Goal: Task Accomplishment & Management: Manage account settings

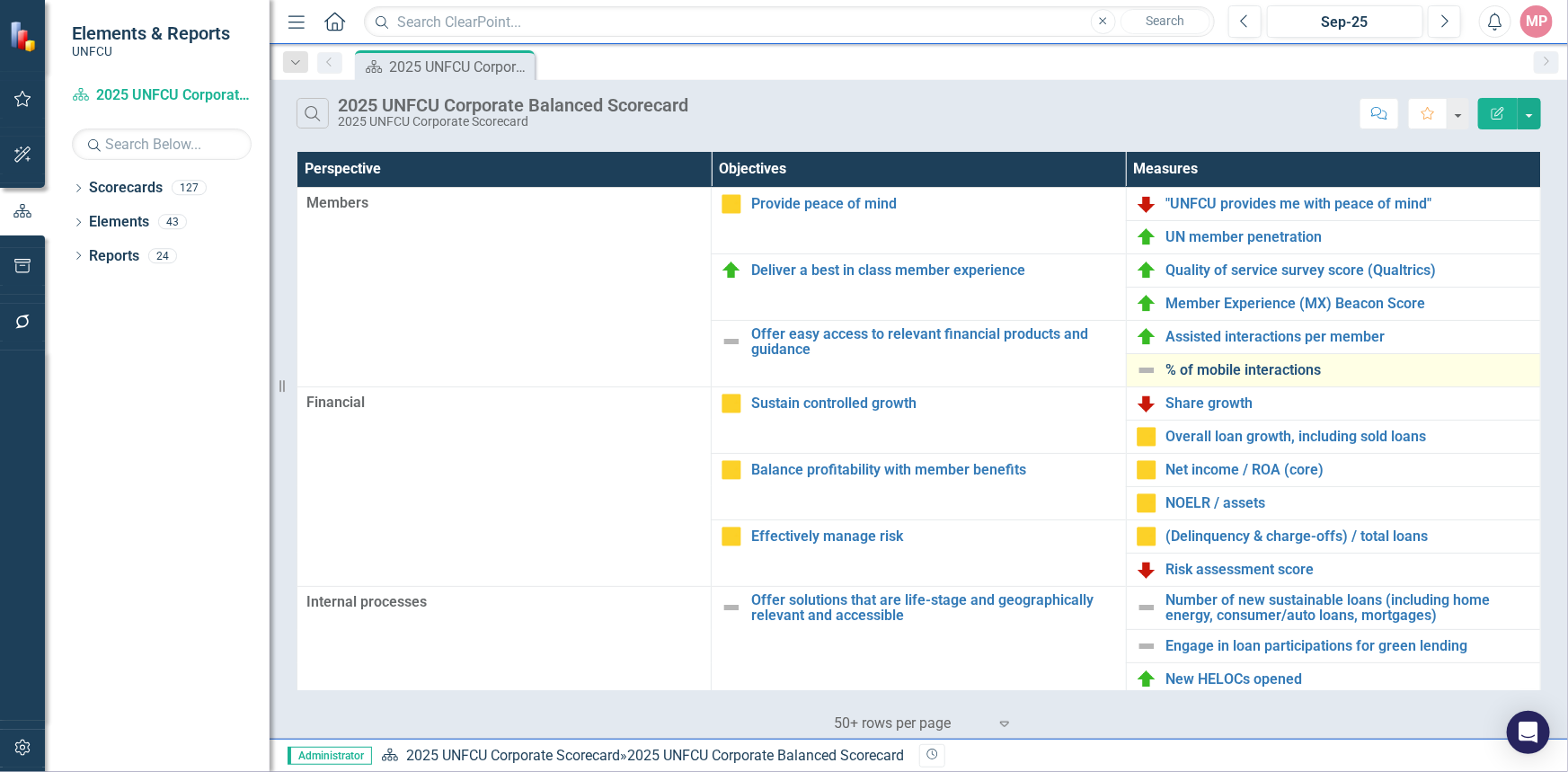
click at [1254, 370] on link "% of mobile interactions" at bounding box center [1347, 370] width 365 height 16
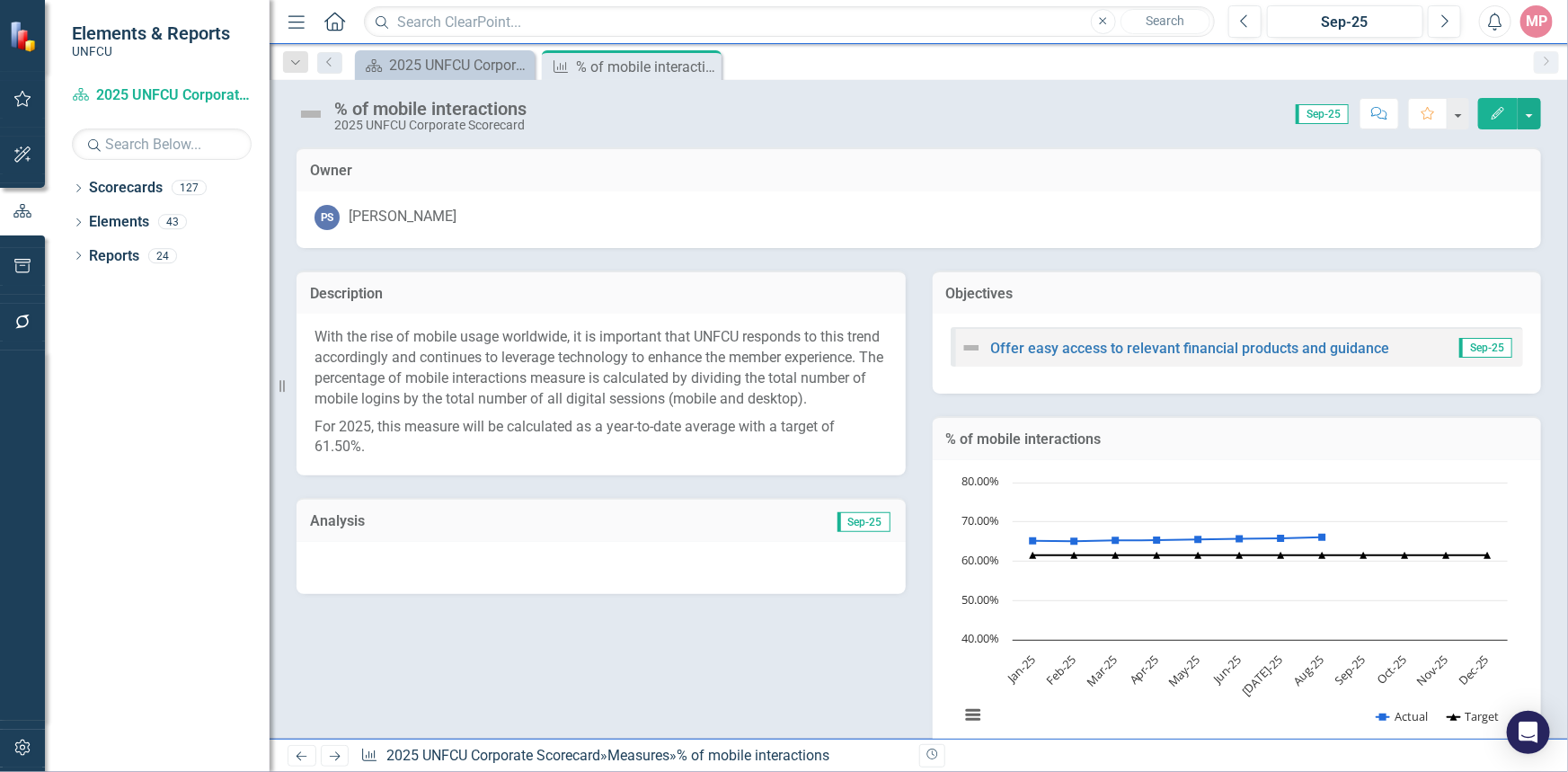
click at [861, 532] on span "Sep-25" at bounding box center [863, 522] width 53 height 20
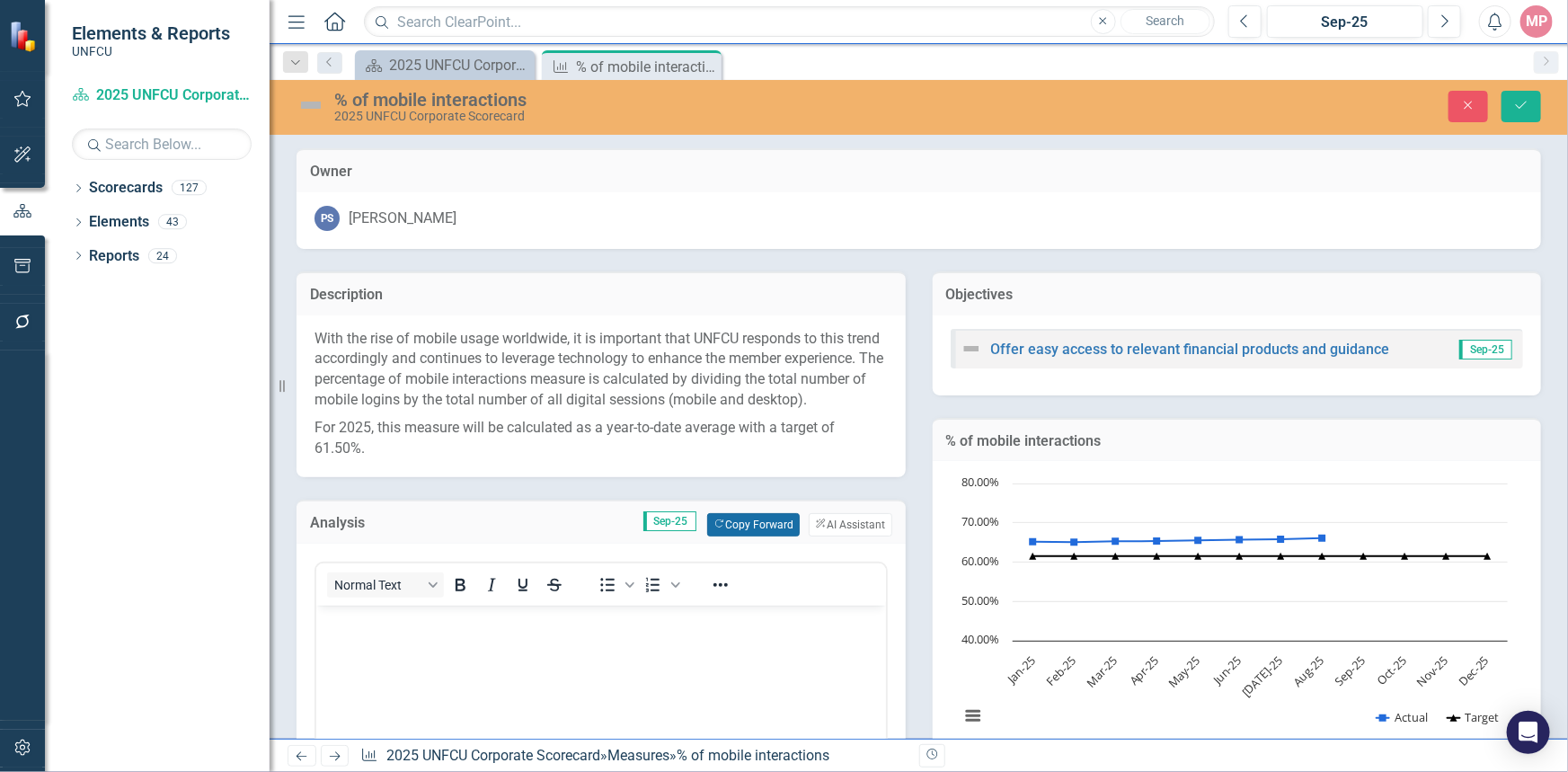
click at [746, 537] on button "Copy Forward Copy Forward" at bounding box center [752, 525] width 92 height 24
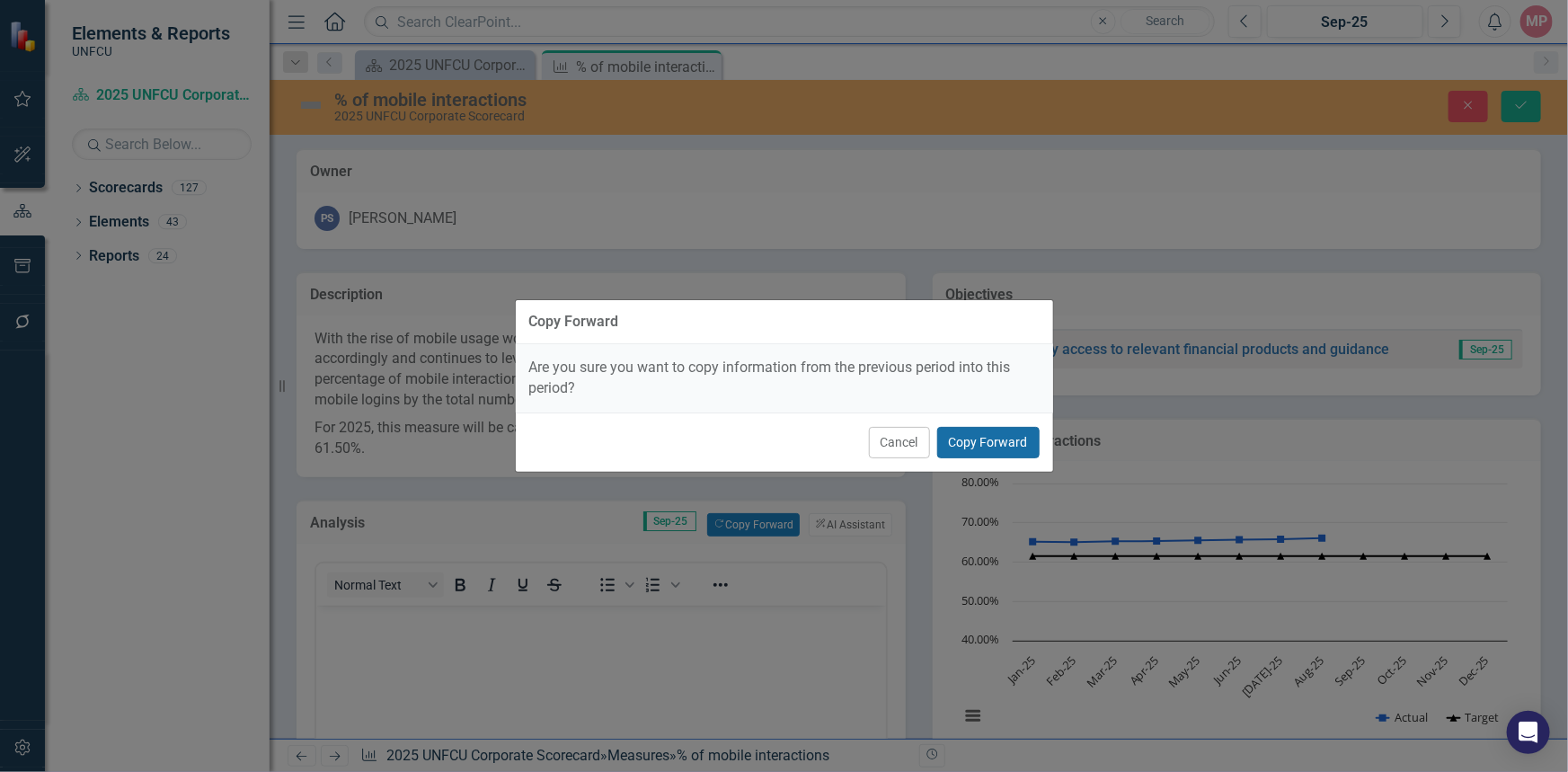
click at [1012, 438] on button "Copy Forward" at bounding box center [988, 442] width 102 height 32
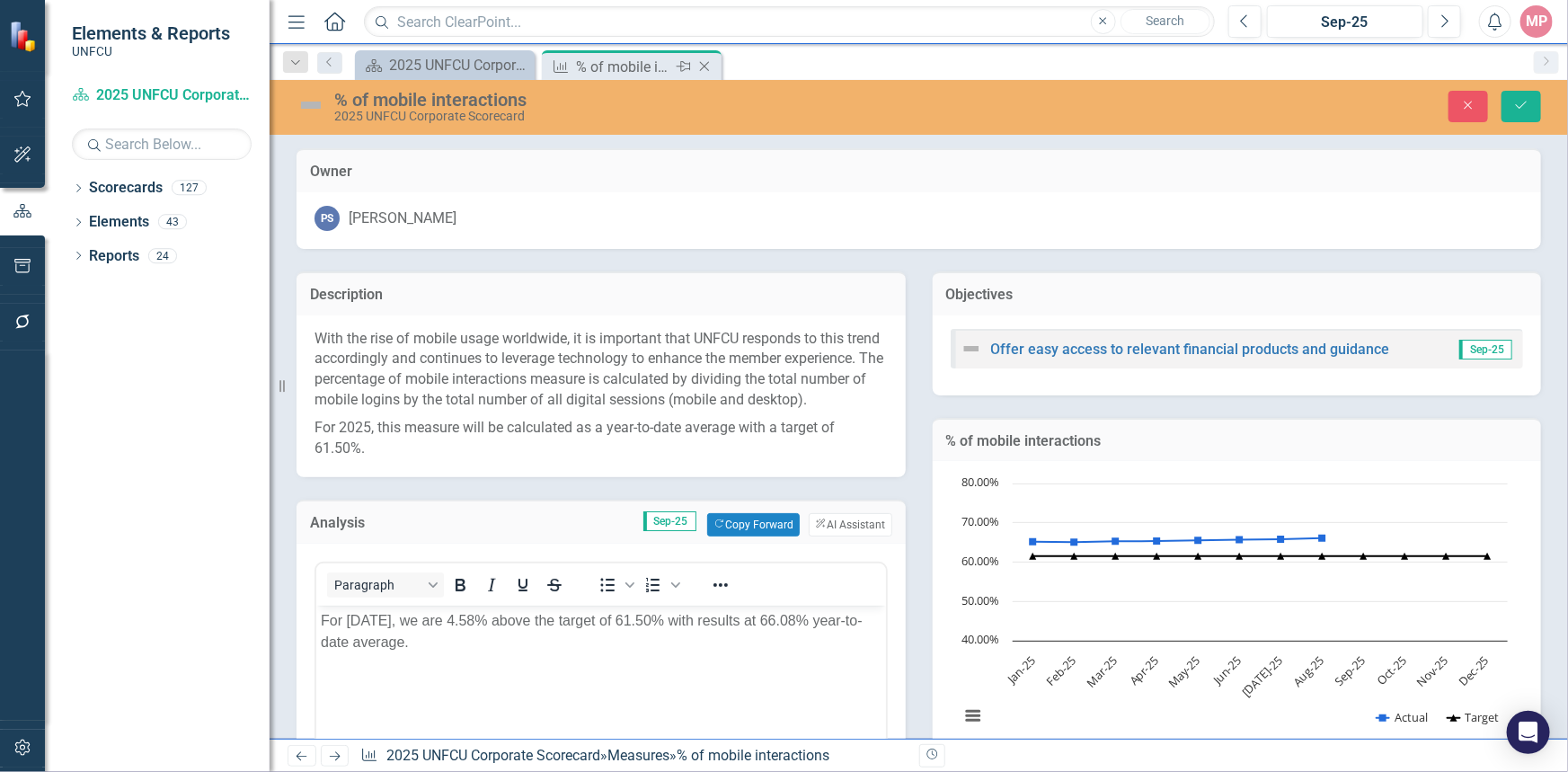
click at [707, 64] on icon "Close" at bounding box center [705, 67] width 18 height 14
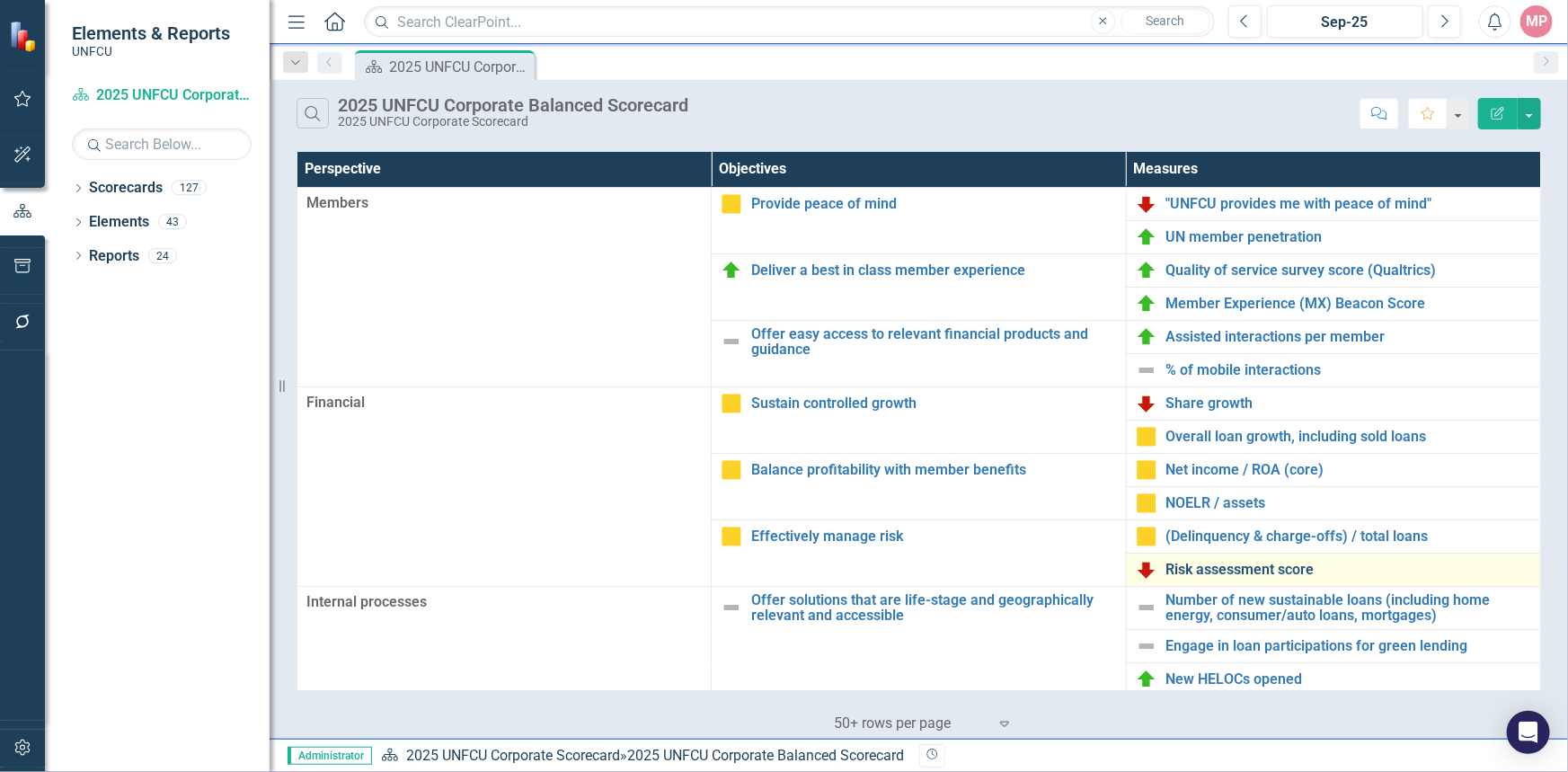
scroll to position [80, 0]
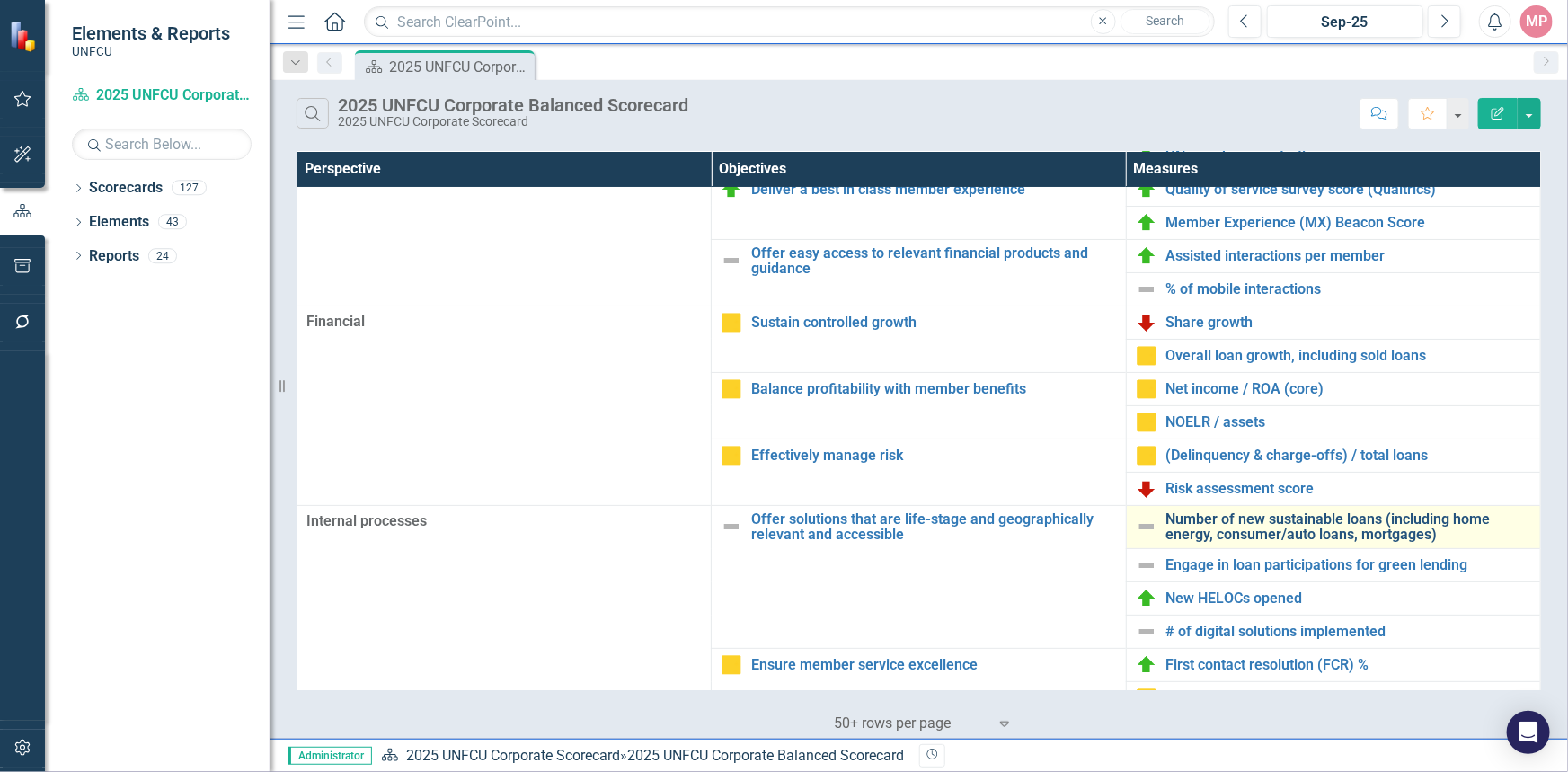
click at [1251, 527] on link "Number of new sustainable loans (including home energy, consumer/auto loans, mo…" at bounding box center [1347, 527] width 365 height 32
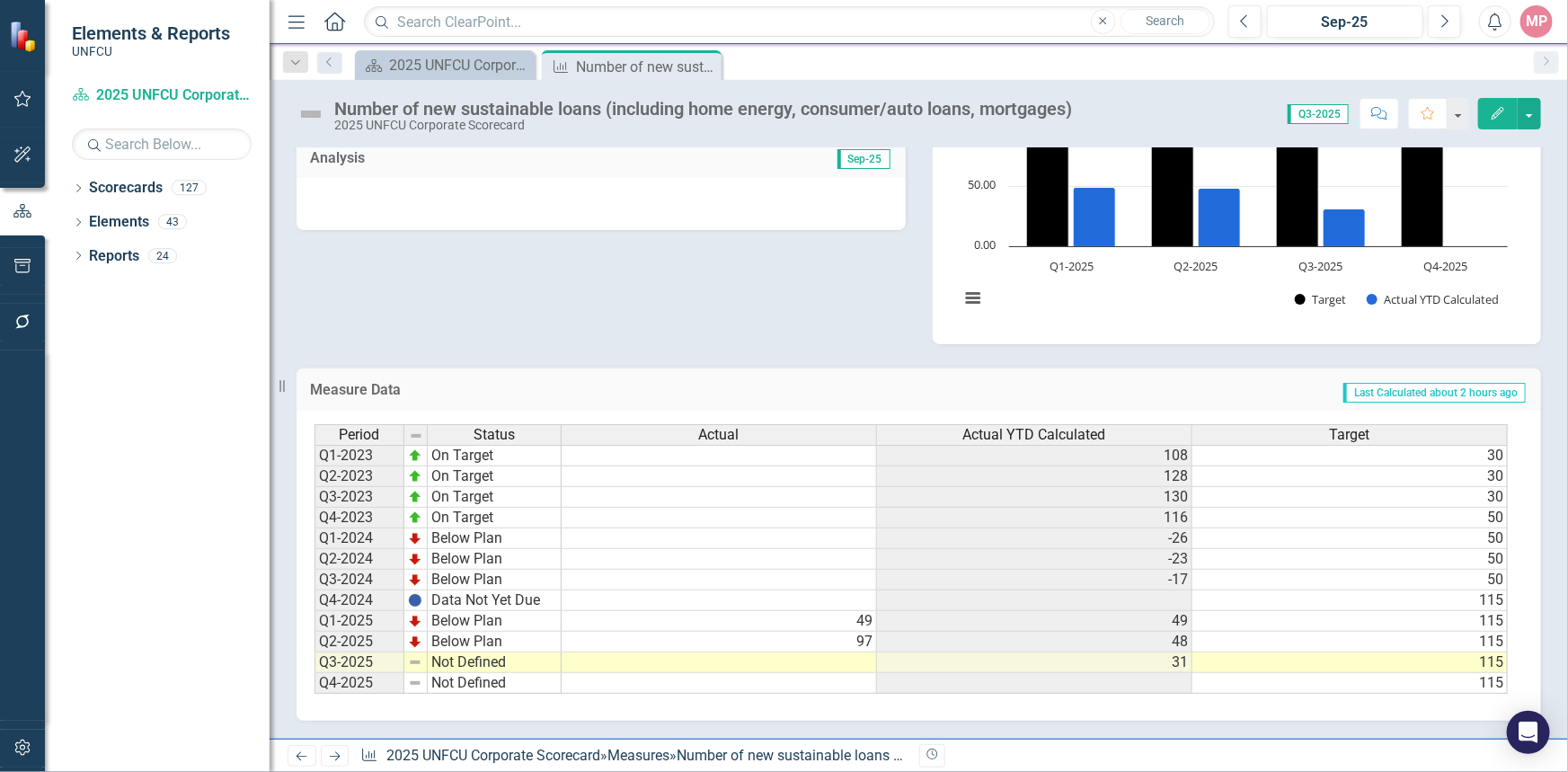
scroll to position [443, 0]
click at [73, 186] on icon "Dropdown" at bounding box center [78, 190] width 13 height 10
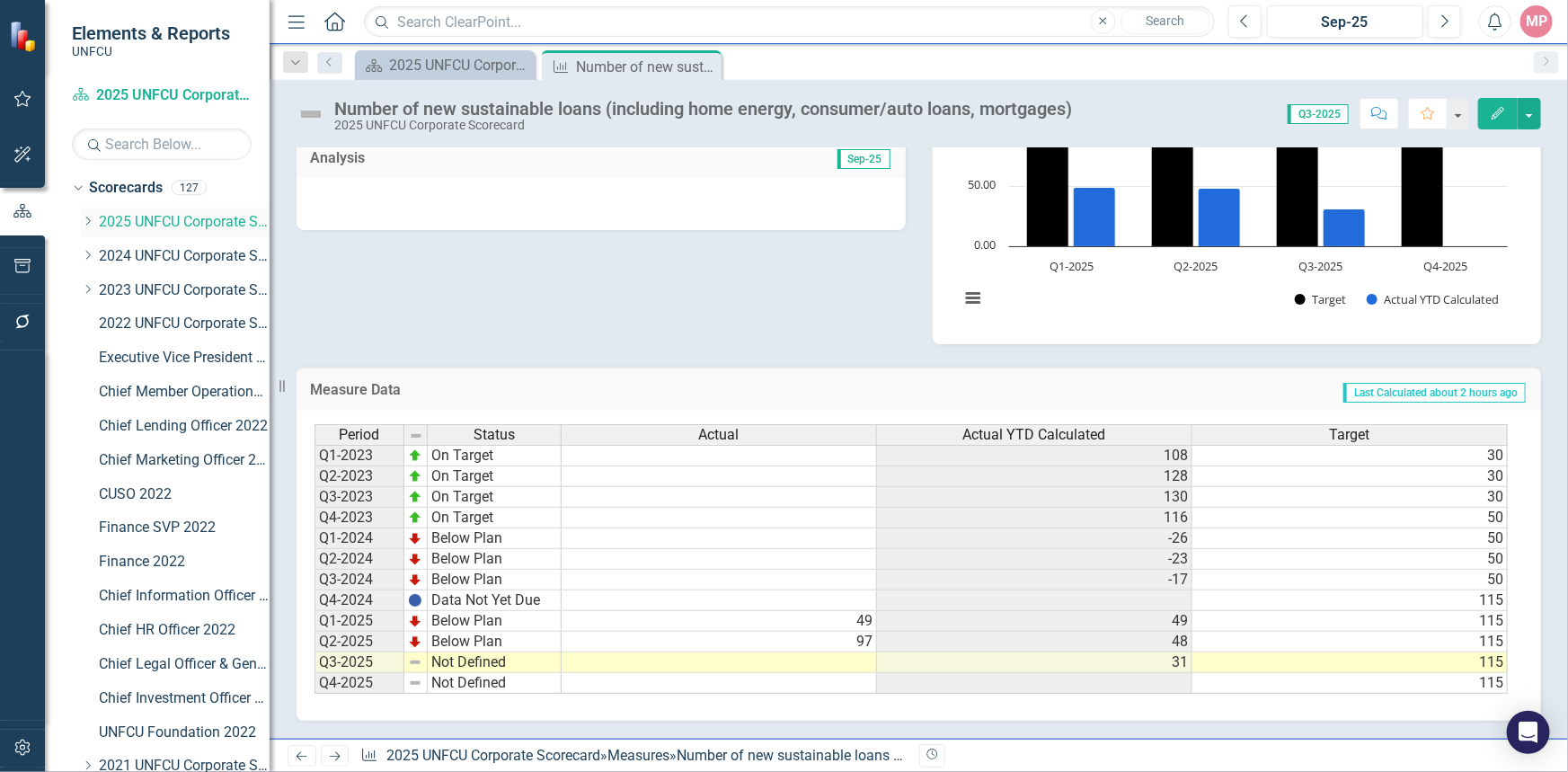
click at [89, 223] on icon "Dropdown" at bounding box center [87, 221] width 14 height 11
click at [178, 354] on link "Product Solutions 2025" at bounding box center [194, 358] width 153 height 21
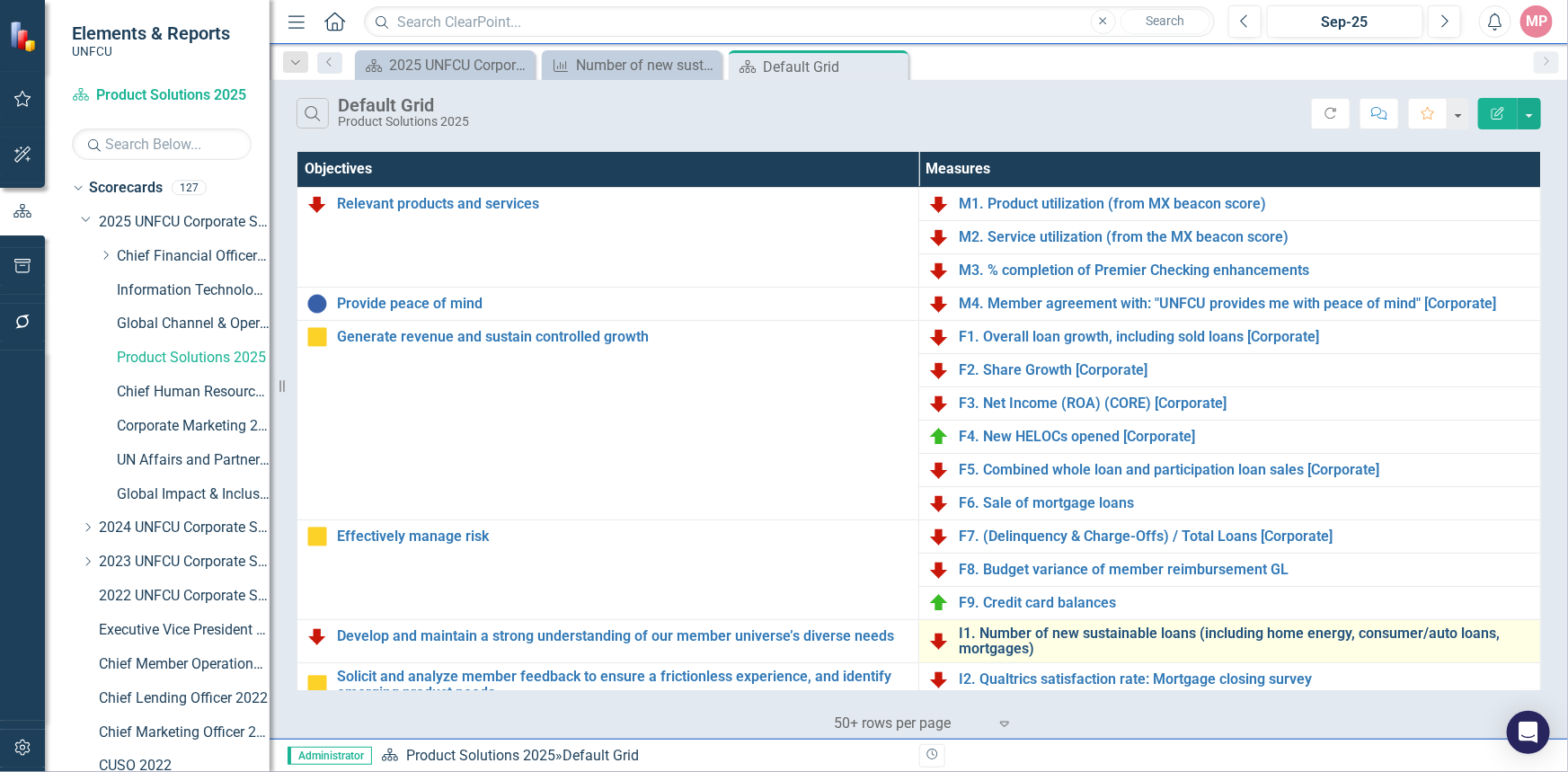
click at [1105, 628] on link "I1. Number of new sustainable loans (including home energy, consumer/auto loans…" at bounding box center [1245, 641] width 572 height 32
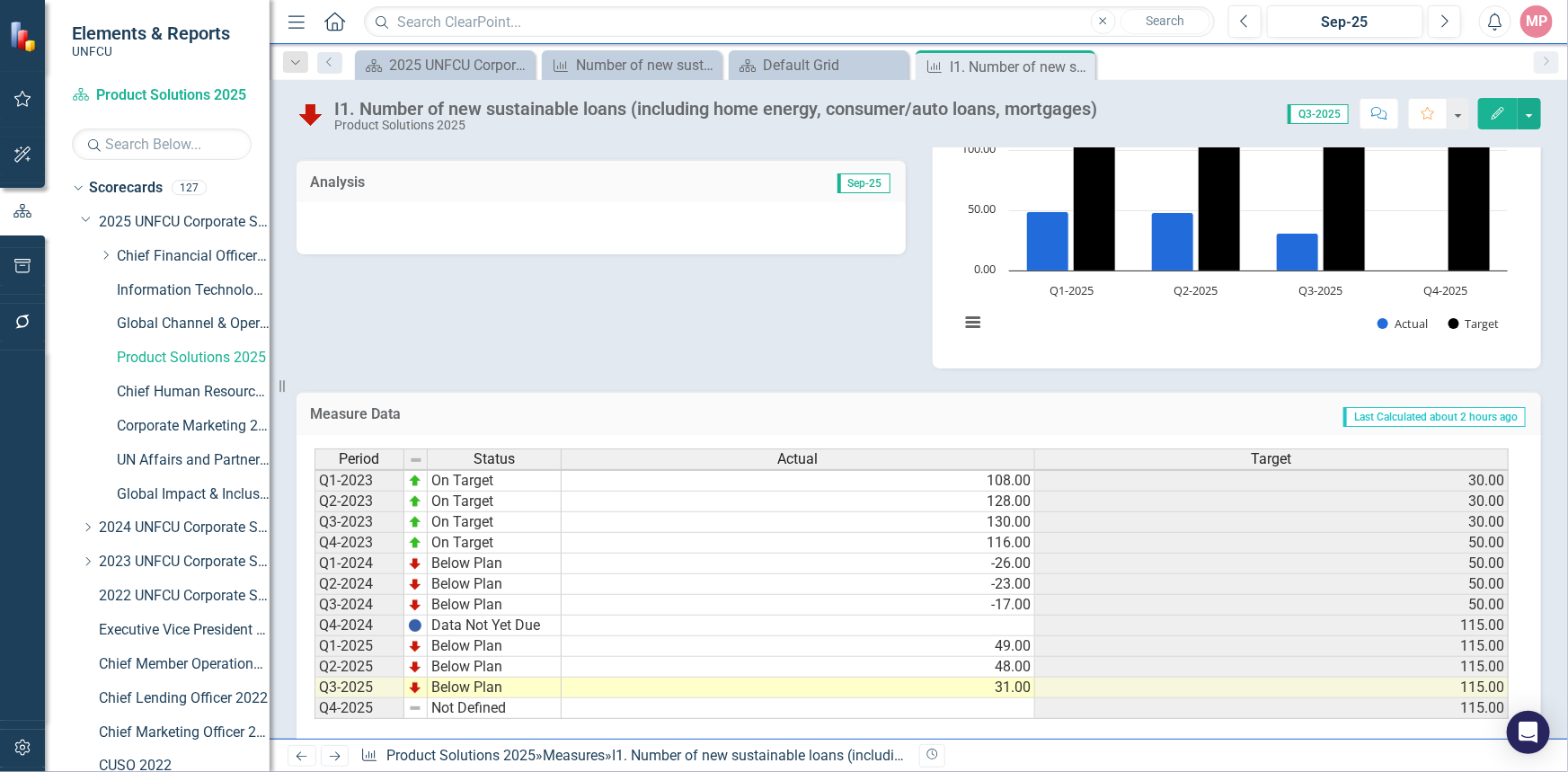
scroll to position [444, 0]
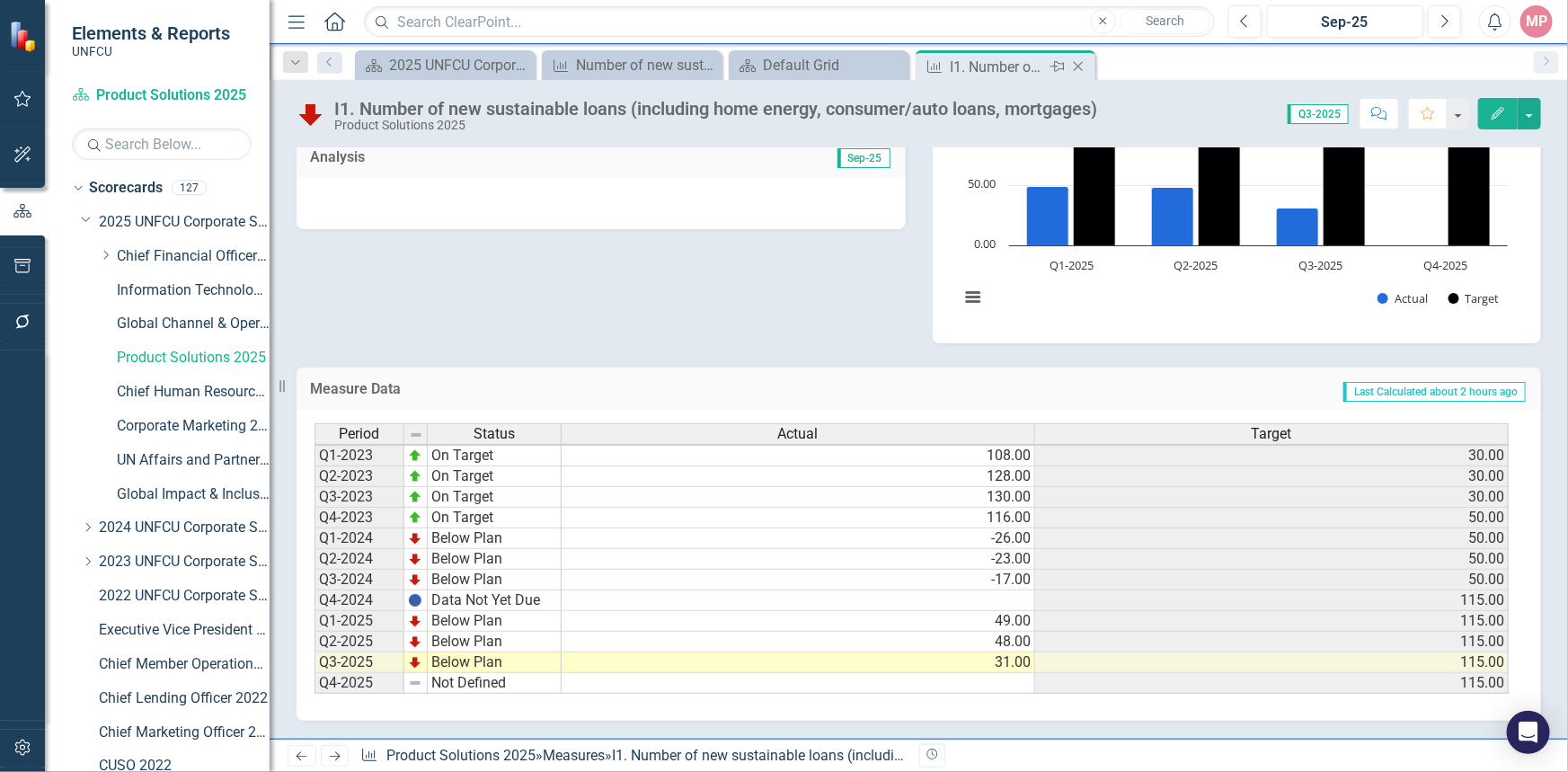
click at [1081, 67] on icon "Close" at bounding box center [1078, 67] width 18 height 14
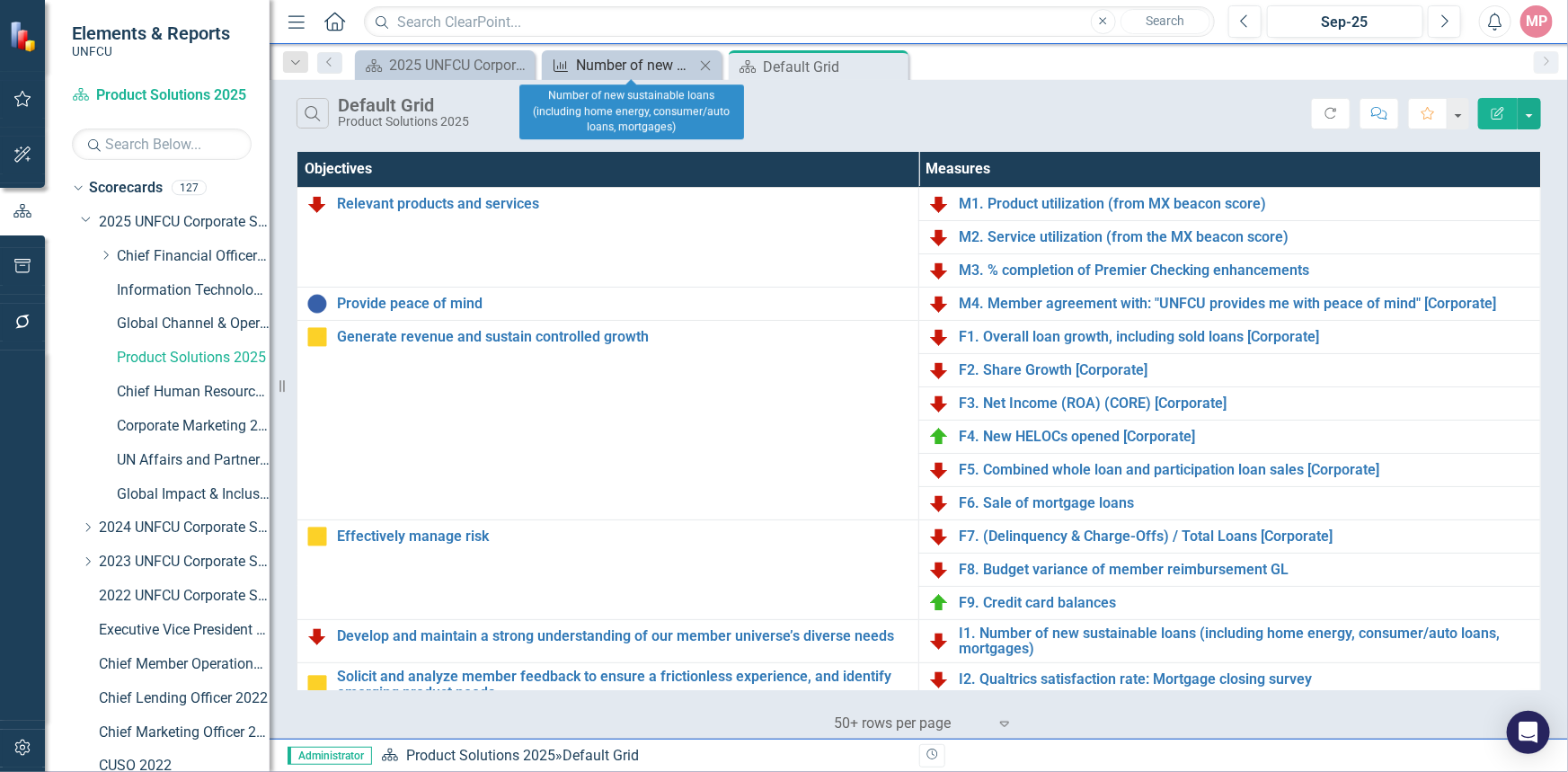
click at [626, 59] on div "Number of new sustainable loans (including home energy, consumer/auto loans, mo…" at bounding box center [635, 65] width 118 height 23
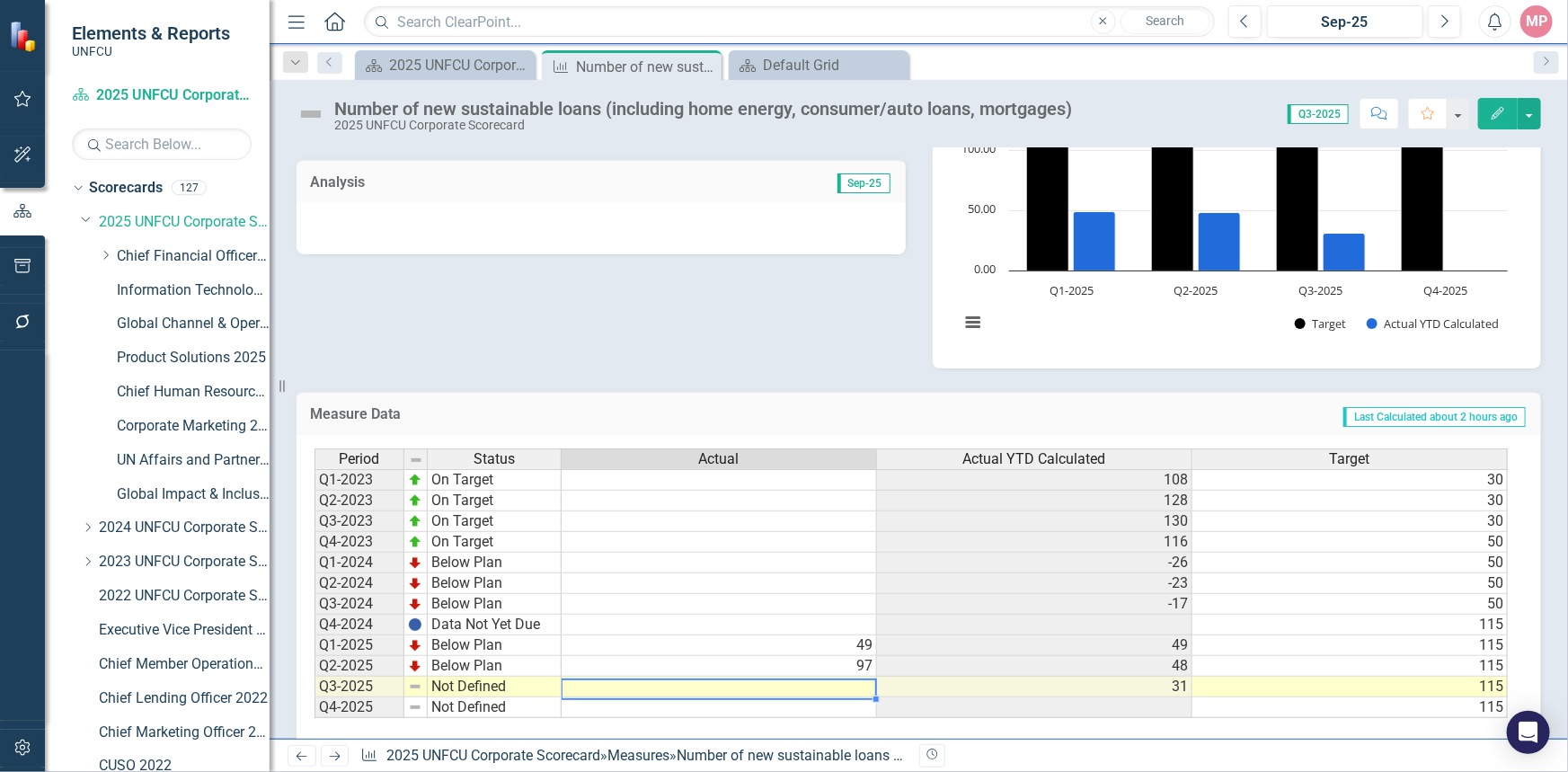
click at [855, 684] on td at bounding box center [718, 687] width 315 height 21
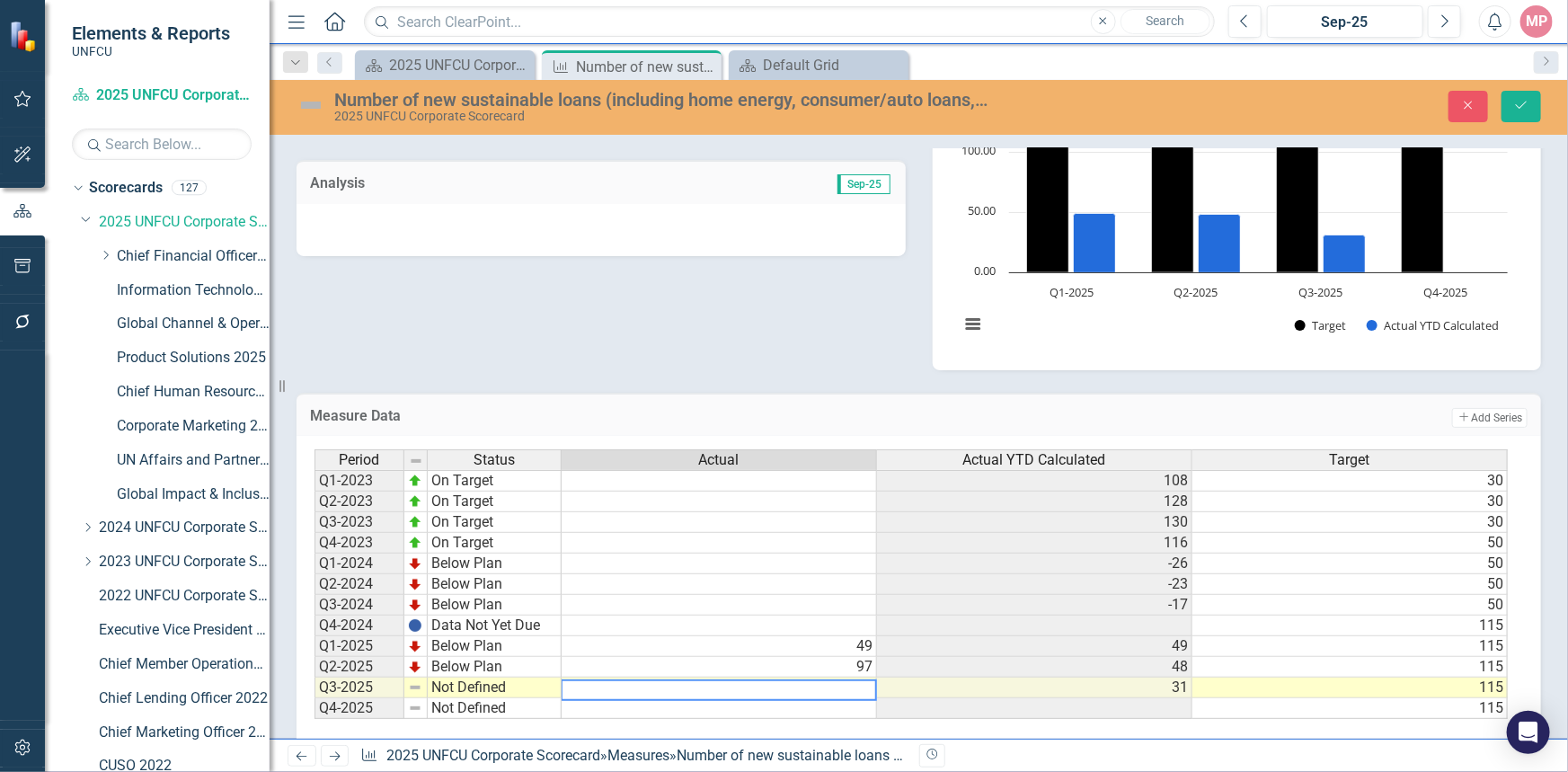
scroll to position [80, 0]
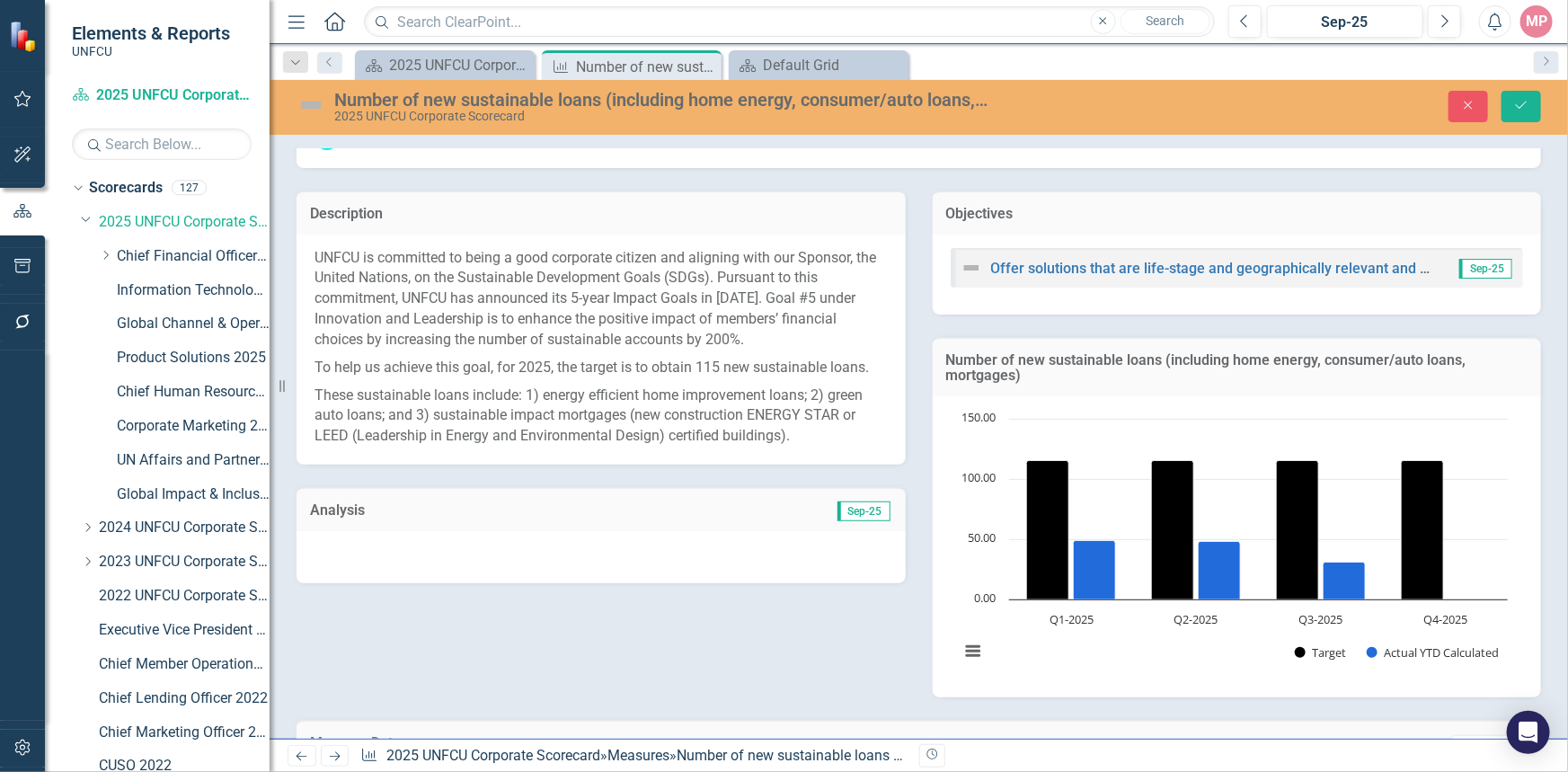
click at [855, 512] on span "Sep-25" at bounding box center [863, 511] width 53 height 20
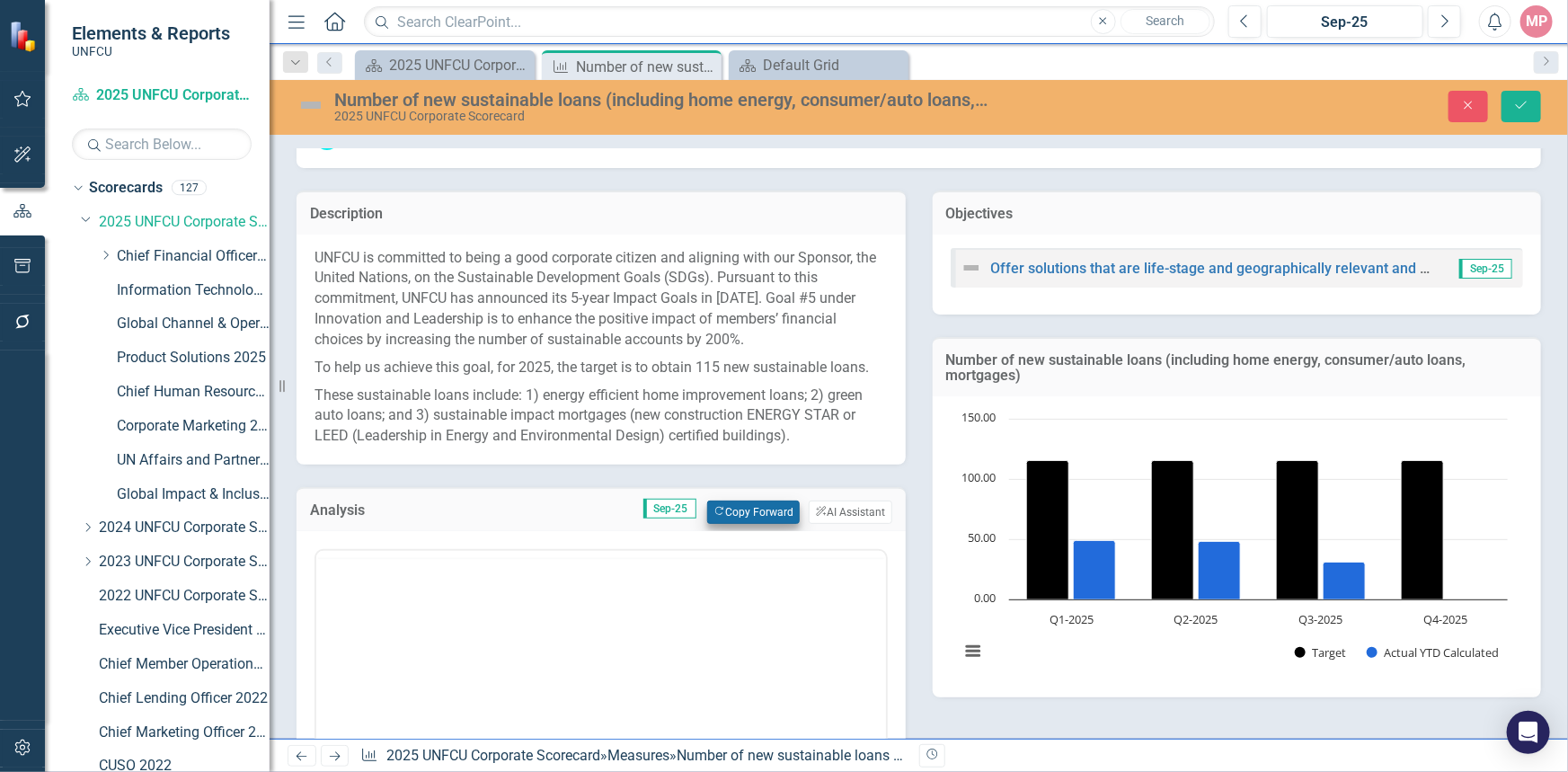
scroll to position [0, 0]
click at [739, 514] on button "Copy Forward Copy Forward" at bounding box center [752, 513] width 92 height 24
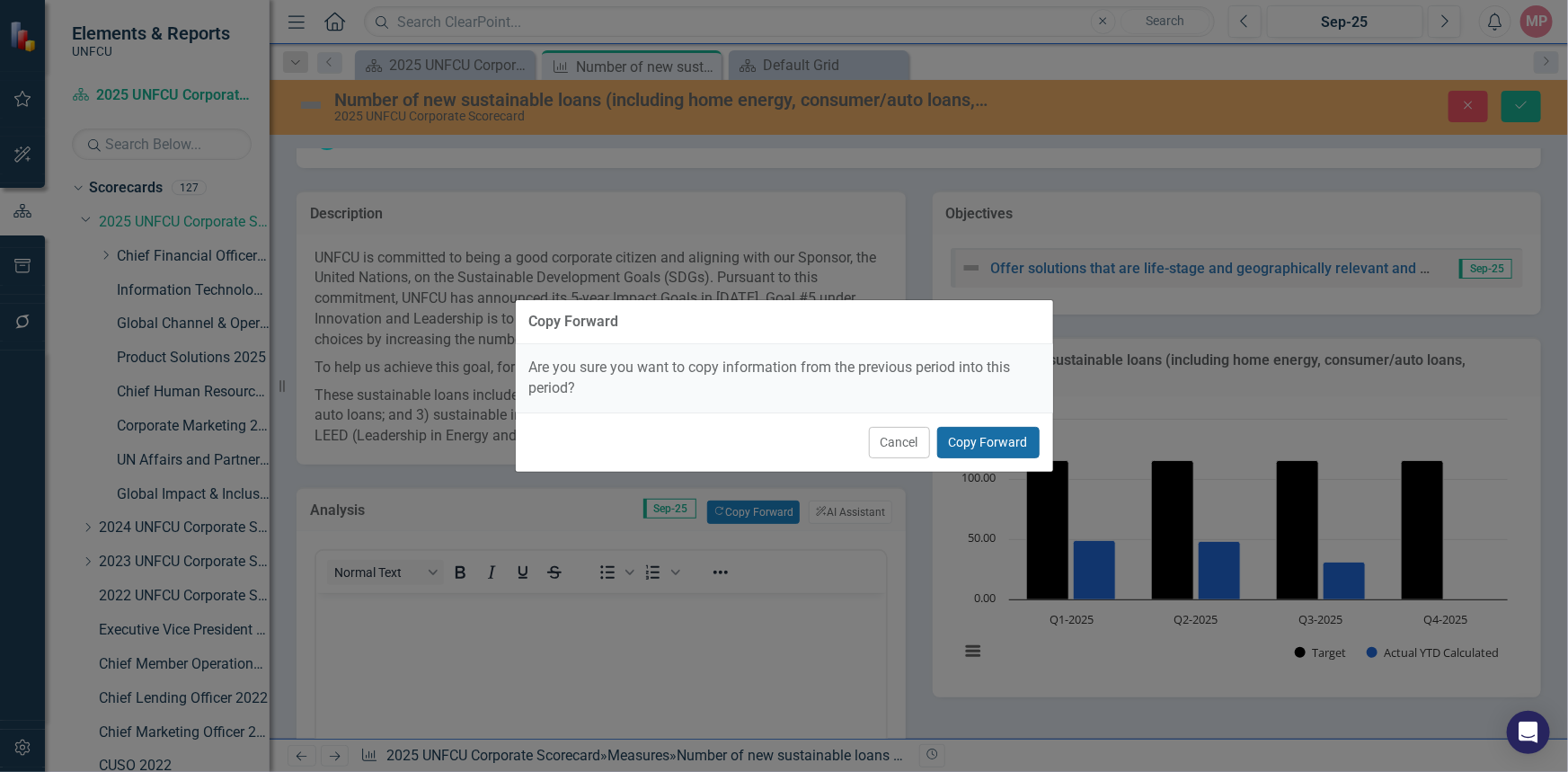
click at [991, 439] on button "Copy Forward" at bounding box center [988, 442] width 102 height 32
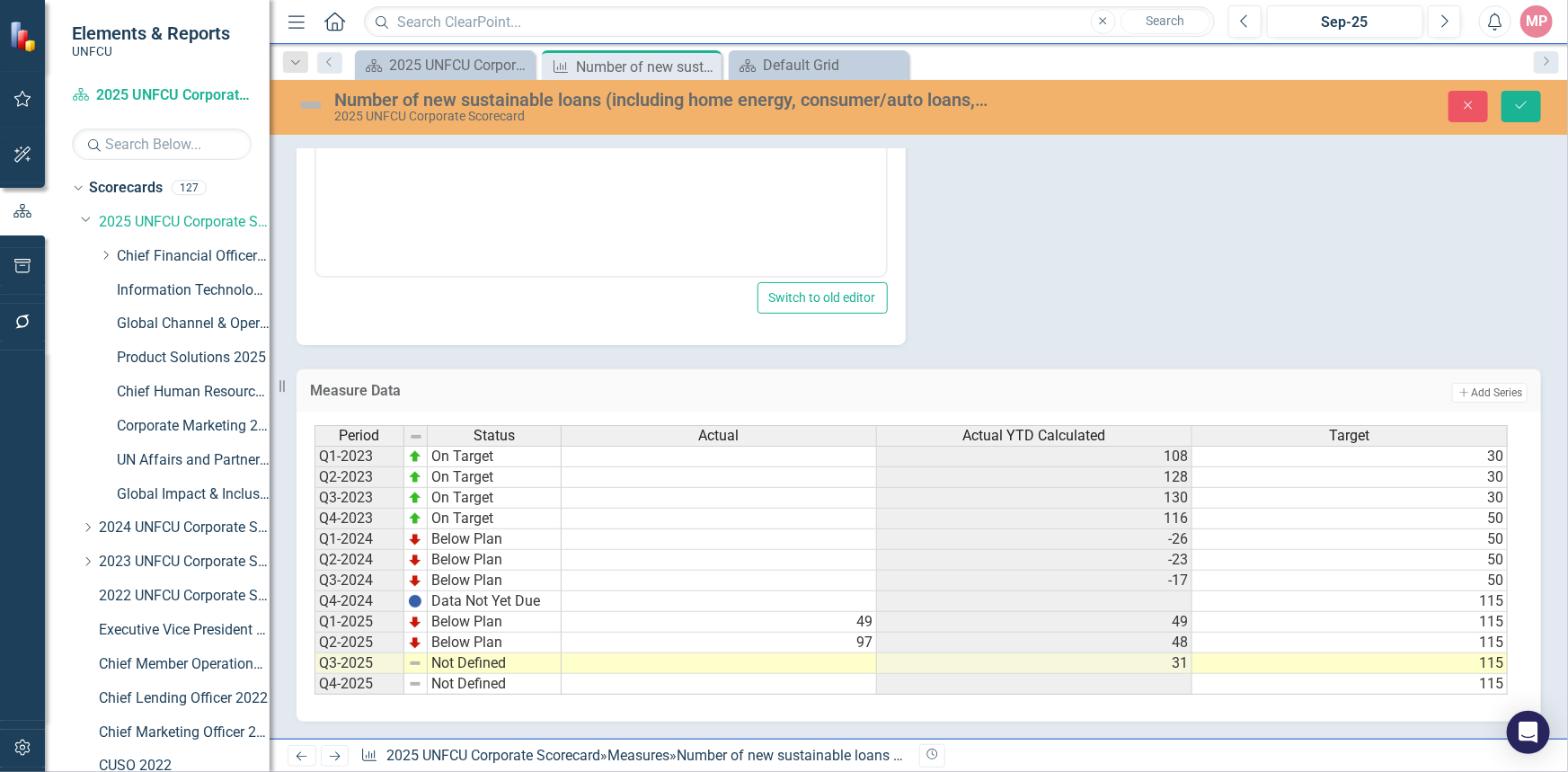
scroll to position [152, 0]
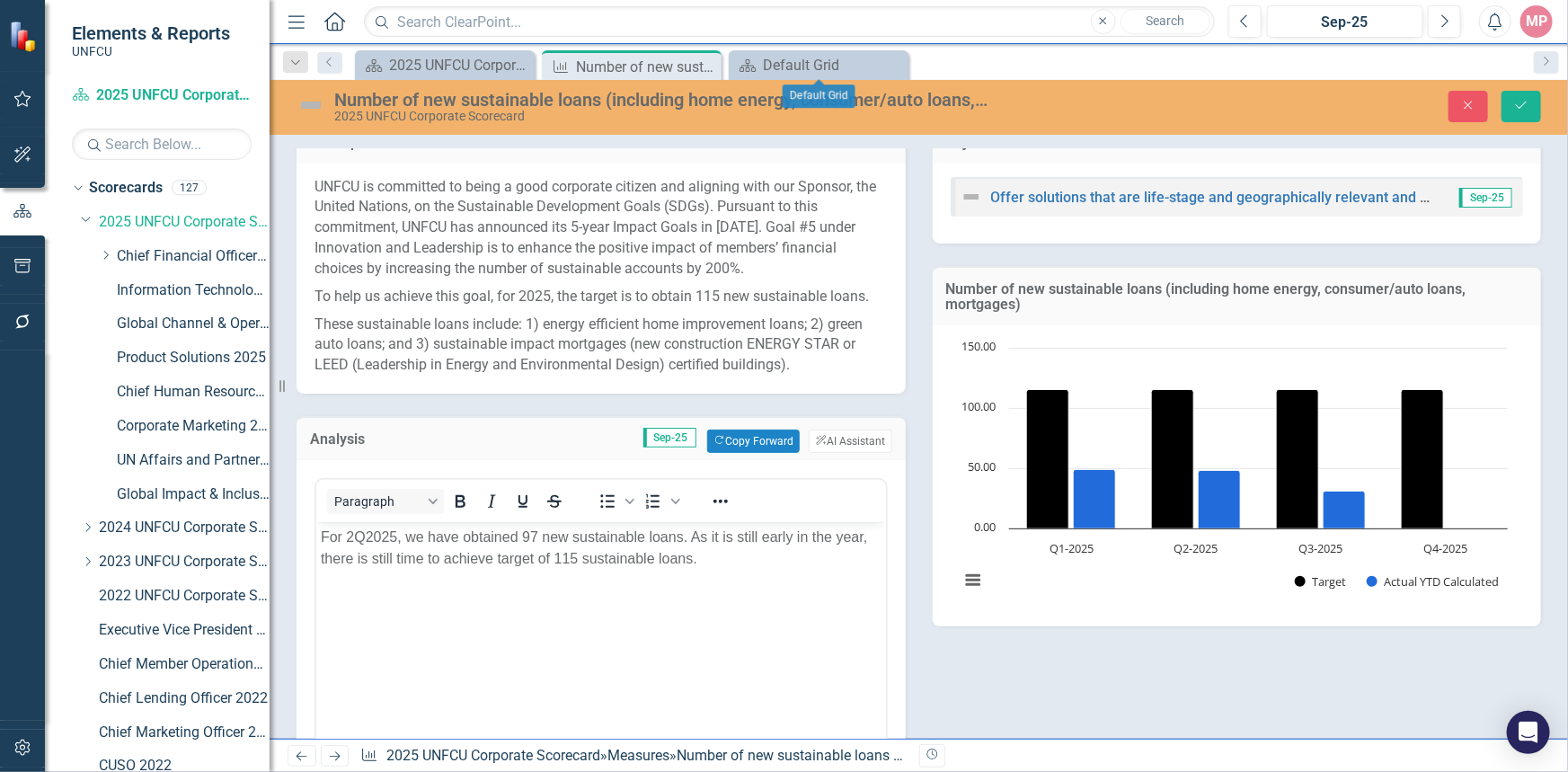
drag, startPoint x: 888, startPoint y: 62, endPoint x: 765, endPoint y: 63, distance: 123.0
click at [0, 0] on icon "Close" at bounding box center [0, 0] width 0 height 0
click at [706, 68] on icon "Close" at bounding box center [705, 67] width 18 height 14
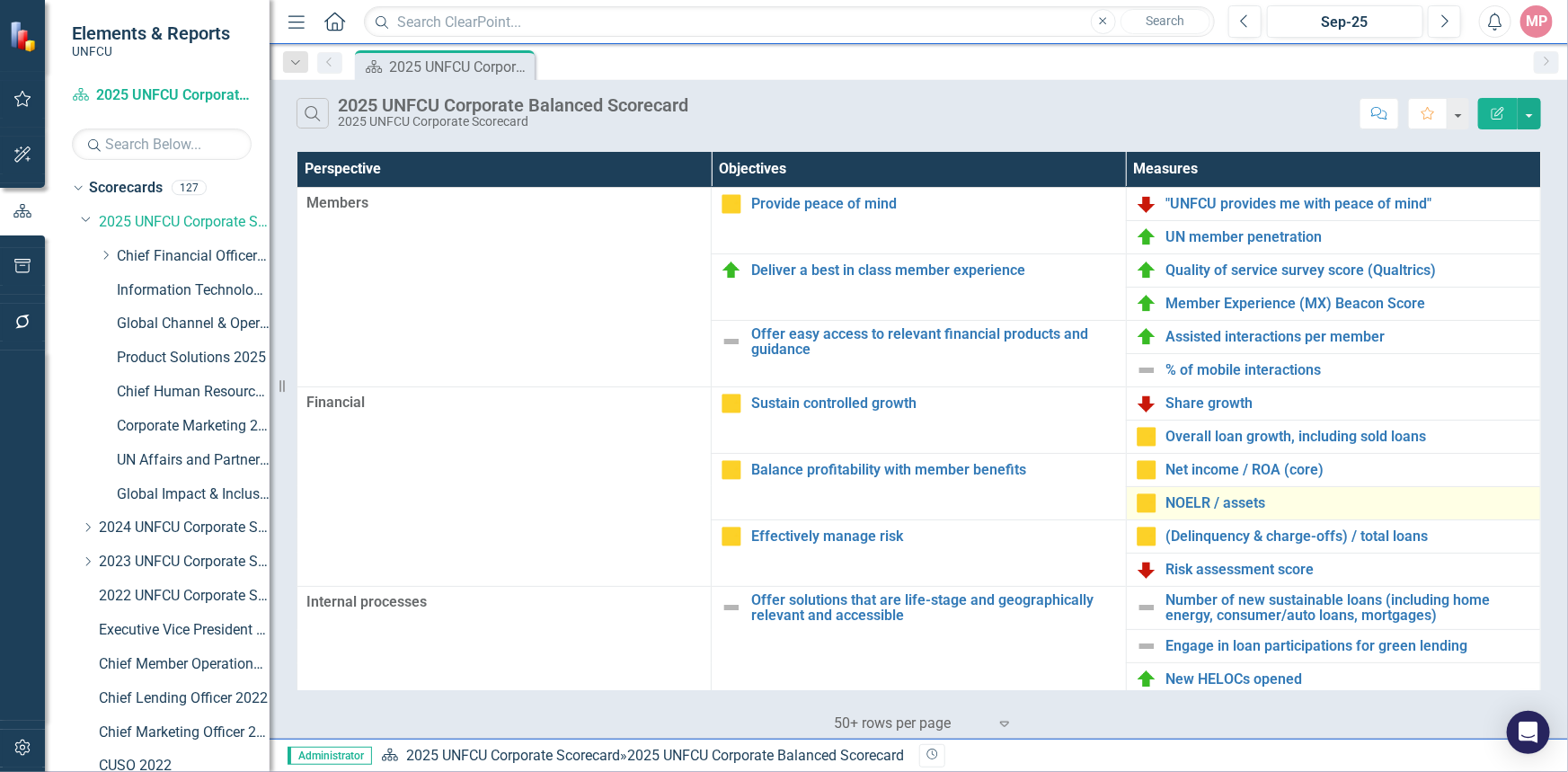
scroll to position [163, 0]
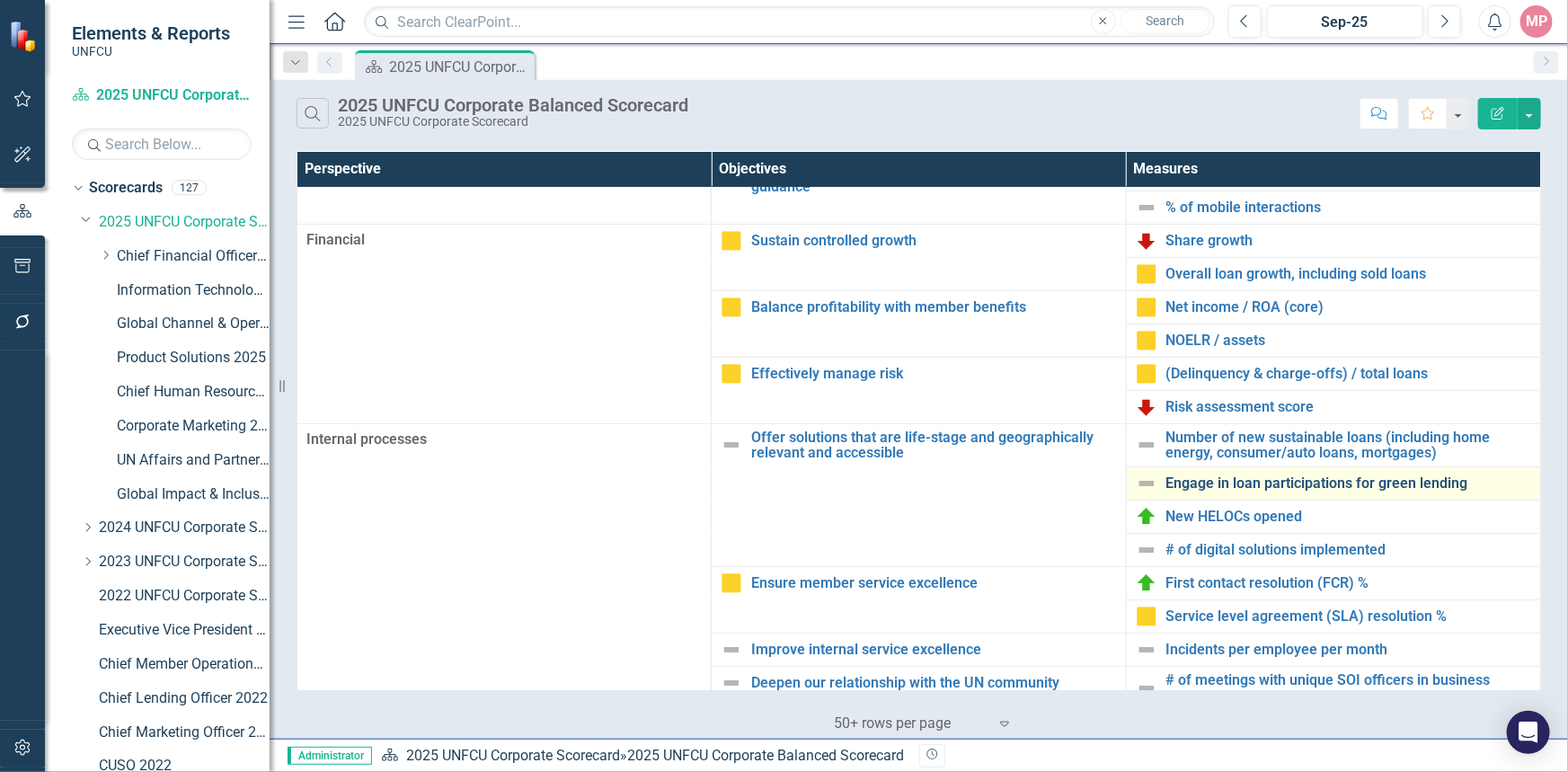
click at [1244, 484] on link "Engage in loan participations for green lending" at bounding box center [1347, 483] width 365 height 16
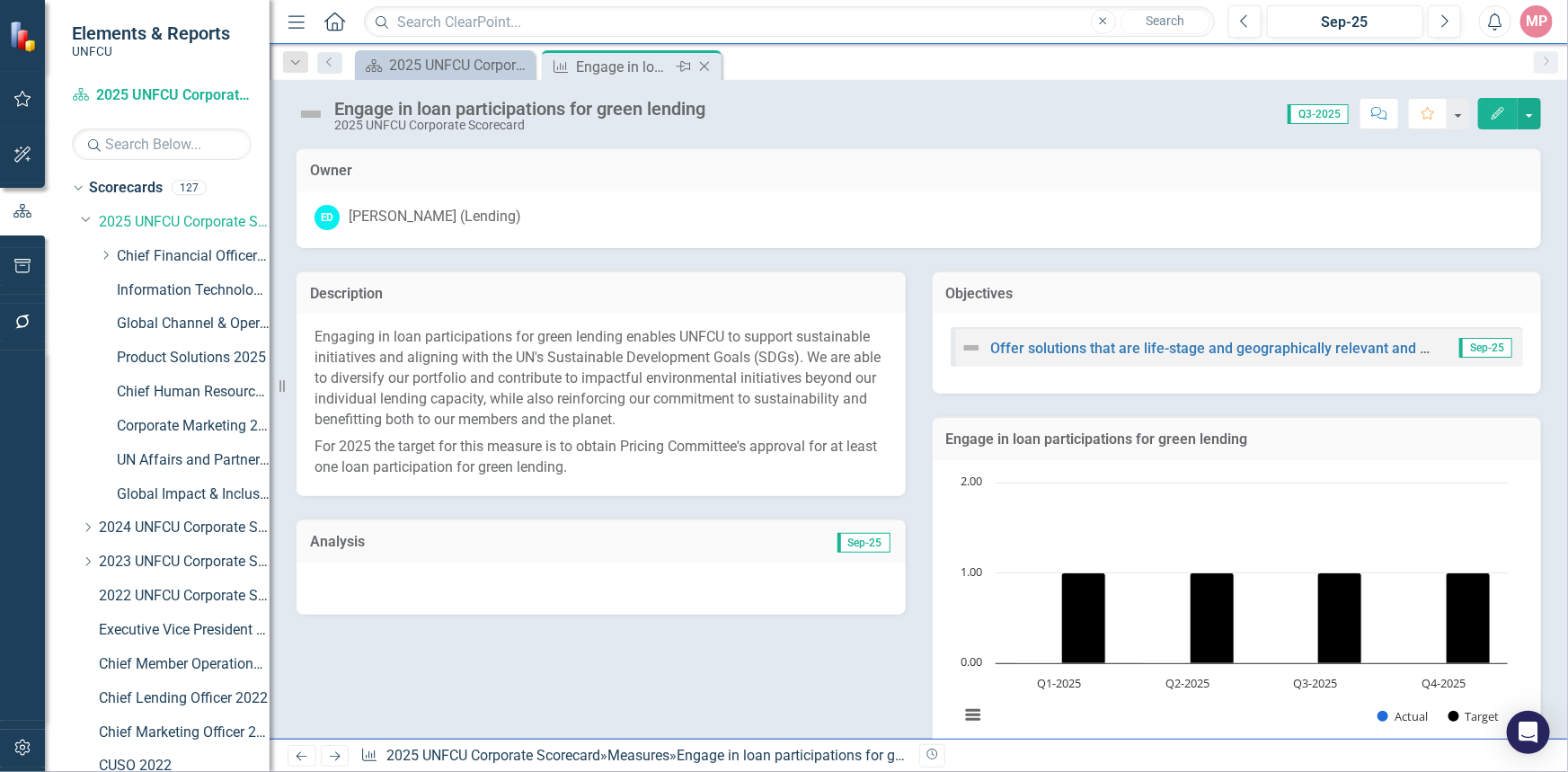
click at [705, 68] on icon "Close" at bounding box center [705, 67] width 18 height 14
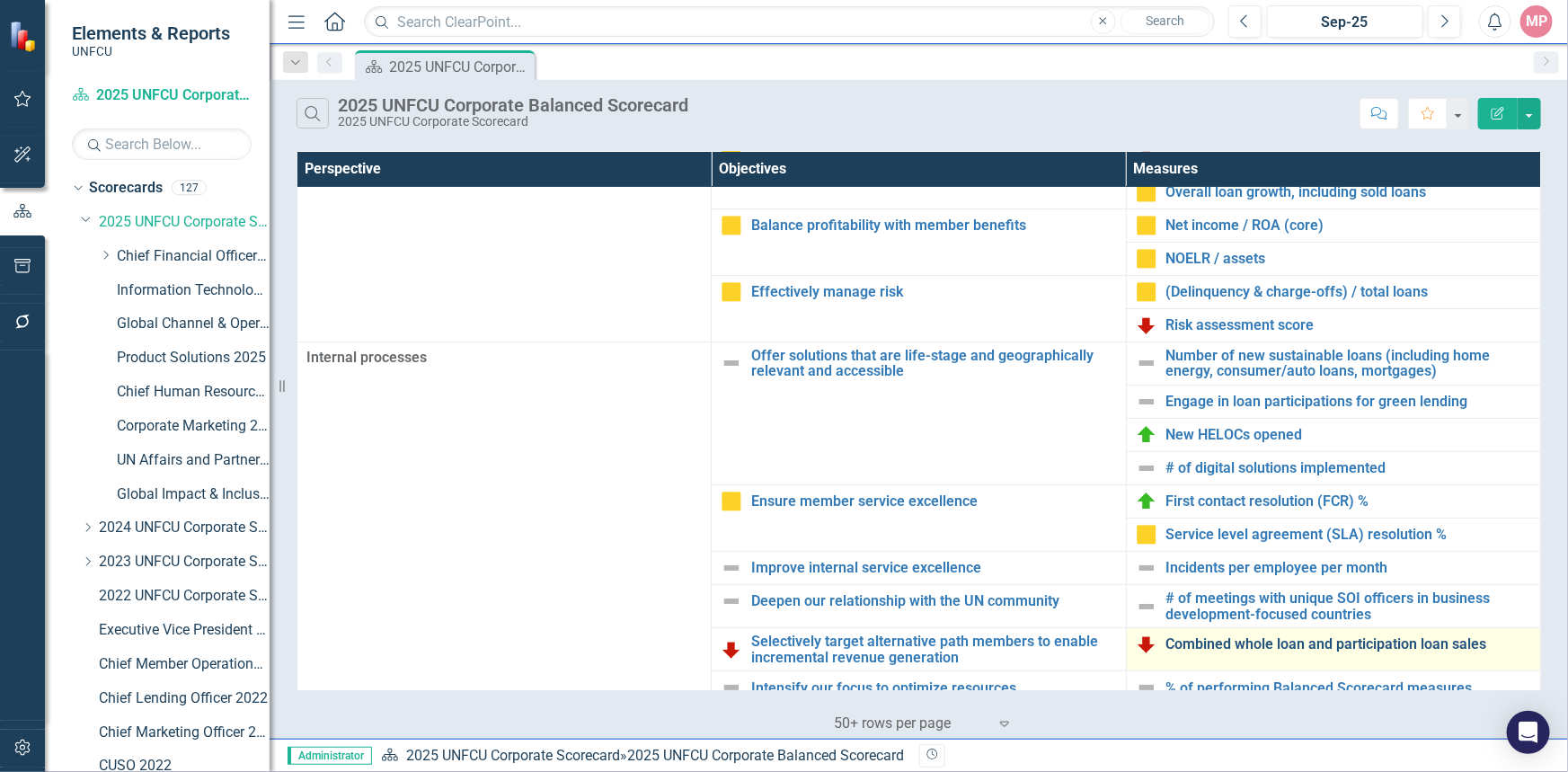
scroll to position [326, 0]
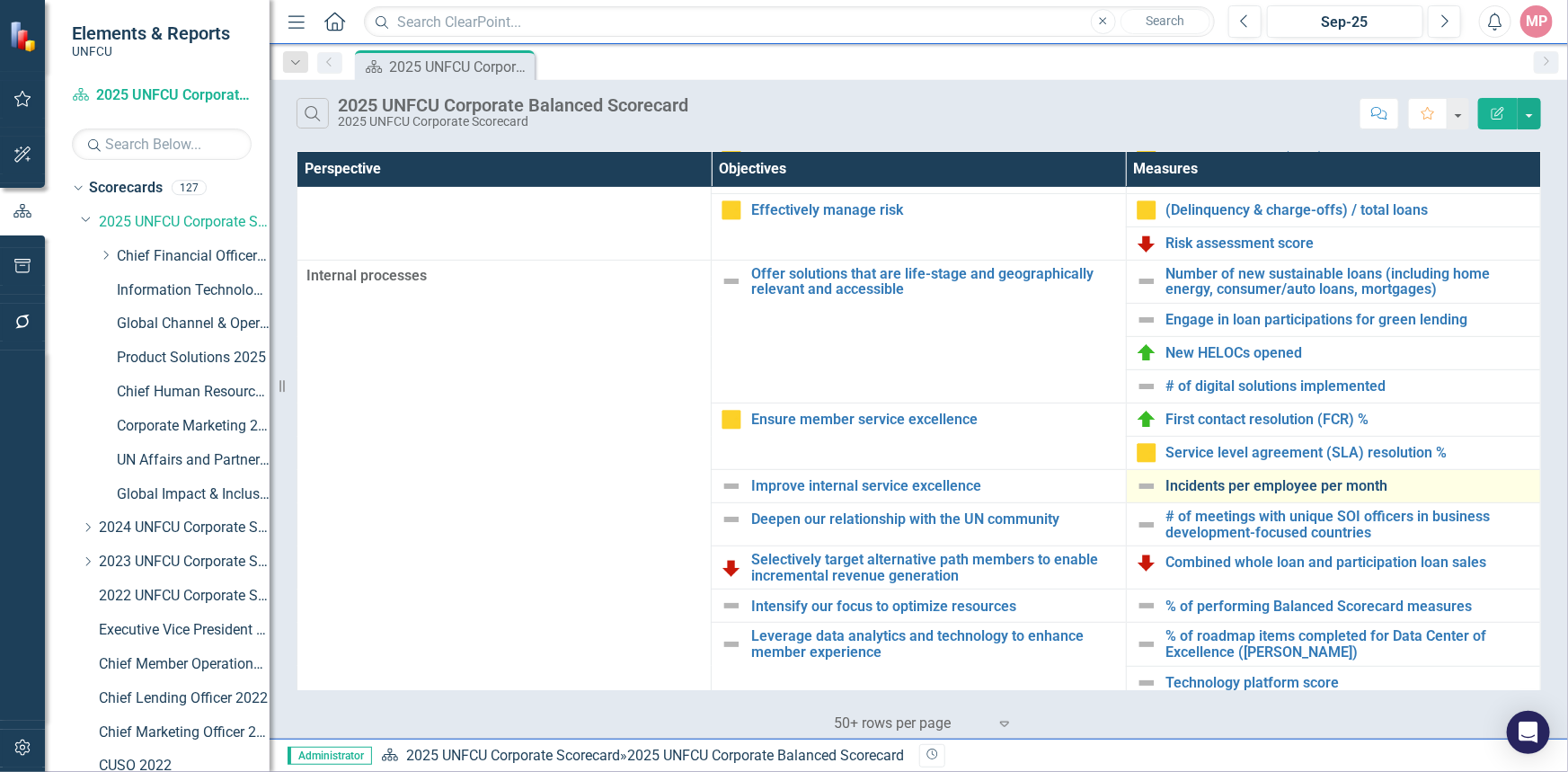
click at [1231, 486] on link "Incidents per employee per month" at bounding box center [1347, 486] width 365 height 16
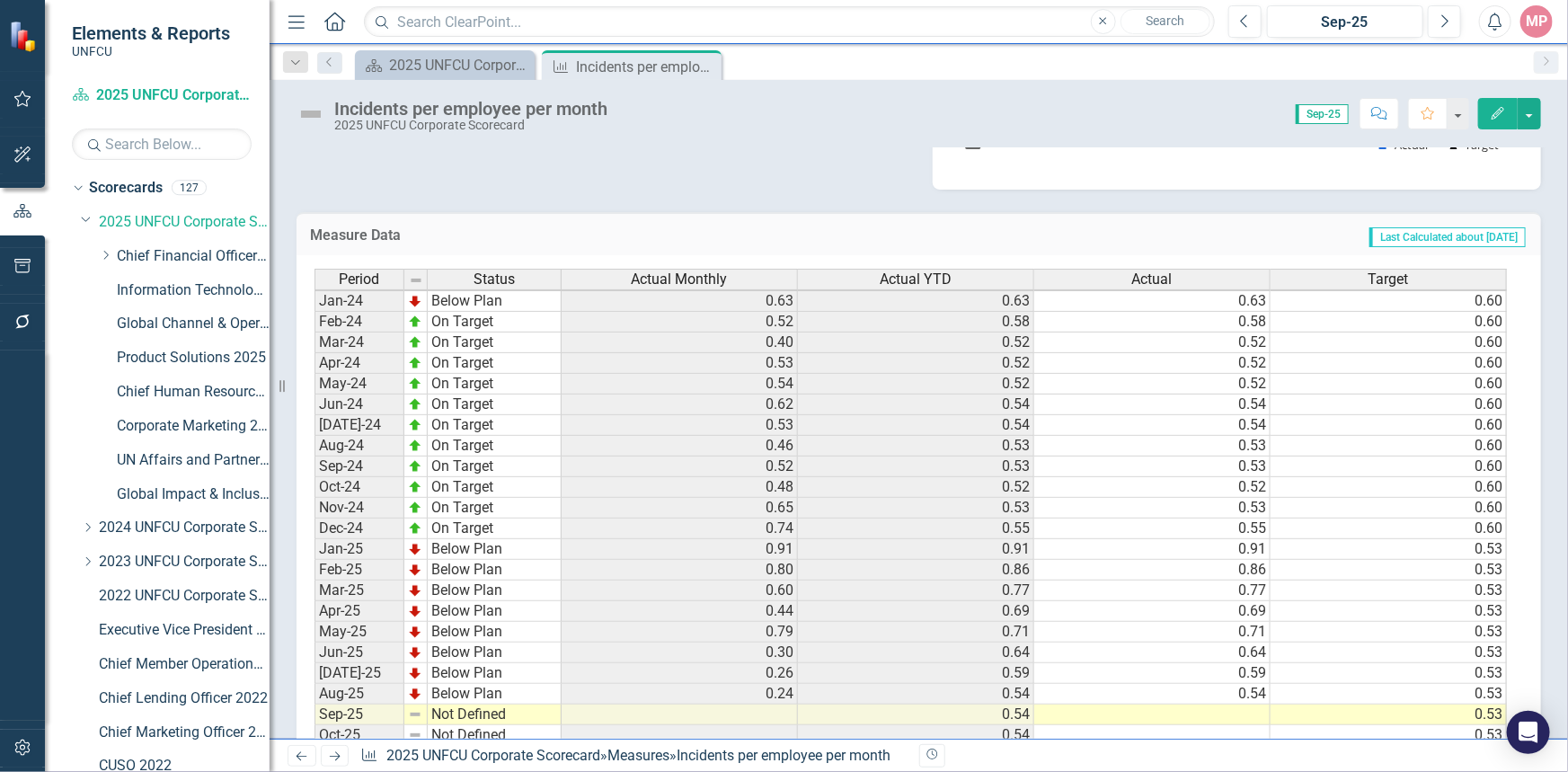
scroll to position [653, 0]
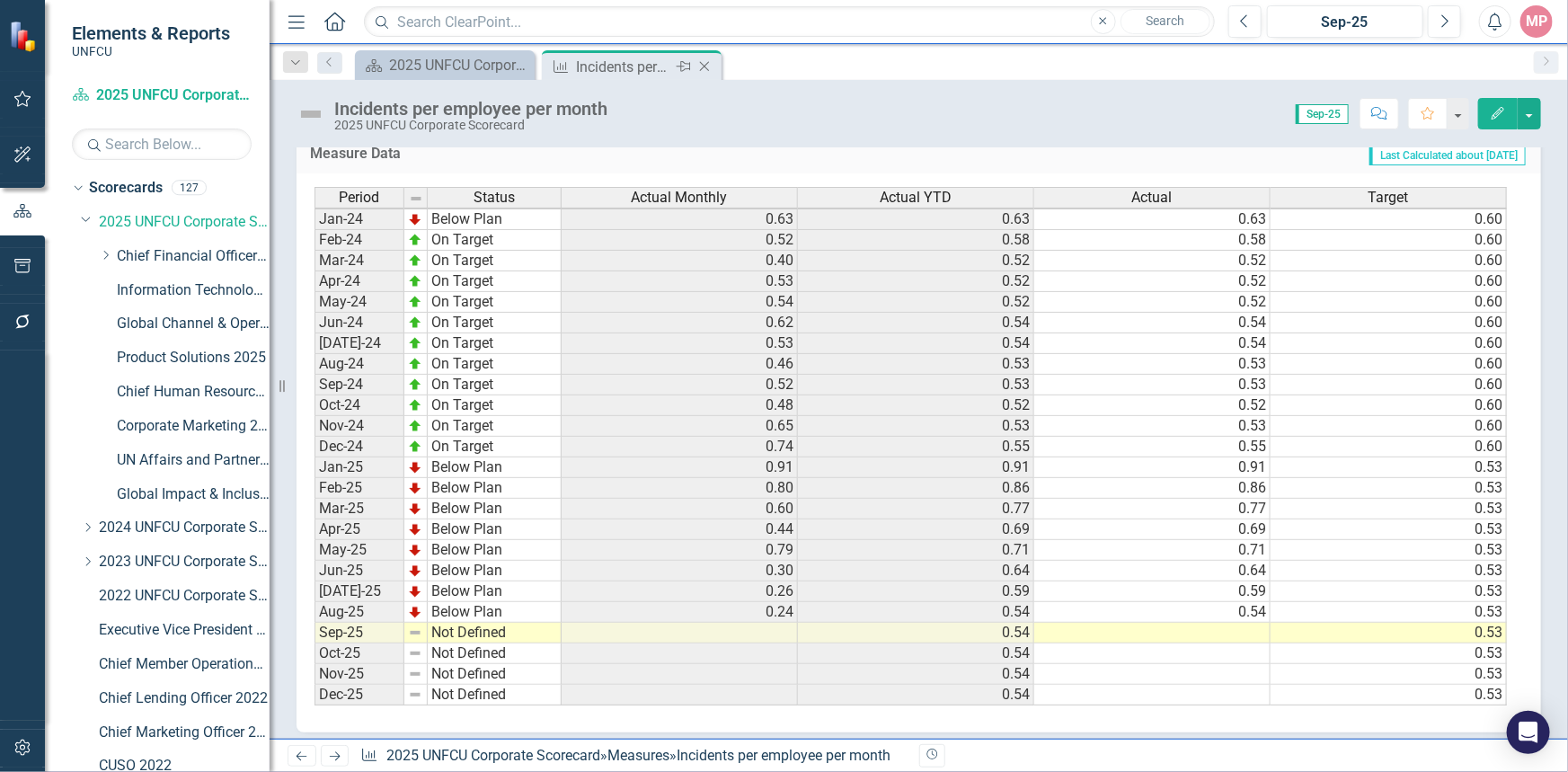
click at [704, 66] on icon "Close" at bounding box center [705, 67] width 18 height 14
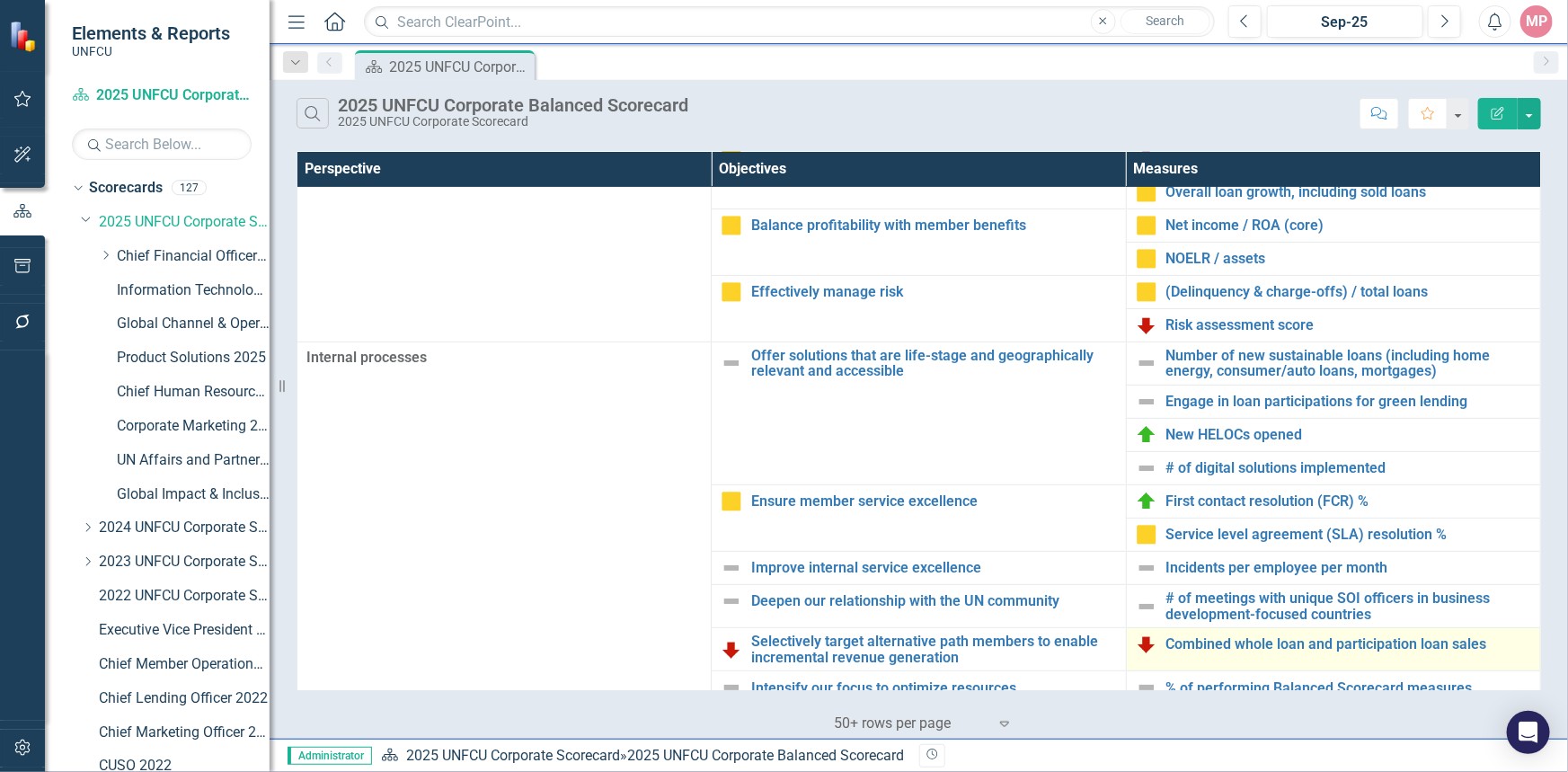
scroll to position [407, 0]
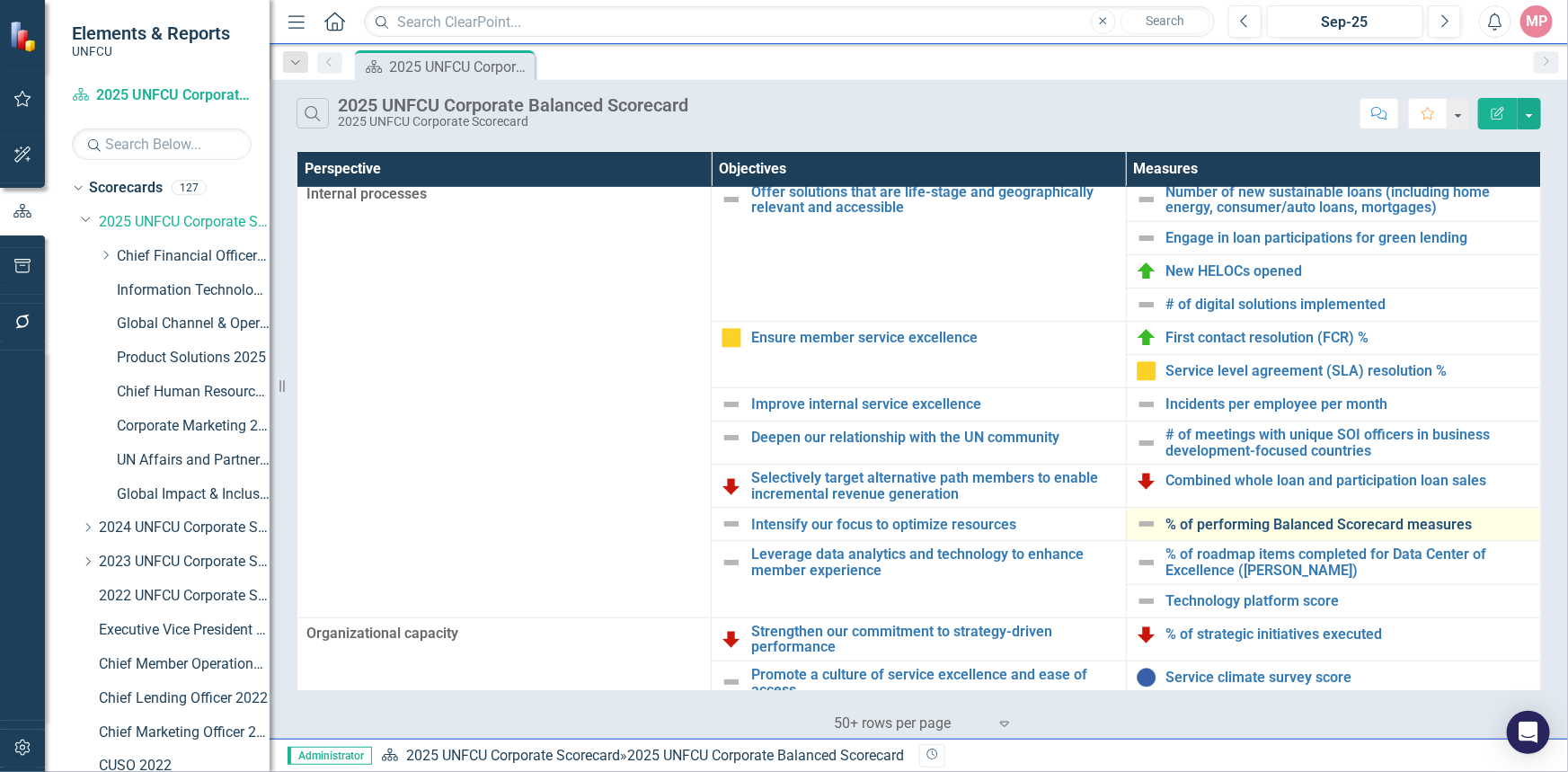
click at [1212, 526] on link "% of performing Balanced Scorecard measures" at bounding box center [1347, 525] width 365 height 16
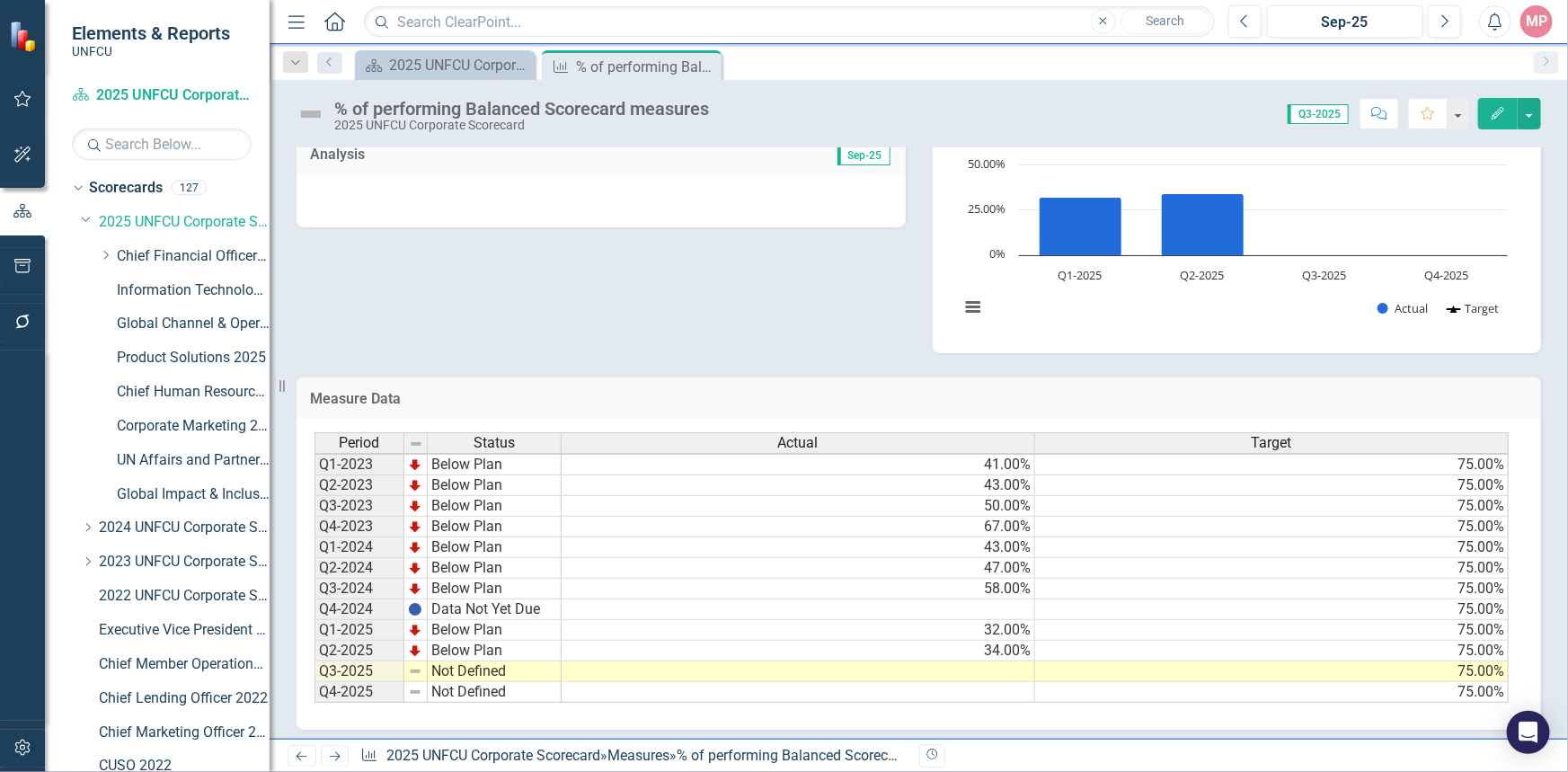
scroll to position [1, 0]
click at [703, 68] on icon at bounding box center [705, 67] width 10 height 10
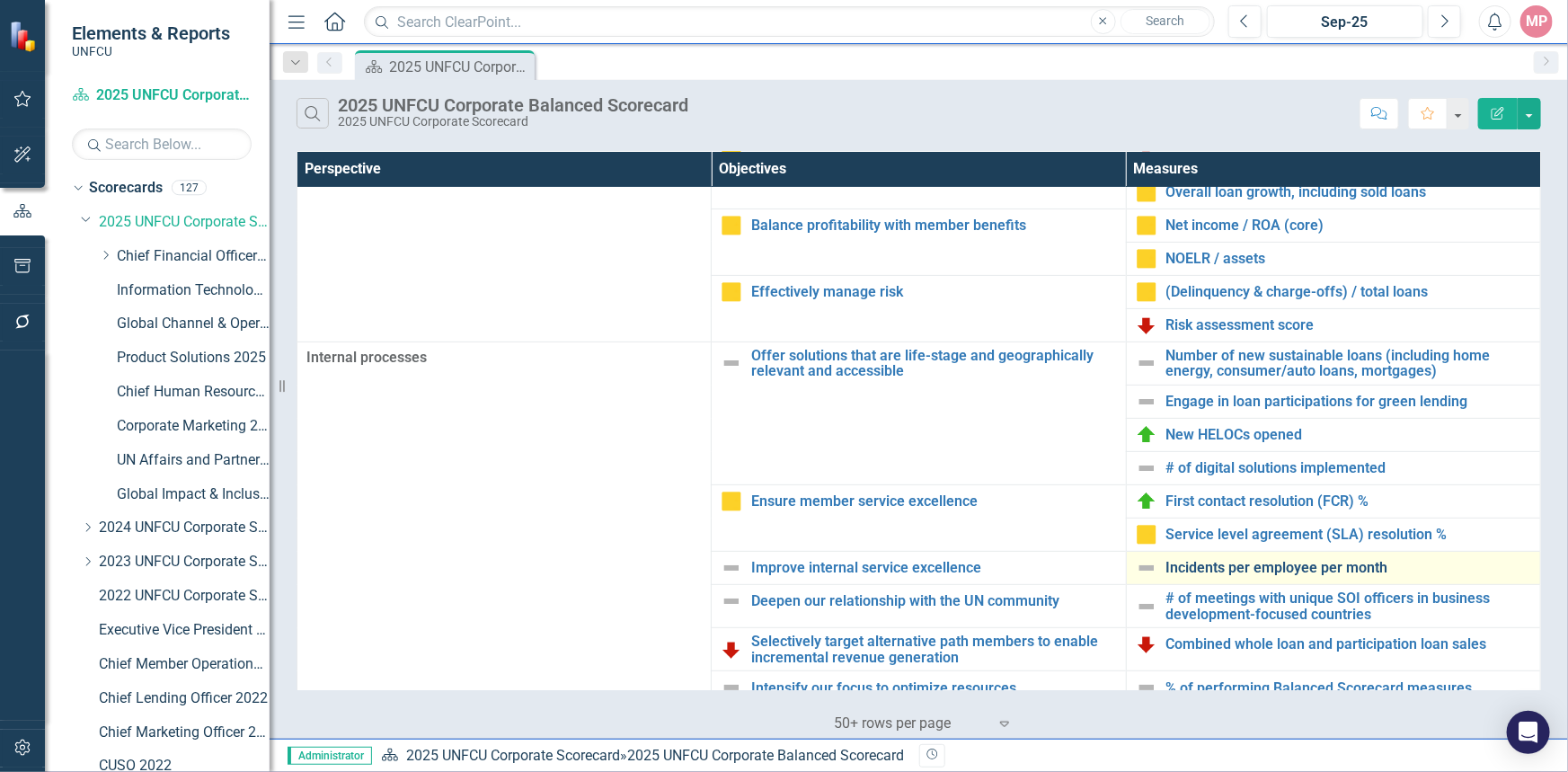
scroll to position [443, 0]
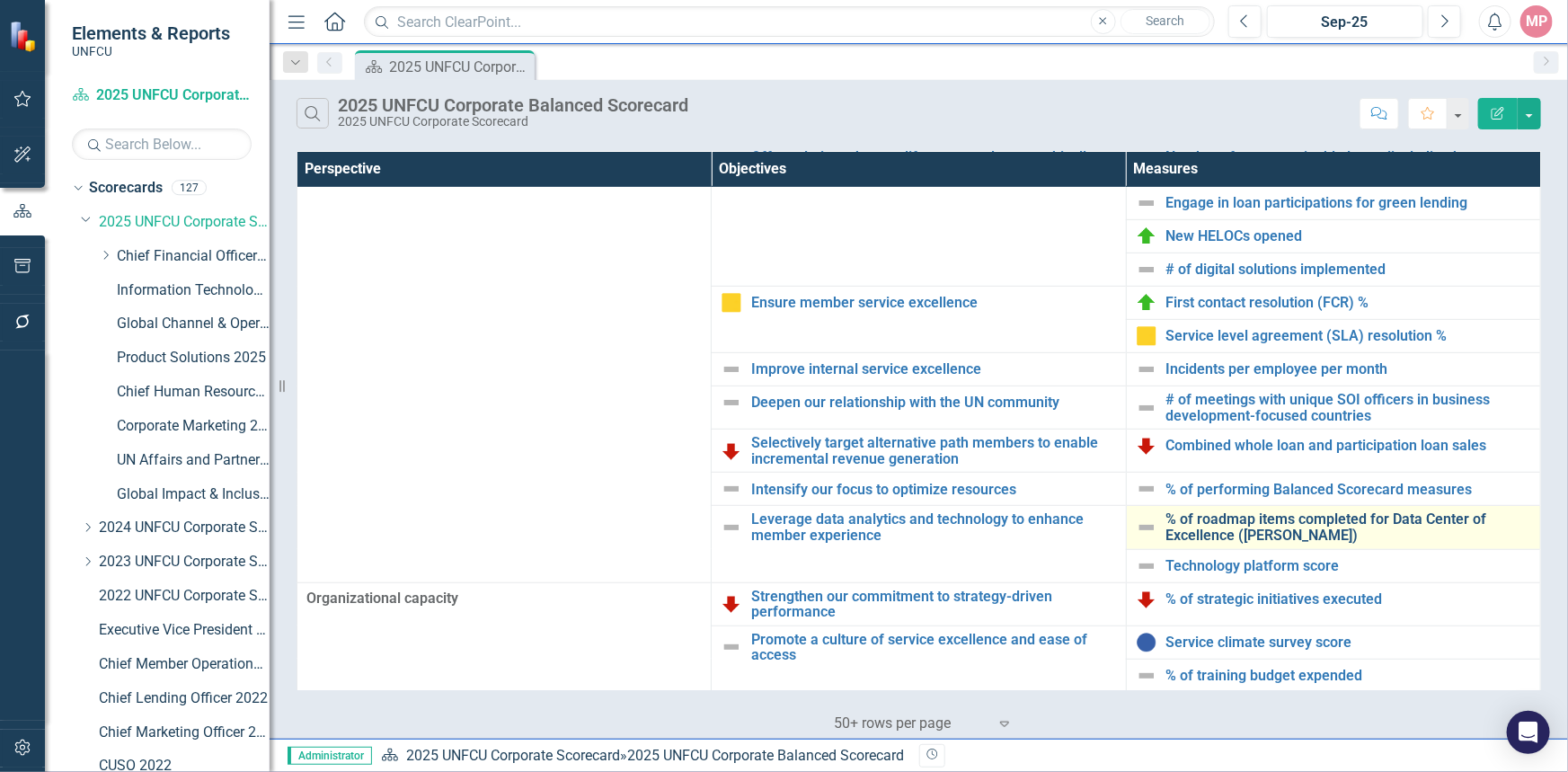
click at [1221, 521] on link "% of roadmap items completed for Data Center of Excellence ([PERSON_NAME])" at bounding box center [1347, 527] width 365 height 32
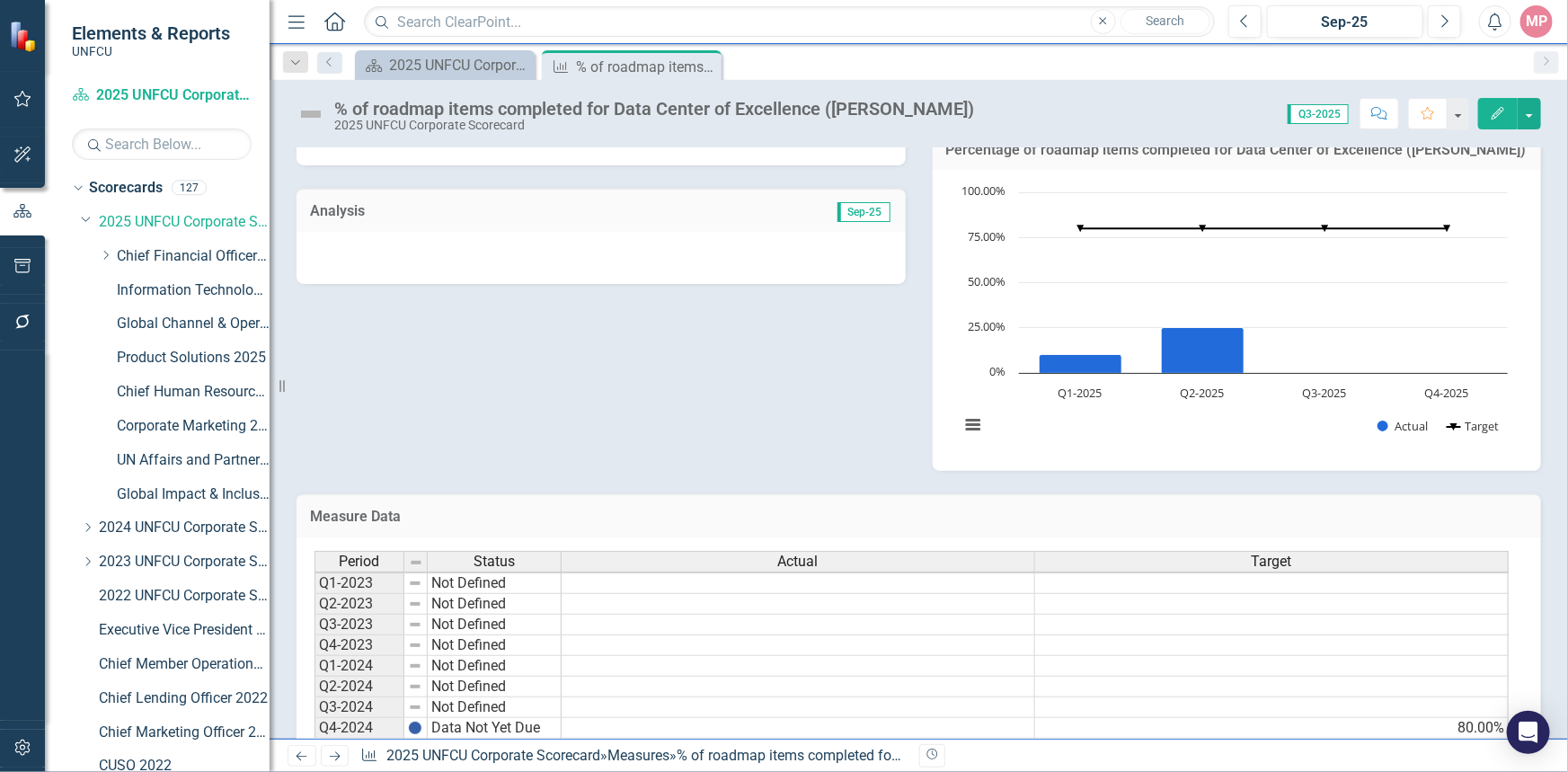
scroll to position [546, 0]
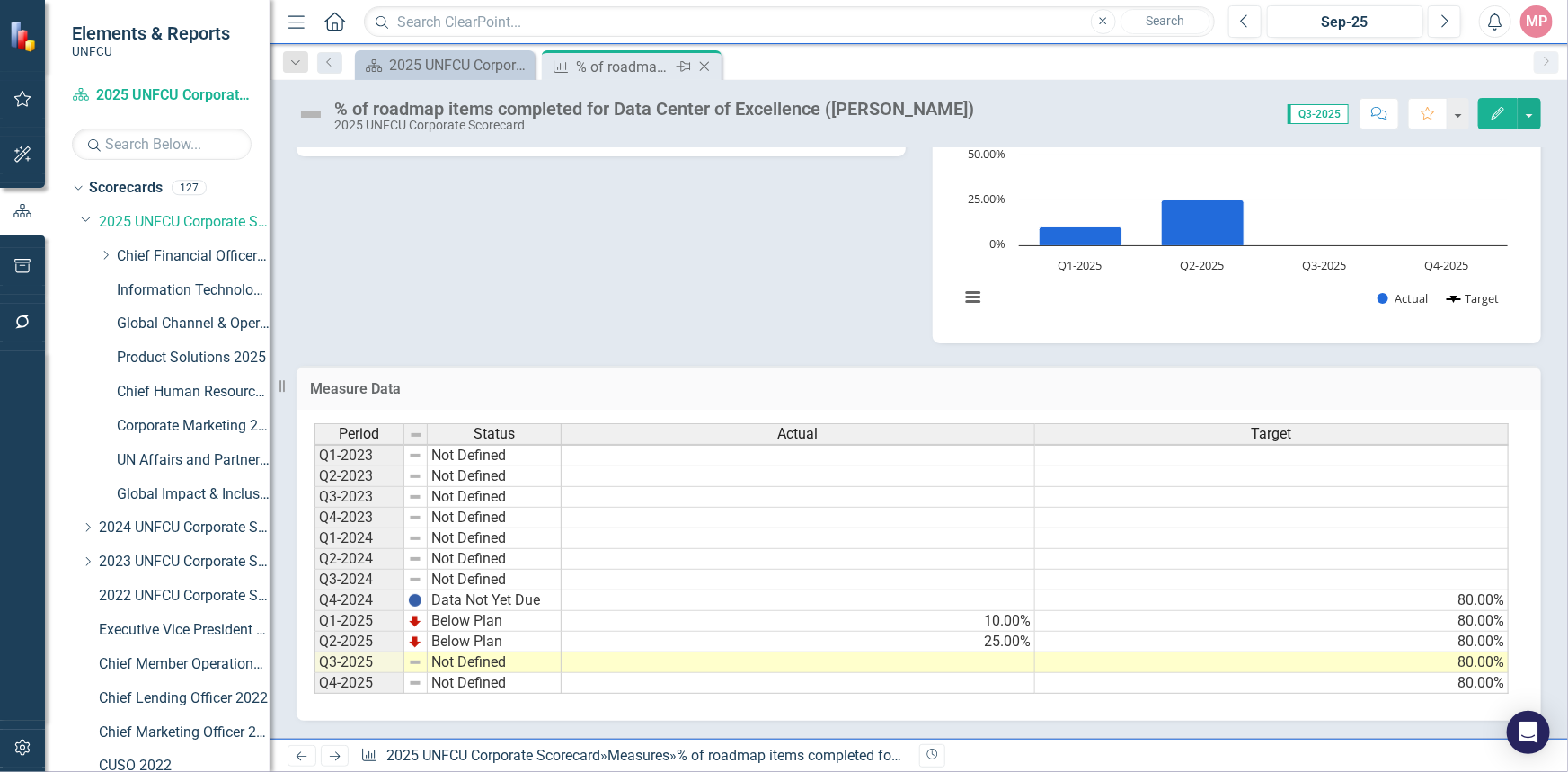
click at [706, 64] on icon "Close" at bounding box center [705, 67] width 18 height 14
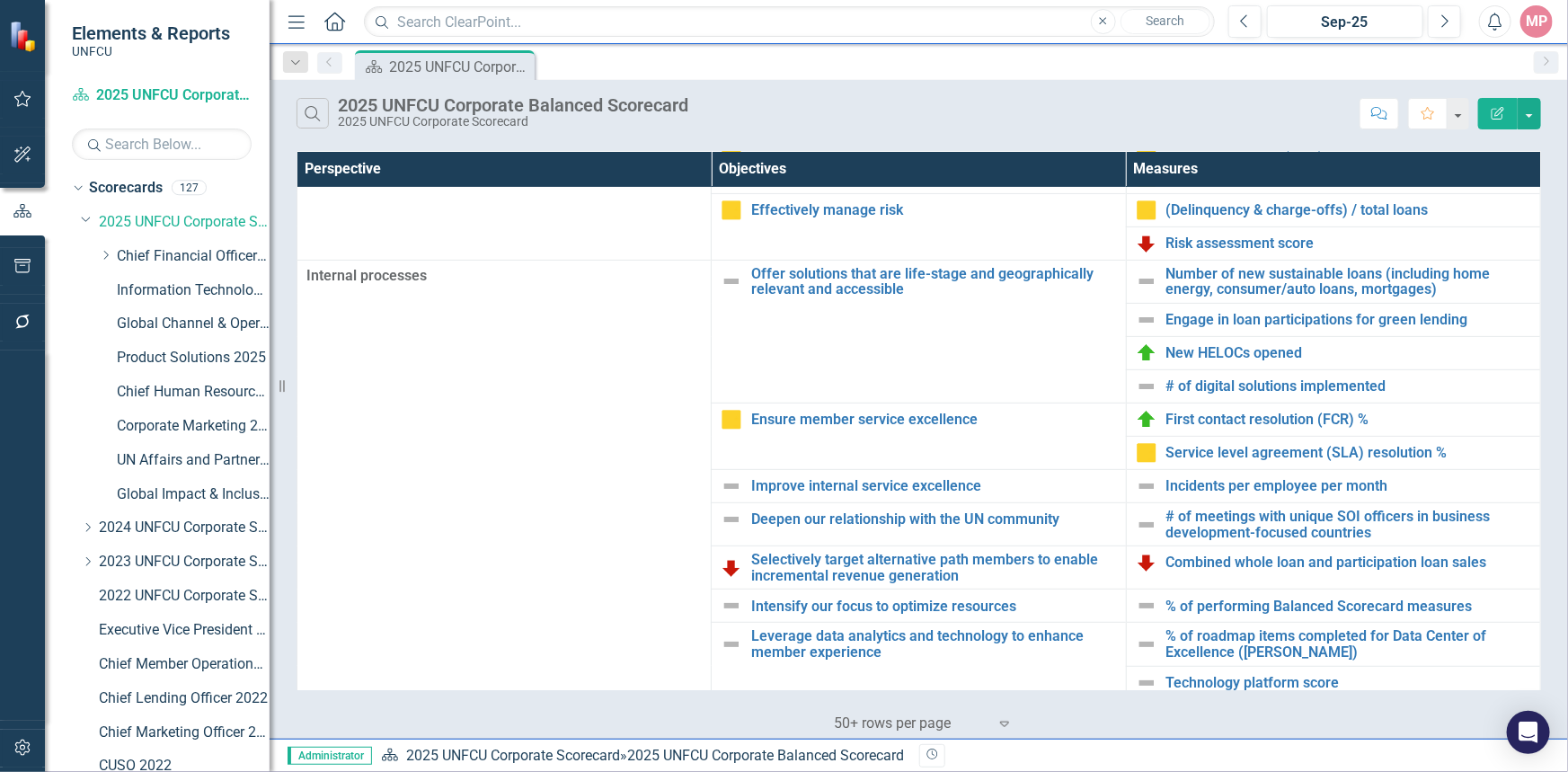
scroll to position [443, 0]
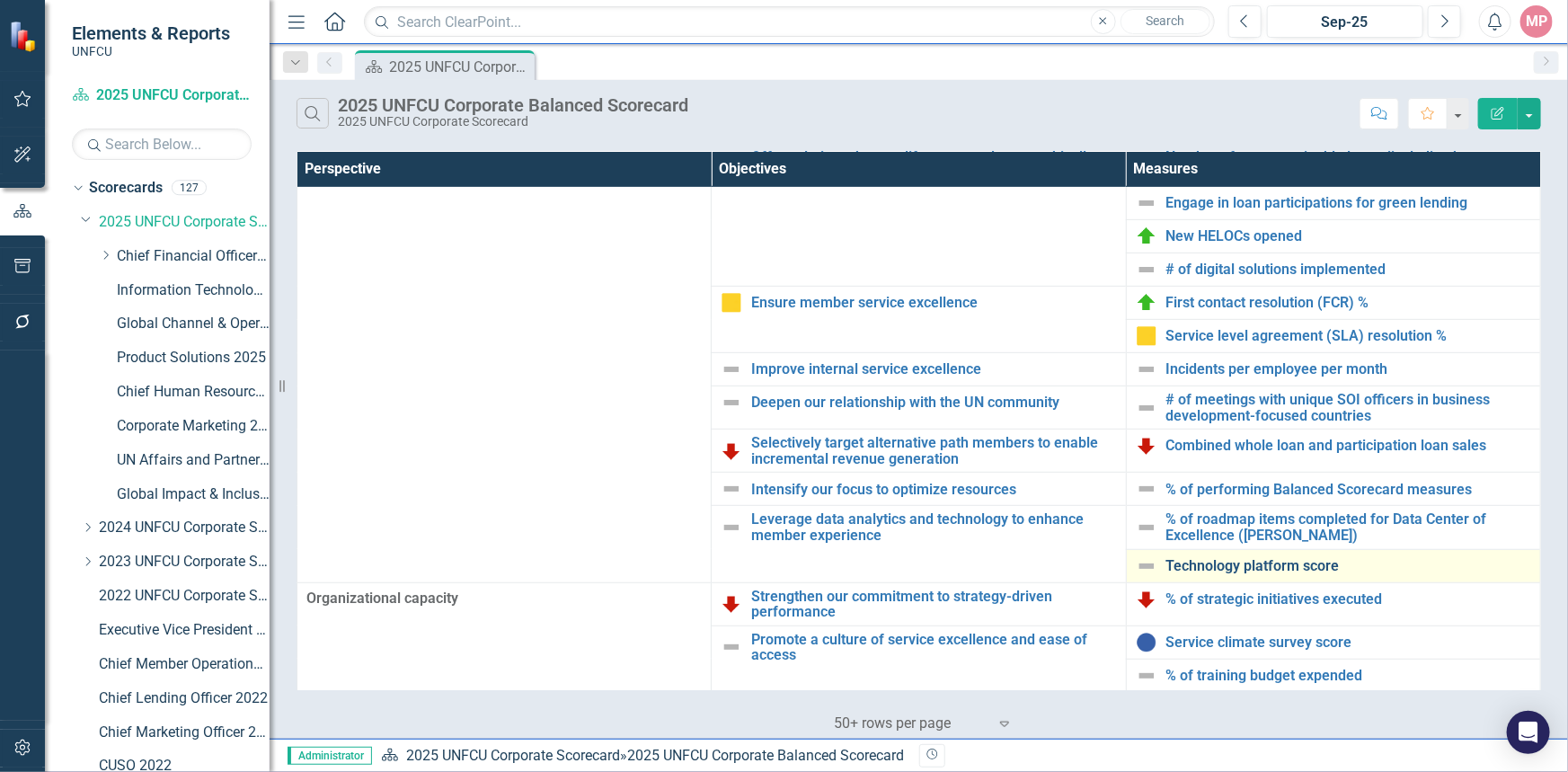
click at [1269, 564] on link "Technology platform score" at bounding box center [1347, 565] width 365 height 16
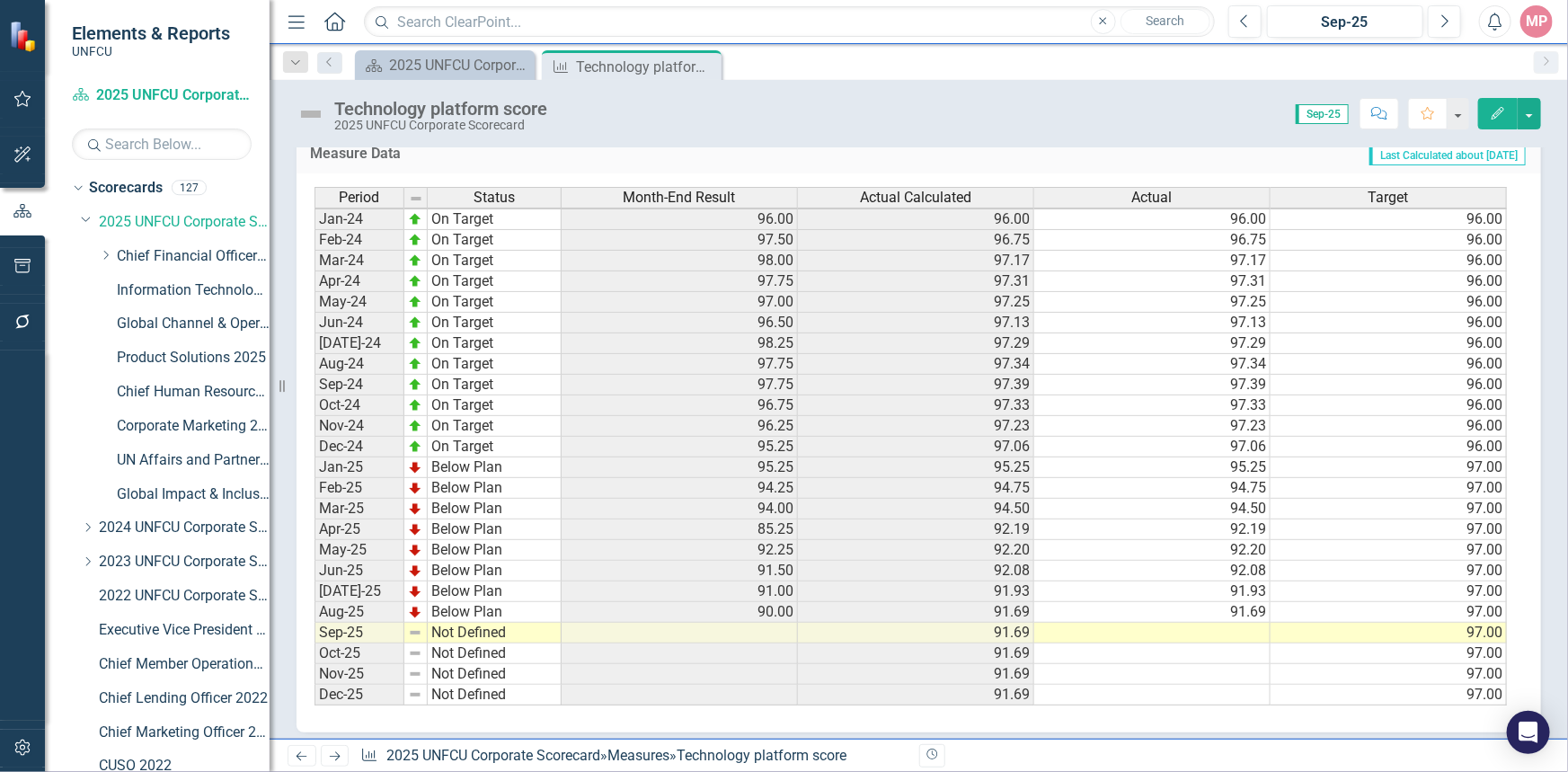
scroll to position [677, 0]
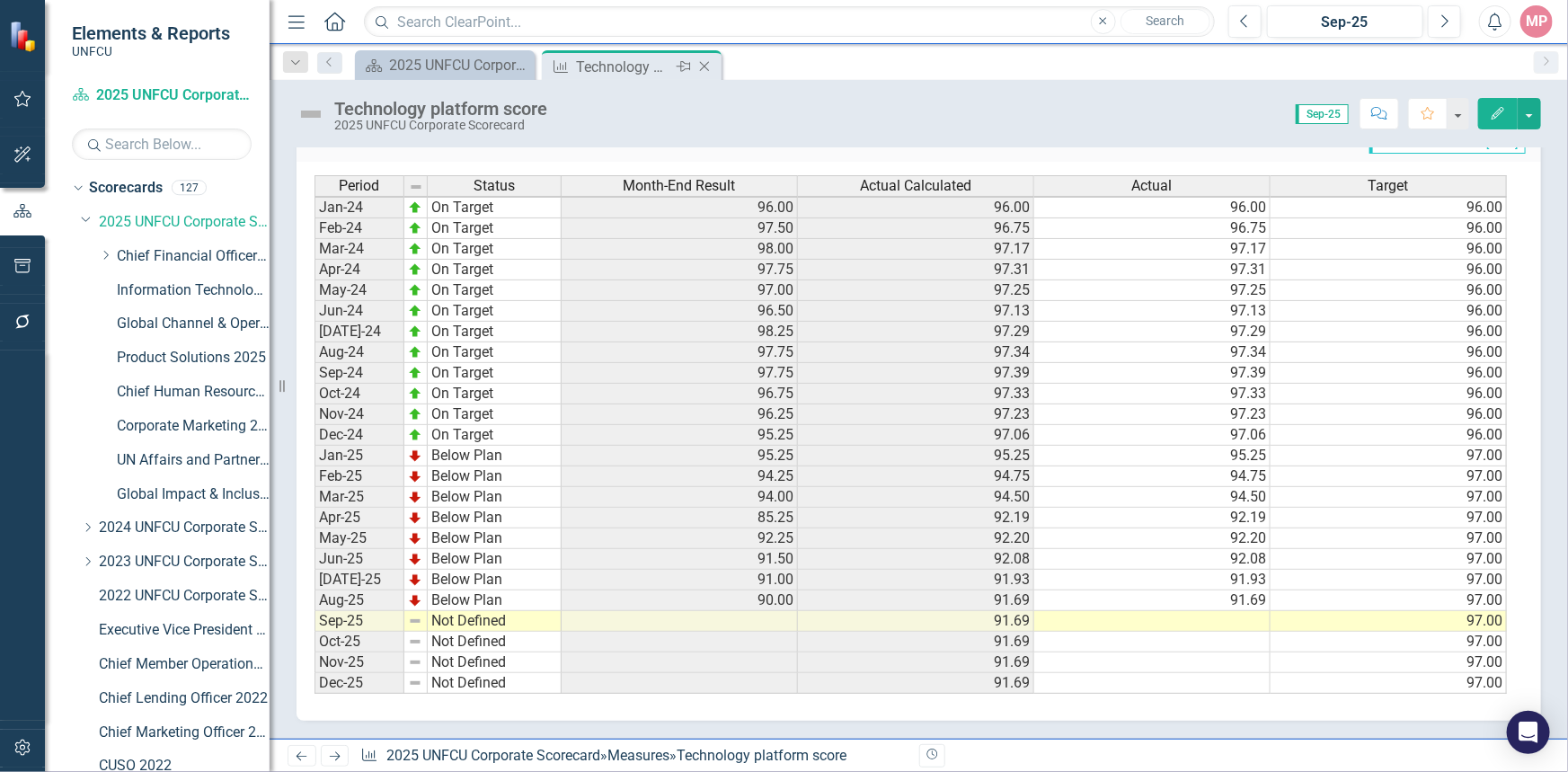
click at [702, 72] on icon "Close" at bounding box center [705, 67] width 18 height 14
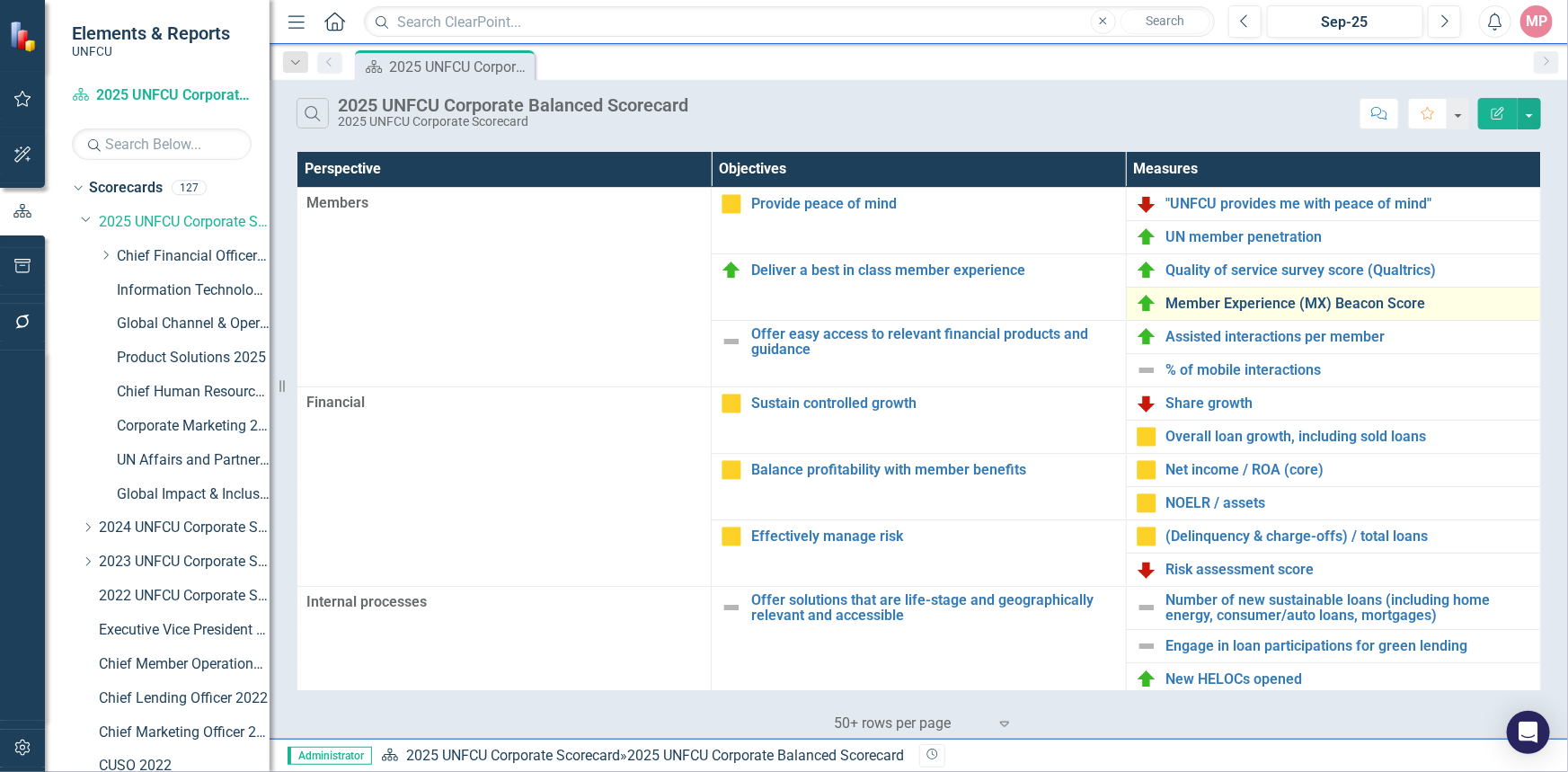
click at [1289, 300] on link "Member Experience (MX) Beacon Score" at bounding box center [1347, 303] width 365 height 16
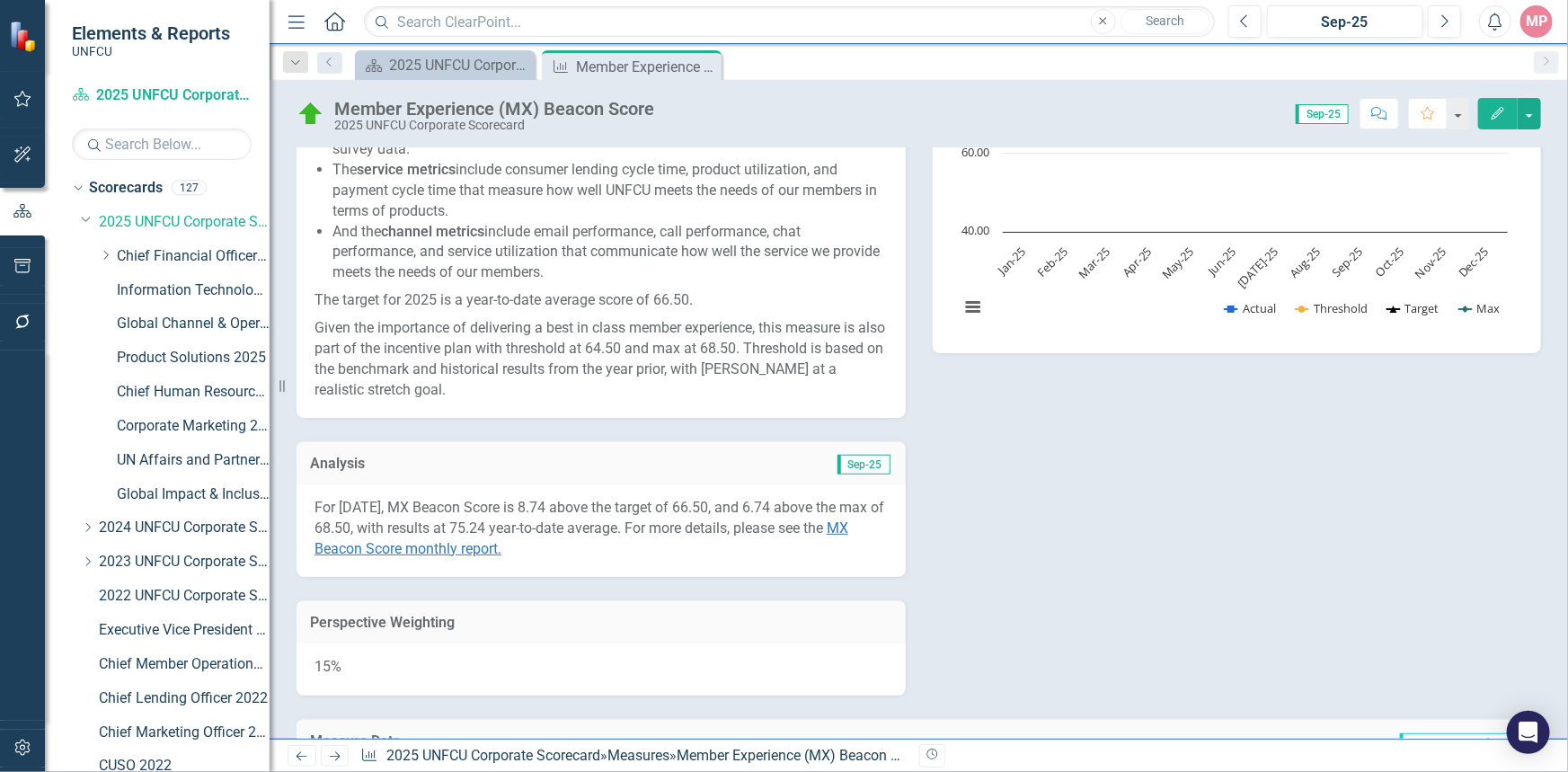
scroll to position [1150, 0]
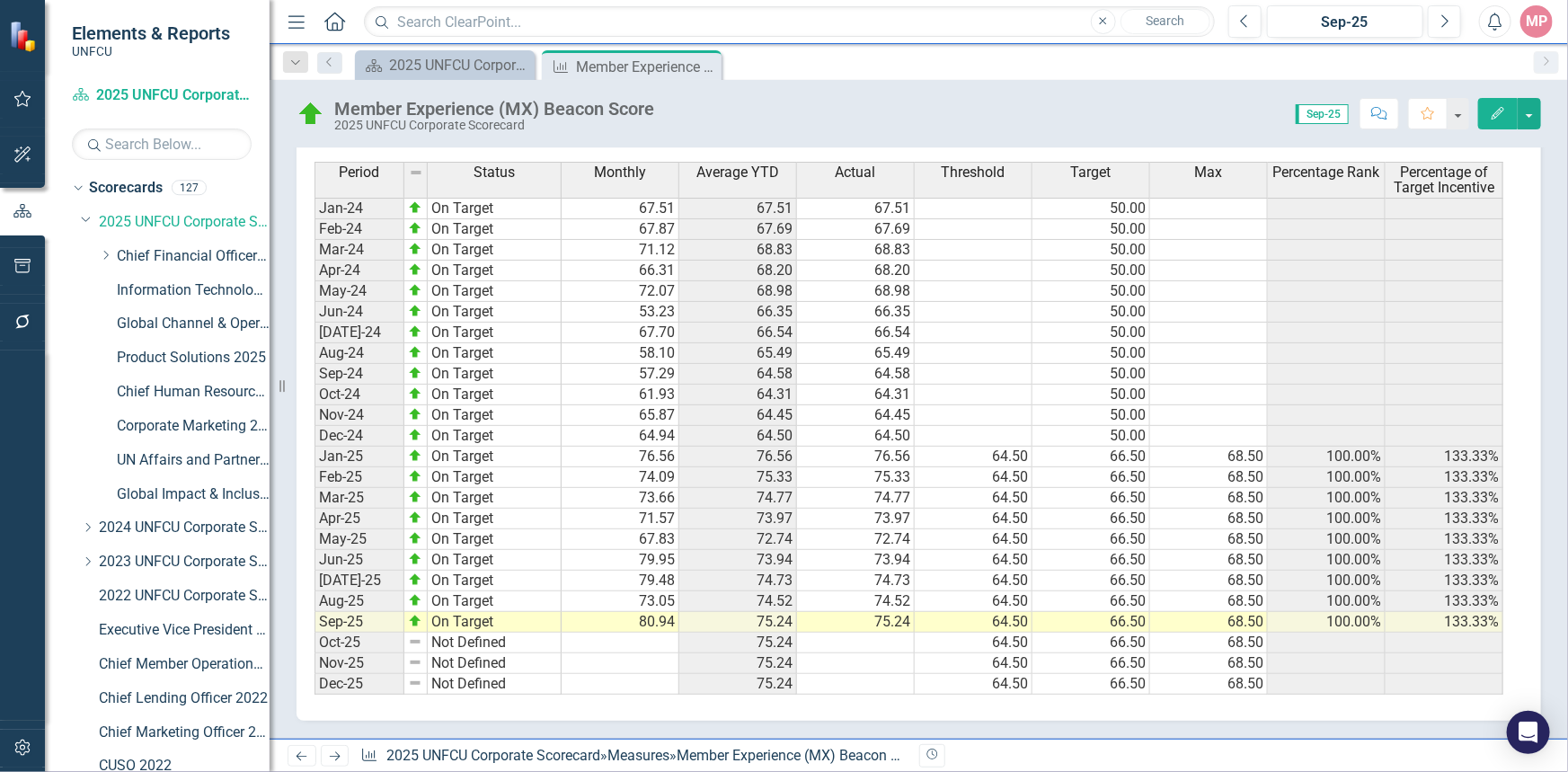
drag, startPoint x: 703, startPoint y: 65, endPoint x: 713, endPoint y: 73, distance: 12.8
click at [0, 0] on icon "Close" at bounding box center [0, 0] width 0 height 0
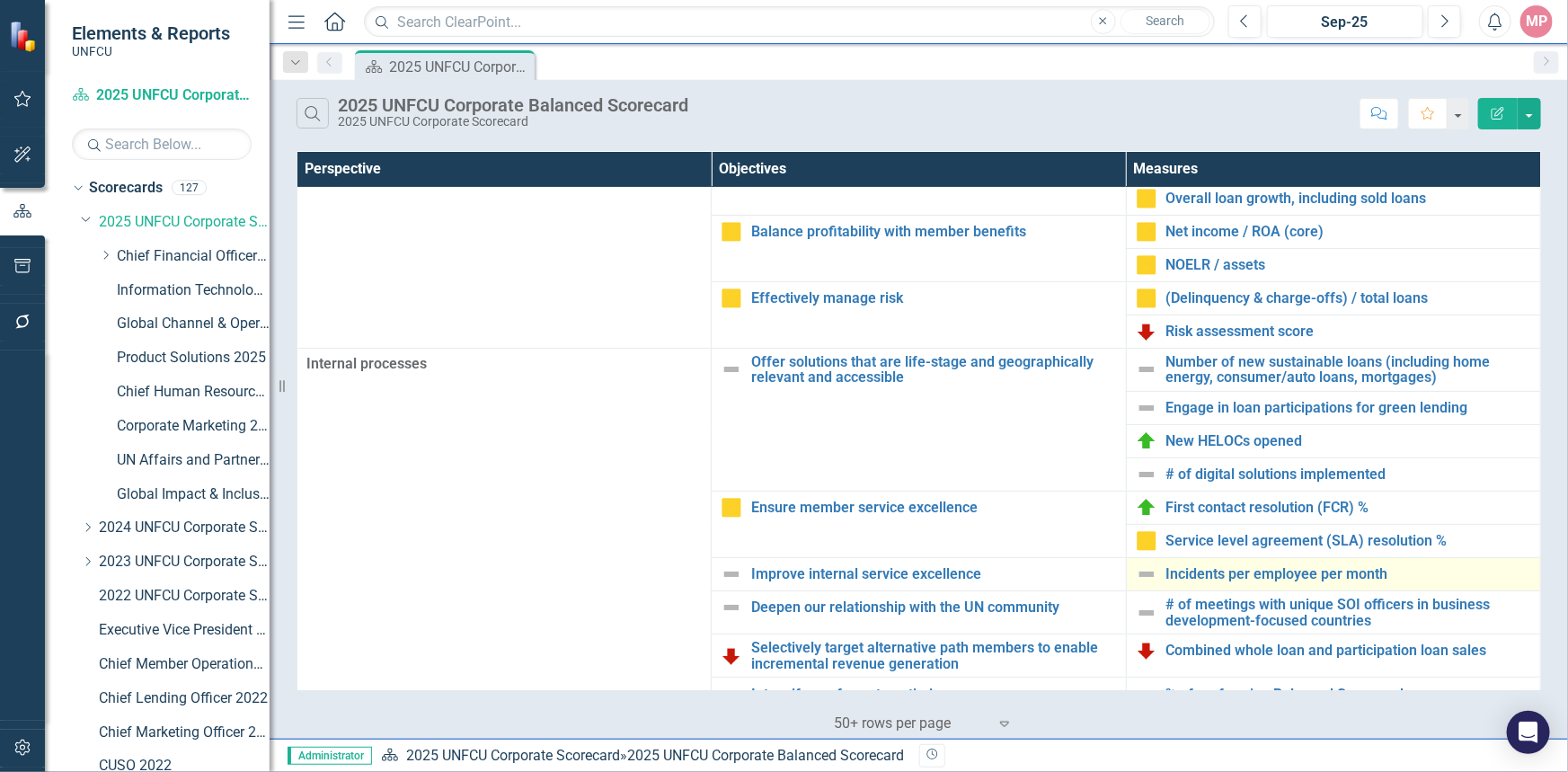
scroll to position [320, 0]
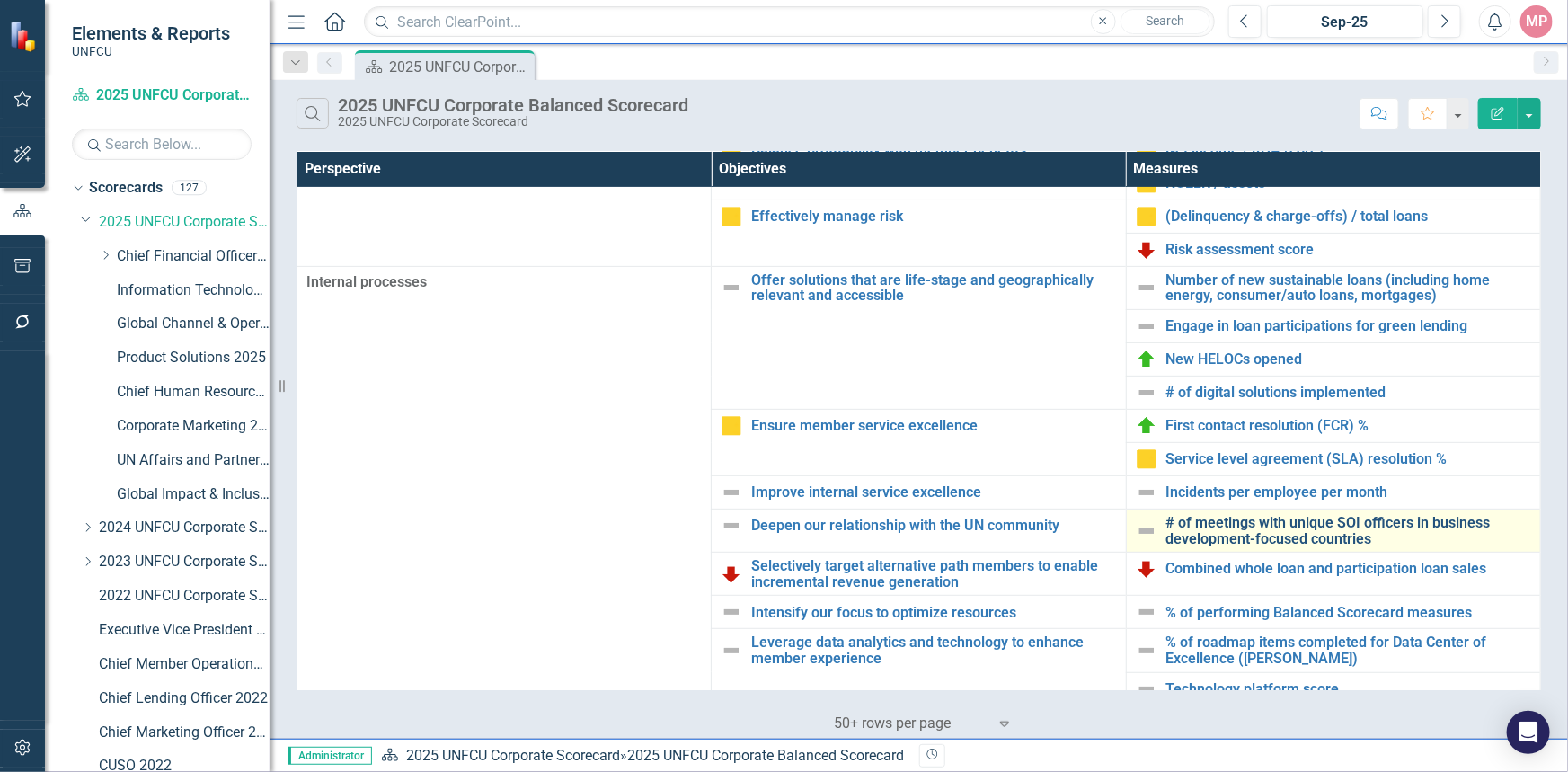
click at [1285, 531] on link "# of meetings with unique SOI officers in business development-focused countries" at bounding box center [1347, 531] width 365 height 32
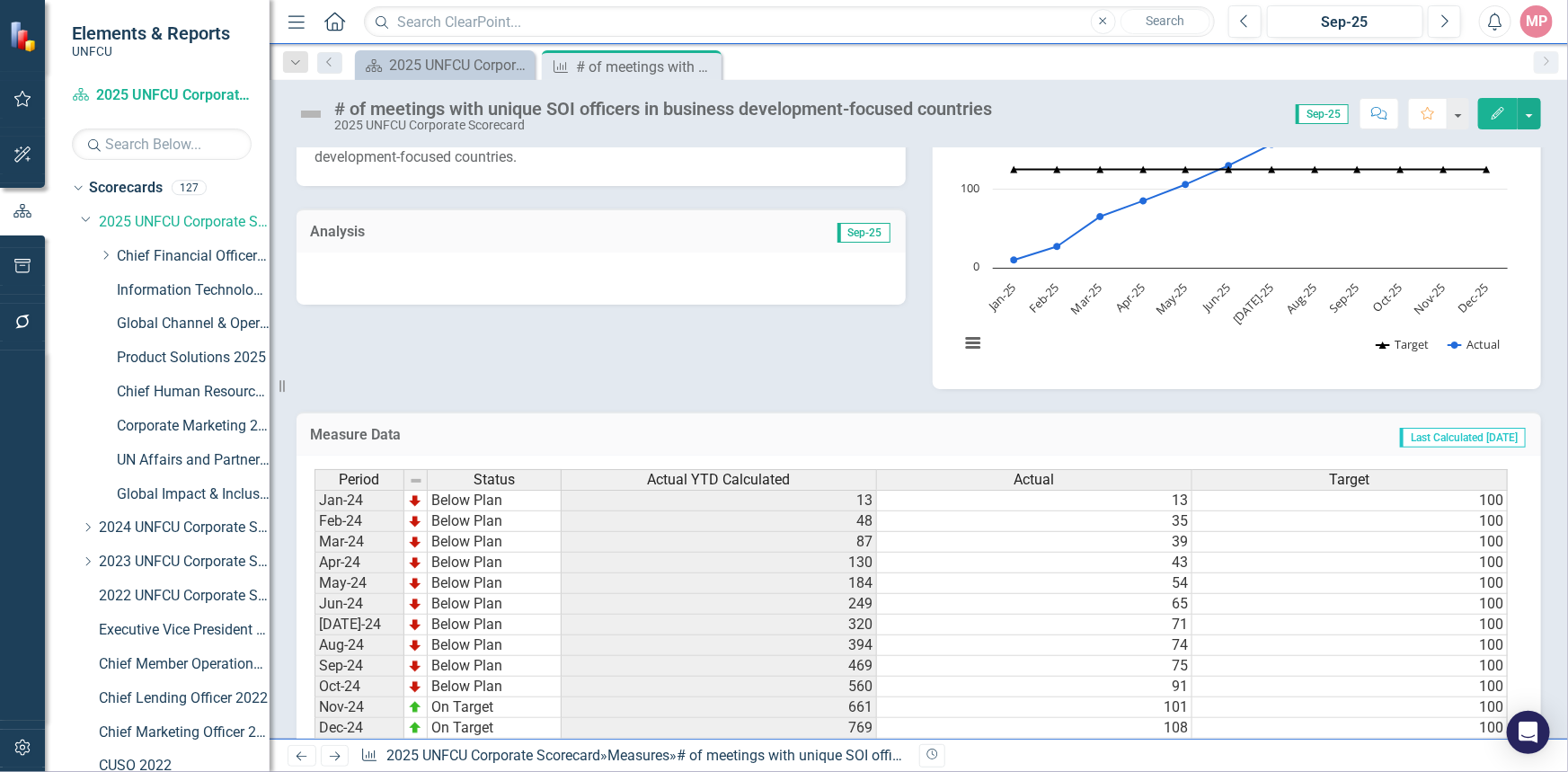
scroll to position [793, 0]
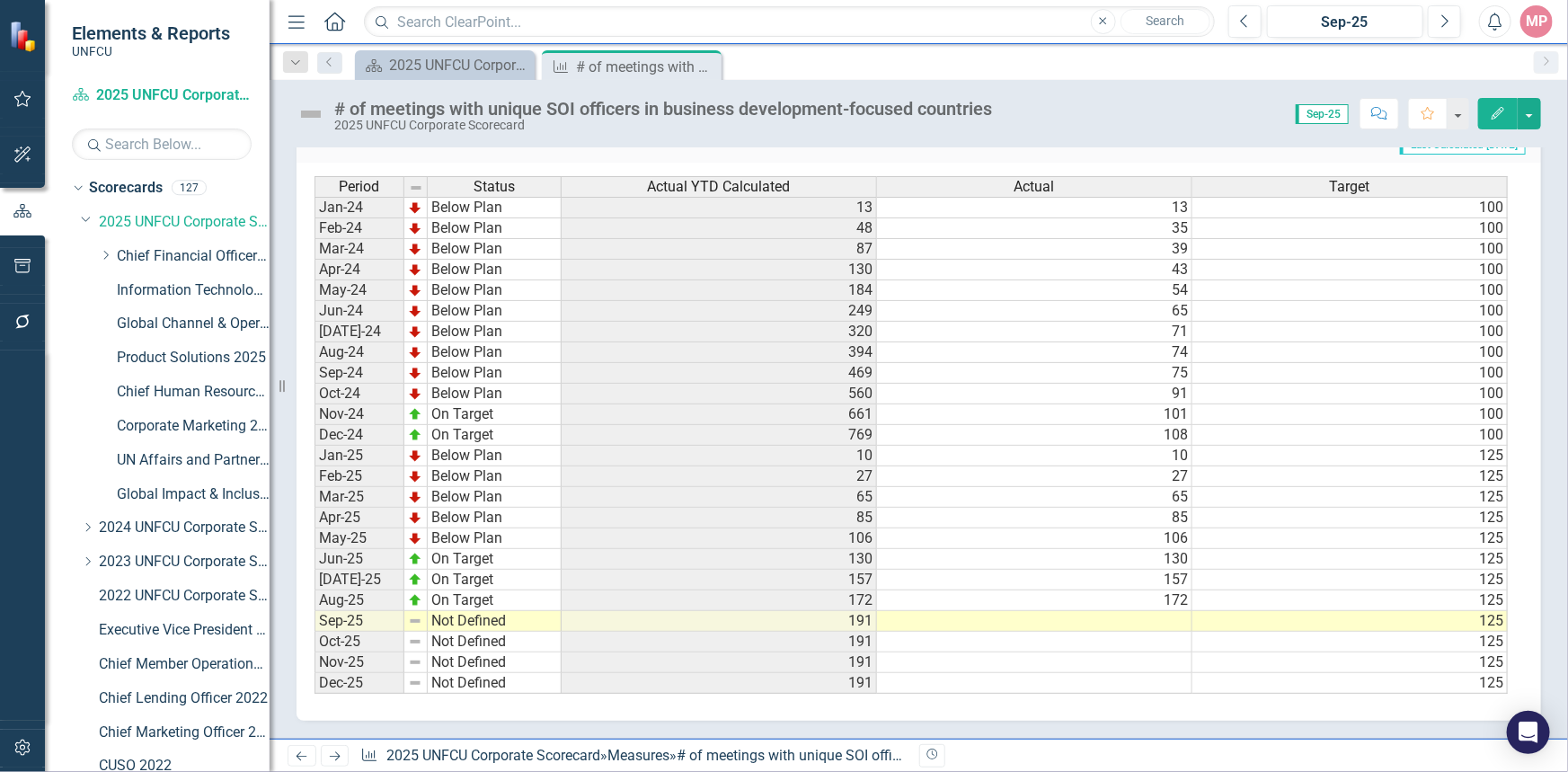
click at [1099, 614] on td at bounding box center [1033, 621] width 315 height 21
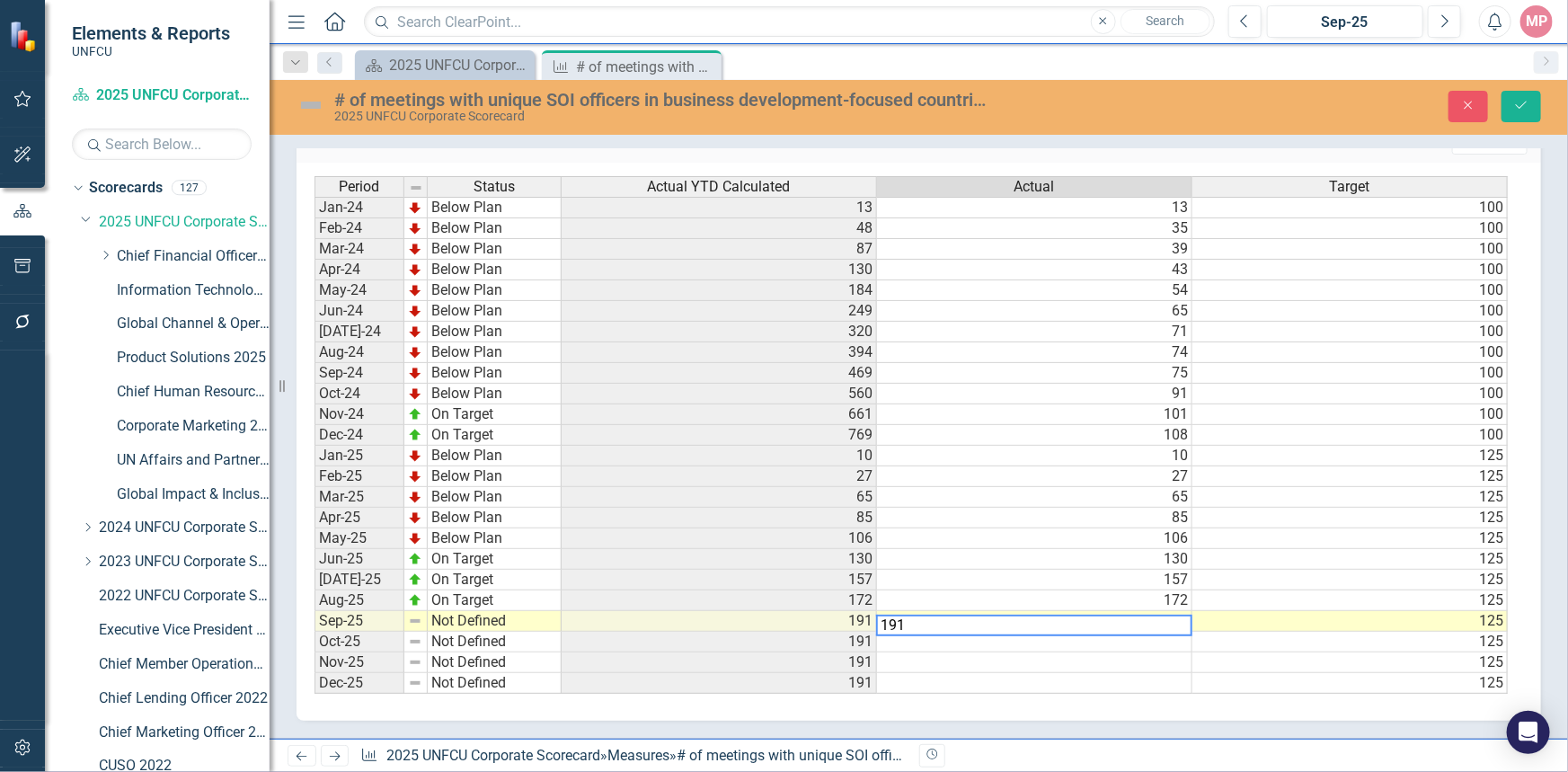
type textarea "191"
click at [314, 604] on div "Period Status Jan-24 Below Plan Feb-24 Below Plan Mar-24 Below Plan Apr-24 Belo…" at bounding box center [314, 434] width 0 height 518
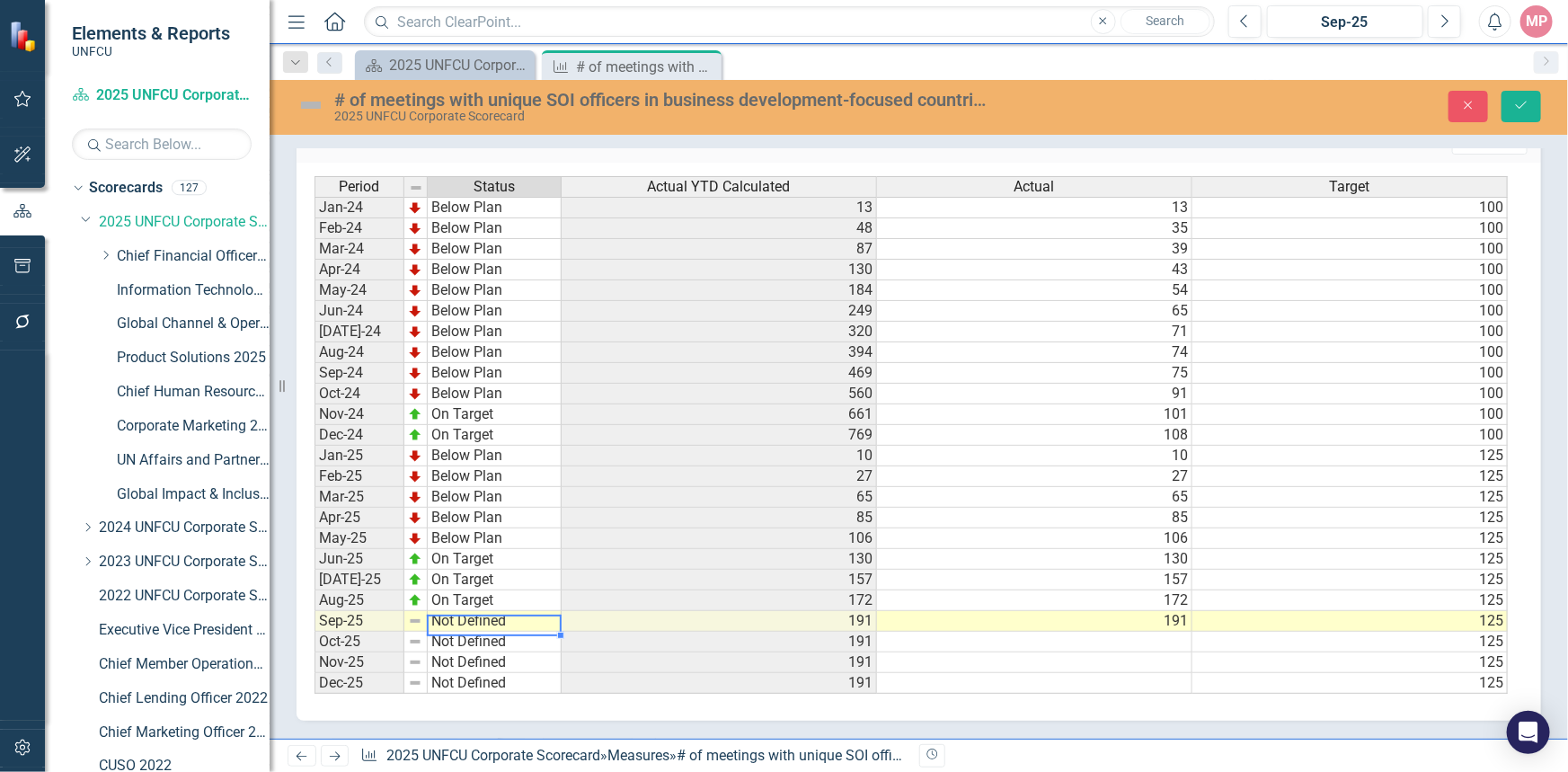
click at [473, 611] on td "Not Defined" at bounding box center [494, 621] width 134 height 21
type textarea "On Target"
click at [478, 529] on div "Period Status Actual YTD Calculated Actual Target Jan-24 Below Plan 13 13 100 F…" at bounding box center [911, 435] width 1194 height 519
click at [1520, 103] on icon "Save" at bounding box center [1520, 104] width 16 height 13
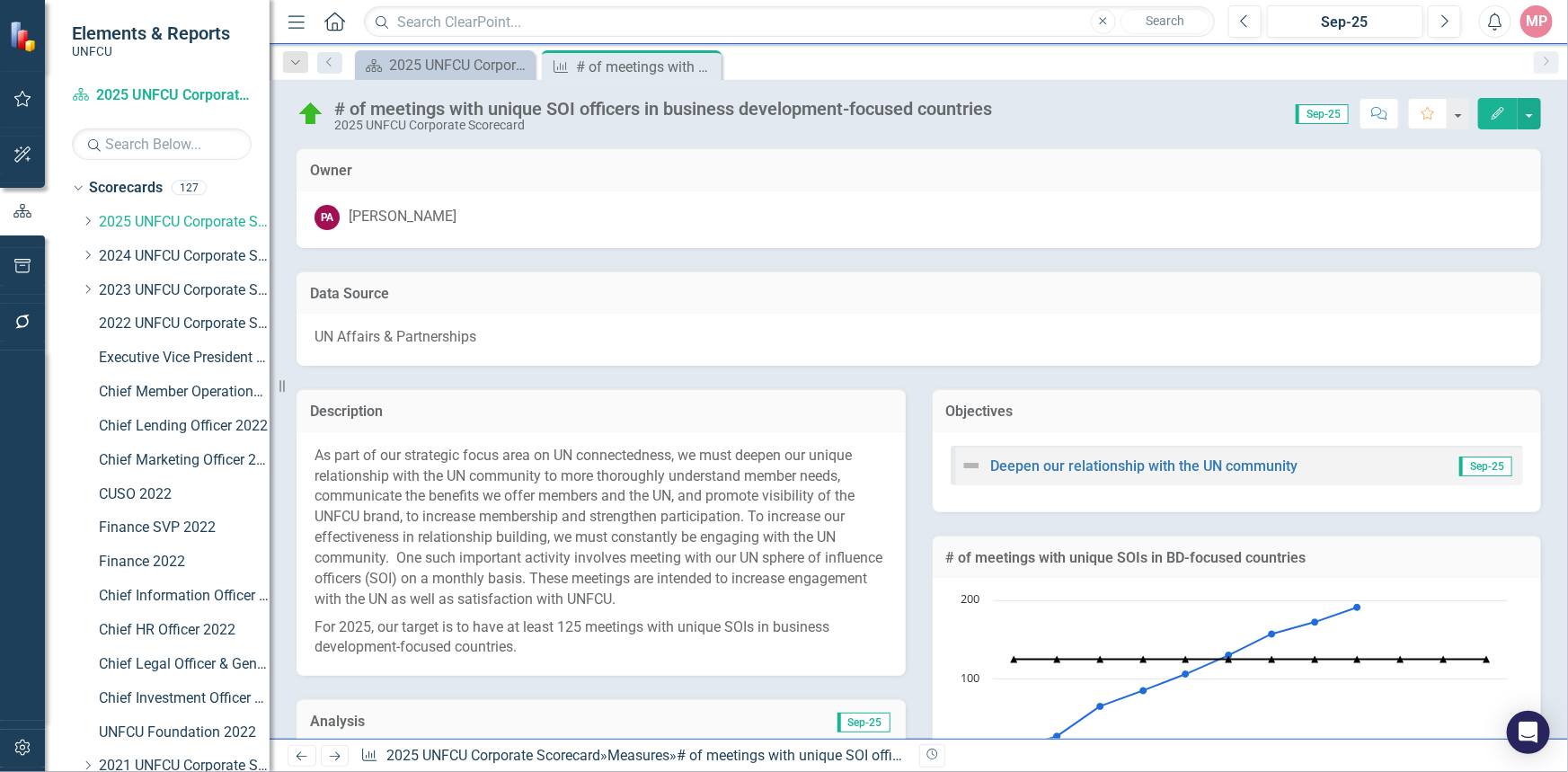
scroll to position [326, 0]
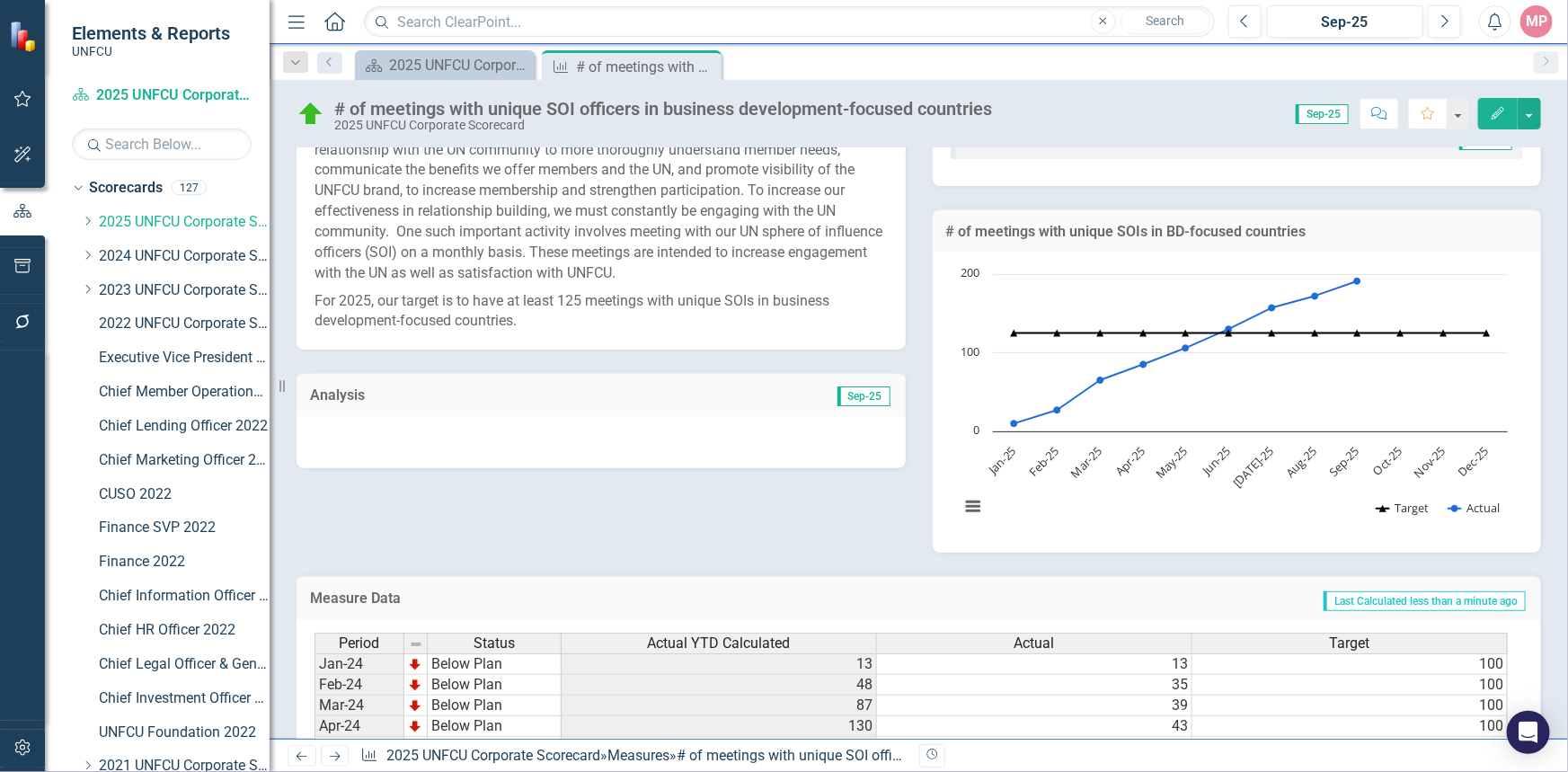
click at [850, 398] on span "Sep-25" at bounding box center [863, 396] width 53 height 20
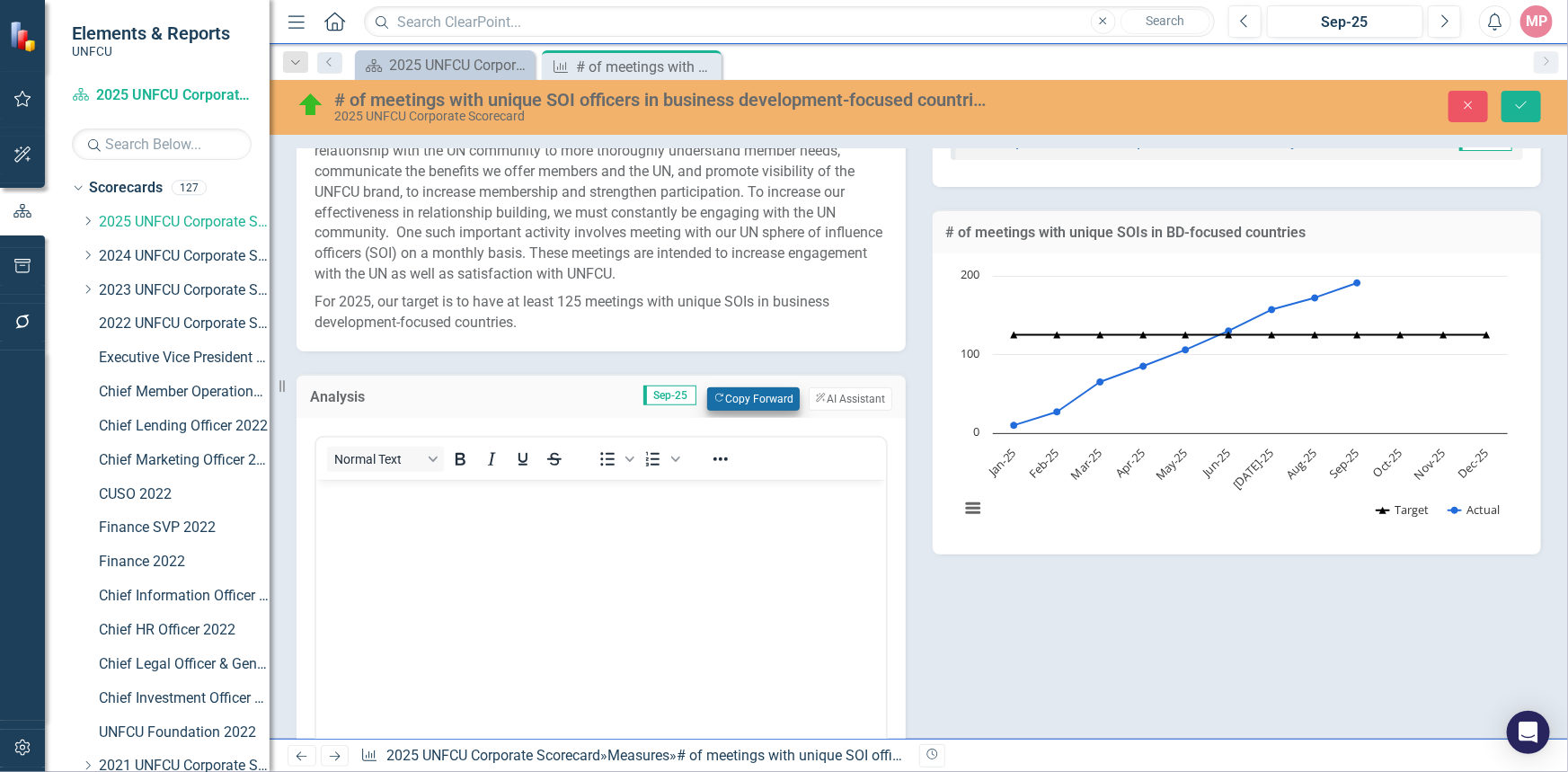
scroll to position [0, 0]
click at [745, 390] on button "Copy Forward Copy Forward" at bounding box center [752, 399] width 92 height 24
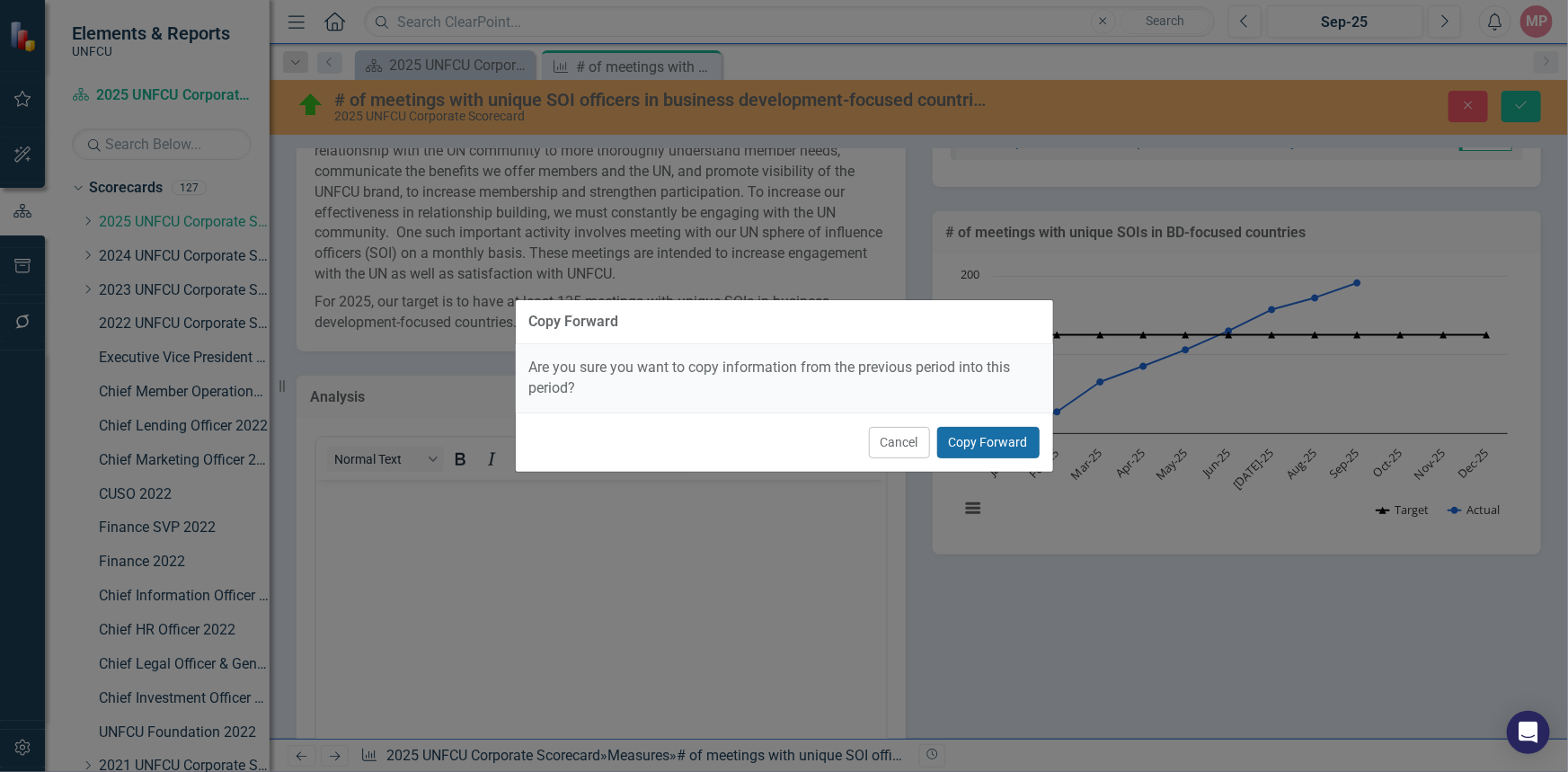
click at [985, 438] on button "Copy Forward" at bounding box center [988, 442] width 102 height 32
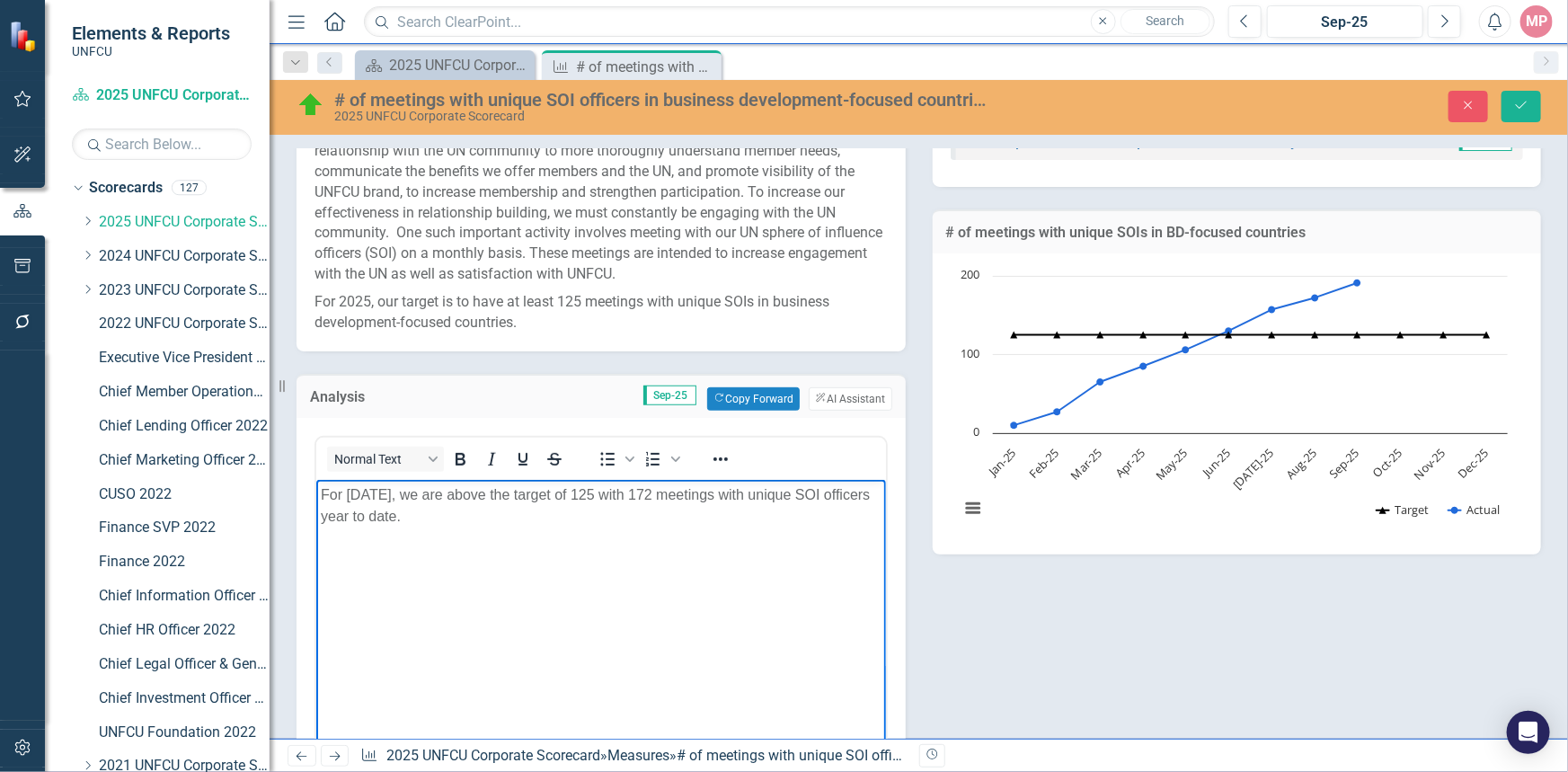
click at [391, 490] on p "For August 2025, we are above the target of 125 with 172 meetings with unique S…" at bounding box center [600, 504] width 560 height 43
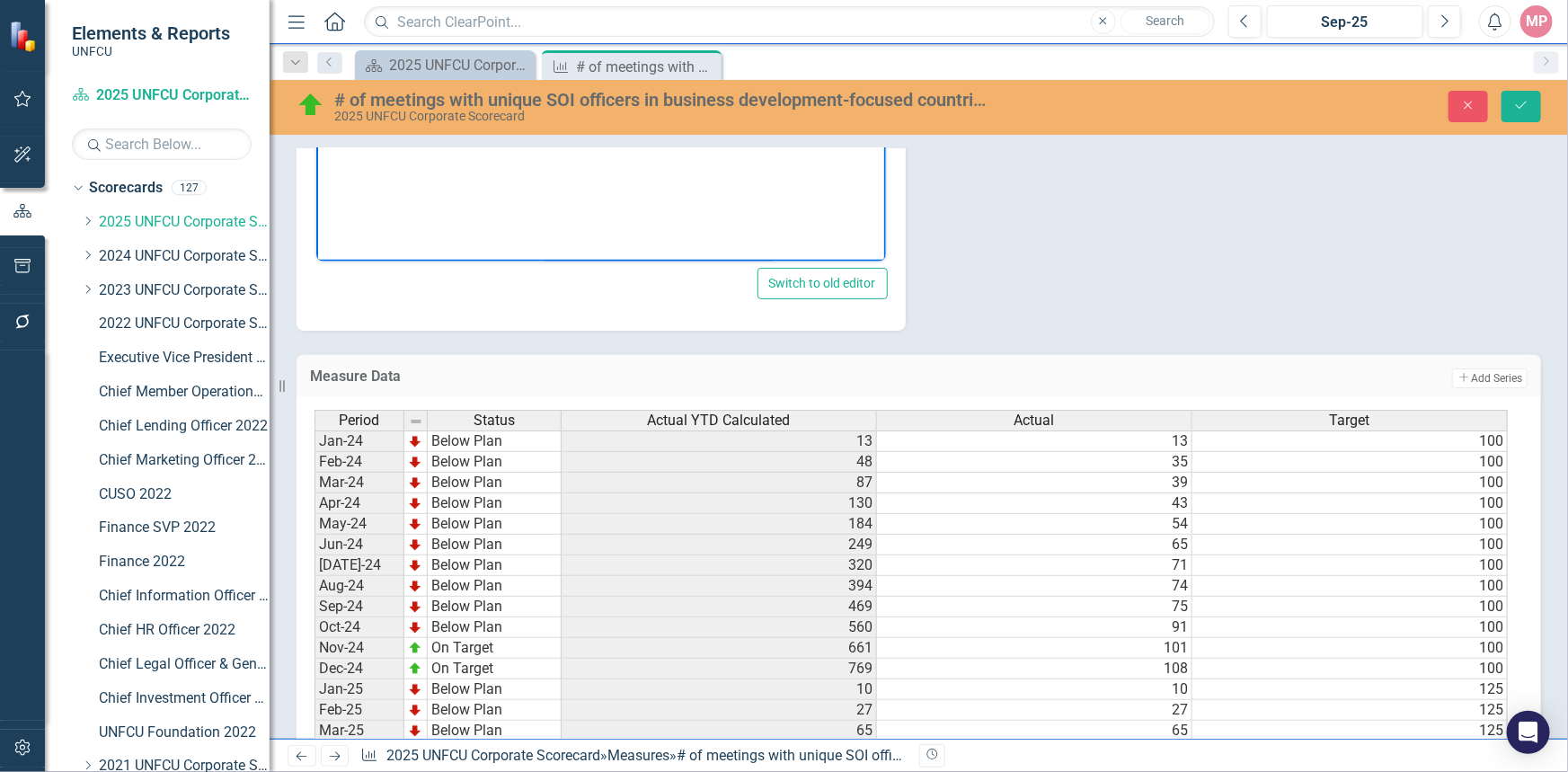
scroll to position [449, 0]
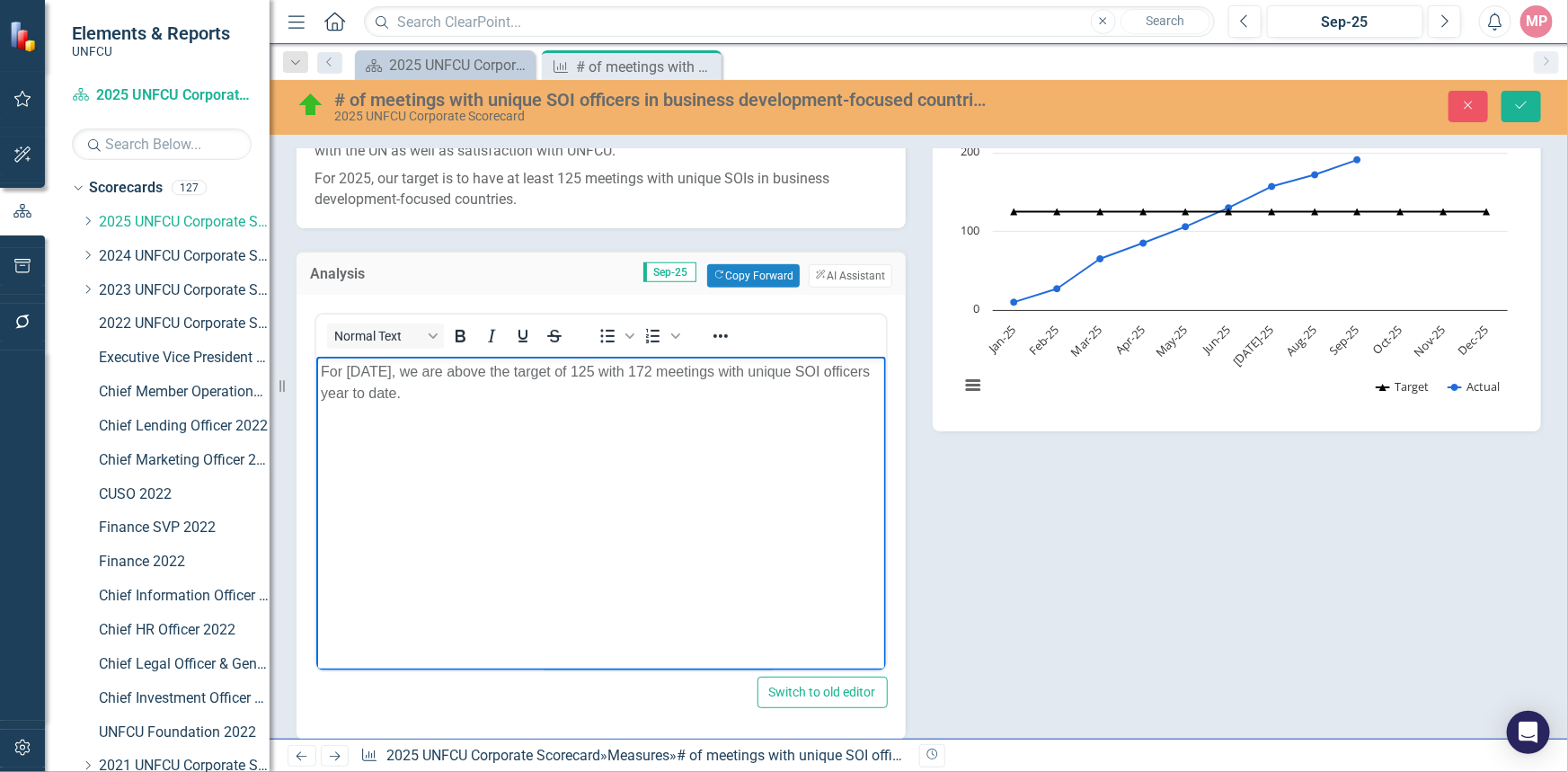
drag, startPoint x: 711, startPoint y: 373, endPoint x: 716, endPoint y: 364, distance: 10.3
click at [712, 370] on p "For September 2025, we are above the target of 125 with 172 meetings with uniqu…" at bounding box center [600, 382] width 560 height 43
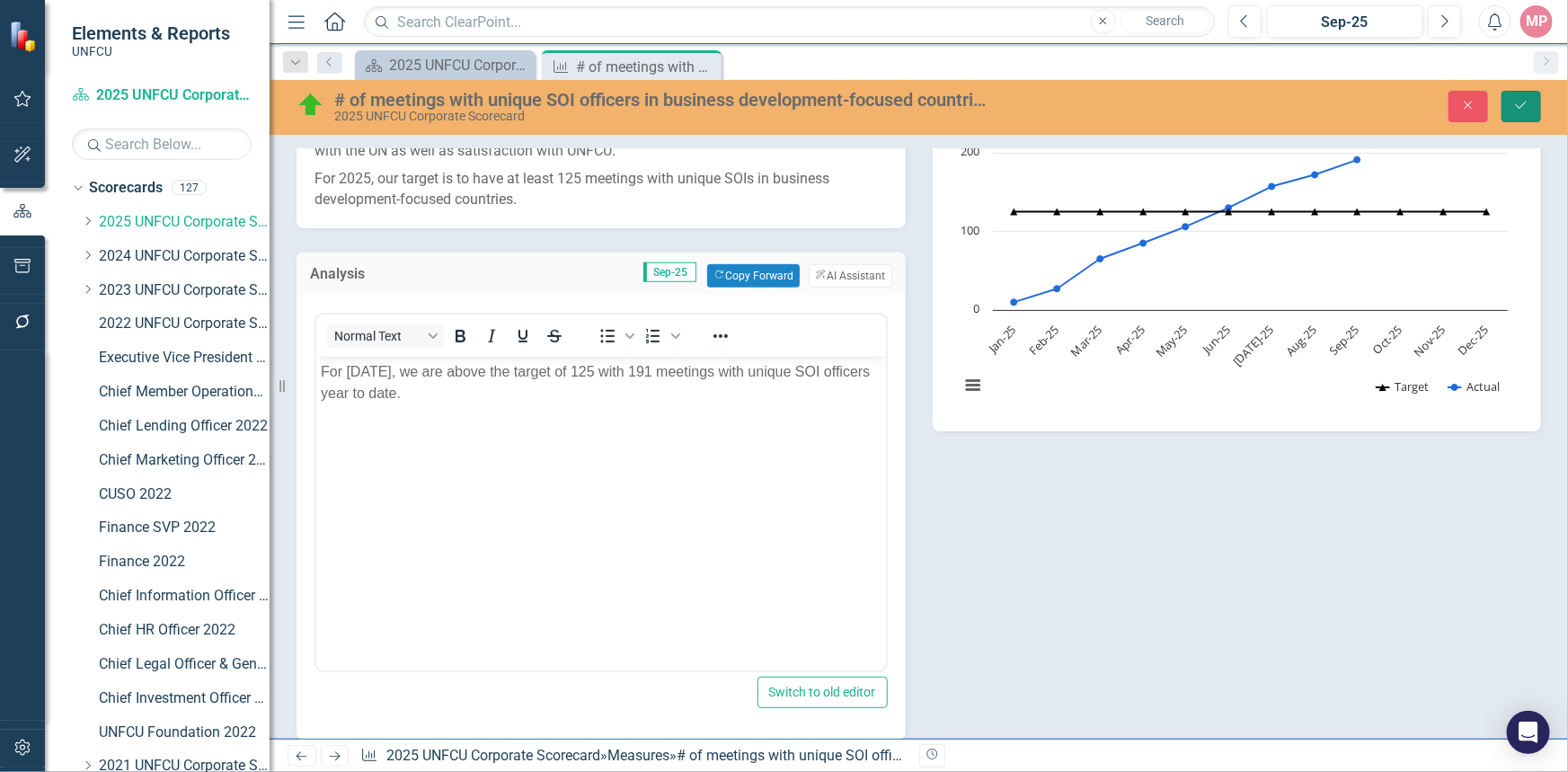
click at [1521, 104] on icon "Save" at bounding box center [1520, 104] width 16 height 13
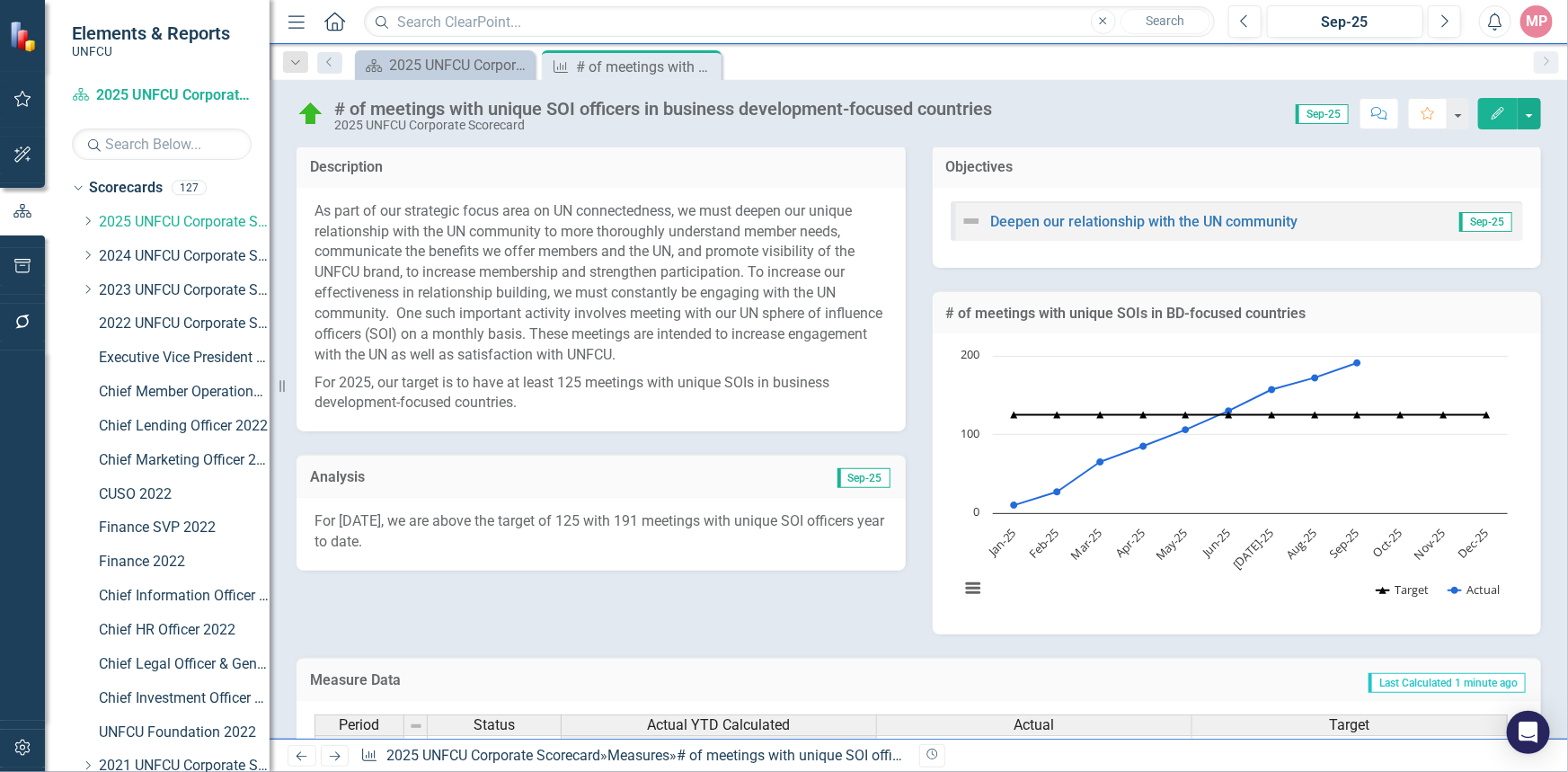
scroll to position [0, 0]
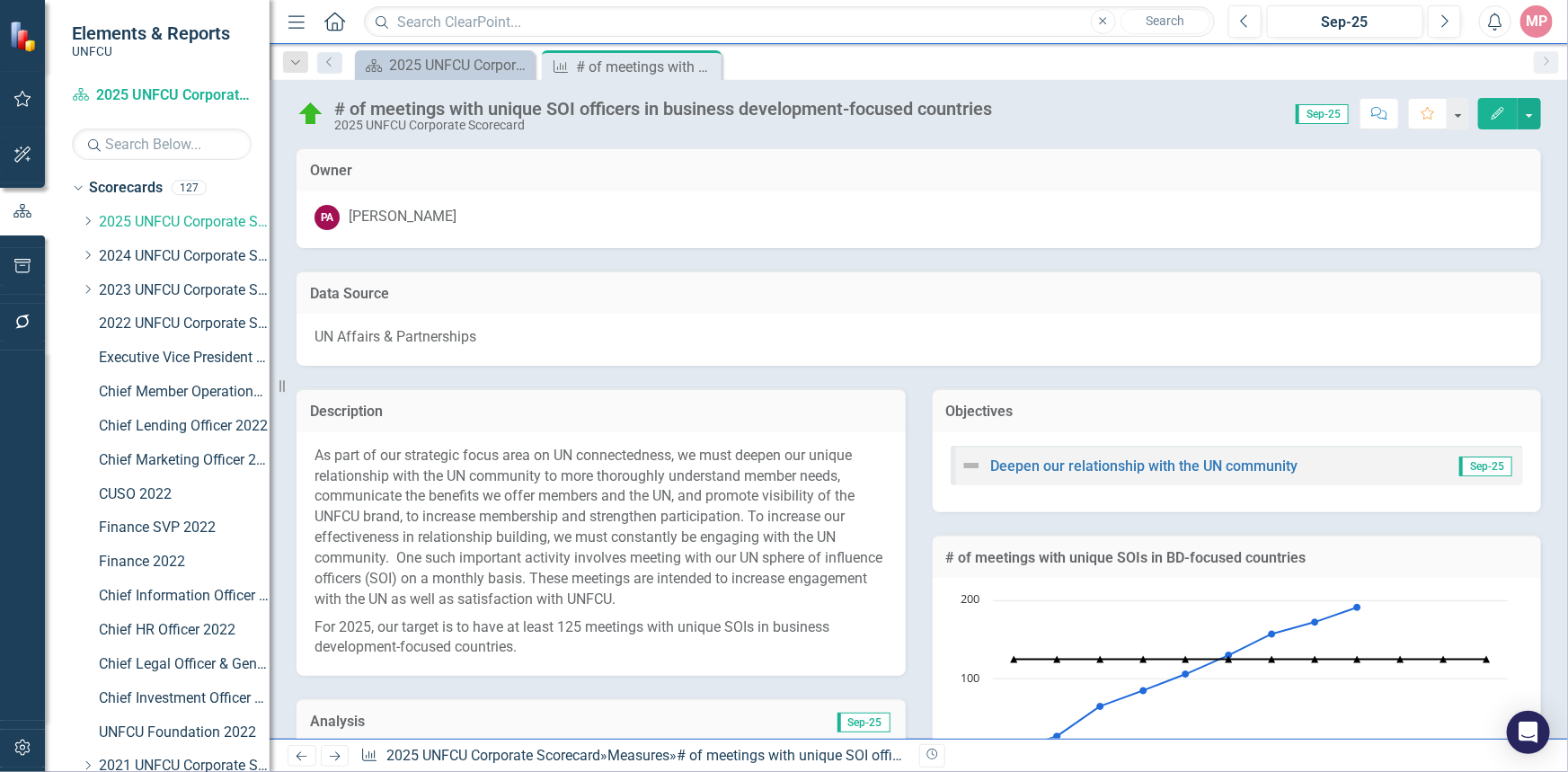
drag, startPoint x: 701, startPoint y: 66, endPoint x: 689, endPoint y: 66, distance: 12.0
click at [0, 0] on icon "Close" at bounding box center [0, 0] width 0 height 0
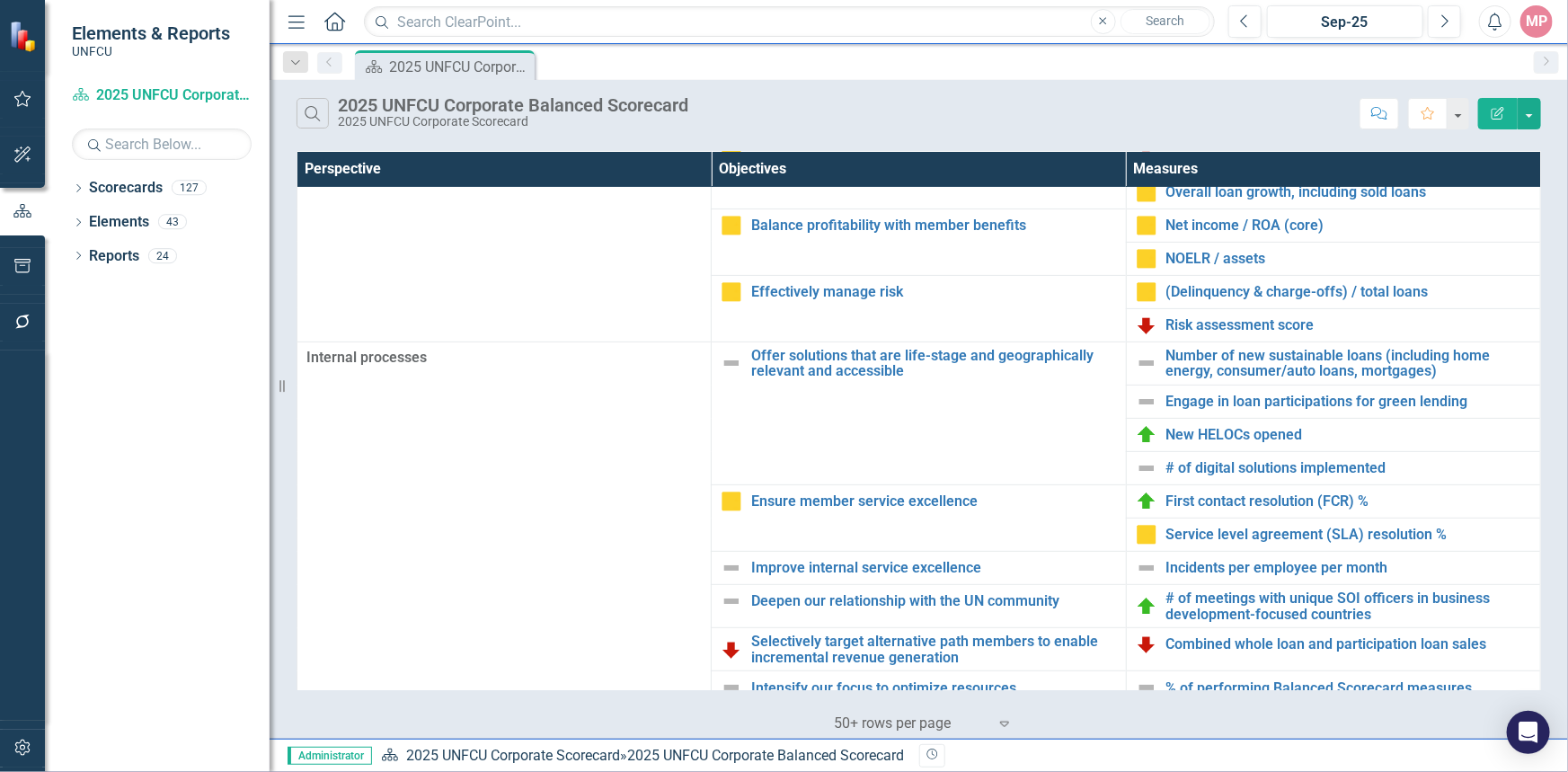
scroll to position [407, 0]
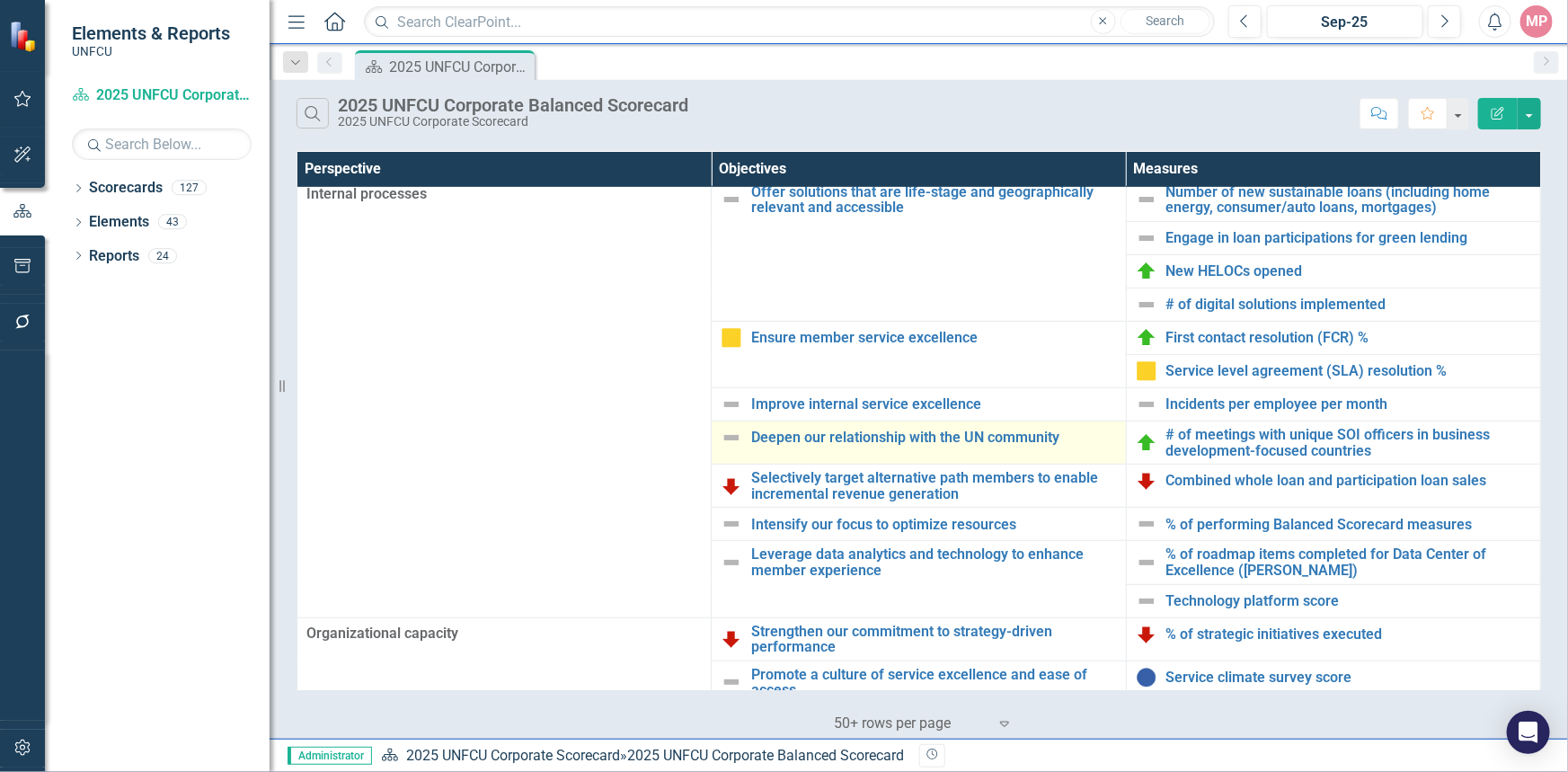
click at [727, 431] on img at bounding box center [731, 437] width 22 height 22
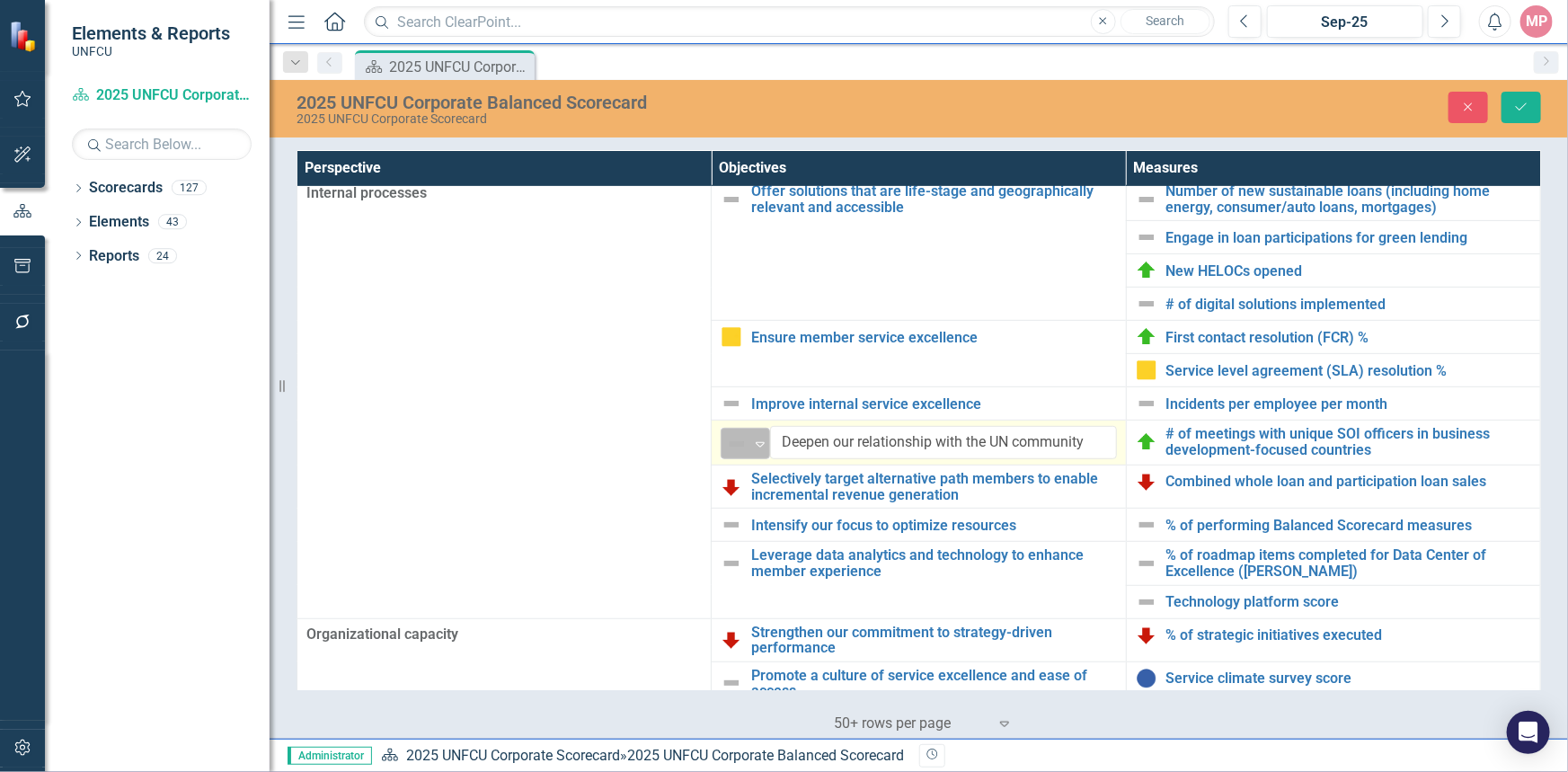
click at [751, 439] on icon "Expand" at bounding box center [760, 443] width 18 height 14
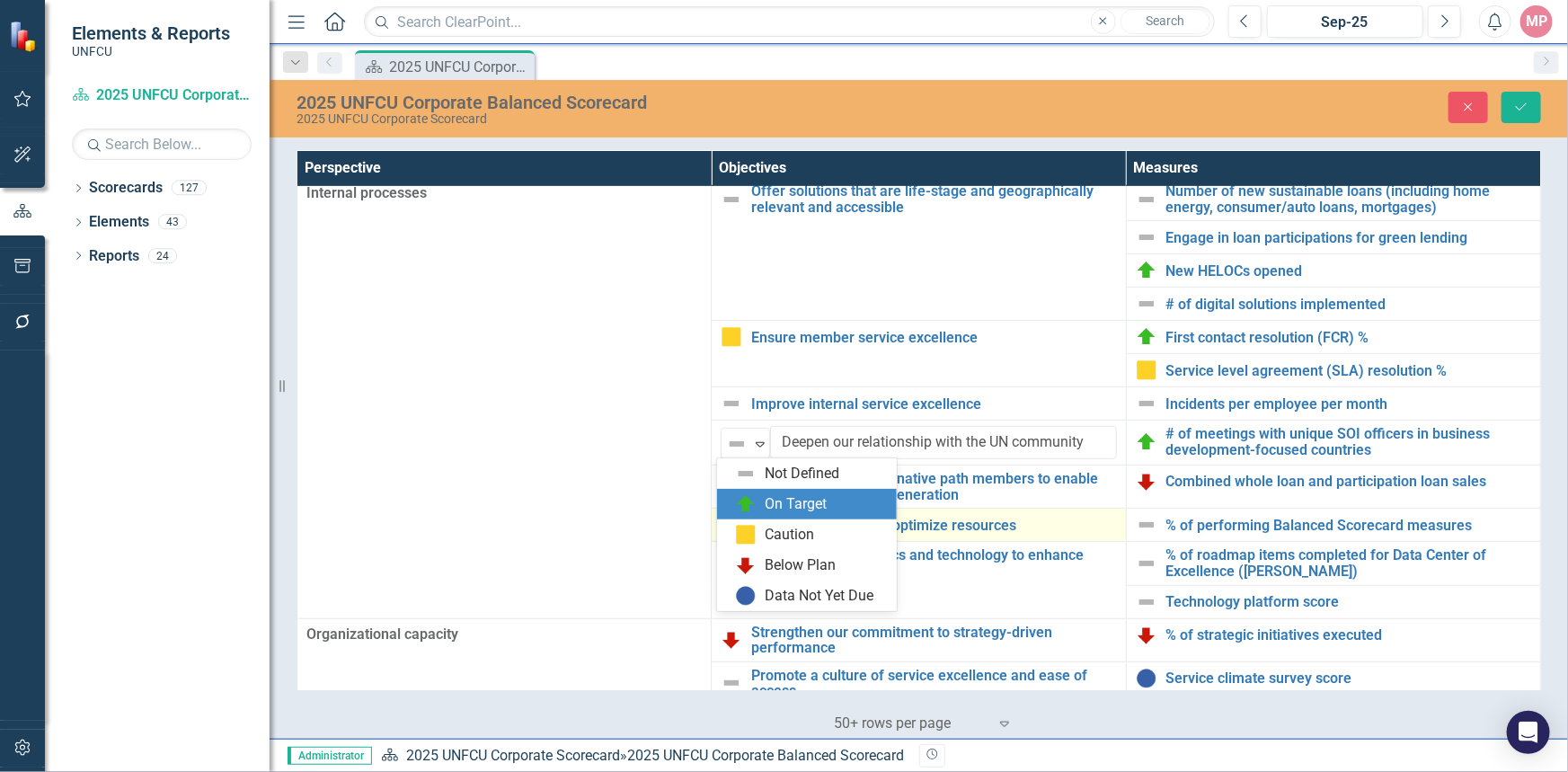
click at [786, 512] on div "On Target" at bounding box center [796, 504] width 62 height 21
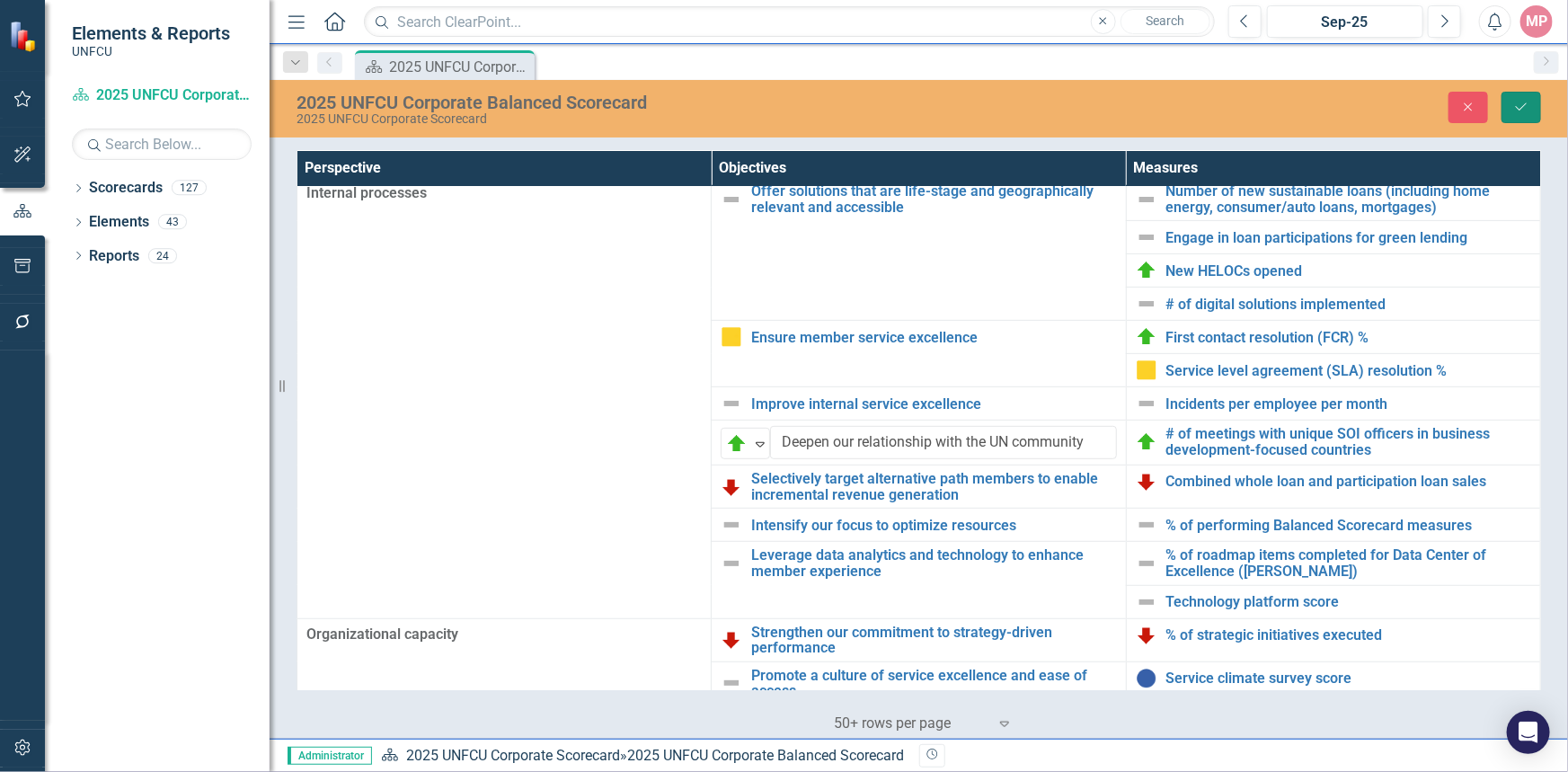
click at [1509, 94] on button "Save" at bounding box center [1521, 107] width 40 height 32
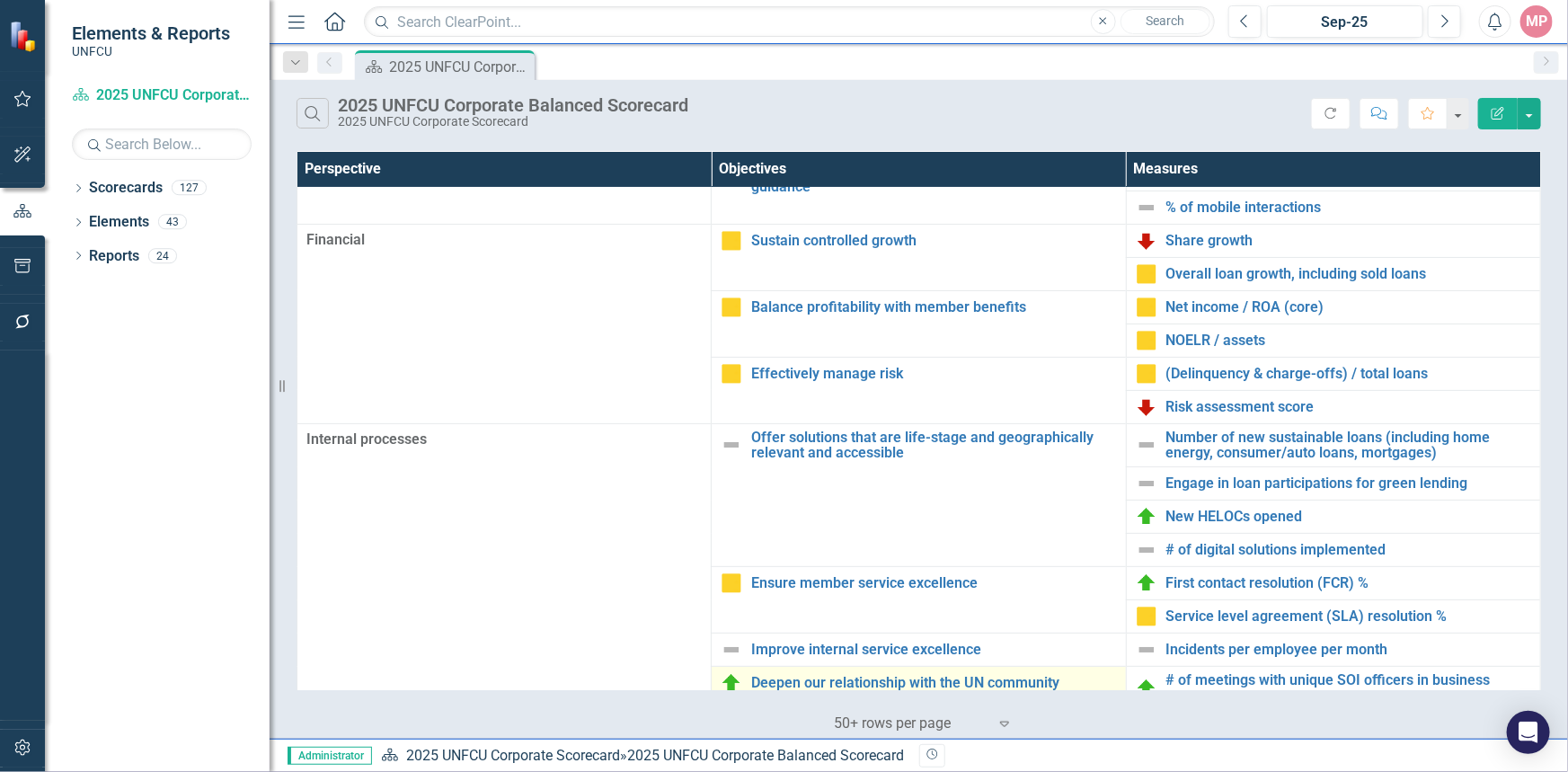
scroll to position [244, 0]
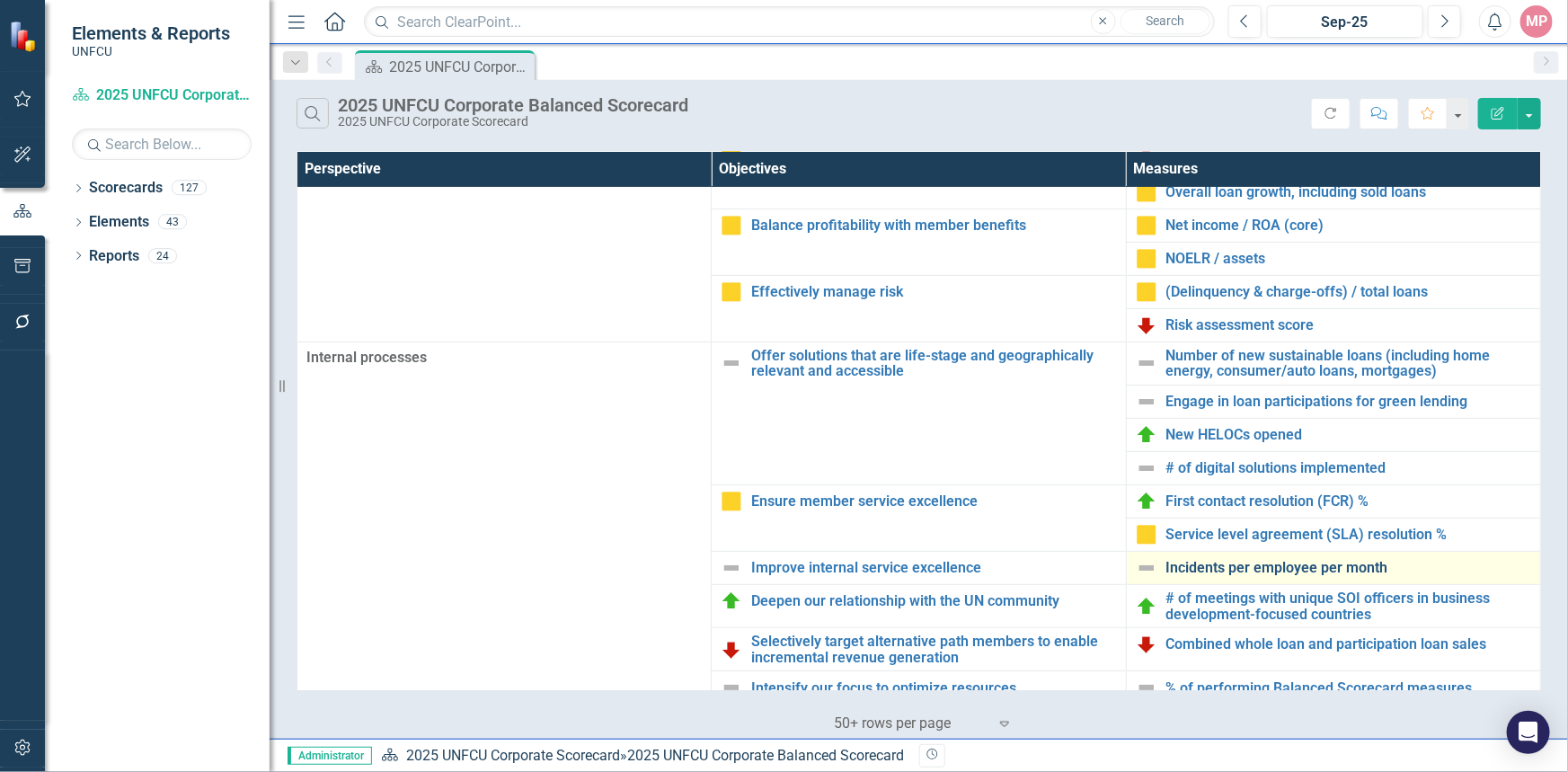
click at [1308, 562] on link "Incidents per employee per month" at bounding box center [1347, 567] width 365 height 16
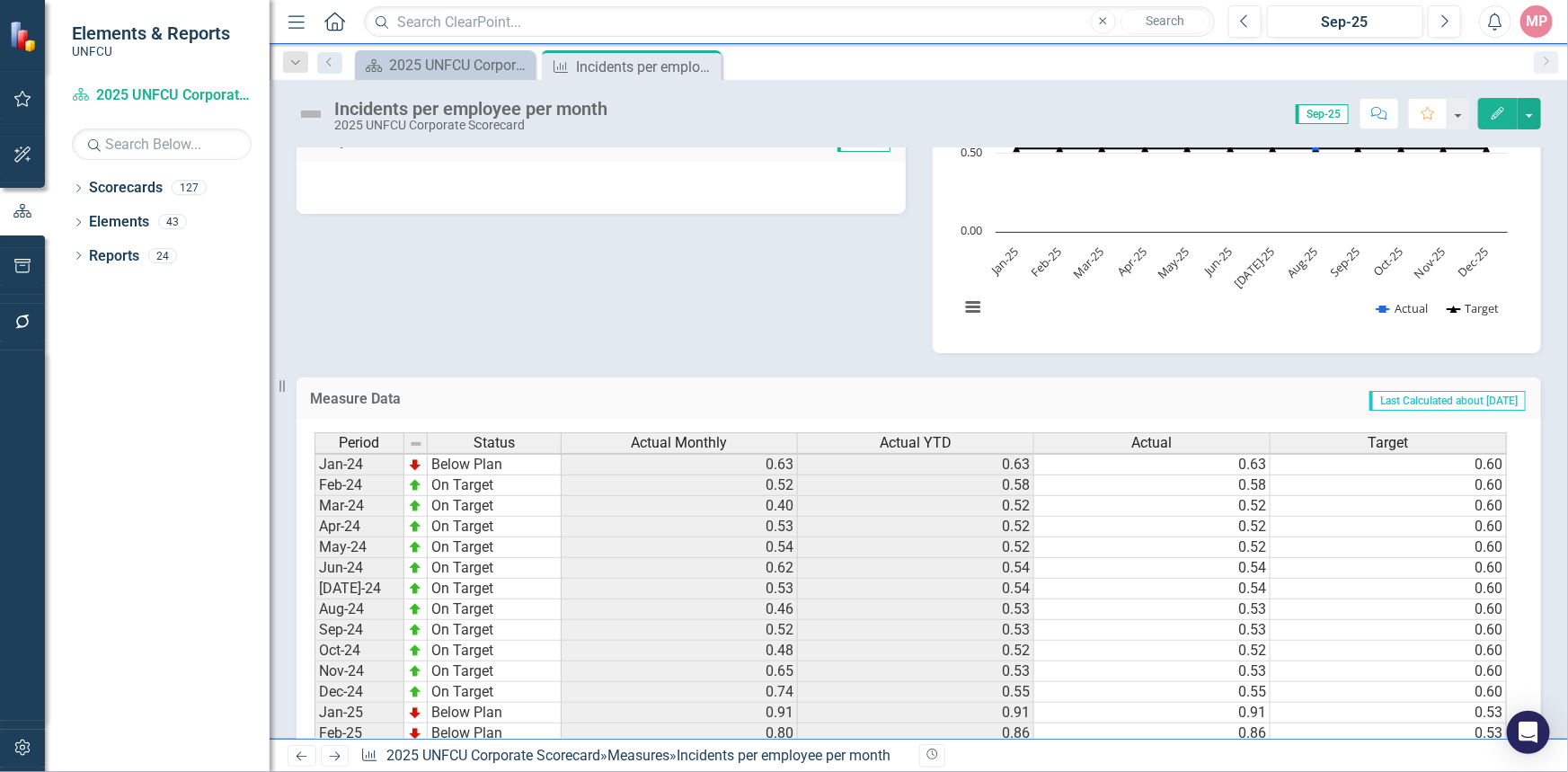
scroll to position [677, 0]
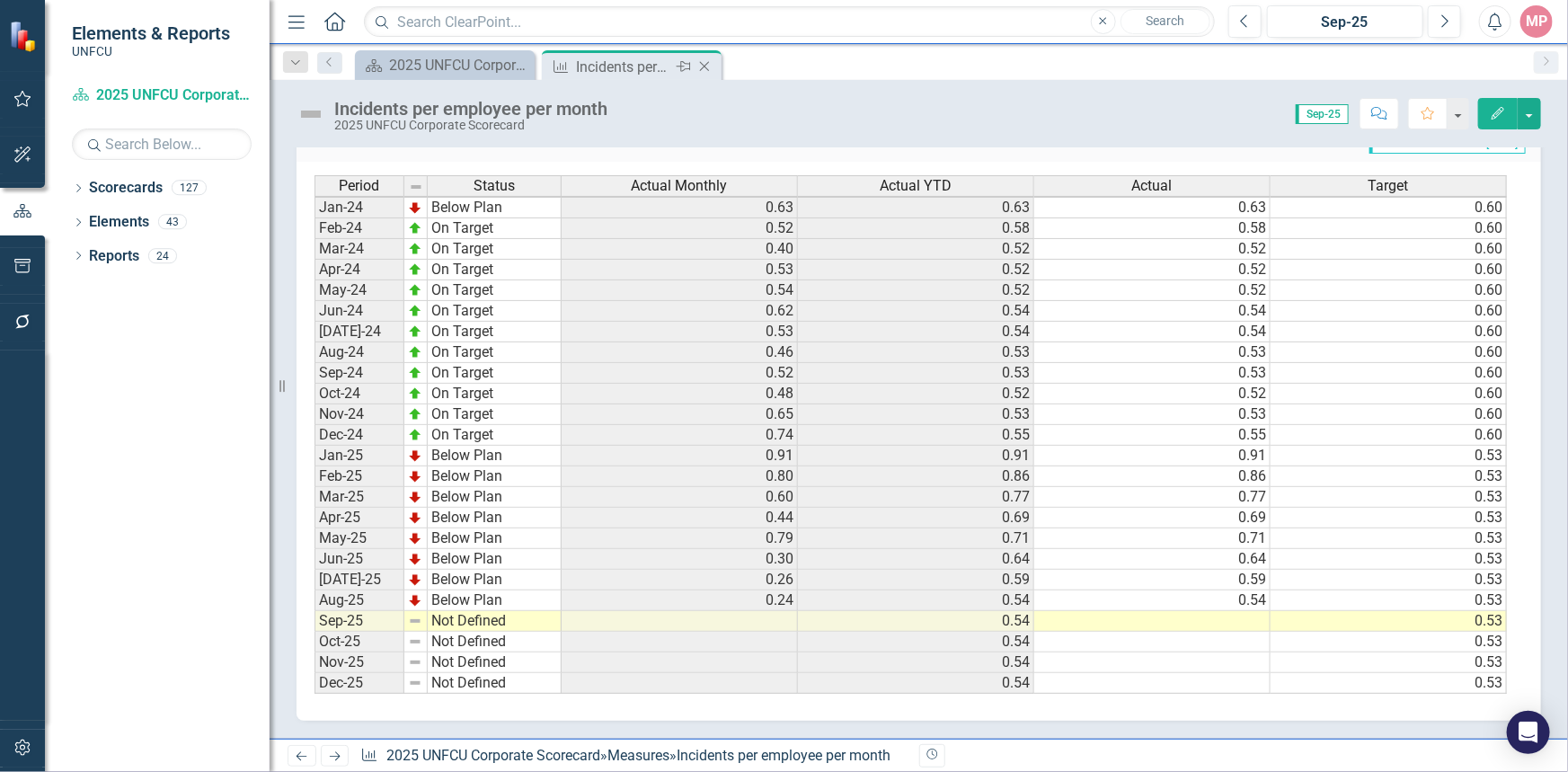
click at [706, 61] on icon "Close" at bounding box center [705, 67] width 18 height 14
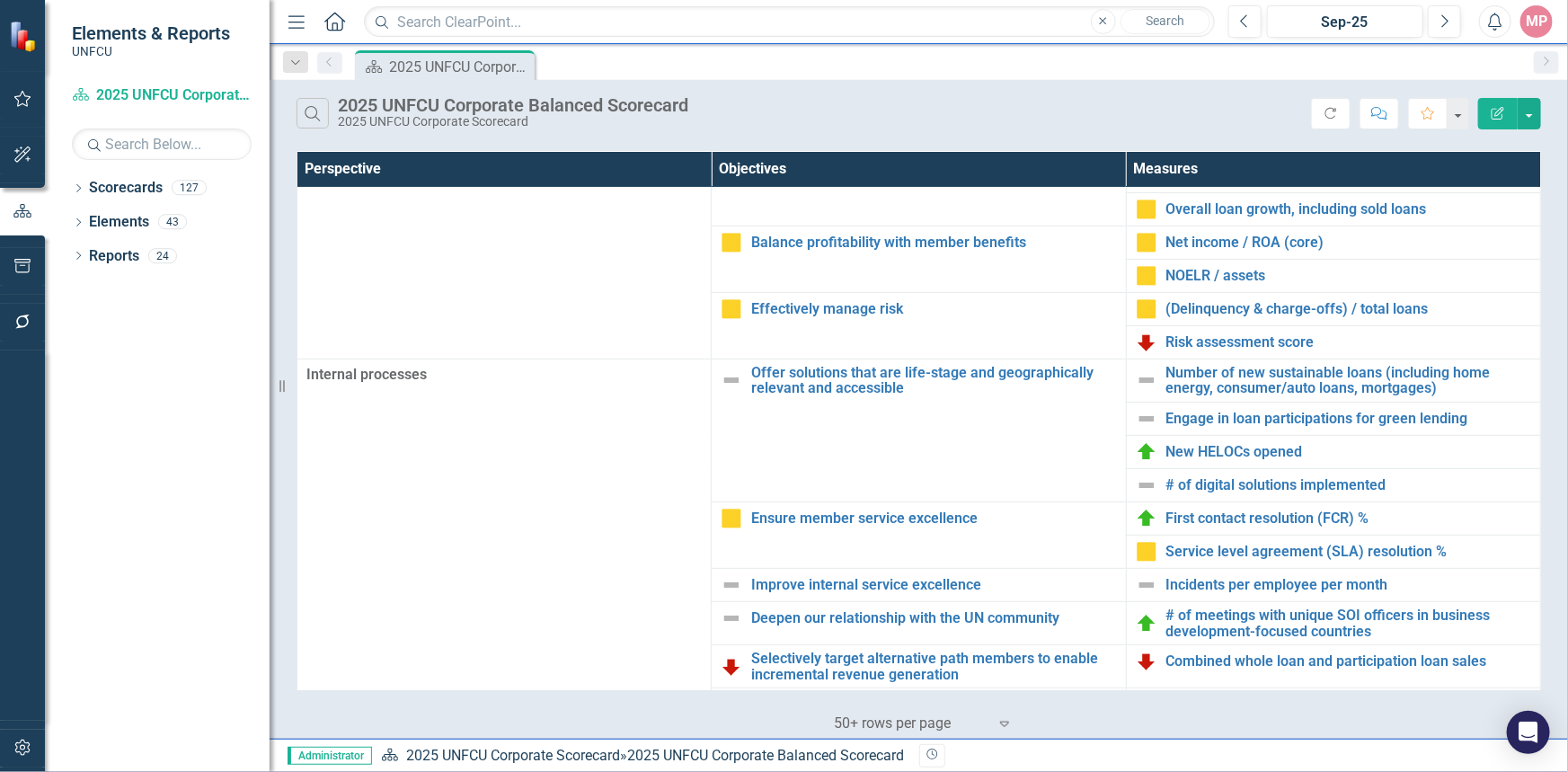
scroll to position [216, 0]
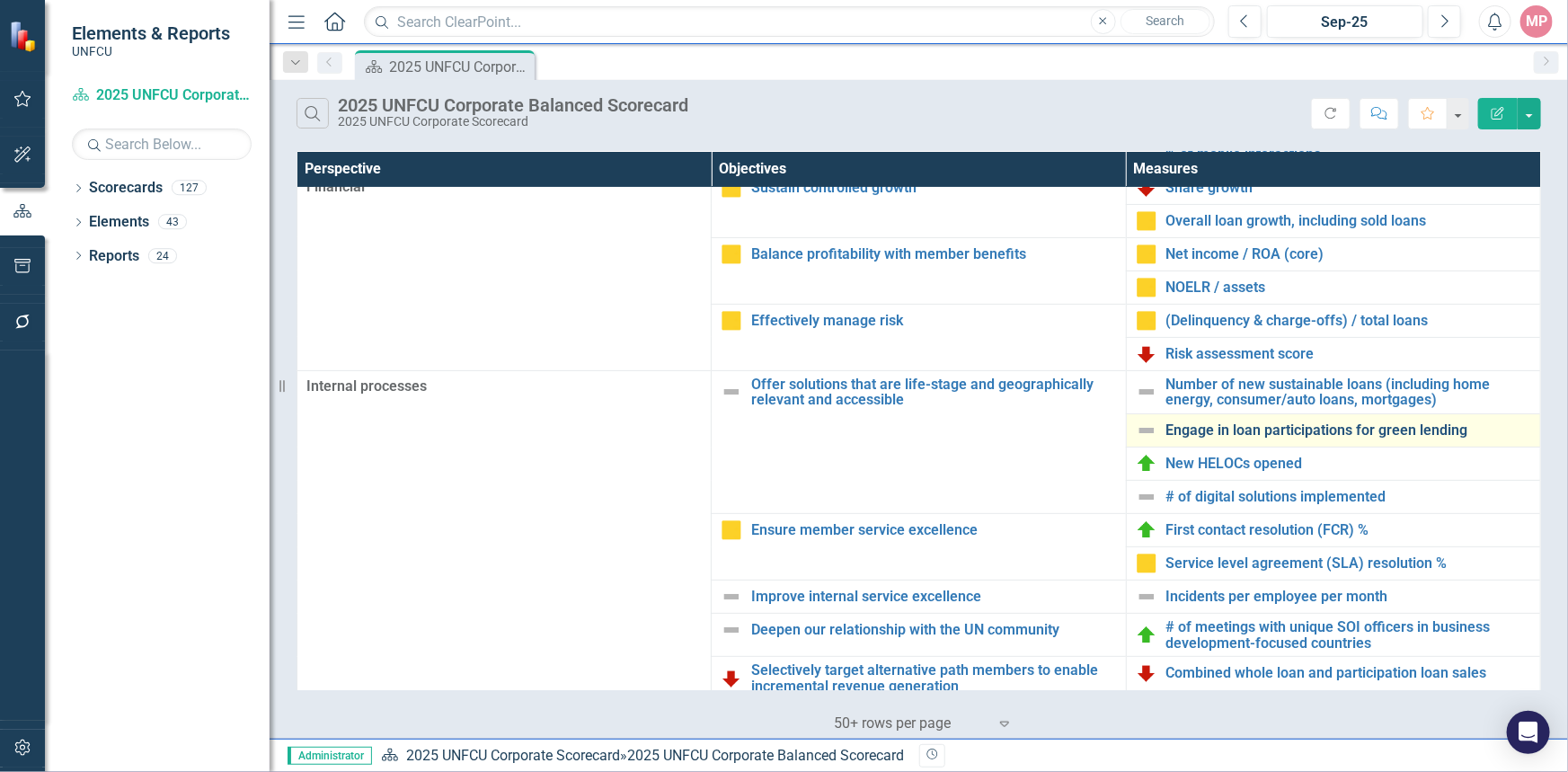
click at [1255, 435] on link "Engage in loan participations for green lending" at bounding box center [1347, 430] width 365 height 16
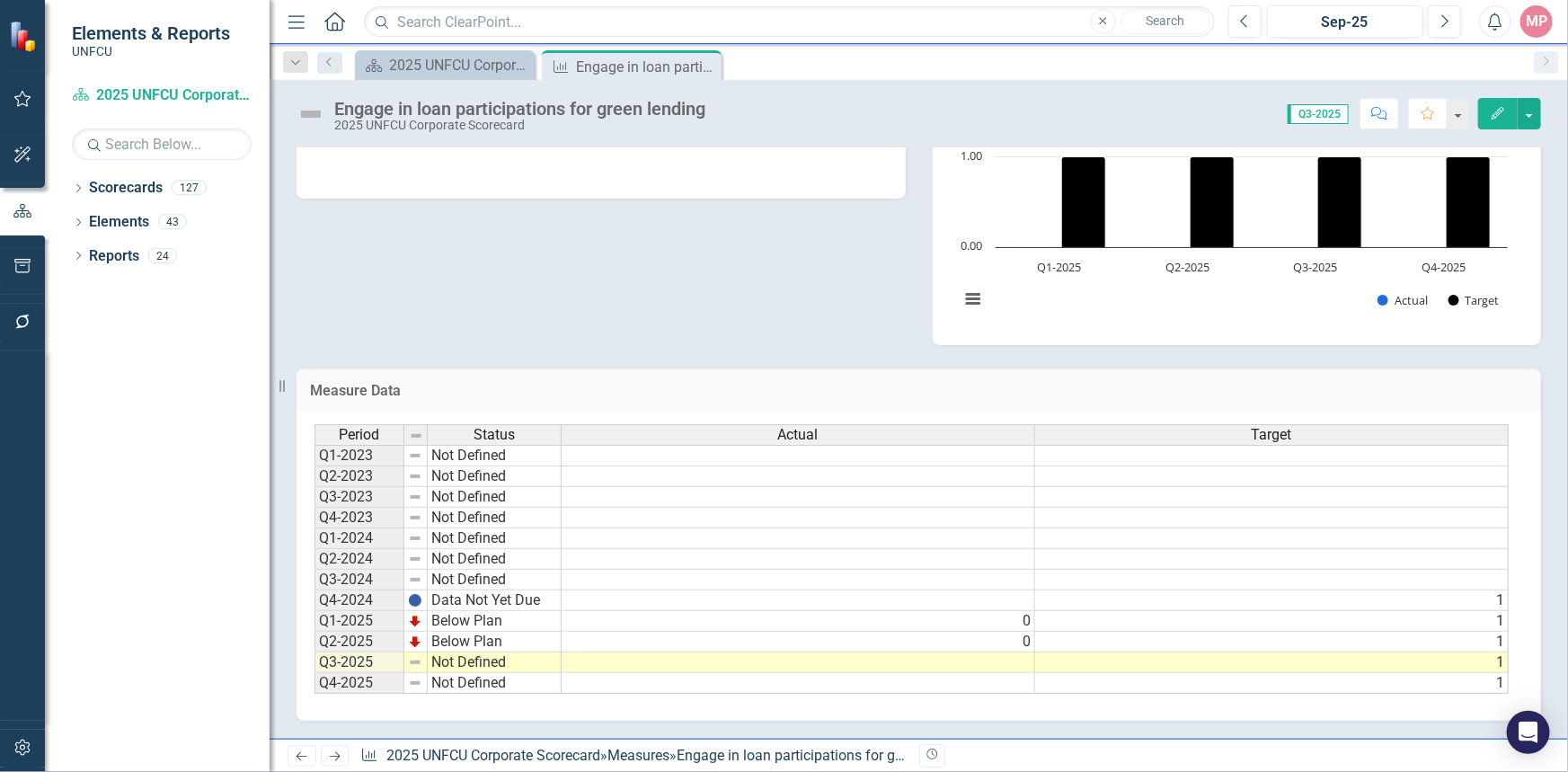
scroll to position [0, 12]
click at [702, 67] on icon "Close" at bounding box center [705, 67] width 18 height 14
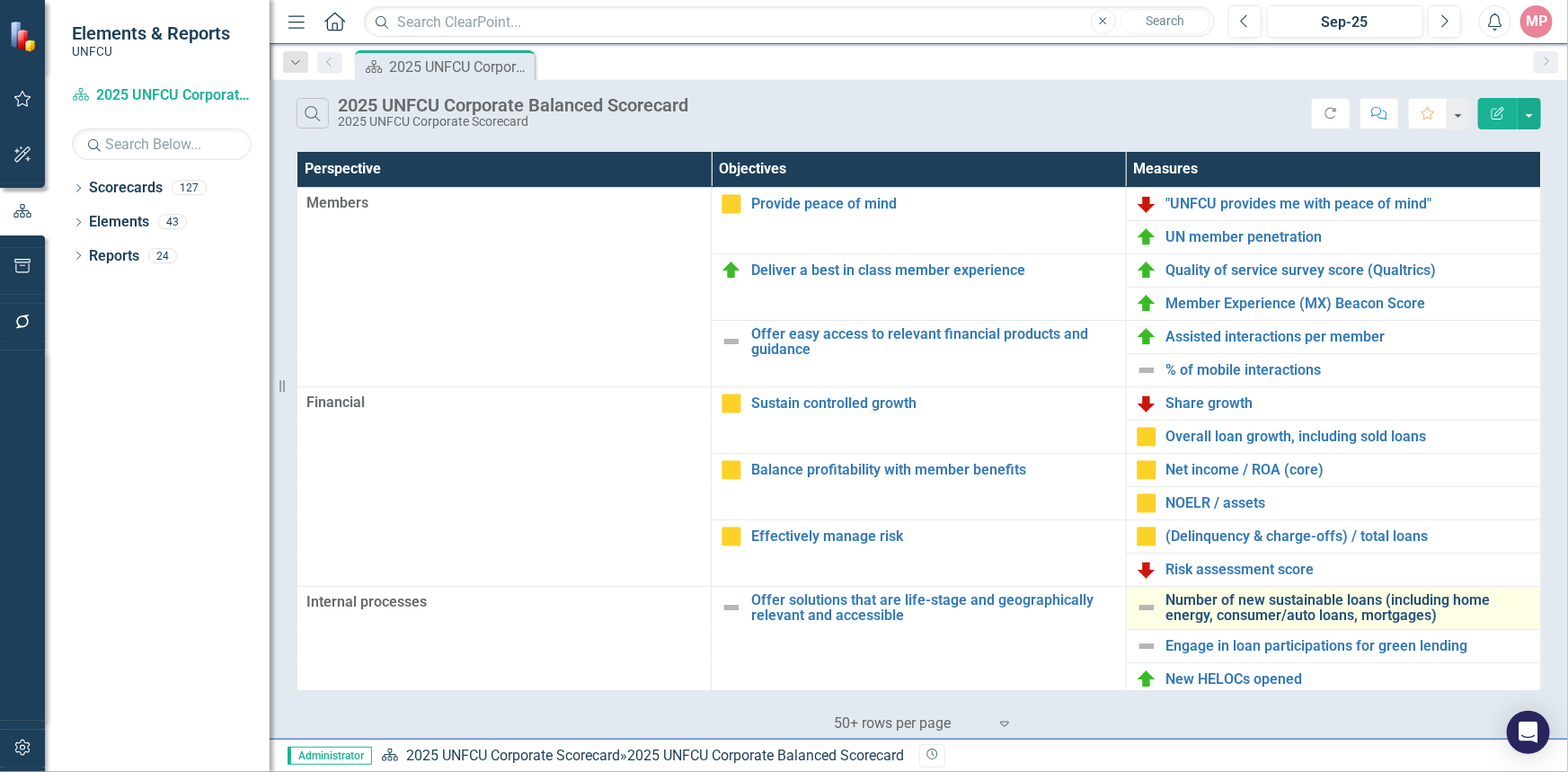
scroll to position [80, 0]
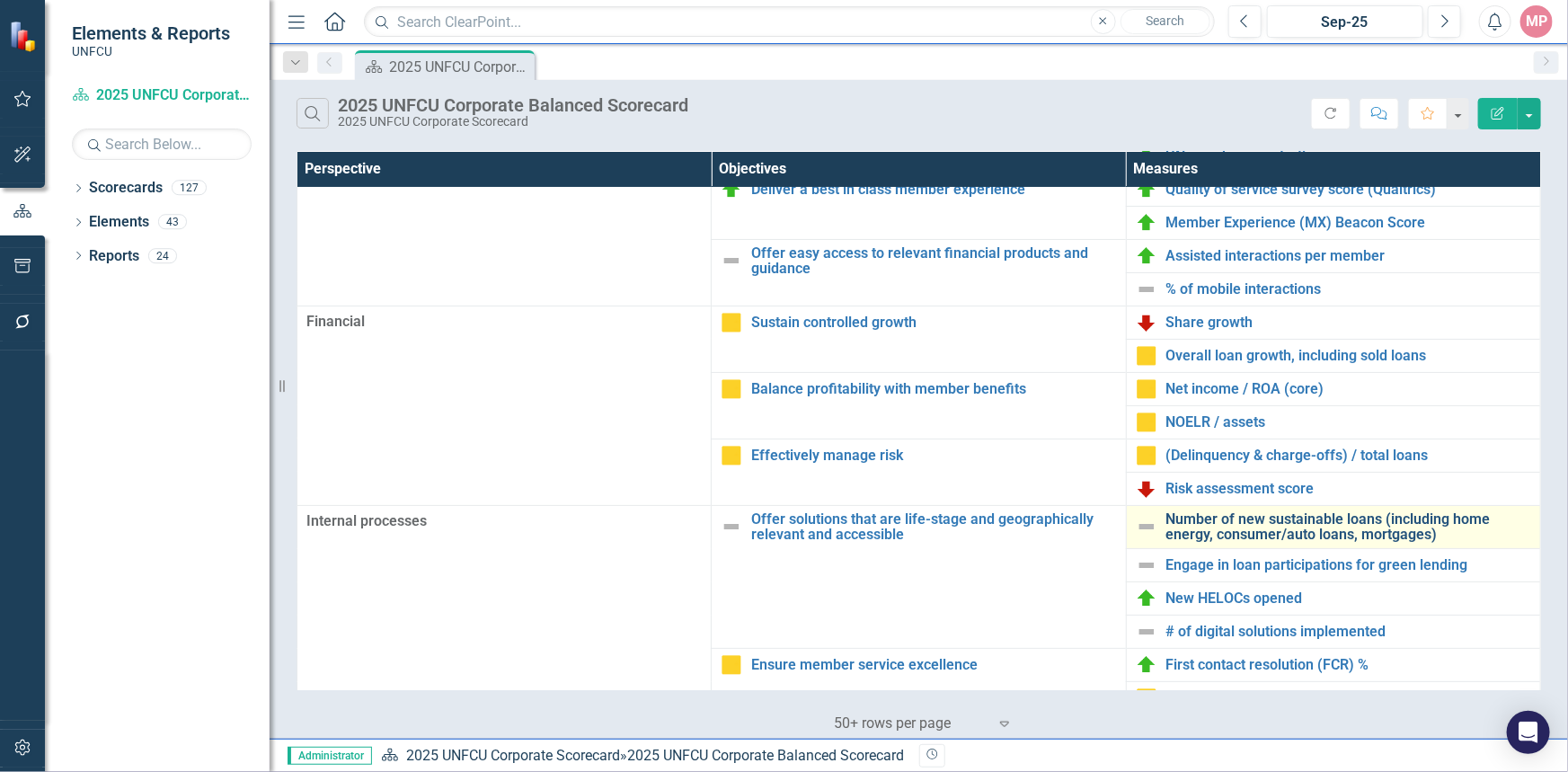
click at [1284, 530] on link "Number of new sustainable loans (including home energy, consumer/auto loans, mo…" at bounding box center [1347, 527] width 365 height 32
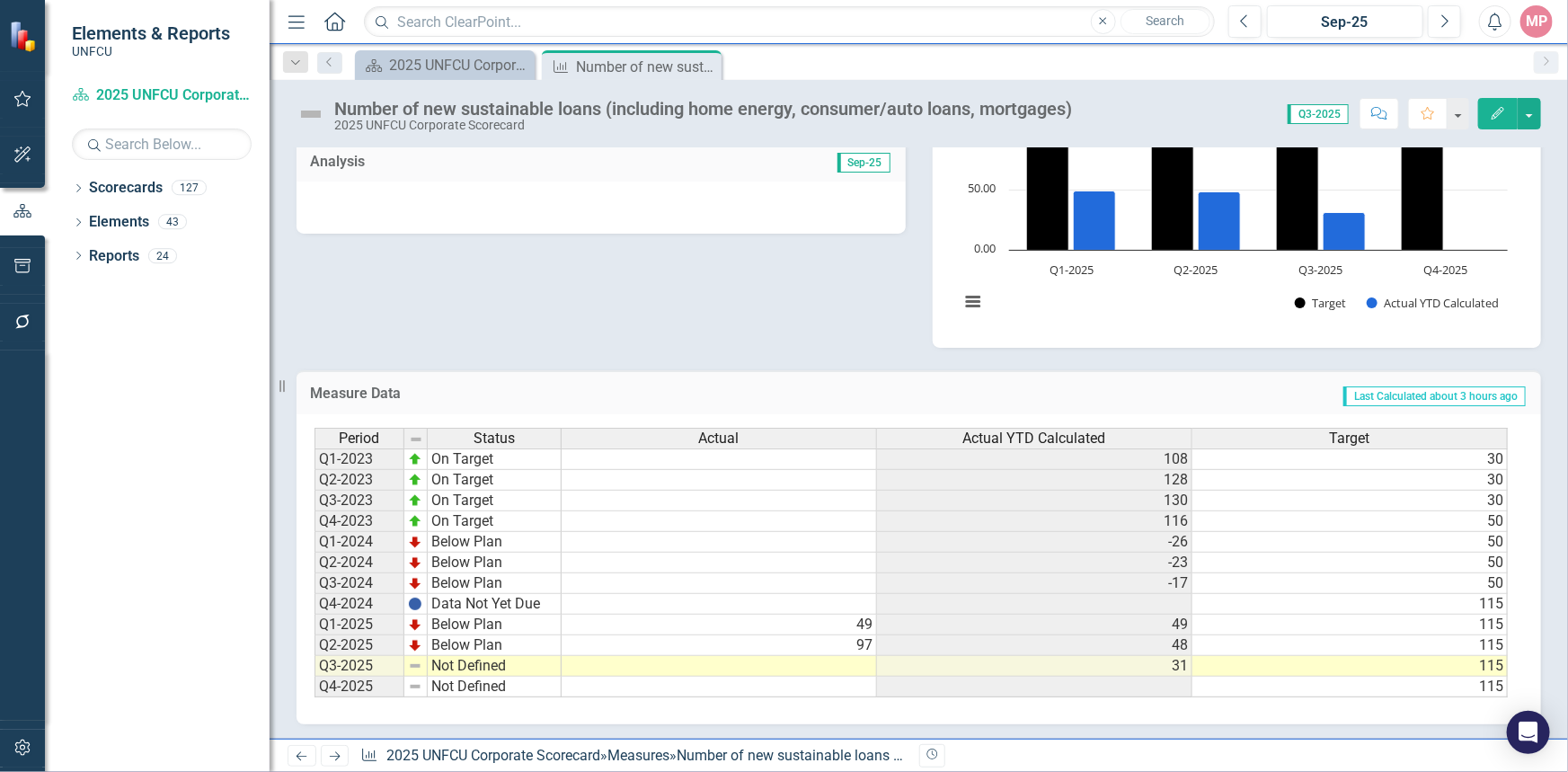
scroll to position [443, 0]
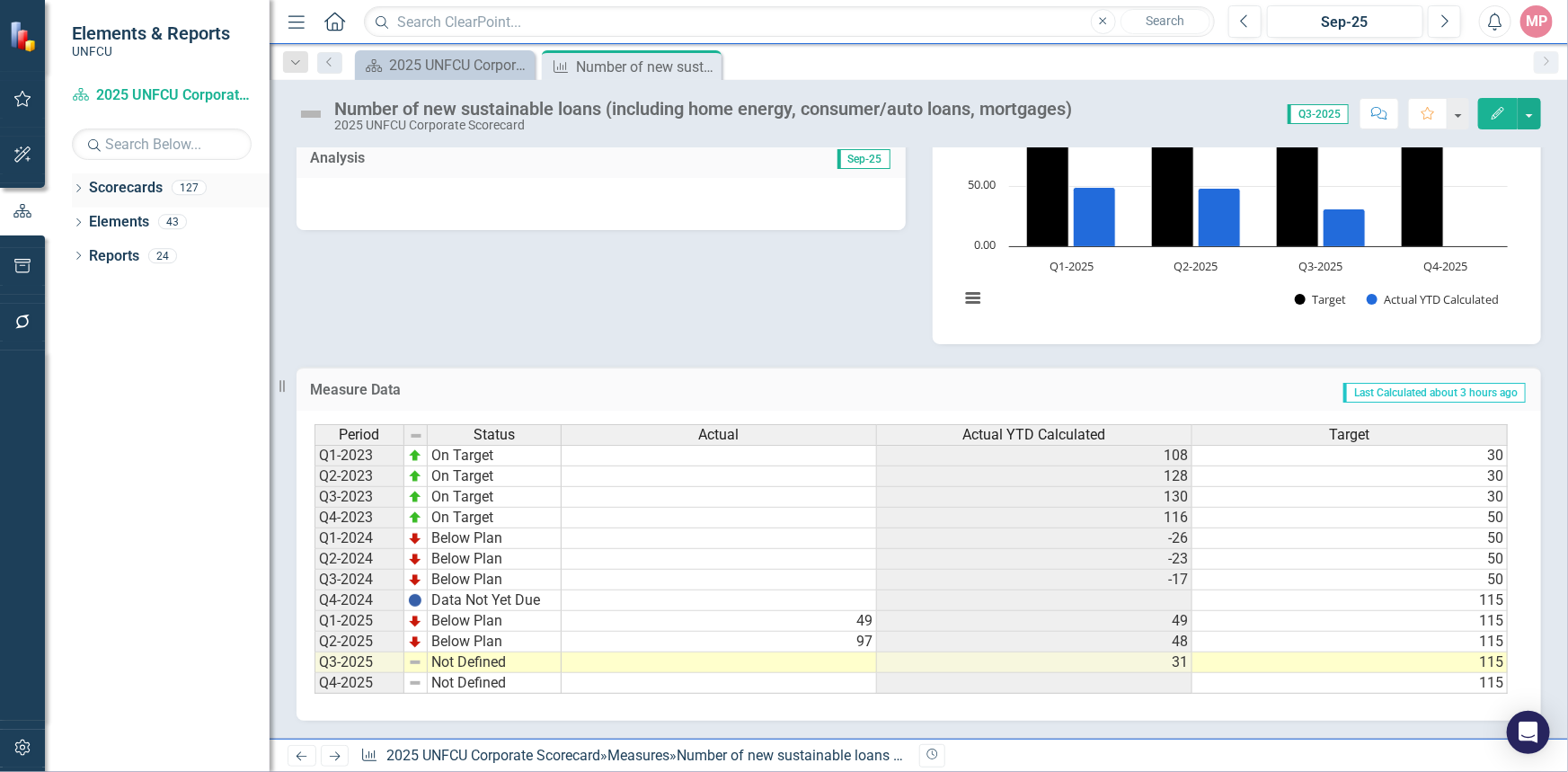
click at [80, 186] on icon "Dropdown" at bounding box center [78, 190] width 13 height 10
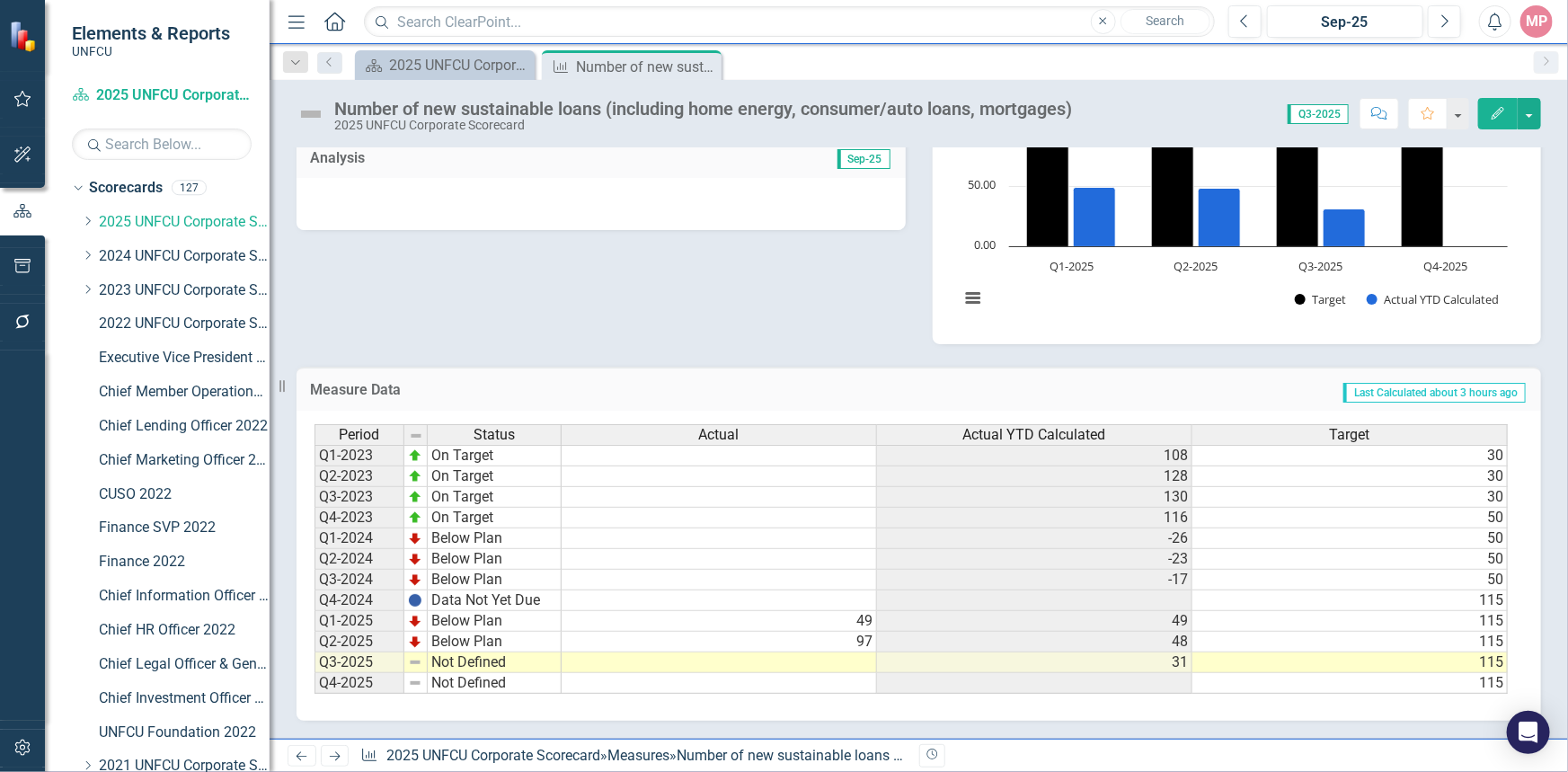
click at [78, 216] on div "Dropdown Scorecards 127 Dropdown 2025 UNFCU Corporate Scorecard Dropdown Chief …" at bounding box center [170, 615] width 198 height 884
click at [86, 220] on icon "Dropdown" at bounding box center [87, 221] width 14 height 11
click at [187, 358] on link "Product Solutions 2025" at bounding box center [194, 358] width 153 height 21
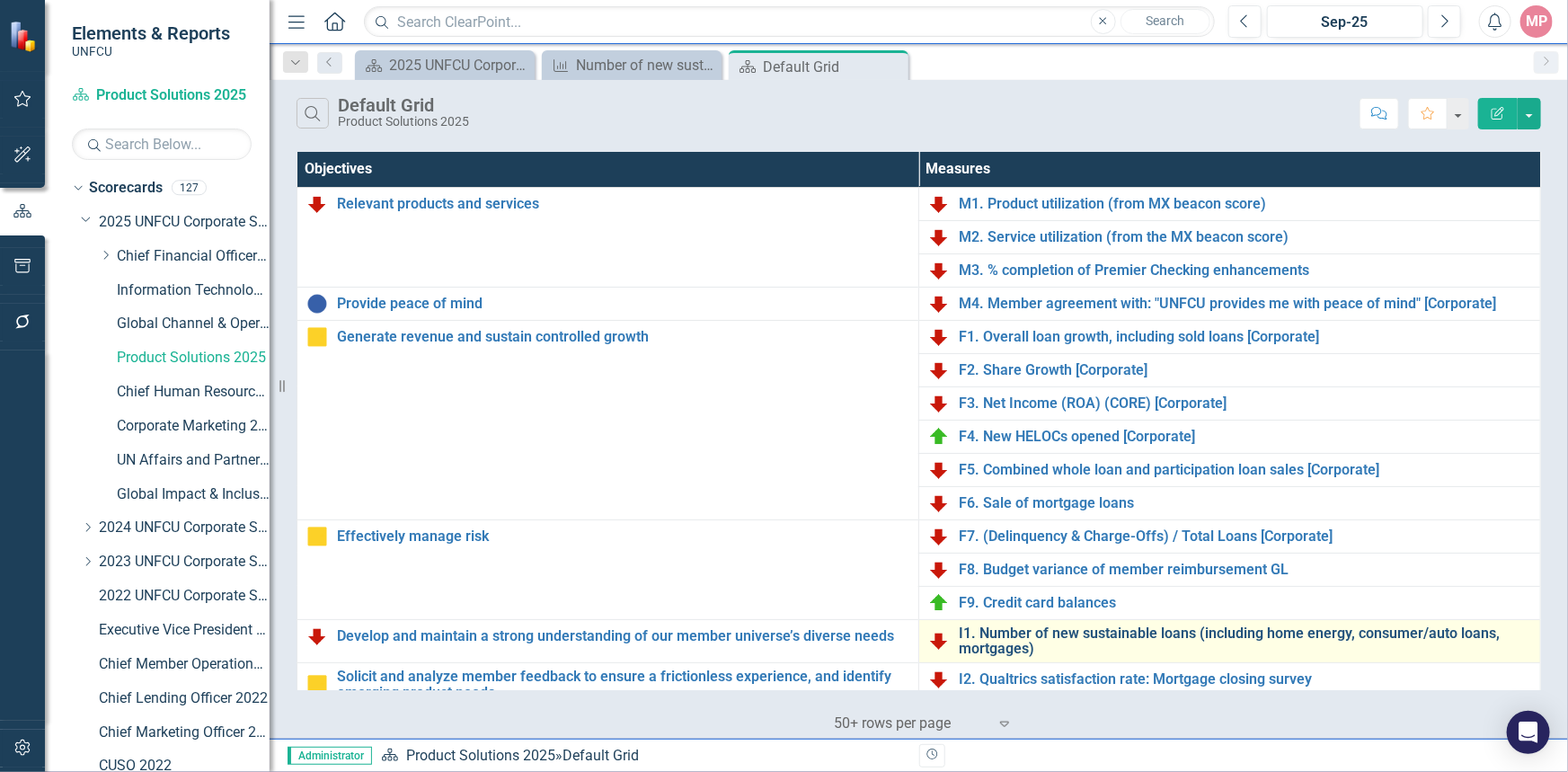
click at [1033, 639] on link "I1. Number of new sustainable loans (including home energy, consumer/auto loans…" at bounding box center [1245, 641] width 572 height 32
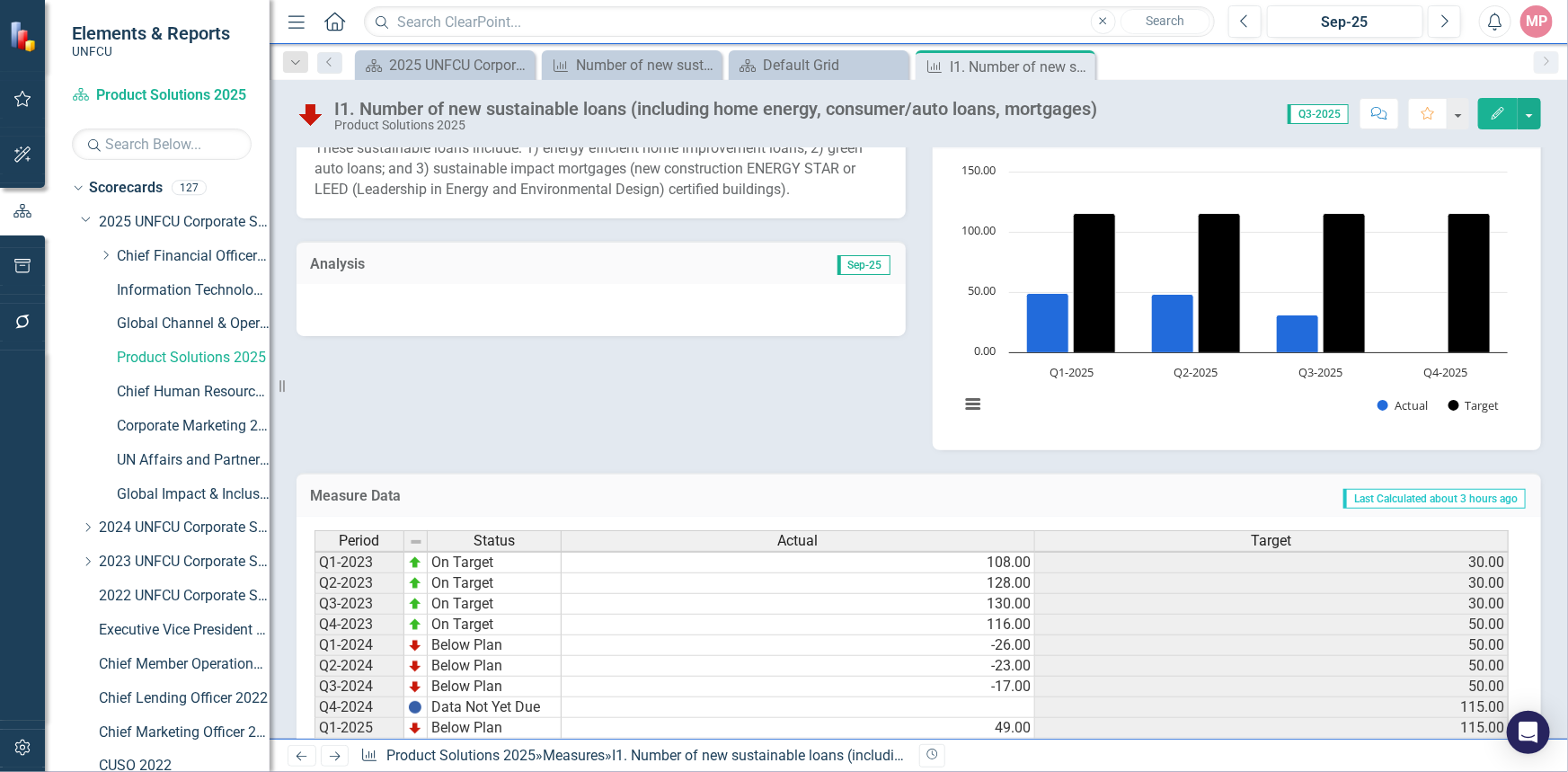
scroll to position [444, 0]
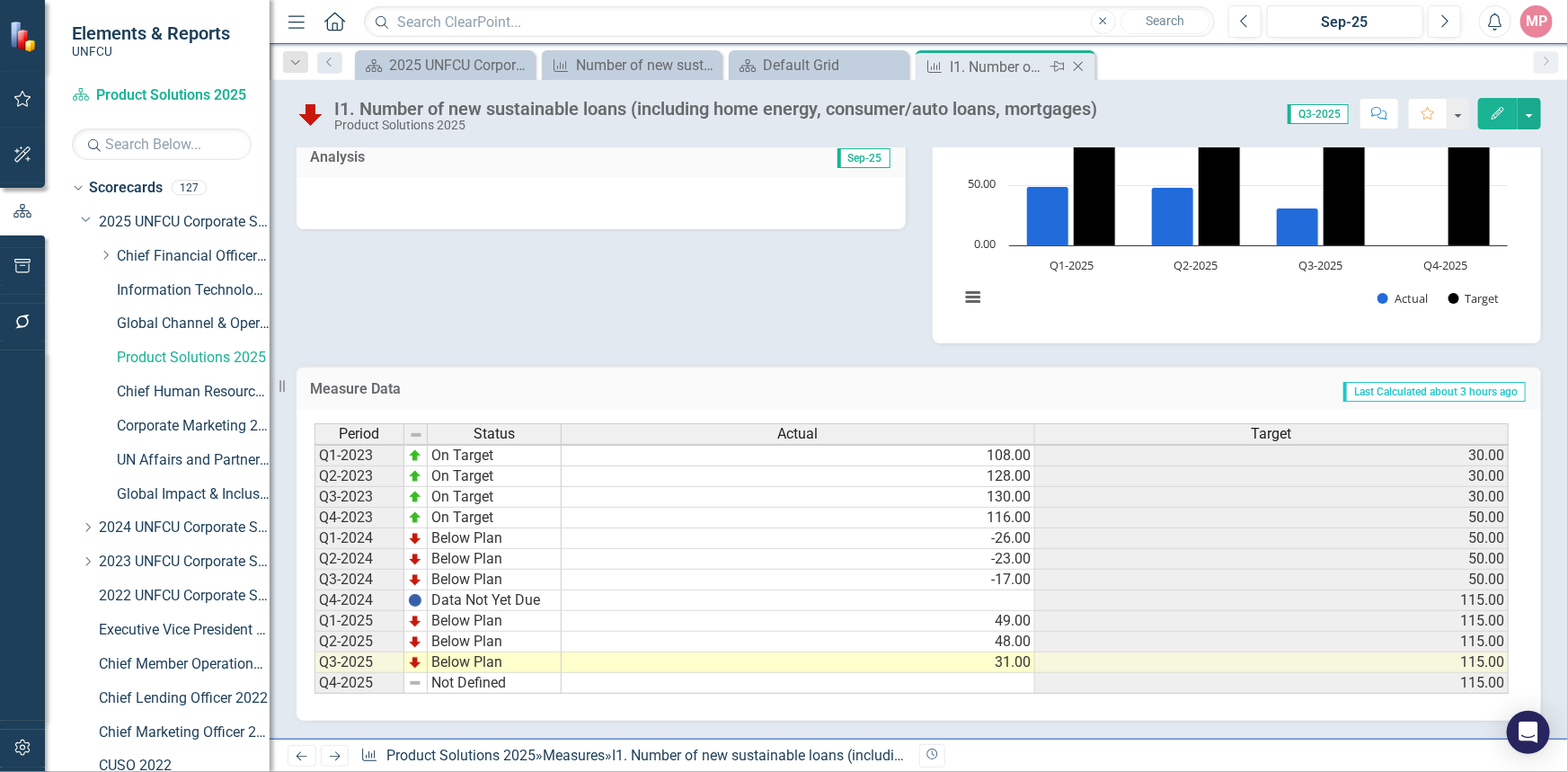
click at [1085, 71] on icon "Close" at bounding box center [1078, 67] width 18 height 14
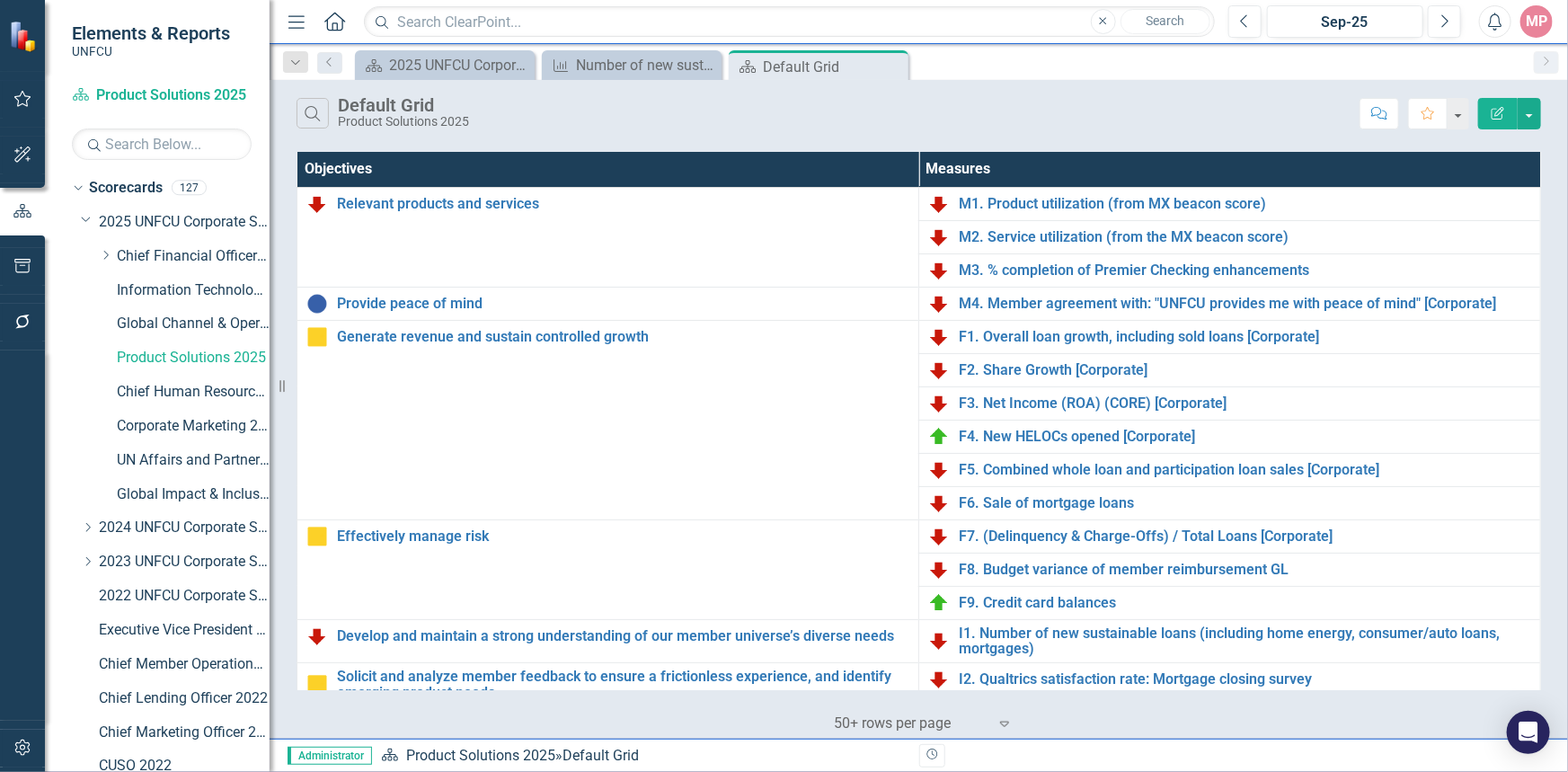
drag, startPoint x: 888, startPoint y: 68, endPoint x: 736, endPoint y: 68, distance: 152.0
click at [0, 0] on icon at bounding box center [0, 0] width 0 height 0
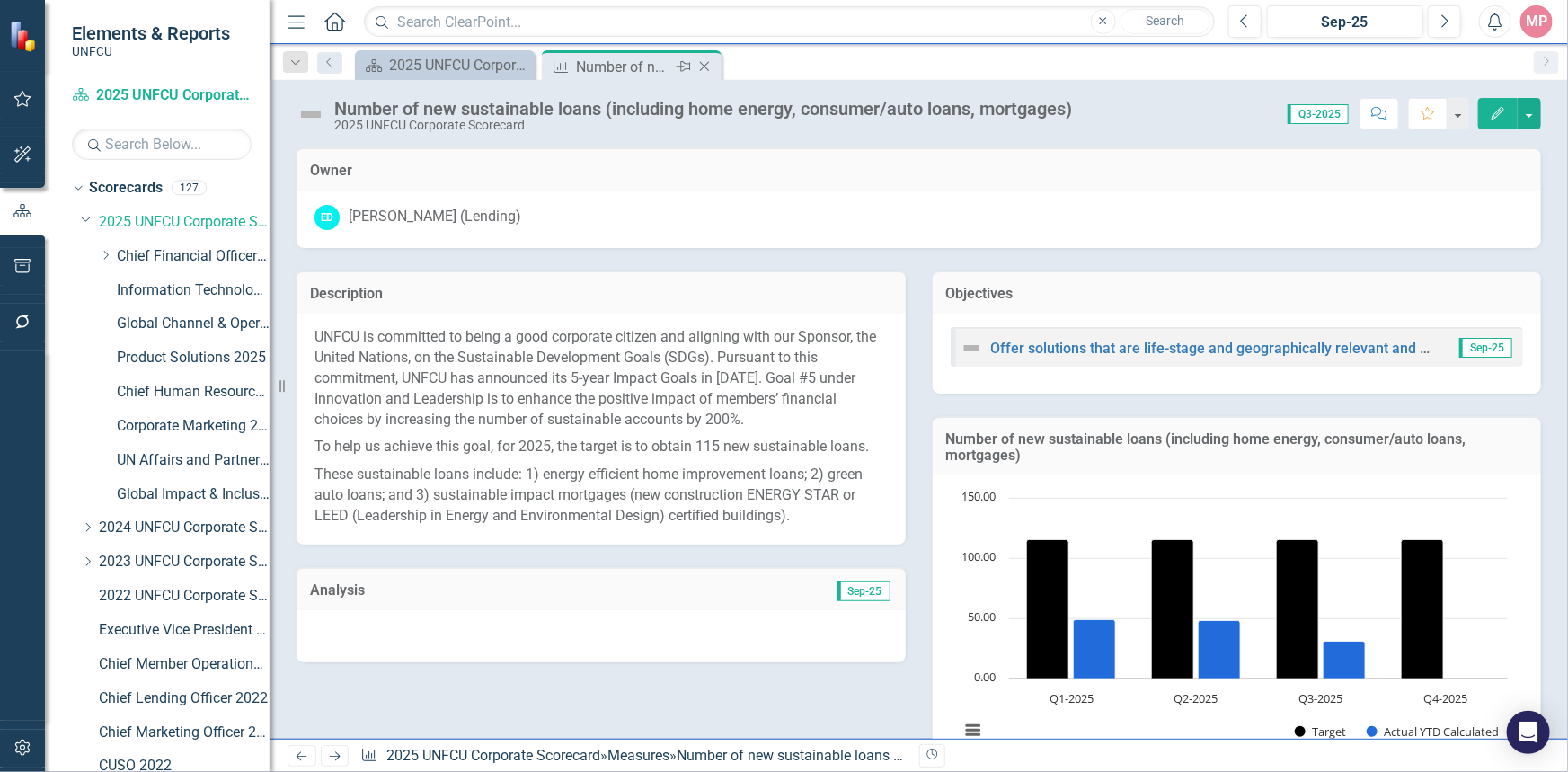
click at [706, 63] on icon "Close" at bounding box center [705, 67] width 18 height 14
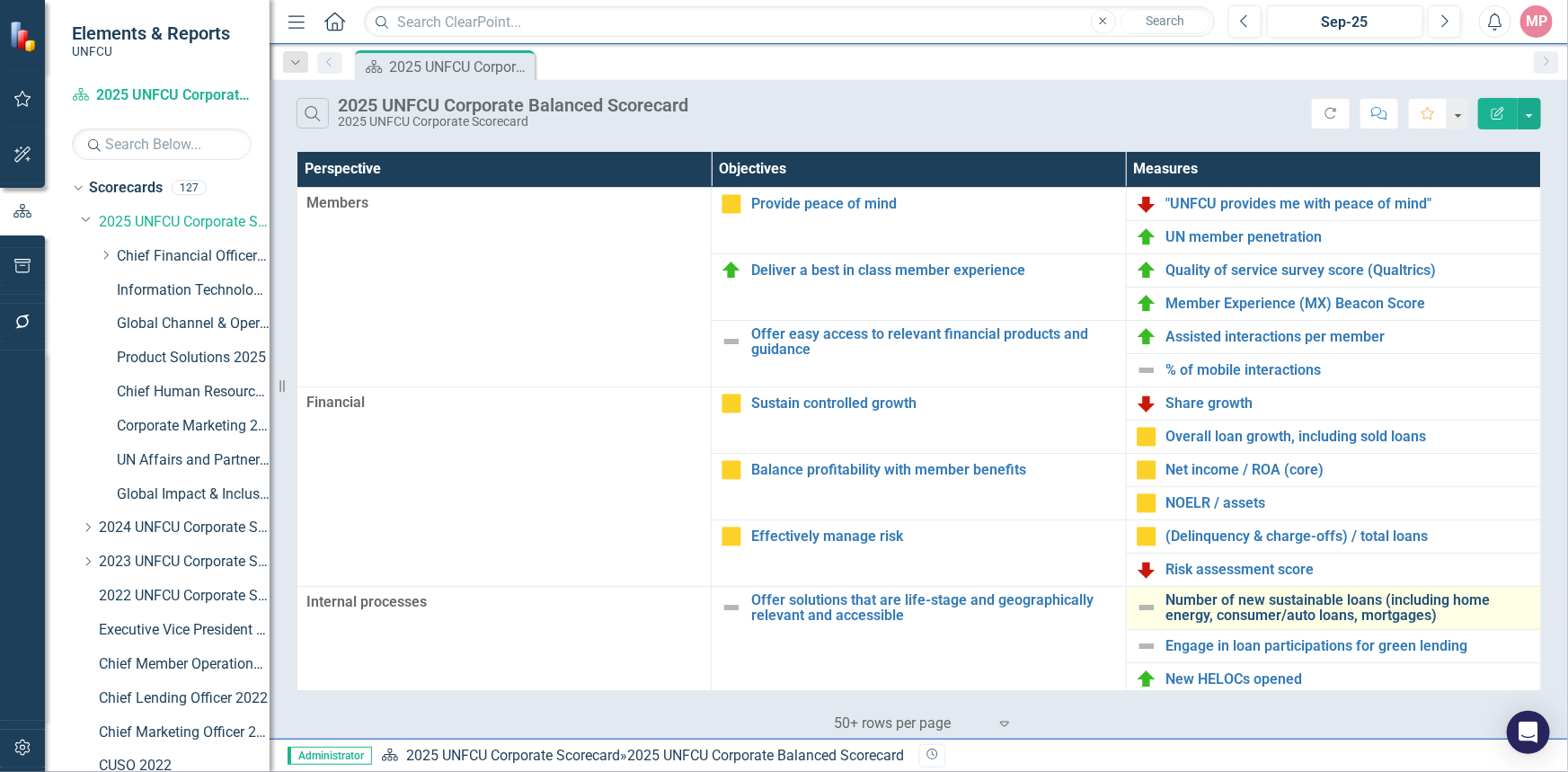
click at [1251, 609] on link "Number of new sustainable loans (including home energy, consumer/auto loans, mo…" at bounding box center [1347, 608] width 365 height 32
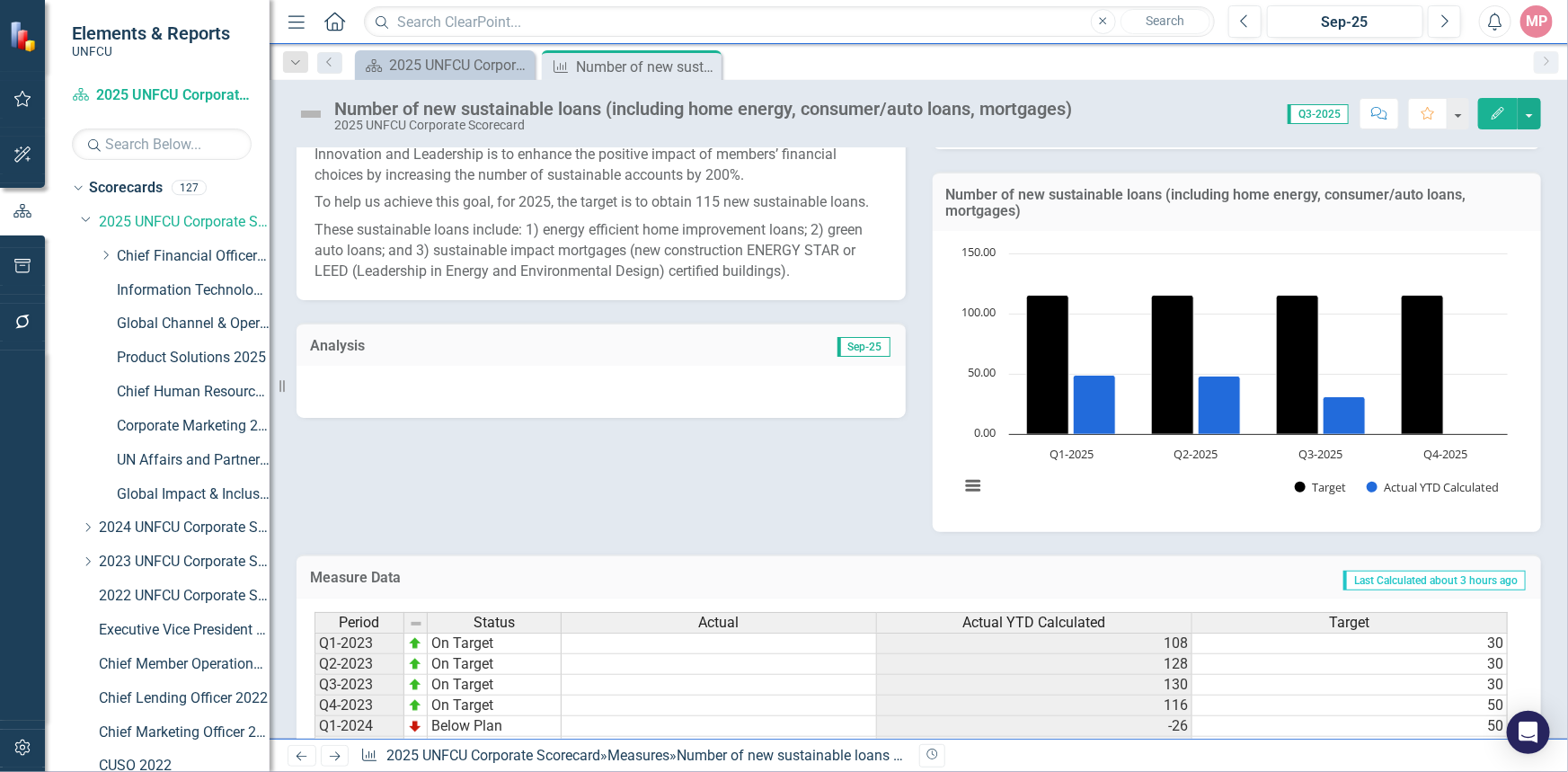
scroll to position [443, 0]
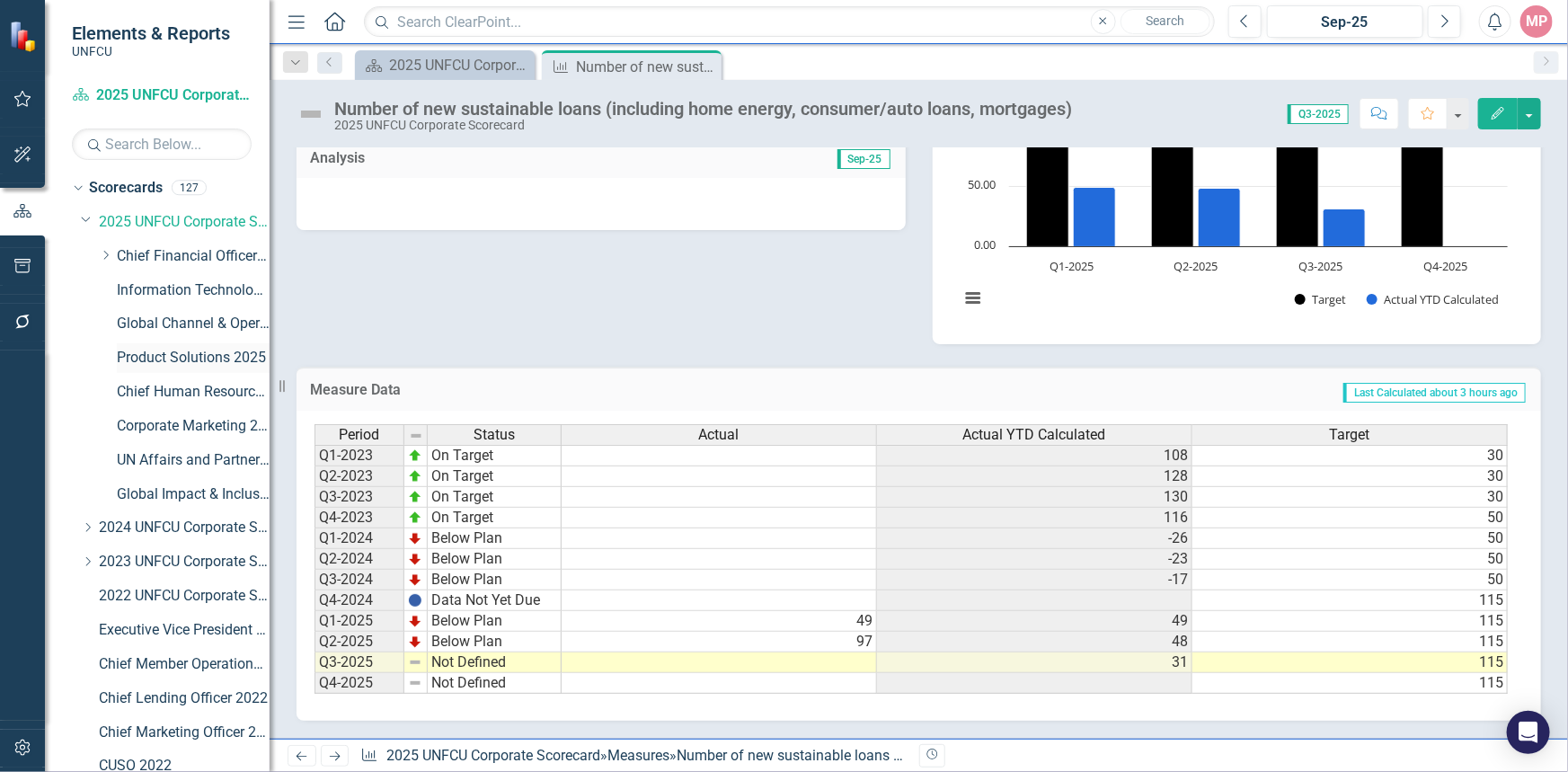
click at [180, 360] on link "Product Solutions 2025" at bounding box center [194, 358] width 153 height 21
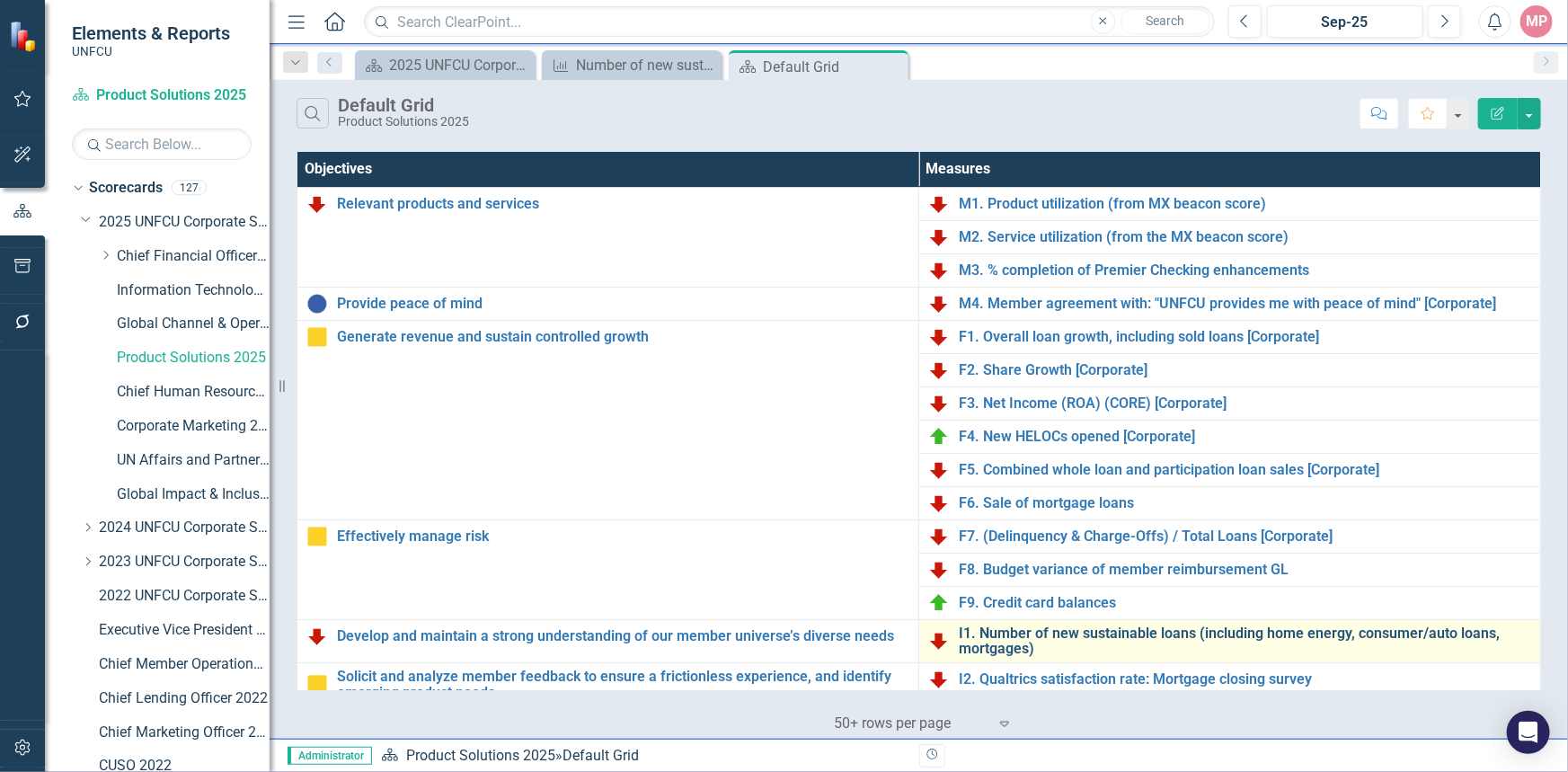
click at [1114, 629] on link "I1. Number of new sustainable loans (including home energy, consumer/auto loans…" at bounding box center [1245, 641] width 572 height 32
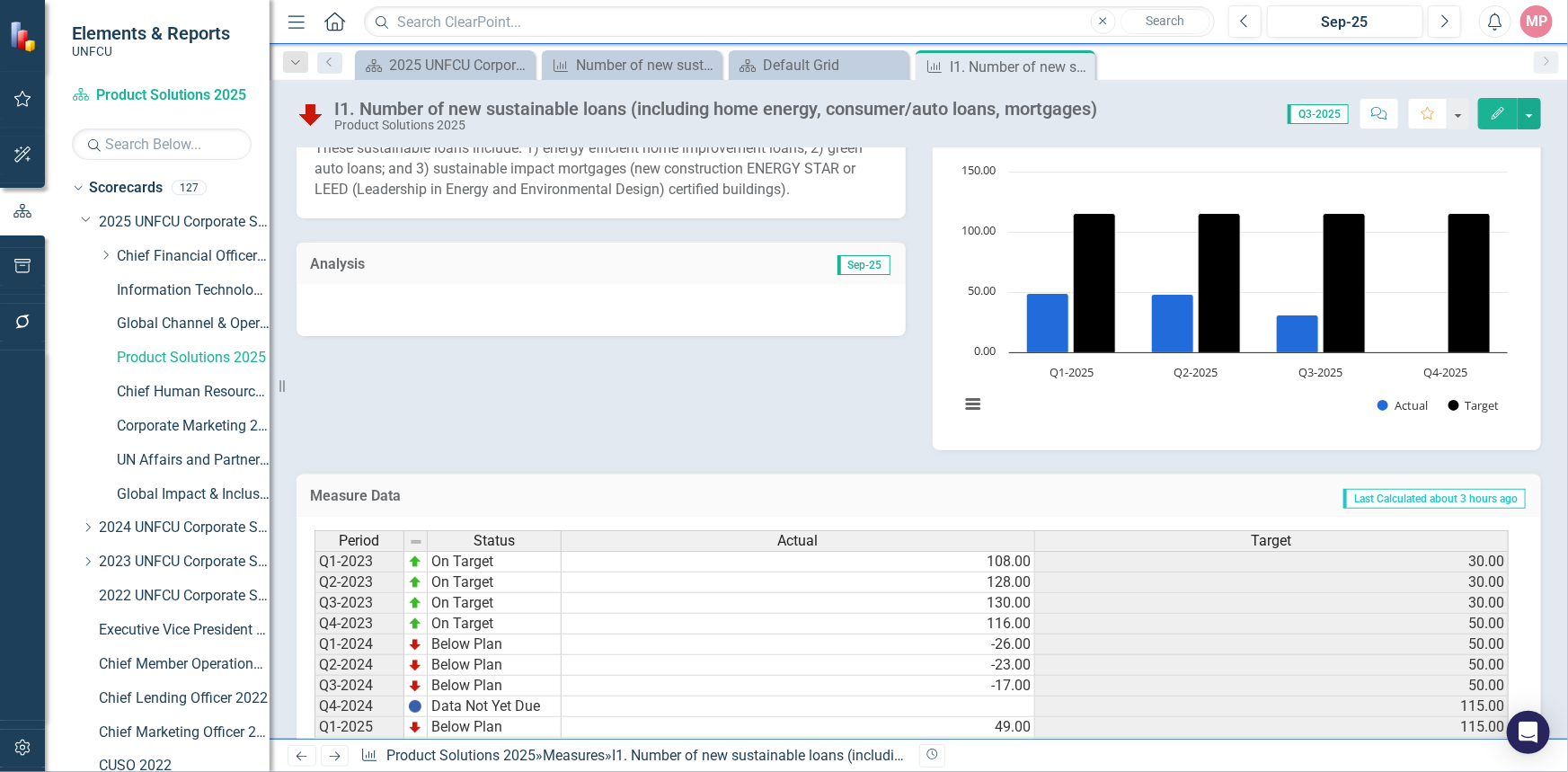
scroll to position [443, 0]
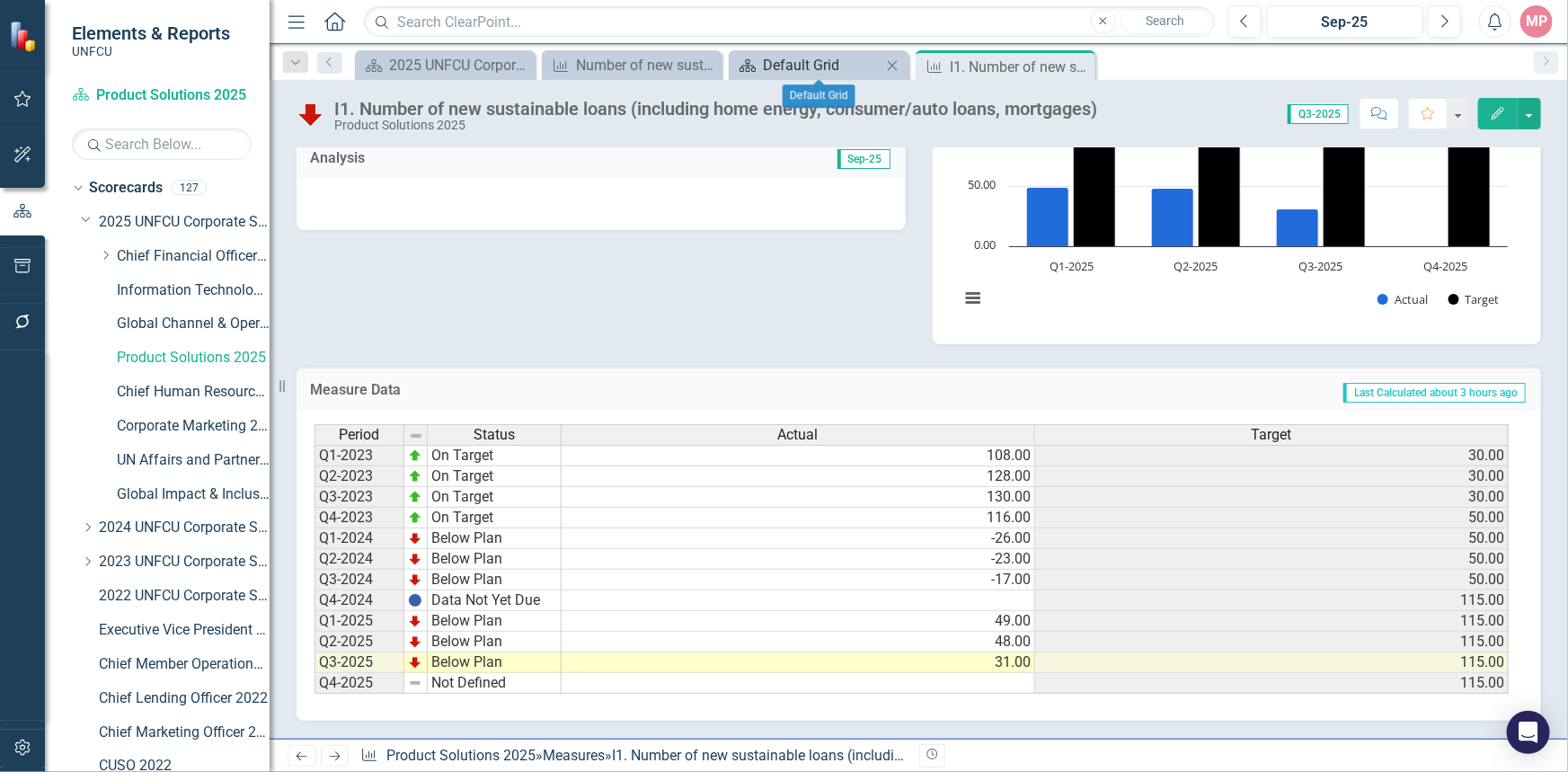
click at [751, 61] on icon "Scorecard" at bounding box center [747, 66] width 18 height 14
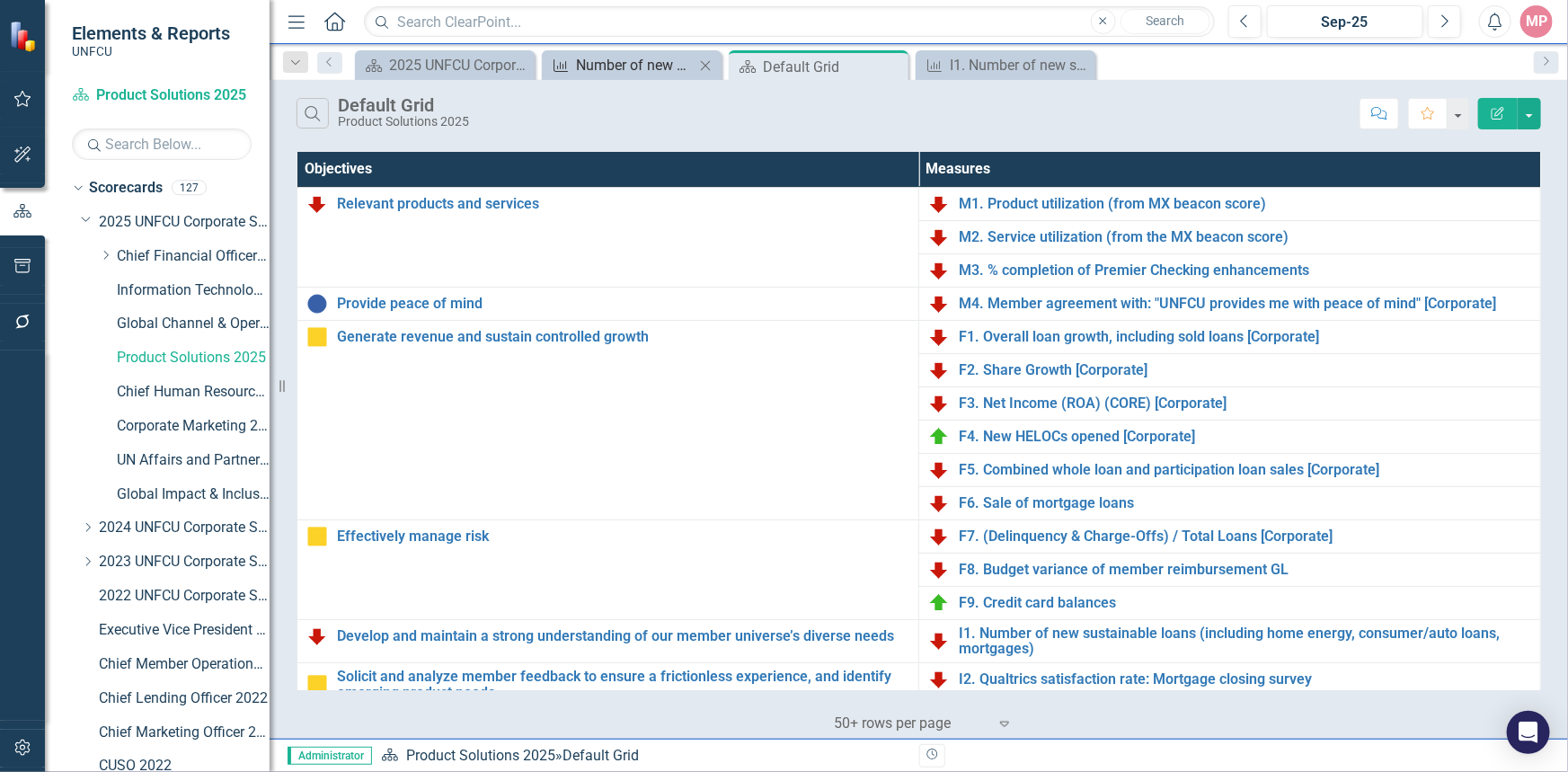
click at [635, 71] on div "Number of new sustainable loans (including home energy, consumer/auto loans, mo…" at bounding box center [635, 65] width 118 height 23
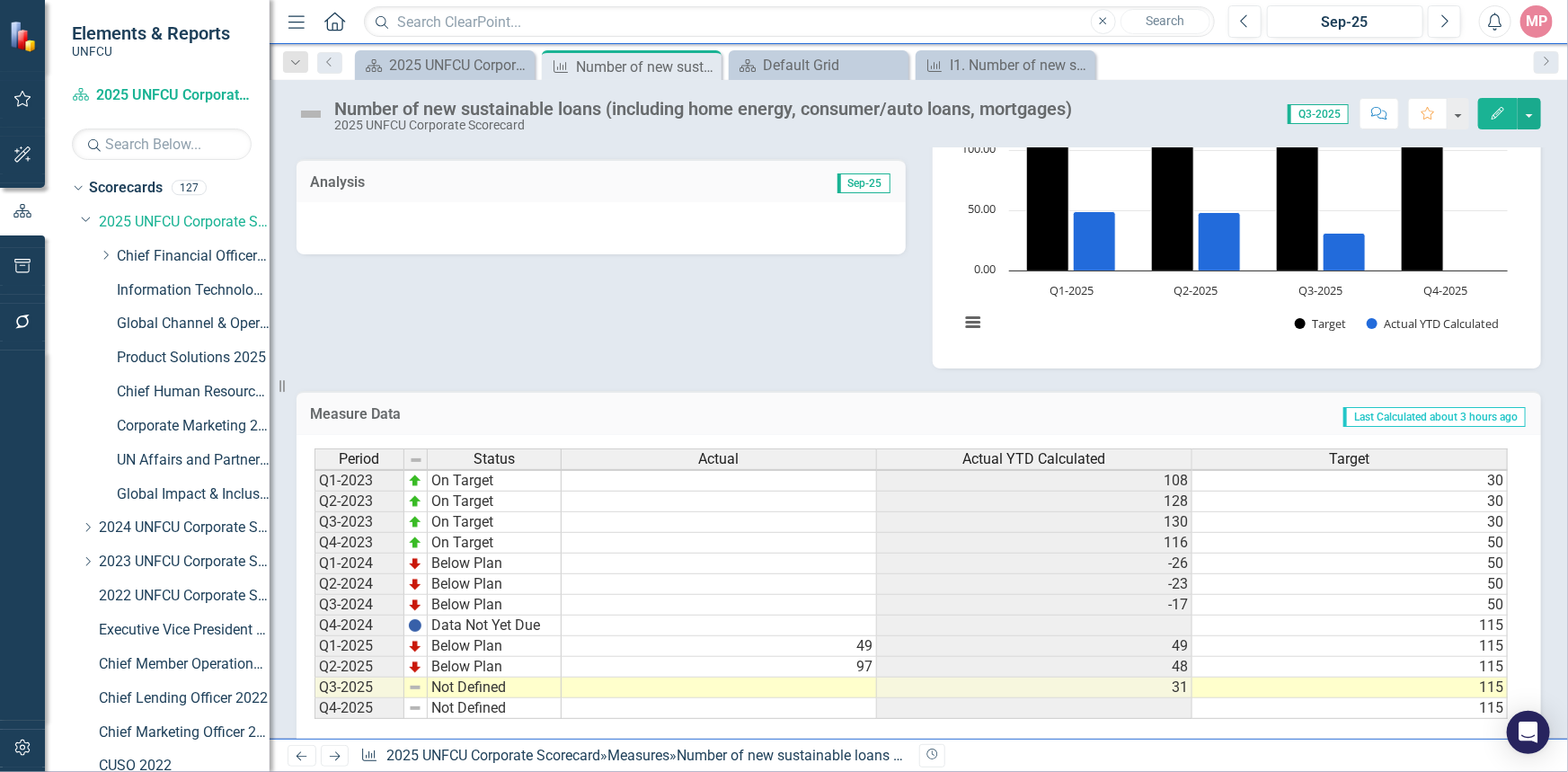
scroll to position [2, 0]
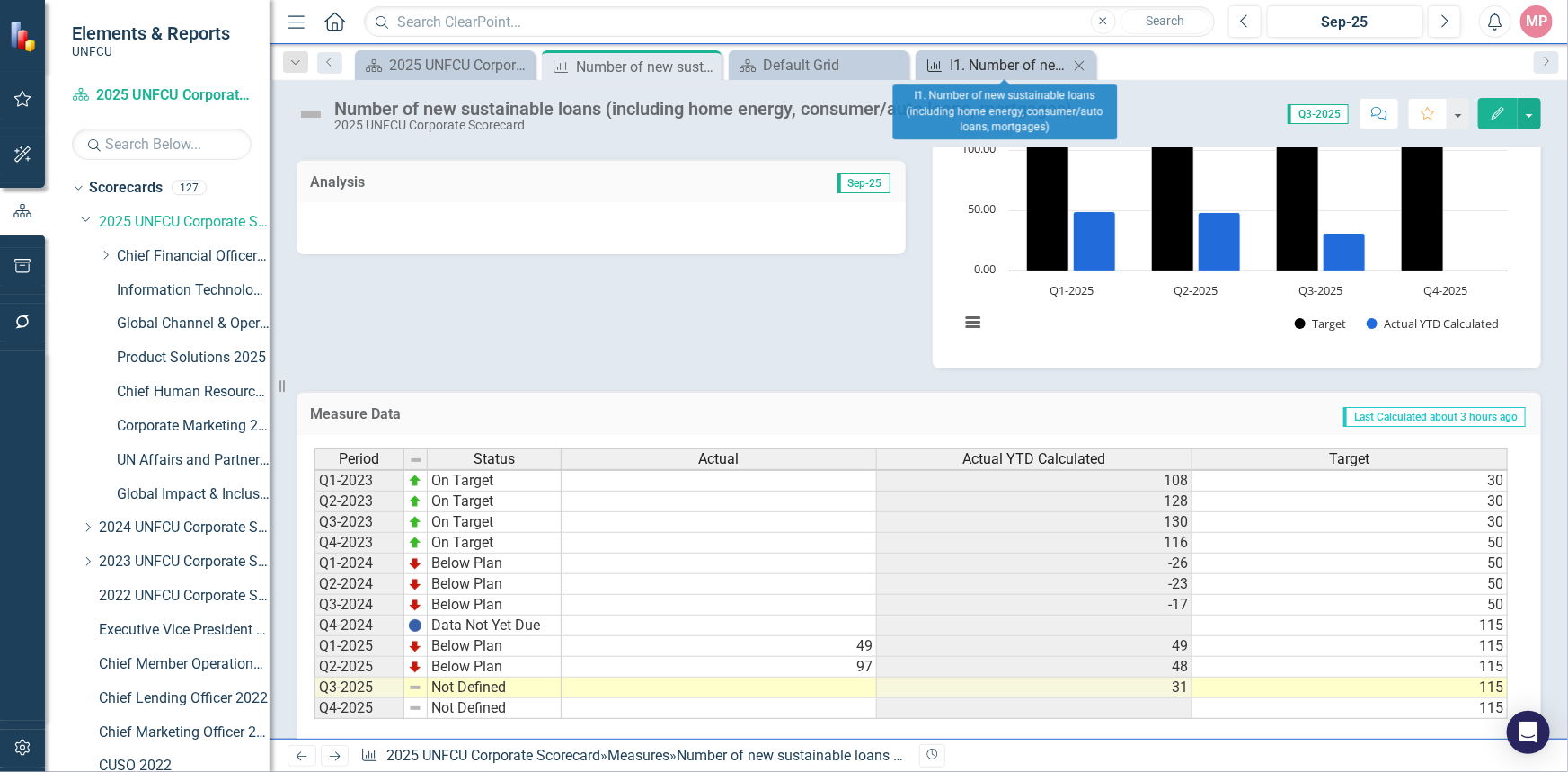
click at [1024, 58] on div "I1. Number of new sustainable loans (including home energy, consumer/auto loans…" at bounding box center [1009, 65] width 118 height 23
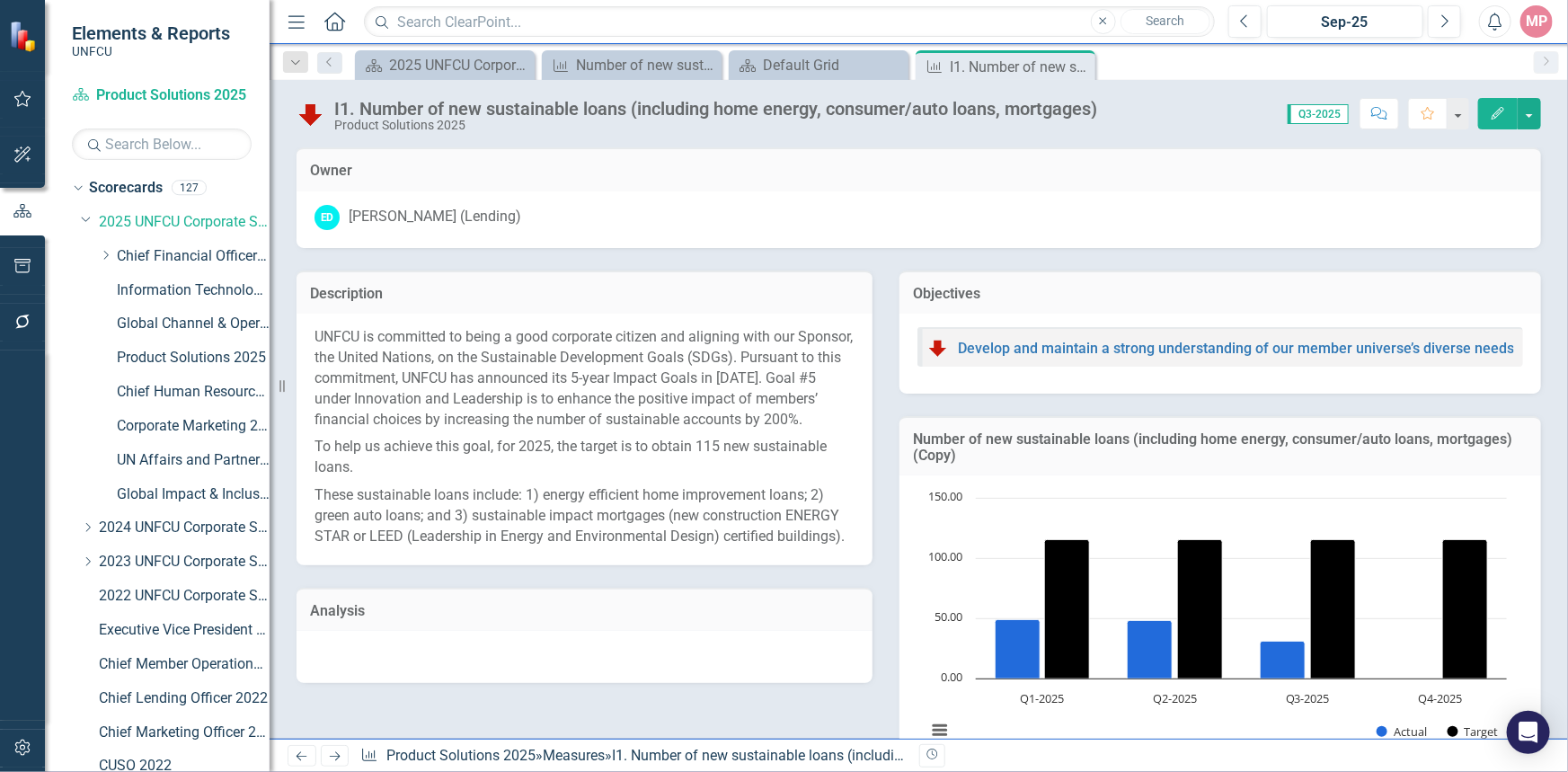
click at [0, 0] on icon "Close" at bounding box center [0, 0] width 0 height 0
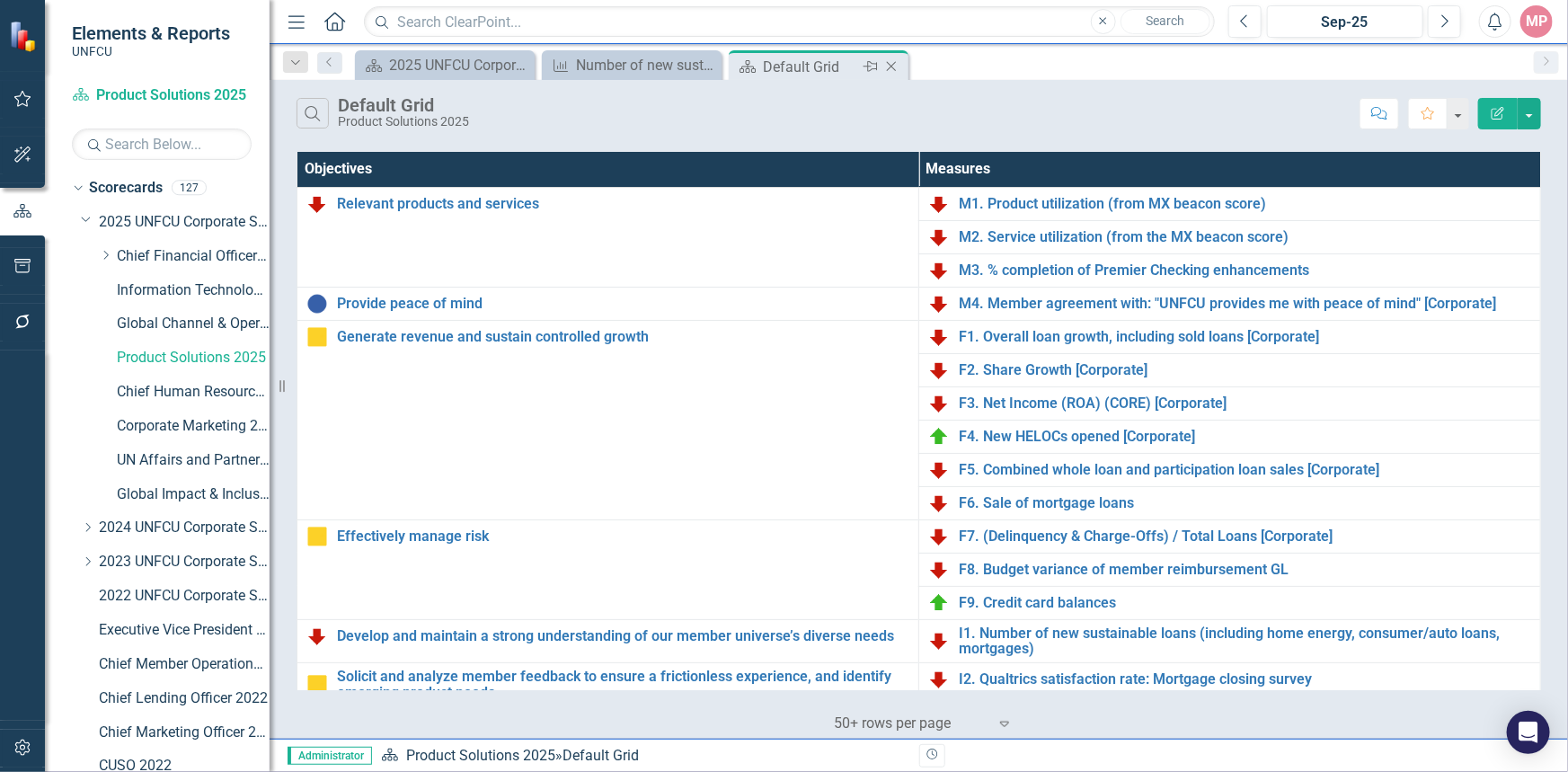
click at [894, 63] on icon "Close" at bounding box center [891, 67] width 18 height 14
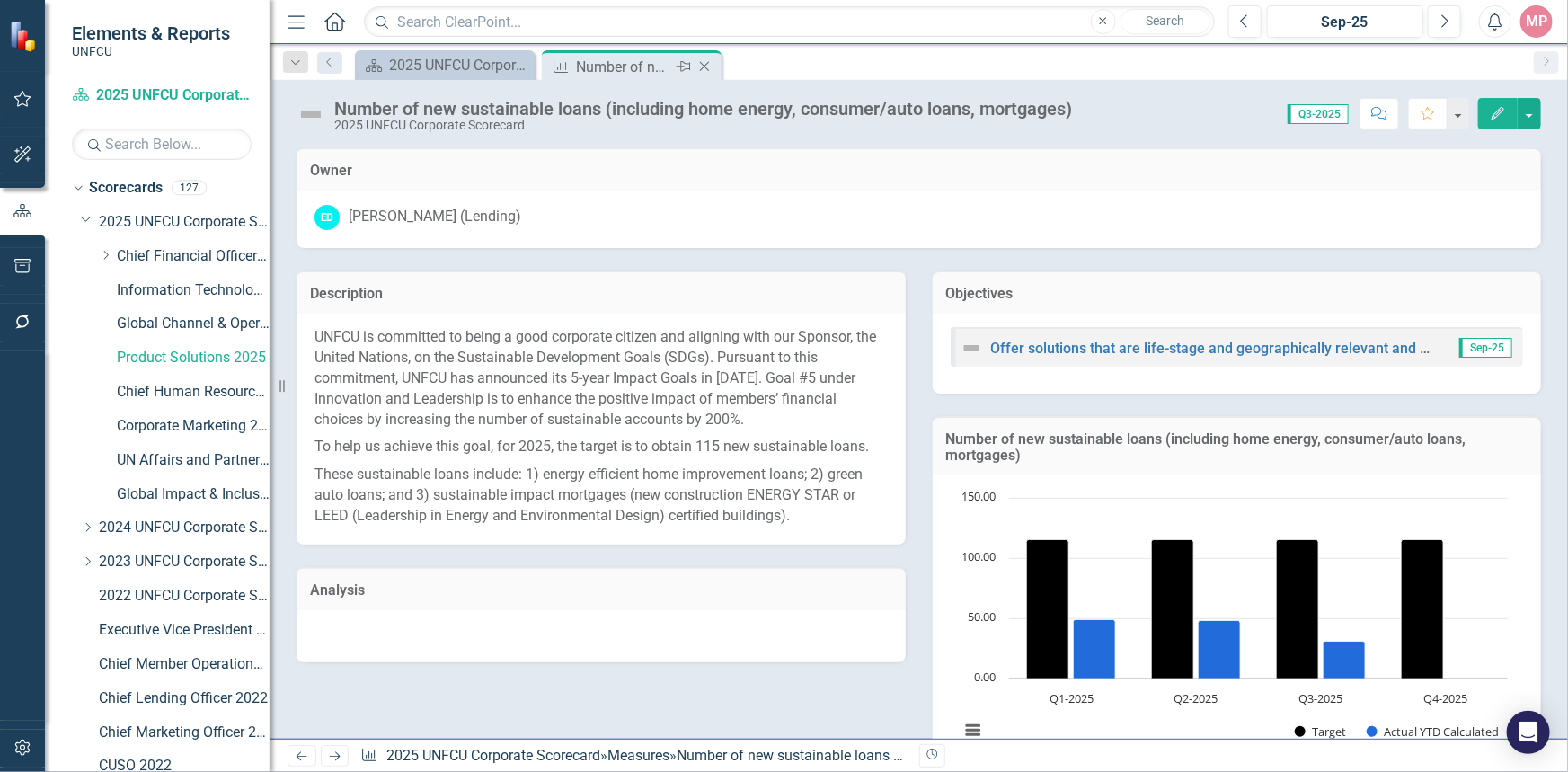
click at [706, 65] on icon at bounding box center [705, 67] width 10 height 10
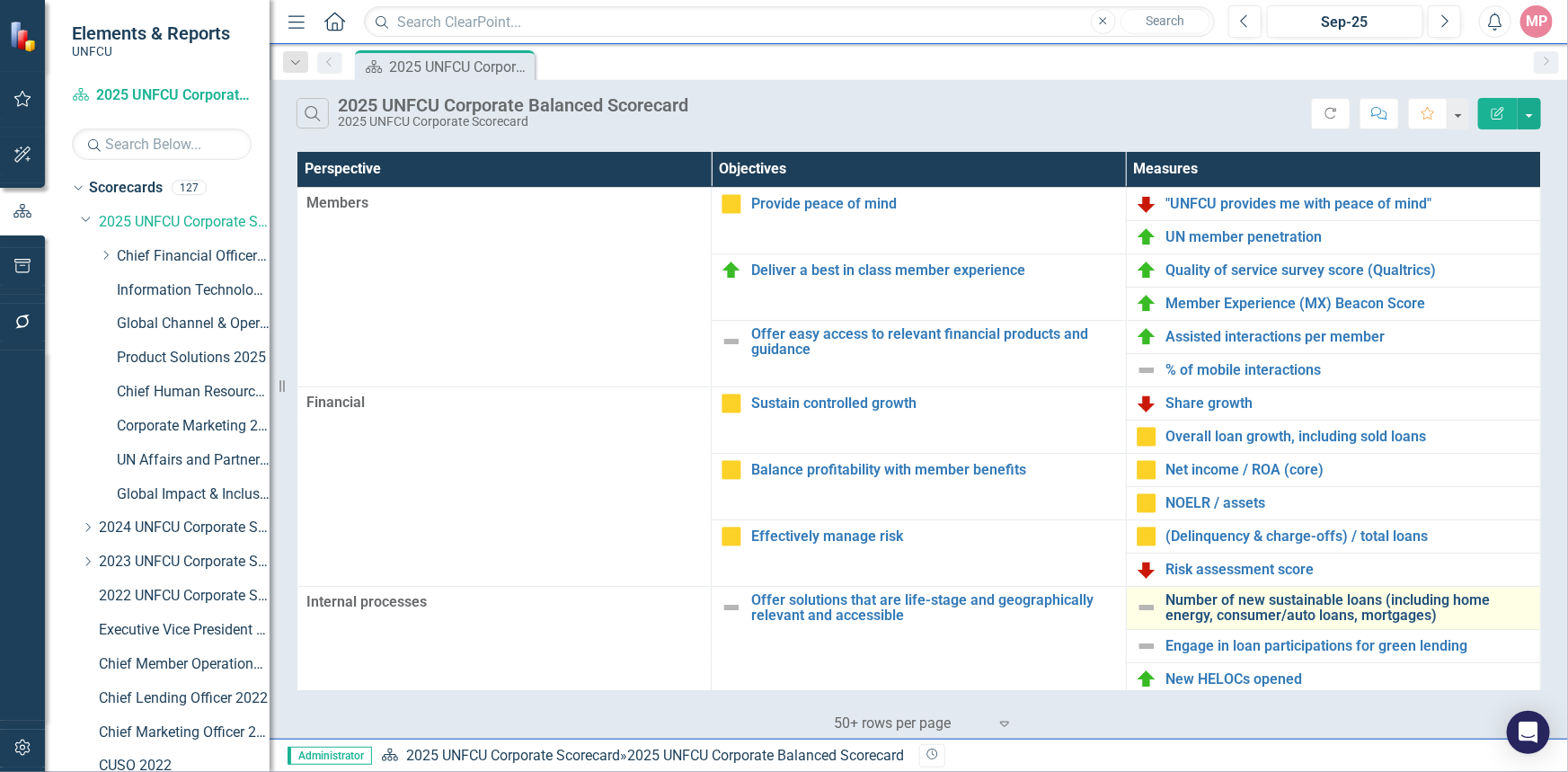
click at [1258, 603] on link "Number of new sustainable loans (including home energy, consumer/auto loans, mo…" at bounding box center [1347, 608] width 365 height 32
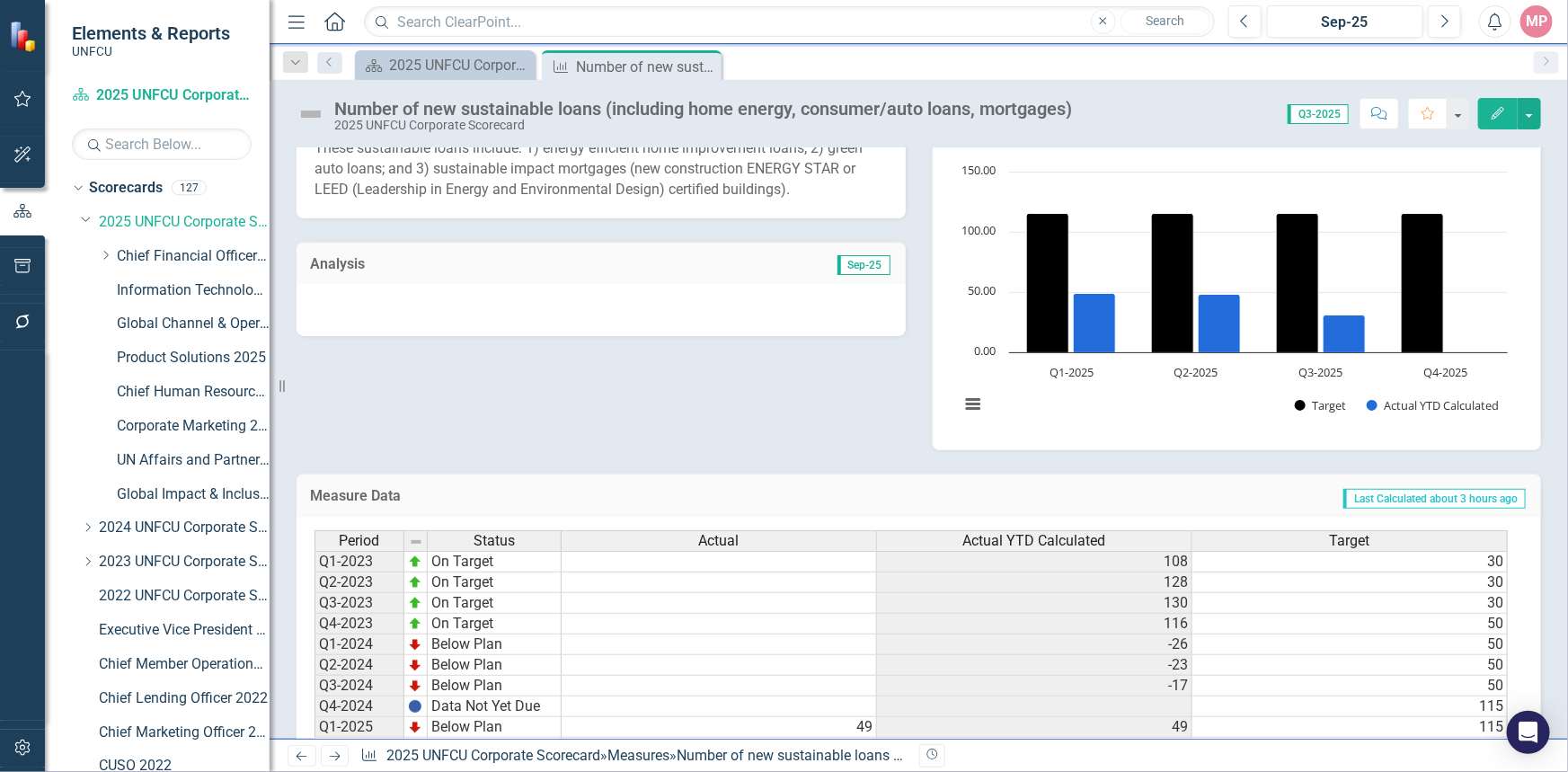
scroll to position [443, 0]
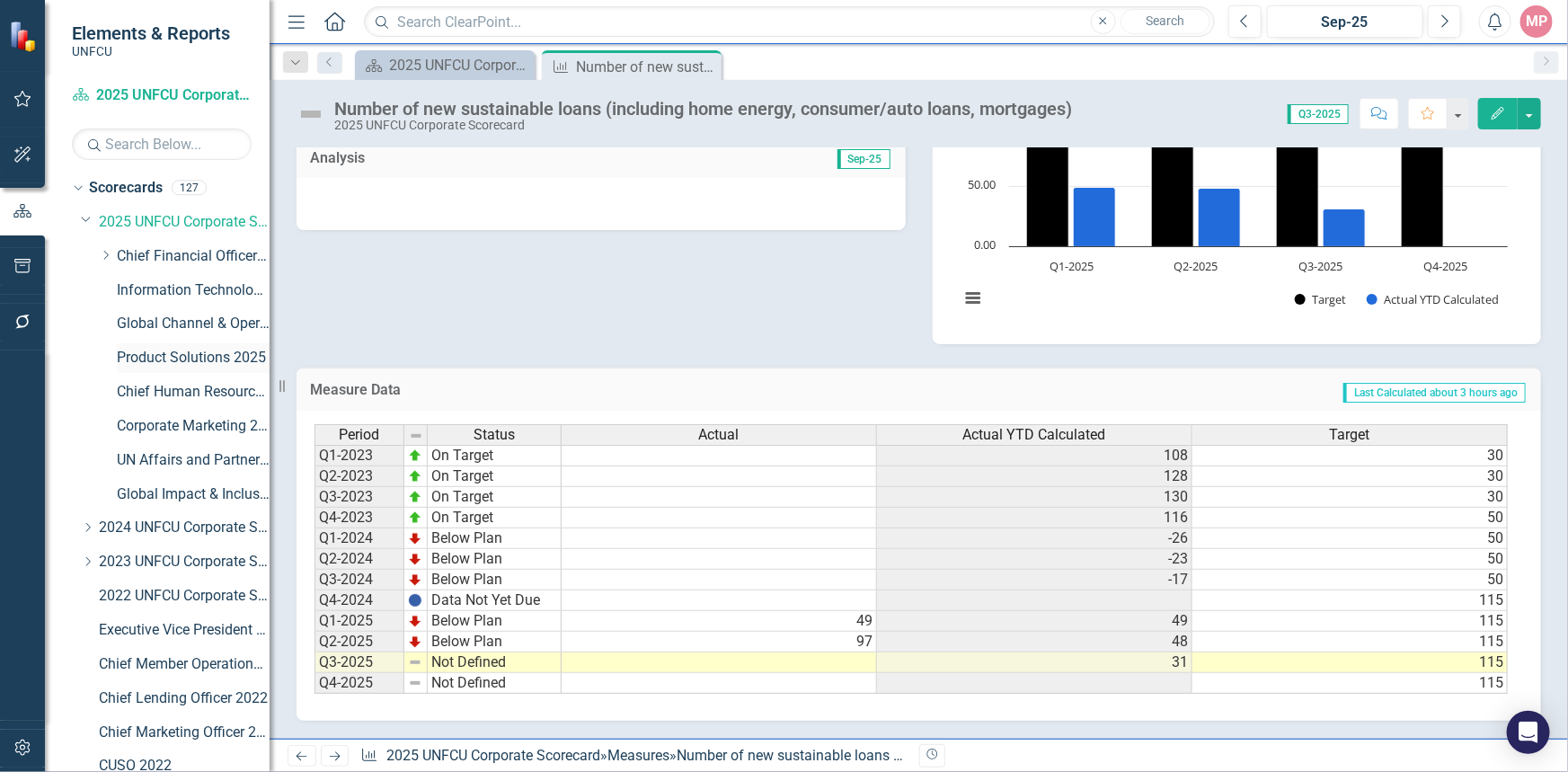
click at [171, 356] on link "Product Solutions 2025" at bounding box center [194, 358] width 153 height 21
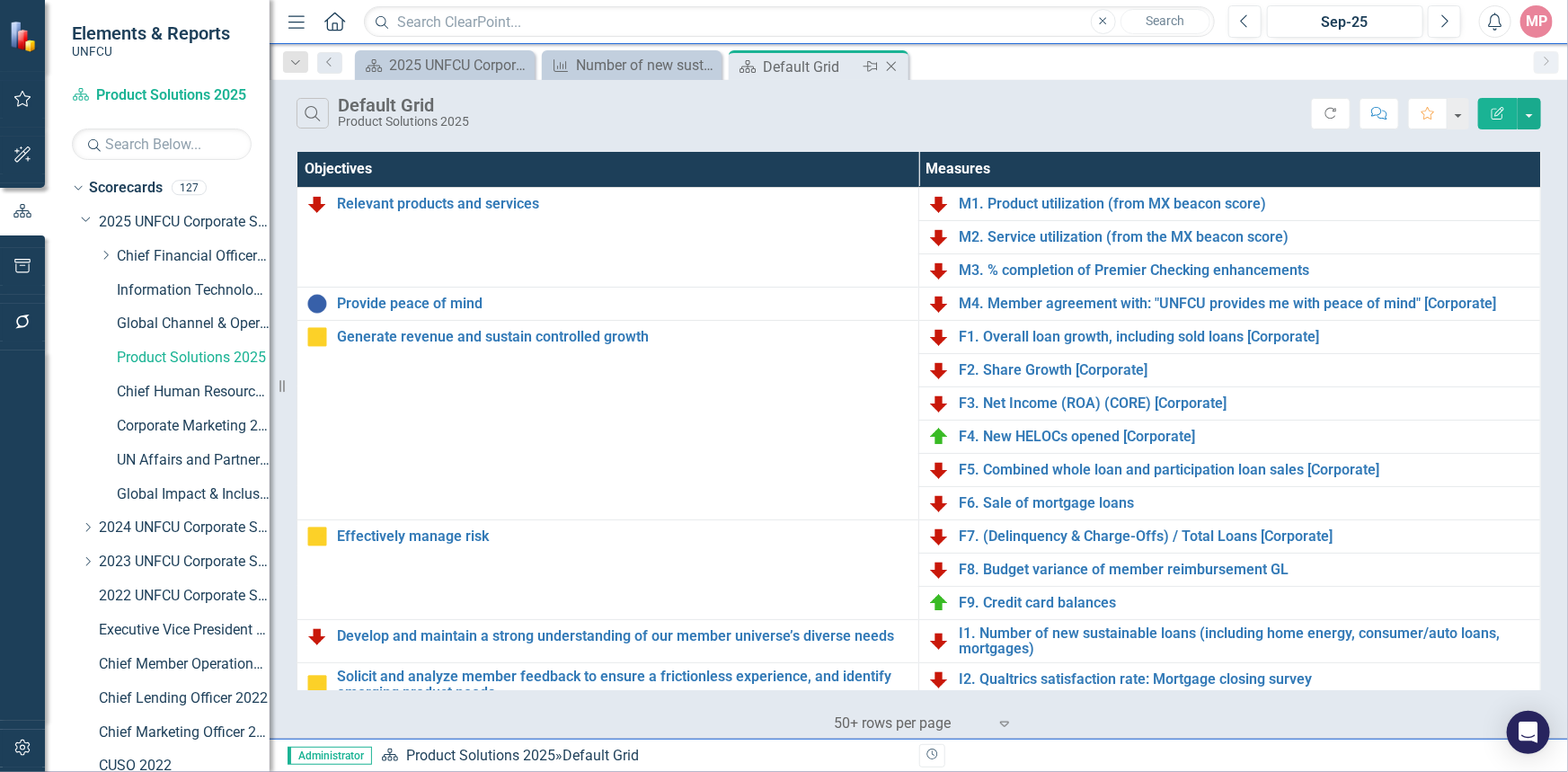
click at [890, 66] on icon at bounding box center [891, 67] width 10 height 10
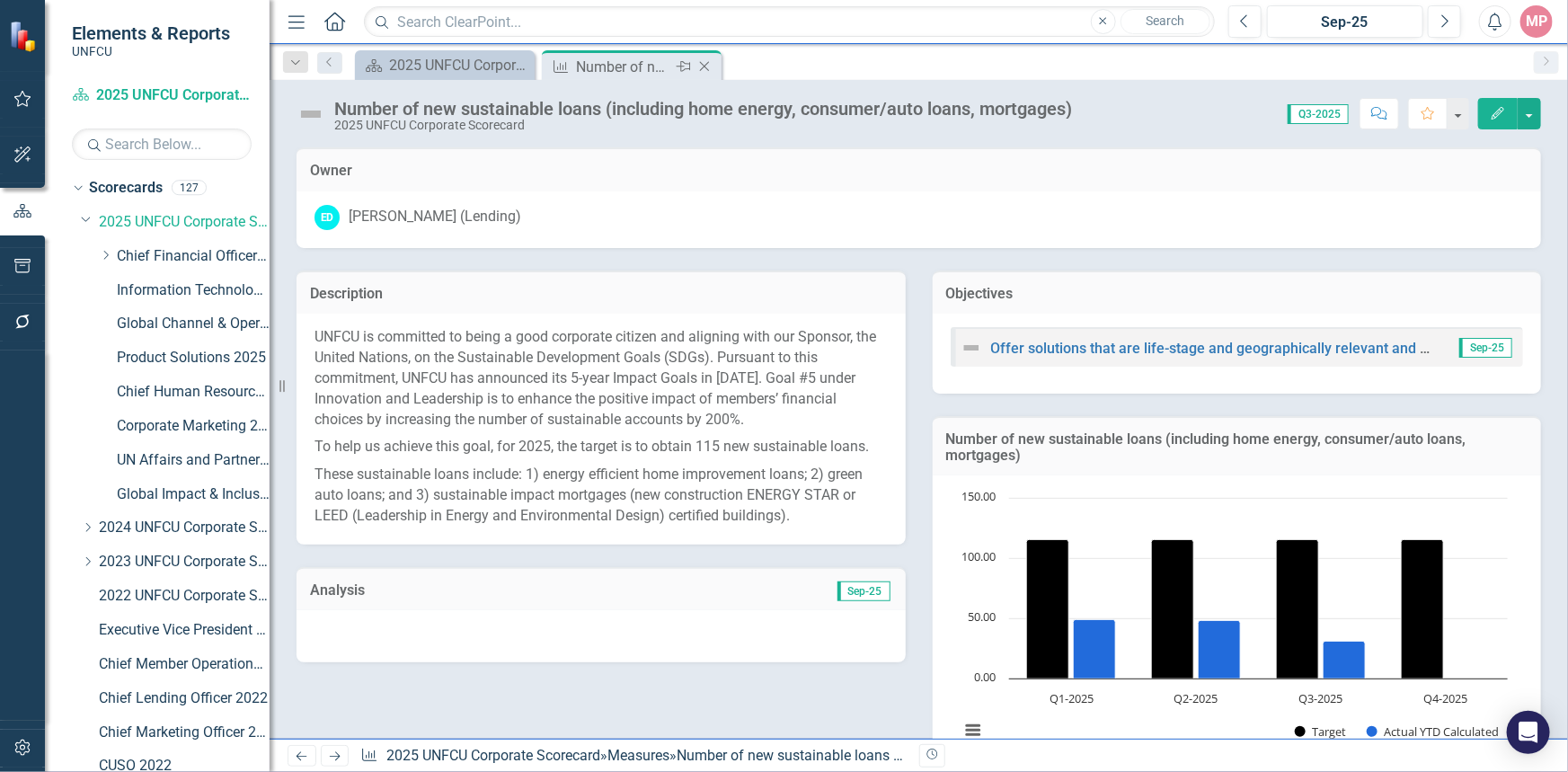
click at [706, 65] on icon at bounding box center [705, 67] width 10 height 10
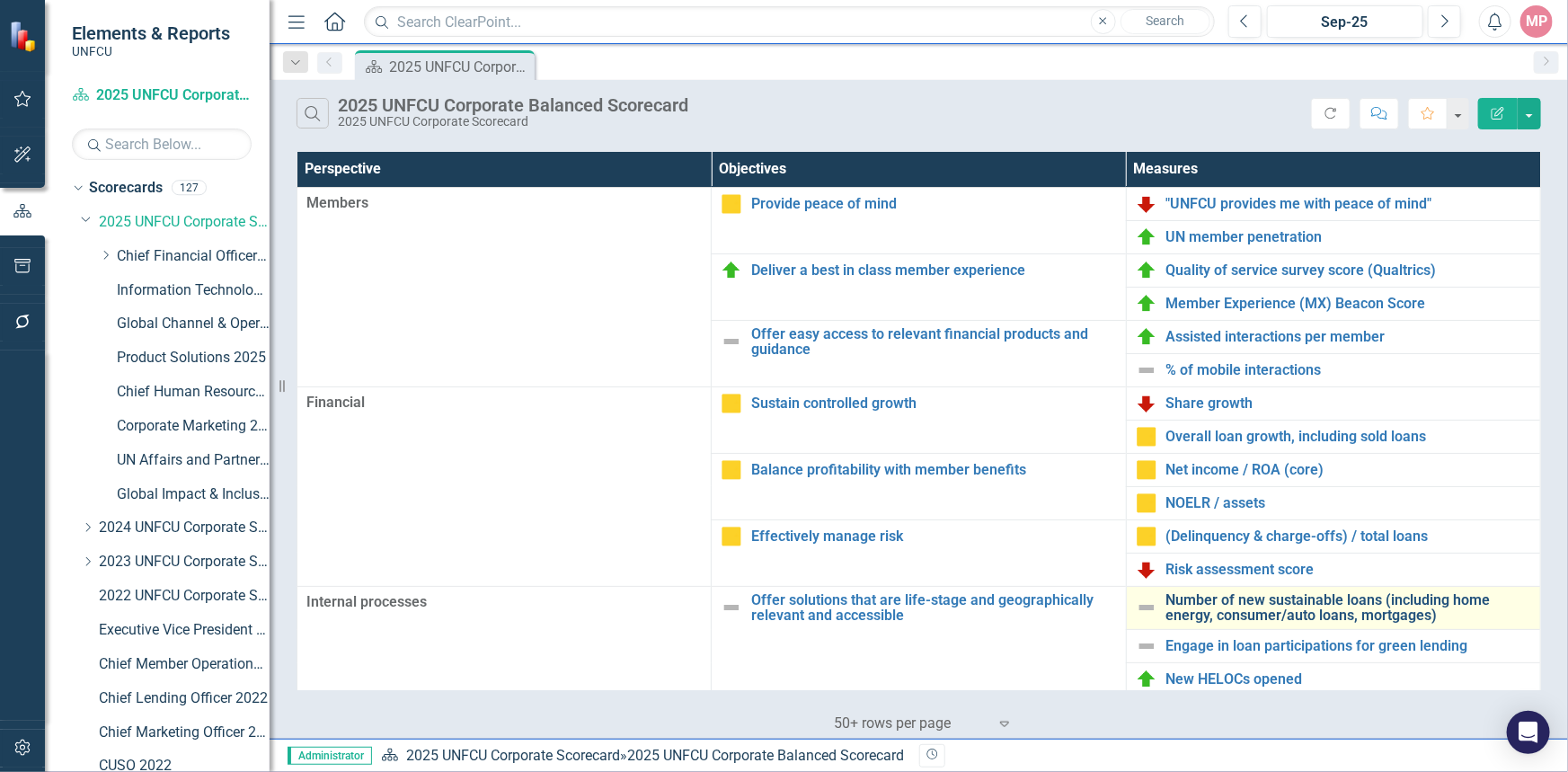
click at [1278, 613] on link "Number of new sustainable loans (including home energy, consumer/auto loans, mo…" at bounding box center [1347, 608] width 365 height 32
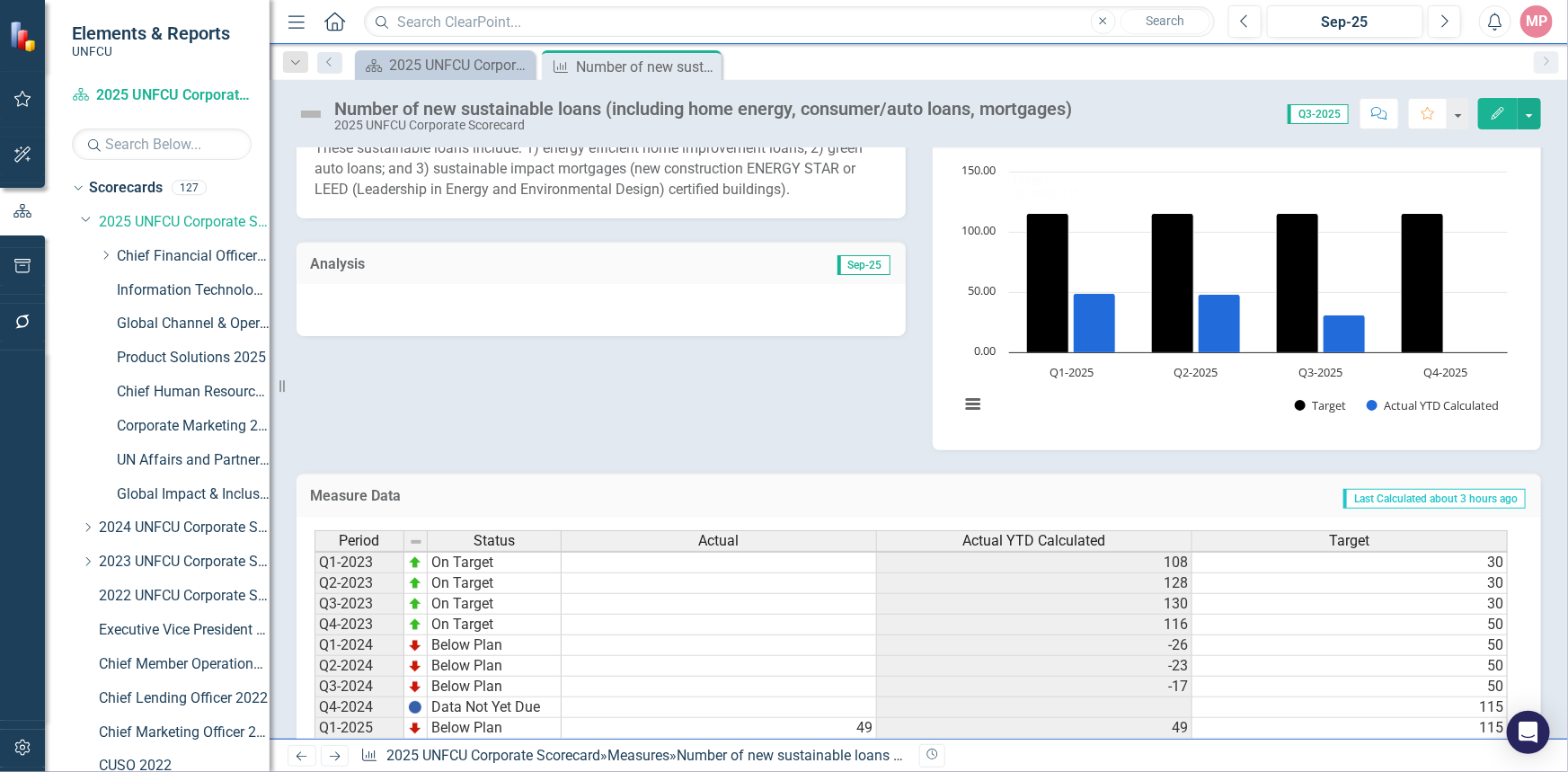
scroll to position [444, 0]
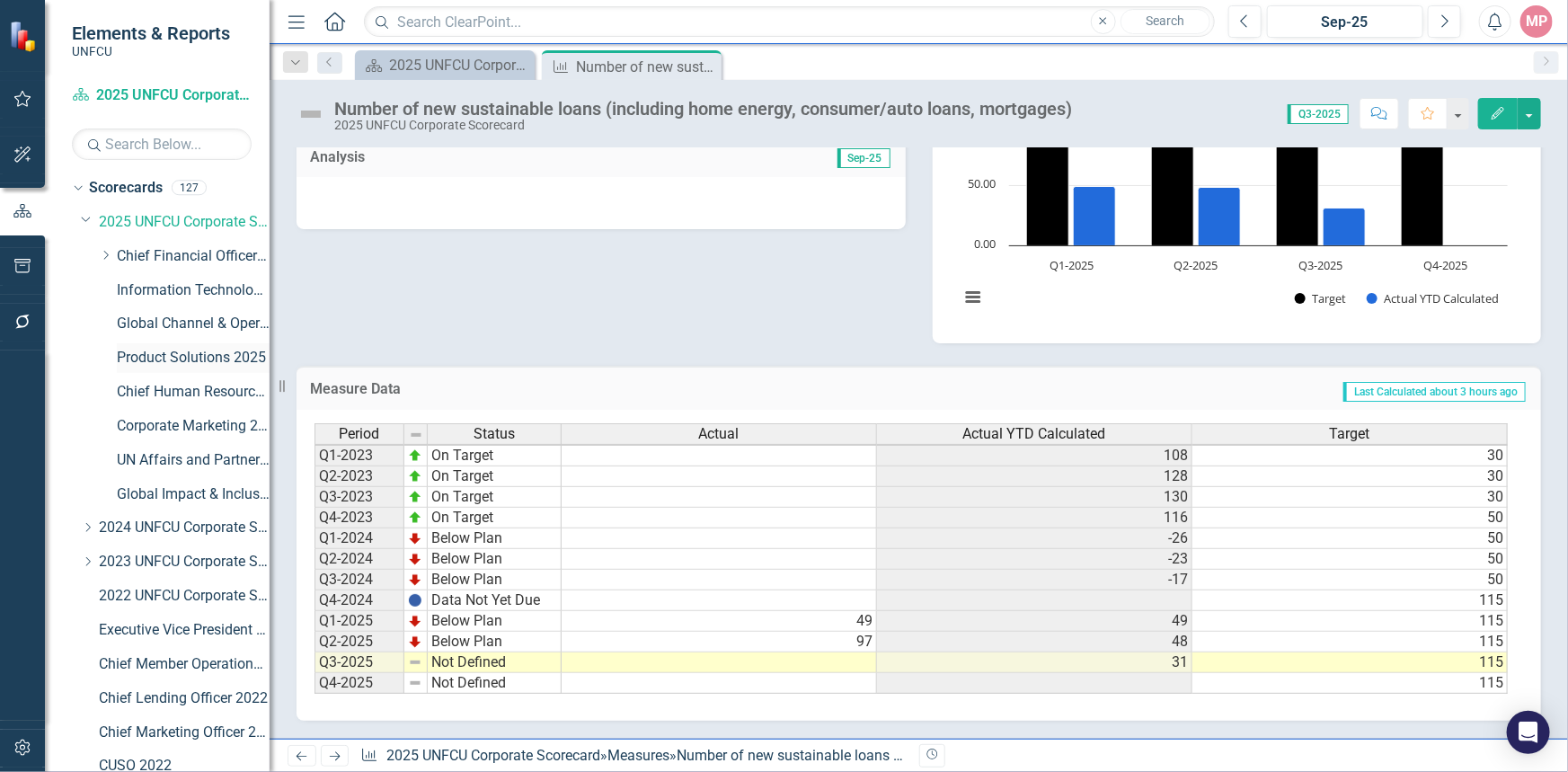
click at [200, 363] on link "Product Solutions 2025" at bounding box center [194, 358] width 153 height 21
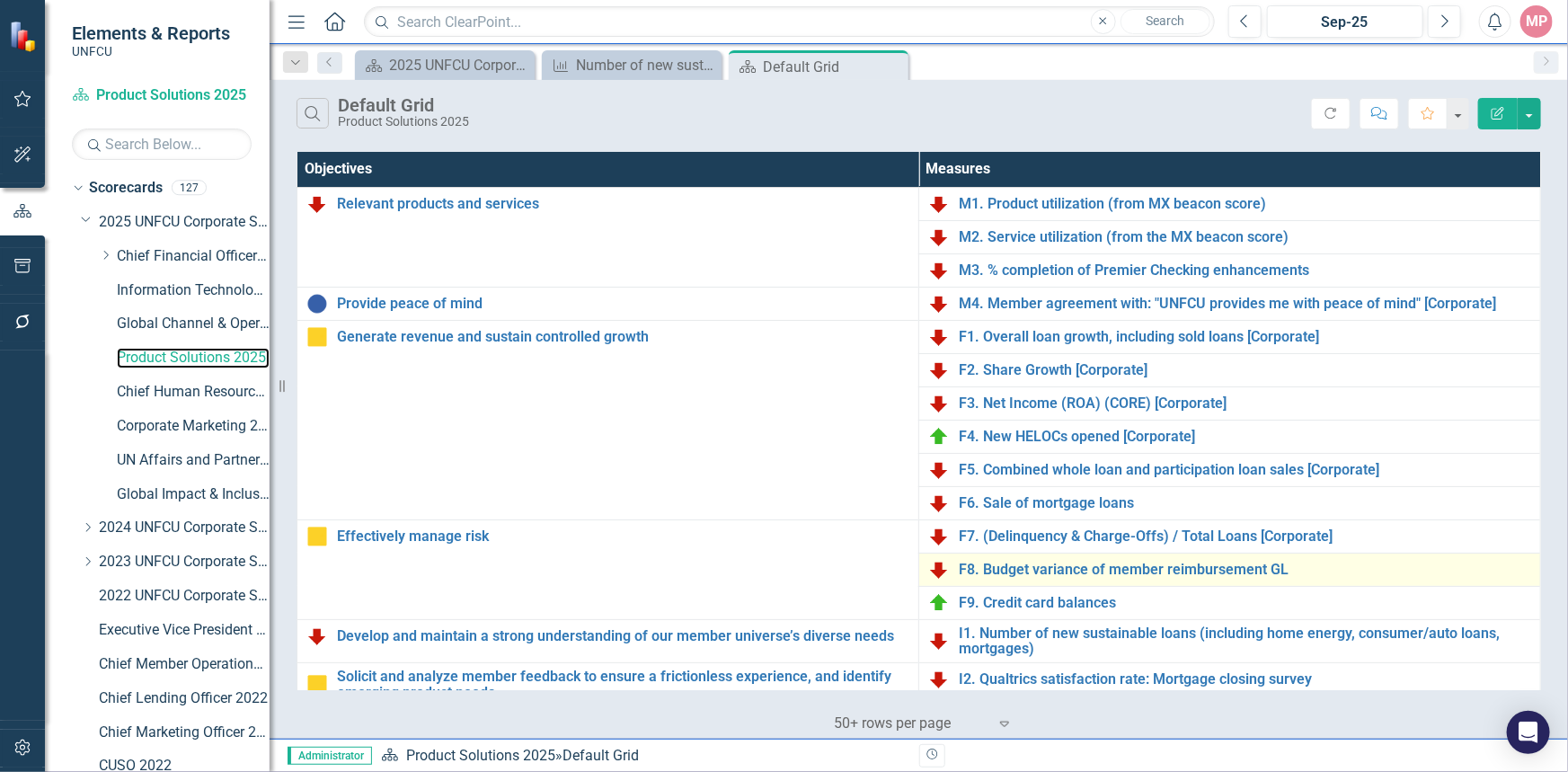
scroll to position [244, 0]
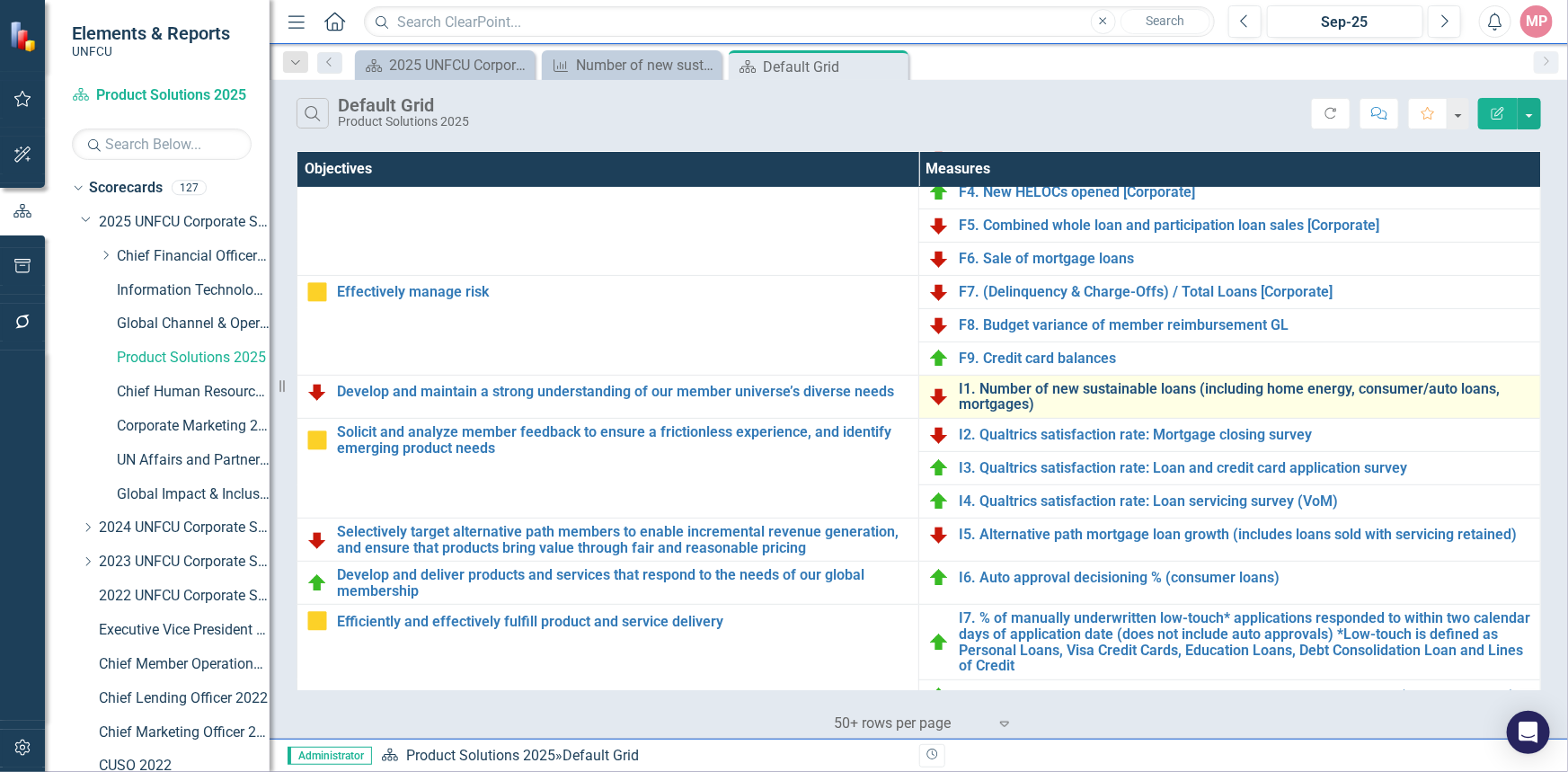
click at [1100, 386] on link "I1. Number of new sustainable loans (including home energy, consumer/auto loans…" at bounding box center [1245, 396] width 572 height 32
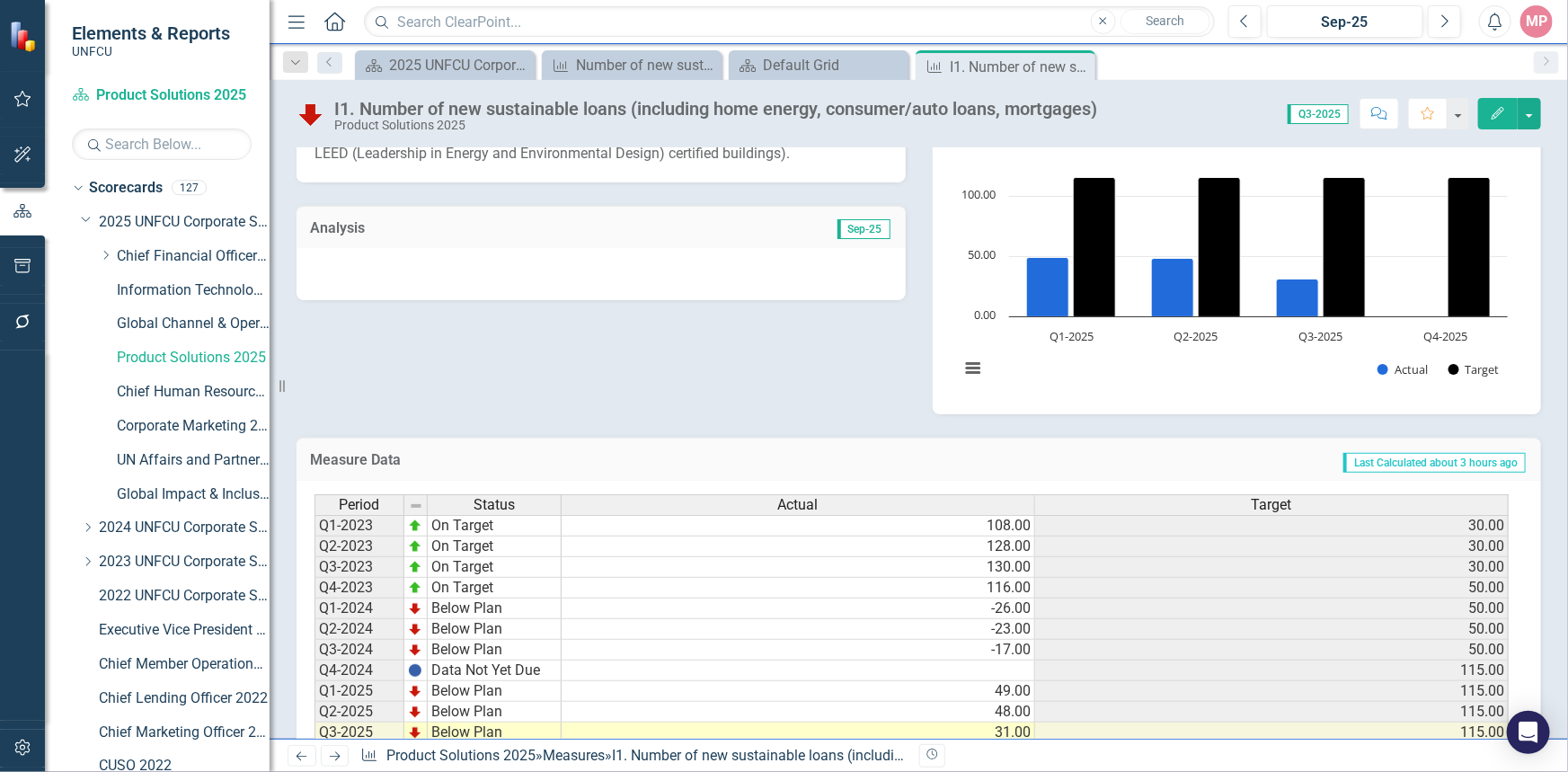
scroll to position [280, 0]
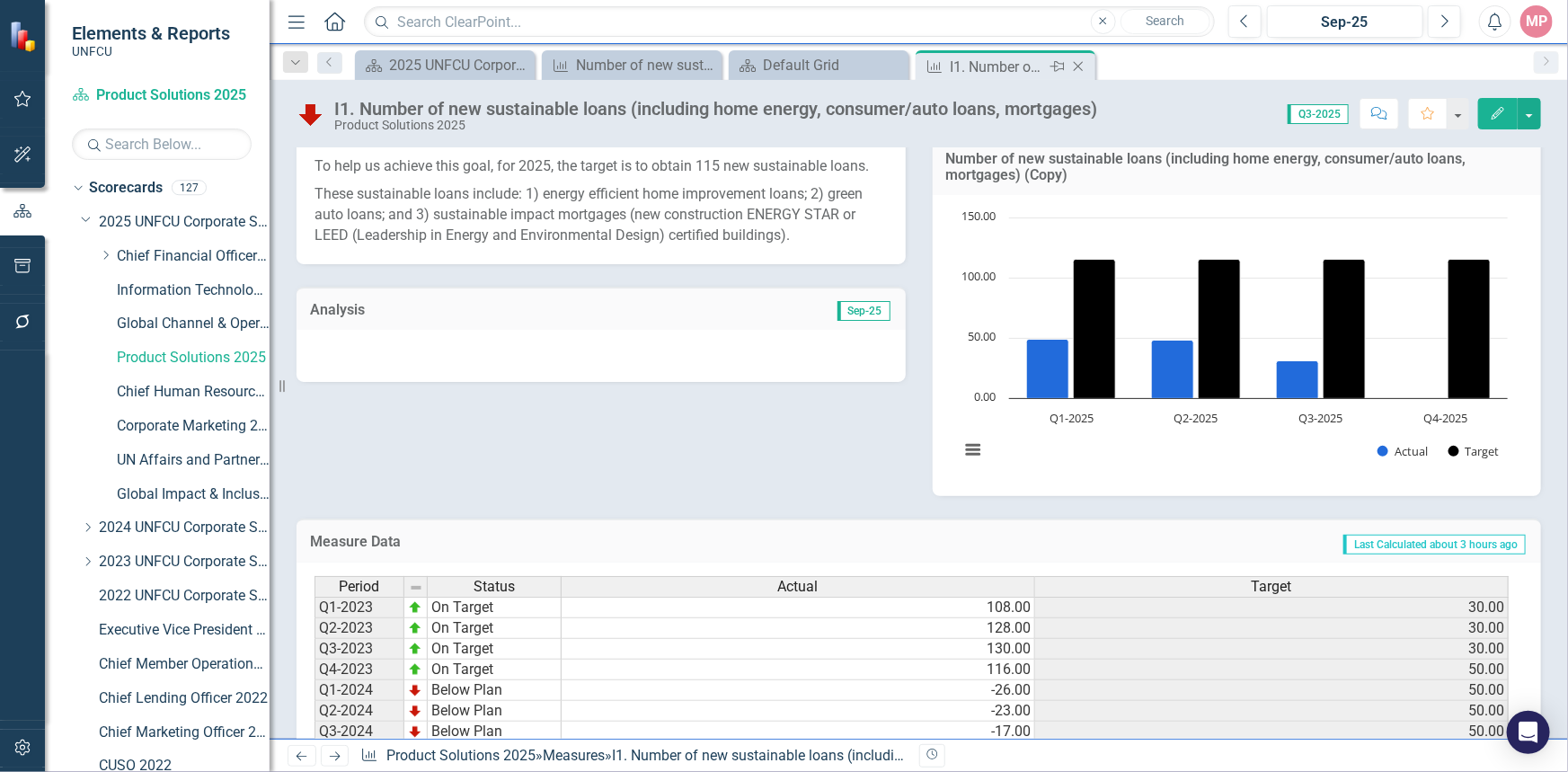
click at [1078, 71] on icon "Close" at bounding box center [1078, 67] width 18 height 14
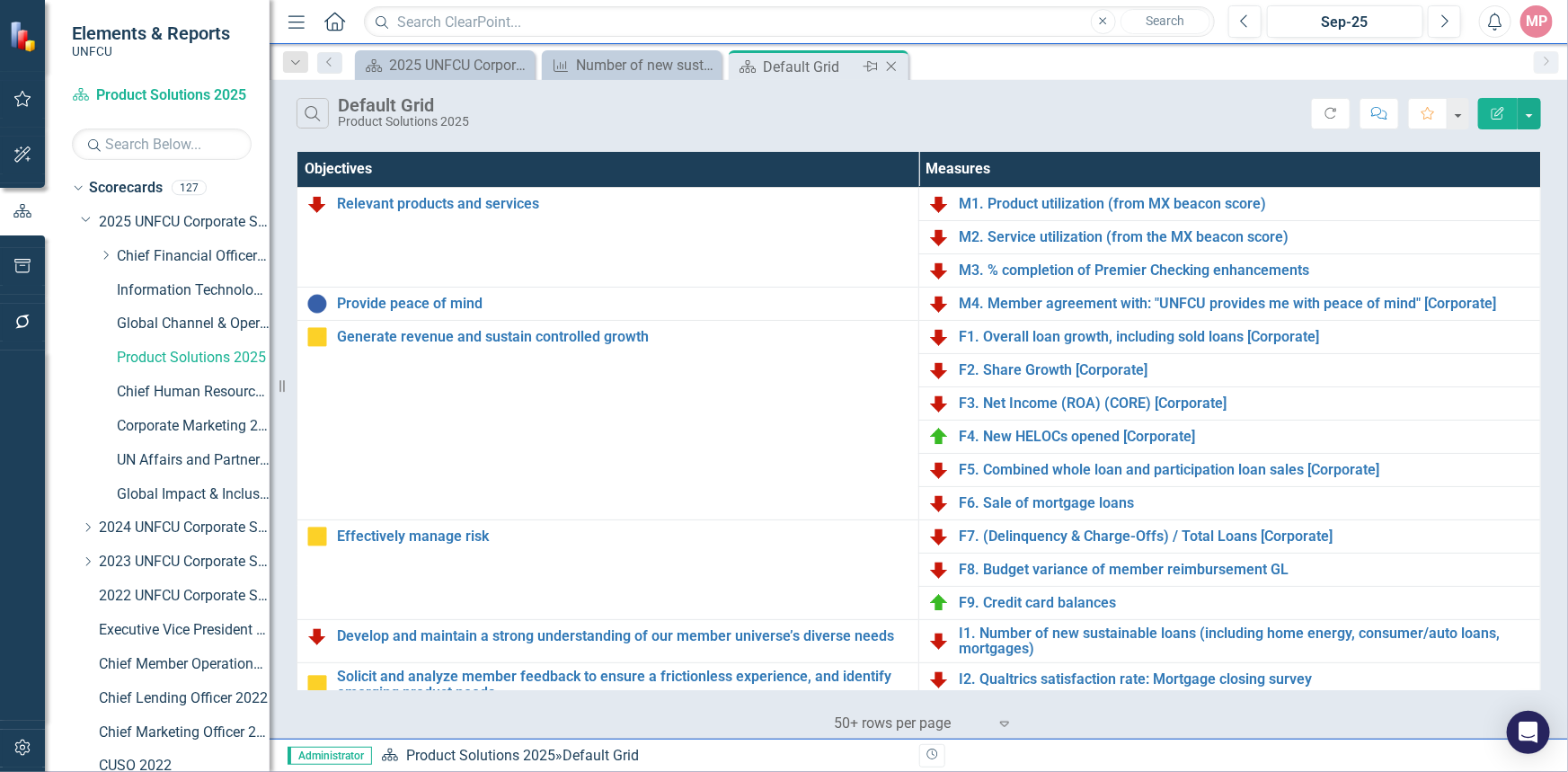
click at [896, 64] on icon "Close" at bounding box center [891, 67] width 18 height 14
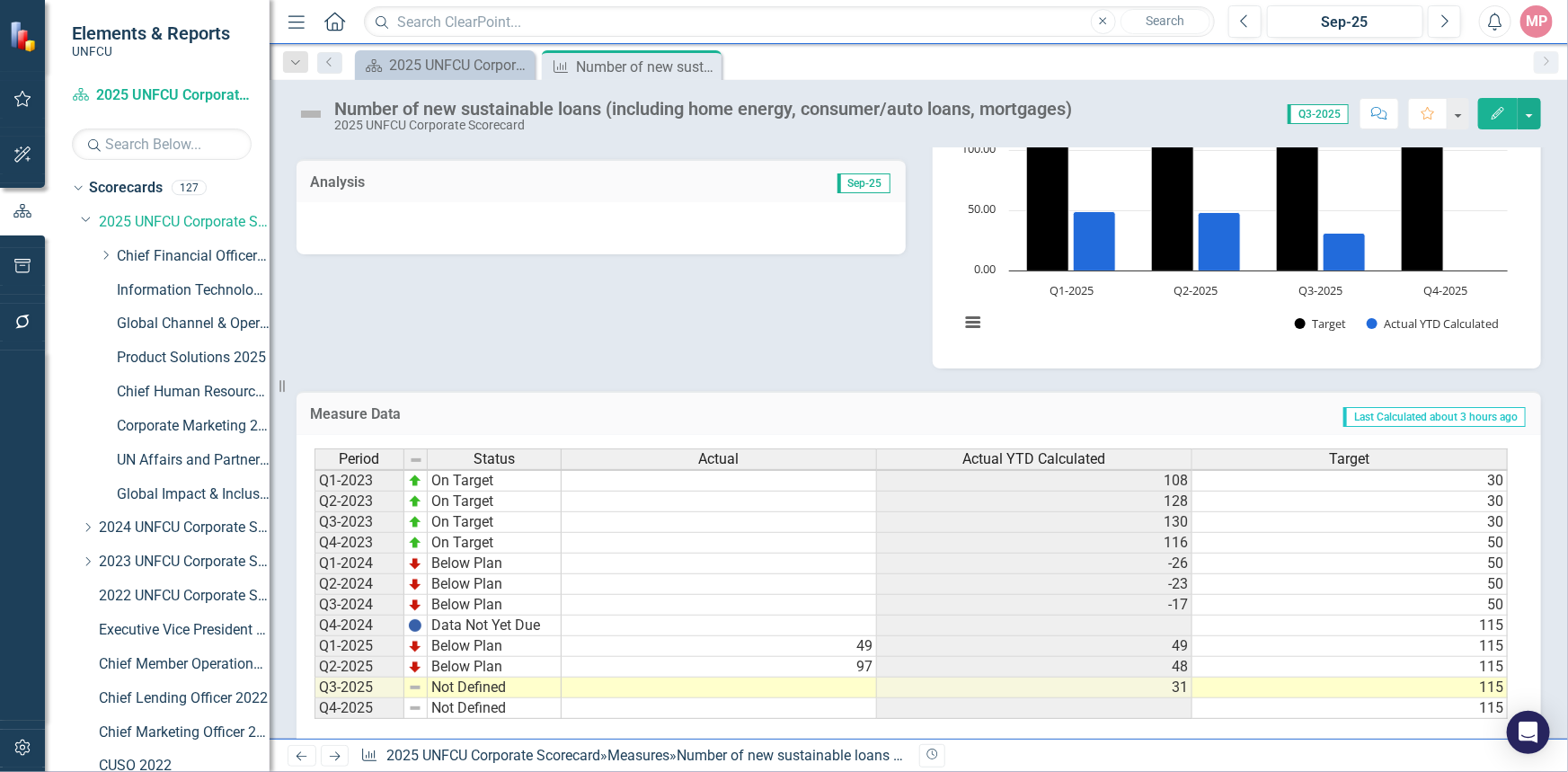
scroll to position [444, 0]
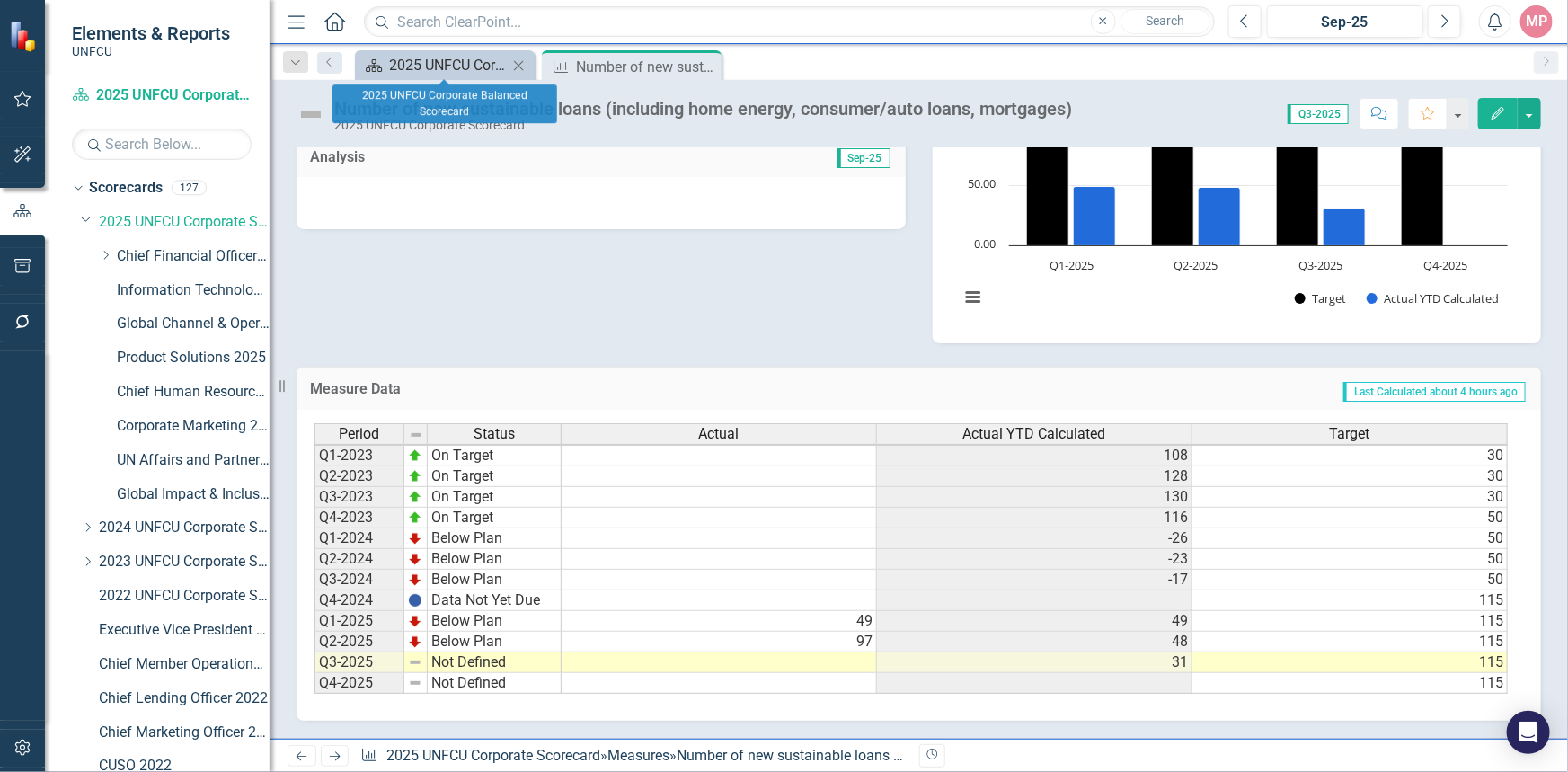
click at [447, 63] on div "2025 UNFCU Corporate Balanced Scorecard" at bounding box center [447, 65] width 118 height 23
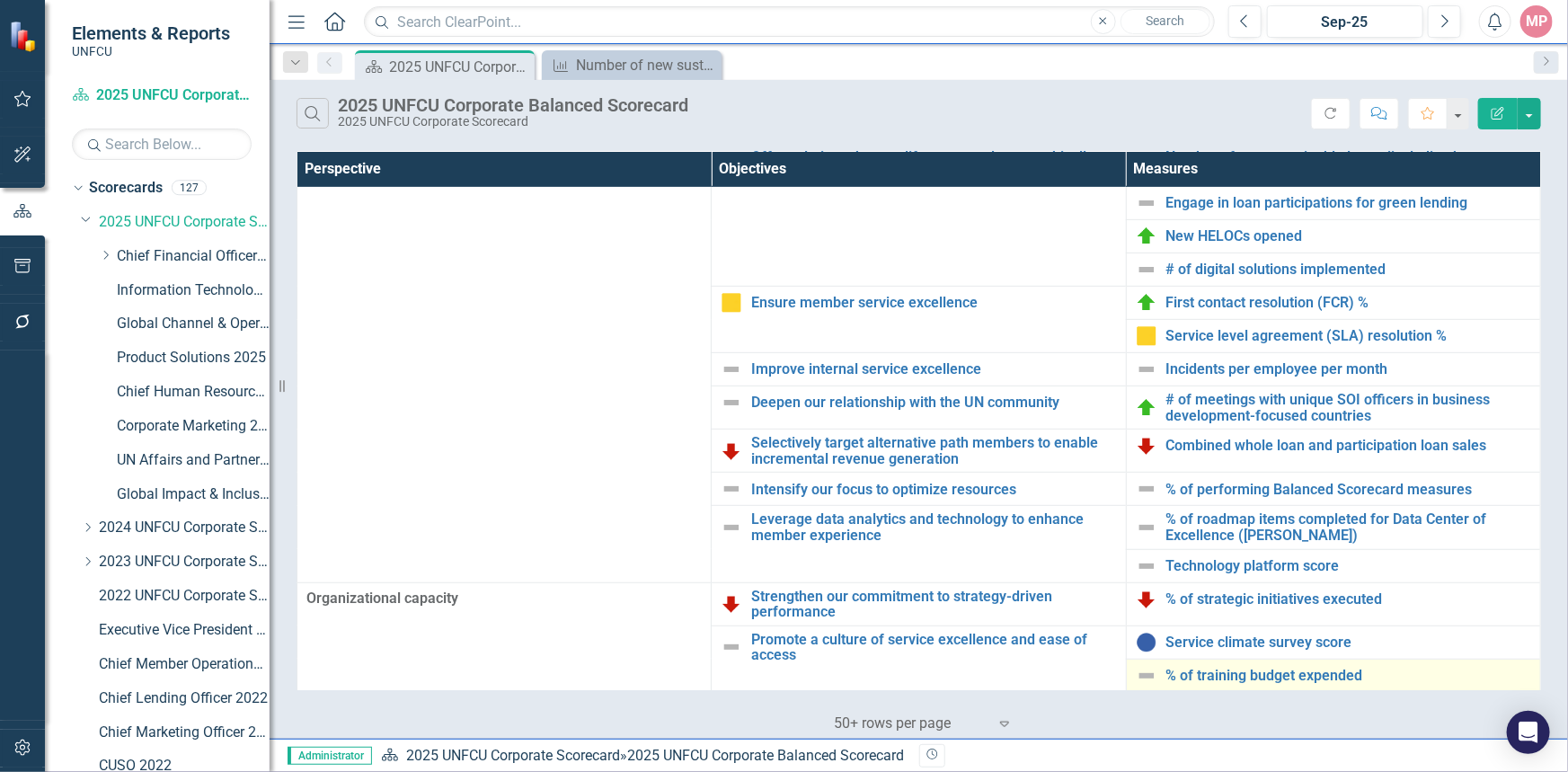
scroll to position [443, 0]
click at [1257, 676] on link "% of training budget expended" at bounding box center [1347, 676] width 365 height 16
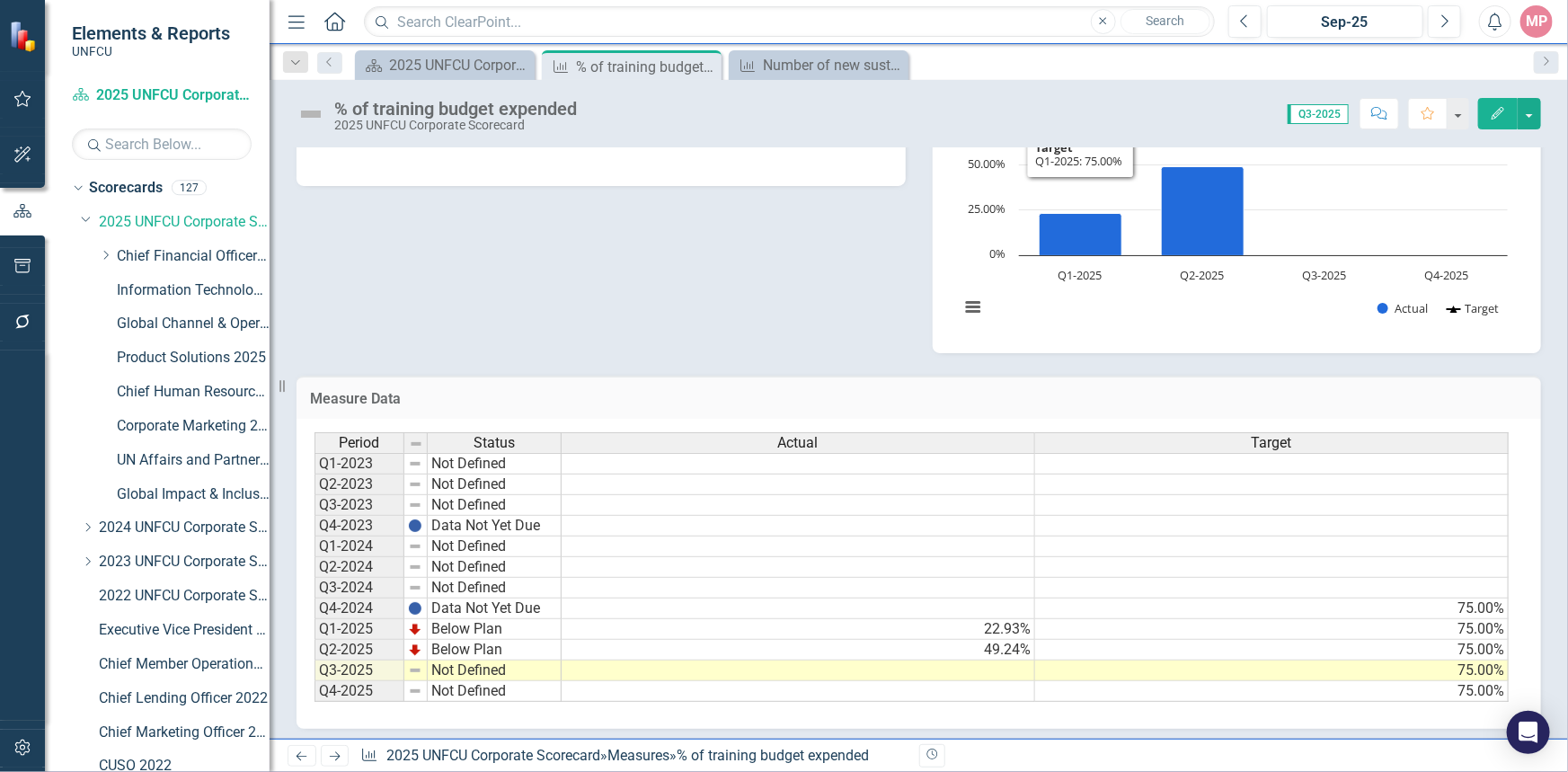
scroll to position [427, 0]
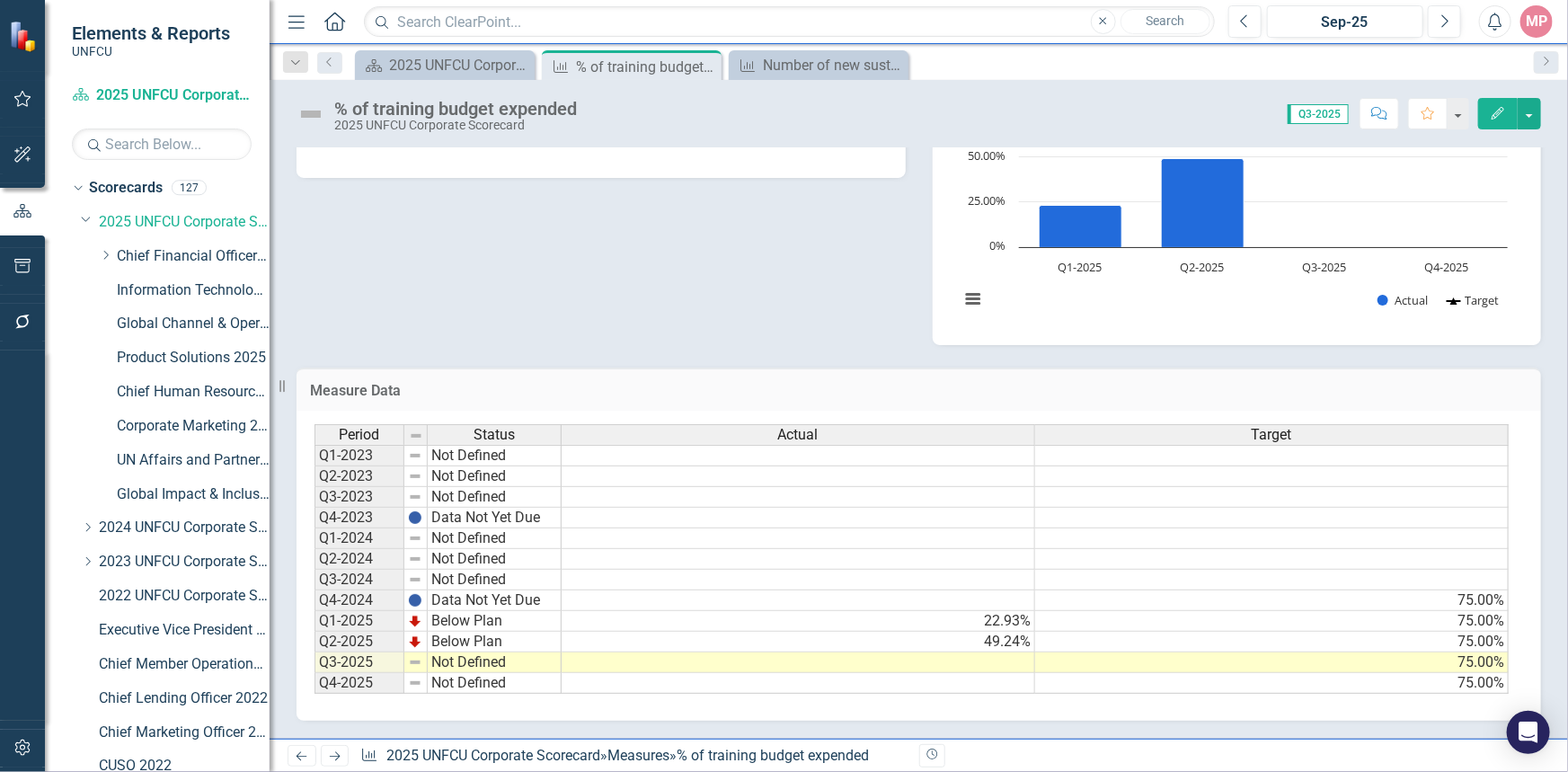
click at [992, 652] on td at bounding box center [798, 662] width 473 height 21
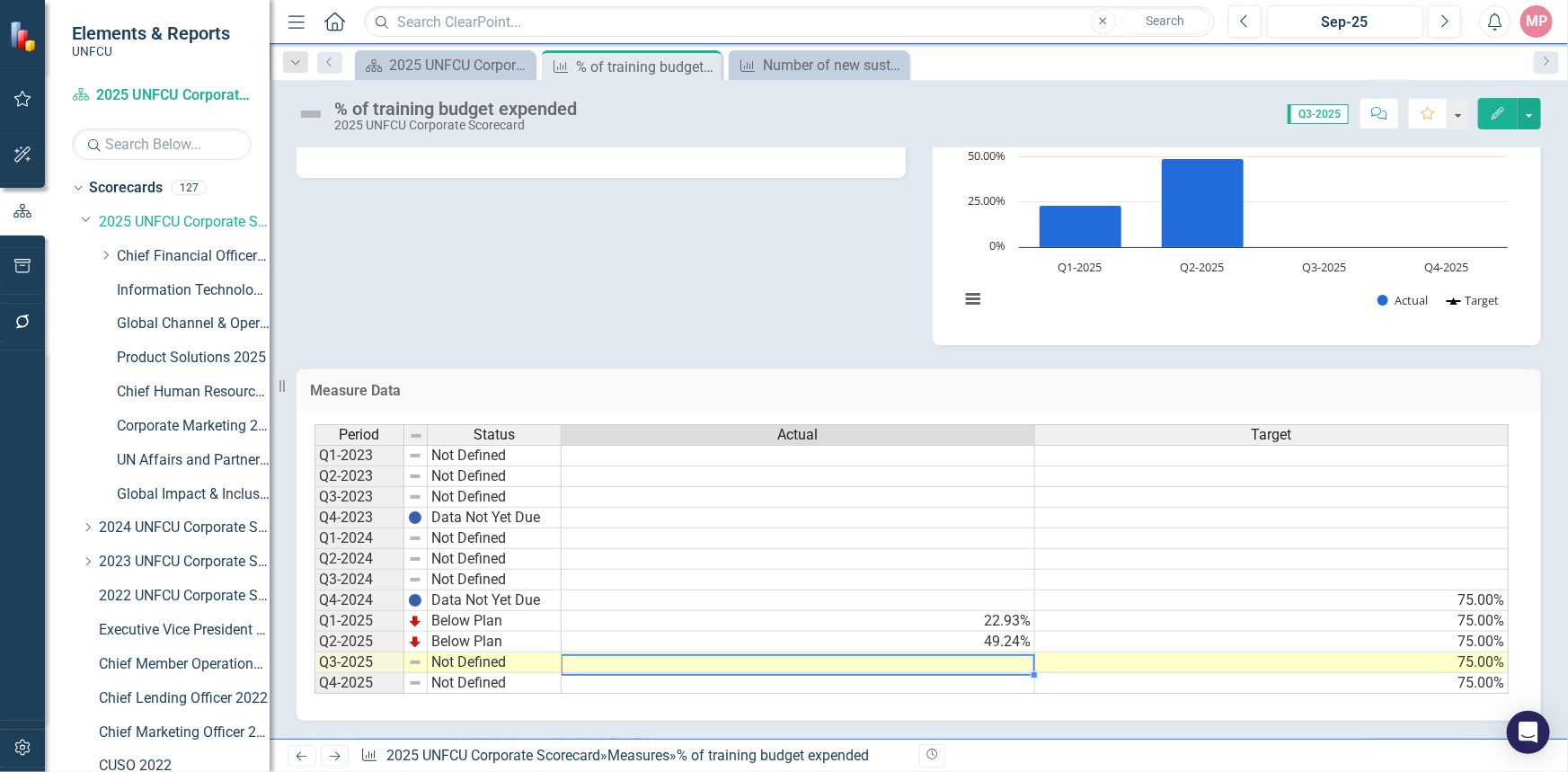
click at [991, 652] on td at bounding box center [798, 662] width 473 height 21
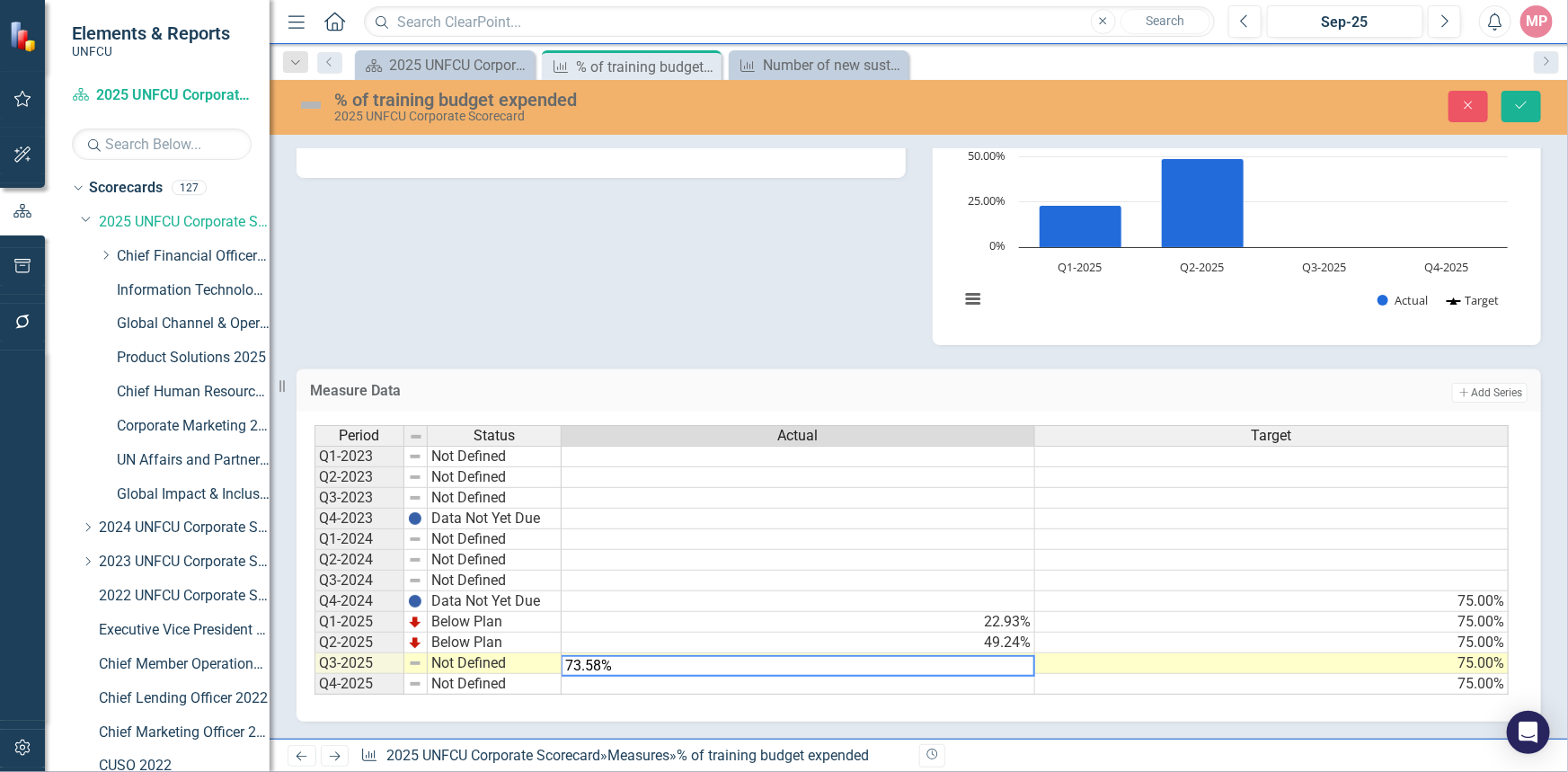
click at [478, 653] on td "Not Defined" at bounding box center [494, 663] width 134 height 21
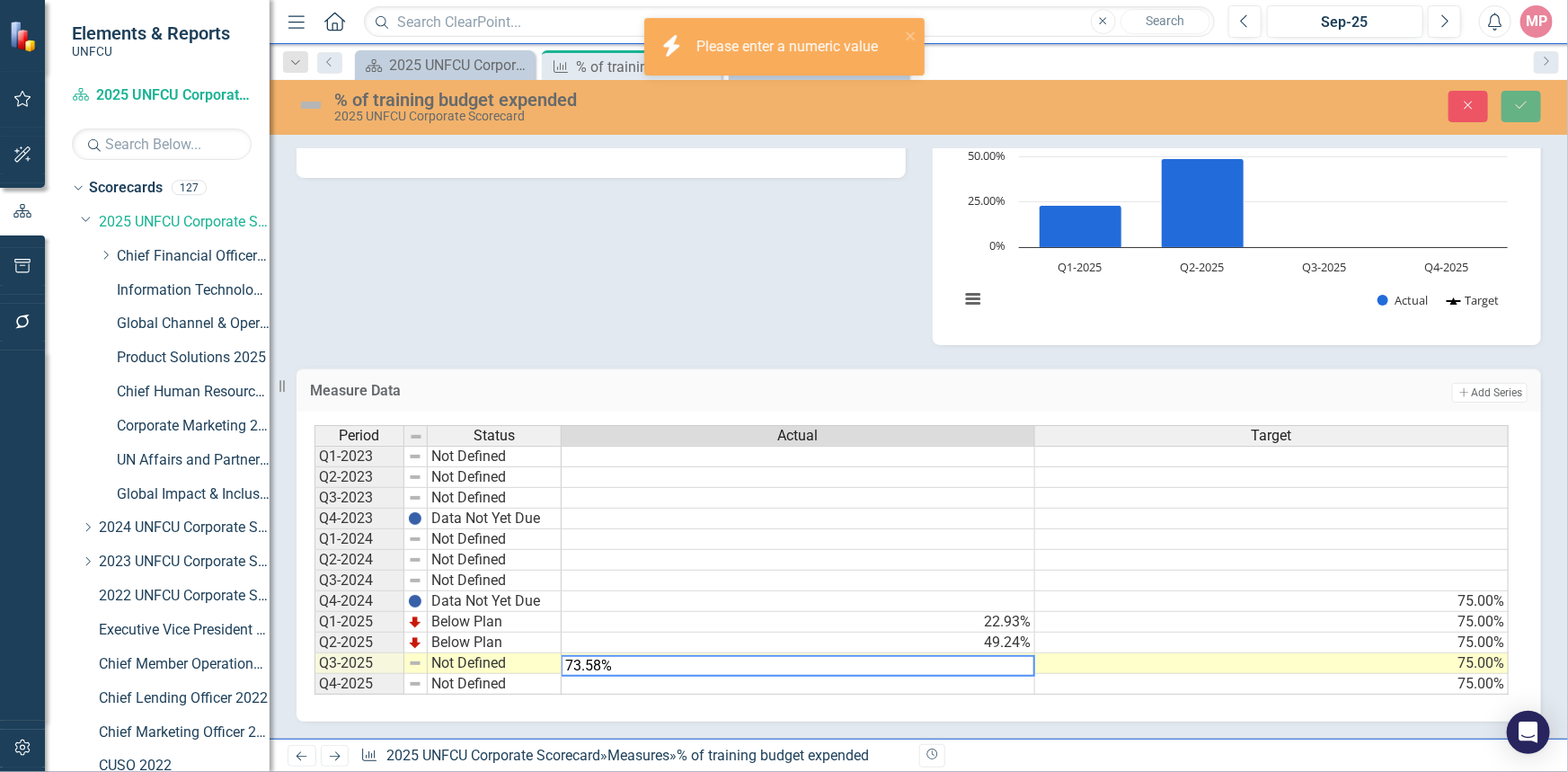
click at [478, 653] on td "Not Defined" at bounding box center [494, 663] width 134 height 21
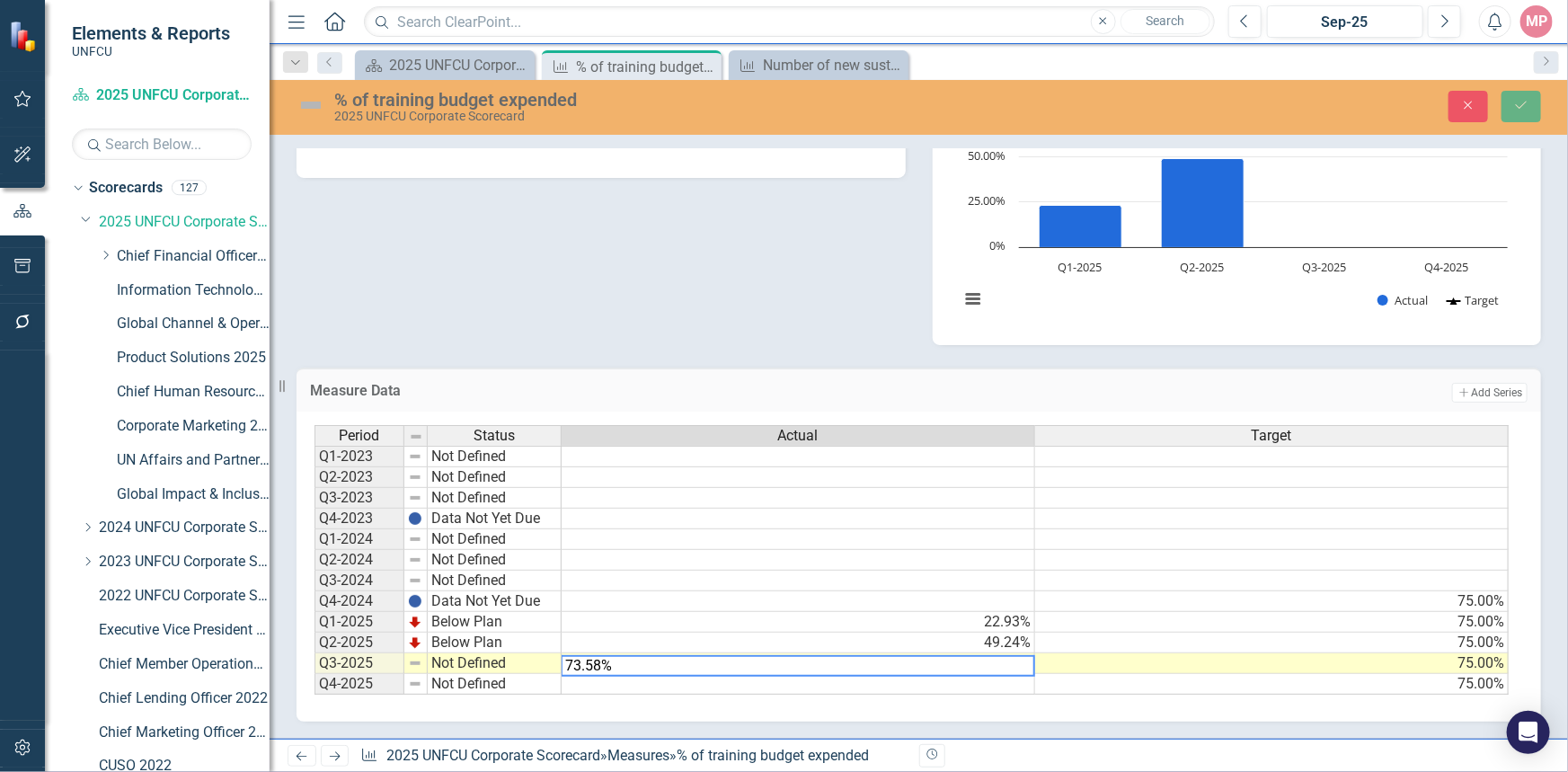
click at [505, 656] on td "Not Defined" at bounding box center [494, 663] width 134 height 21
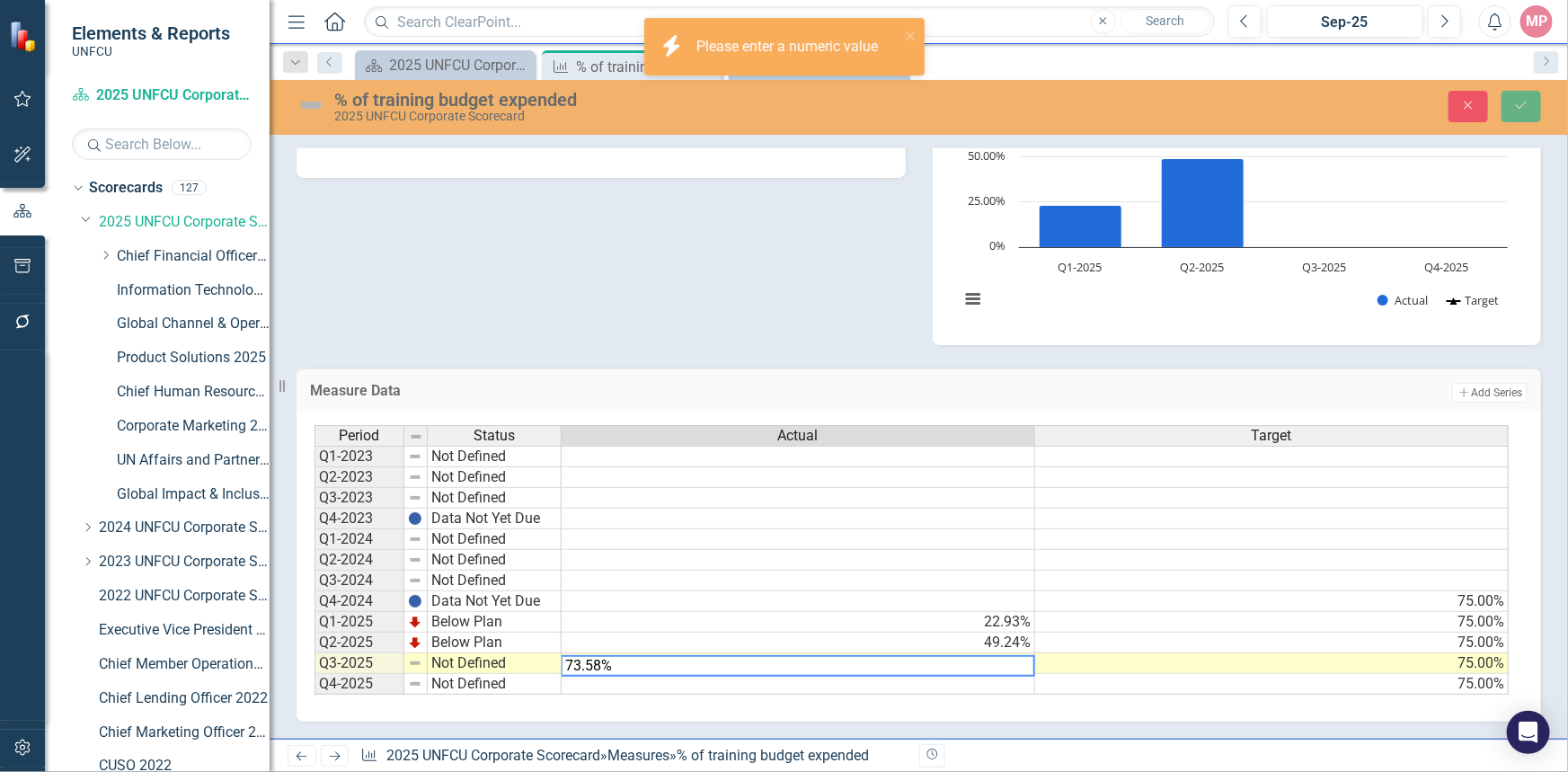
click at [712, 570] on td at bounding box center [798, 580] width 473 height 21
click at [619, 658] on textarea "73.58%" at bounding box center [797, 666] width 474 height 22
type textarea "73.58"
click at [314, 580] on div "Period Status Actual Target Q1-2023 Not Defined Q2-2023 Not Defined Q3-2023 Not…" at bounding box center [314, 559] width 0 height 269
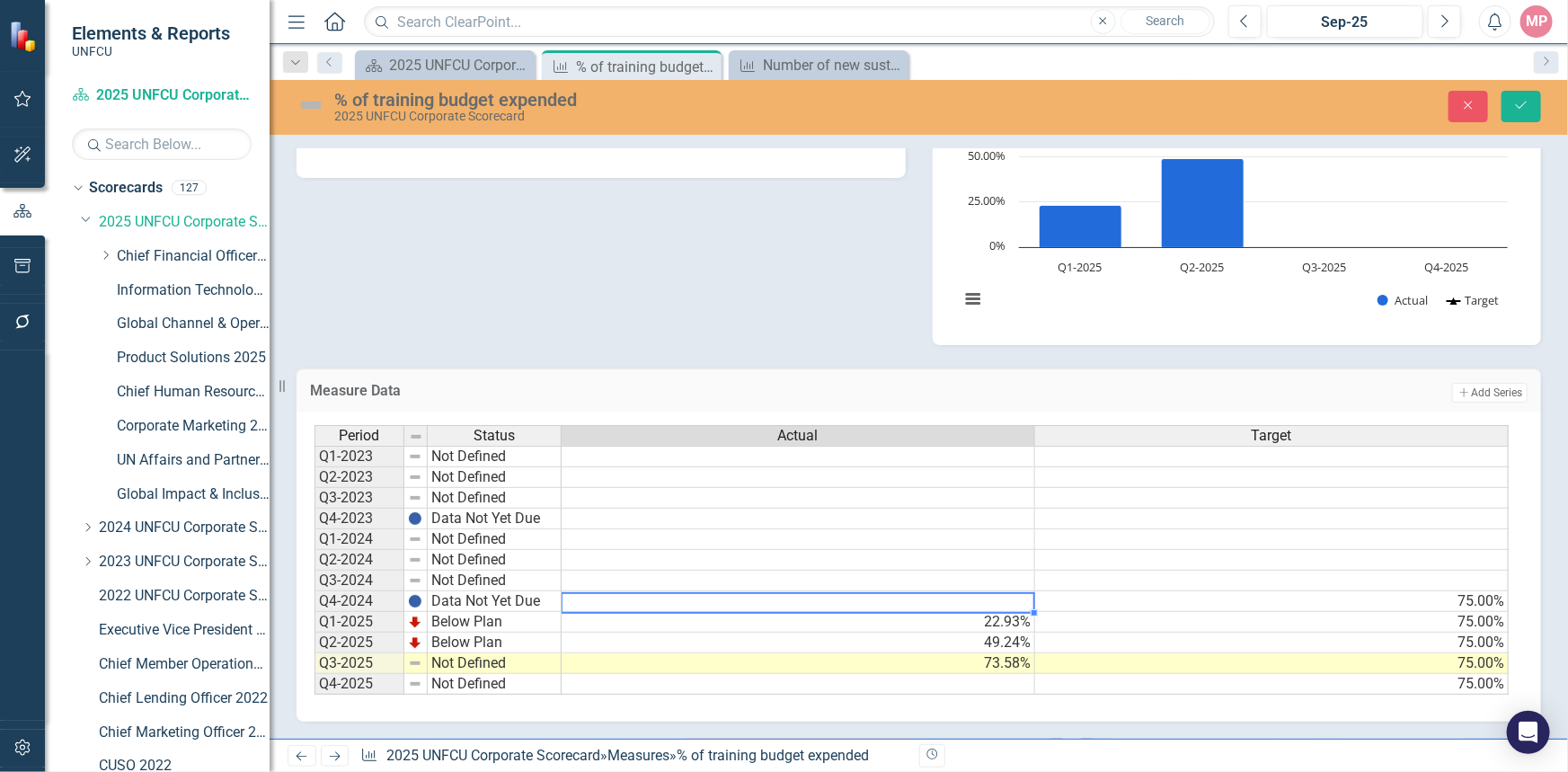
click at [517, 653] on td "Not Defined" at bounding box center [494, 663] width 134 height 21
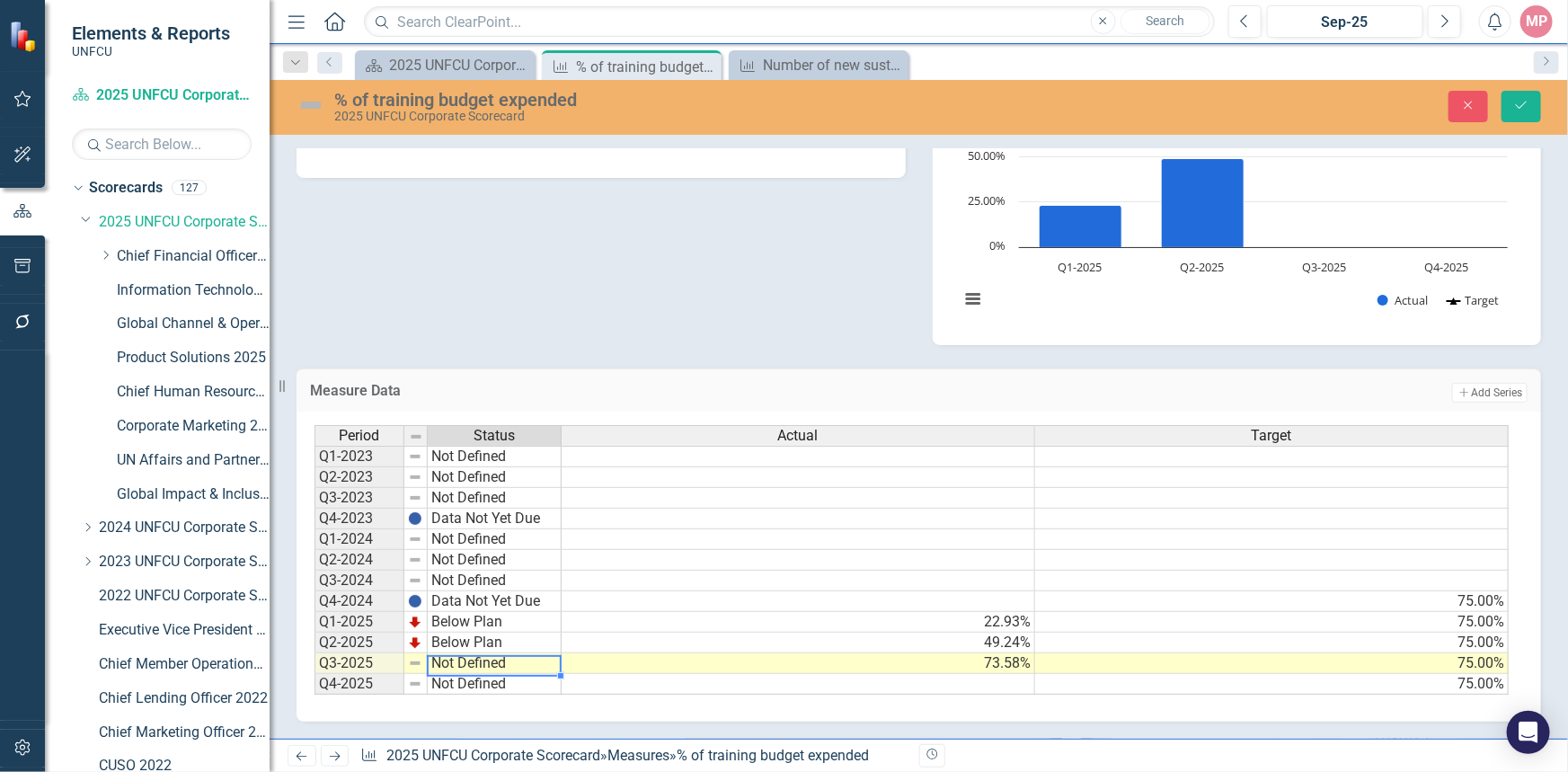
click at [517, 653] on td "Not Defined" at bounding box center [494, 663] width 134 height 21
type textarea "Below Plan"
click at [505, 612] on div "Period Status Actual Target Q1-2023 Not Defined Q2-2023 Not Defined Q3-2023 Not…" at bounding box center [911, 560] width 1194 height 270
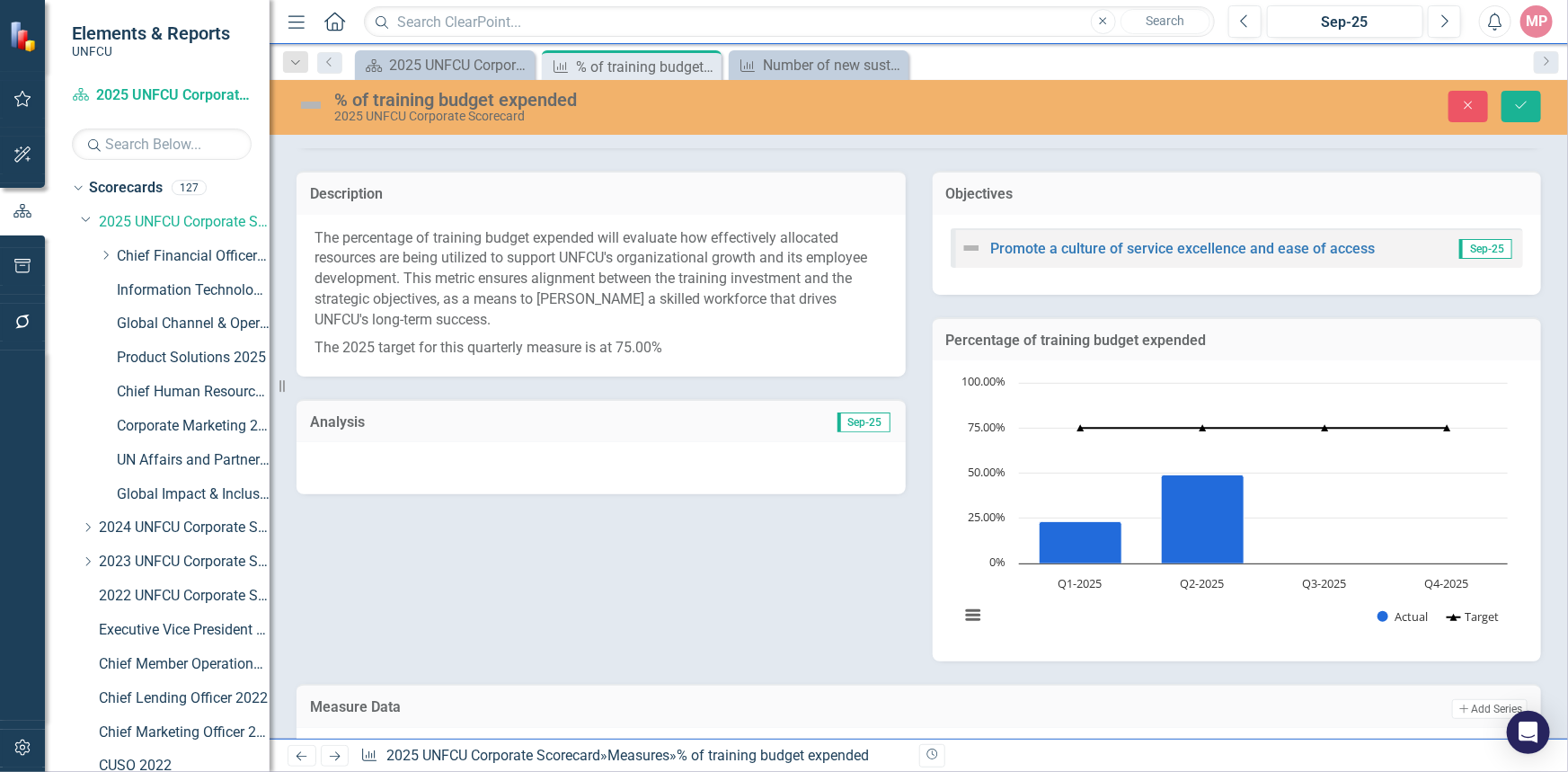
click at [858, 742] on div "Actual" at bounding box center [798, 752] width 473 height 20
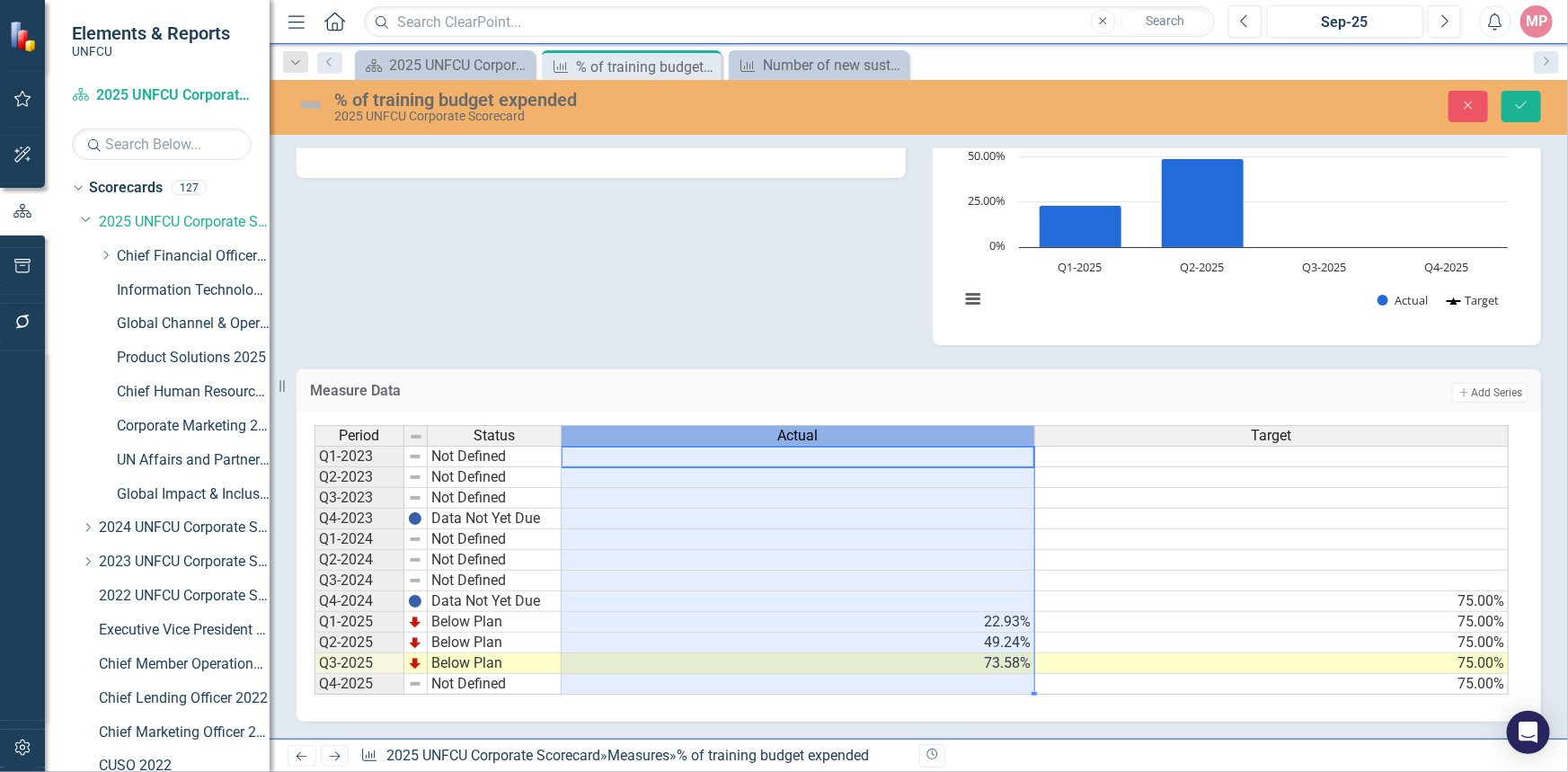
click at [856, 426] on div "Actual" at bounding box center [798, 436] width 473 height 20
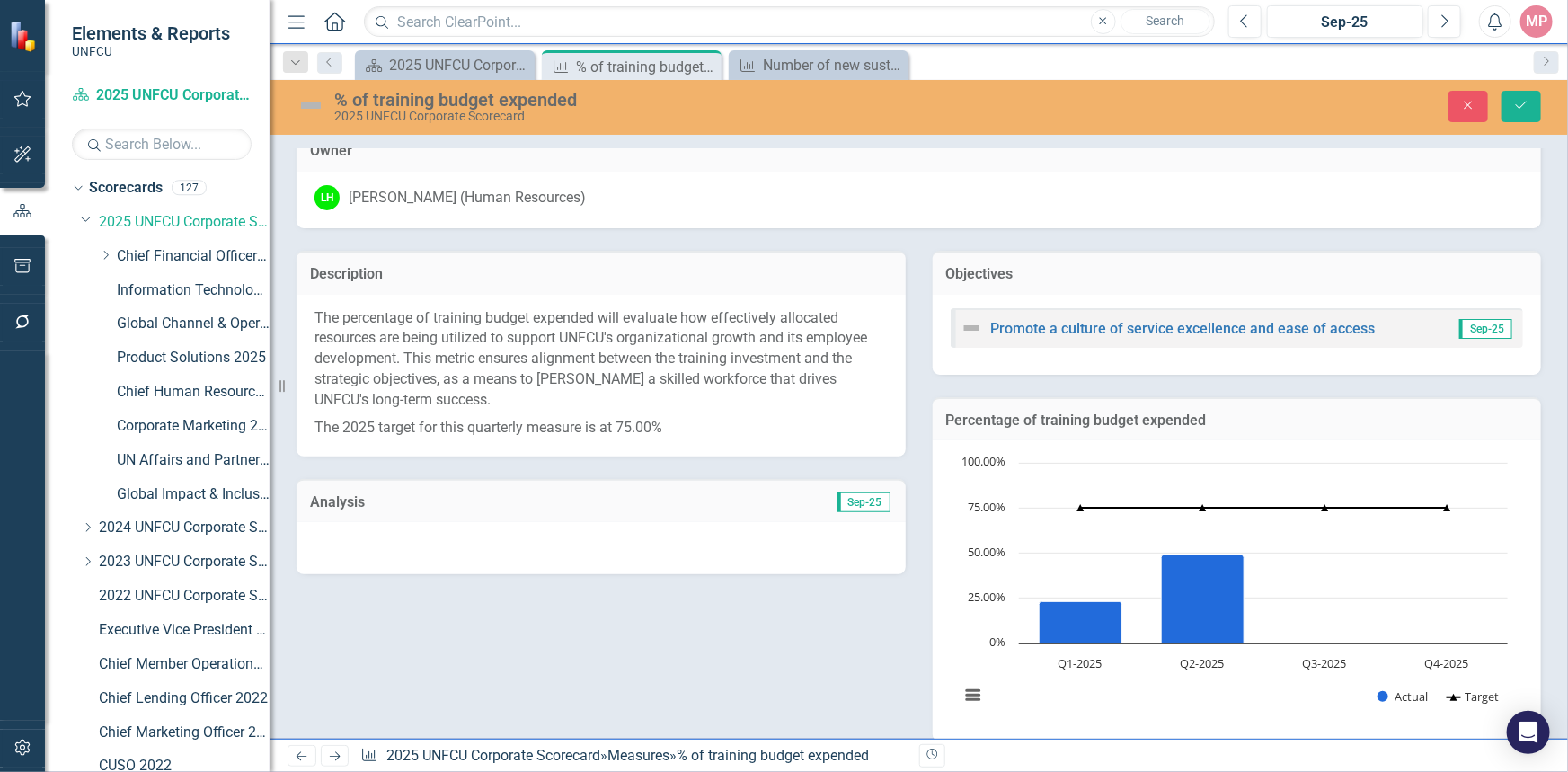
scroll to position [428, 0]
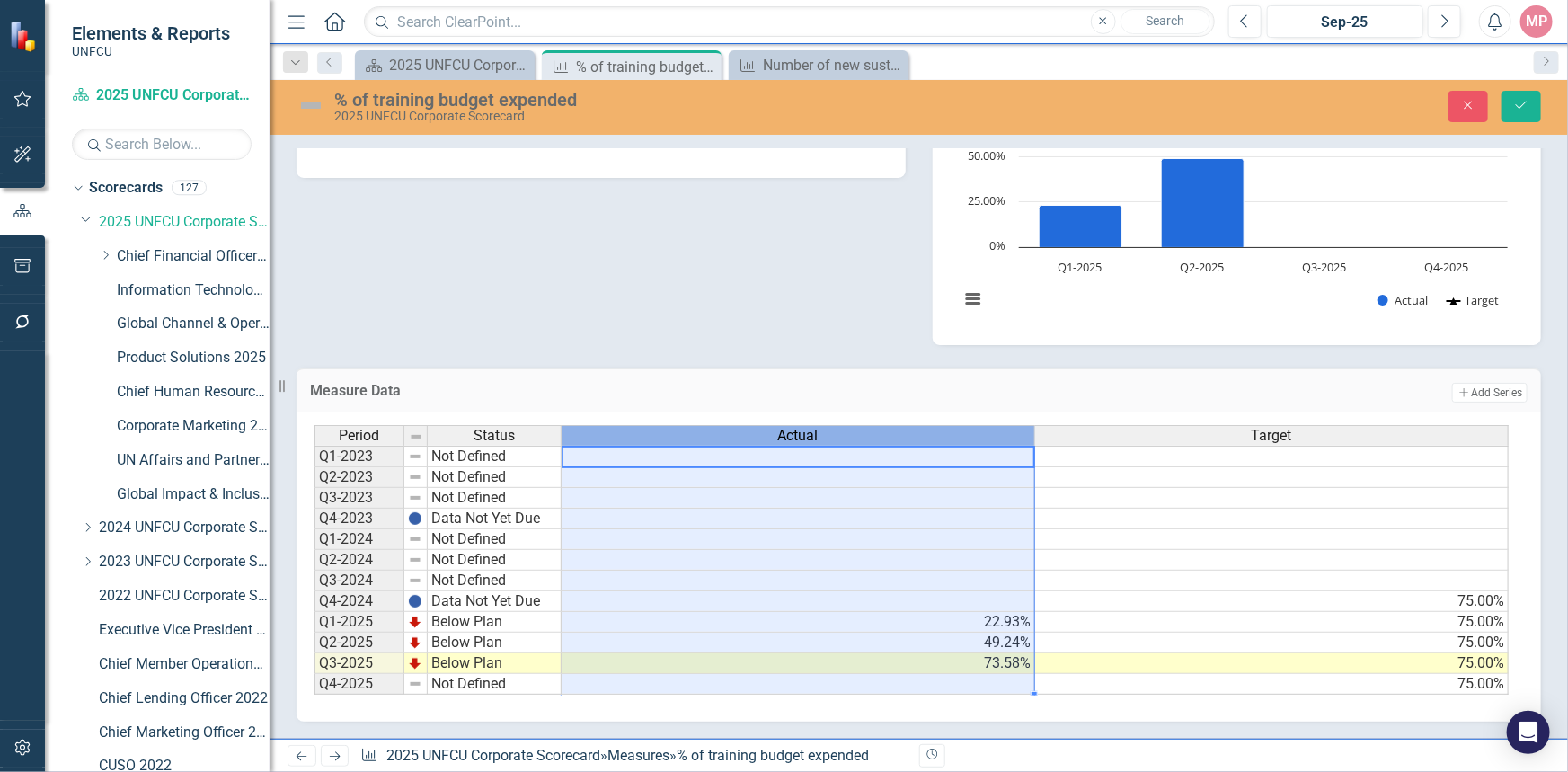
click at [882, 653] on td "73.58%" at bounding box center [798, 663] width 473 height 21
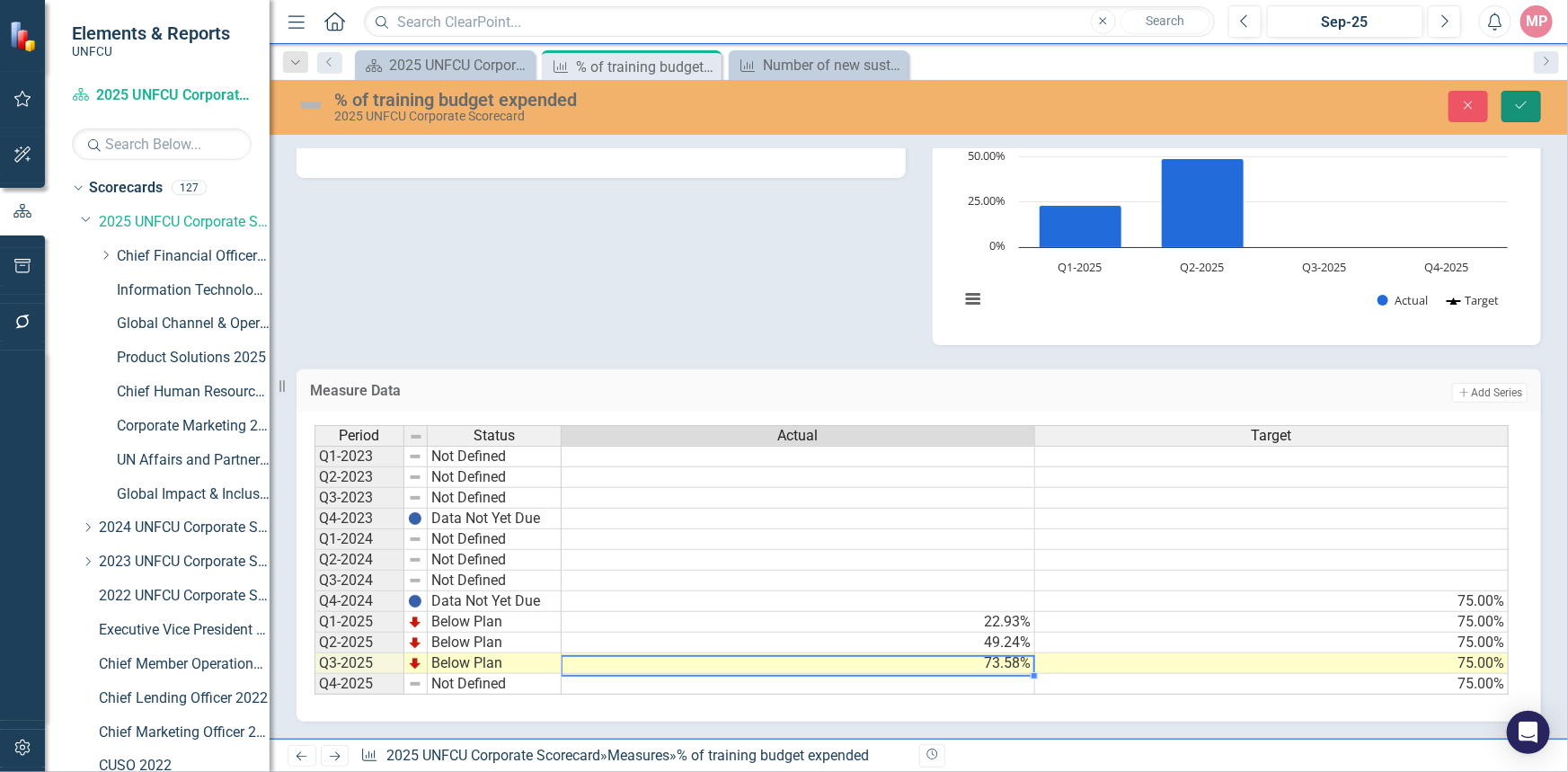
click at [1522, 105] on icon "submit" at bounding box center [1520, 104] width 11 height 7
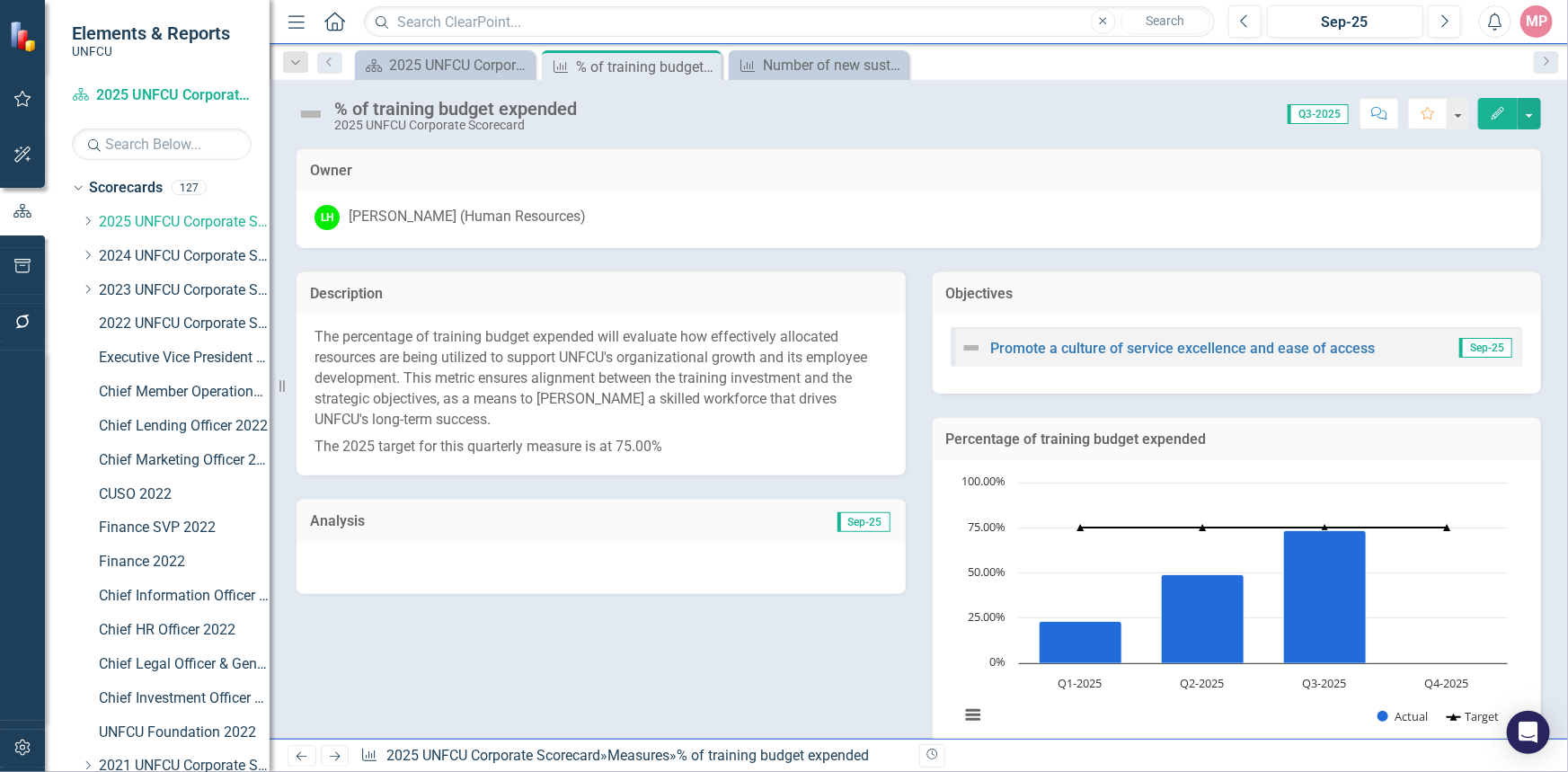
click at [850, 519] on span "Sep-25" at bounding box center [863, 522] width 53 height 20
click at [850, 518] on span "Sep-25" at bounding box center [863, 522] width 53 height 20
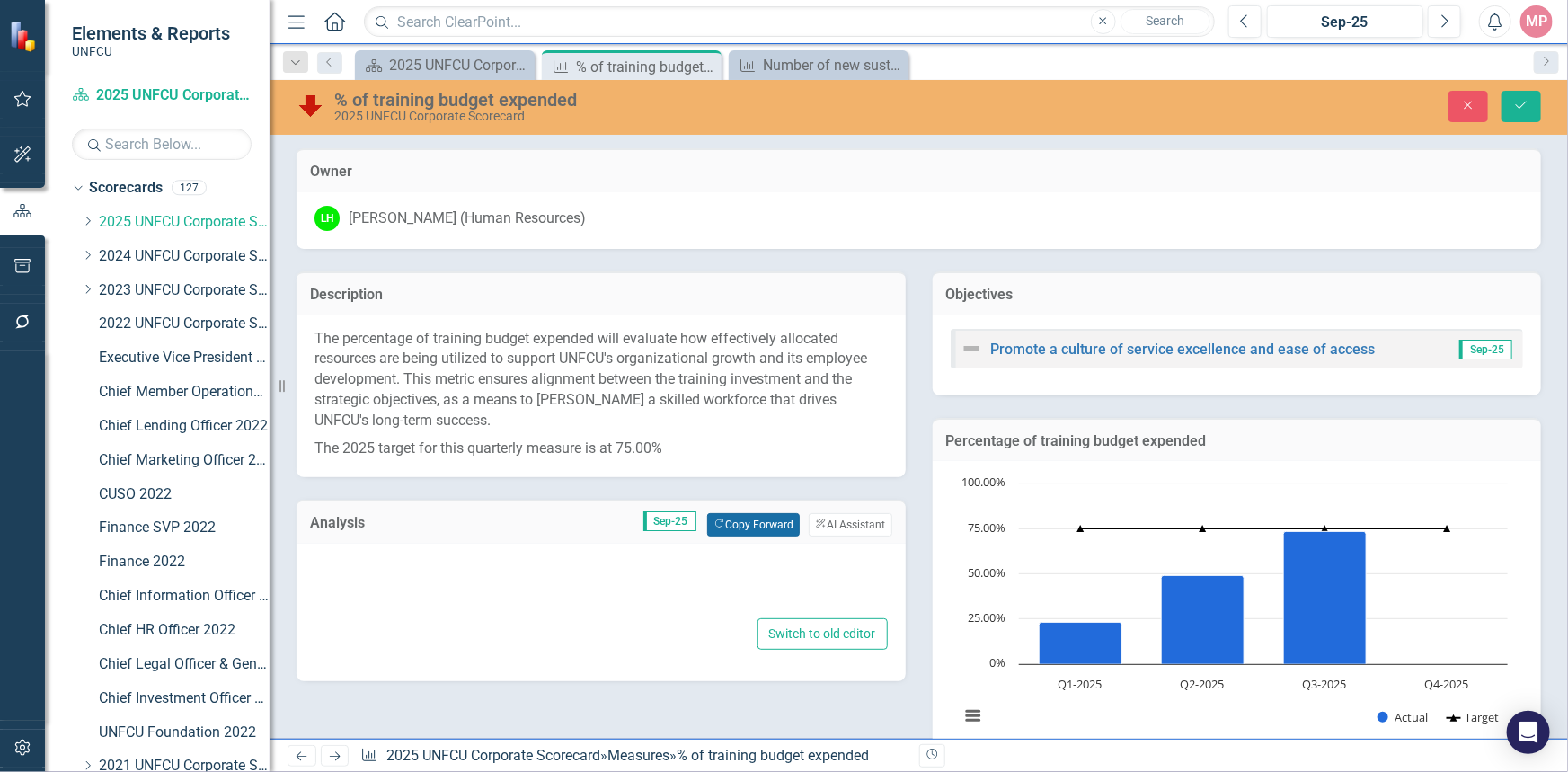
click at [757, 521] on button "Copy Forward Copy Forward" at bounding box center [752, 525] width 92 height 24
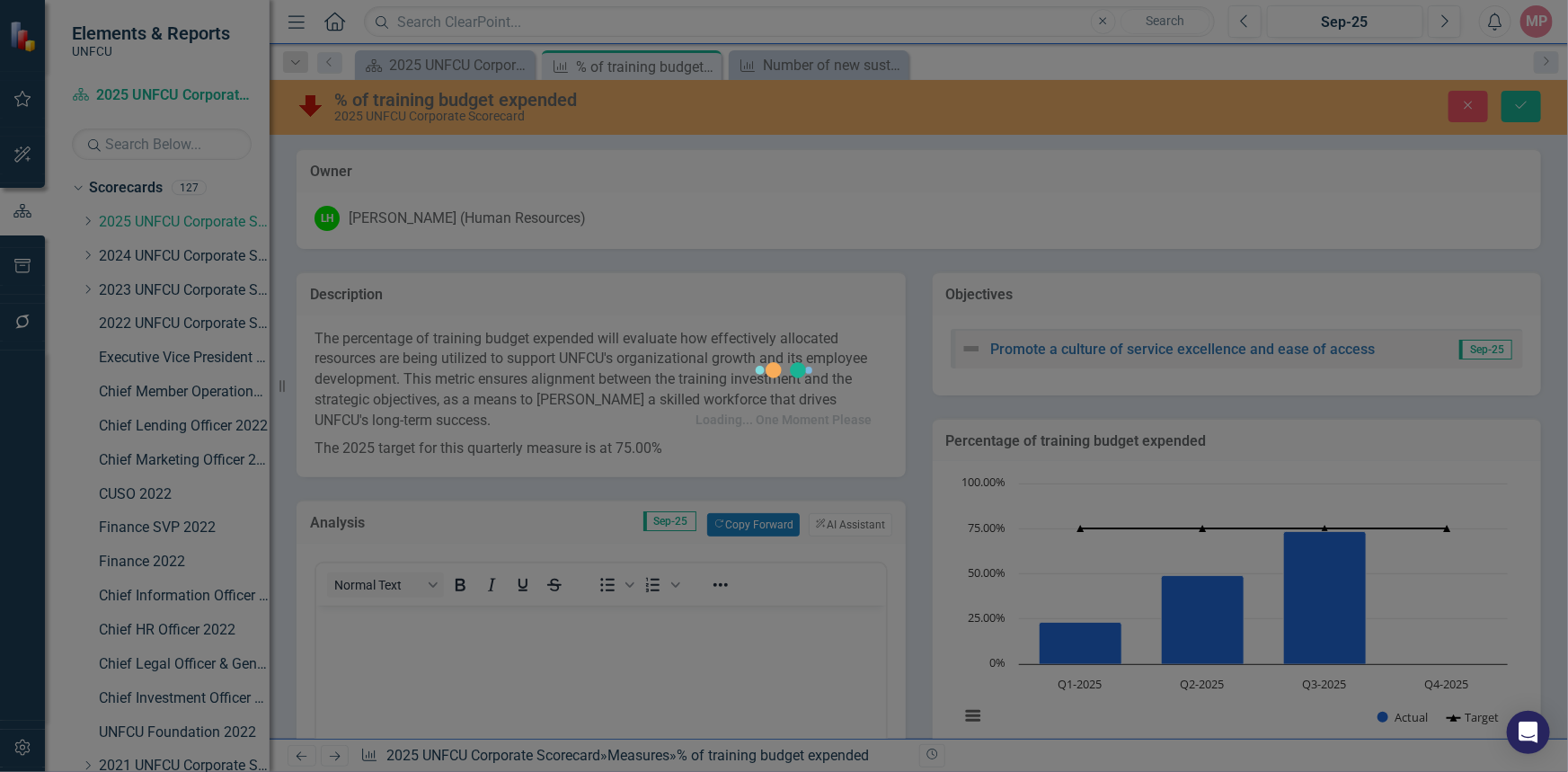
scroll to position [0, 0]
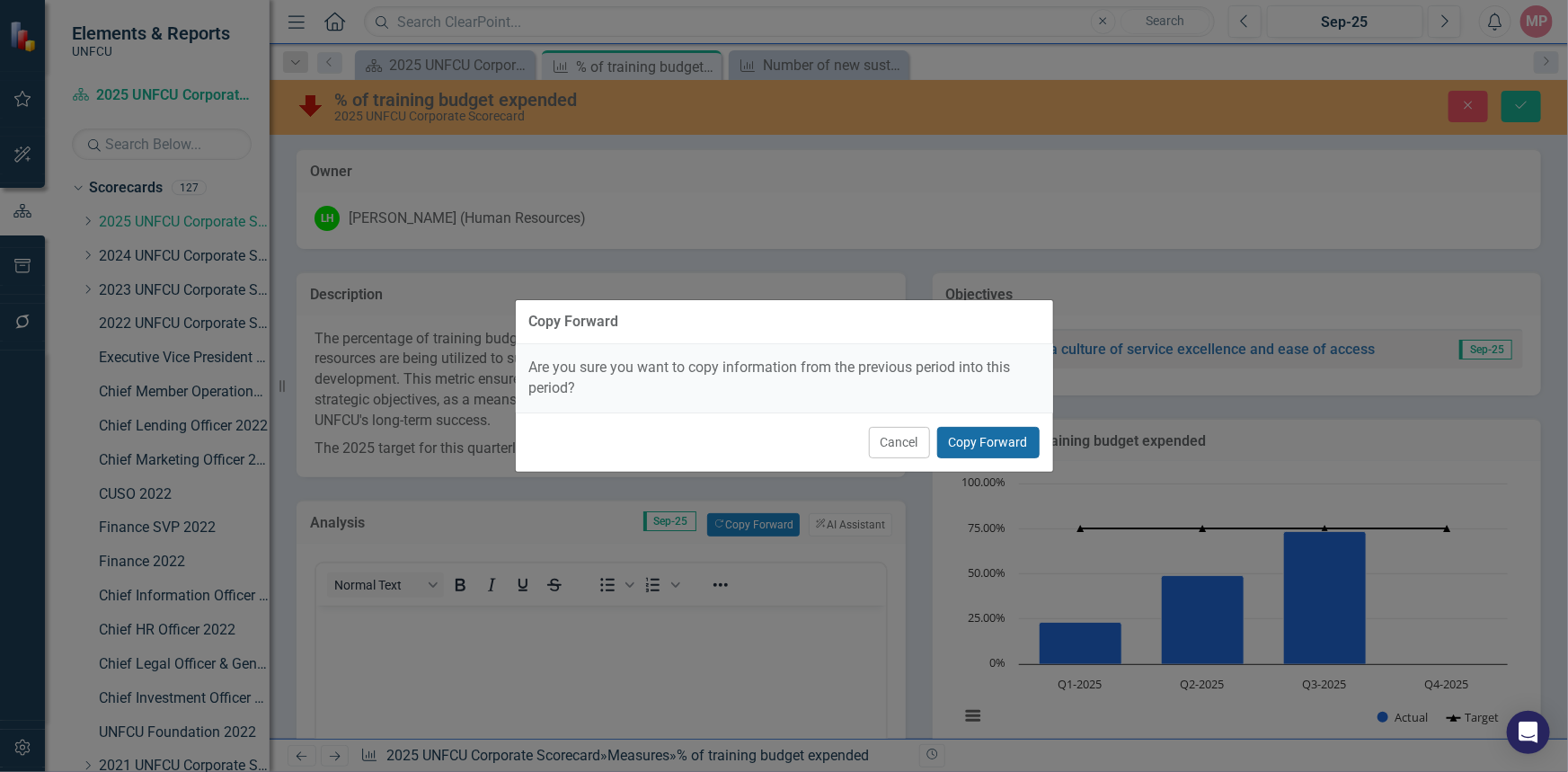
click at [994, 439] on button "Copy Forward" at bounding box center [988, 442] width 102 height 32
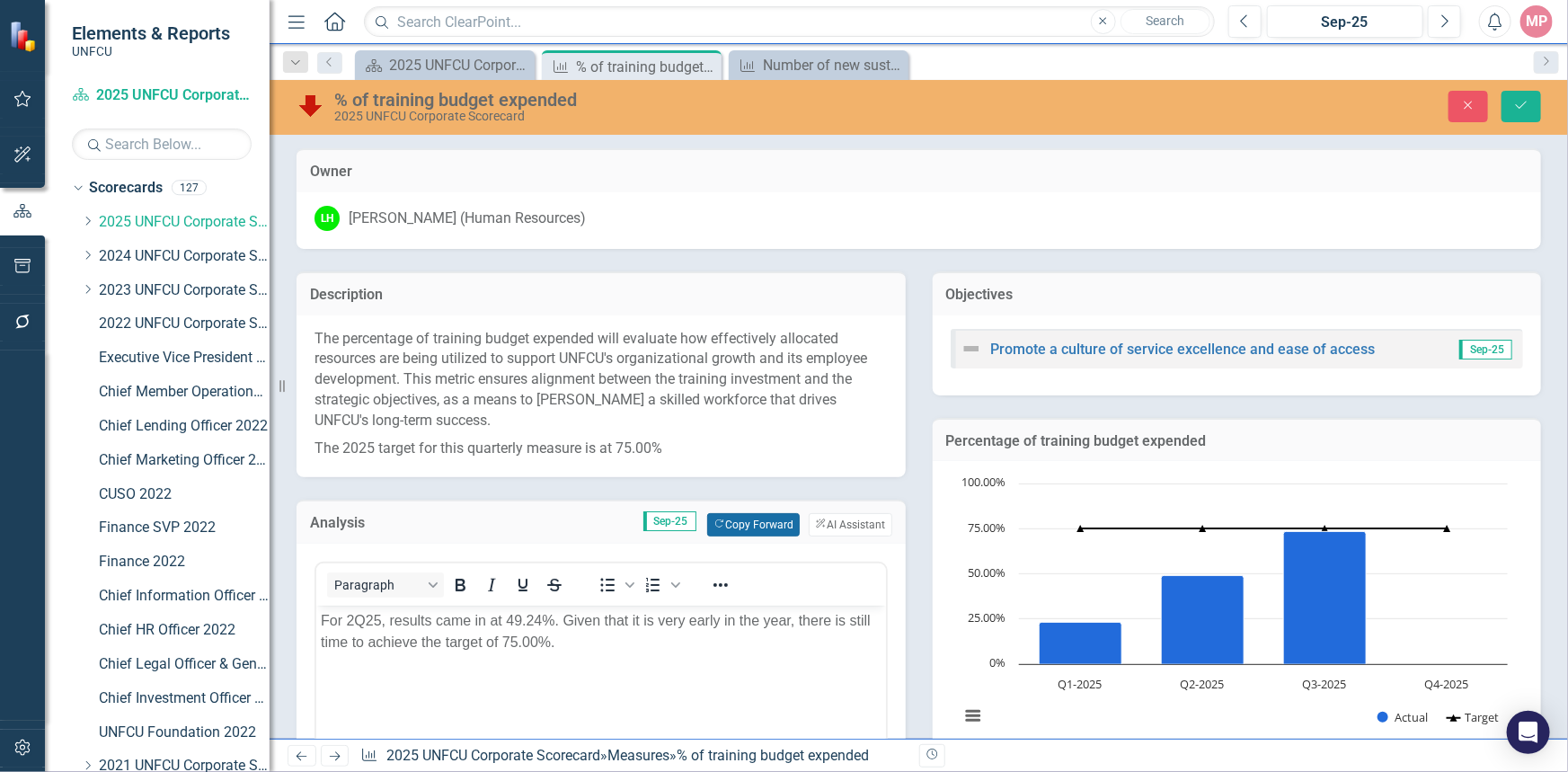
scroll to position [244, 0]
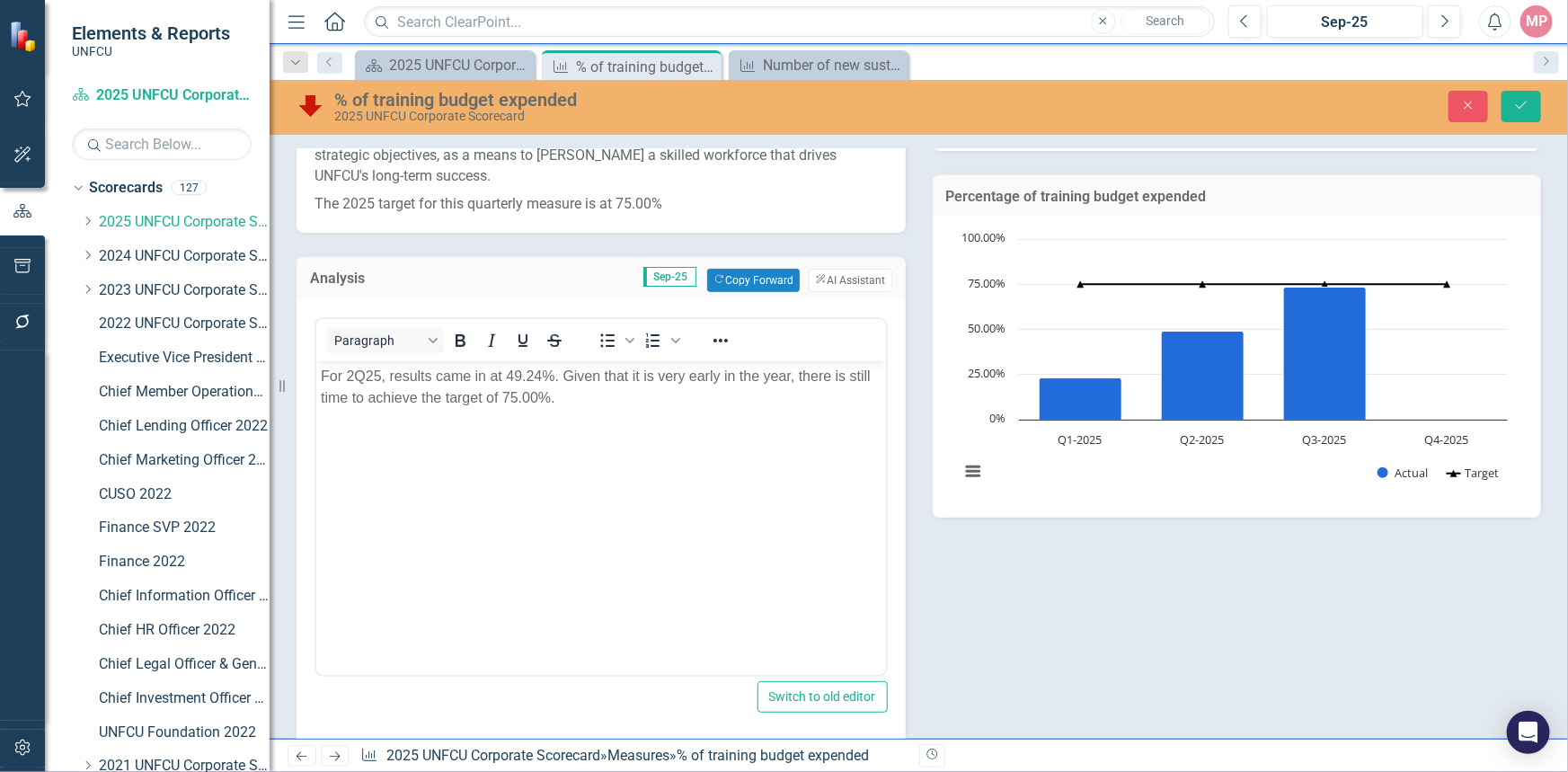
click at [353, 371] on p "For 2Q25, results came in at 49.24%. Given that it is very early in the year, t…" at bounding box center [600, 386] width 560 height 43
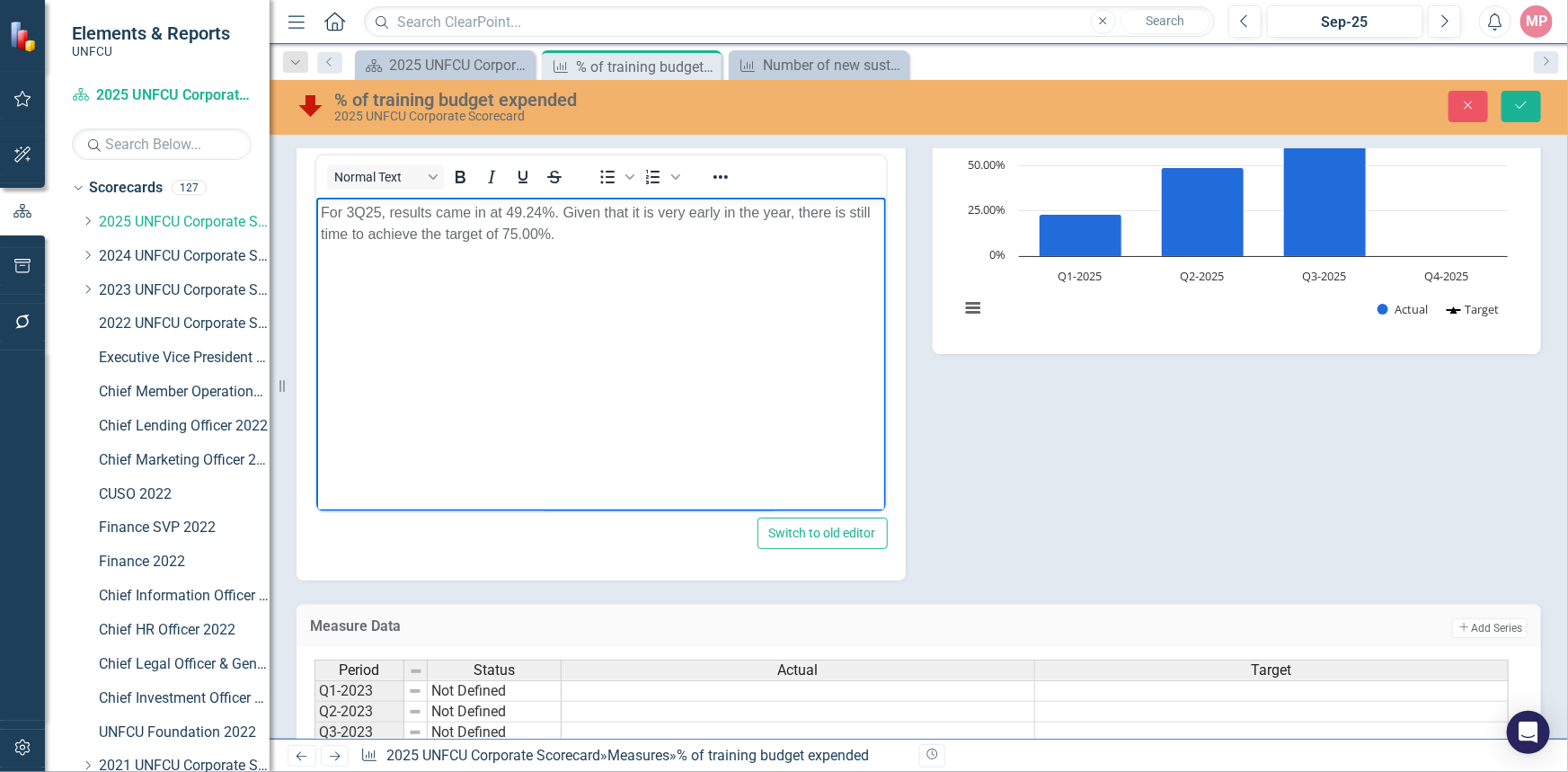
scroll to position [163, 0]
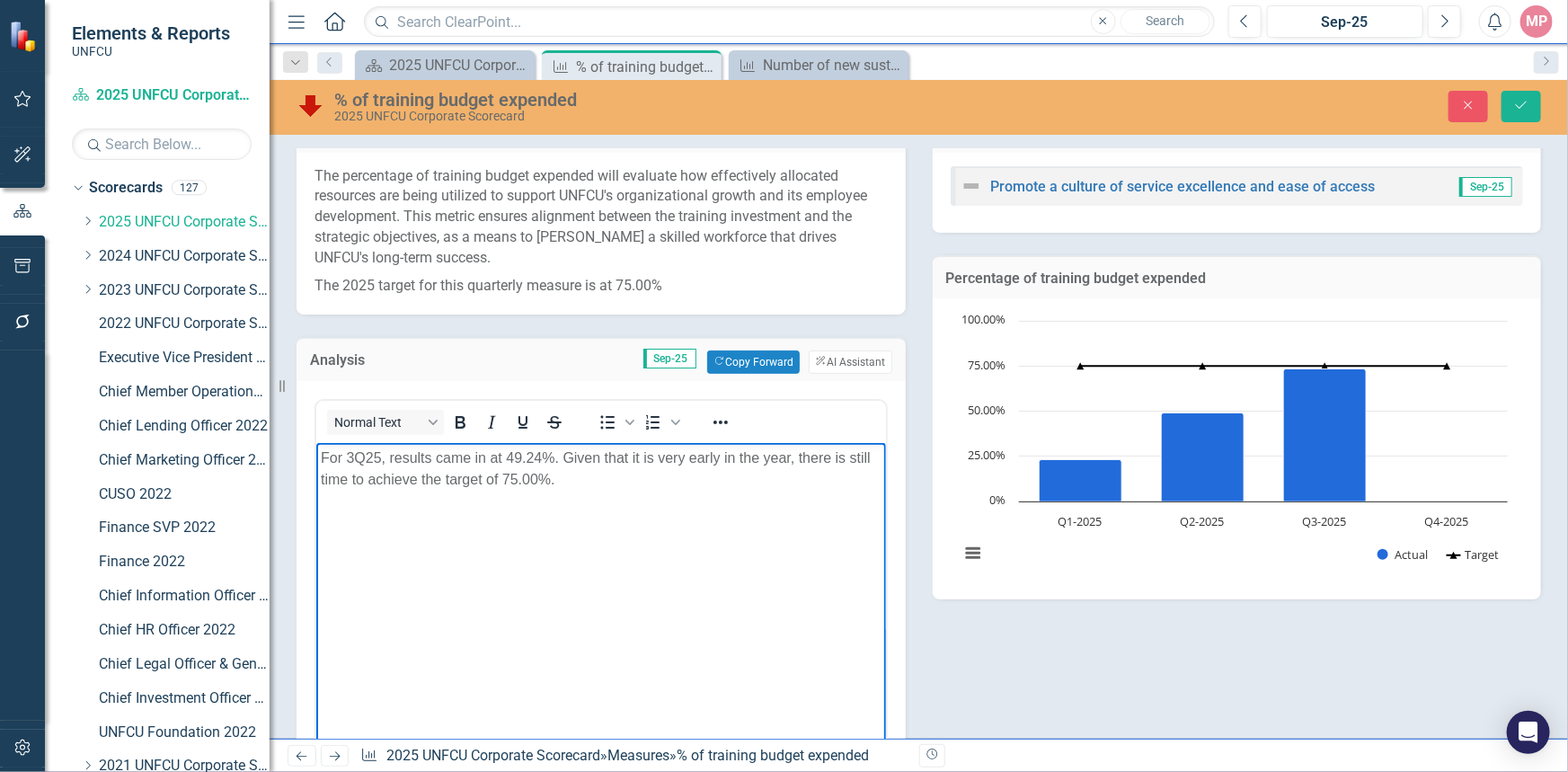
drag, startPoint x: 539, startPoint y: 454, endPoint x: 546, endPoint y: 446, distance: 10.6
click at [539, 454] on p "For 3Q25, results came in at 49.24%. Given that it is very early in the year, t…" at bounding box center [600, 467] width 560 height 43
click at [551, 453] on p "For 3Q25, results came in at 73.58%. Given that it is very early in the year, t…" at bounding box center [600, 467] width 560 height 43
drag, startPoint x: 562, startPoint y: 463, endPoint x: 566, endPoint y: 449, distance: 14.6
click at [562, 461] on p "For 3Q25, results came in at 73.58%, . Given that it is very early in the year,…" at bounding box center [600, 467] width 560 height 43
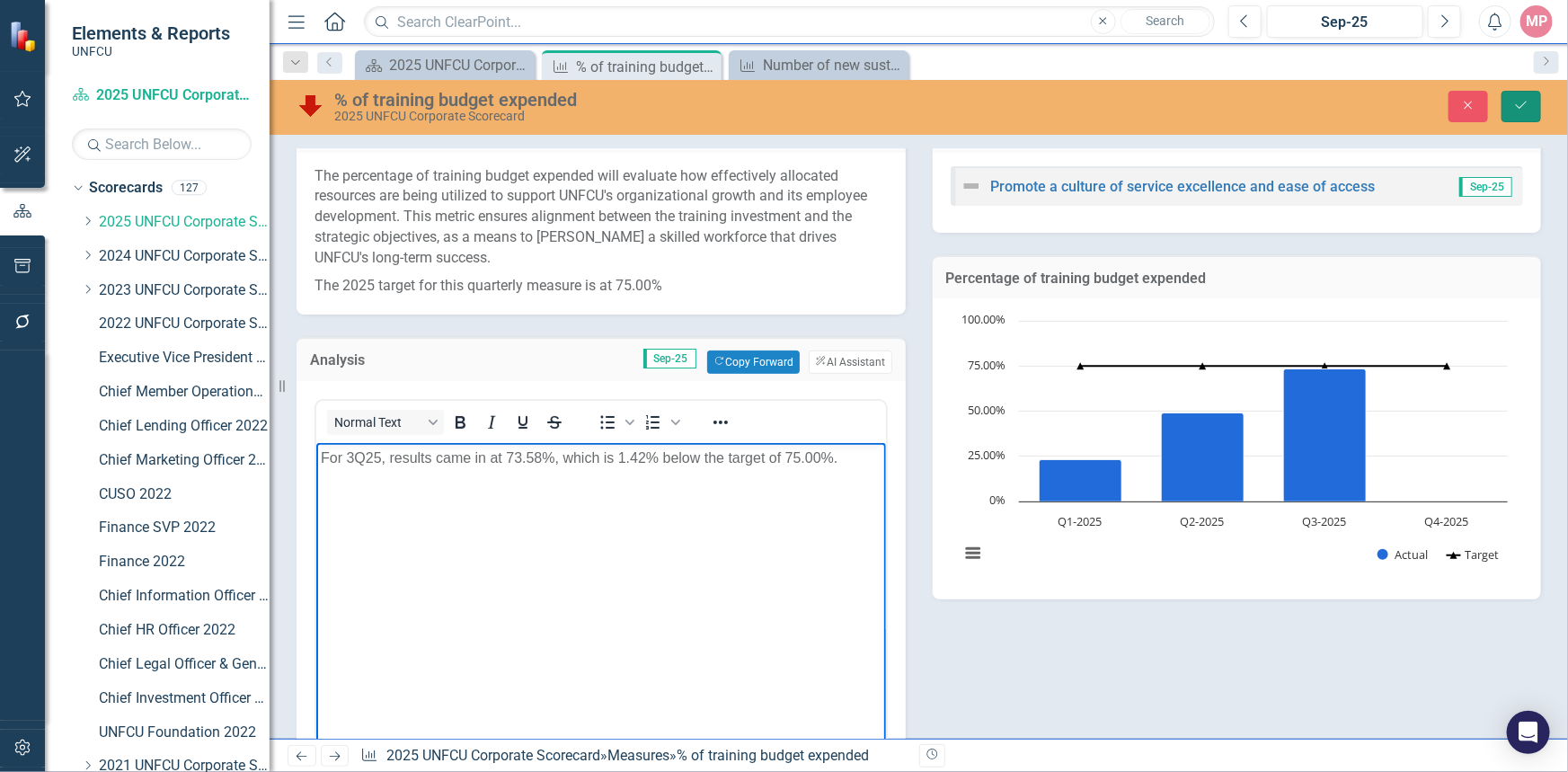
click at [1520, 117] on button "Save" at bounding box center [1521, 106] width 40 height 32
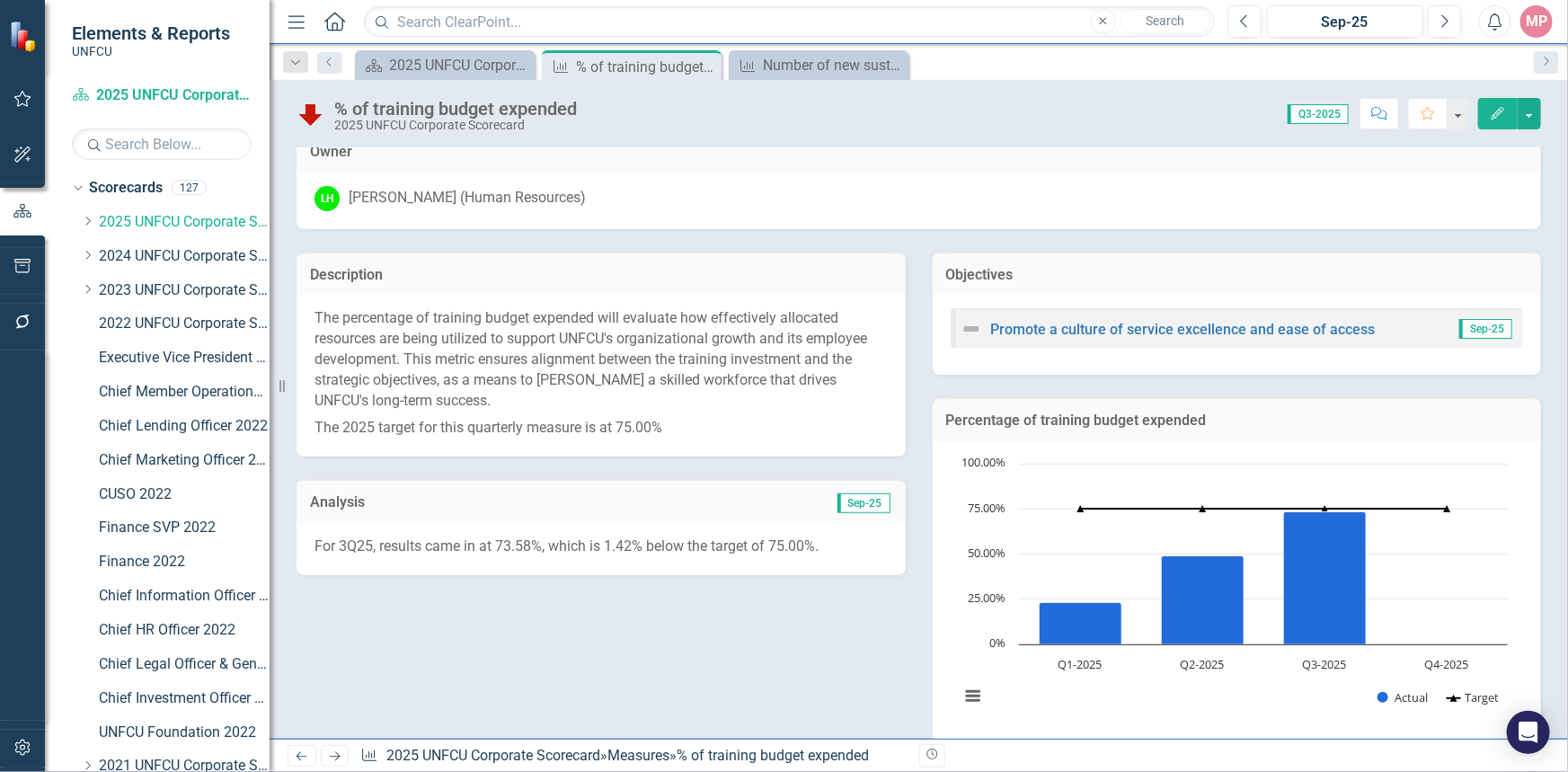
scroll to position [0, 0]
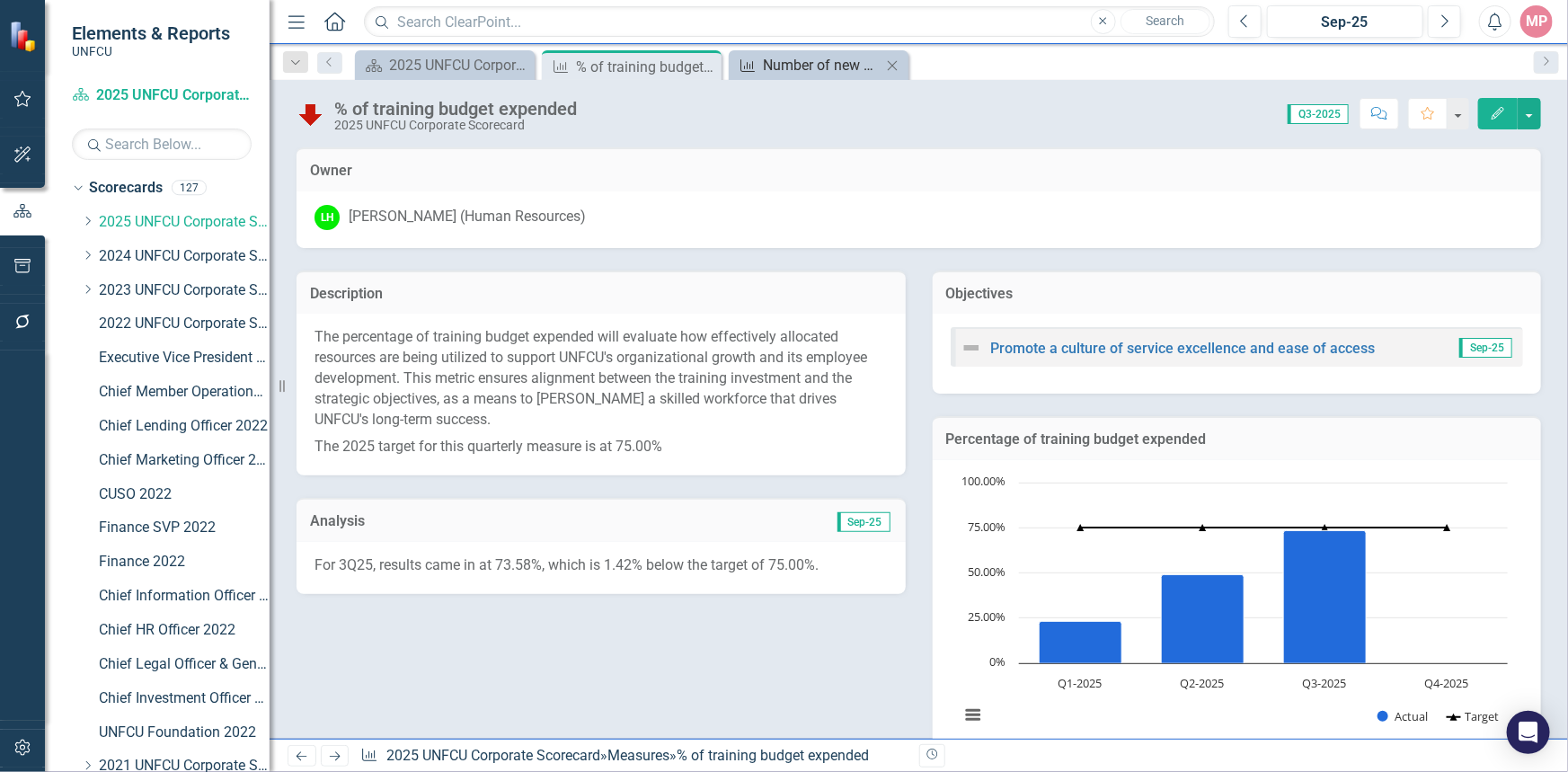
click at [813, 65] on div "Number of new sustainable loans (including home energy, consumer/auto loans, mo…" at bounding box center [822, 65] width 118 height 23
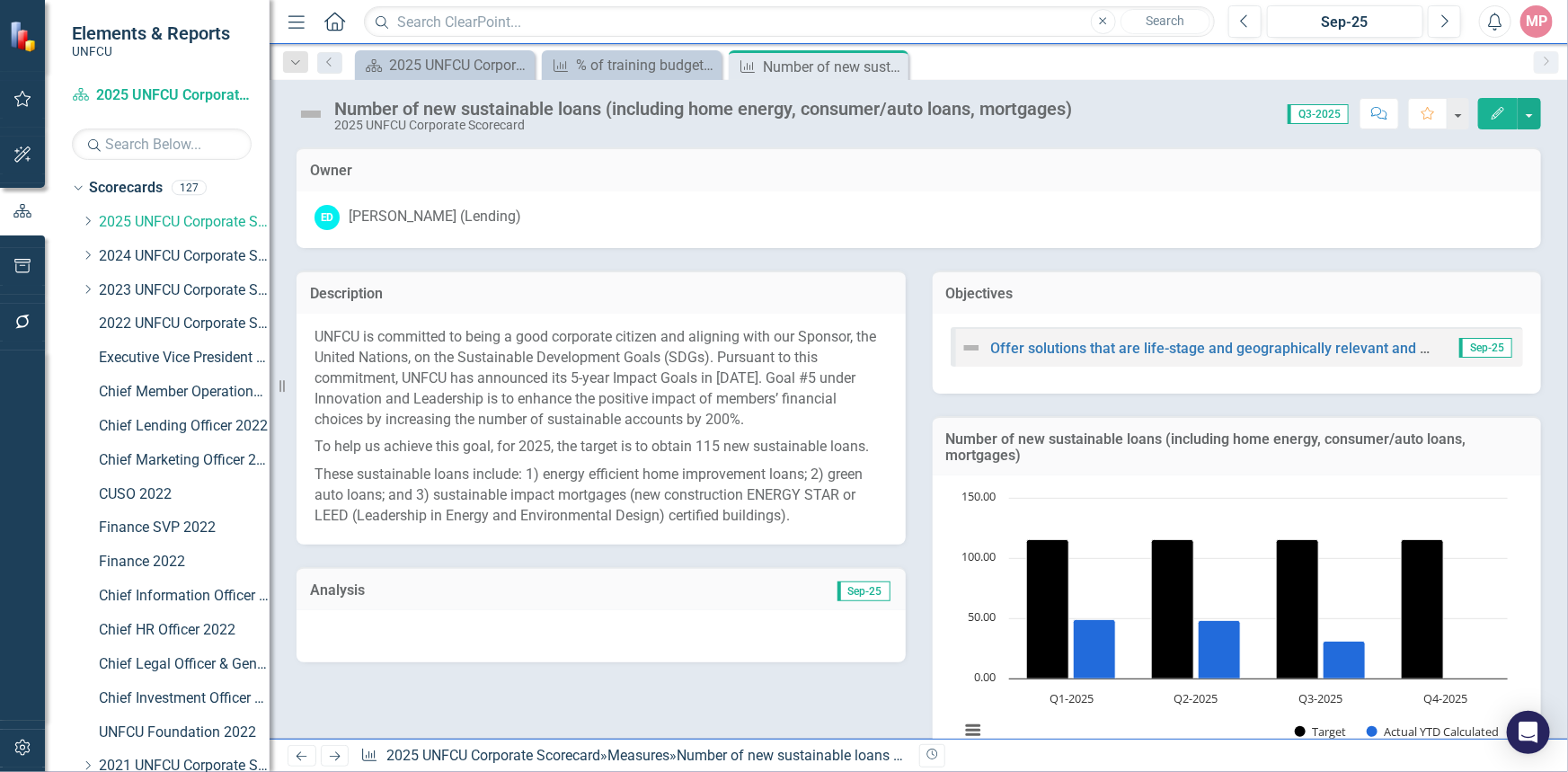
drag, startPoint x: 894, startPoint y: 67, endPoint x: 725, endPoint y: 68, distance: 169.0
click at [0, 0] on icon "Close" at bounding box center [0, 0] width 0 height 0
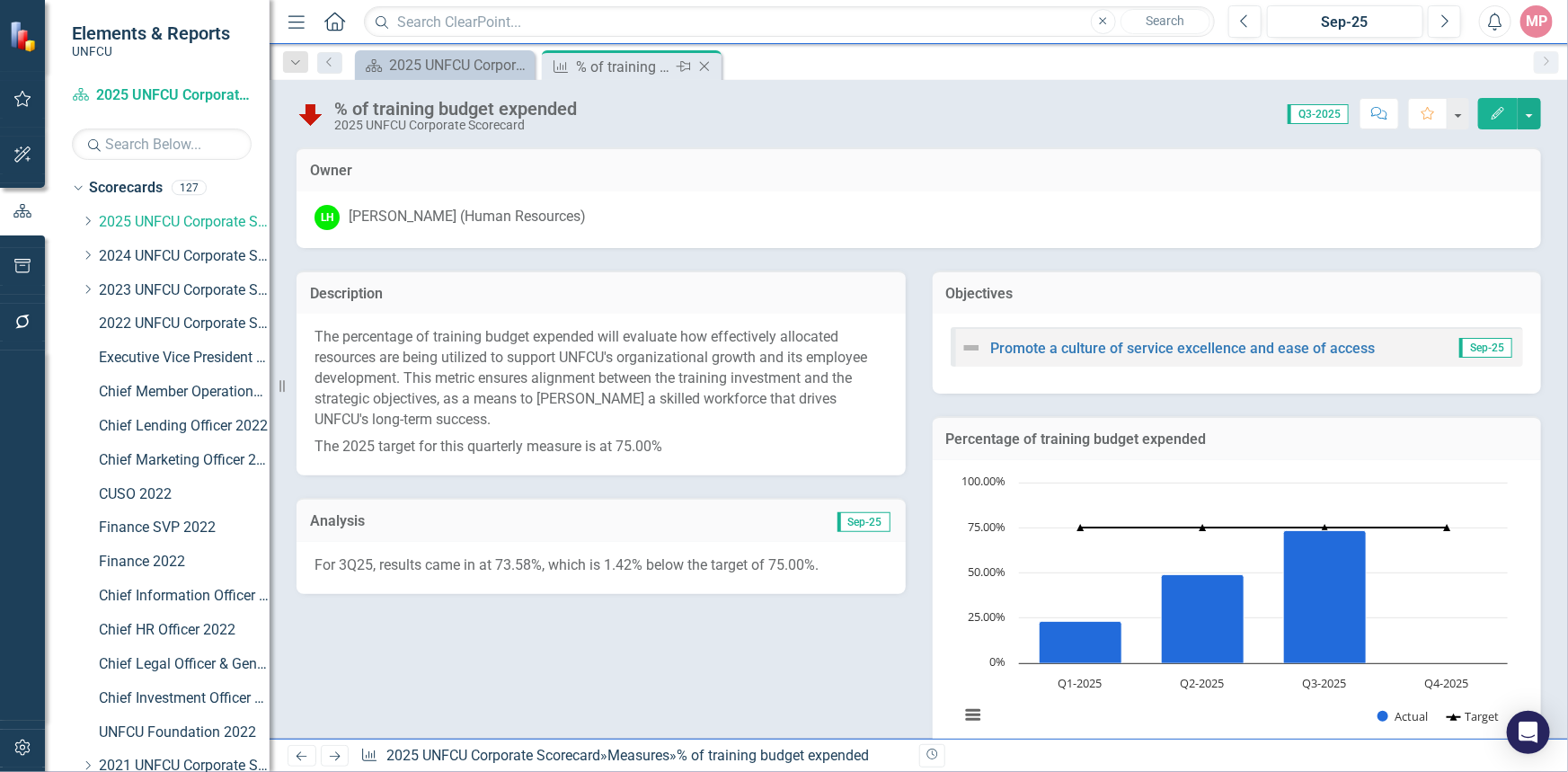
click at [708, 69] on icon "Close" at bounding box center [705, 67] width 18 height 14
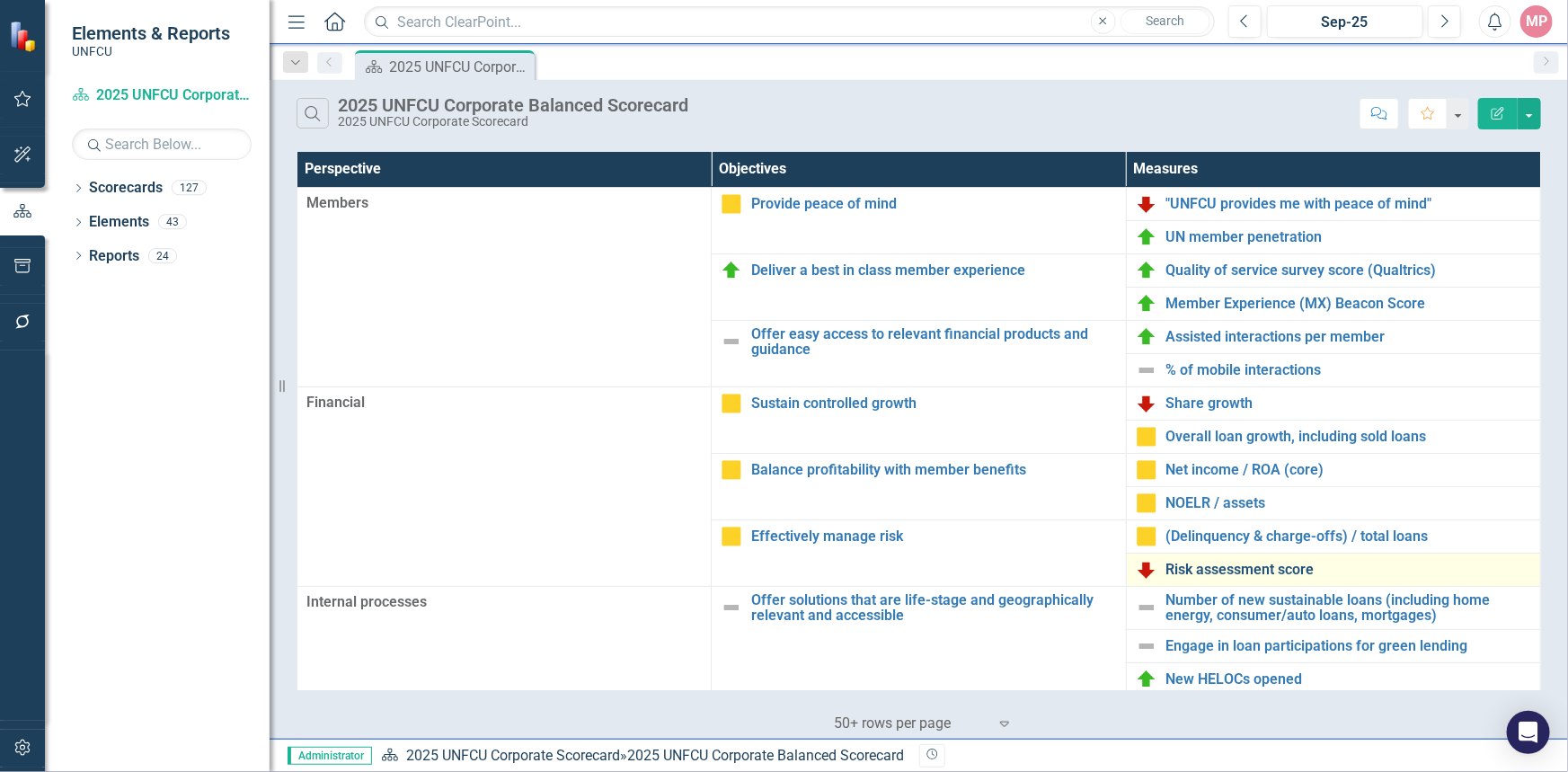
scroll to position [80, 0]
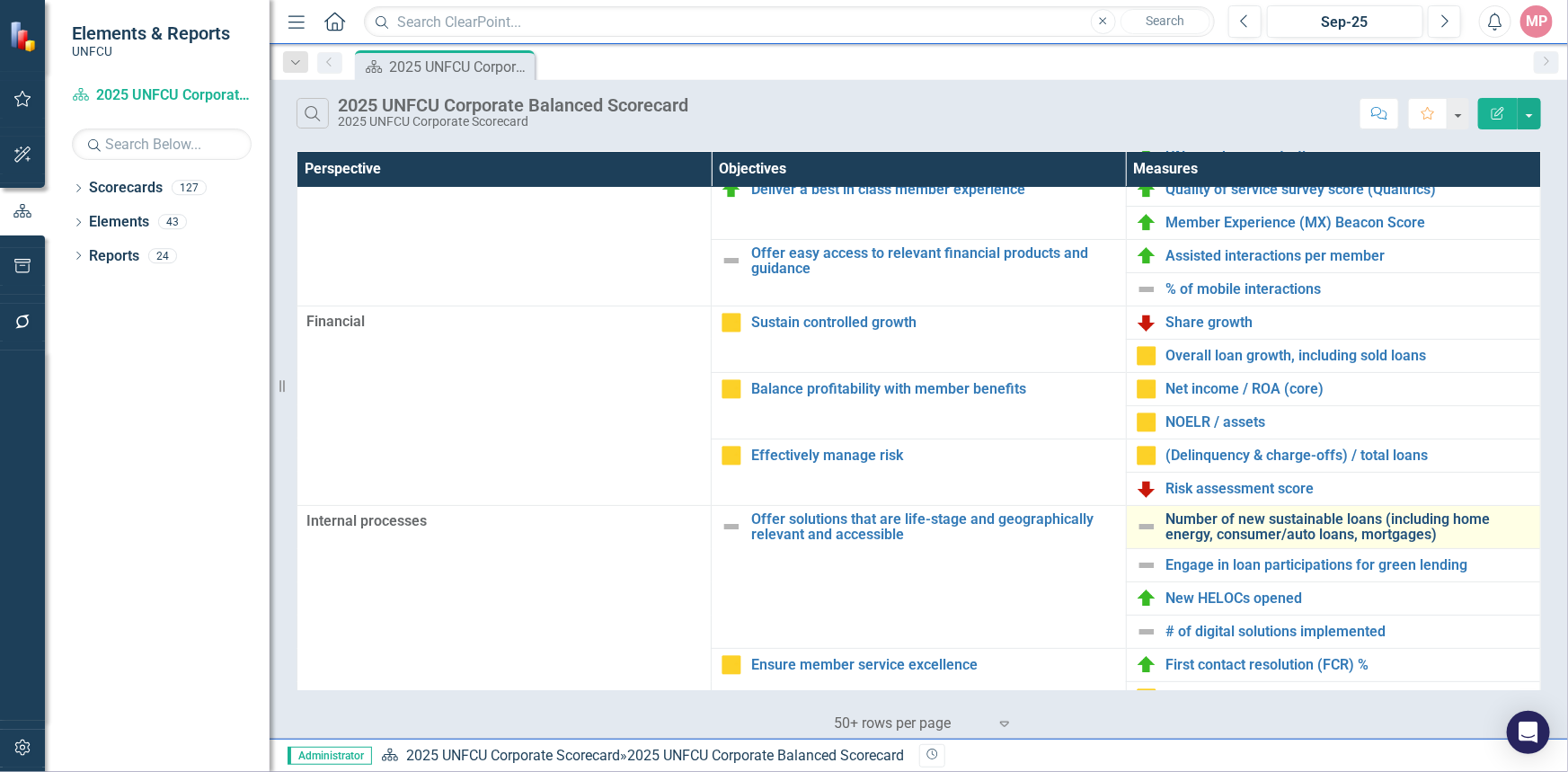
click at [1264, 529] on link "Number of new sustainable loans (including home energy, consumer/auto loans, mo…" at bounding box center [1347, 527] width 365 height 32
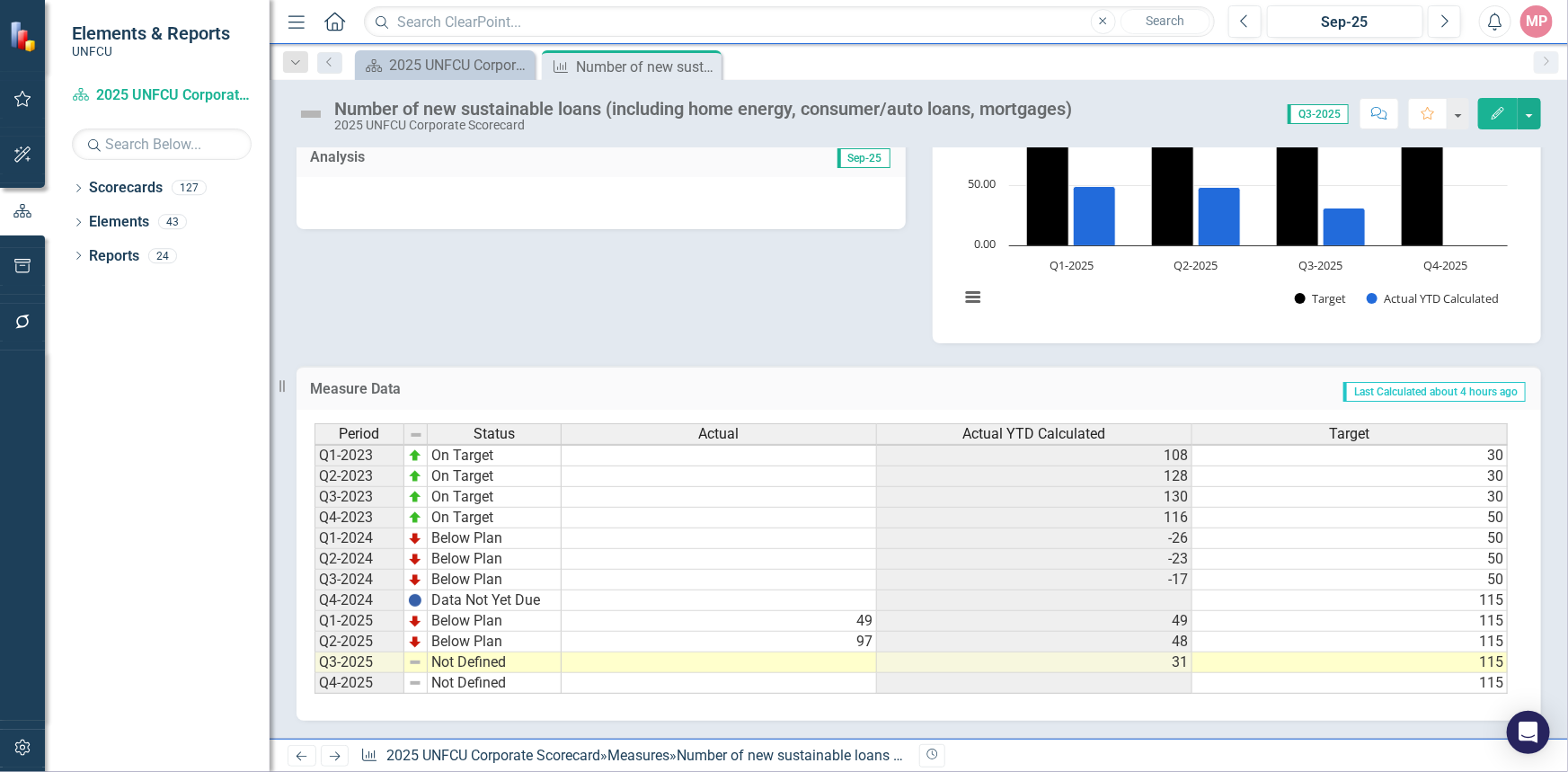
scroll to position [2, 11]
click at [74, 189] on icon "Dropdown" at bounding box center [78, 190] width 13 height 10
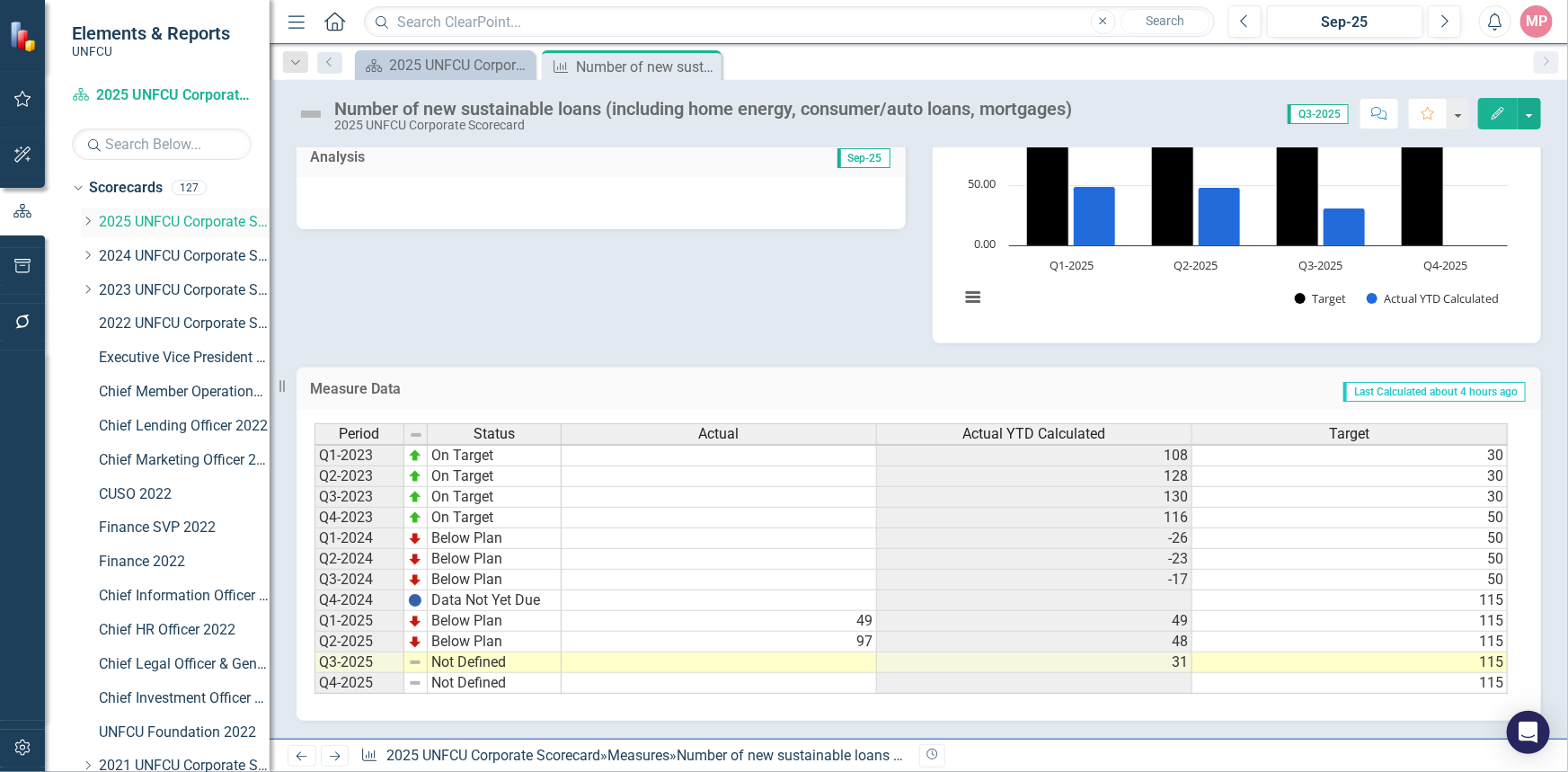
click at [89, 225] on icon "Dropdown" at bounding box center [87, 221] width 14 height 11
click at [177, 360] on link "Product Solutions 2025" at bounding box center [194, 358] width 153 height 21
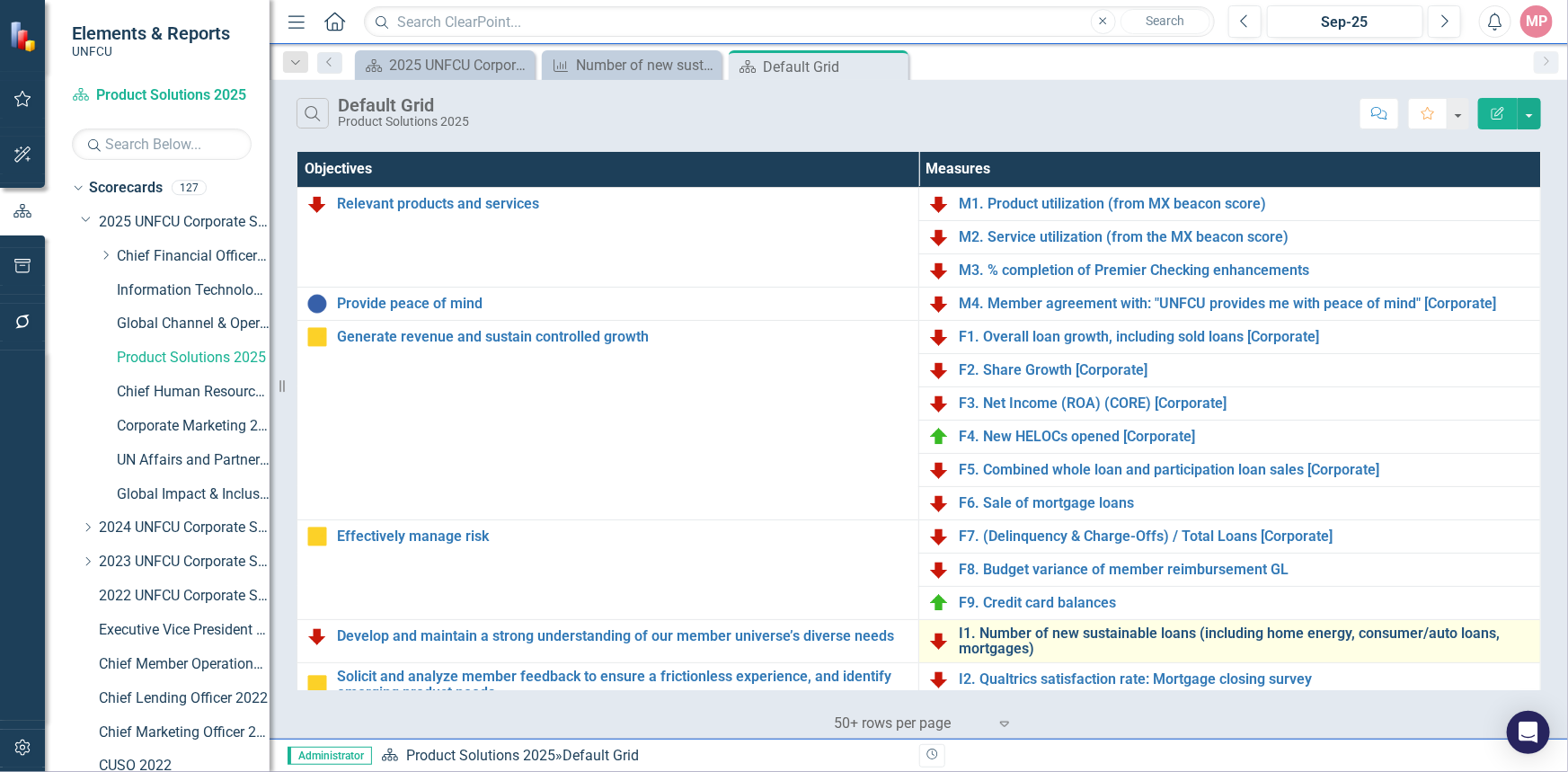
click at [1091, 632] on link "I1. Number of new sustainable loans (including home energy, consumer/auto loans…" at bounding box center [1245, 641] width 572 height 32
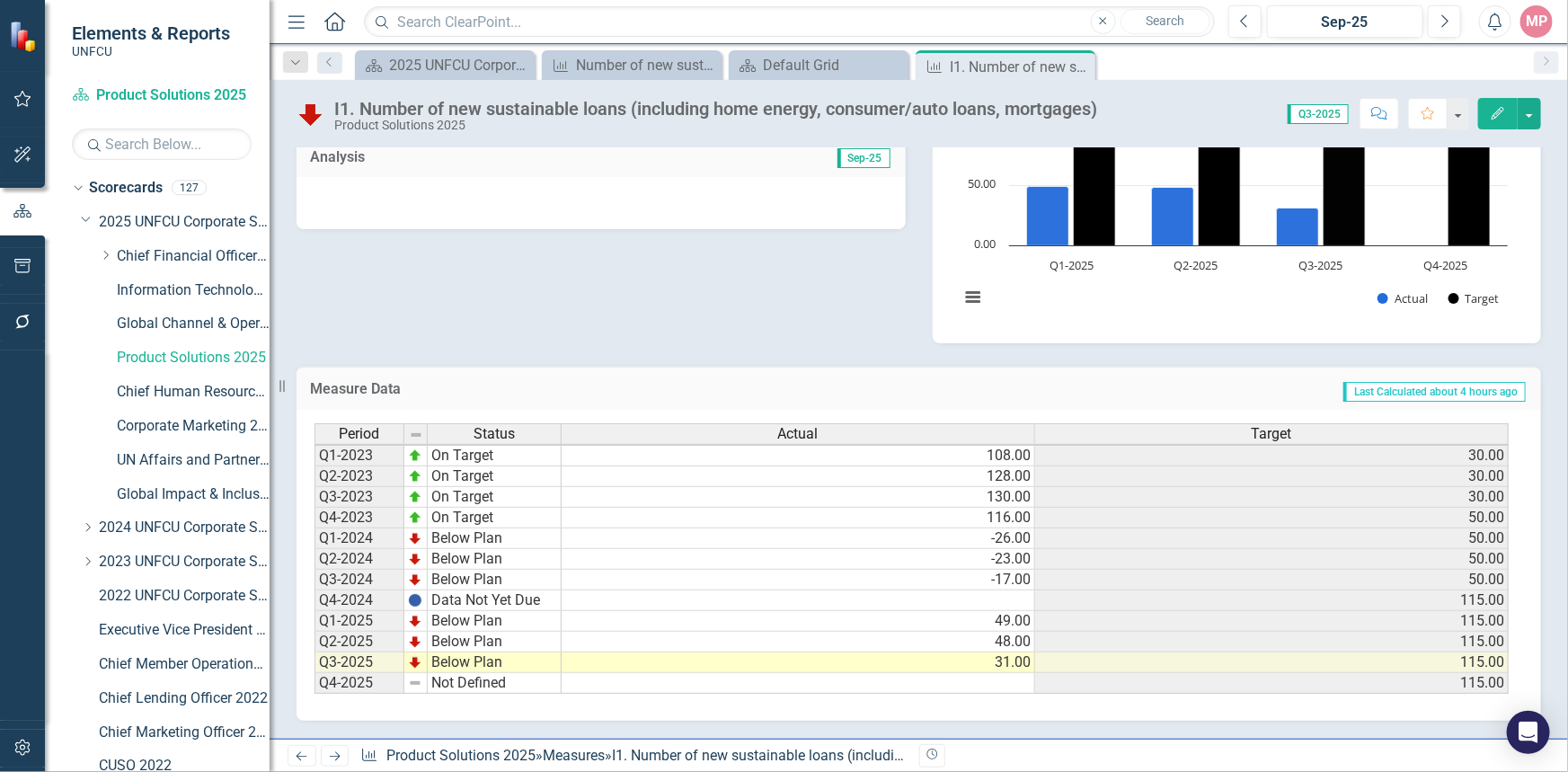
scroll to position [280, 0]
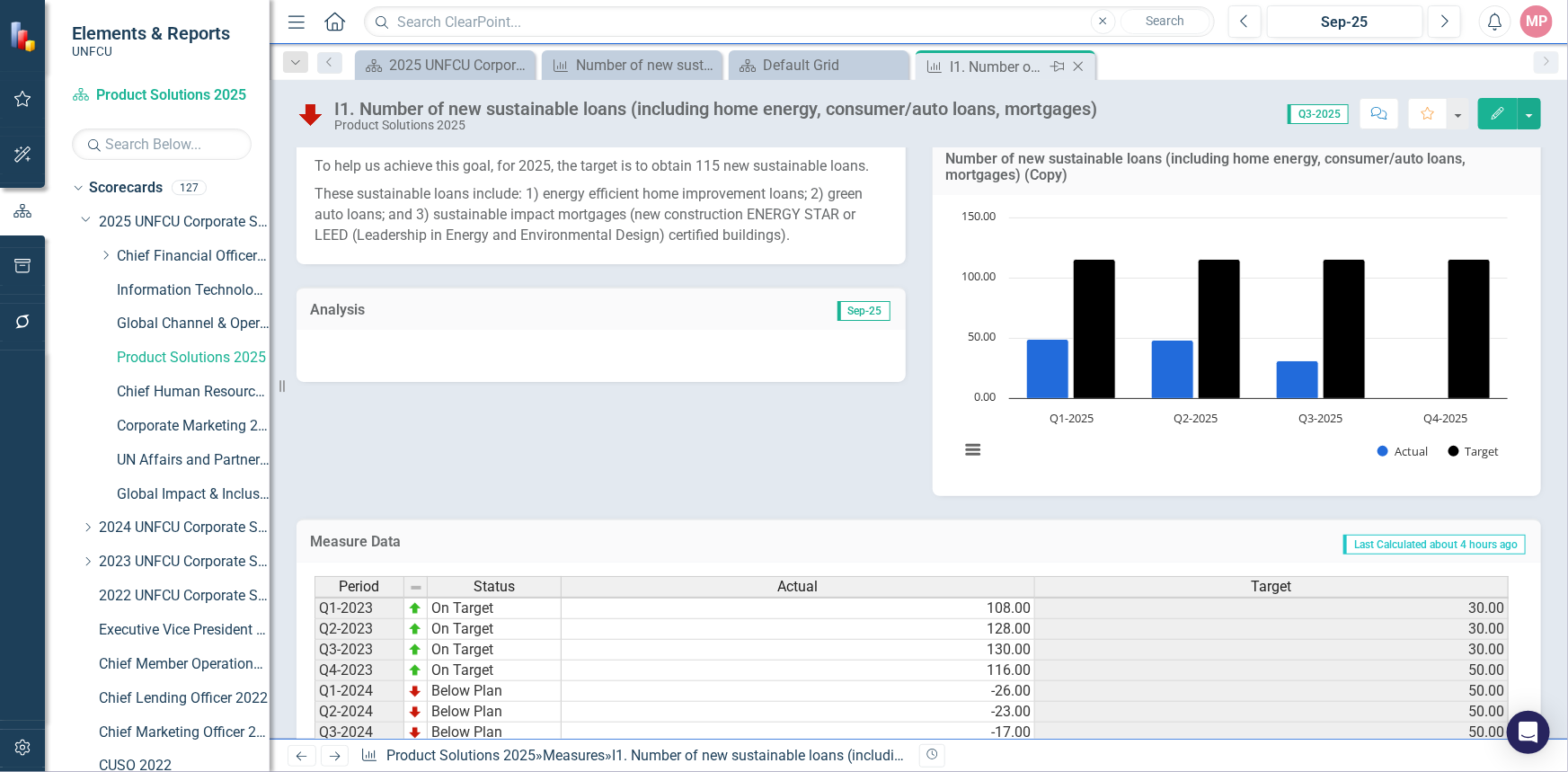
click at [1086, 65] on icon "Close" at bounding box center [1078, 67] width 18 height 14
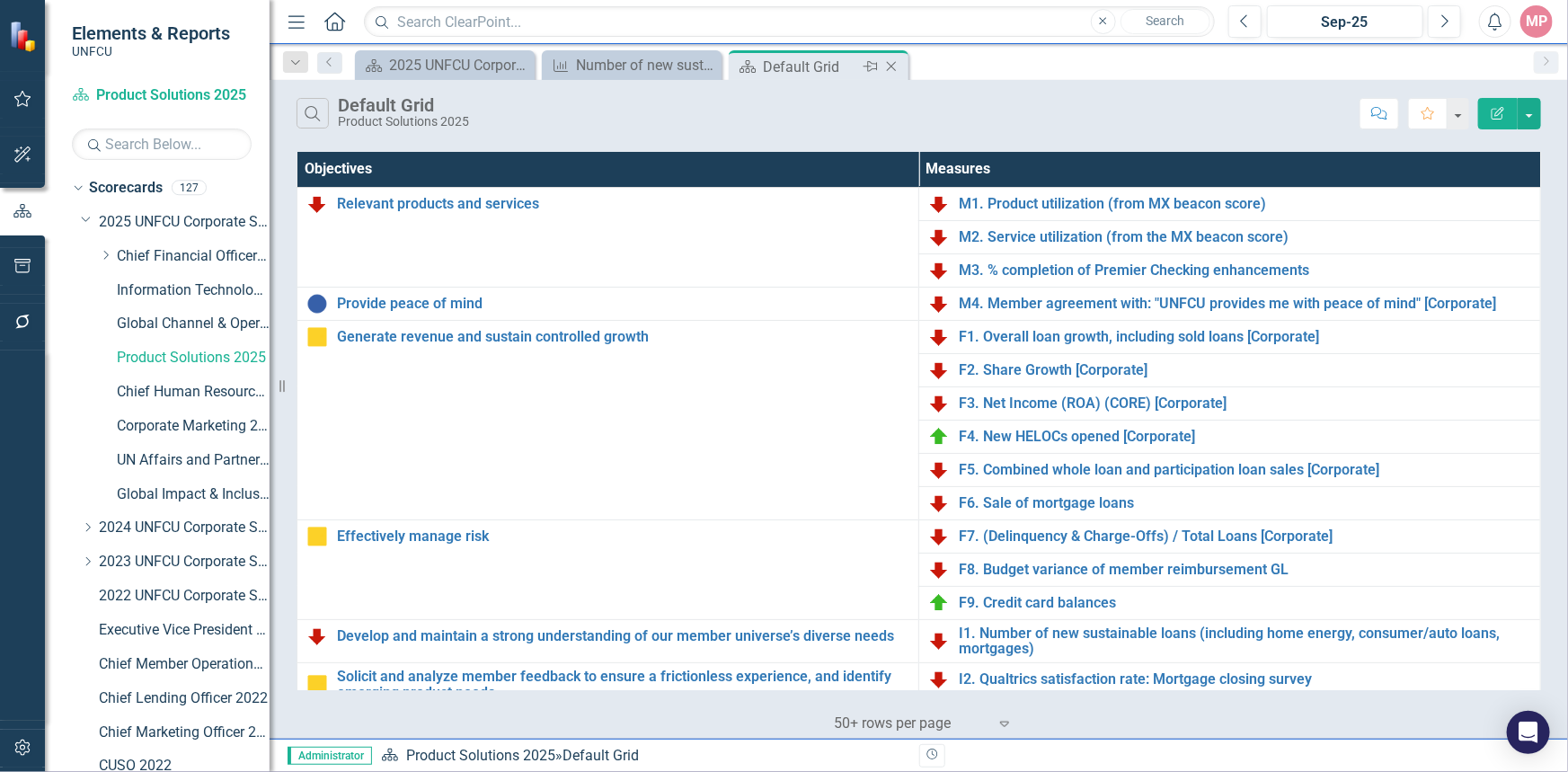
click at [888, 65] on icon "Close" at bounding box center [891, 67] width 18 height 14
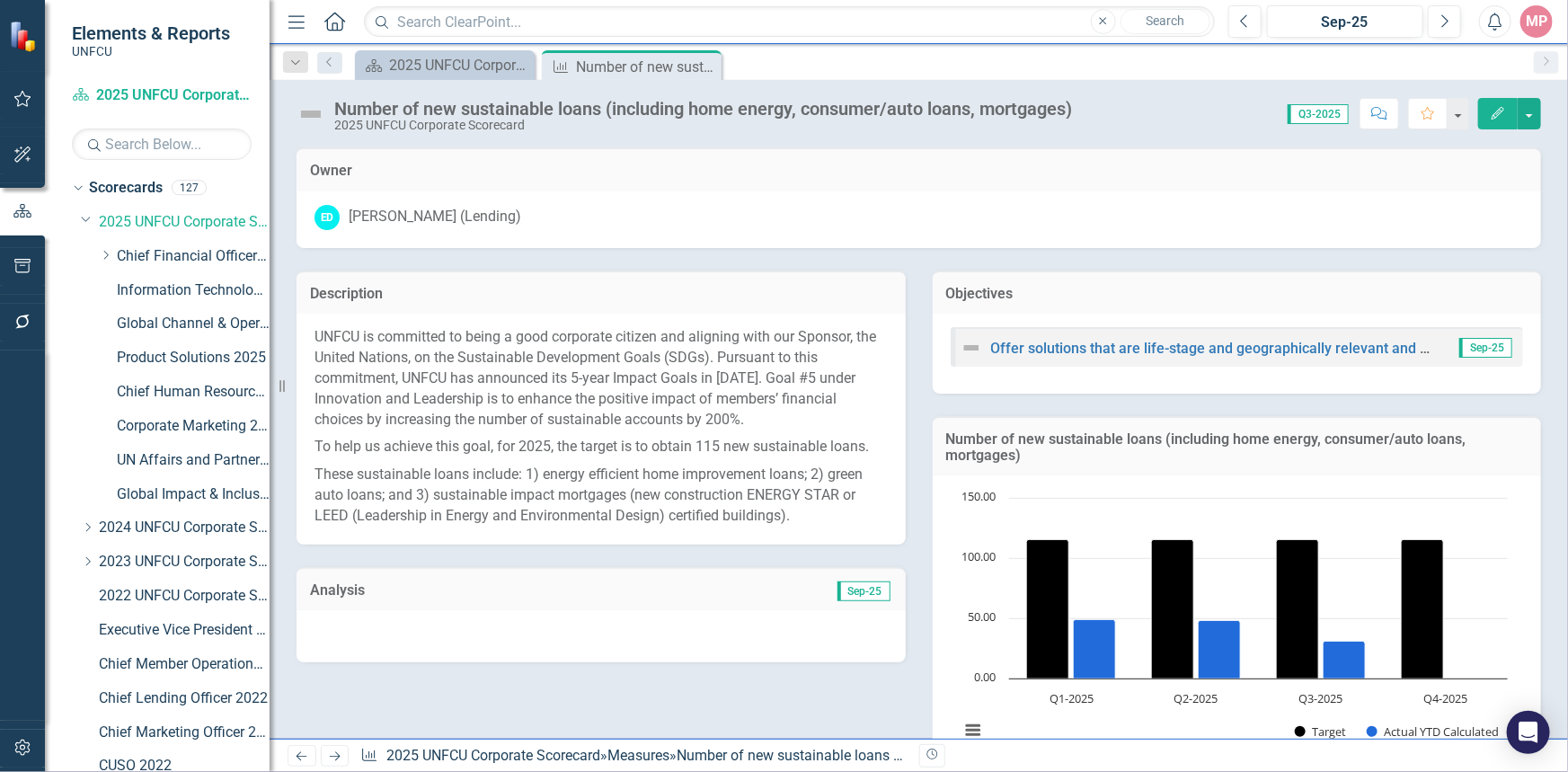
scroll to position [443, 0]
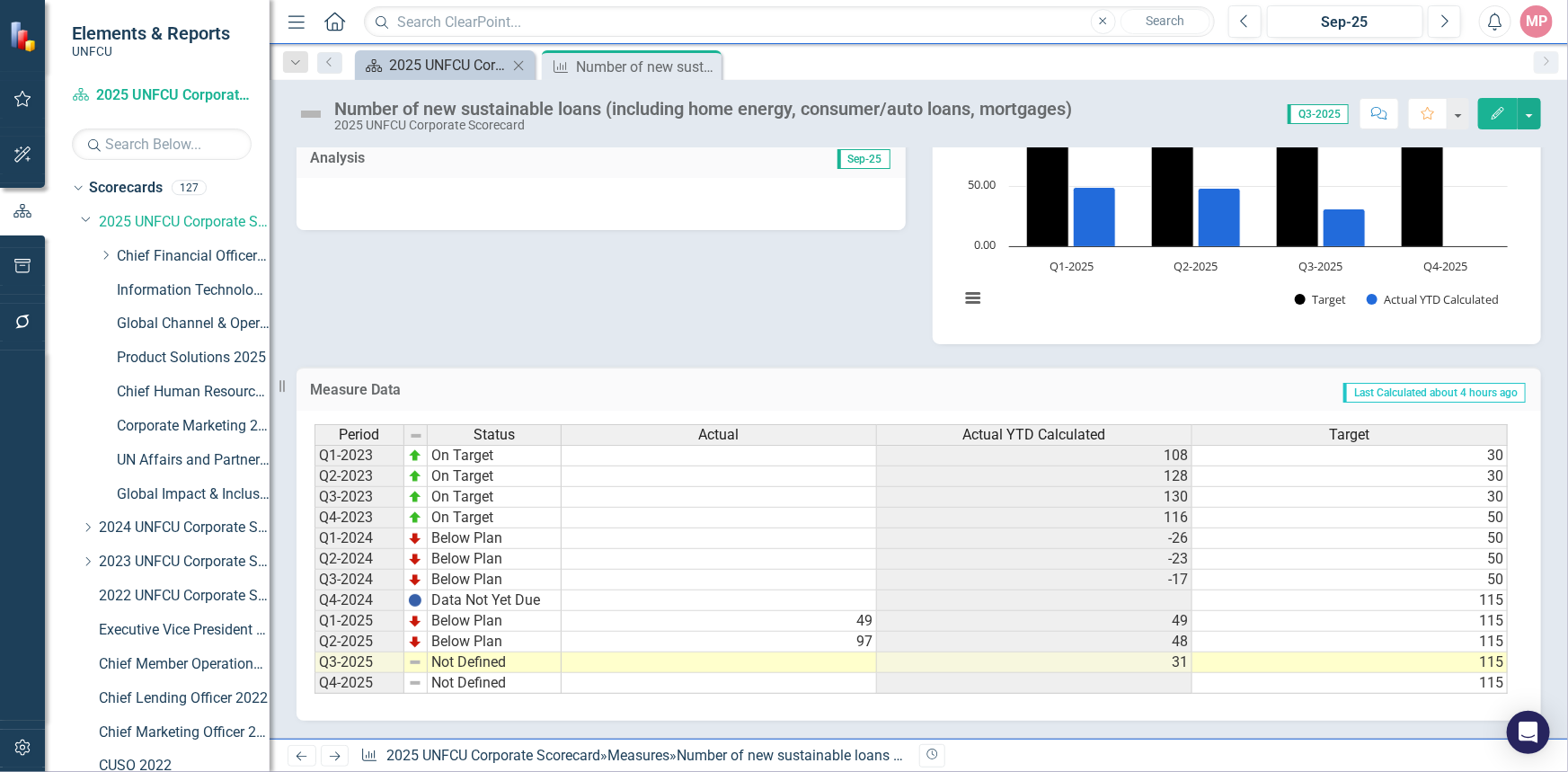
click at [419, 54] on div "2025 UNFCU Corporate Balanced Scorecard" at bounding box center [447, 65] width 118 height 23
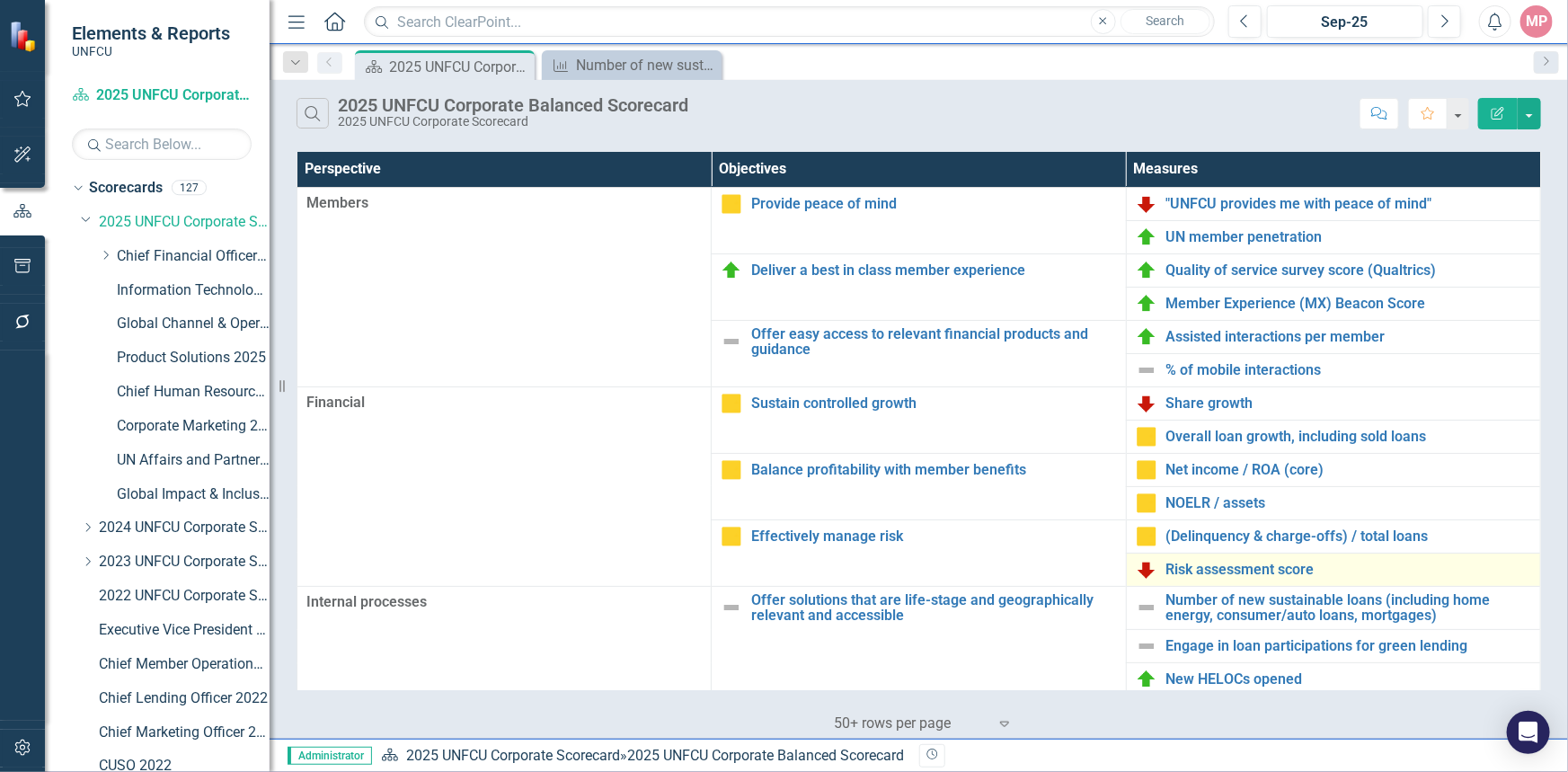
scroll to position [80, 0]
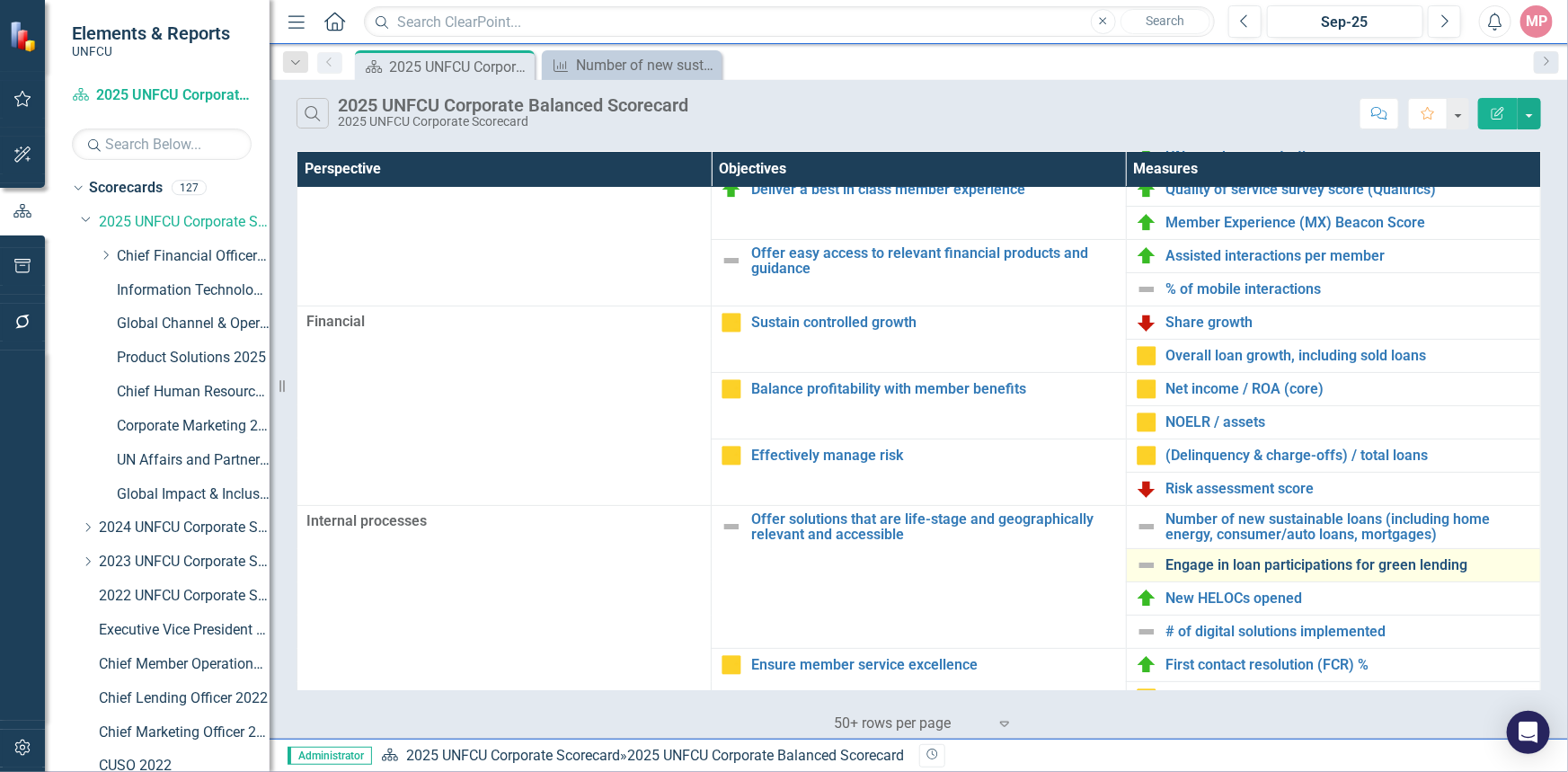
click at [1314, 561] on link "Engage in loan participations for green lending" at bounding box center [1347, 565] width 365 height 16
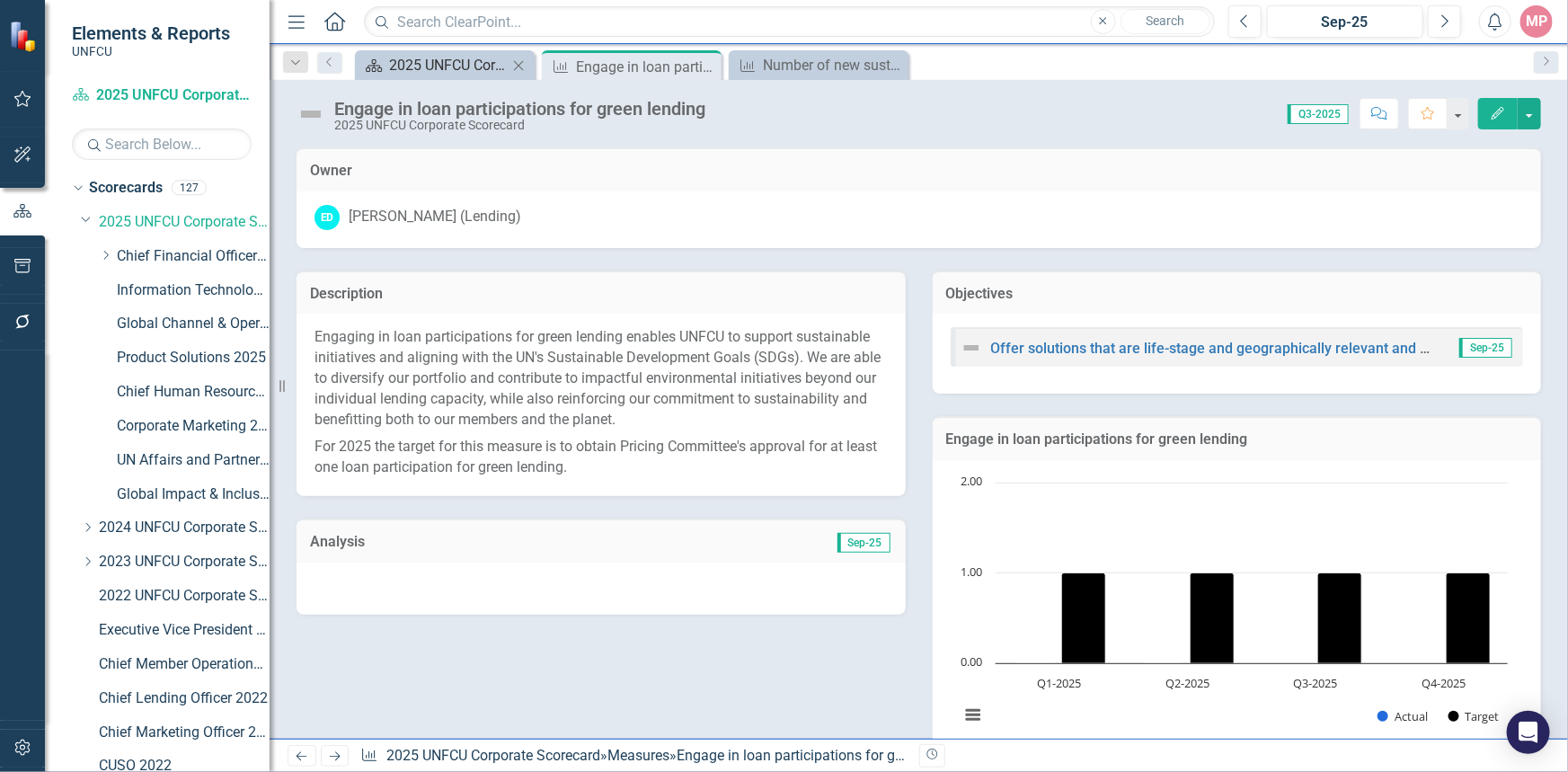
click at [422, 69] on div "2025 UNFCU Corporate Balanced Scorecard" at bounding box center [447, 65] width 118 height 23
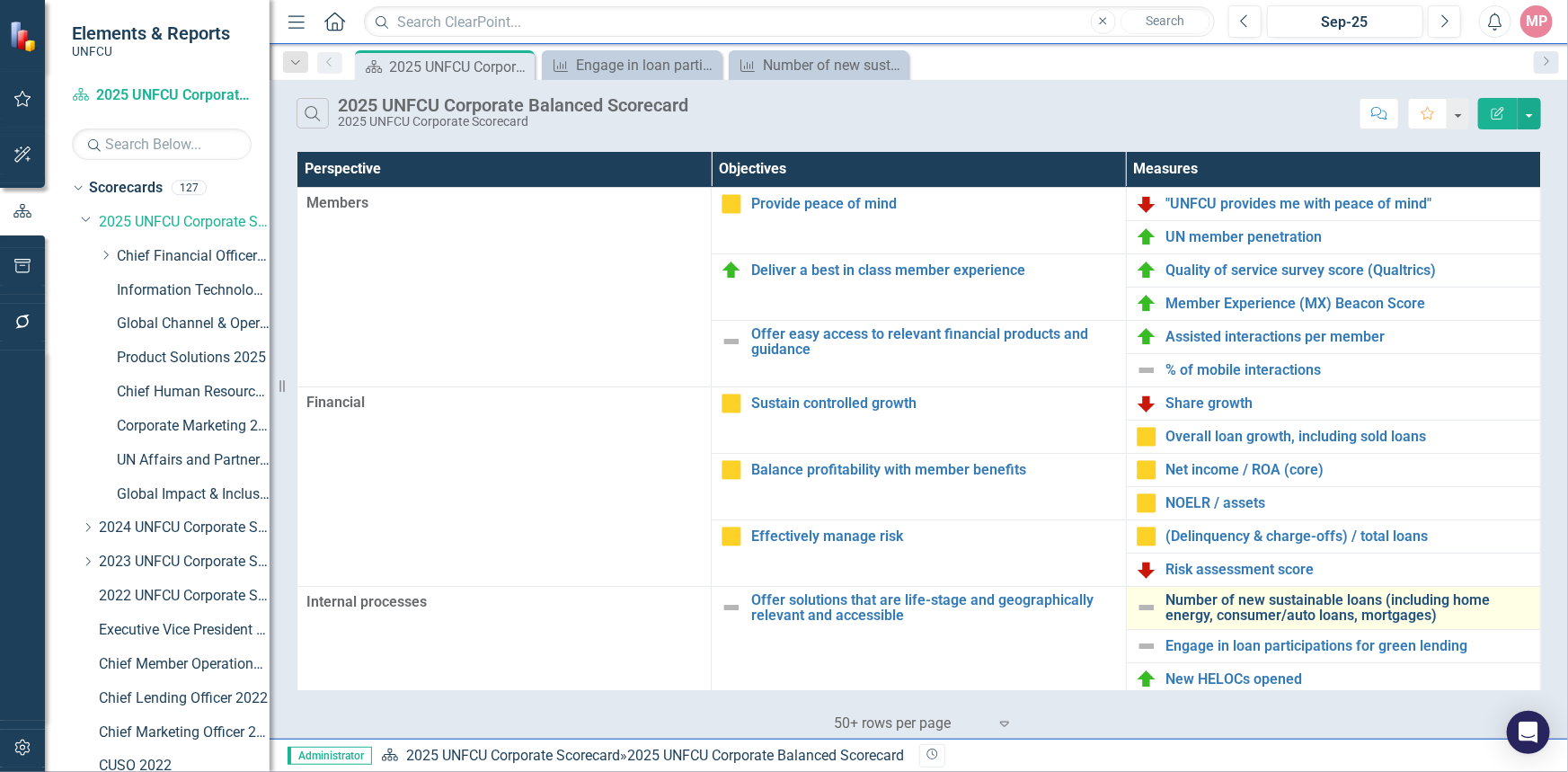
click at [1269, 604] on link "Number of new sustainable loans (including home energy, consumer/auto loans, mo…" at bounding box center [1347, 608] width 365 height 32
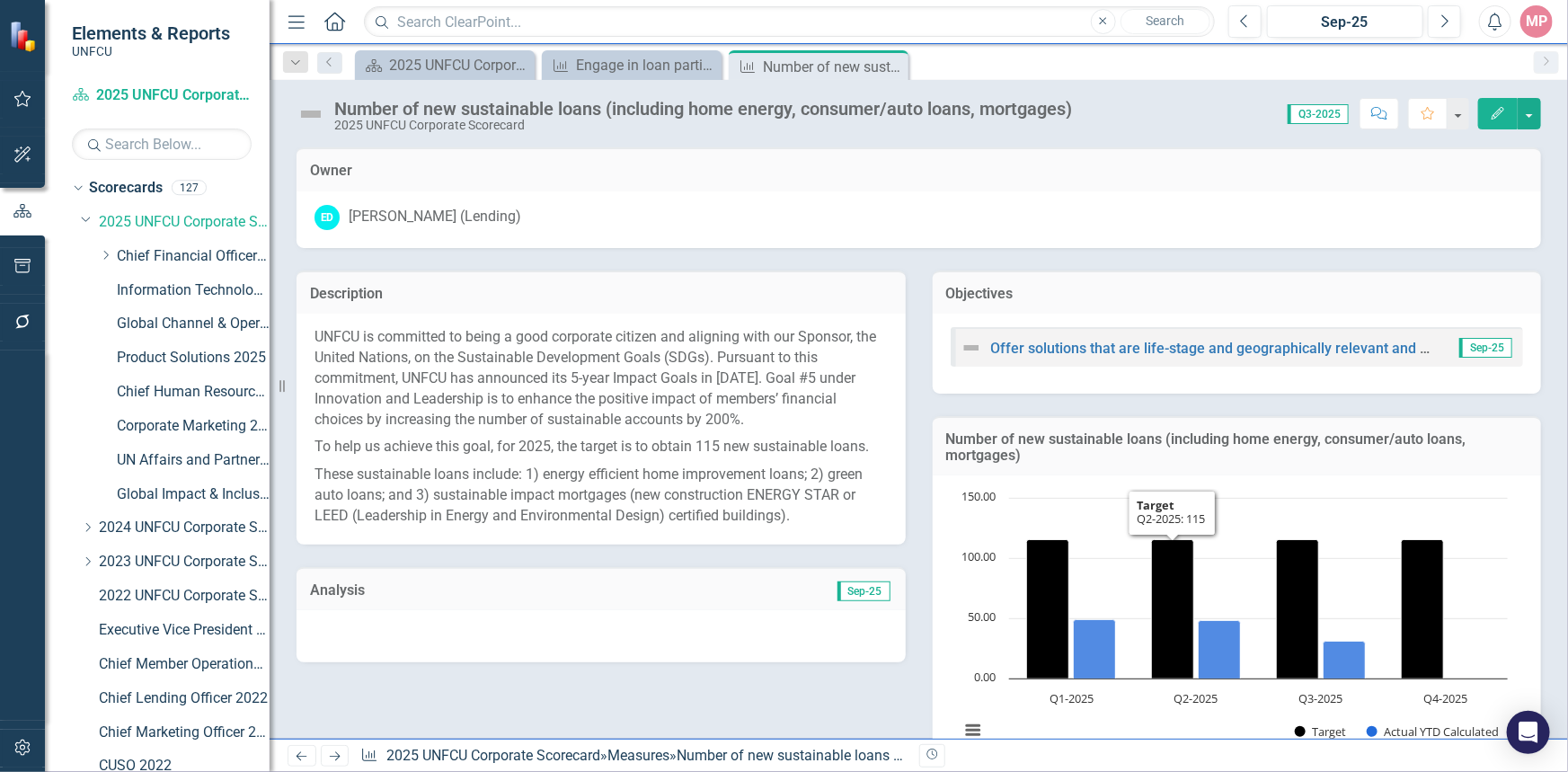
scroll to position [2, 0]
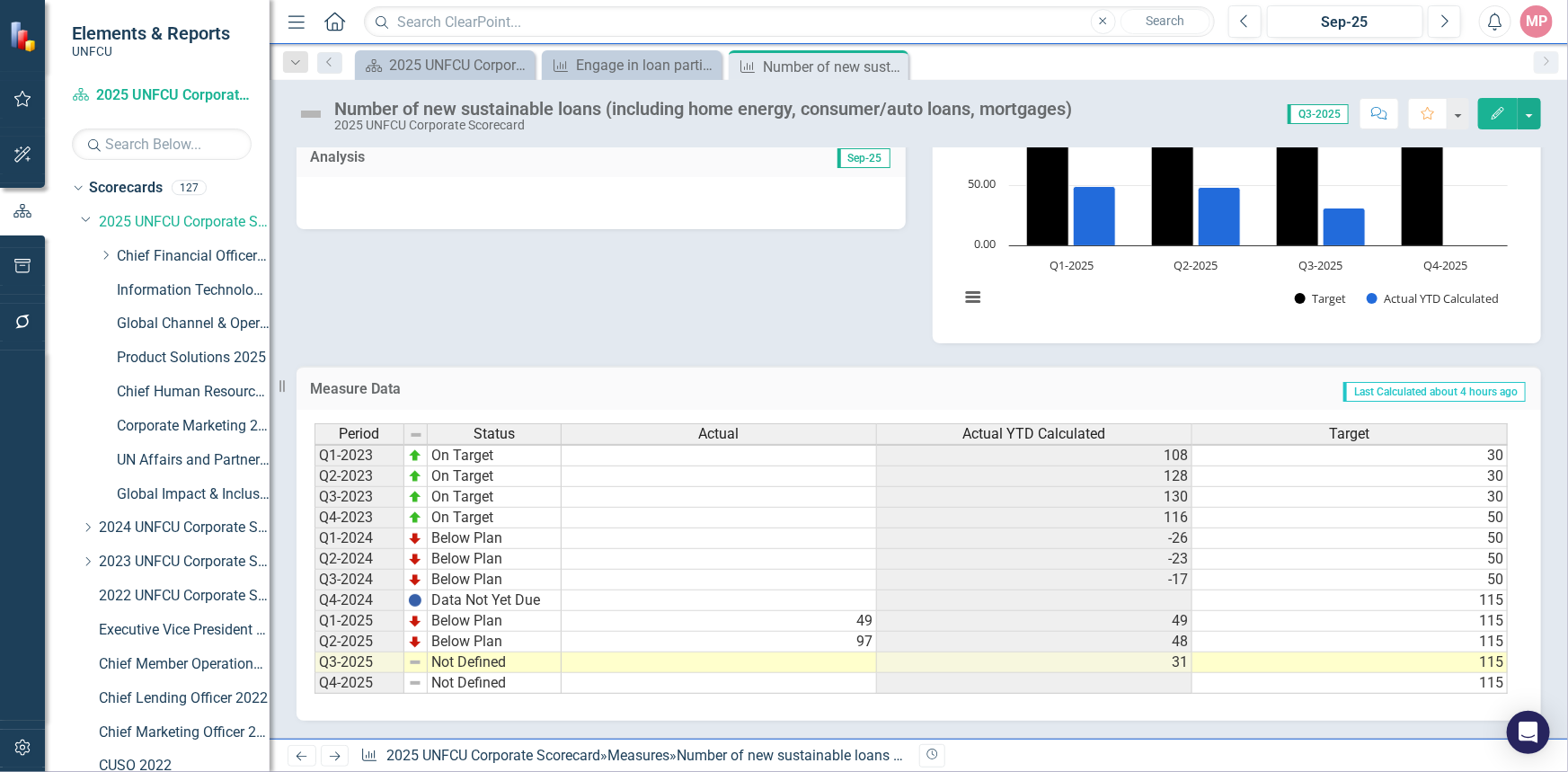
click at [840, 655] on td at bounding box center [718, 662] width 315 height 21
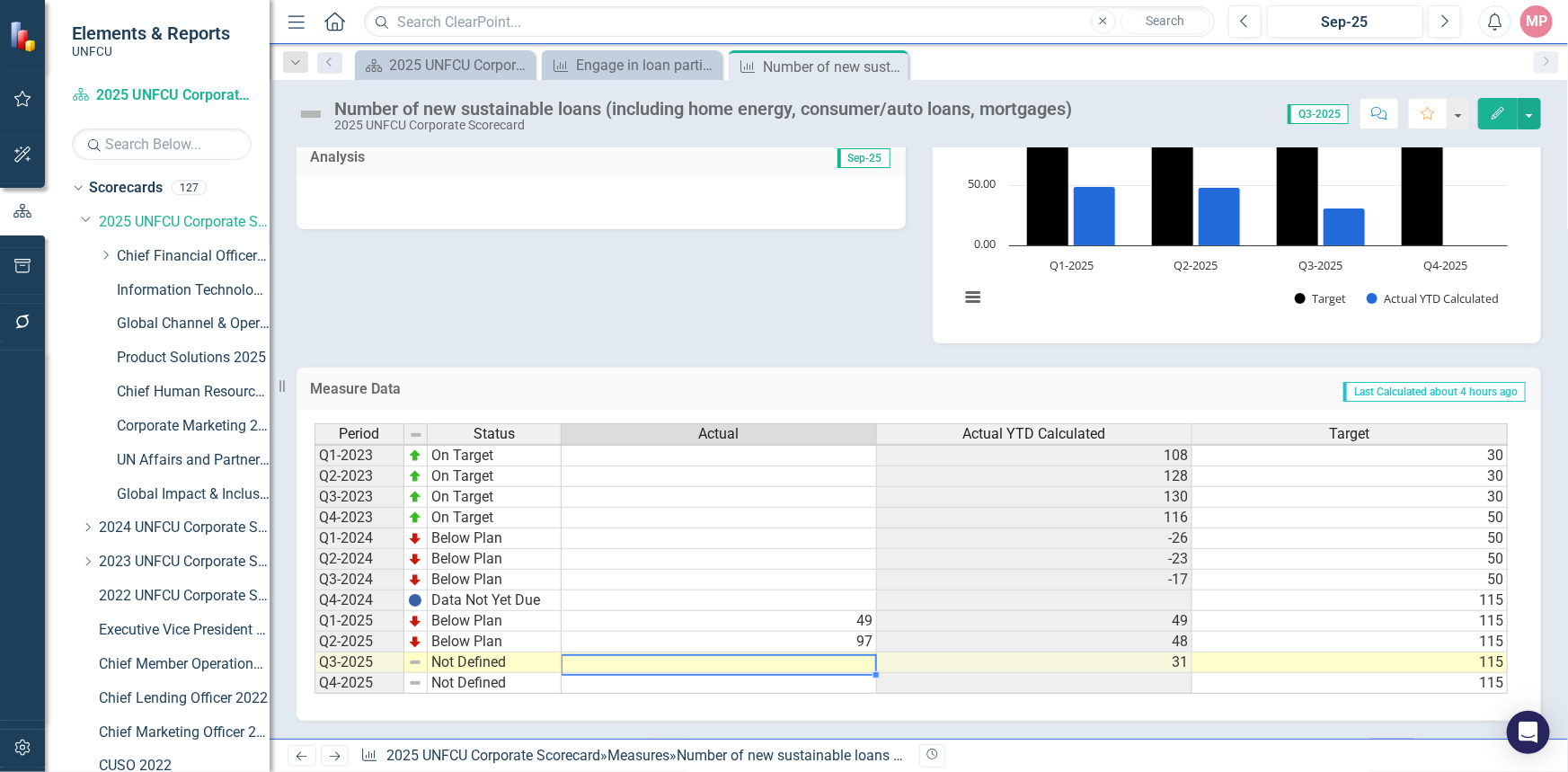
click at [840, 655] on td at bounding box center [718, 662] width 315 height 21
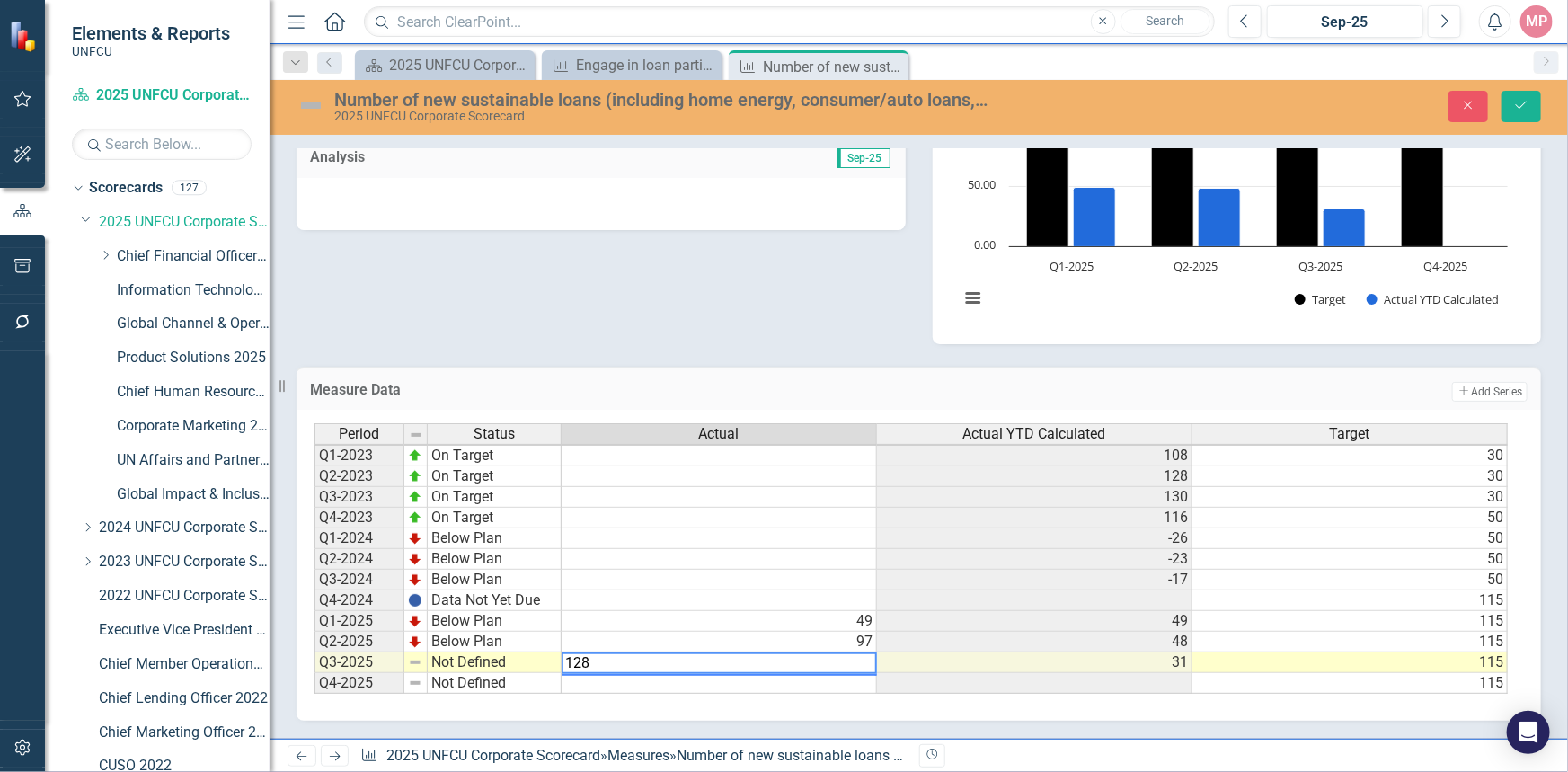
type textarea "128"
click at [463, 656] on td "Not Defined" at bounding box center [494, 662] width 134 height 21
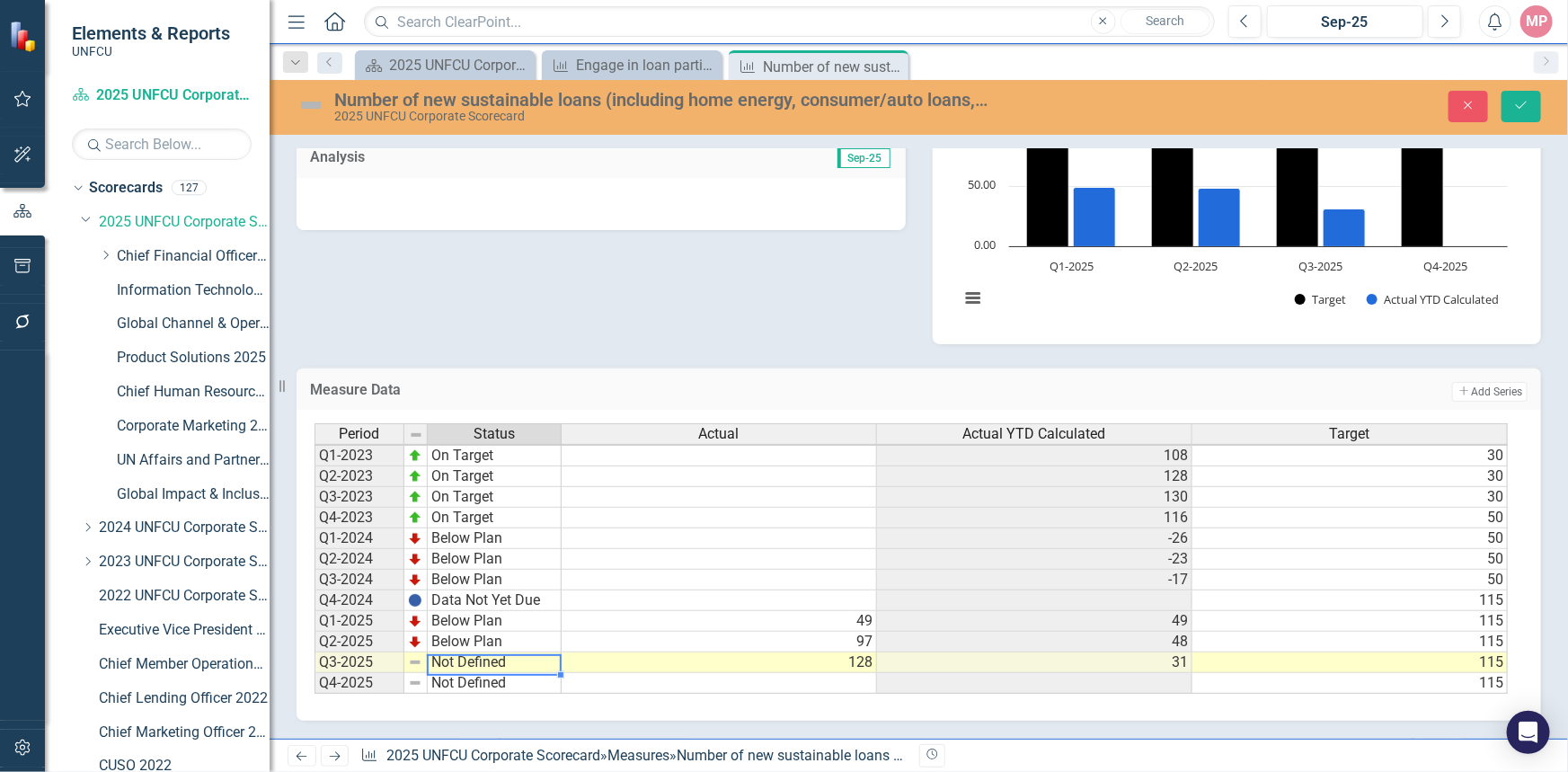
click at [462, 656] on td "Not Defined" at bounding box center [494, 662] width 134 height 21
type textarea "On Target"
click at [492, 559] on div "Period Status Actual Actual YTD Calculated Target Q1-2023 On Target 108 30 Q2-2…" at bounding box center [911, 558] width 1194 height 271
drag, startPoint x: 1511, startPoint y: 101, endPoint x: 1522, endPoint y: 101, distance: 11.0
click at [1512, 102] on button "Save" at bounding box center [1521, 106] width 40 height 32
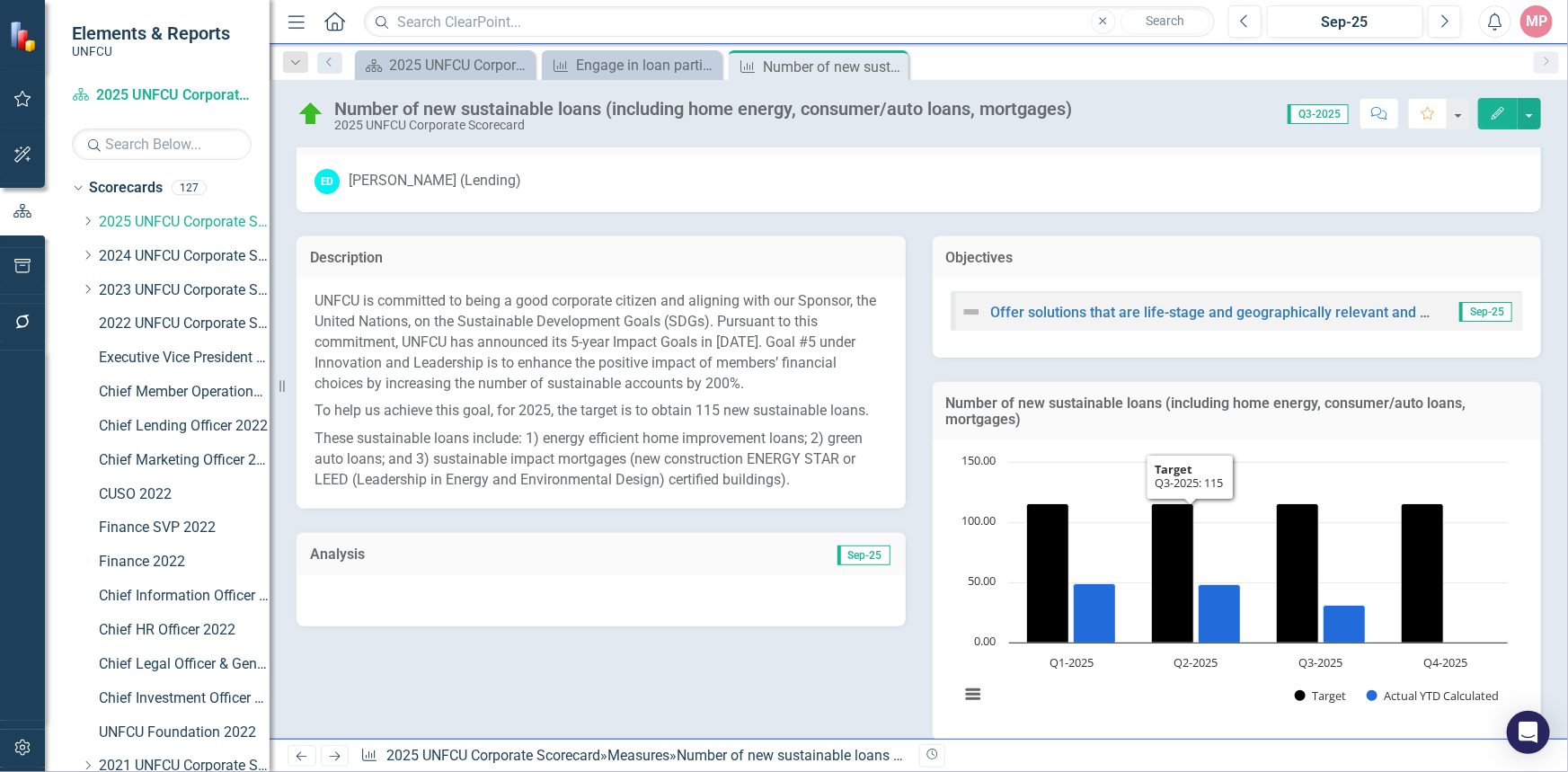
scroll to position [0, 0]
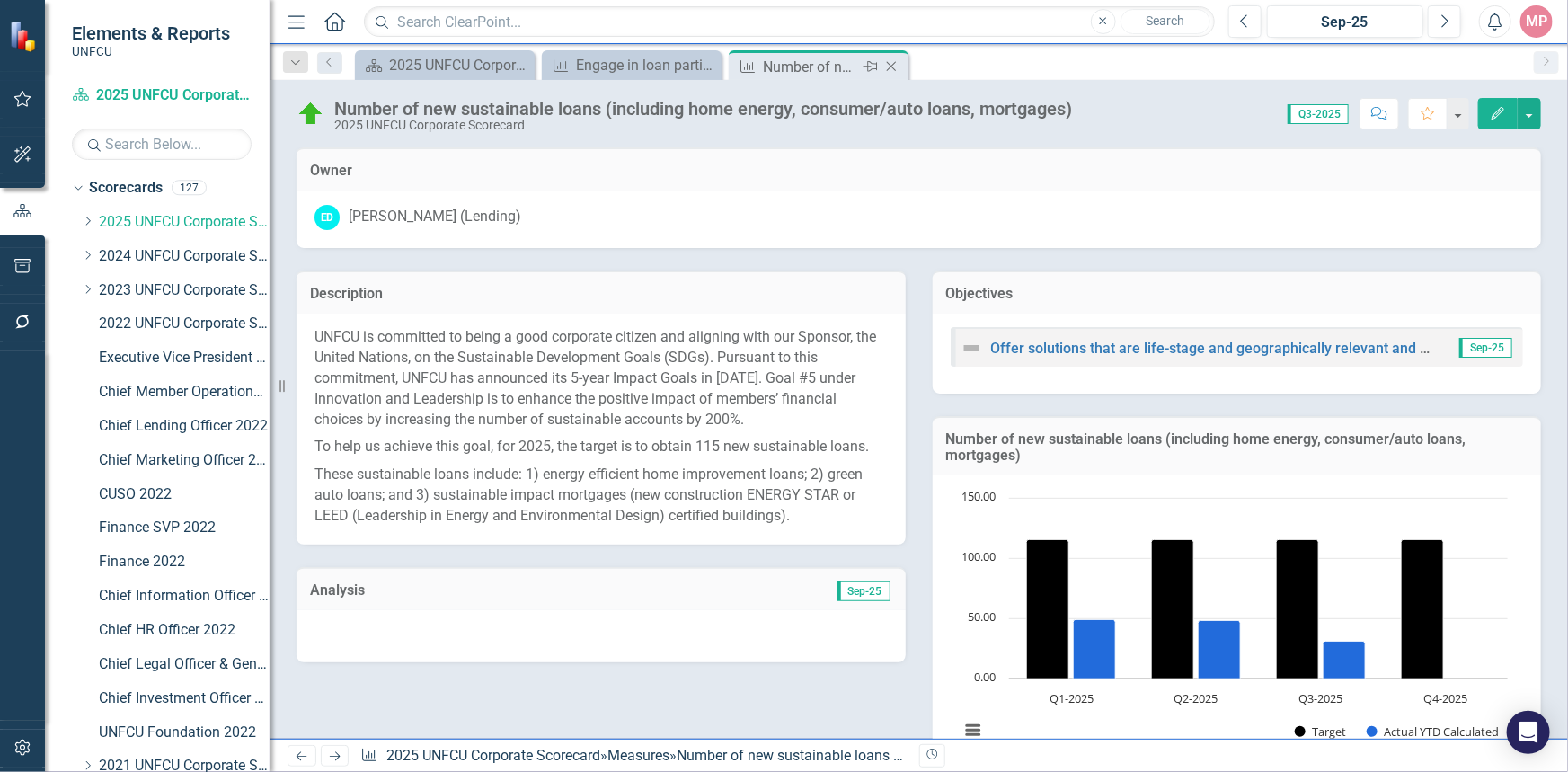
click at [891, 65] on icon at bounding box center [891, 67] width 10 height 10
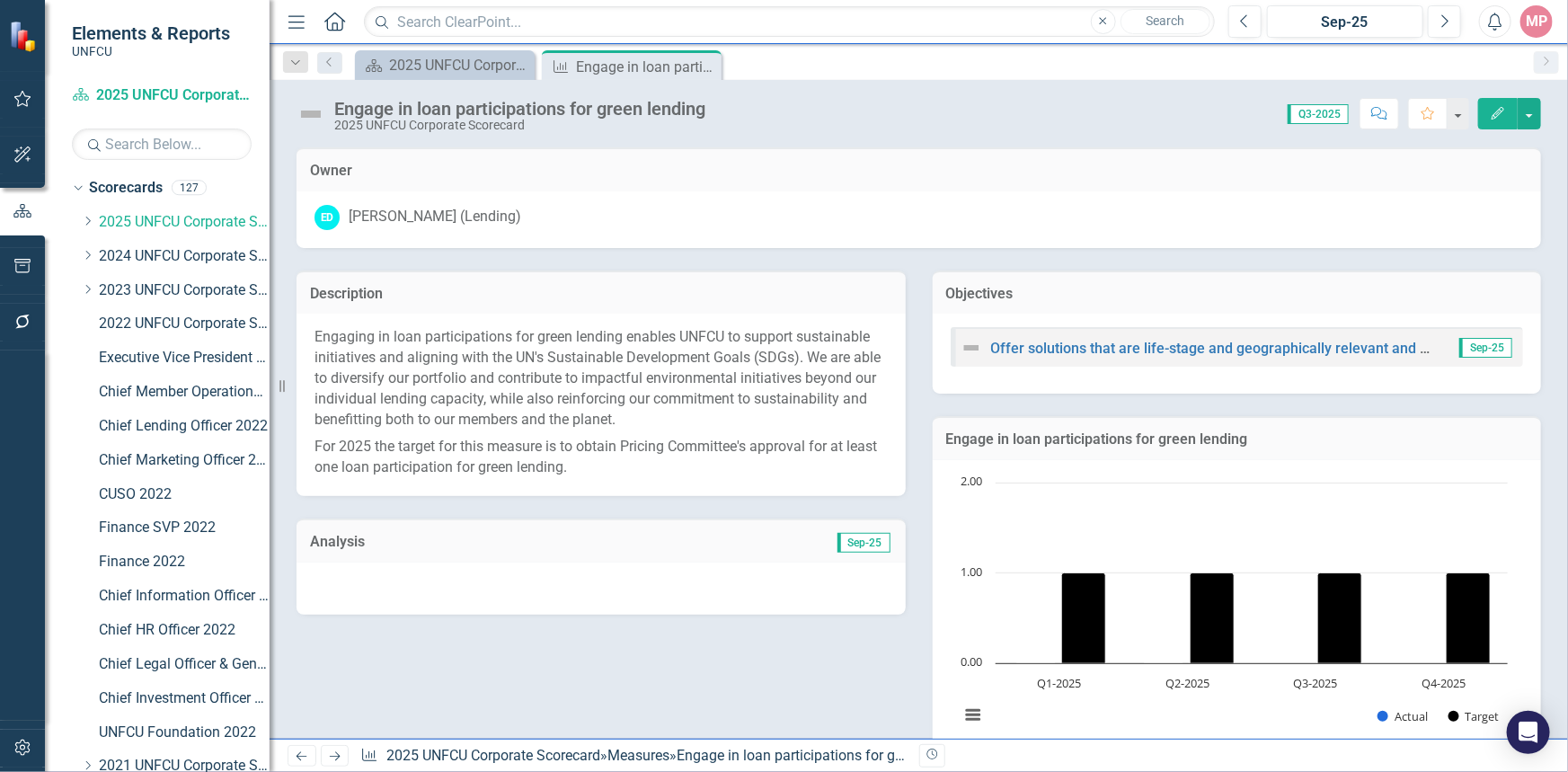
scroll to position [407, 0]
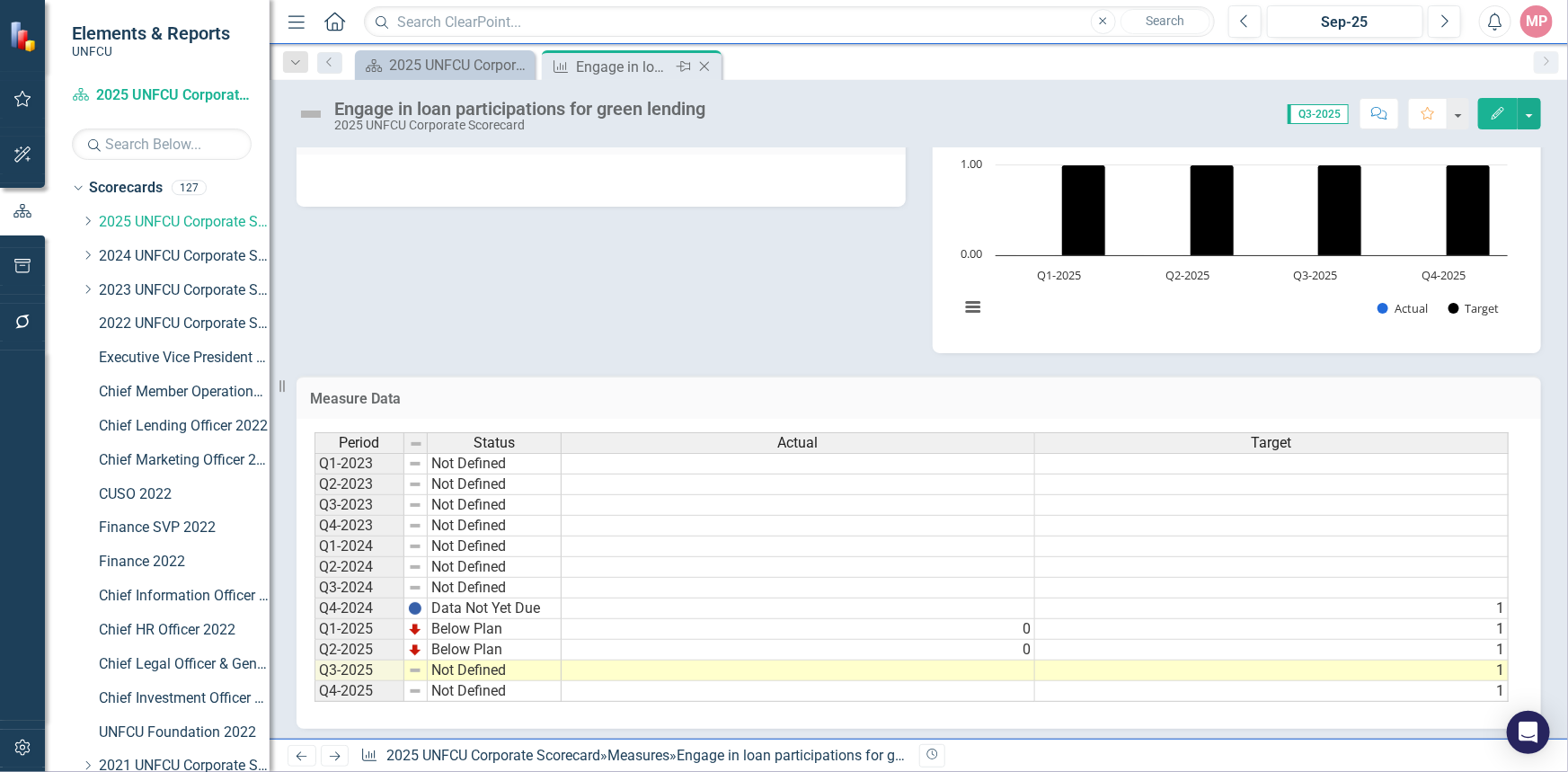
click at [707, 65] on icon "Close" at bounding box center [705, 67] width 18 height 14
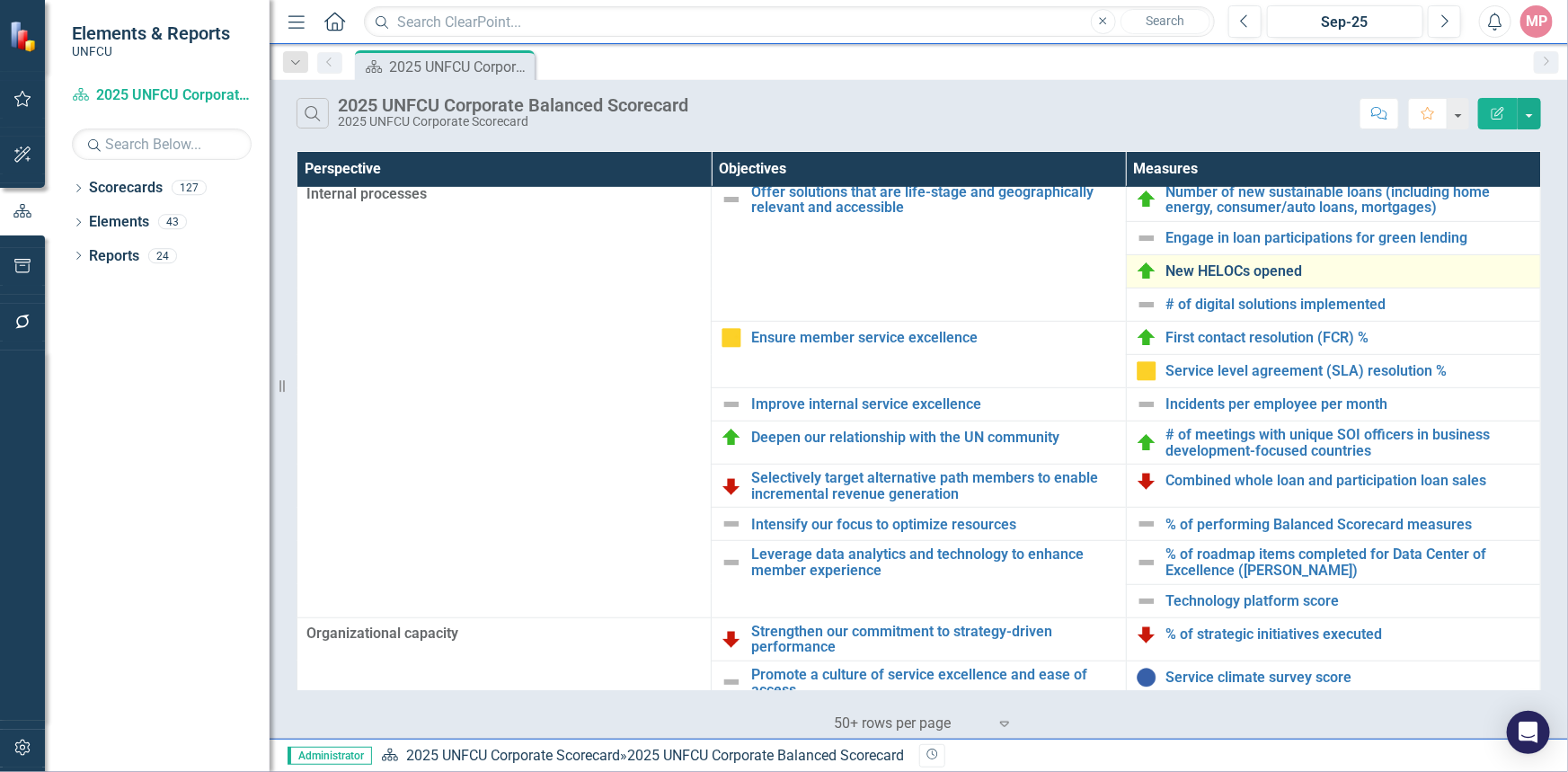
scroll to position [244, 0]
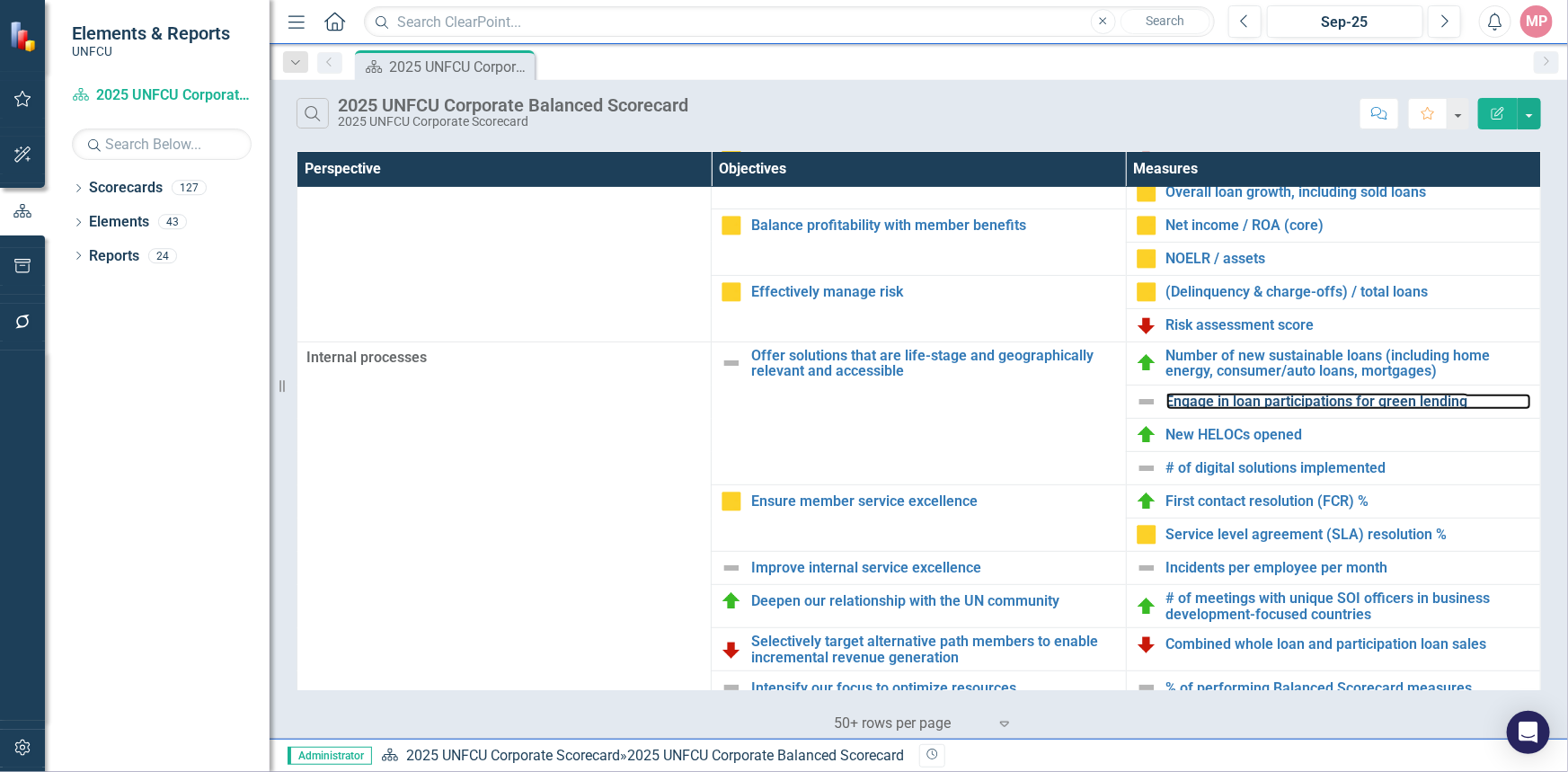
drag, startPoint x: 1299, startPoint y: 399, endPoint x: 813, endPoint y: 769, distance: 610.8
click at [1299, 399] on link "Engage in loan participations for green lending" at bounding box center [1347, 401] width 365 height 16
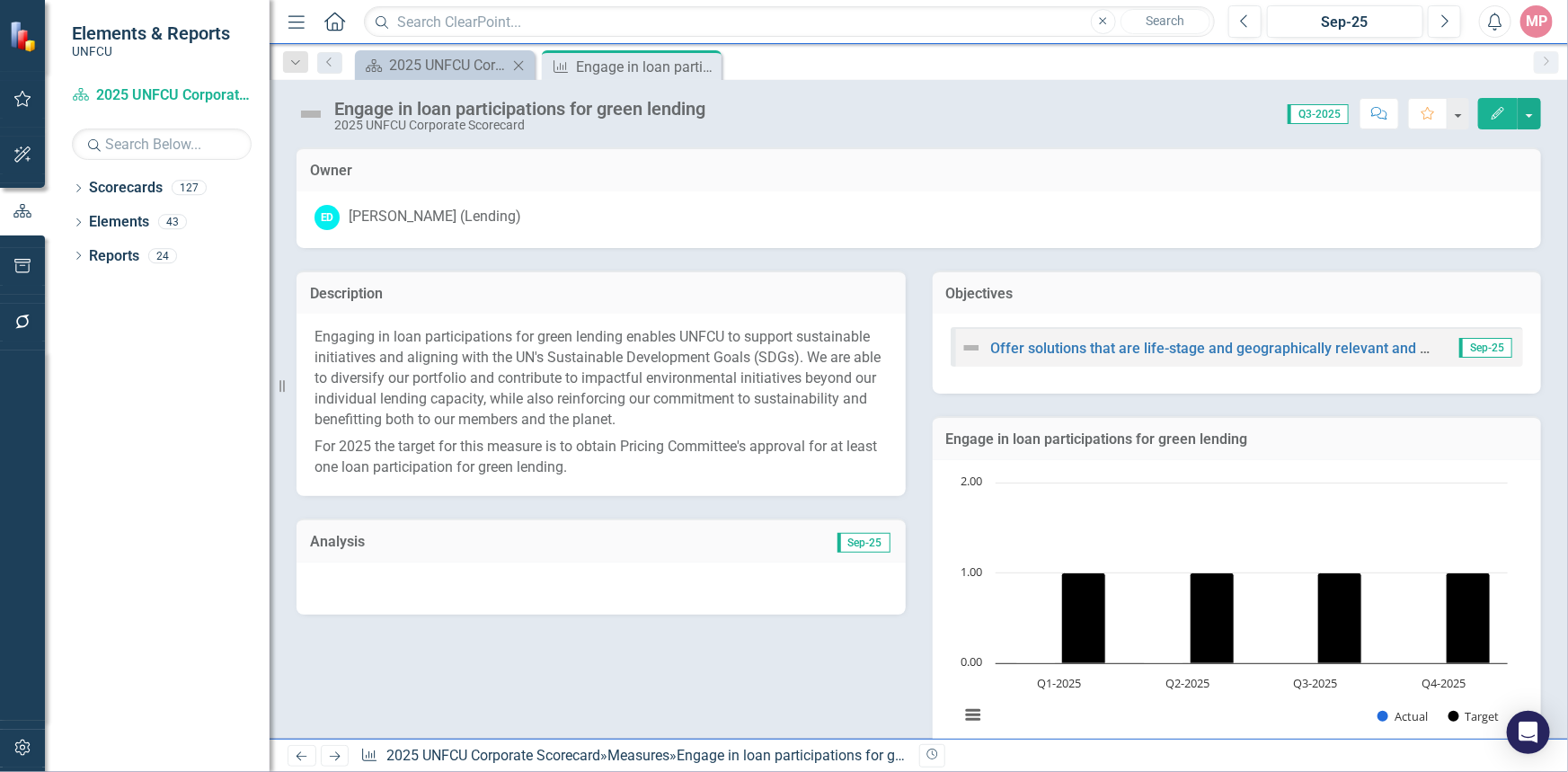
click at [448, 52] on div "Scorecard 2025 UNFCU Corporate Balanced Scorecard Close" at bounding box center [444, 66] width 180 height 30
click at [468, 60] on div "2025 UNFCU Corporate Balanced Scorecard" at bounding box center [447, 65] width 118 height 23
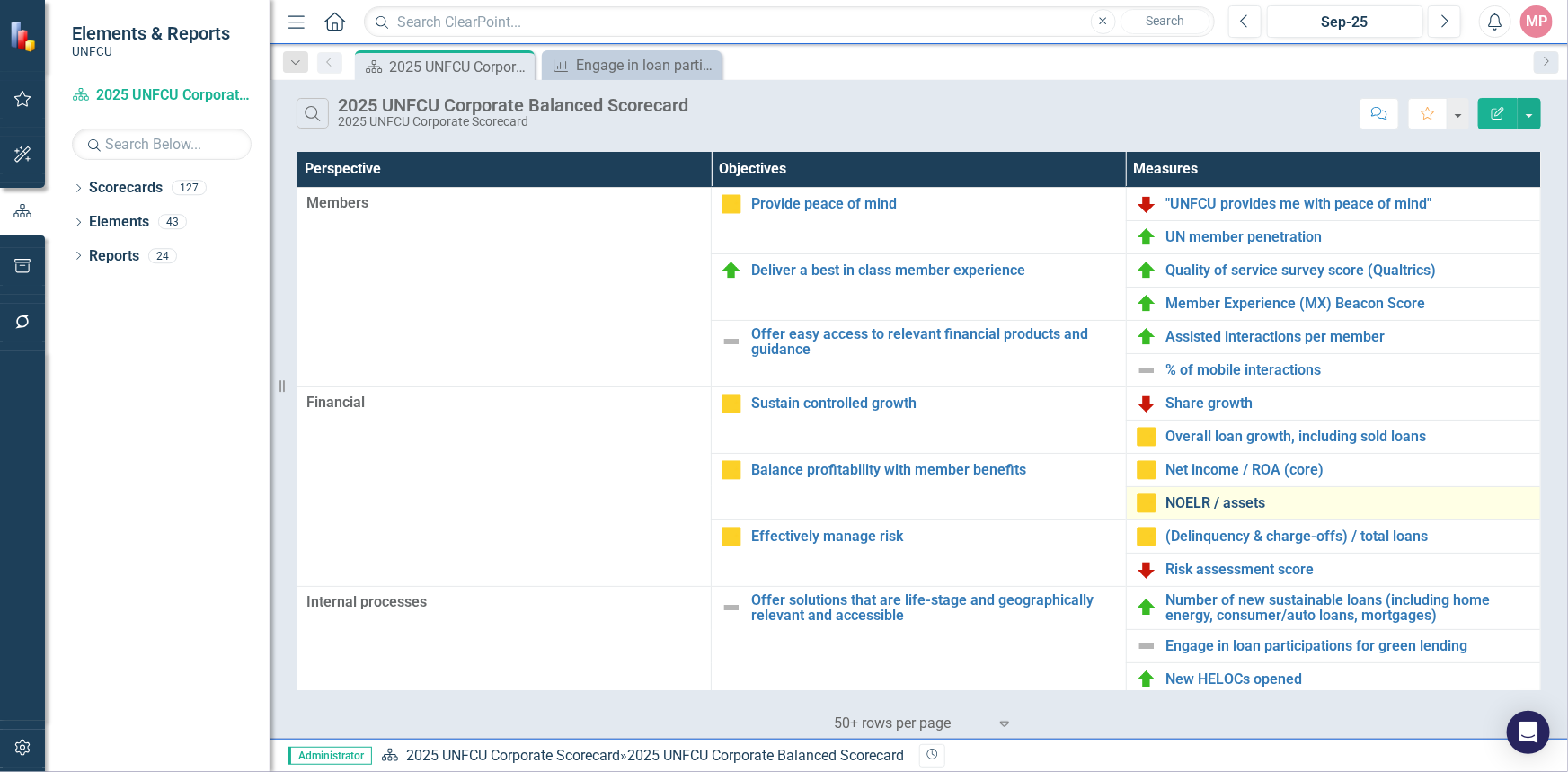
scroll to position [244, 0]
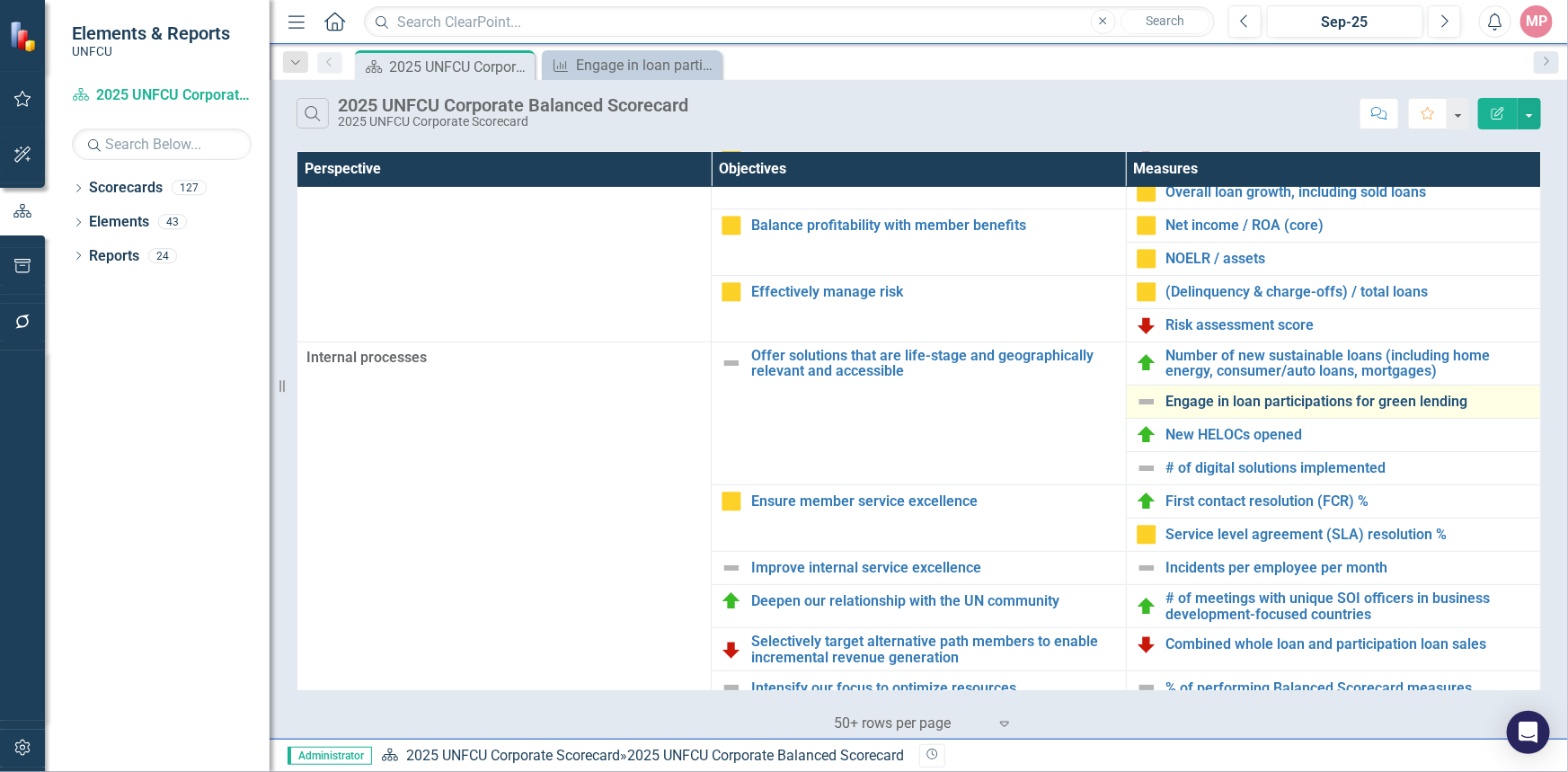
click at [1355, 400] on link "Engage in loan participations for green lending" at bounding box center [1347, 401] width 365 height 16
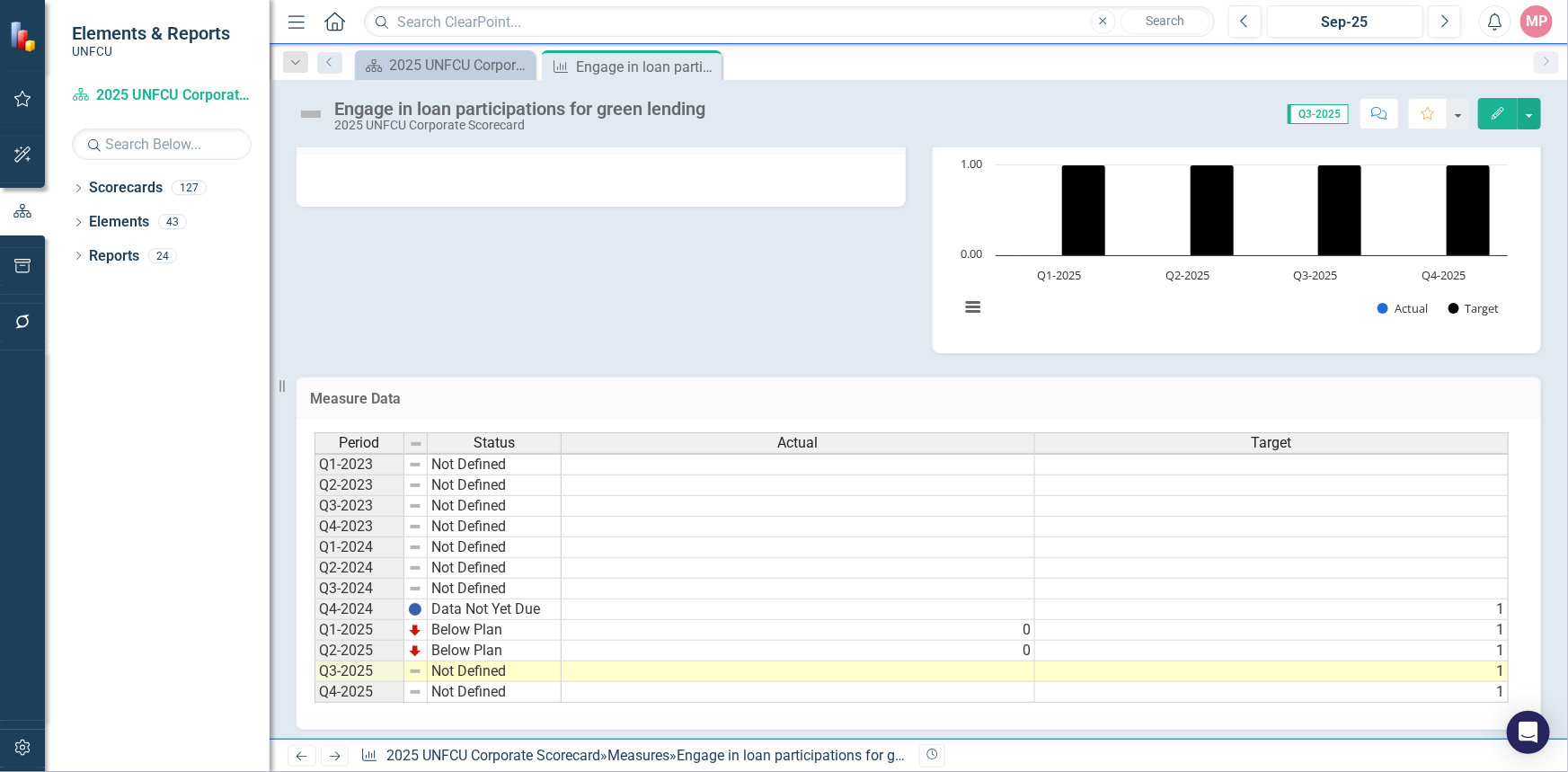
scroll to position [1, 0]
click at [706, 63] on icon at bounding box center [705, 67] width 10 height 10
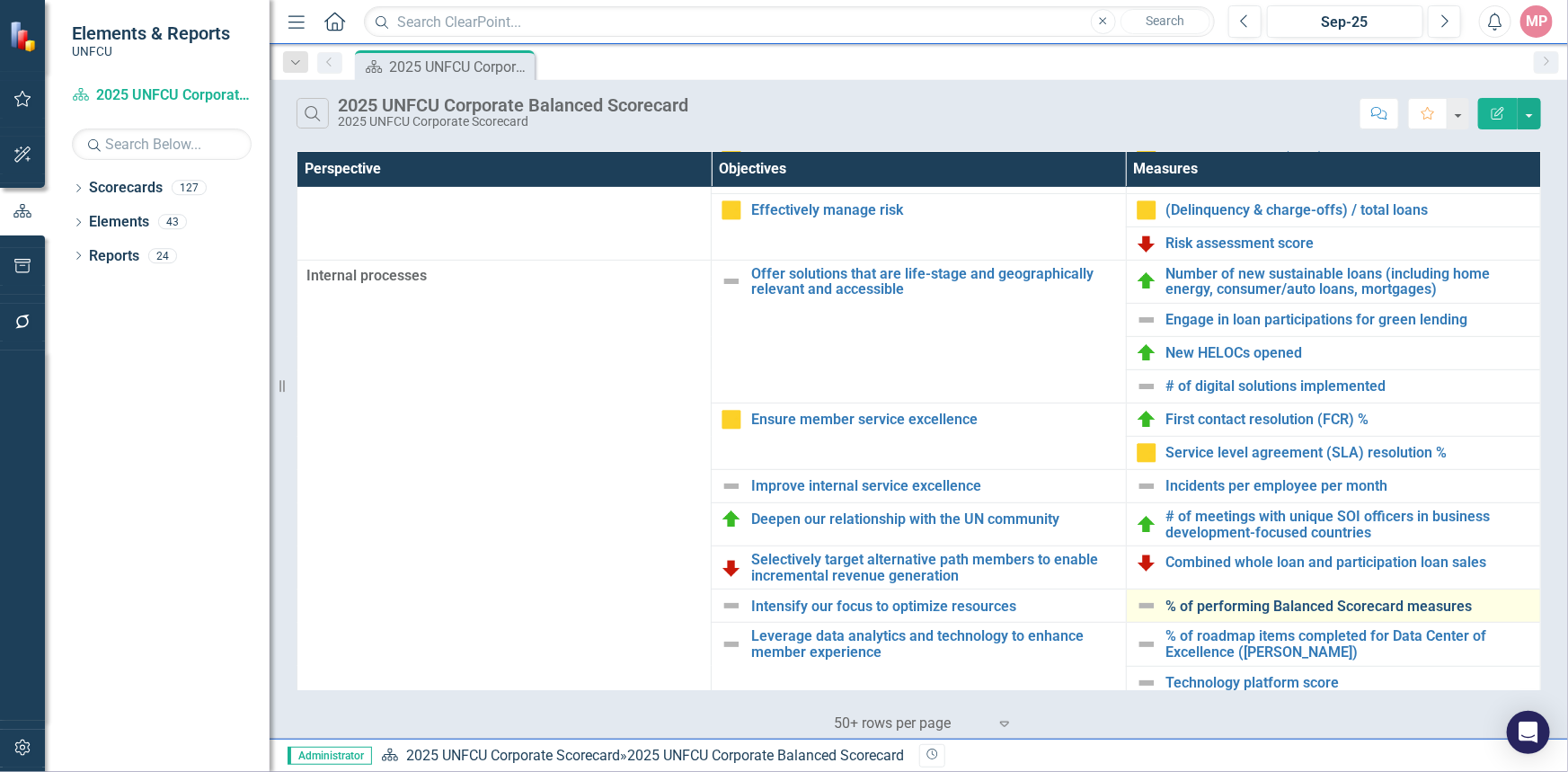
scroll to position [443, 0]
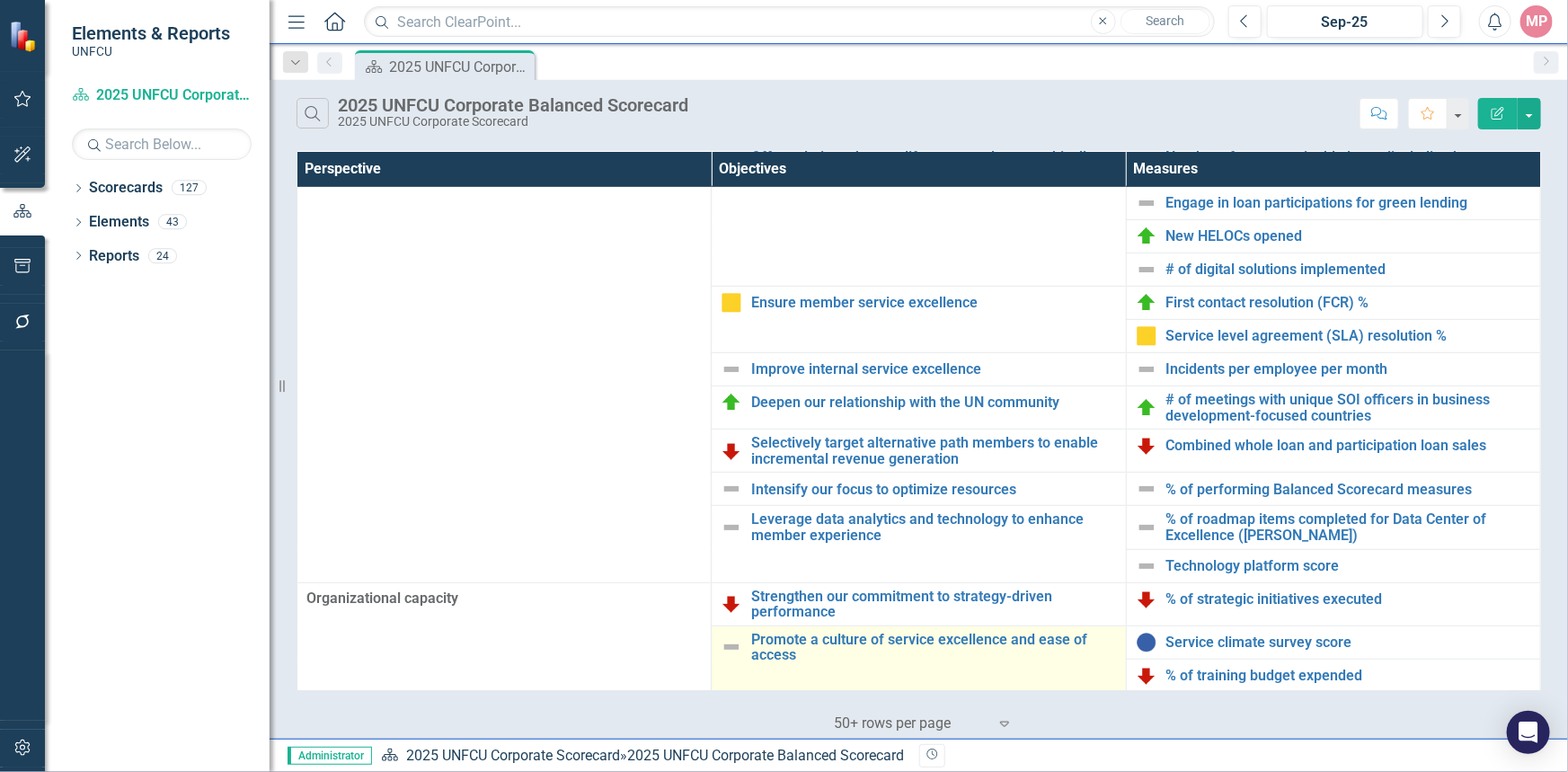
click at [732, 643] on img at bounding box center [731, 647] width 22 height 22
click at [731, 644] on img at bounding box center [731, 647] width 22 height 22
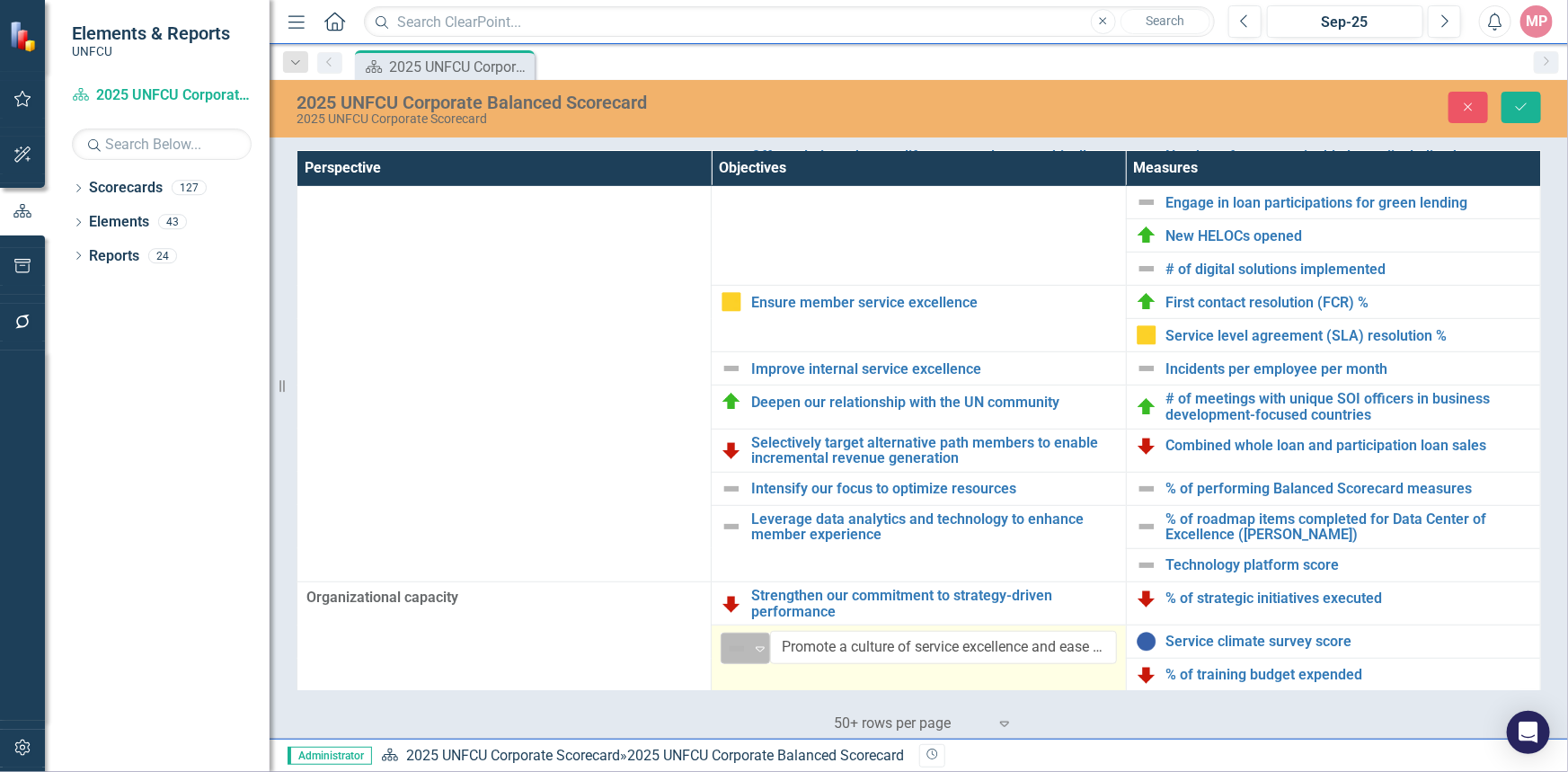
click at [754, 647] on icon "Expand" at bounding box center [760, 649] width 18 height 14
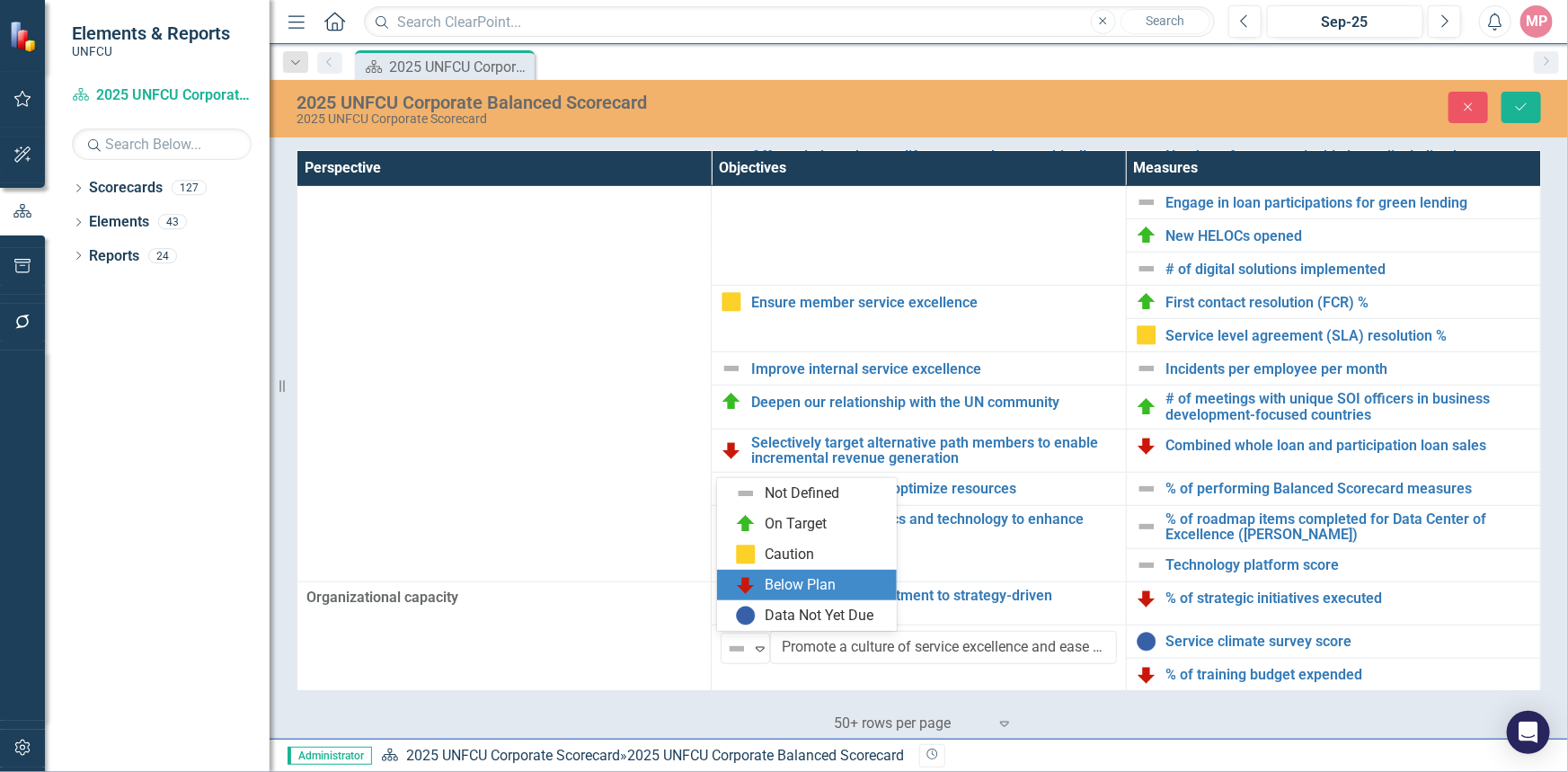
click at [784, 587] on div "Below Plan" at bounding box center [800, 585] width 71 height 21
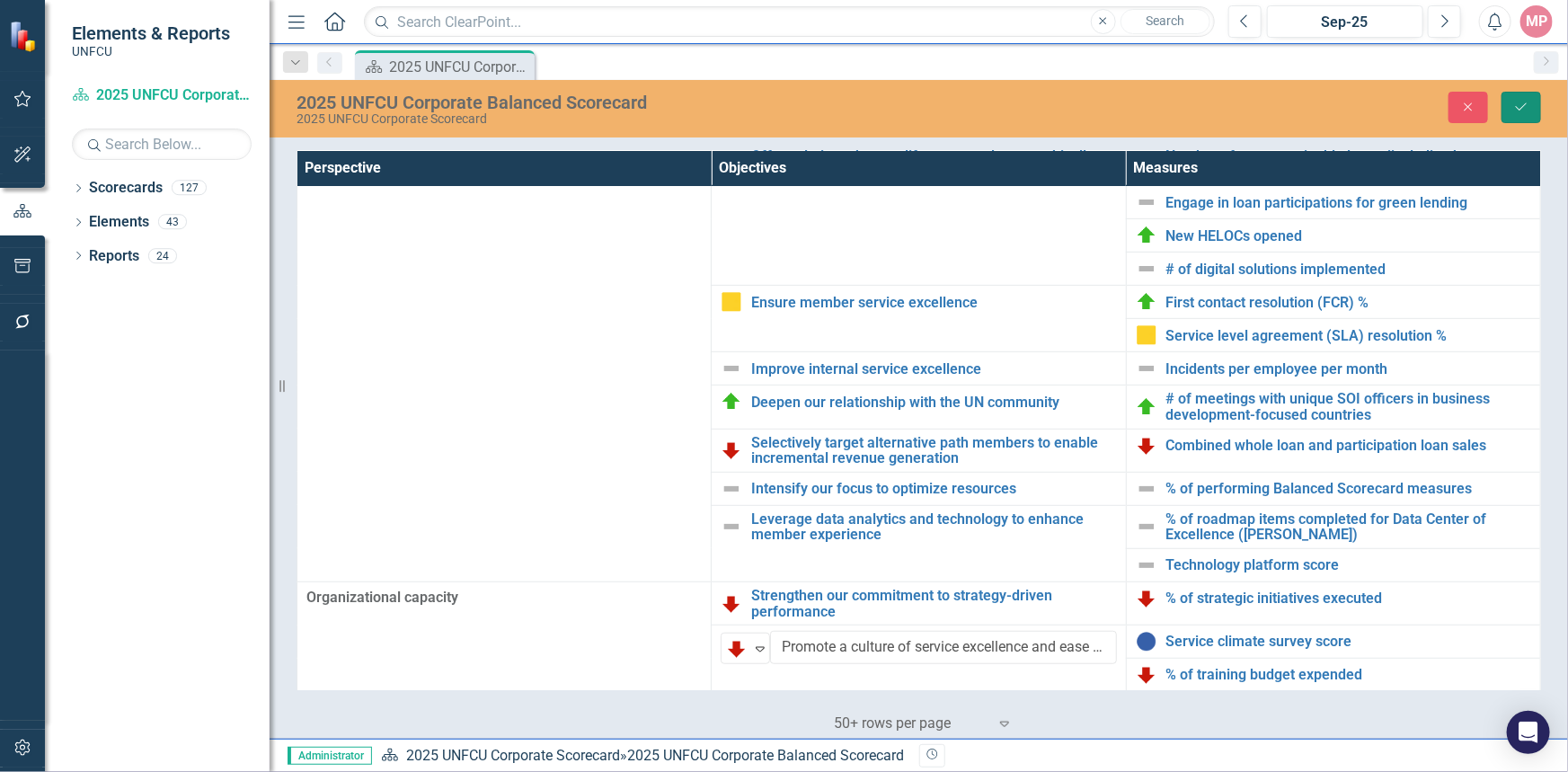
click at [1518, 100] on icon "Save" at bounding box center [1520, 106] width 16 height 13
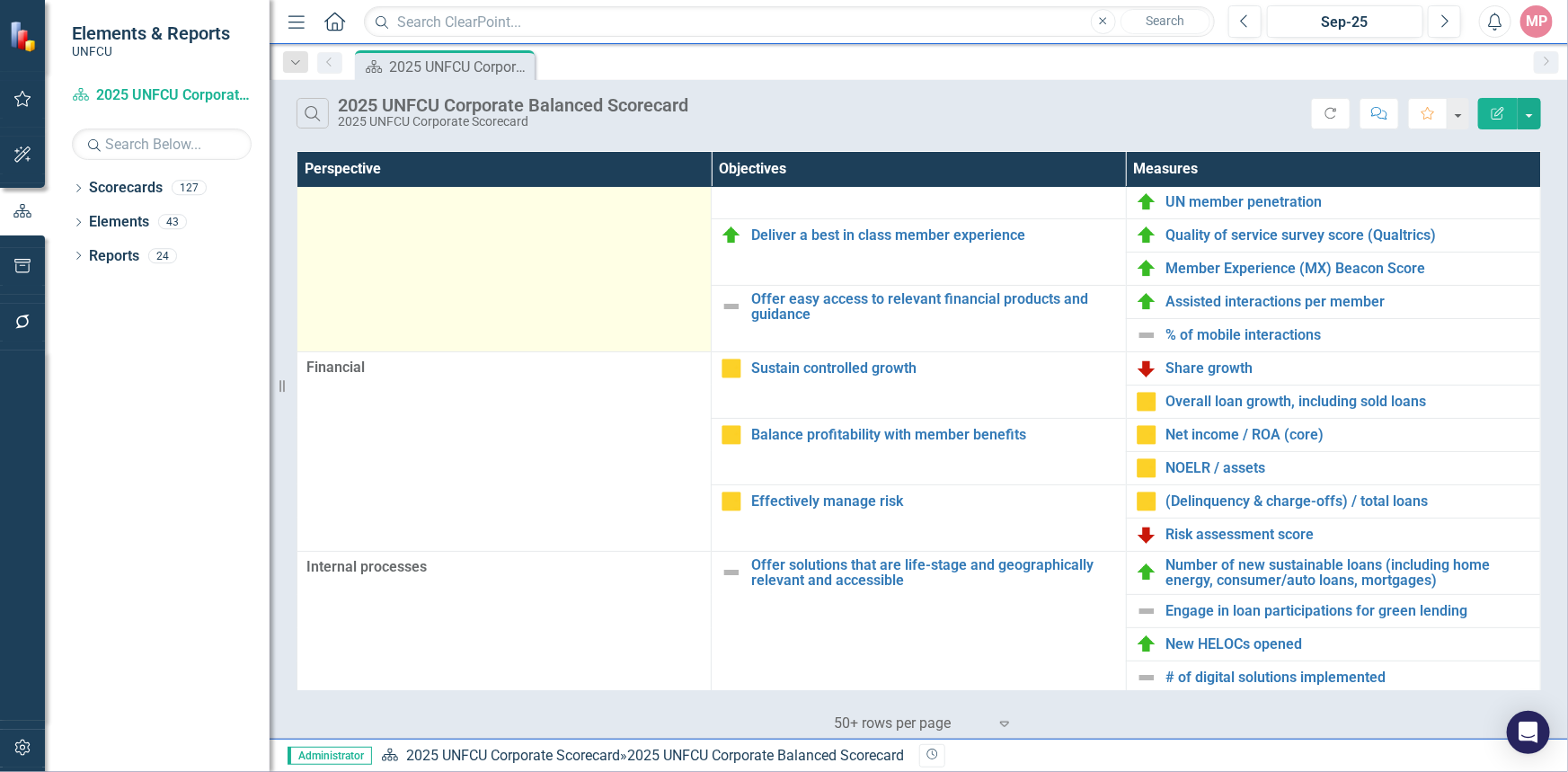
scroll to position [0, 0]
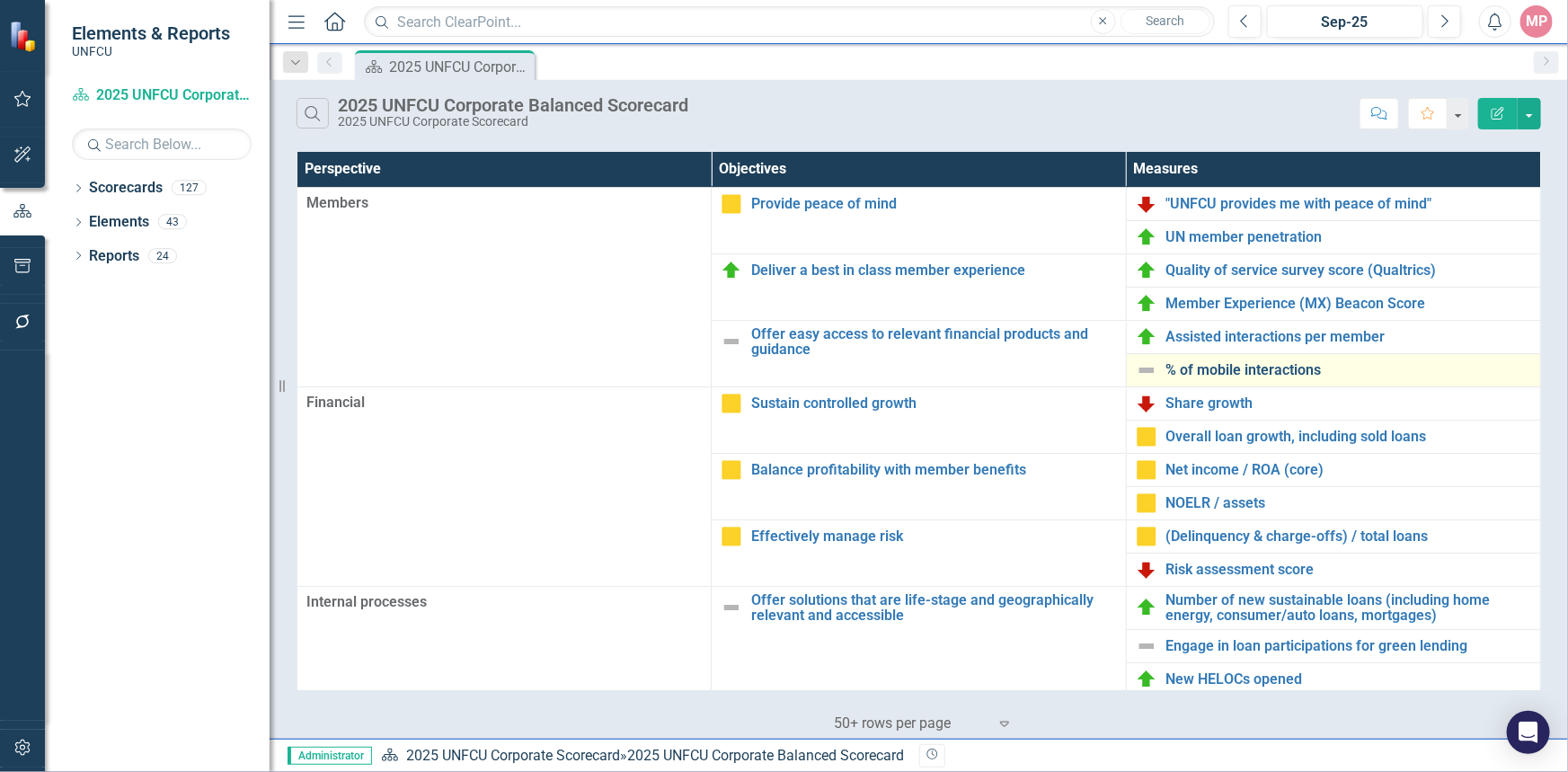
click at [1229, 374] on link "% of mobile interactions" at bounding box center [1347, 370] width 365 height 16
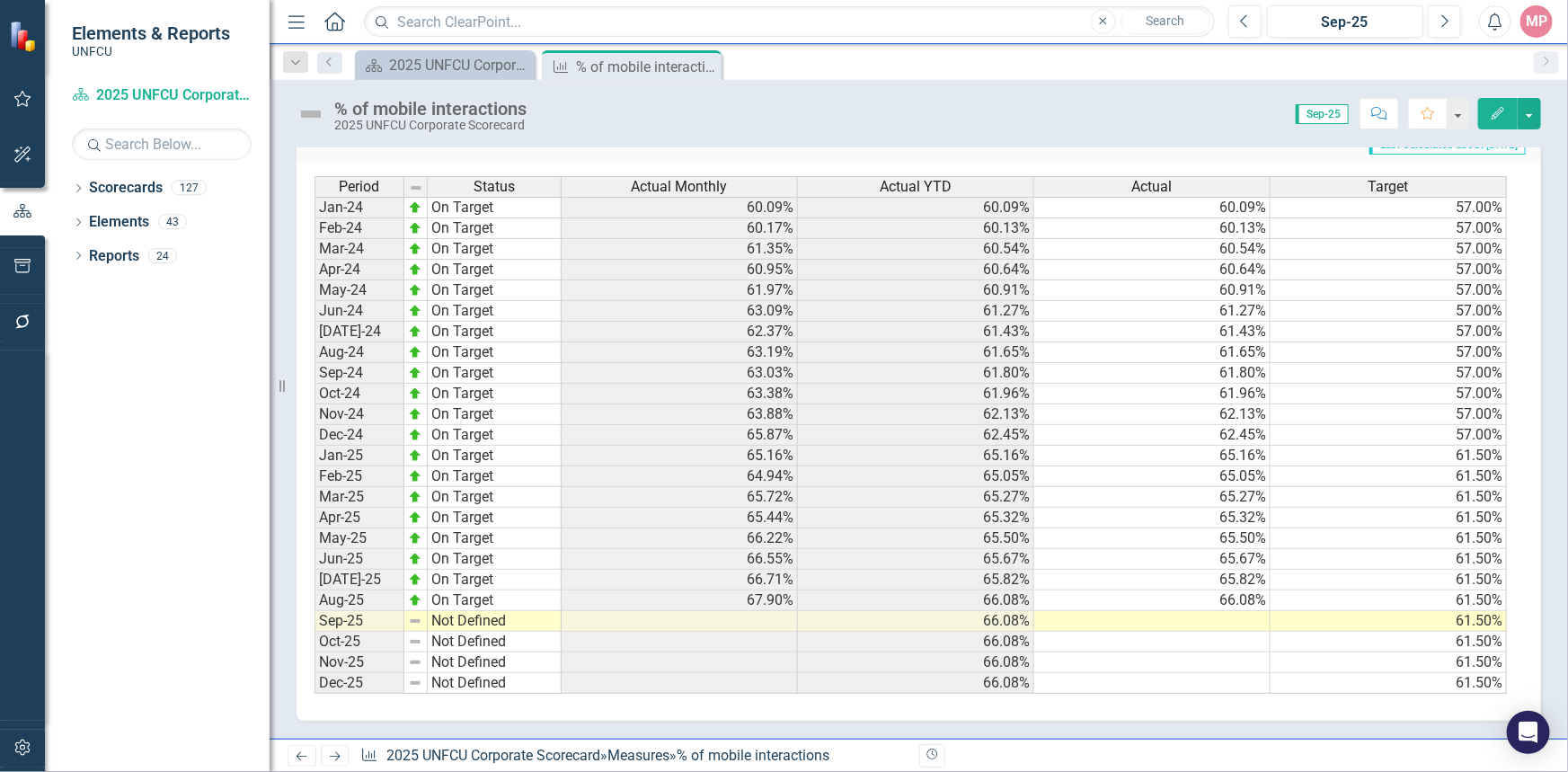
scroll to position [349, 0]
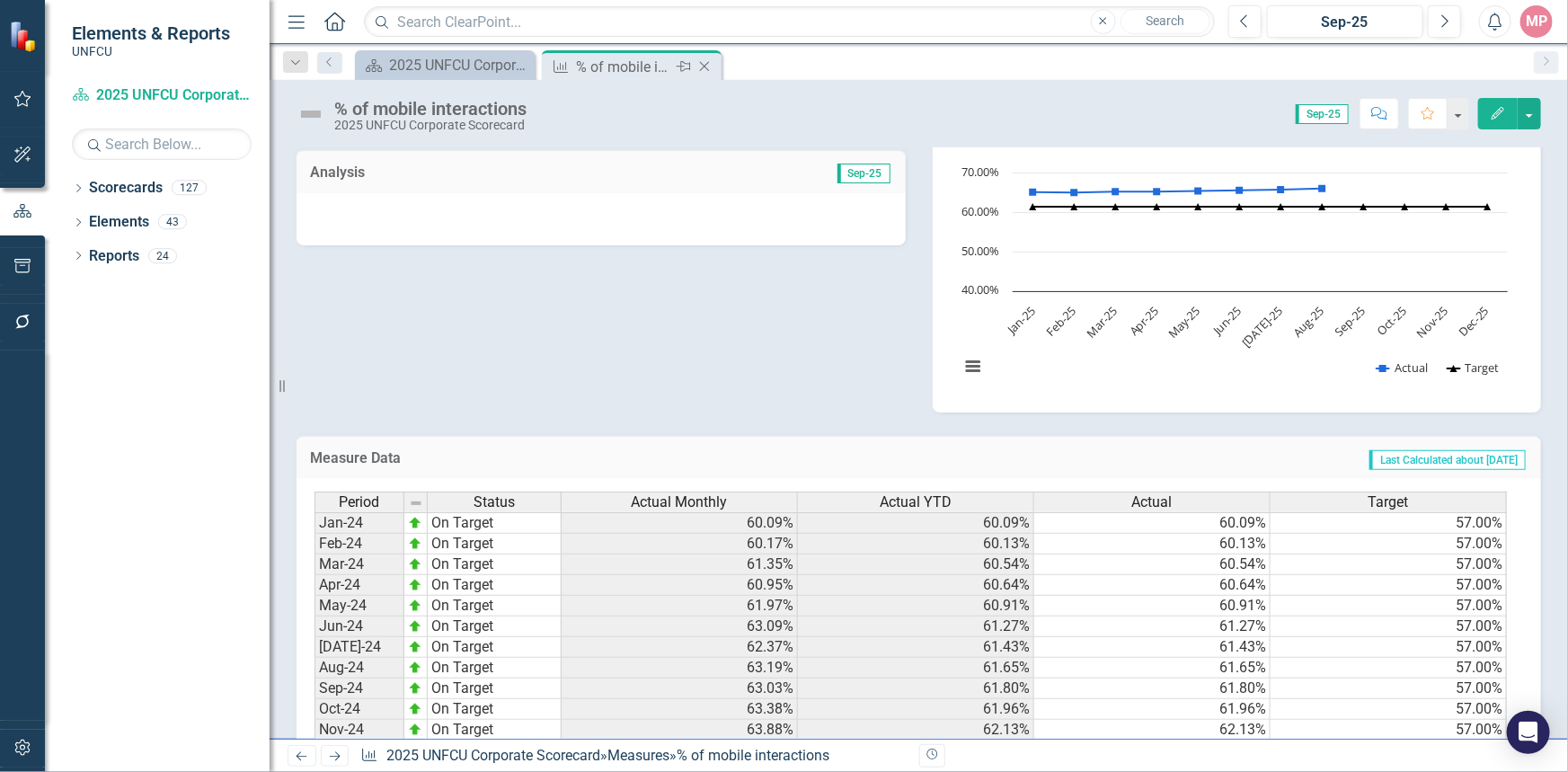
click at [704, 62] on icon "Close" at bounding box center [705, 67] width 18 height 14
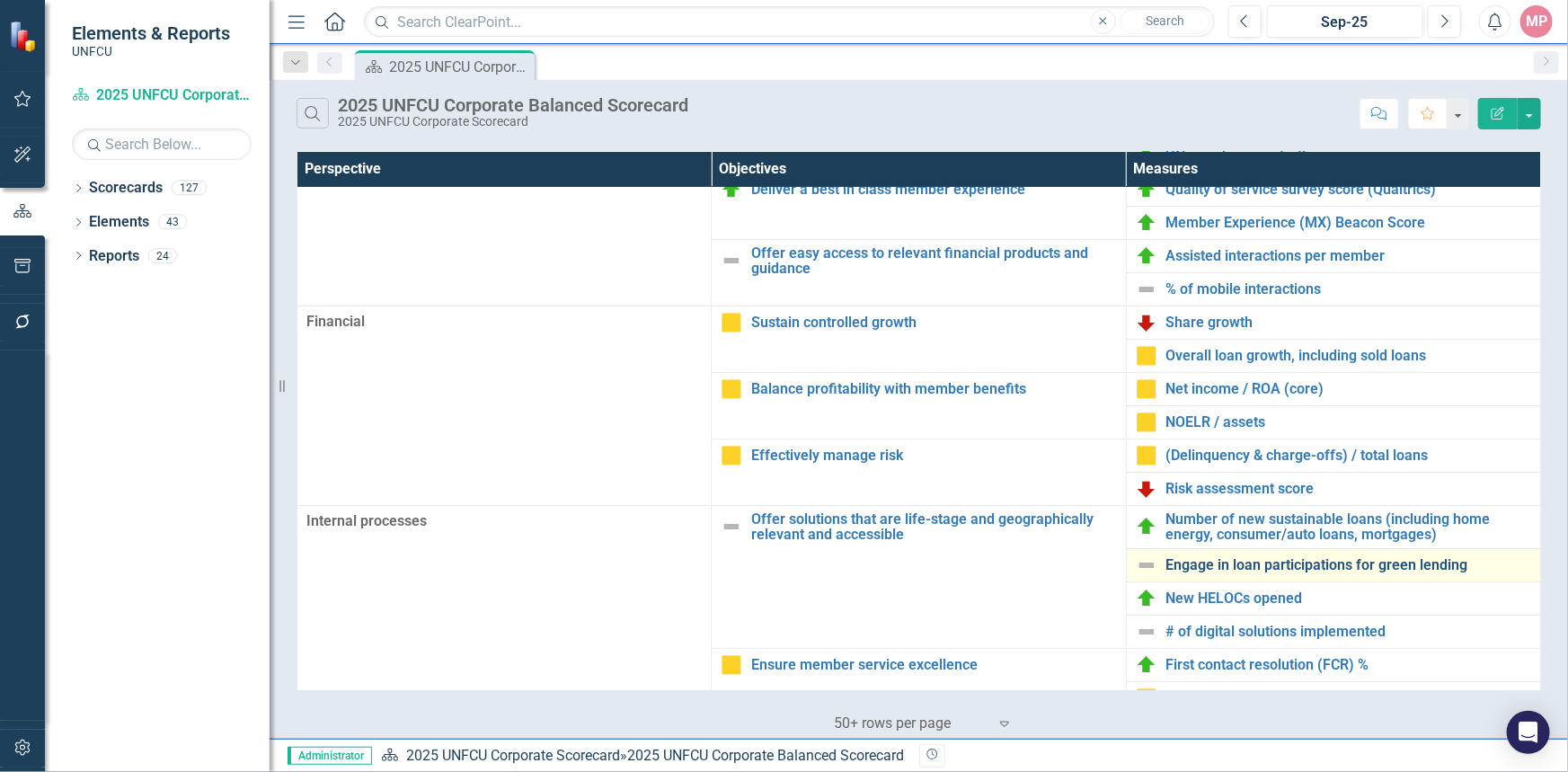
scroll to position [163, 0]
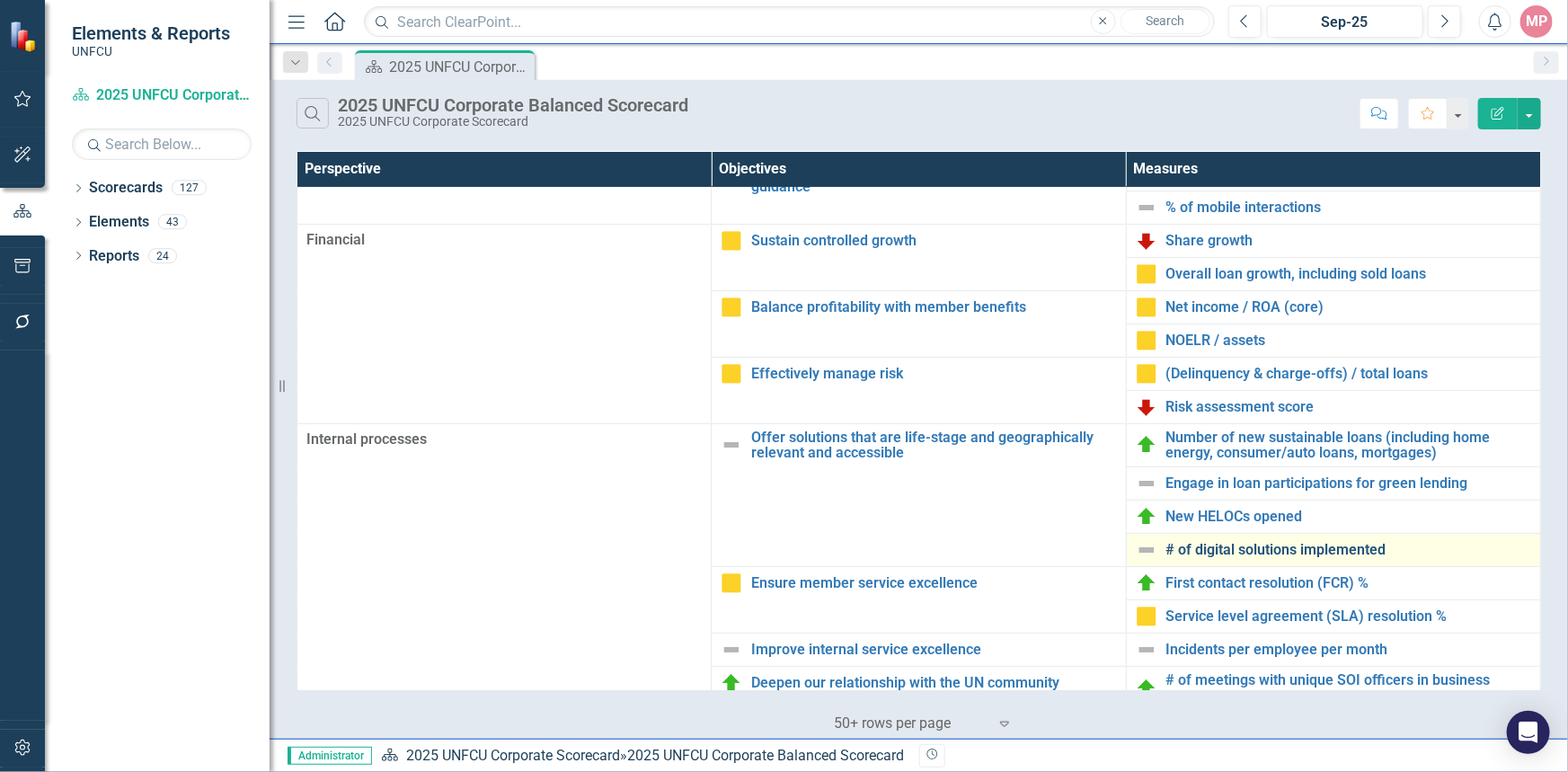
click at [1259, 541] on link "# of digital solutions implemented" at bounding box center [1347, 549] width 365 height 16
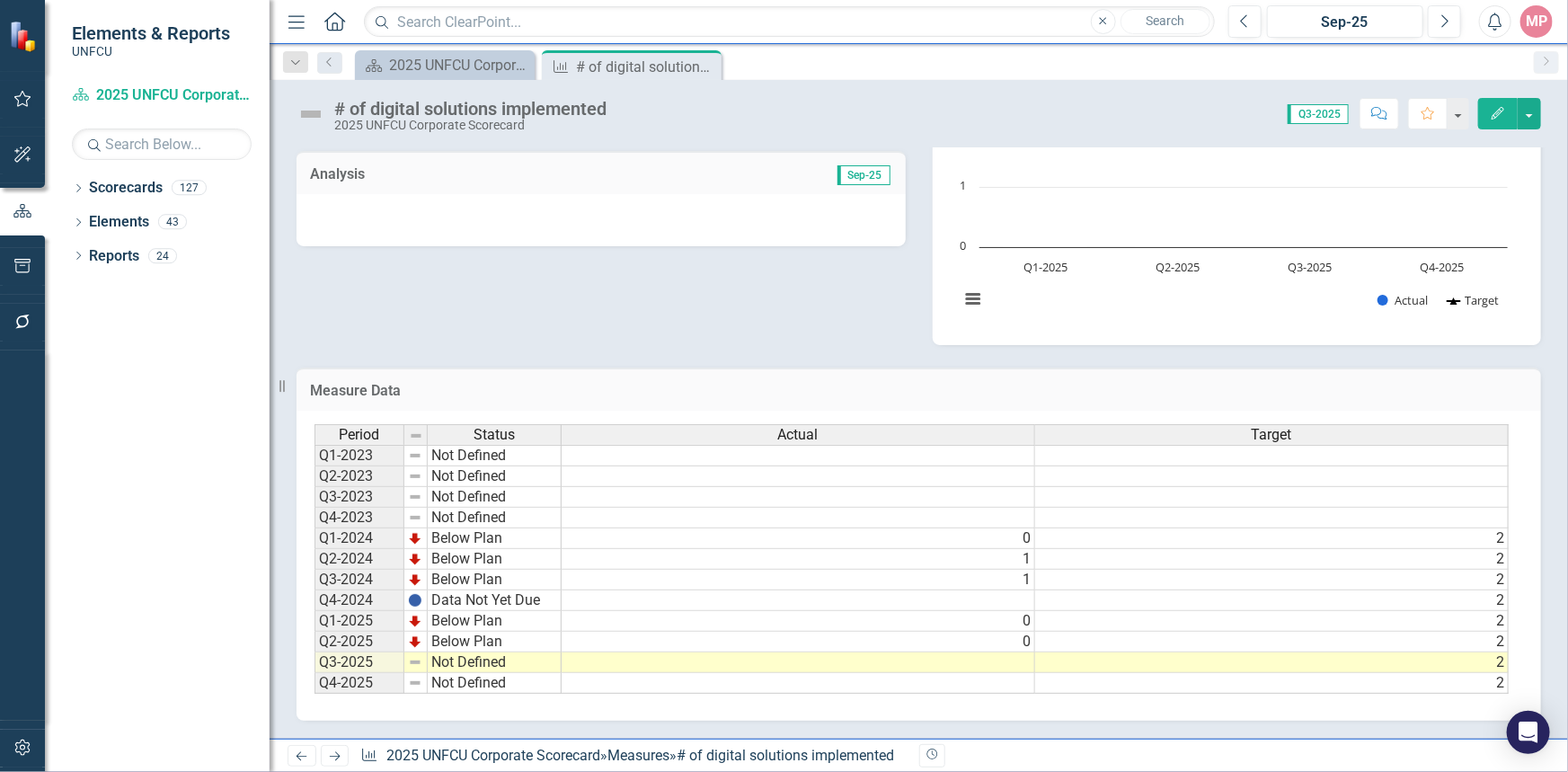
scroll to position [0, 12]
click at [701, 70] on icon at bounding box center [705, 67] width 10 height 10
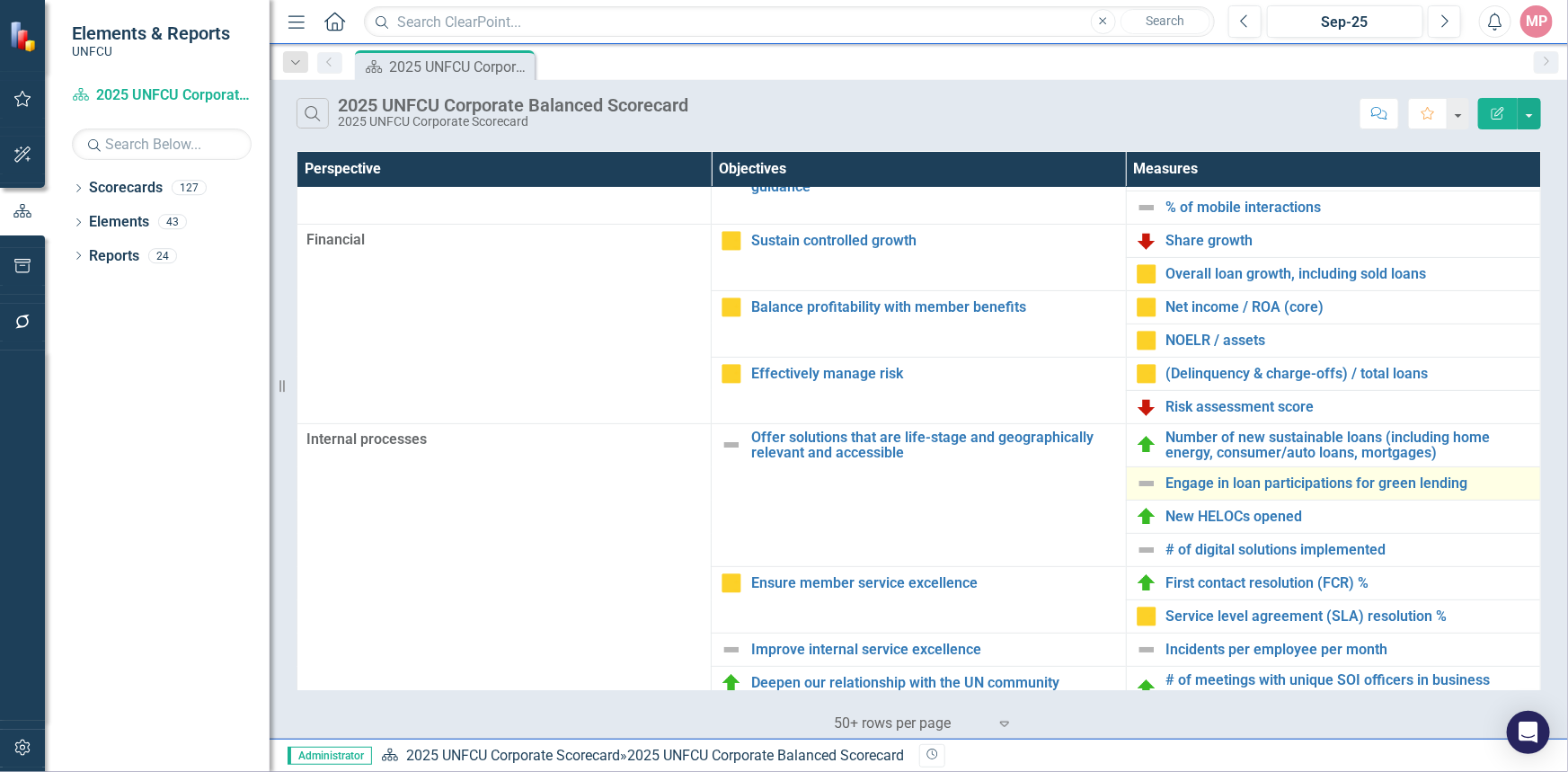
scroll to position [244, 0]
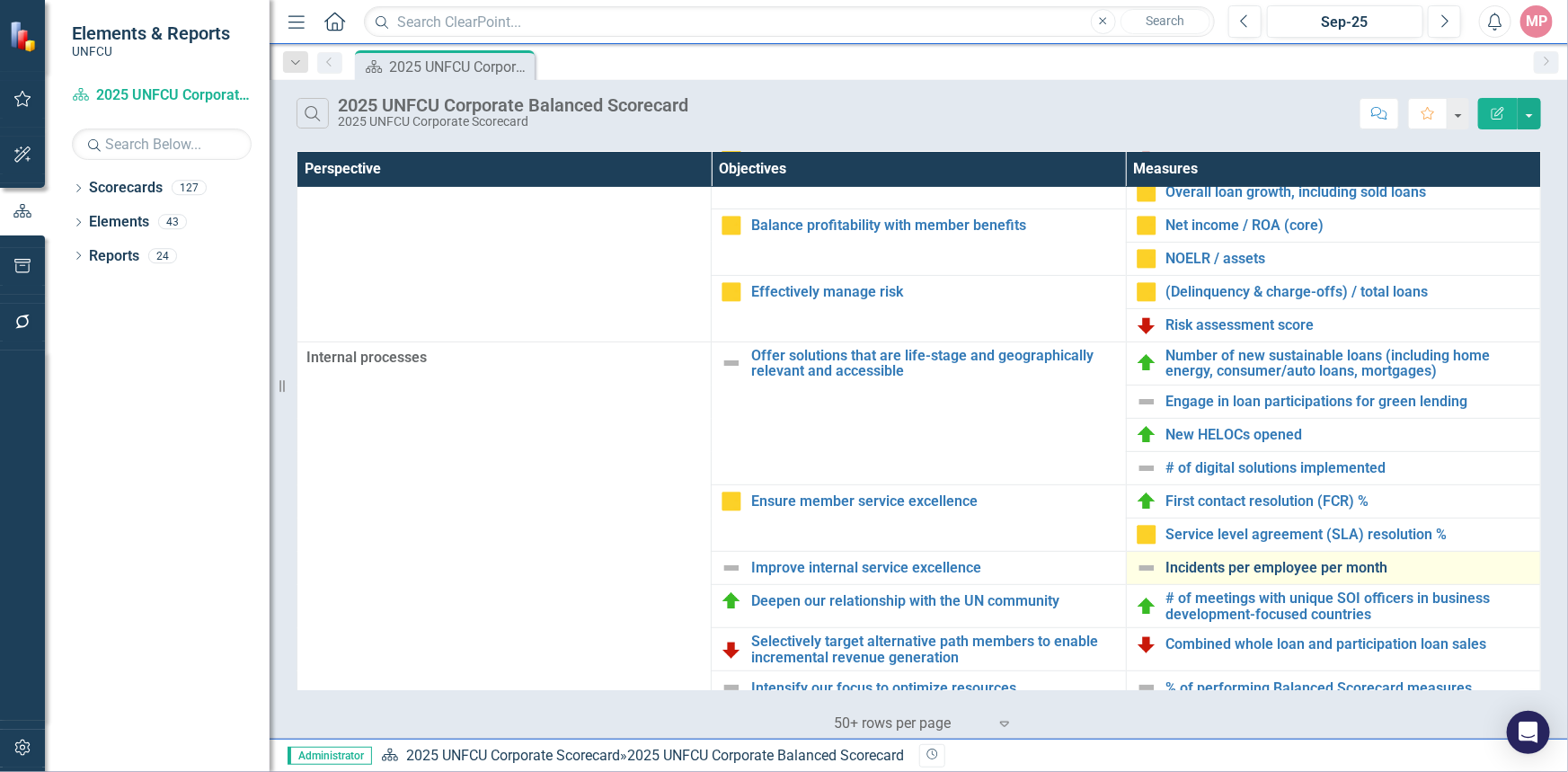
click at [1261, 574] on link "Incidents per employee per month" at bounding box center [1347, 567] width 365 height 16
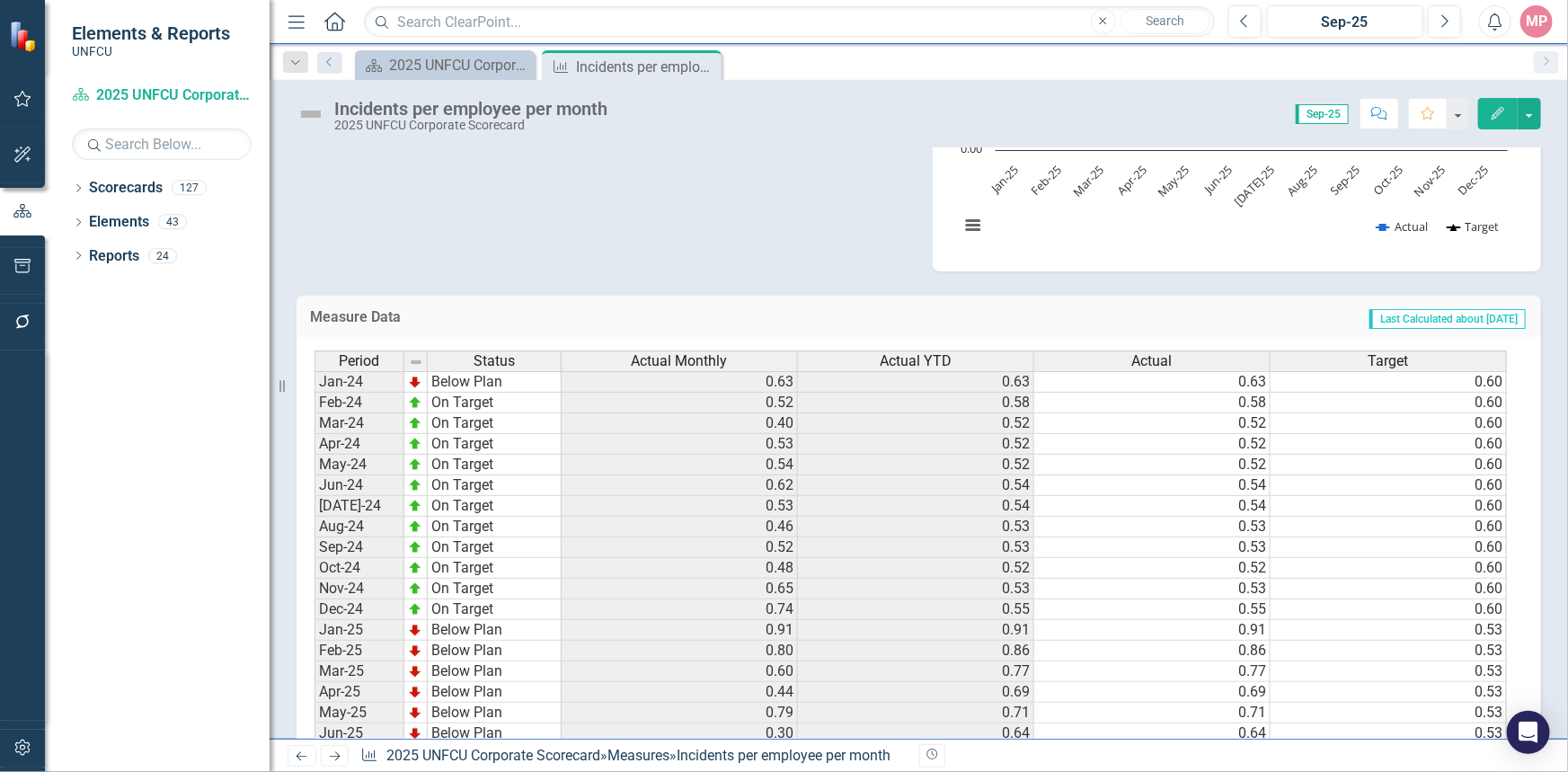
scroll to position [675, 0]
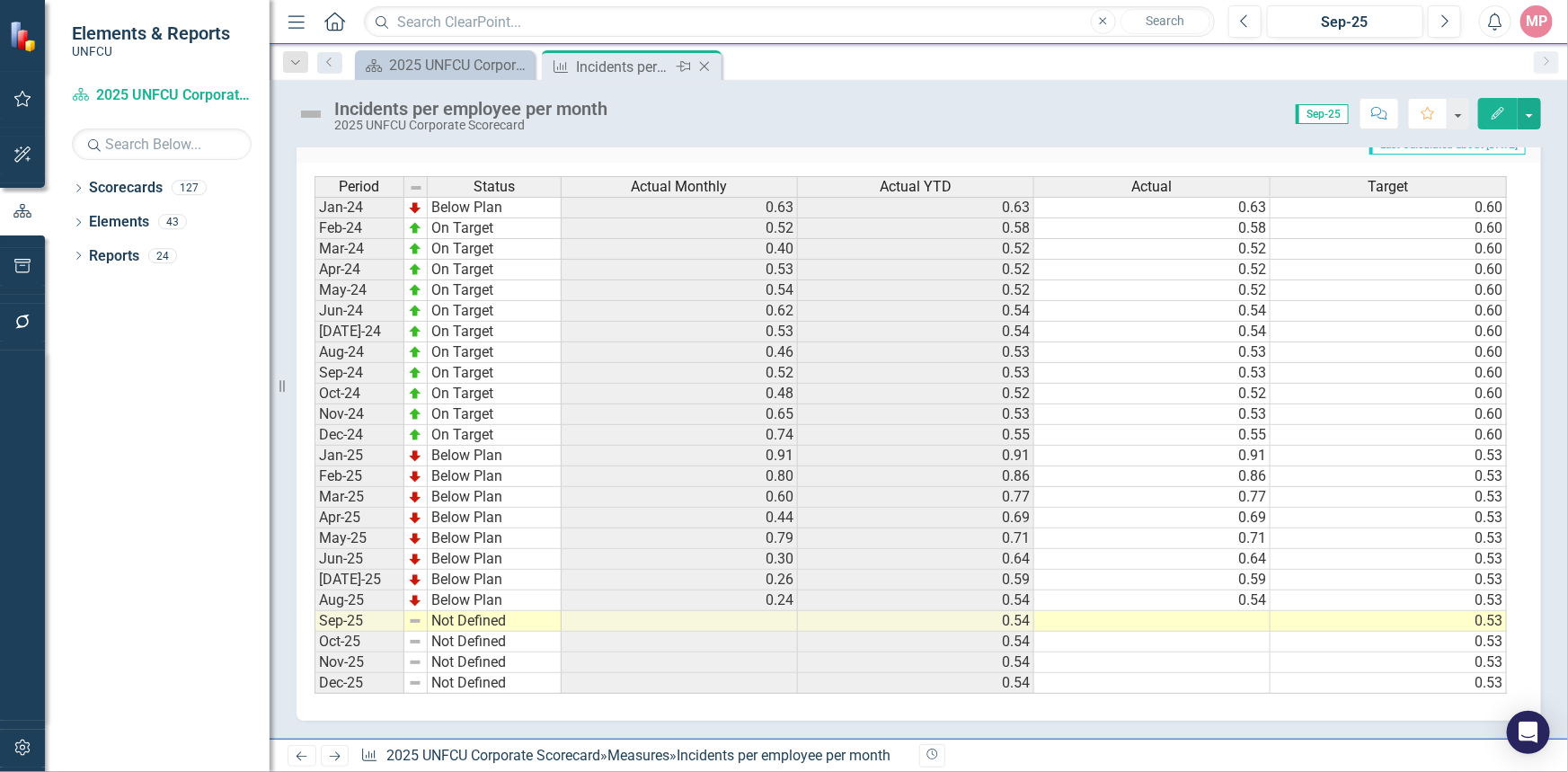
click at [703, 67] on icon at bounding box center [705, 67] width 10 height 10
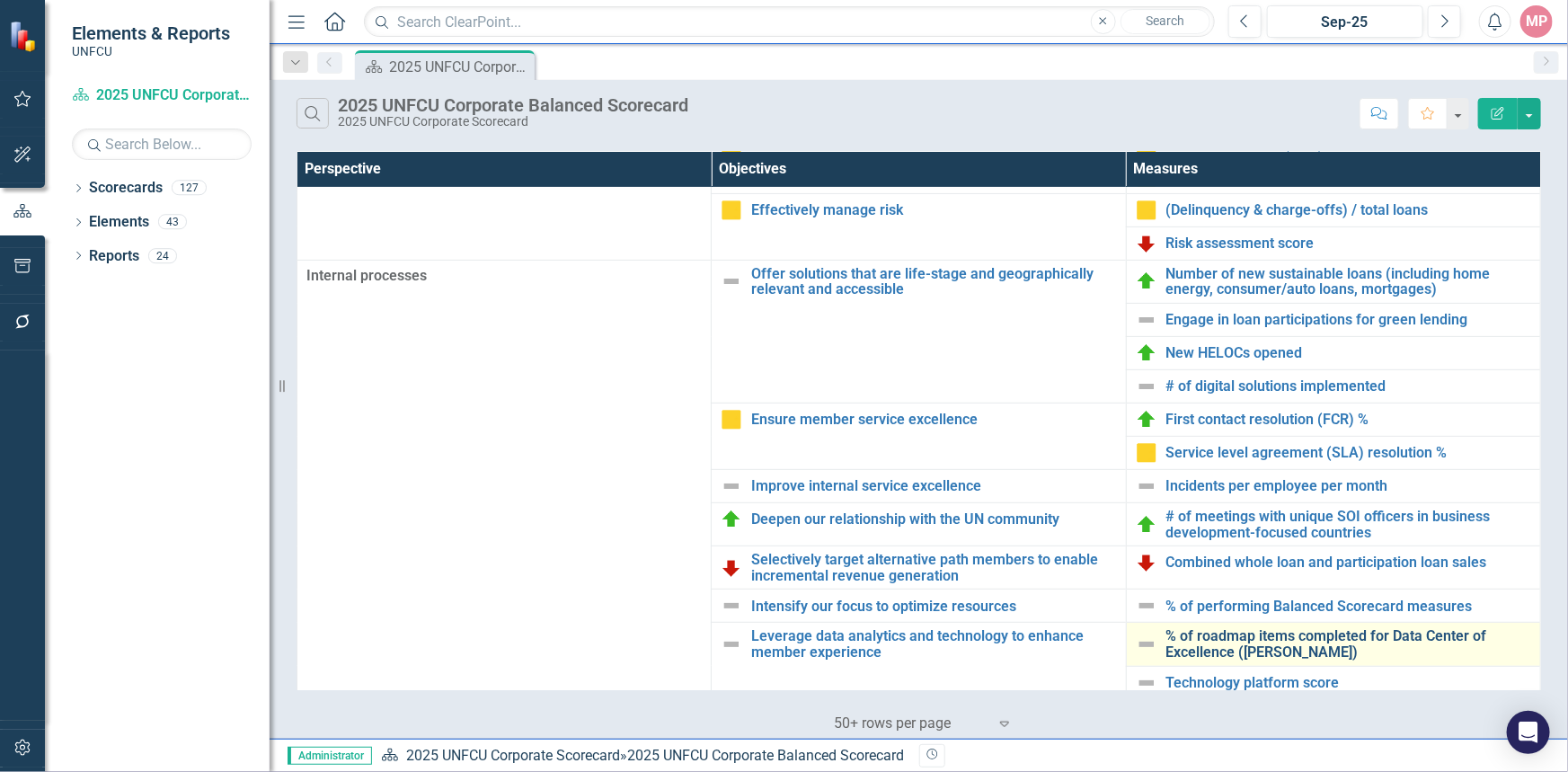
scroll to position [407, 0]
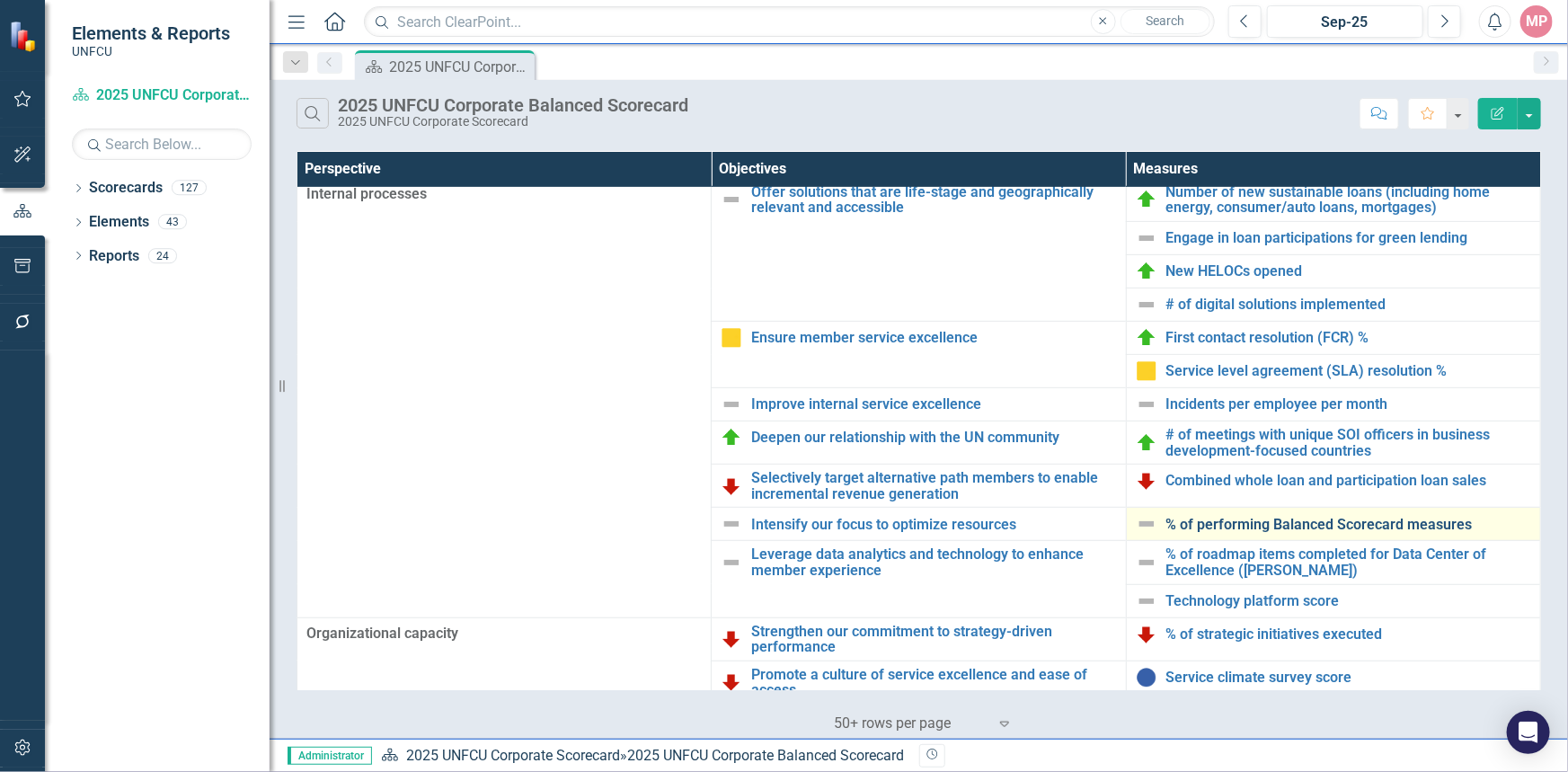
click at [1281, 522] on link "% of performing Balanced Scorecard measures" at bounding box center [1347, 525] width 365 height 16
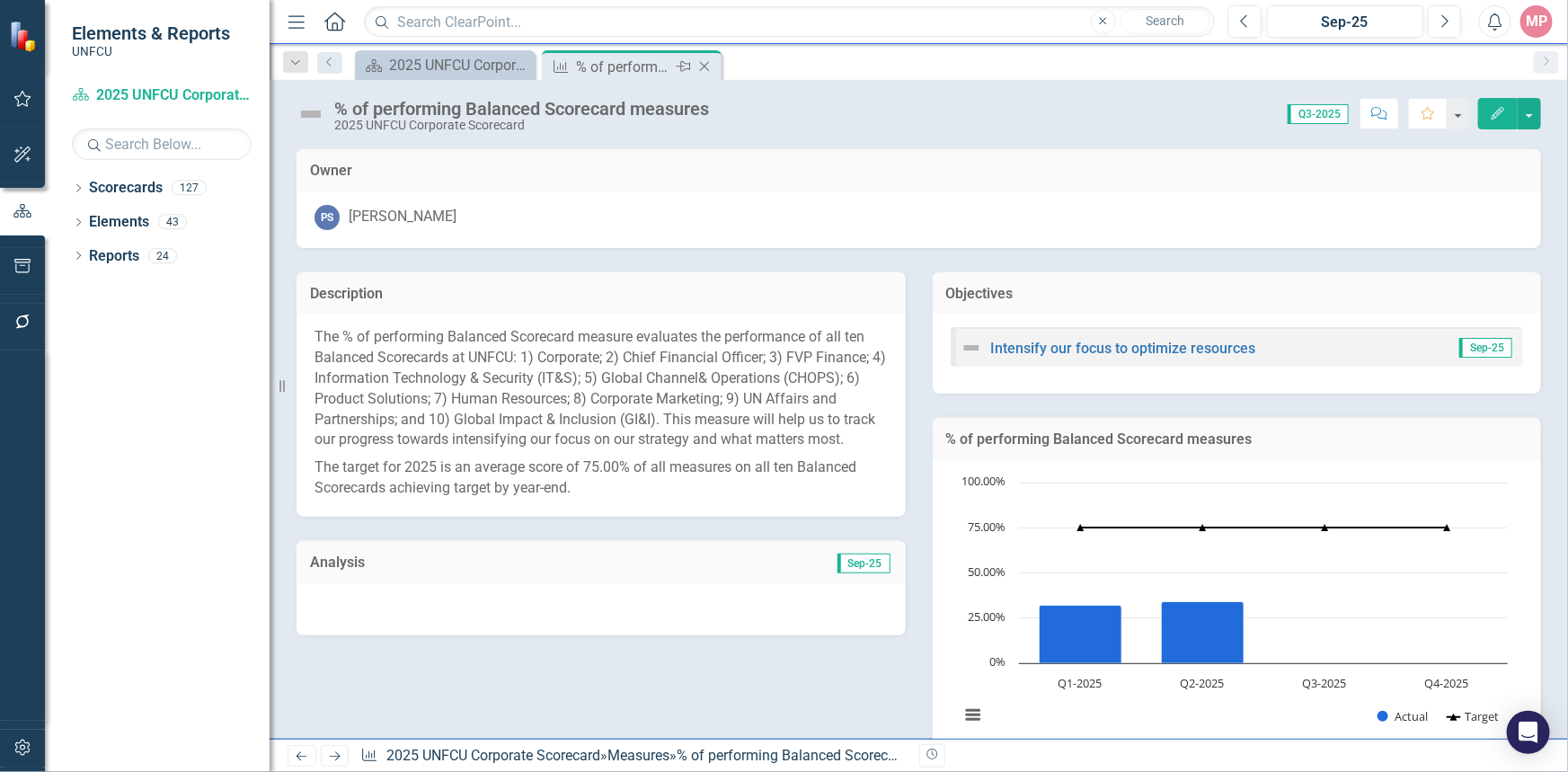
drag, startPoint x: 707, startPoint y: 68, endPoint x: 140, endPoint y: 9, distance: 570.1
click at [0, 0] on icon "Close" at bounding box center [0, 0] width 0 height 0
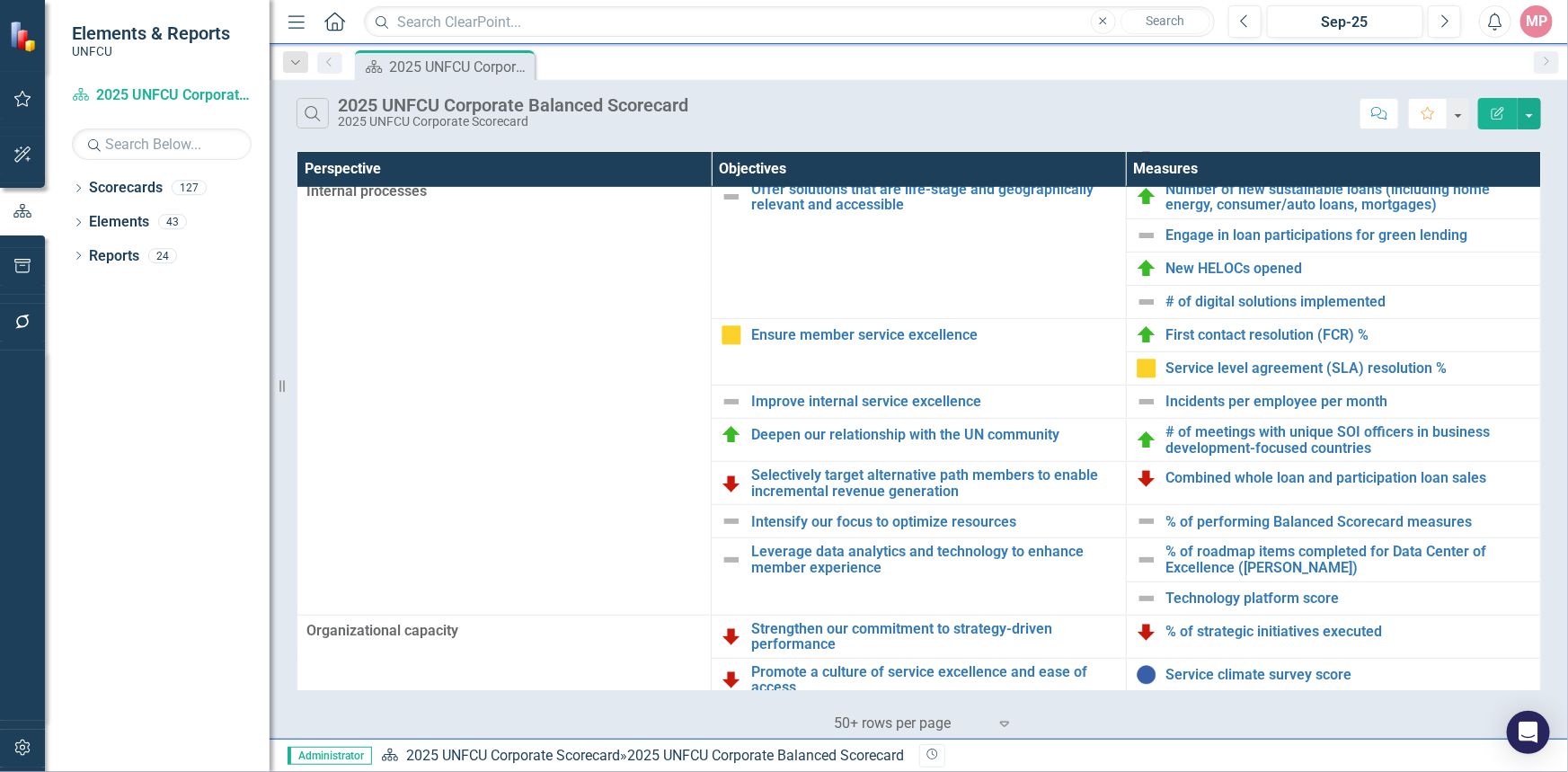
scroll to position [443, 0]
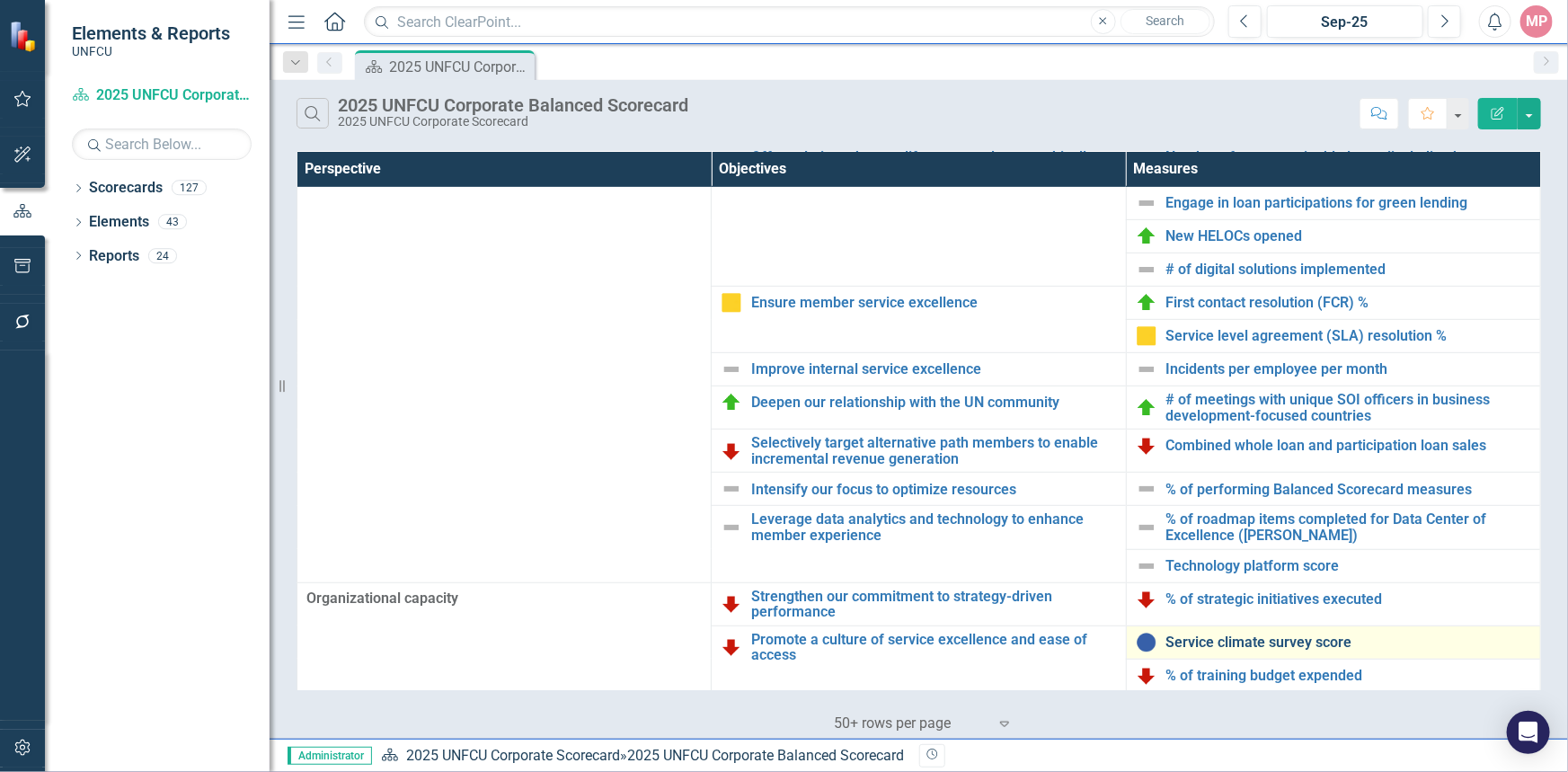
click at [1215, 642] on link "Service climate survey score" at bounding box center [1347, 642] width 365 height 16
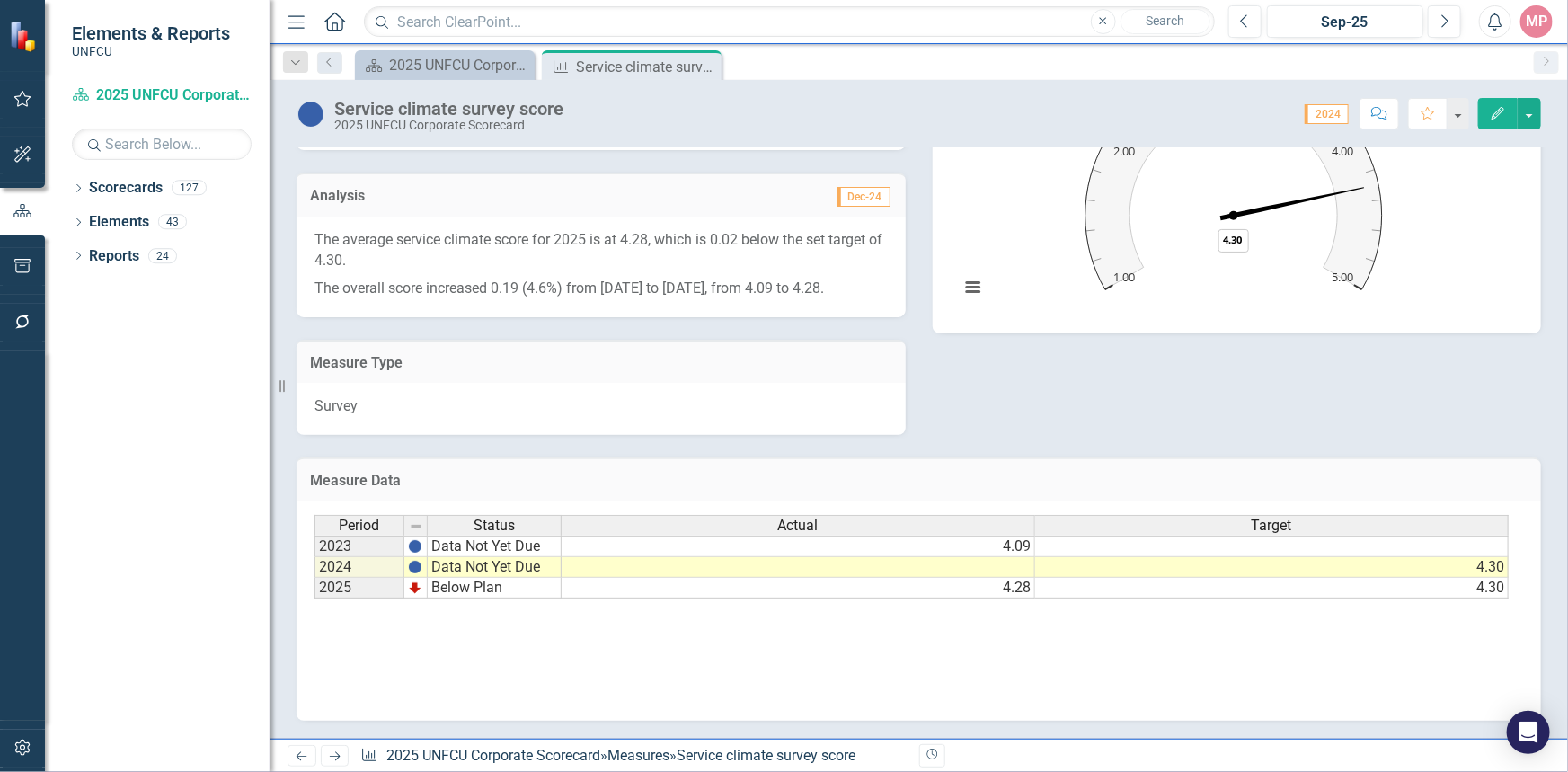
drag, startPoint x: 1503, startPoint y: 559, endPoint x: 1501, endPoint y: 593, distance: 34.1
click at [1501, 593] on div "Period Status Actual Target 2023 Data Not Yet Due 4.09 2024 Data Not Yet Due 4.…" at bounding box center [911, 556] width 1194 height 84
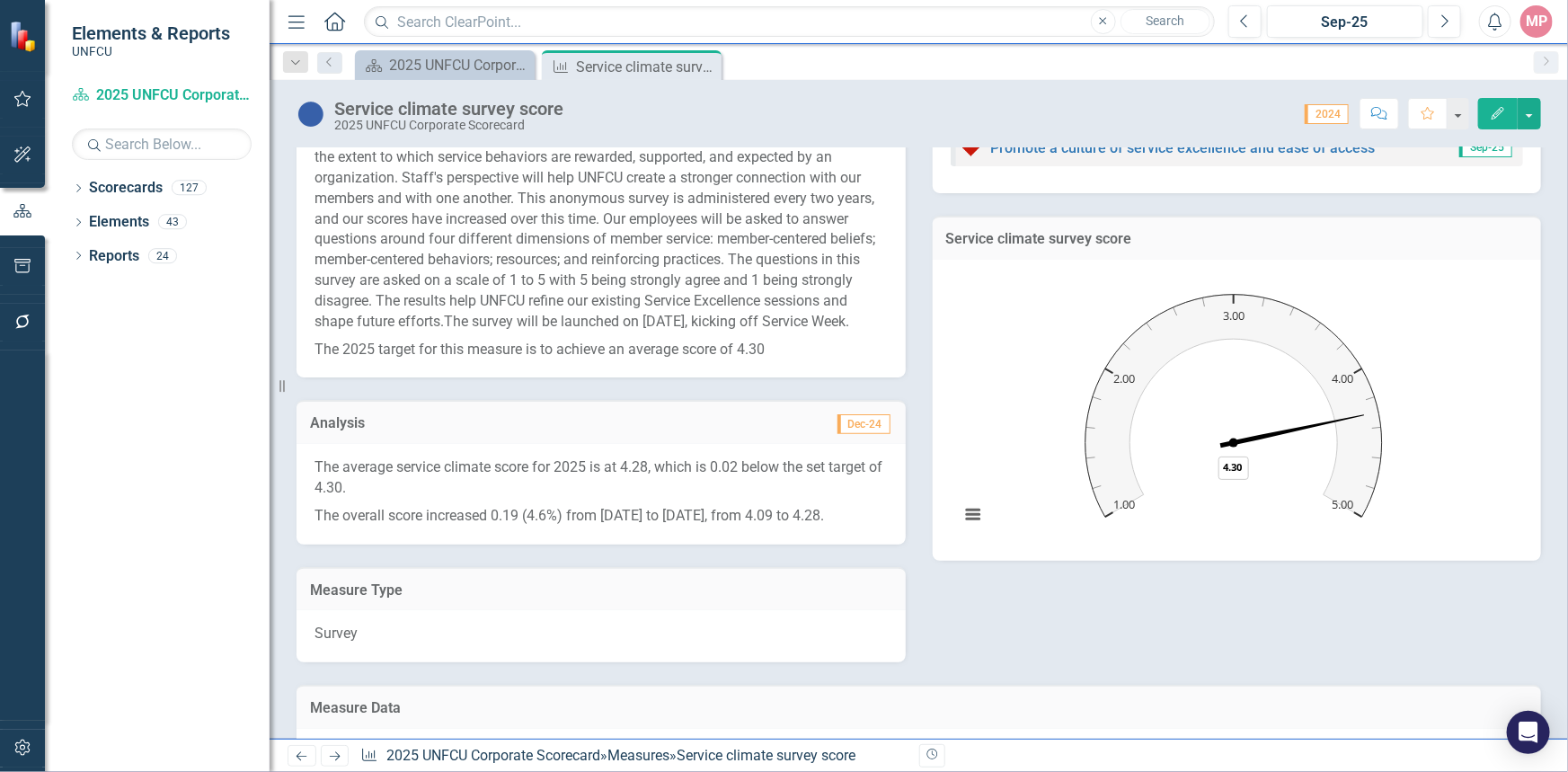
scroll to position [445, 0]
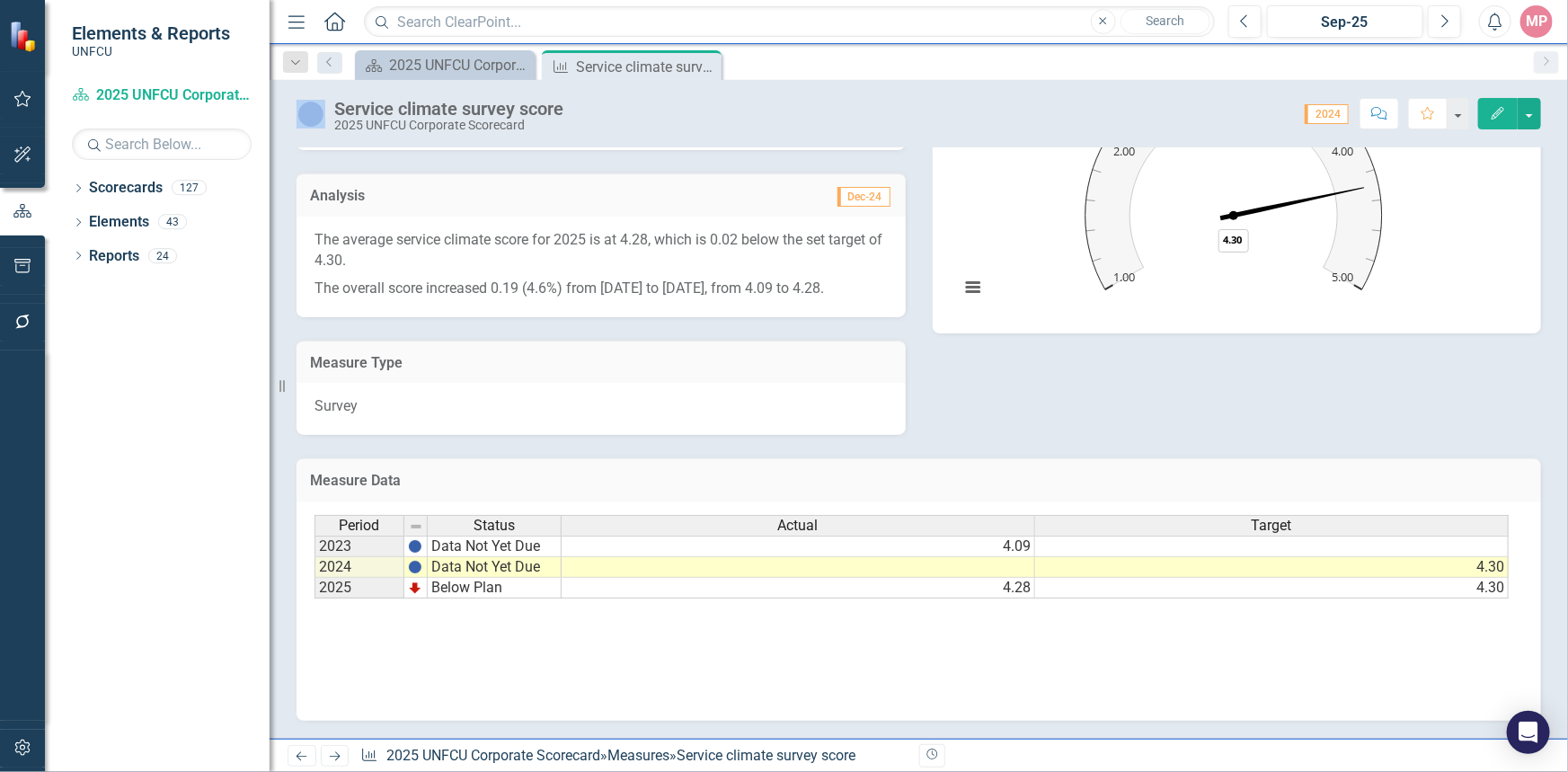
drag, startPoint x: 705, startPoint y: 63, endPoint x: 799, endPoint y: 61, distance: 94.0
click at [799, 61] on div "Scorecard 2025 UNFCU Corporate Balanced Scorecard Close Measure Service climate…" at bounding box center [937, 65] width 1174 height 29
click at [706, 68] on icon "Close" at bounding box center [705, 67] width 18 height 14
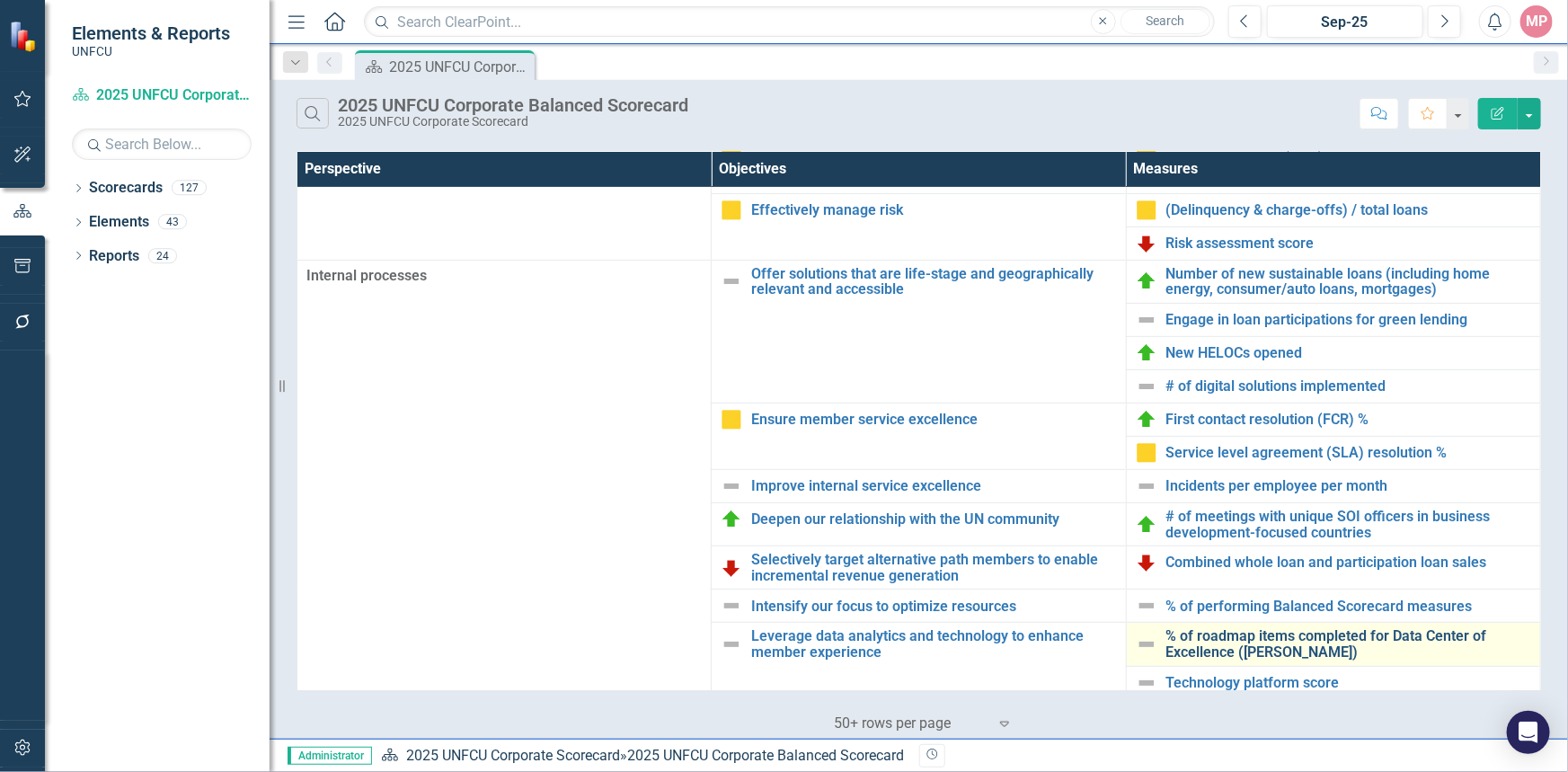
scroll to position [443, 0]
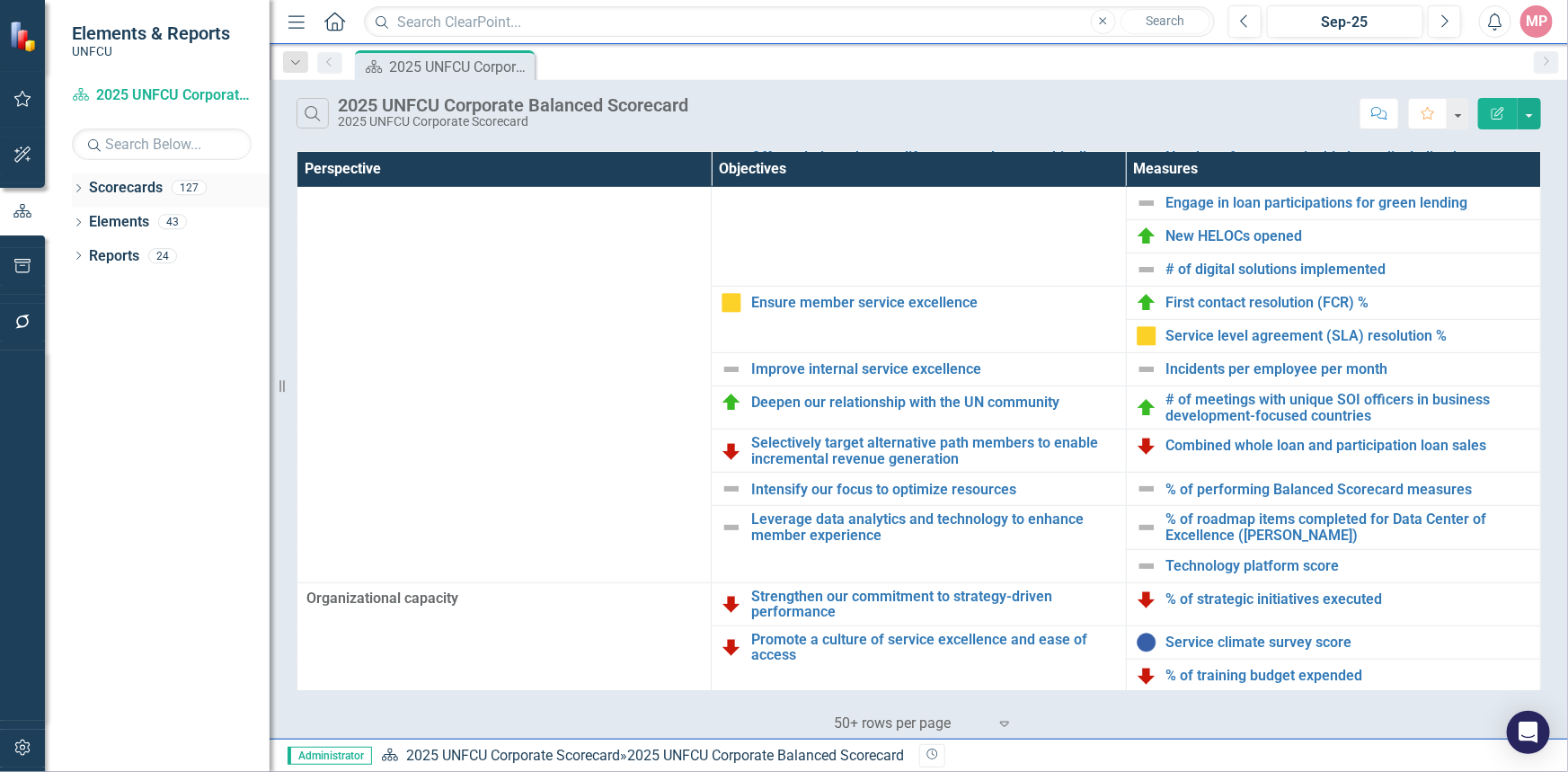
click at [78, 185] on icon "Dropdown" at bounding box center [78, 190] width 13 height 10
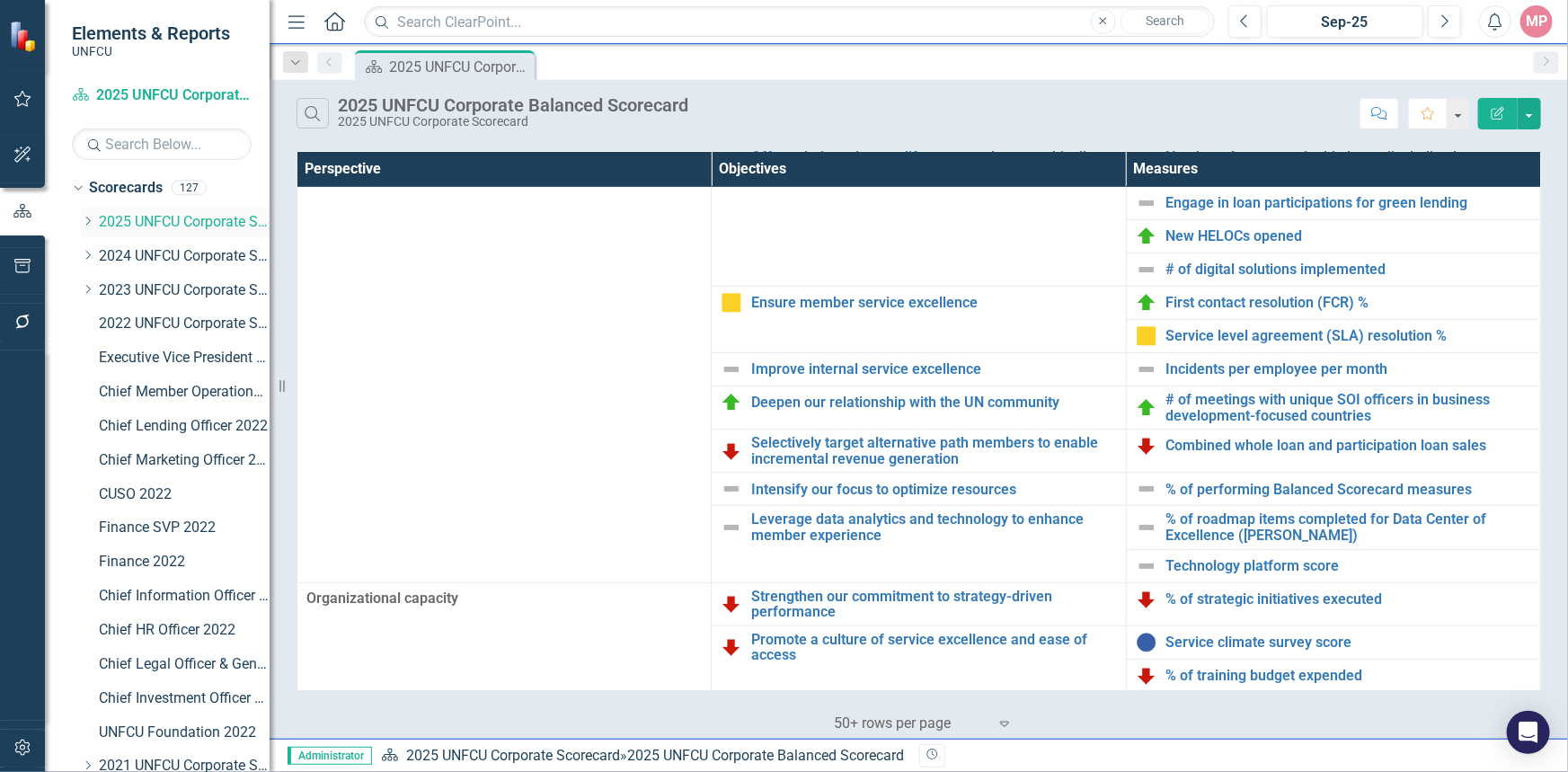
click at [83, 221] on icon "Dropdown" at bounding box center [87, 221] width 14 height 11
click at [183, 256] on link "Chief Financial Officer 2025" at bounding box center [194, 256] width 153 height 21
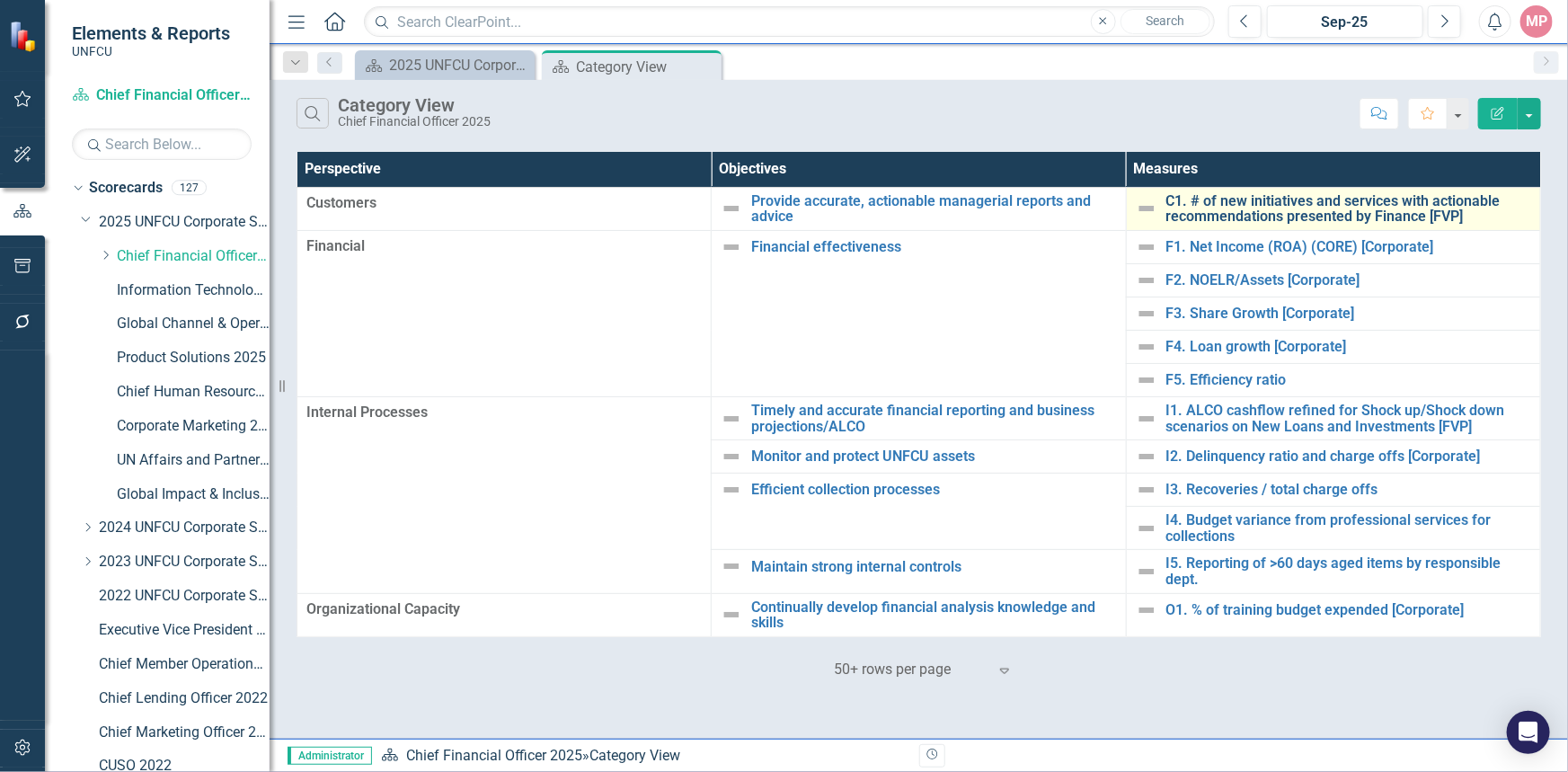
click at [1246, 205] on link "C1. # of new initiatives and services with actionable recommendations presented…" at bounding box center [1347, 209] width 365 height 32
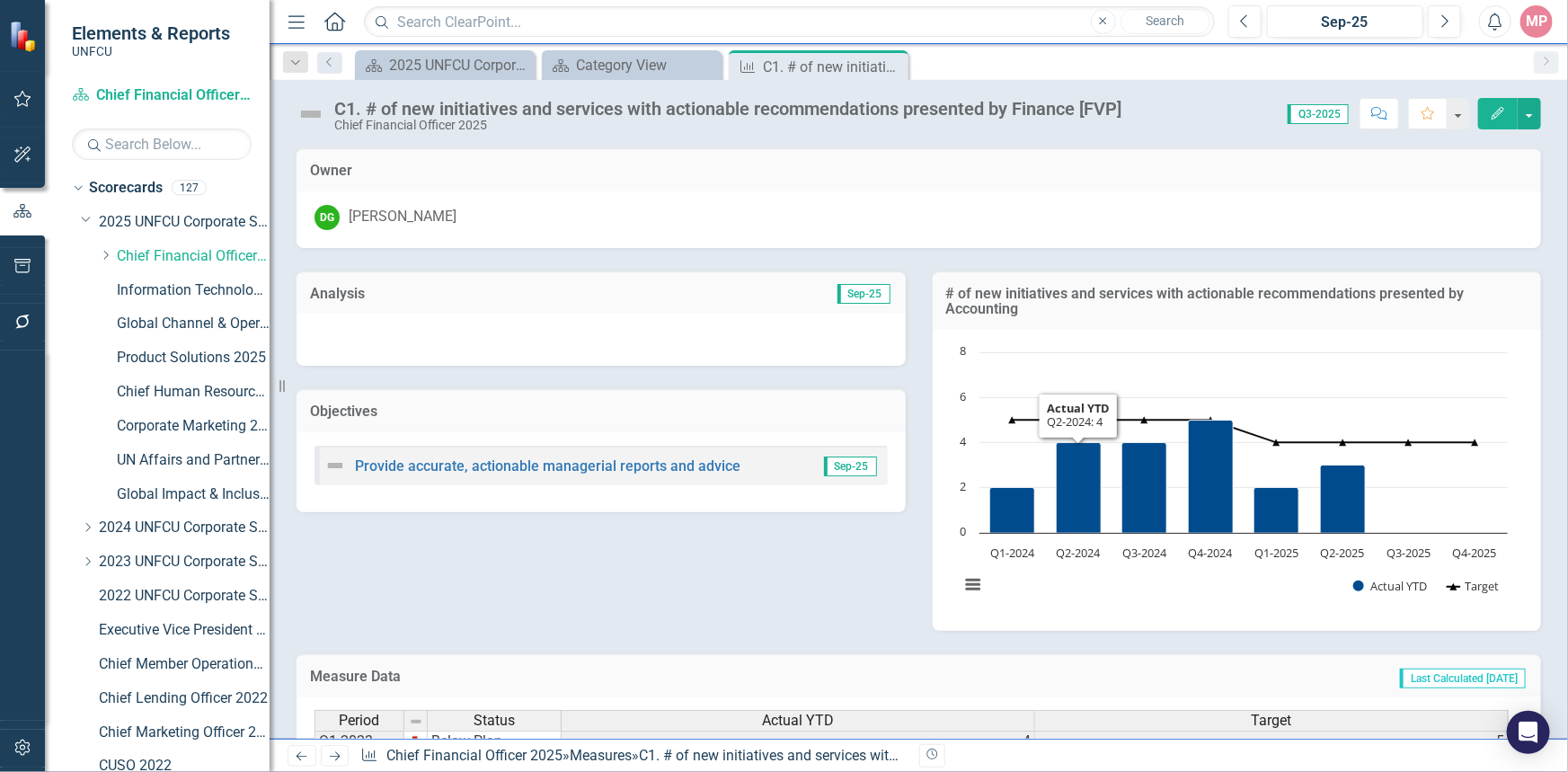
scroll to position [297, 0]
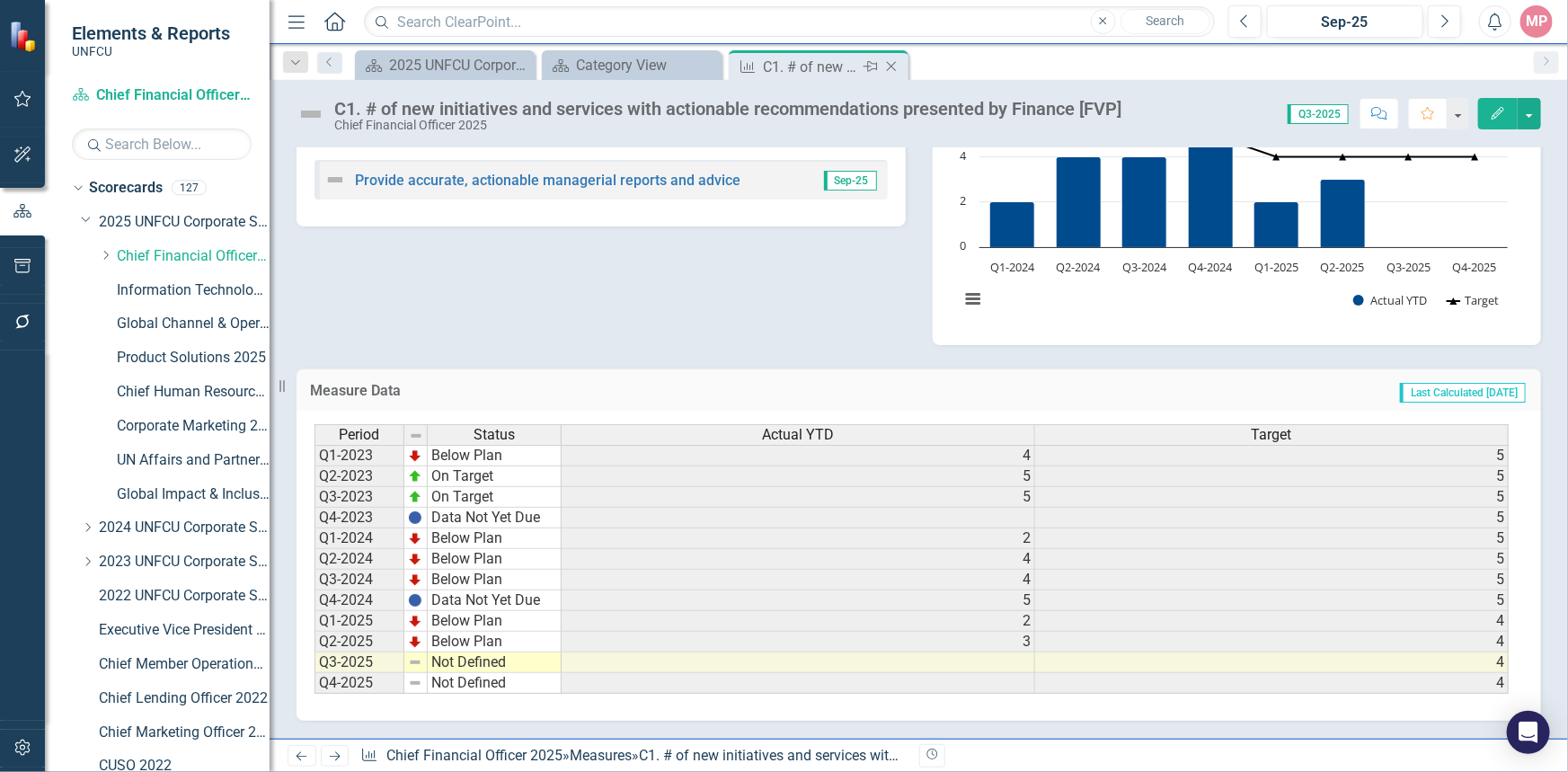
click at [892, 67] on icon "Close" at bounding box center [891, 67] width 18 height 14
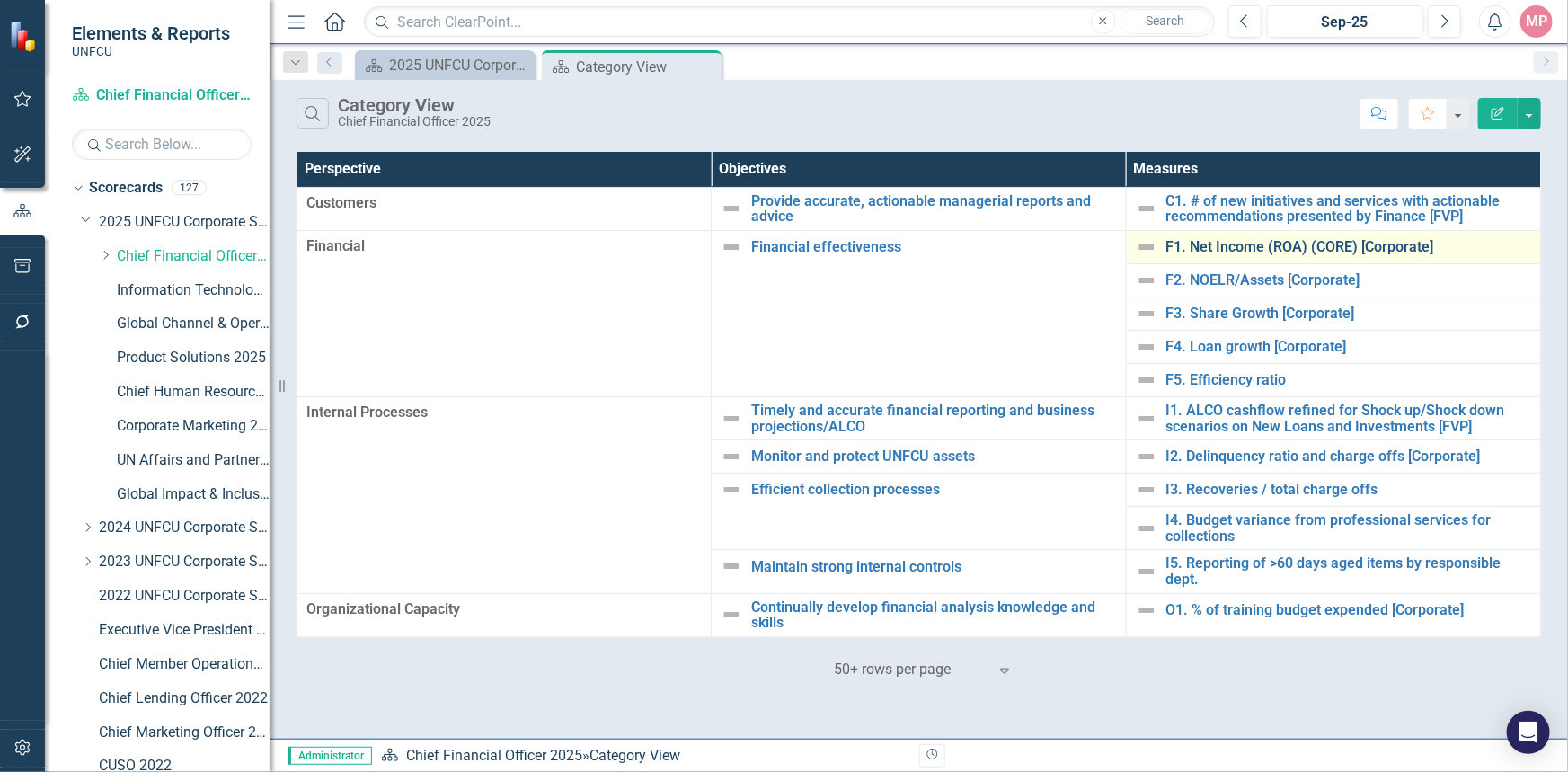
click at [1267, 248] on link "F1. Net Income (ROA) (CORE) [Corporate]" at bounding box center [1347, 246] width 365 height 16
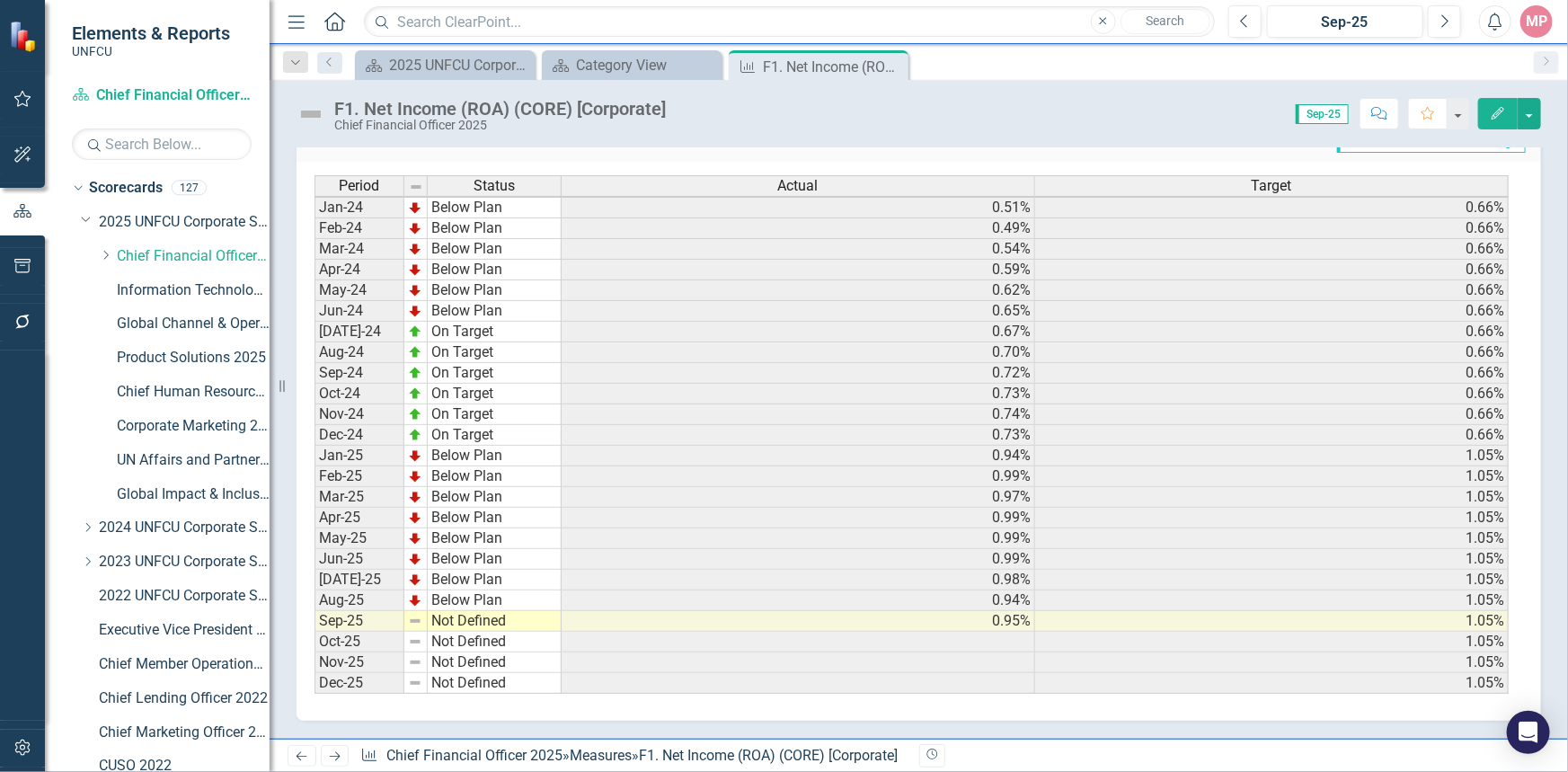
scroll to position [3, 0]
click at [463, 58] on div "2025 UNFCU Corporate Balanced Scorecard" at bounding box center [447, 65] width 118 height 23
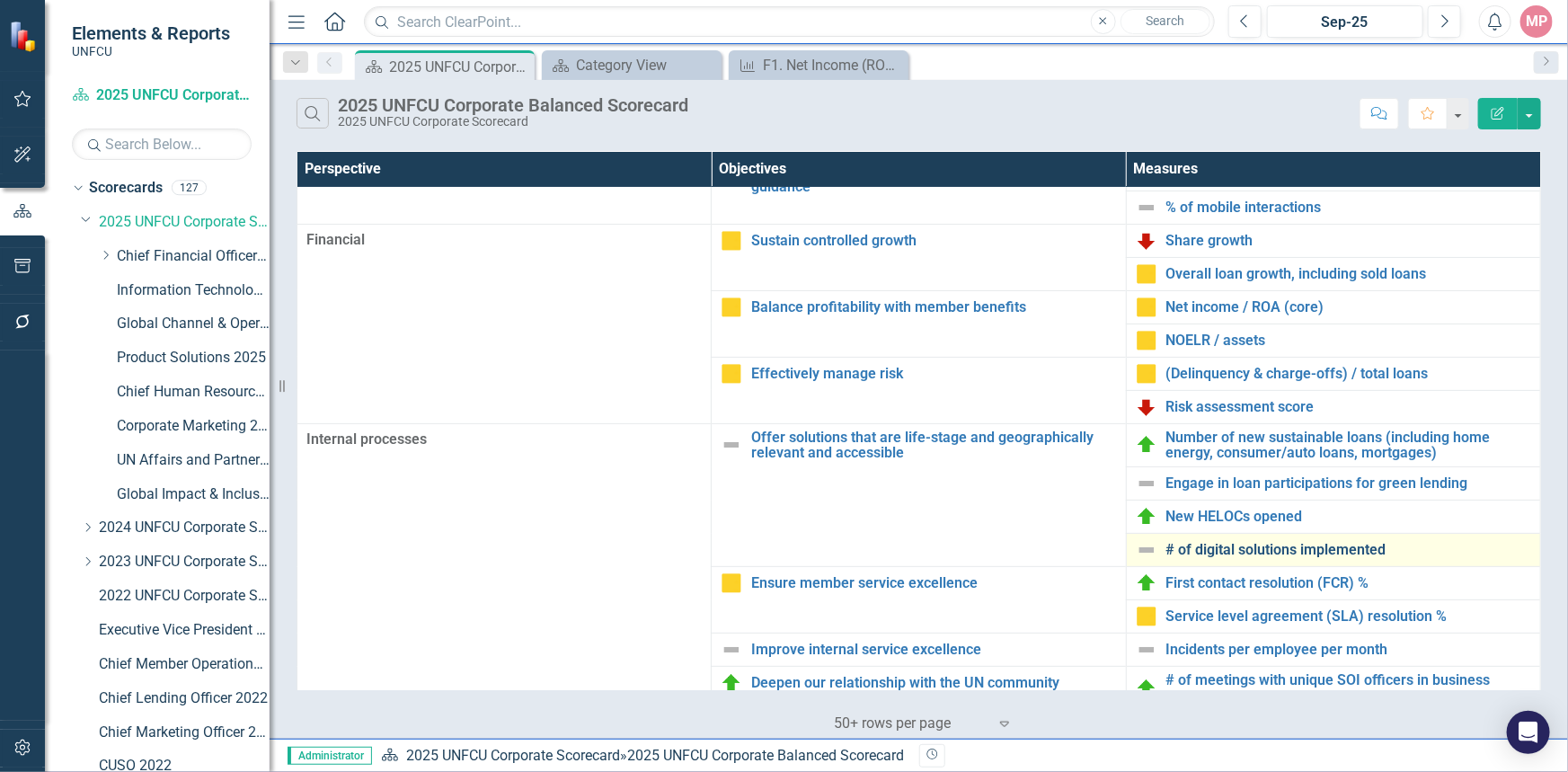
scroll to position [244, 0]
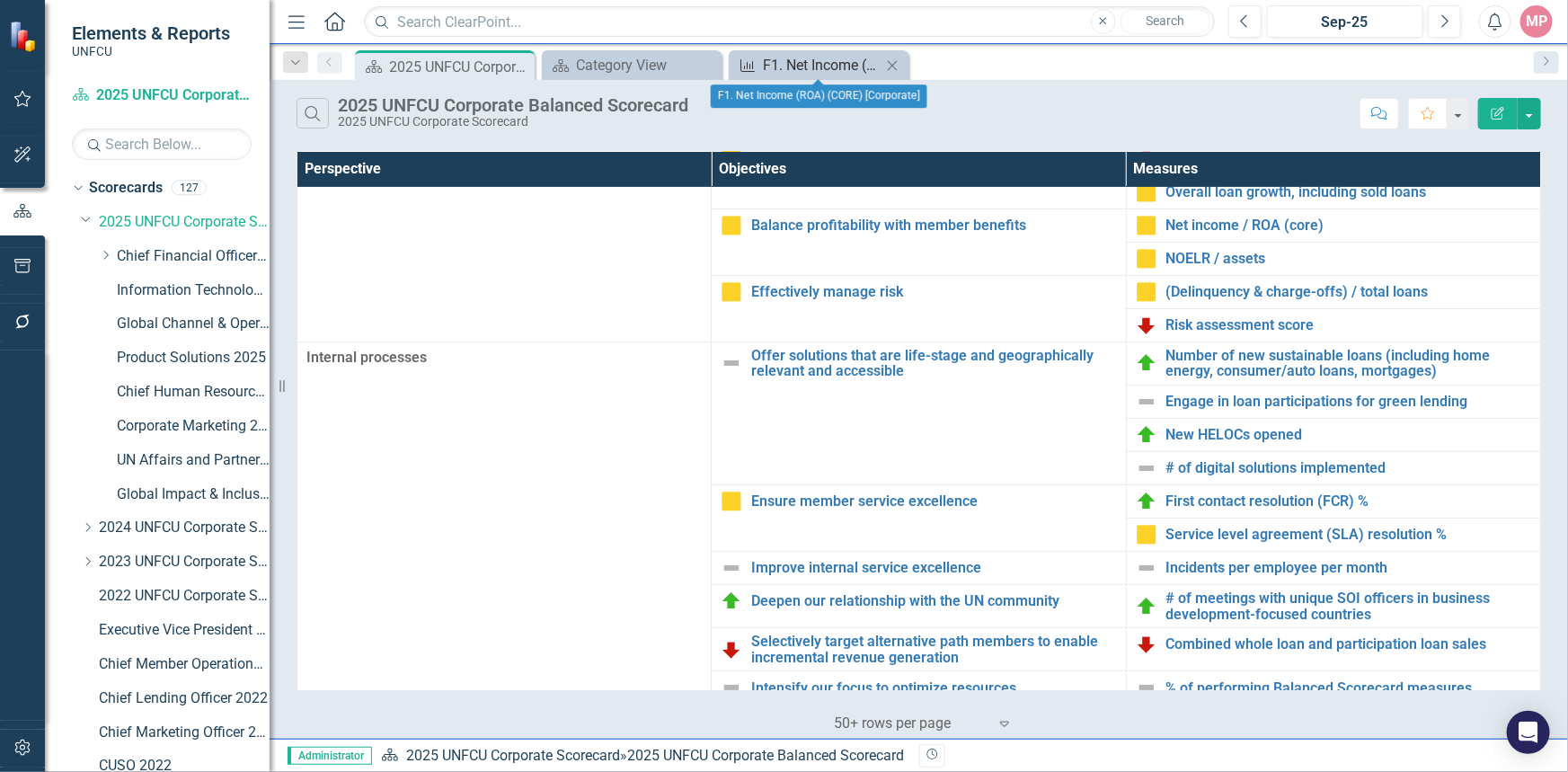
click at [795, 59] on div "F1. Net Income (ROA) (CORE) [Corporate]" at bounding box center [822, 65] width 118 height 23
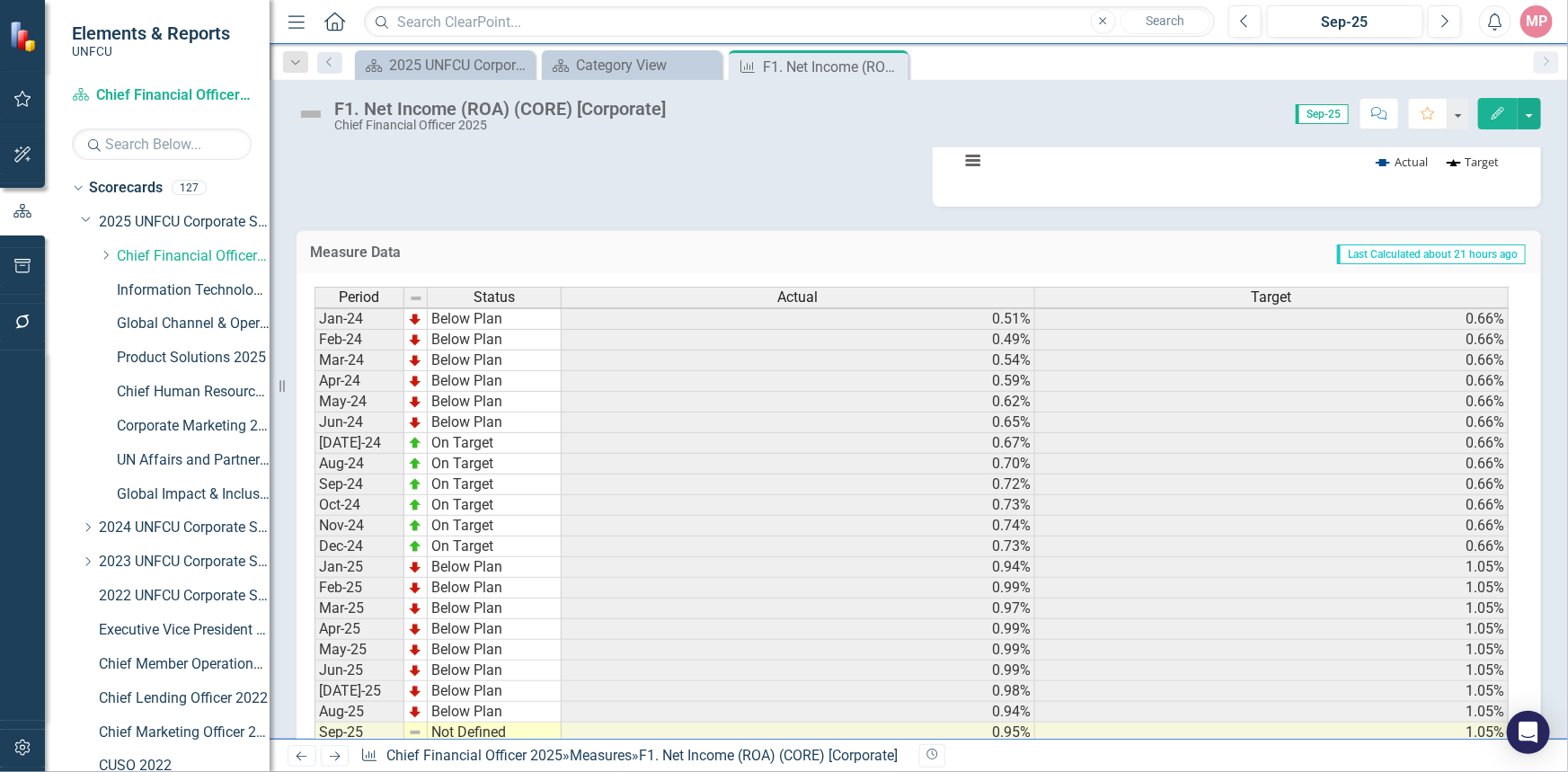
scroll to position [530, 0]
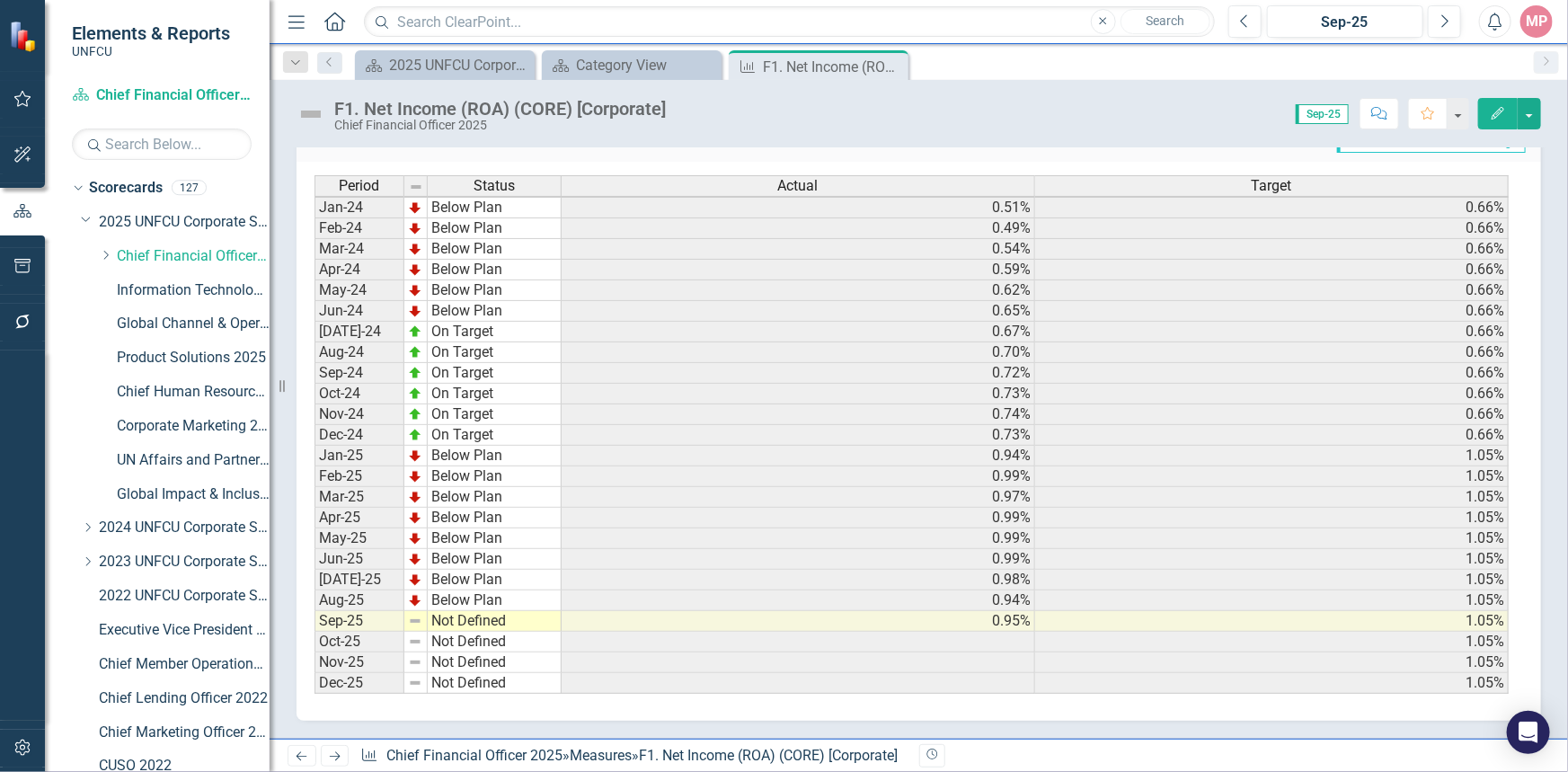
click at [454, 617] on td "Not Defined" at bounding box center [494, 621] width 134 height 21
click at [452, 617] on td "Not Defined" at bounding box center [494, 621] width 134 height 21
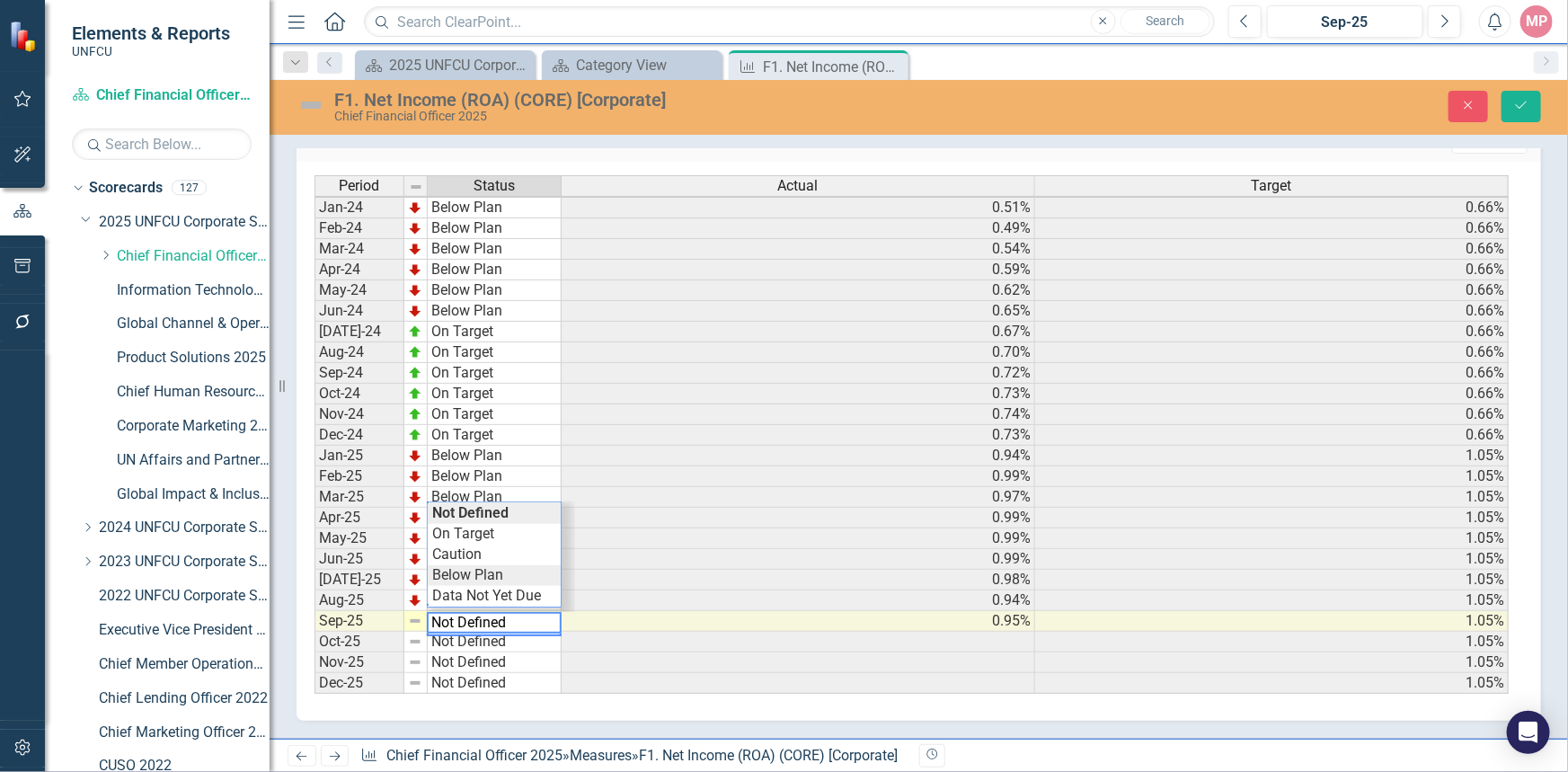
type textarea "Below Plan"
click at [459, 564] on div "Period Status Actual Target Jan-24 Below Plan 0.51% 0.66% Feb-24 Below Plan 0.4…" at bounding box center [911, 434] width 1194 height 520
click at [1519, 97] on button "Save" at bounding box center [1521, 106] width 40 height 32
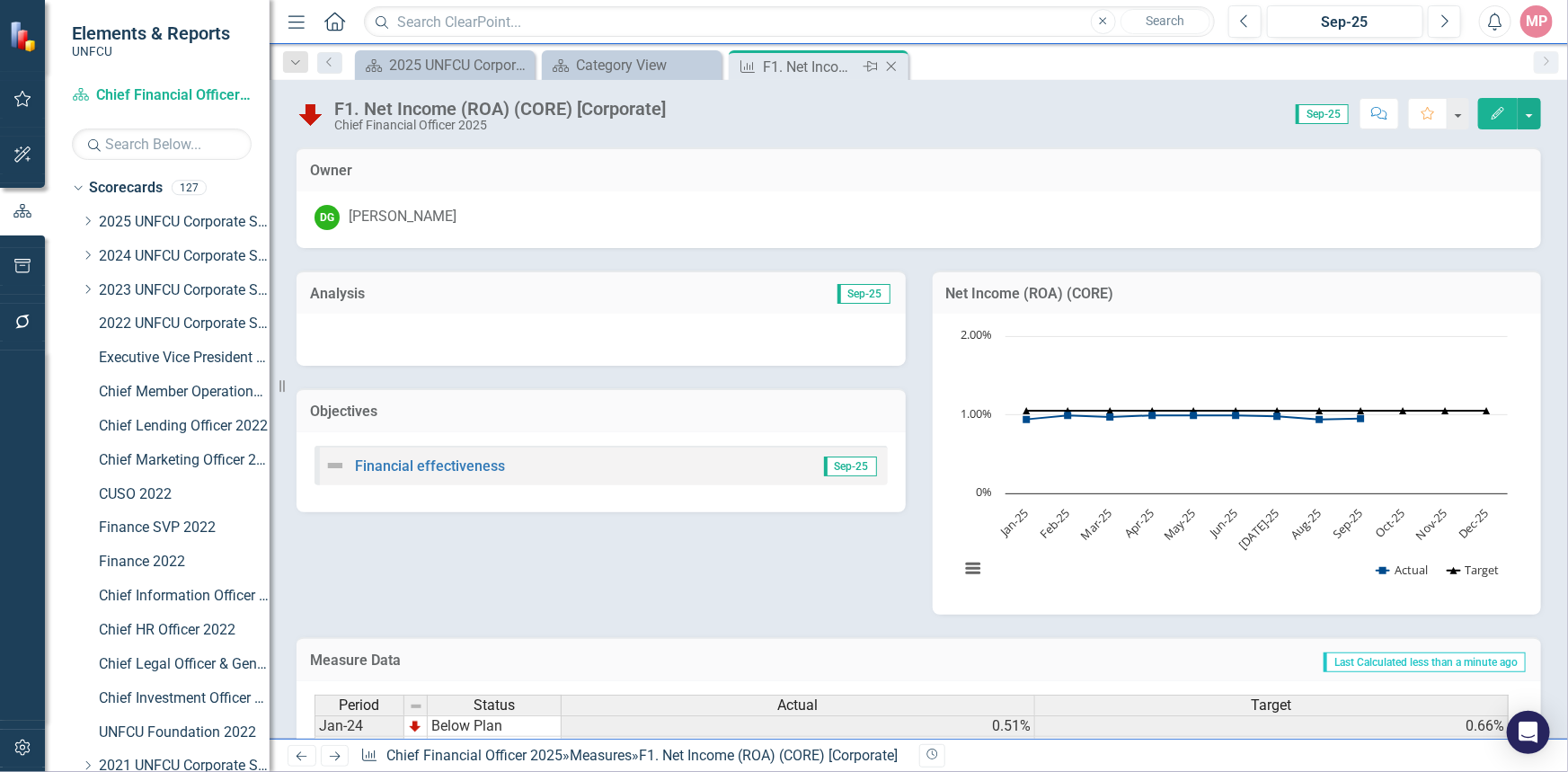
click at [891, 69] on icon "Close" at bounding box center [891, 67] width 18 height 14
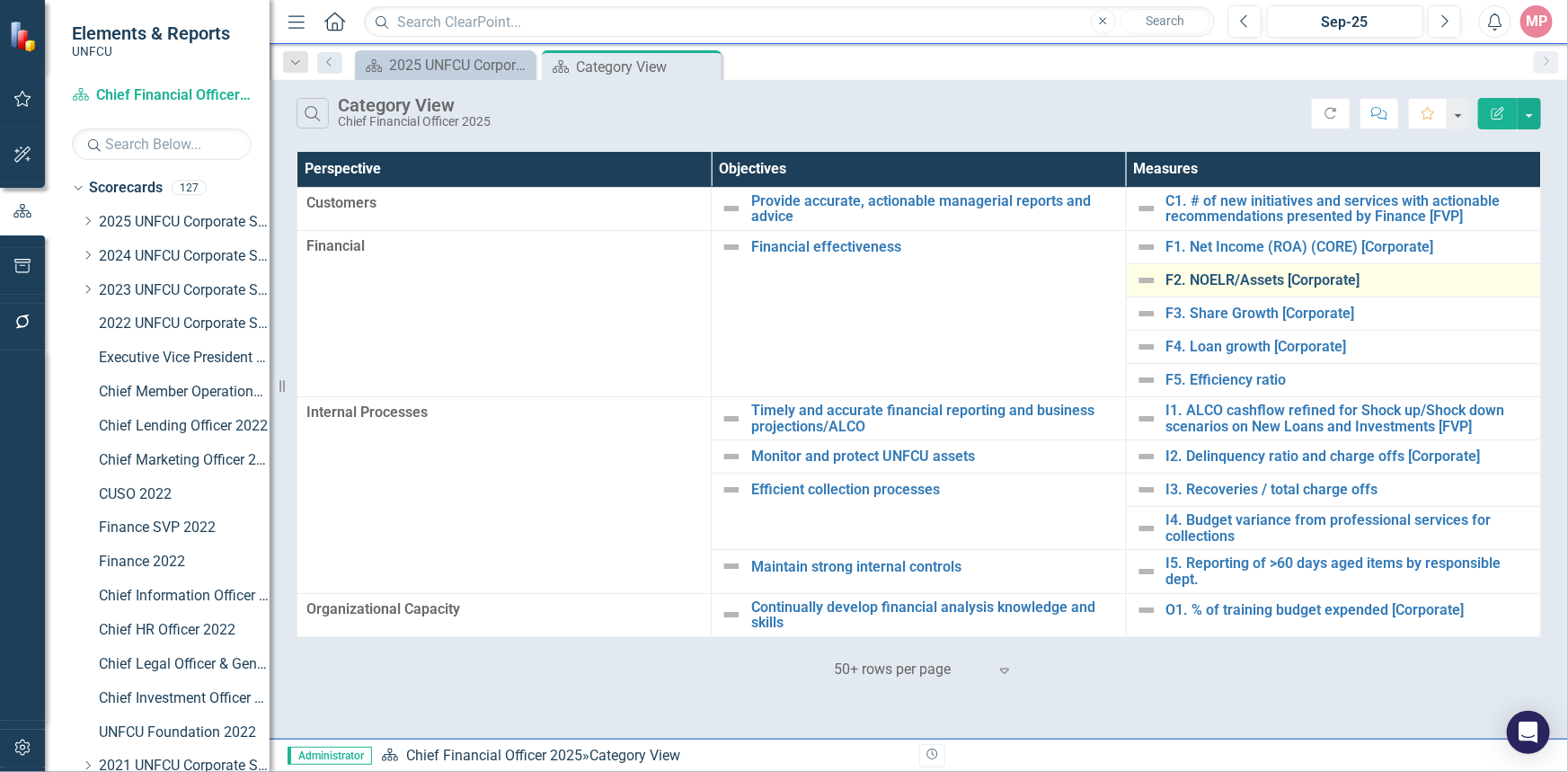
click at [1260, 279] on link "F2. NOELR/Assets [Corporate]" at bounding box center [1347, 280] width 365 height 16
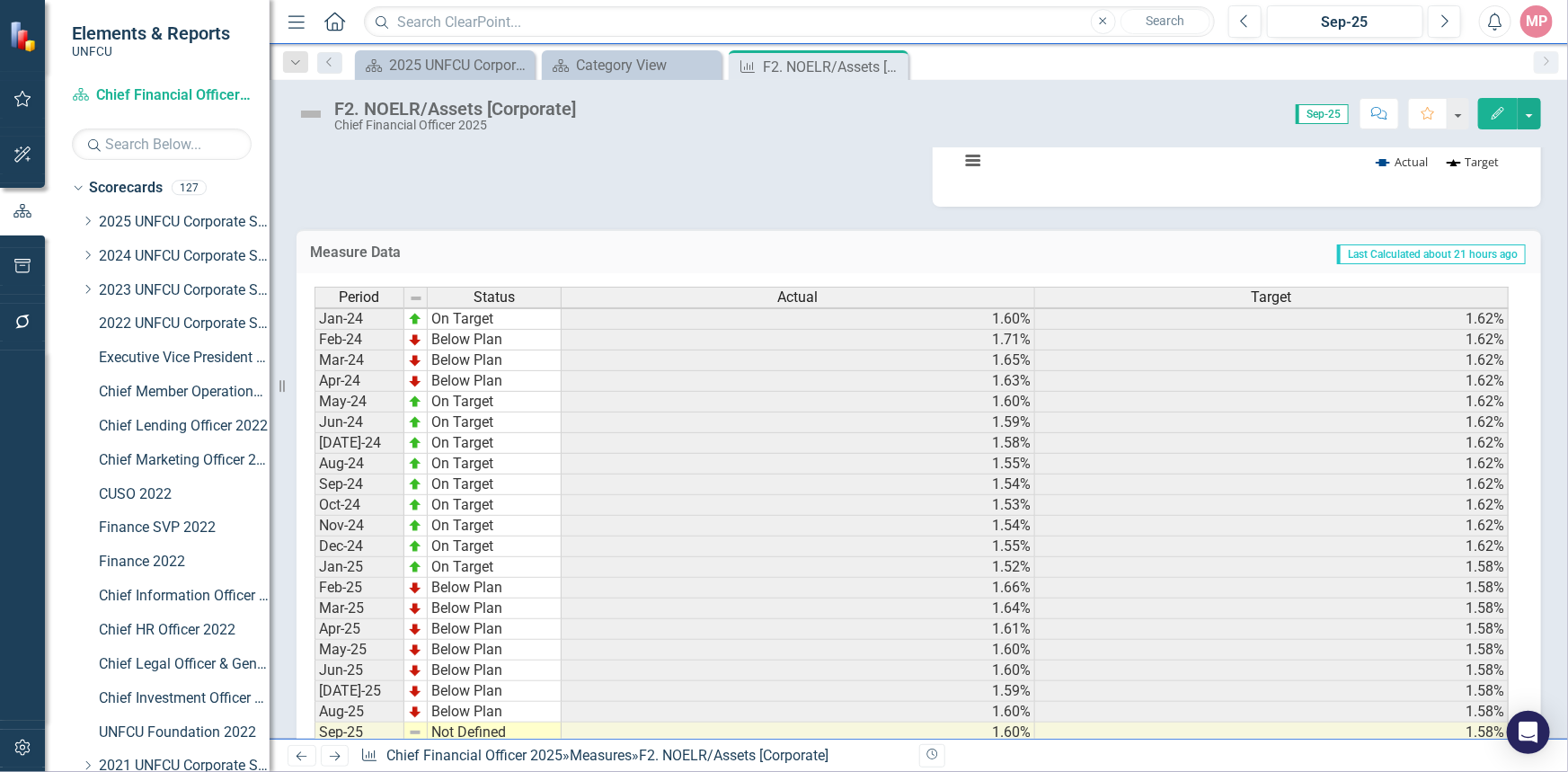
scroll to position [490, 0]
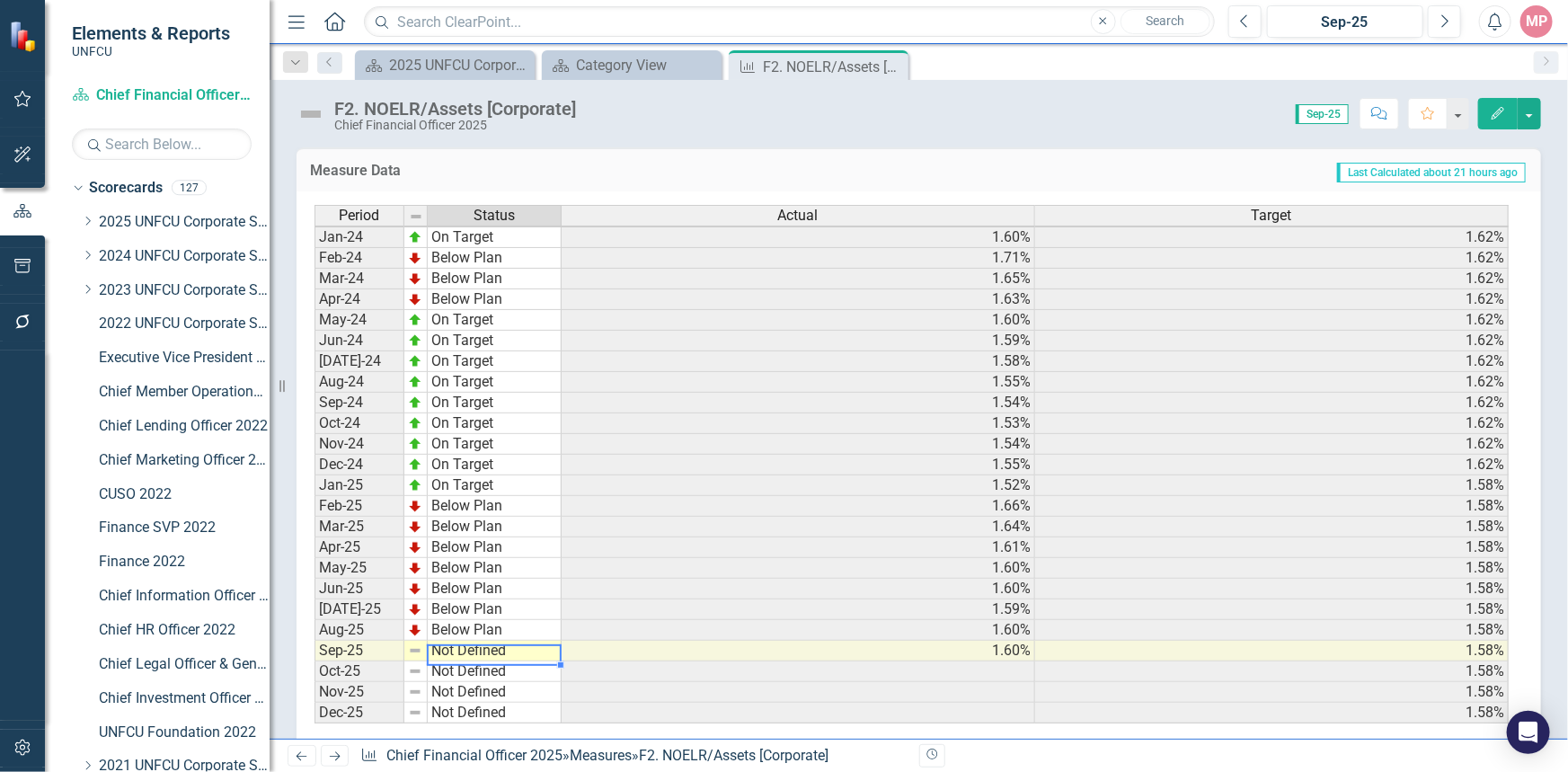
click at [470, 658] on td "Not Defined" at bounding box center [494, 651] width 134 height 21
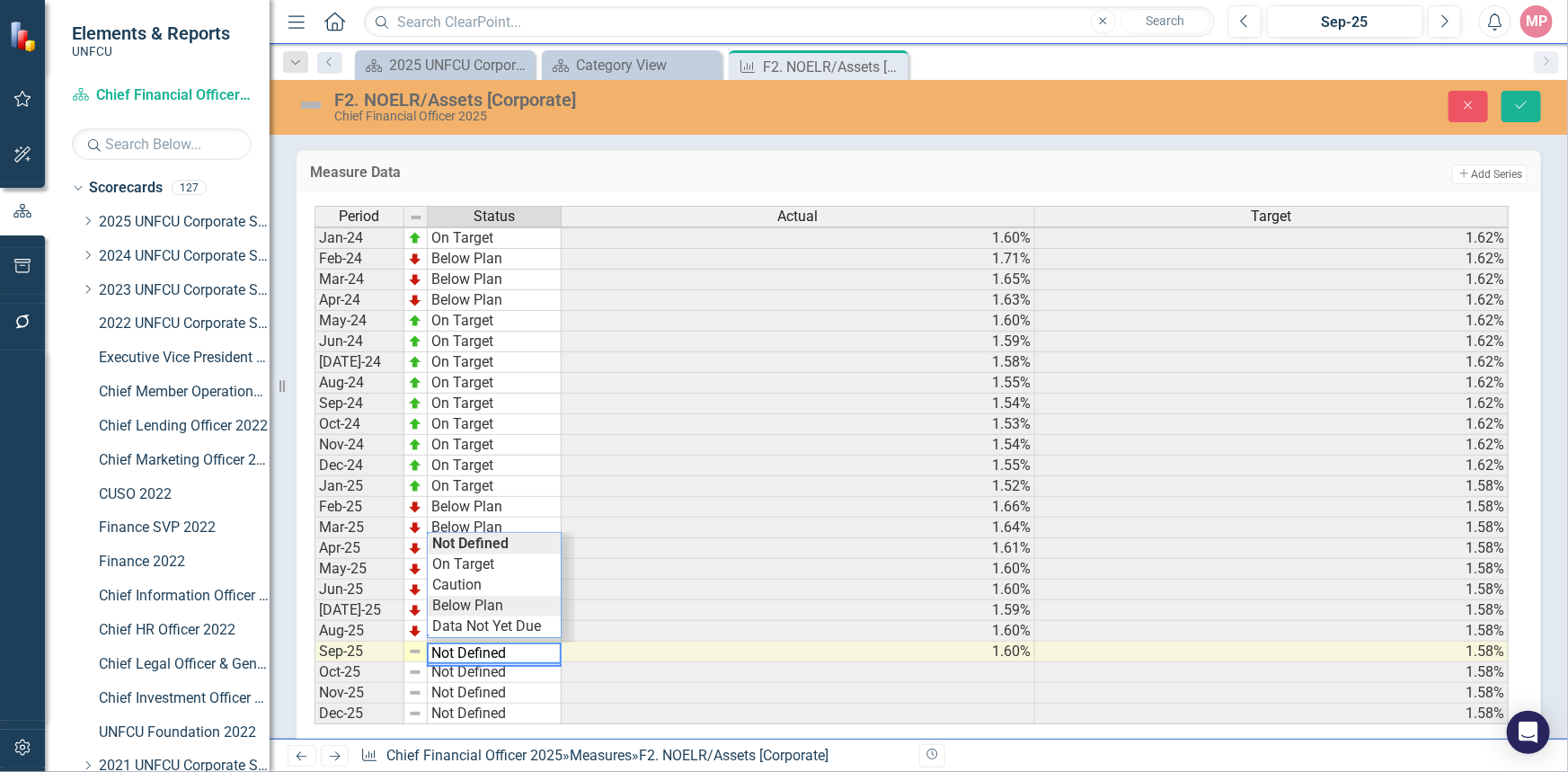
type textarea "Below Plan"
click at [481, 606] on div "Period Status Actual Target Jan-24 On Target 1.60% 1.62% Feb-24 Below Plan 1.71…" at bounding box center [911, 465] width 1194 height 520
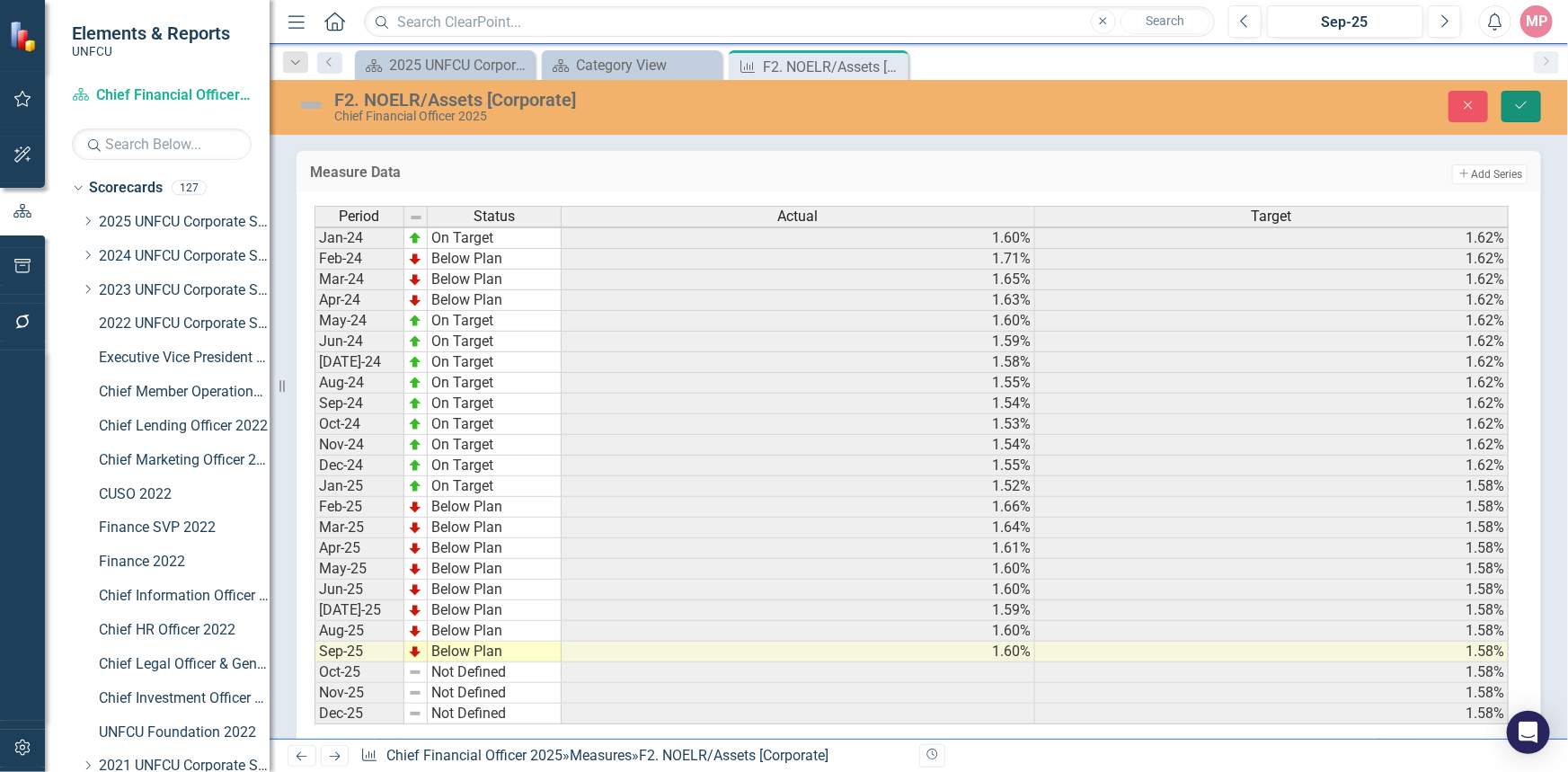
click at [1521, 101] on icon "Save" at bounding box center [1520, 104] width 16 height 13
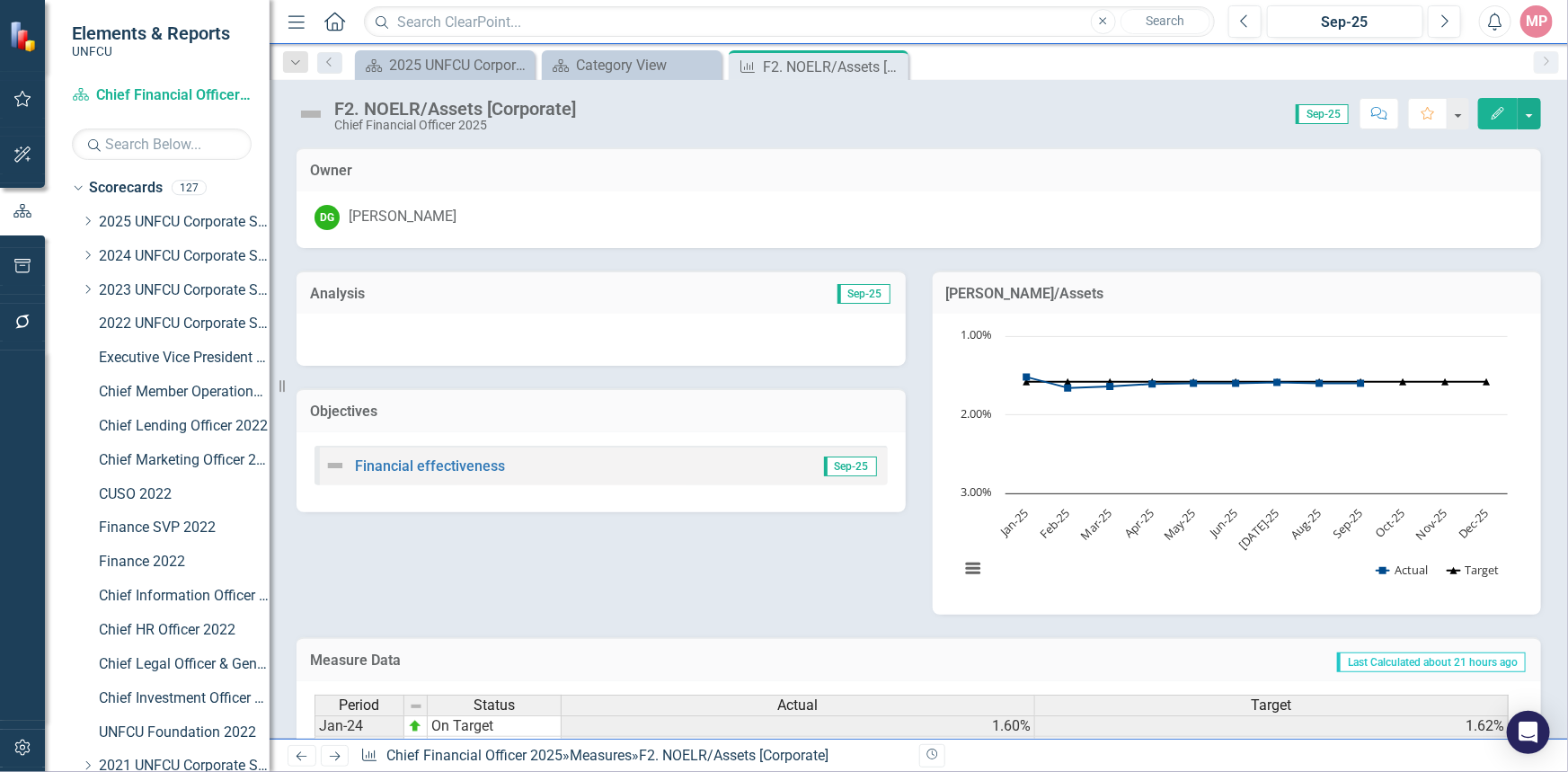
scroll to position [530, 0]
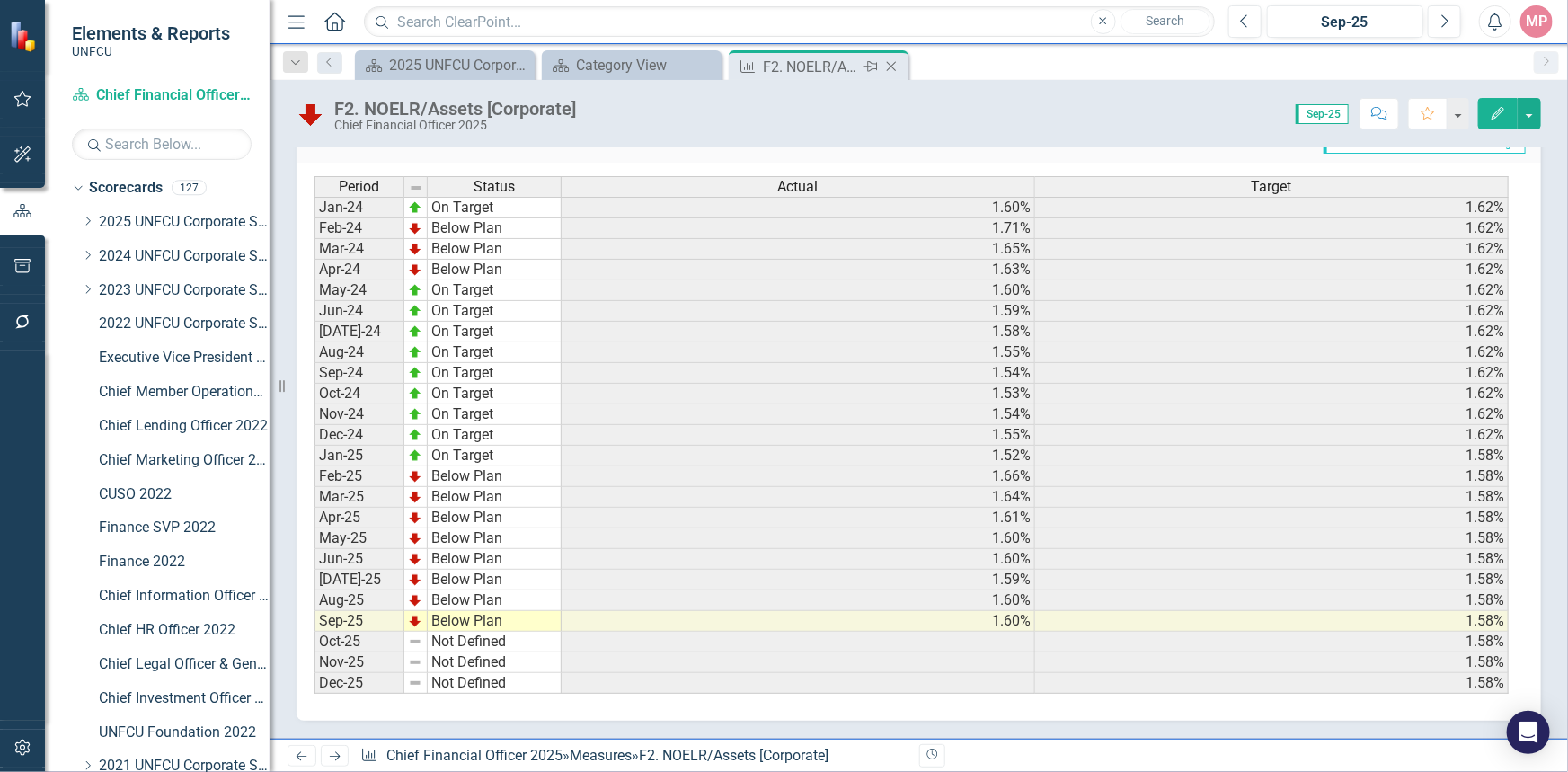
click at [887, 68] on icon "Close" at bounding box center [891, 67] width 18 height 14
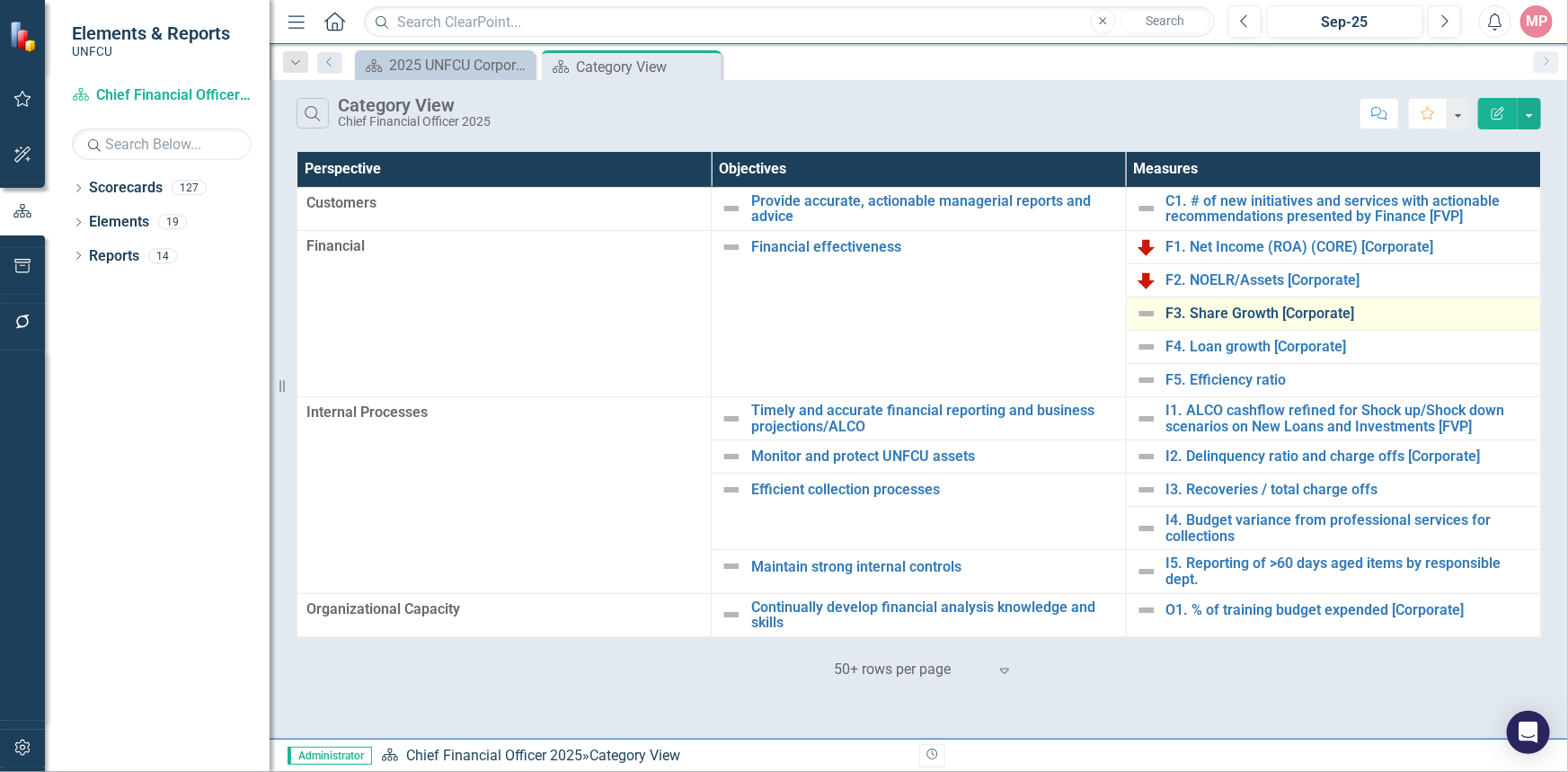
click at [1283, 314] on link "F3. Share Growth [Corporate]" at bounding box center [1347, 313] width 365 height 16
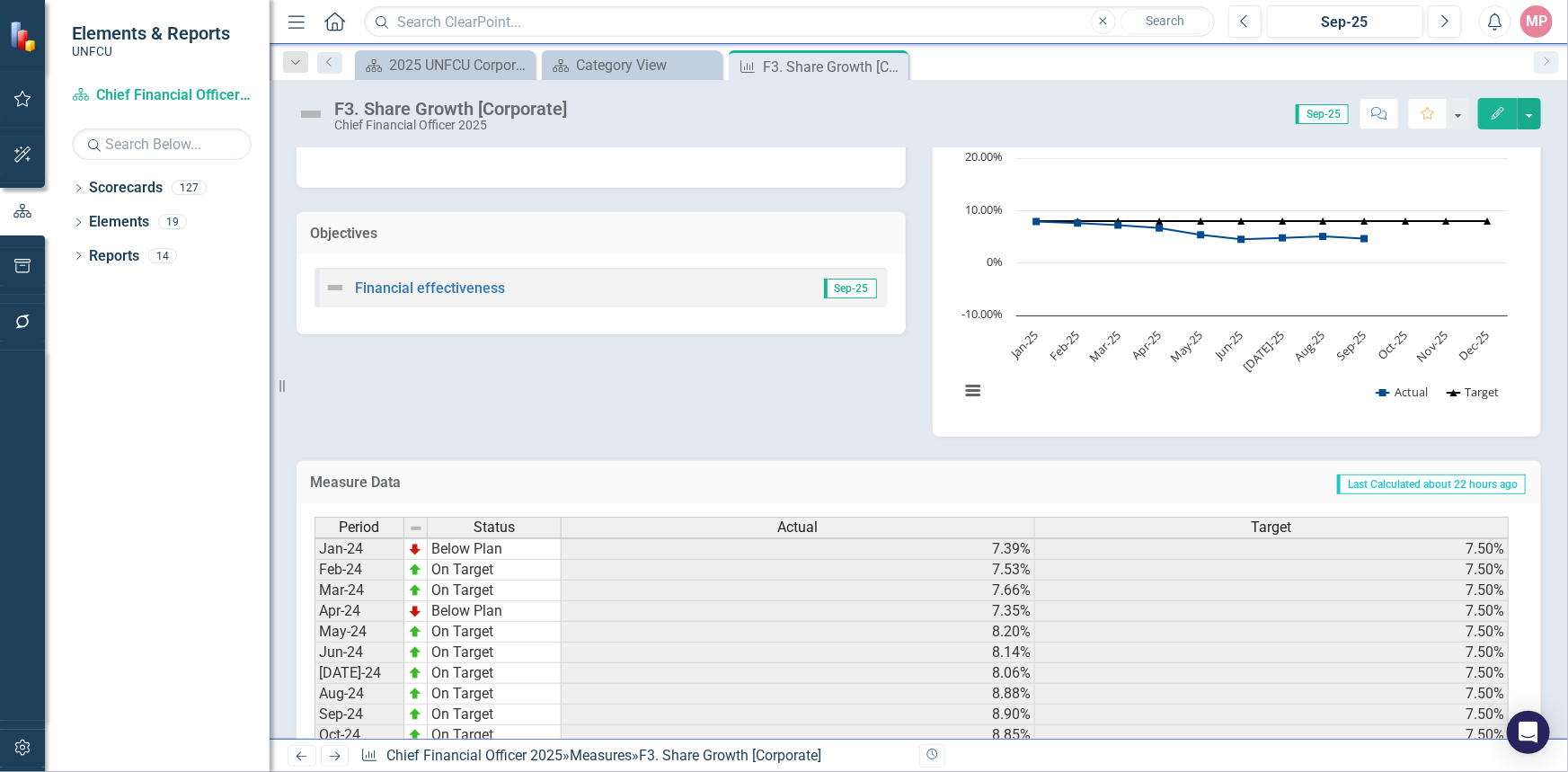
scroll to position [530, 0]
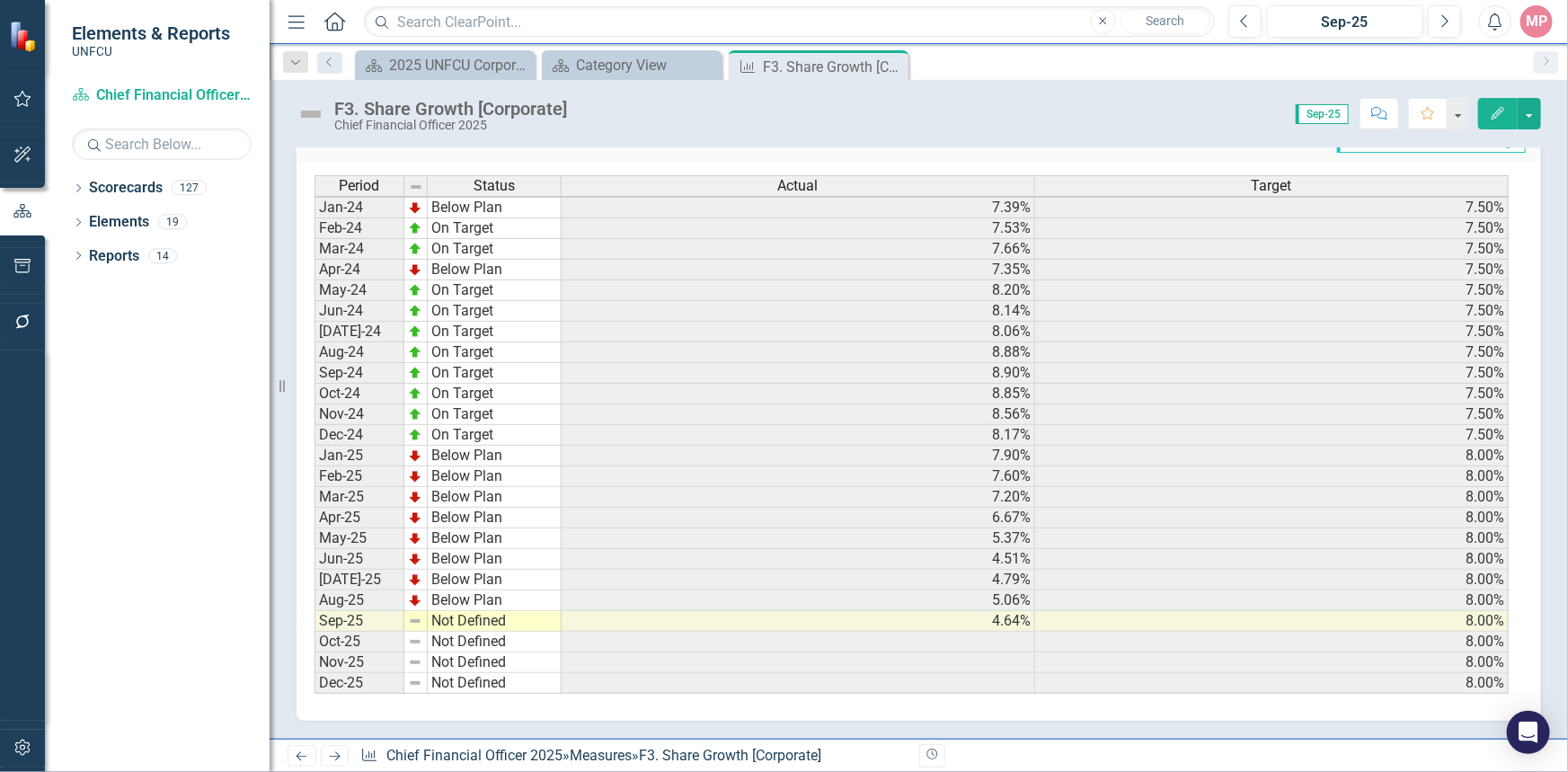
click at [489, 612] on td "Not Defined" at bounding box center [494, 621] width 134 height 21
type textarea "Not Defined"
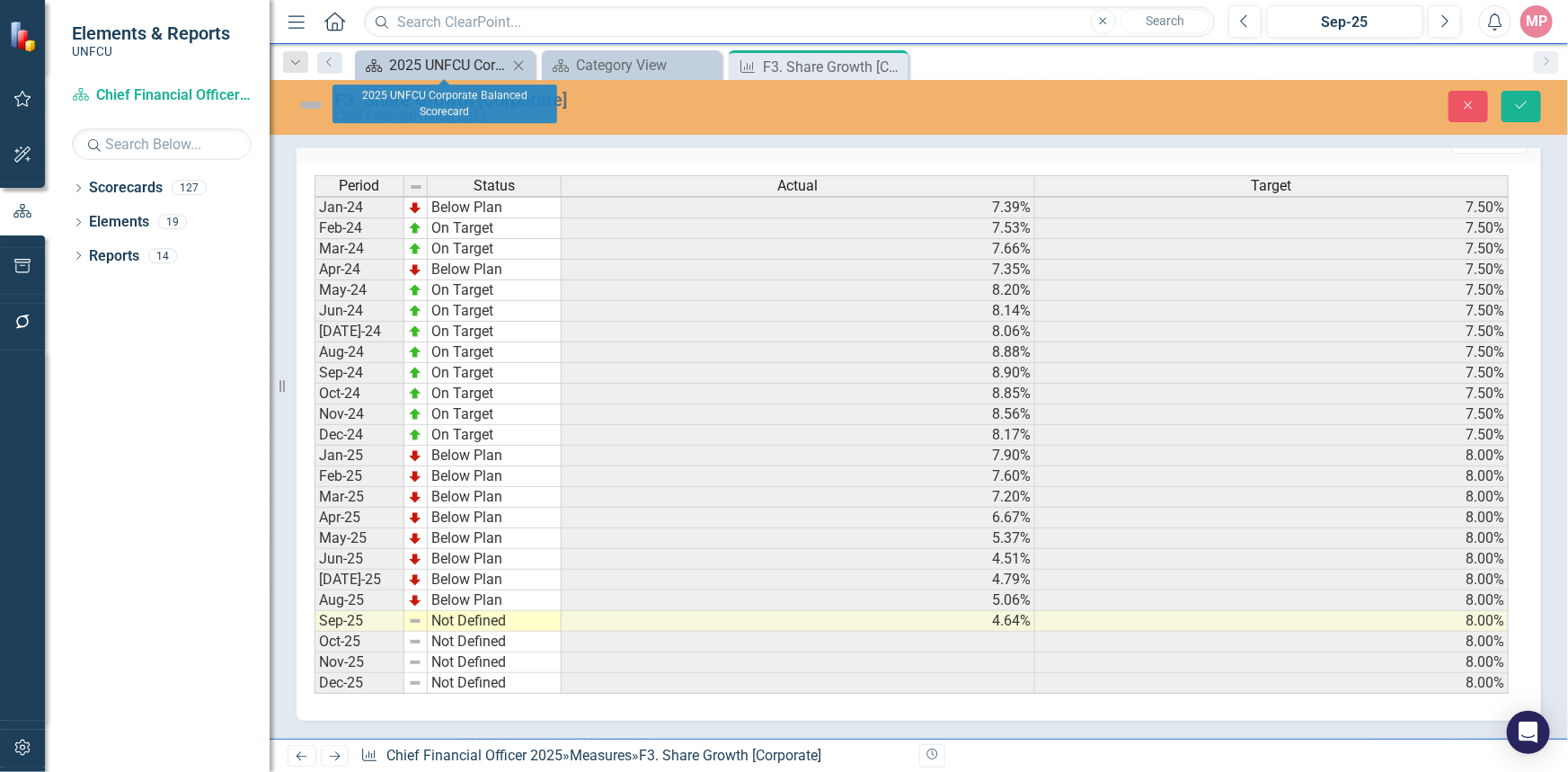
click at [475, 65] on div "2025 UNFCU Corporate Balanced Scorecard" at bounding box center [447, 65] width 118 height 23
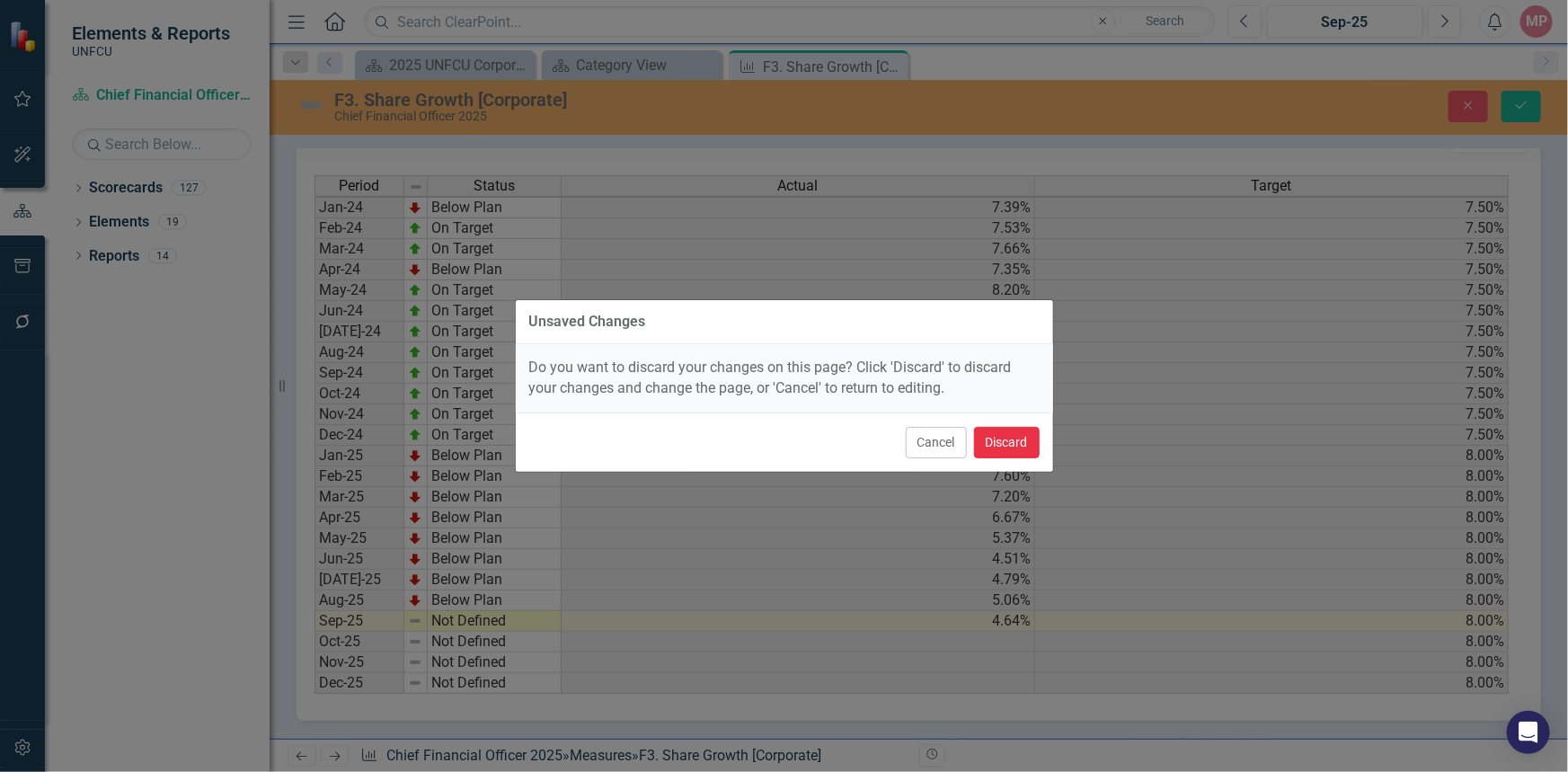
click at [1007, 448] on button "Discard" at bounding box center [1007, 442] width 66 height 32
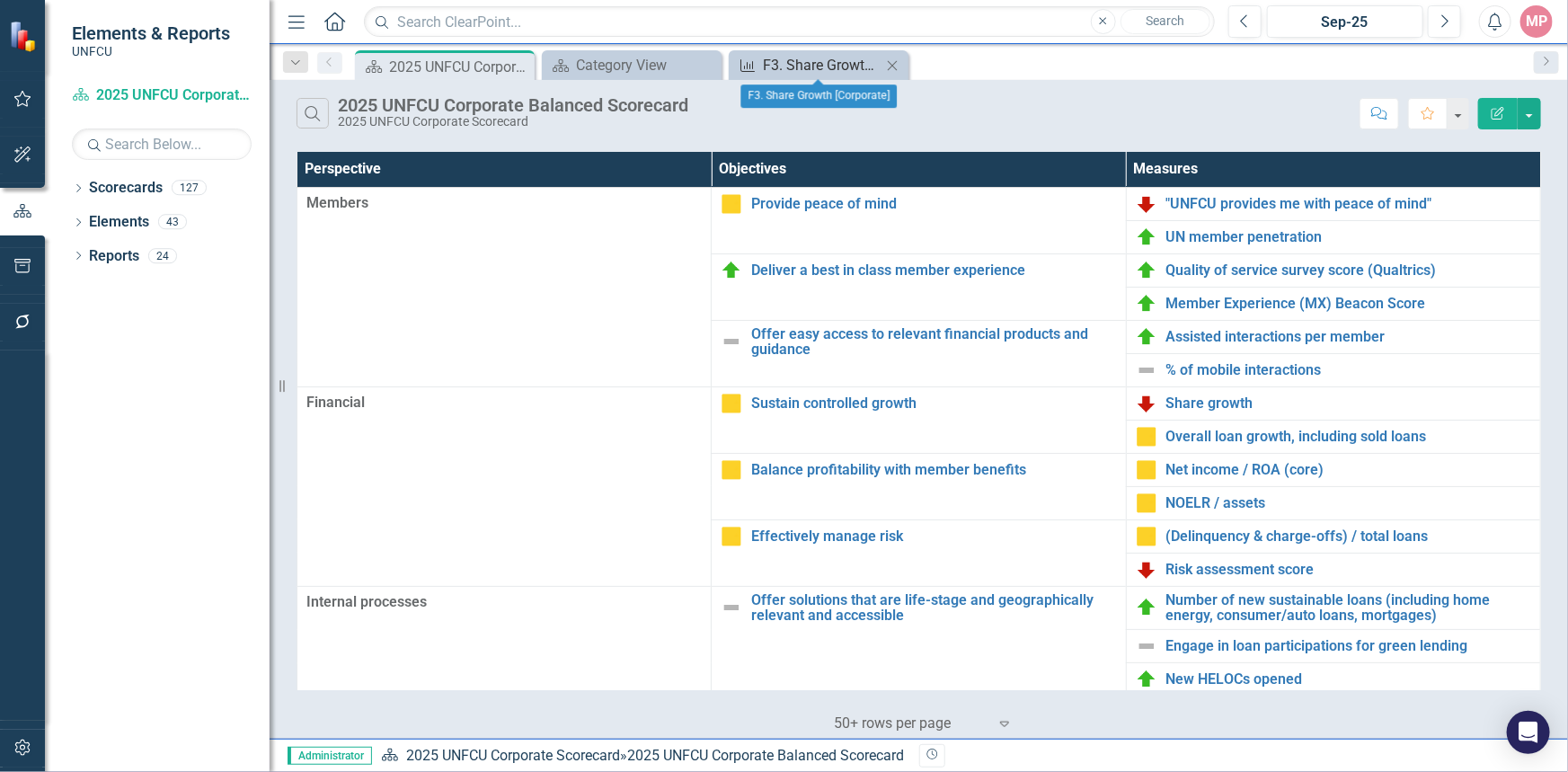
click at [810, 60] on div "F3. Share Growth [Corporate]" at bounding box center [822, 65] width 118 height 23
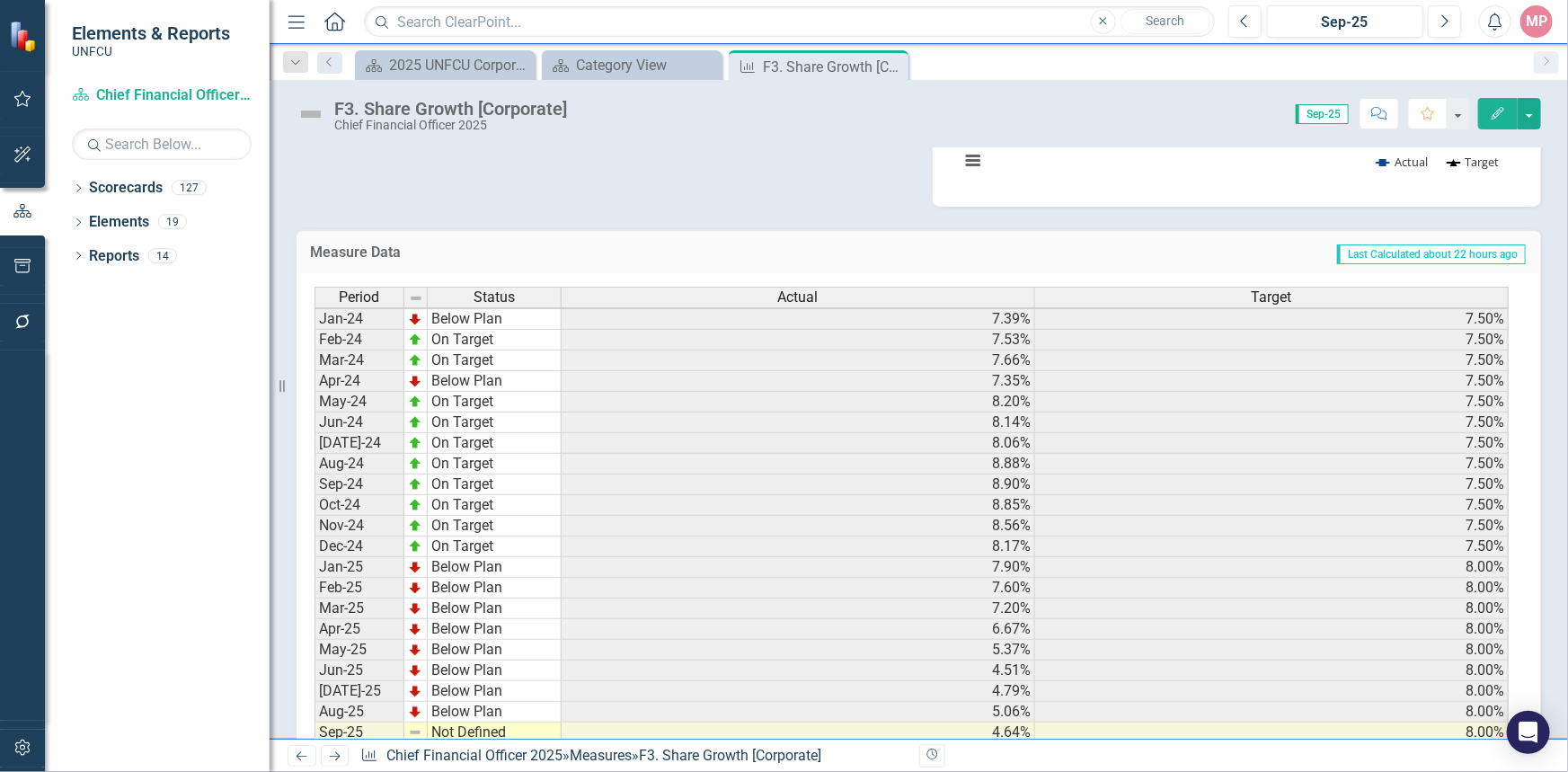
scroll to position [530, 0]
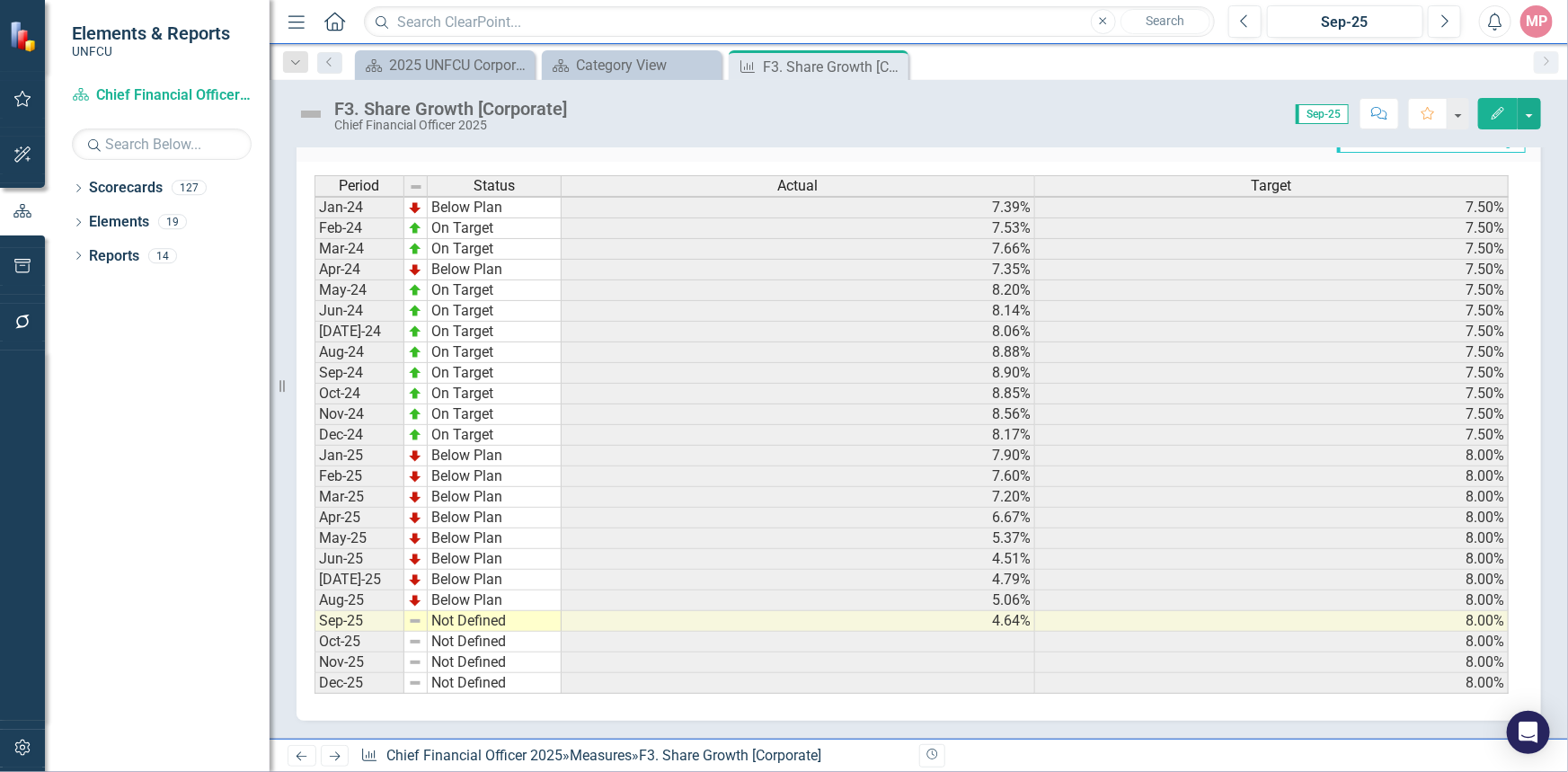
click at [482, 618] on td "Not Defined" at bounding box center [494, 621] width 134 height 21
click at [482, 617] on td "Not Defined" at bounding box center [494, 621] width 134 height 21
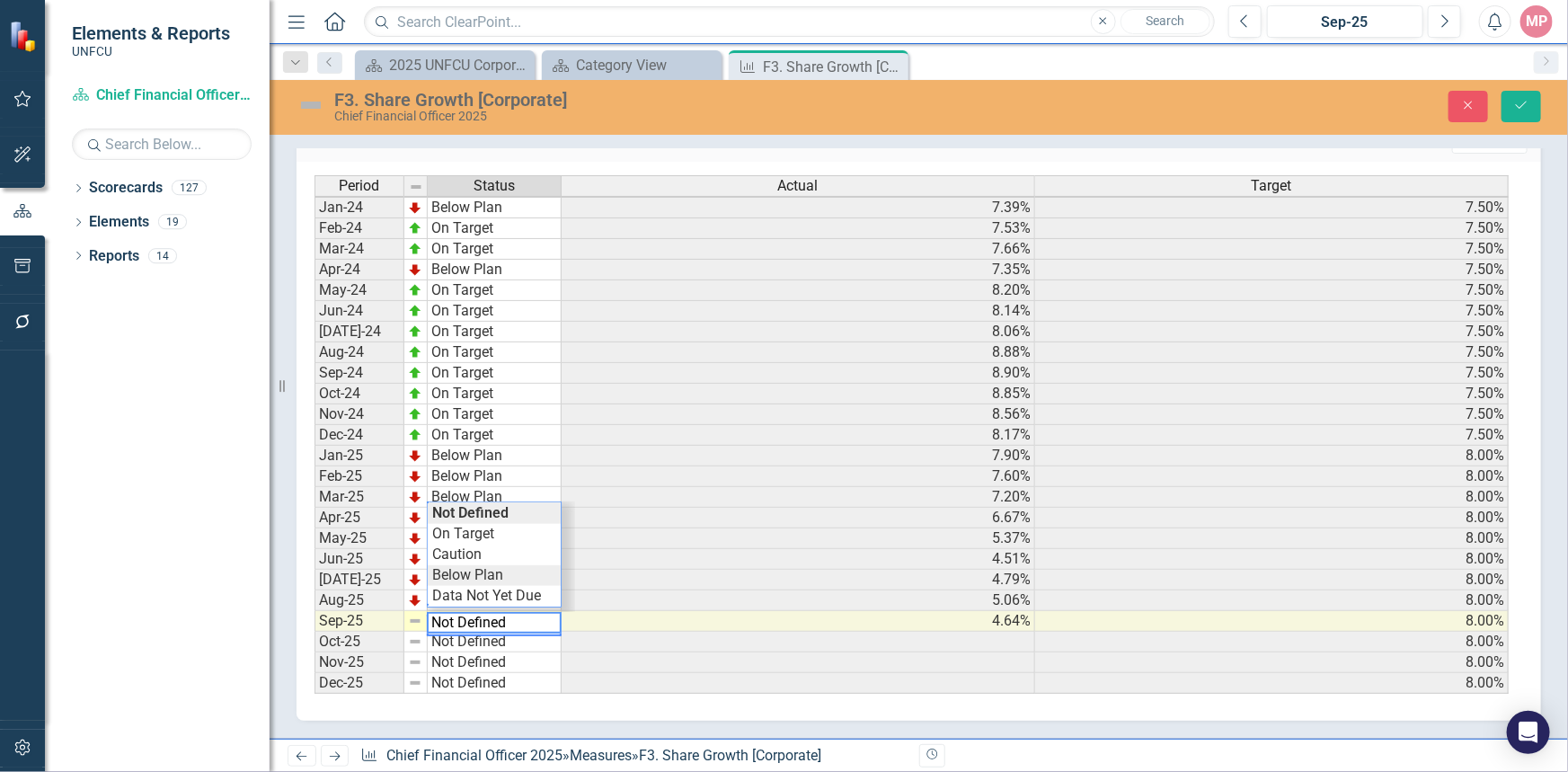
type textarea "Below Plan"
click at [480, 565] on div "Period Status Actual Target Jan-24 Below Plan 7.39% 7.50% Feb-24 On Target 7.53…" at bounding box center [911, 434] width 1194 height 520
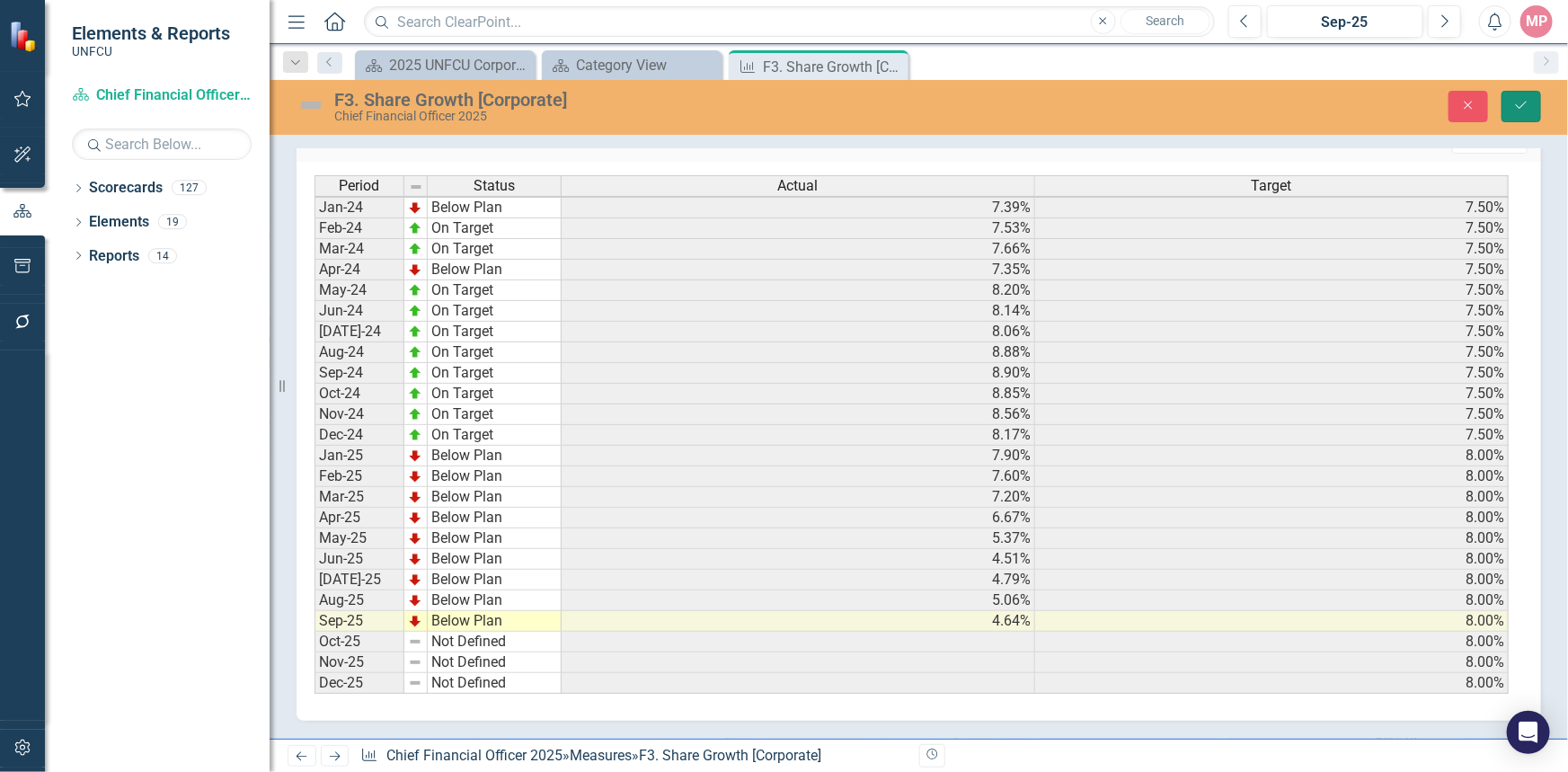
click at [1527, 107] on icon "Save" at bounding box center [1520, 104] width 16 height 13
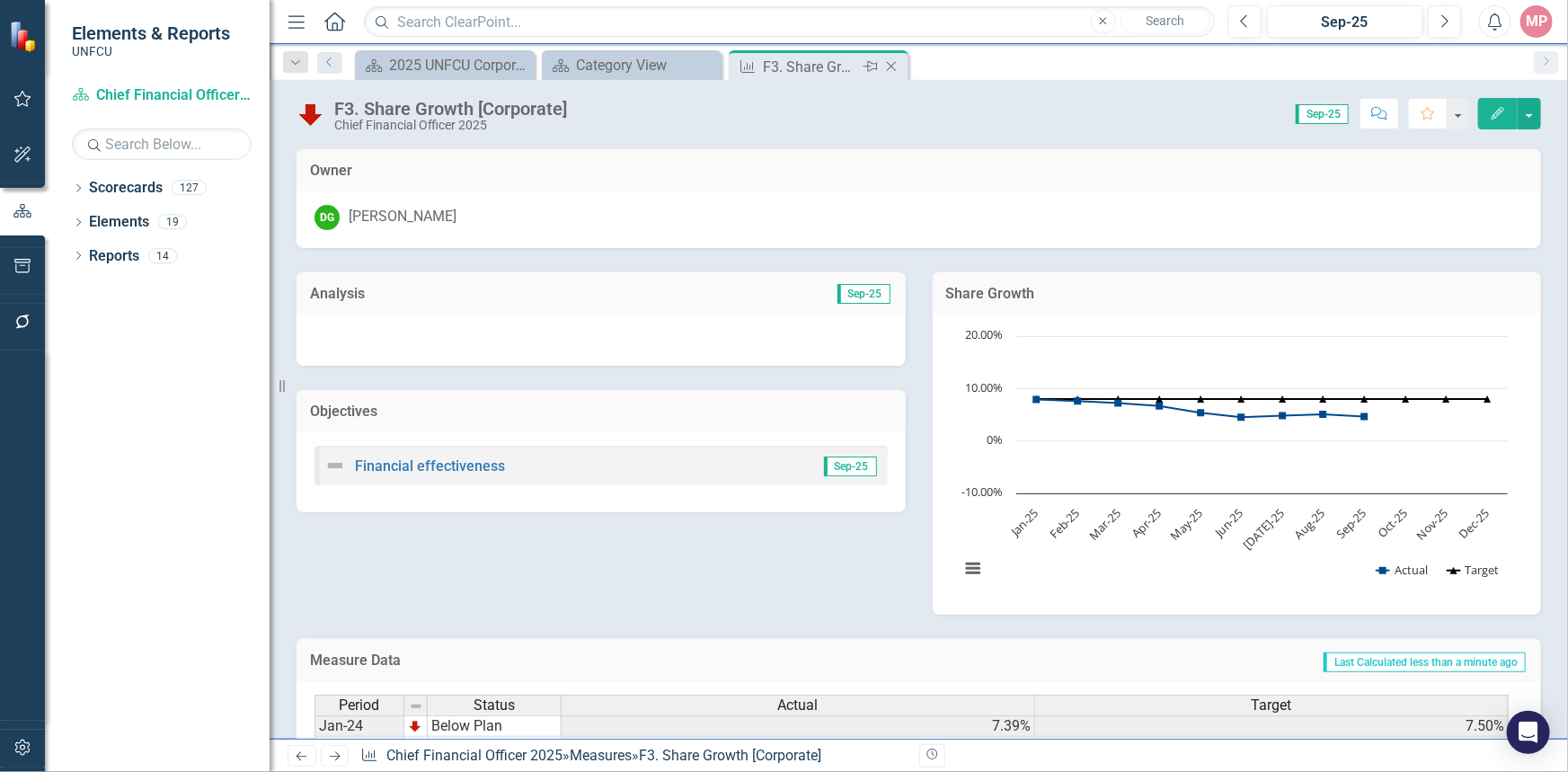
click at [893, 63] on icon at bounding box center [891, 67] width 10 height 10
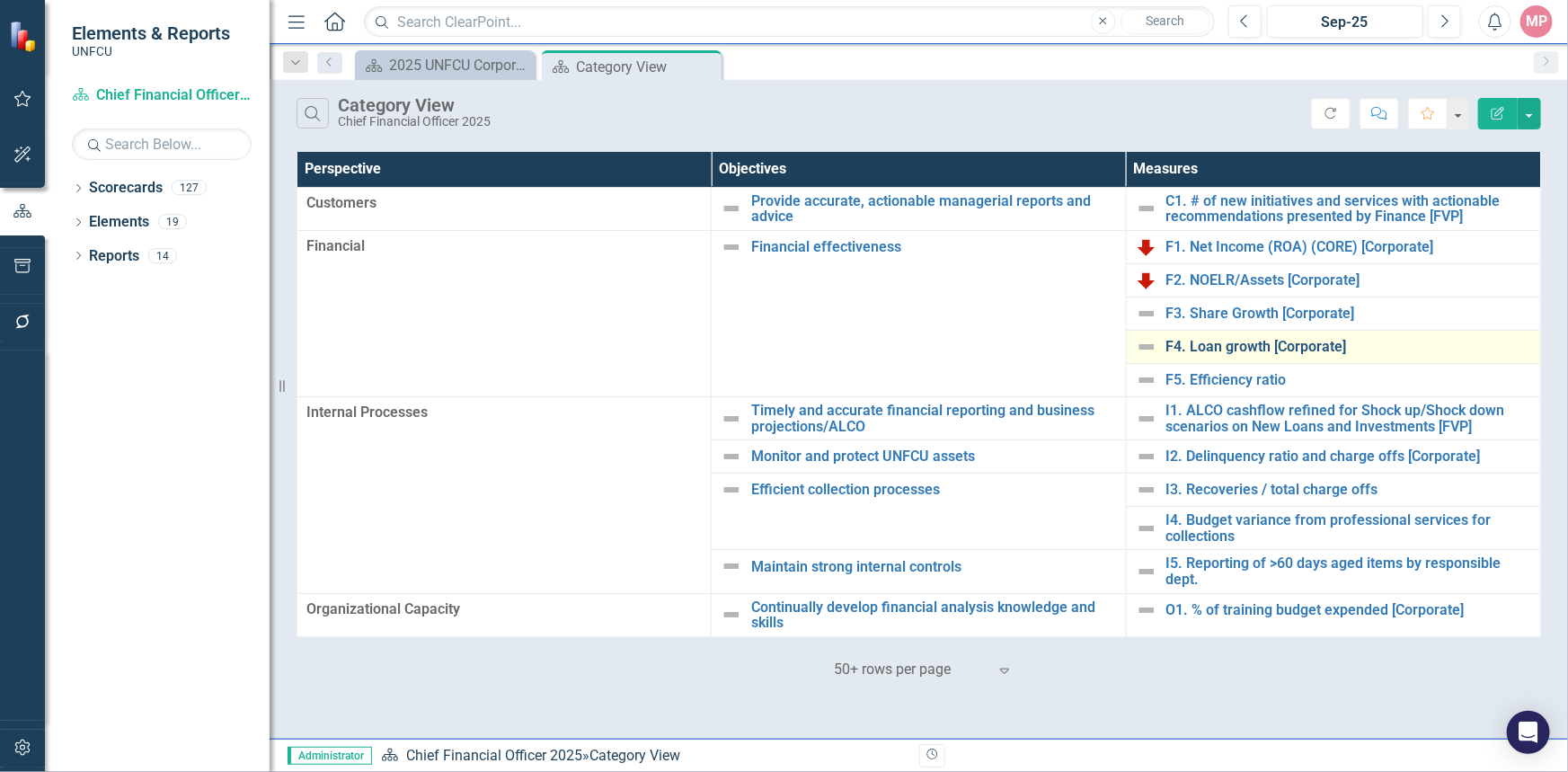
click at [1248, 343] on link "F4. Loan growth [Corporate]" at bounding box center [1347, 347] width 365 height 16
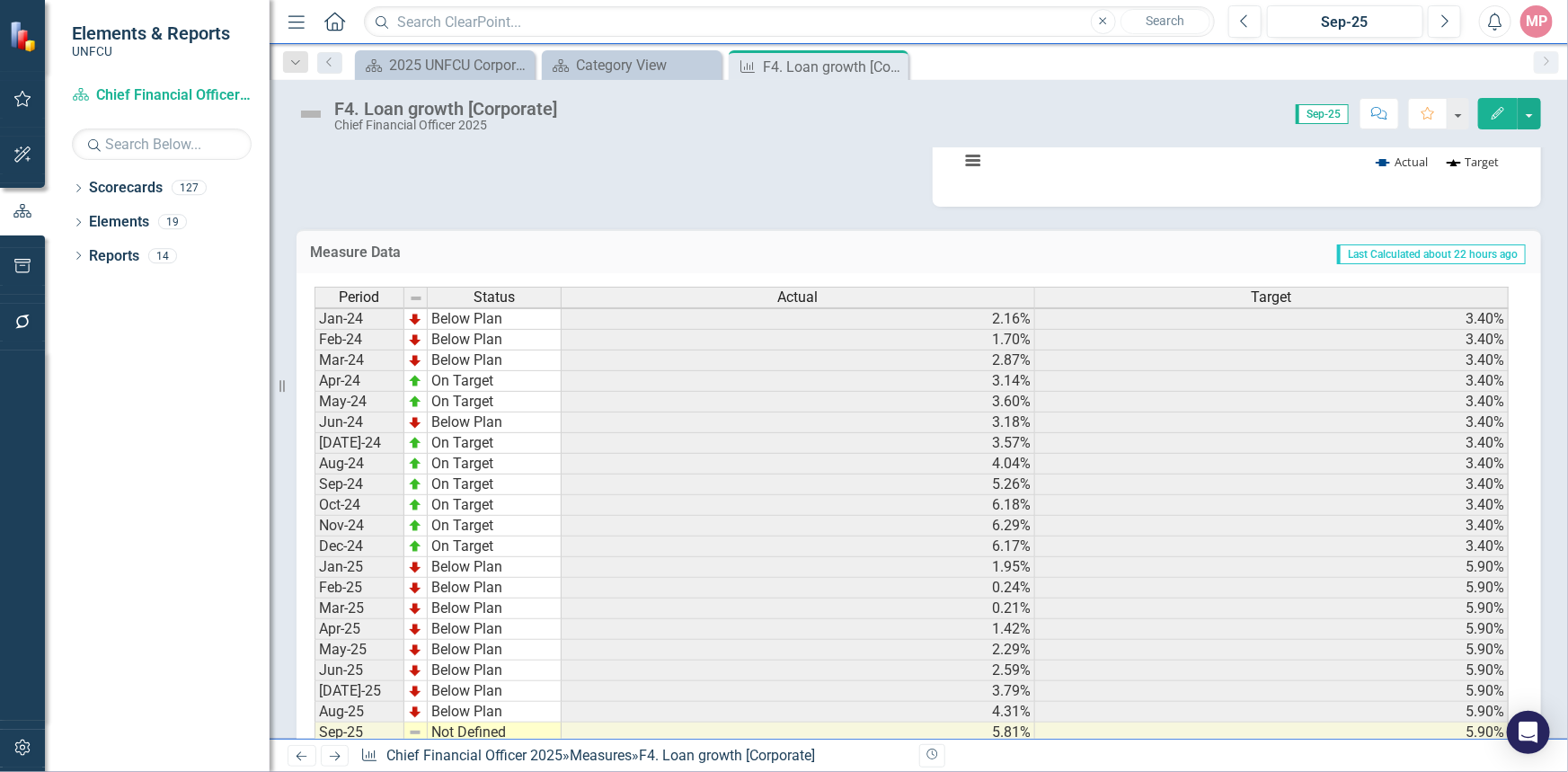
scroll to position [3, 0]
click at [434, 64] on div "2025 UNFCU Corporate Balanced Scorecard" at bounding box center [447, 65] width 118 height 23
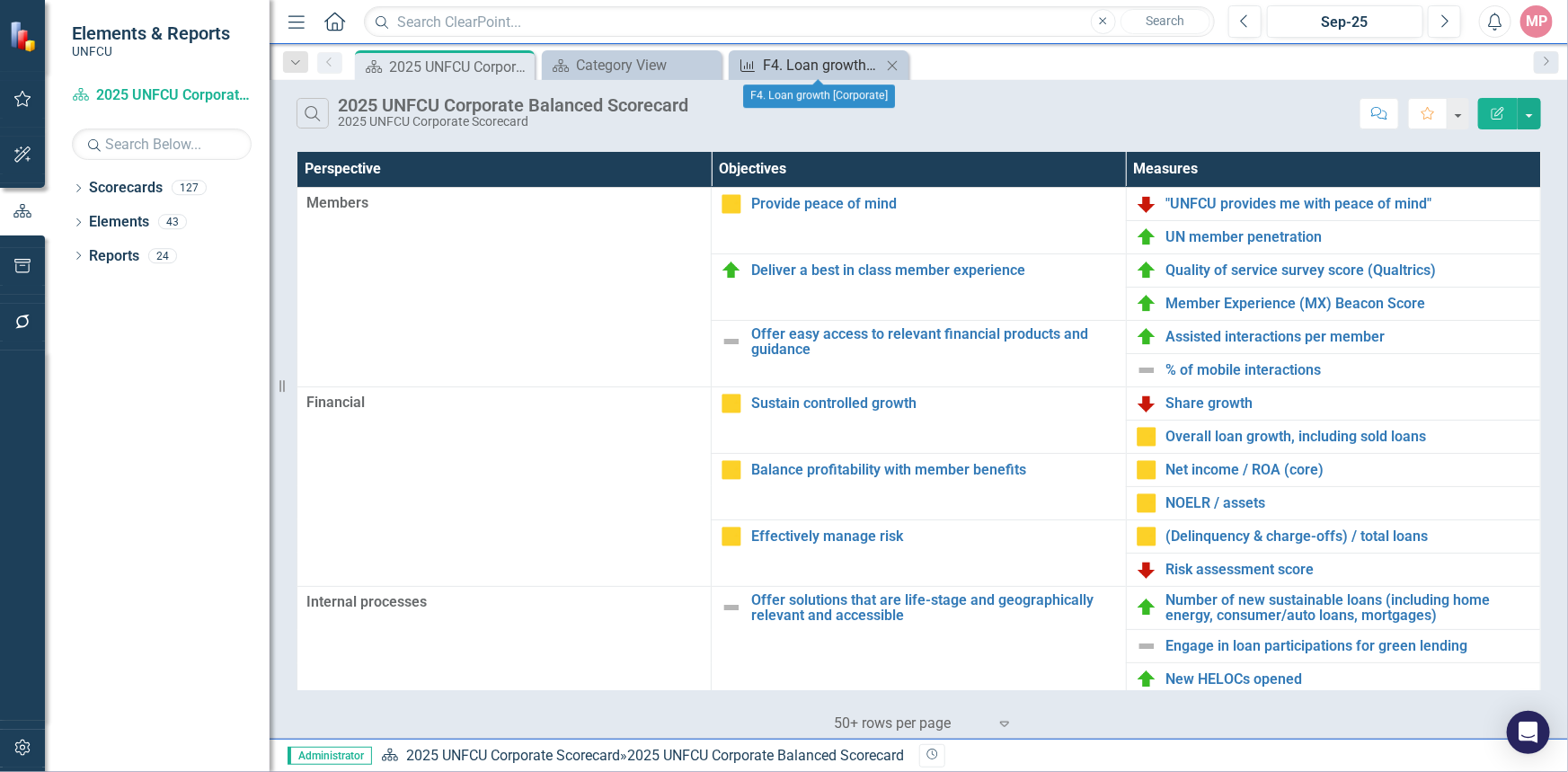
click at [809, 61] on div "F4. Loan growth [Corporate]" at bounding box center [822, 65] width 118 height 23
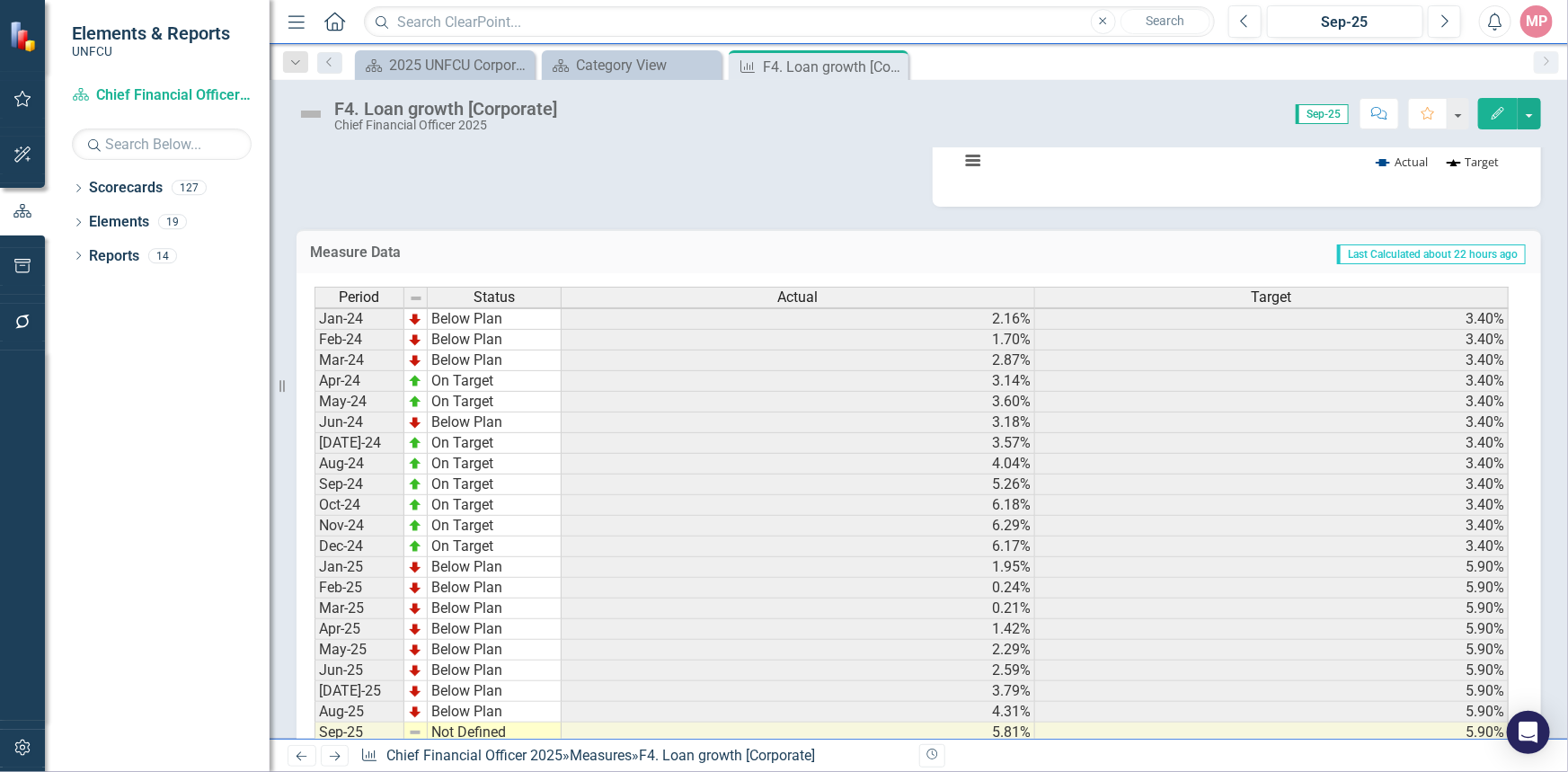
scroll to position [3, 0]
click at [492, 735] on td "Not Defined" at bounding box center [494, 732] width 134 height 21
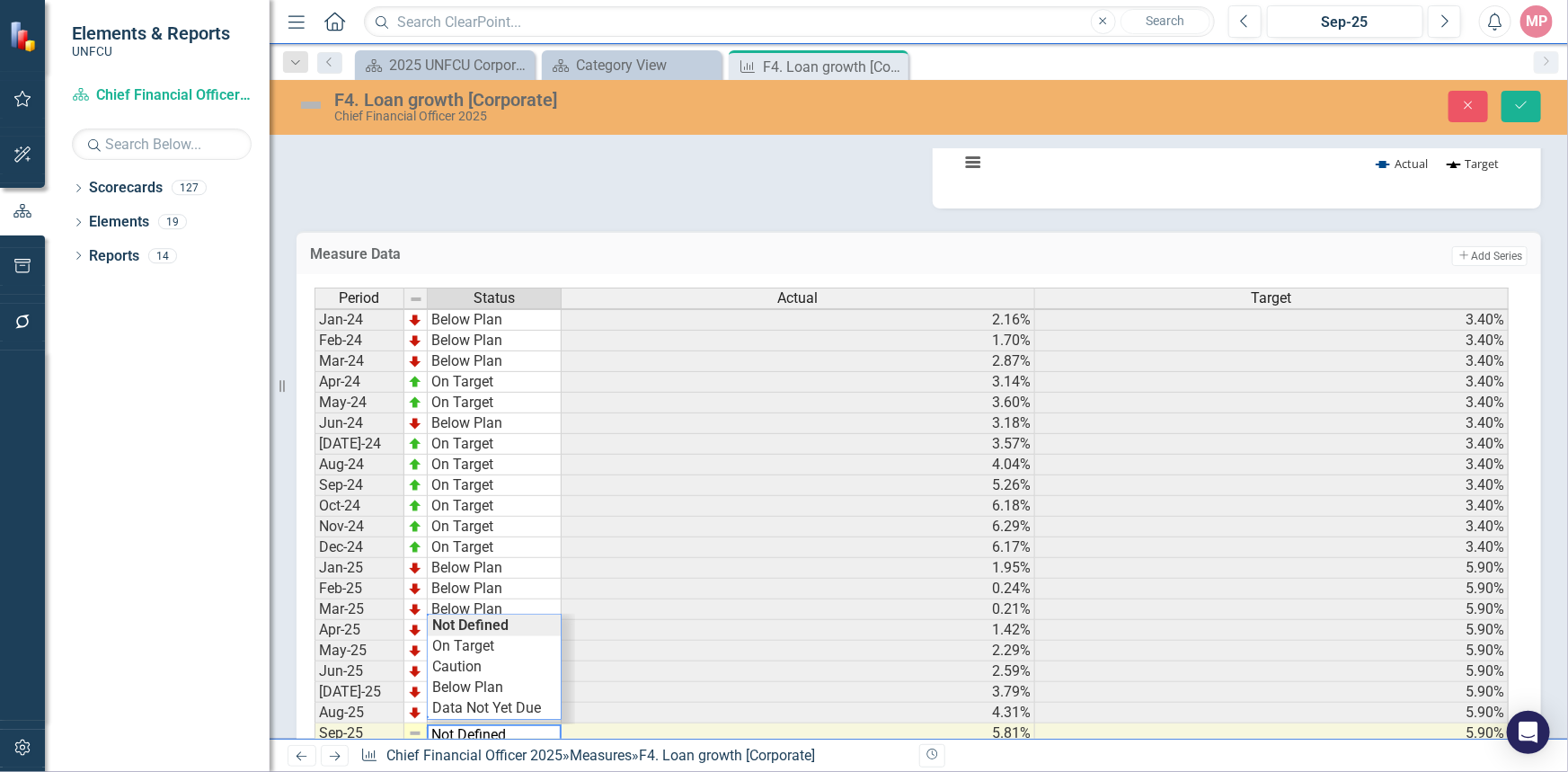
scroll to position [410, 0]
type textarea "Below Plan"
click at [496, 680] on div "Period Status Actual Target Jan-24 Below Plan 2.16% 3.40% Feb-24 Below Plan 1.7…" at bounding box center [911, 544] width 1194 height 520
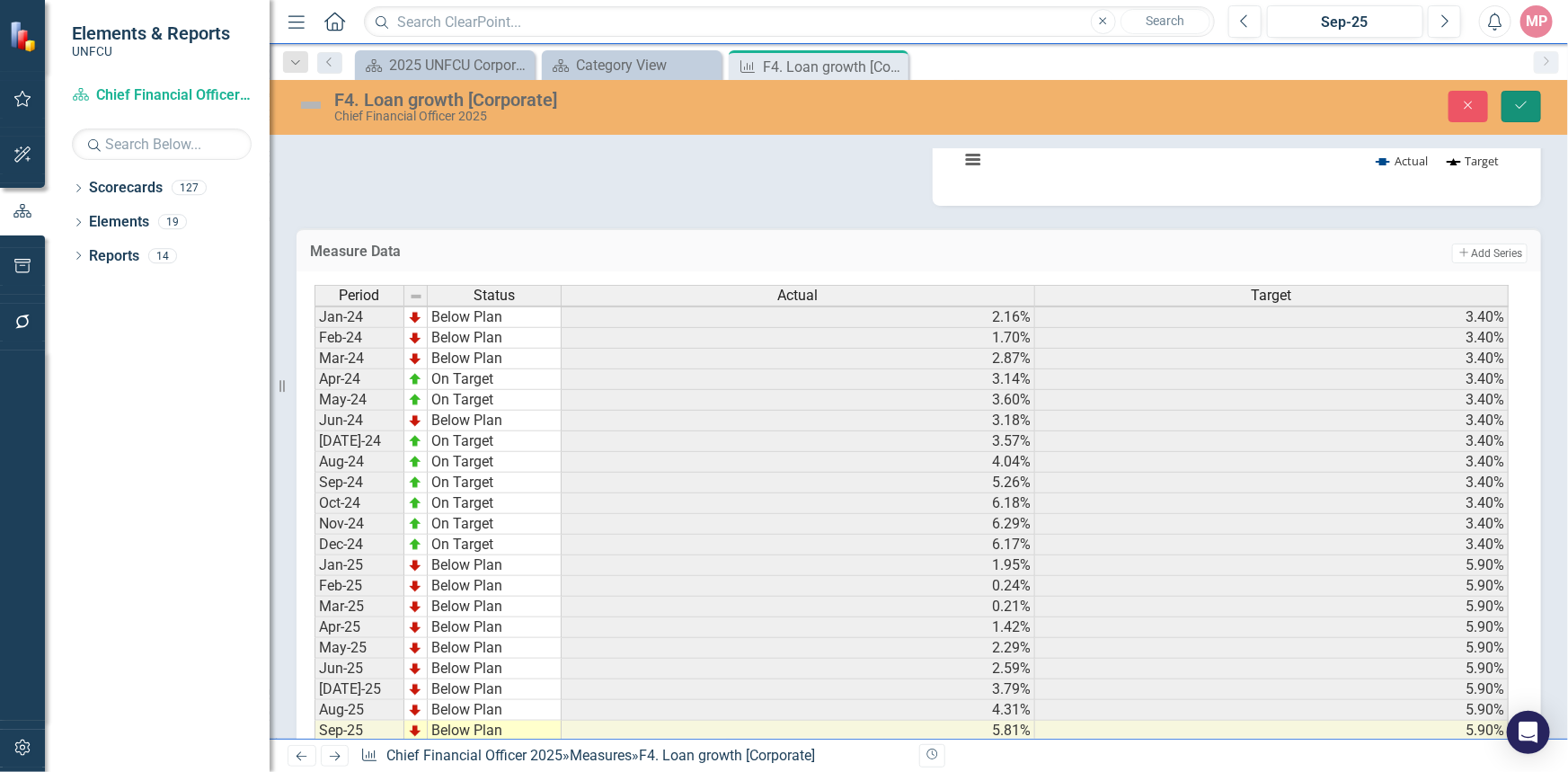
click at [1522, 97] on button "Save" at bounding box center [1521, 106] width 40 height 32
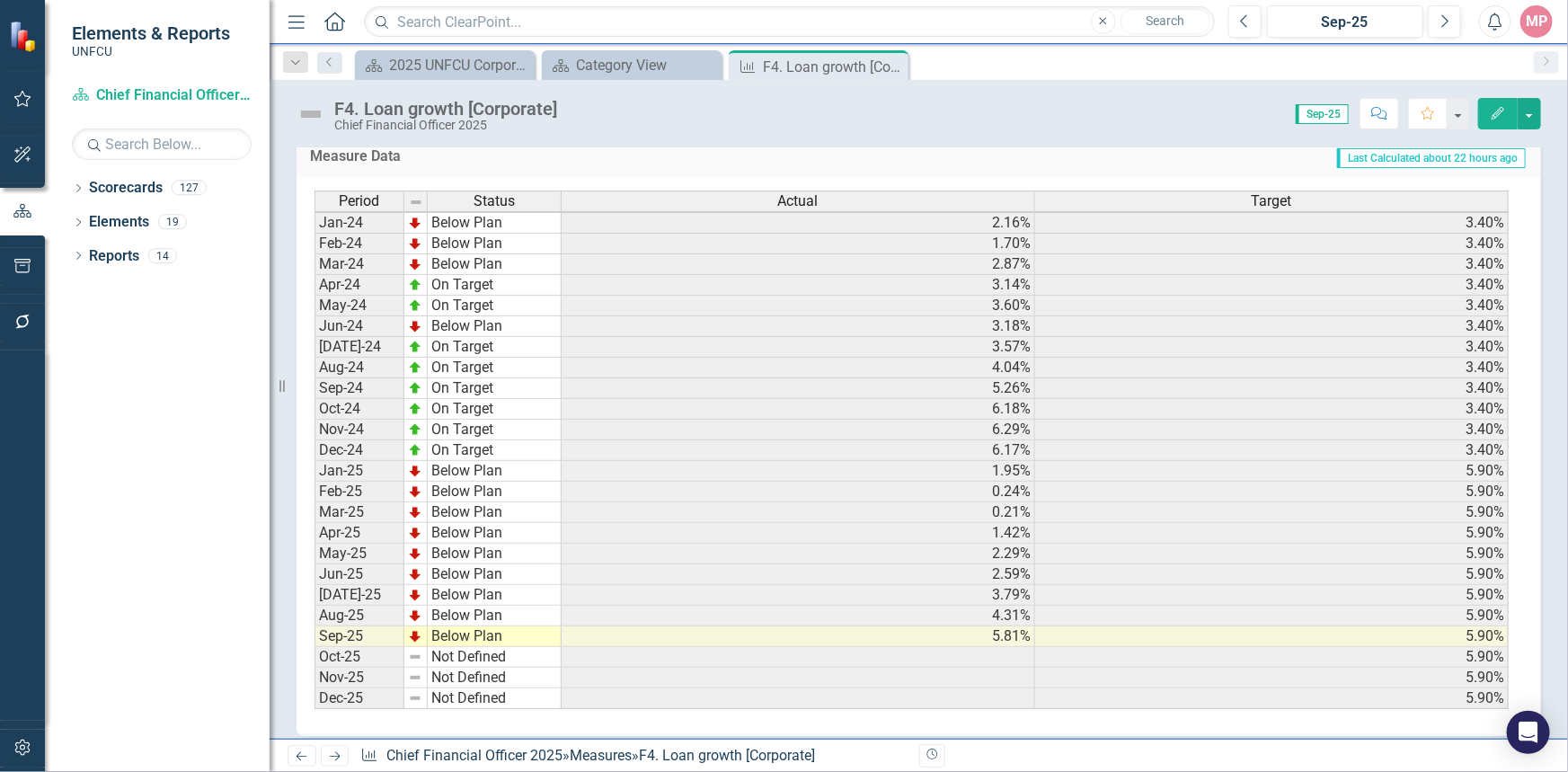
scroll to position [3, 0]
click at [889, 65] on icon at bounding box center [891, 67] width 10 height 10
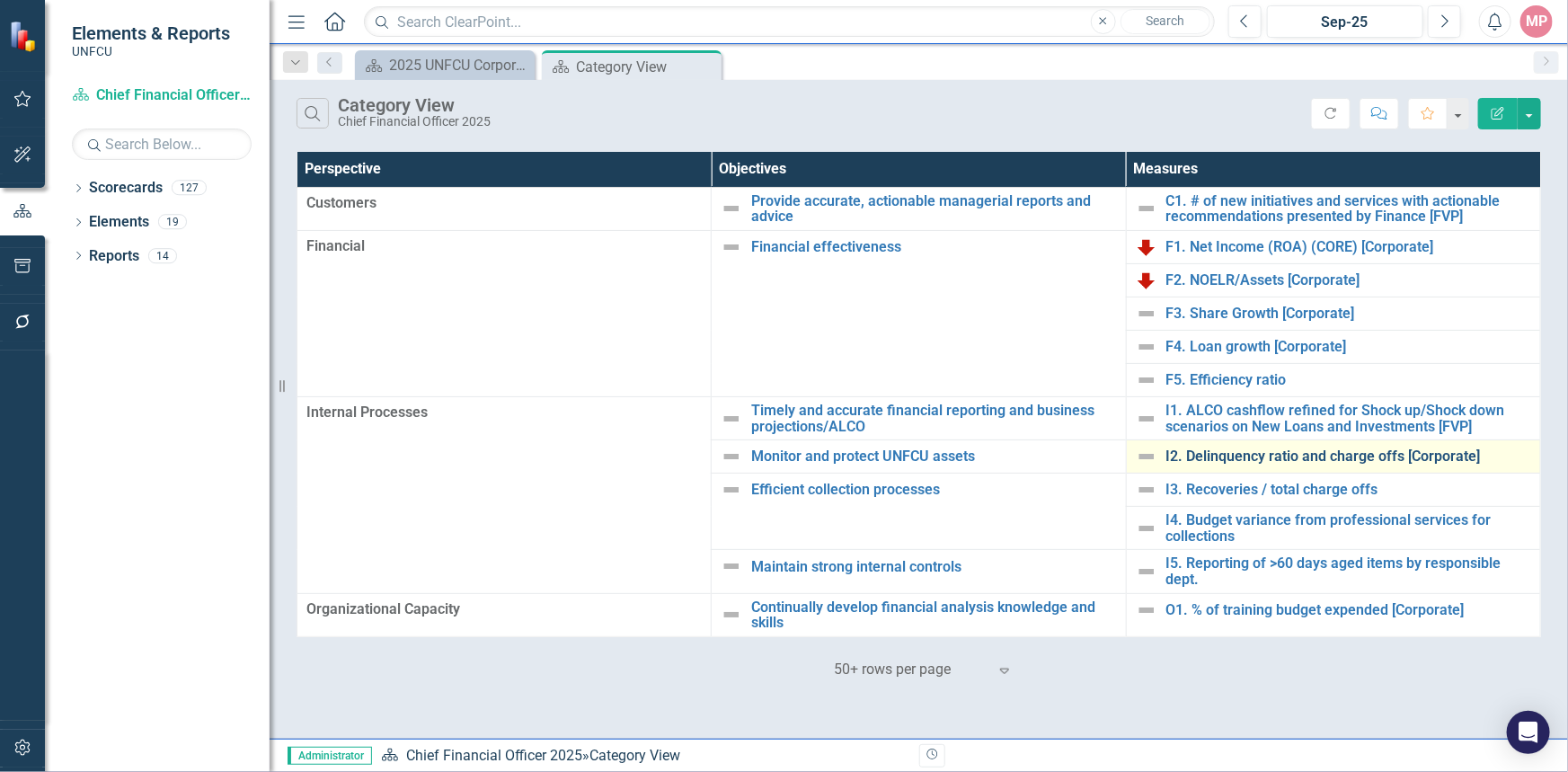
click at [1278, 459] on link "I2. Delinquency ratio and charge offs [Corporate]" at bounding box center [1347, 456] width 365 height 16
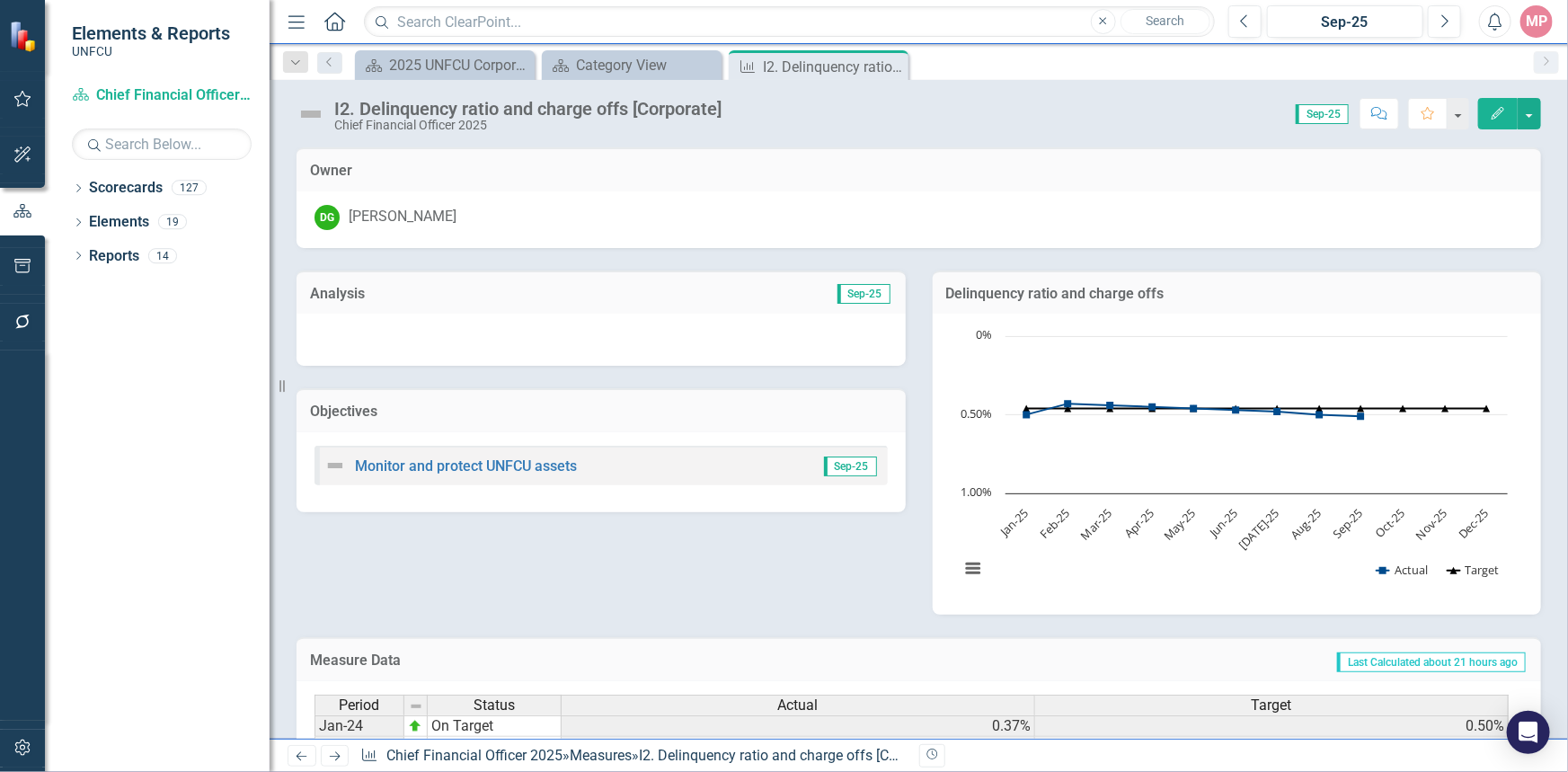
scroll to position [530, 0]
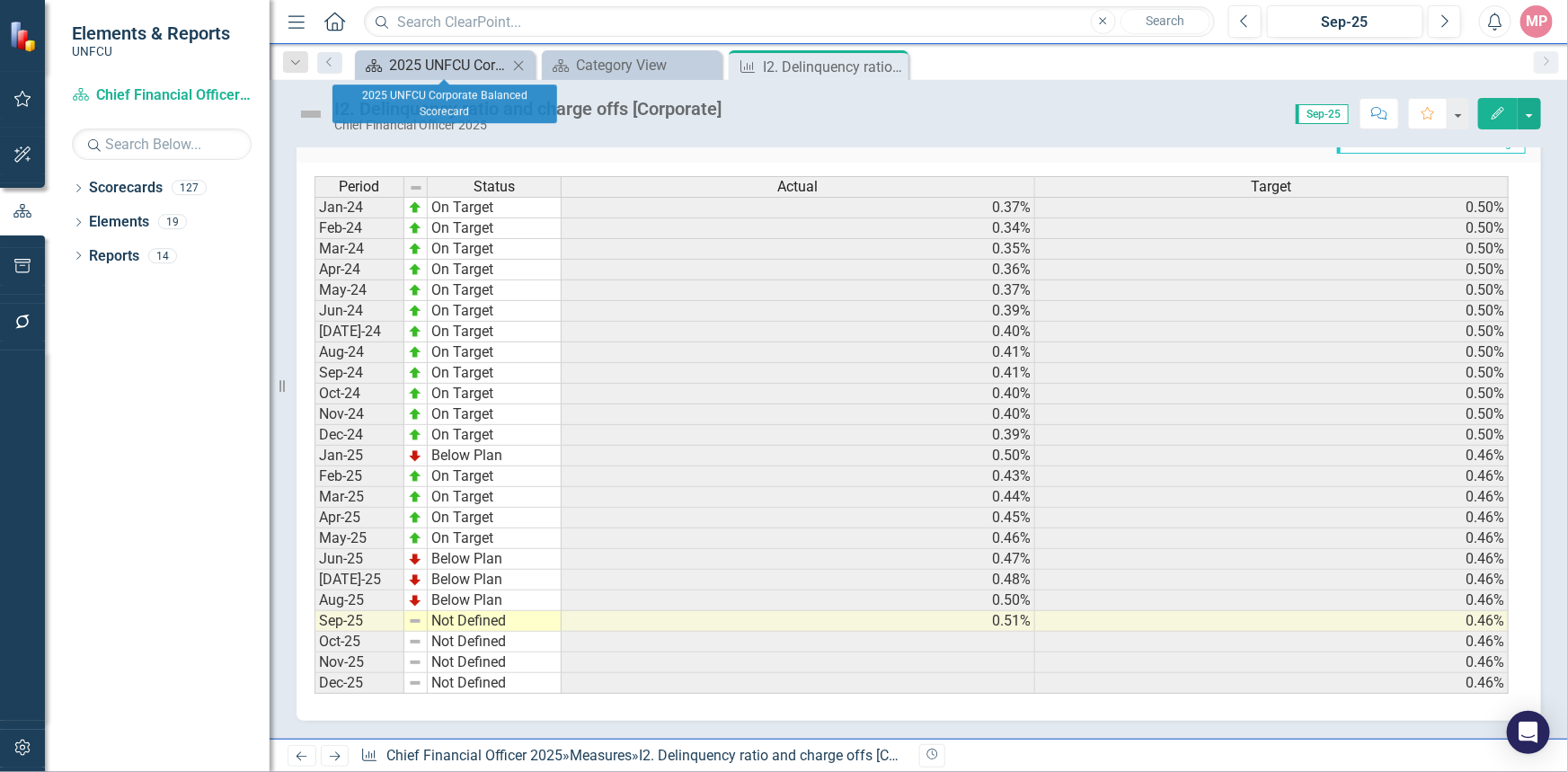
click at [438, 61] on div "2025 UNFCU Corporate Balanced Scorecard" at bounding box center [447, 65] width 118 height 23
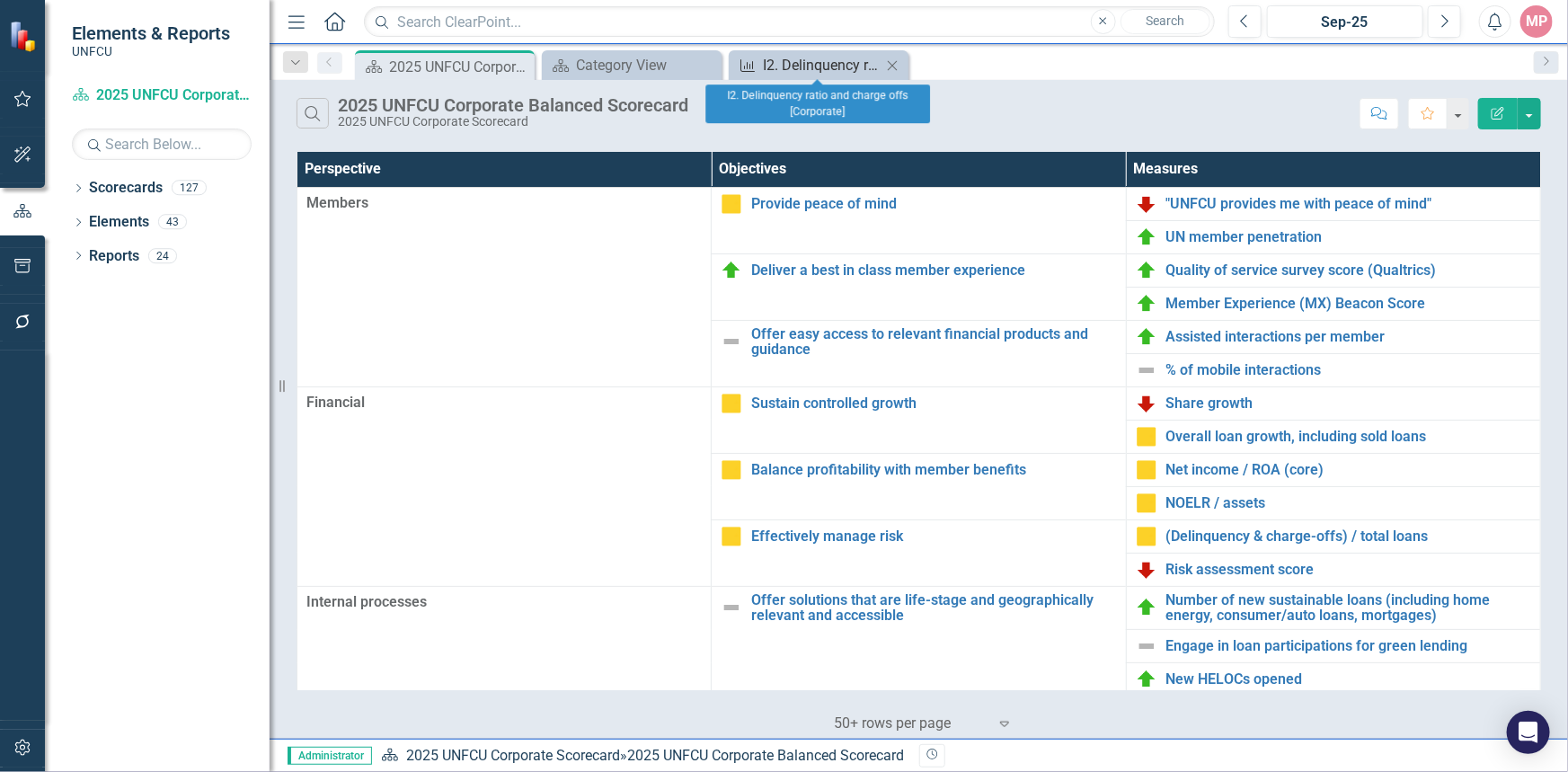
click at [820, 65] on div "I2. Delinquency ratio and charge offs [Corporate]" at bounding box center [822, 65] width 118 height 23
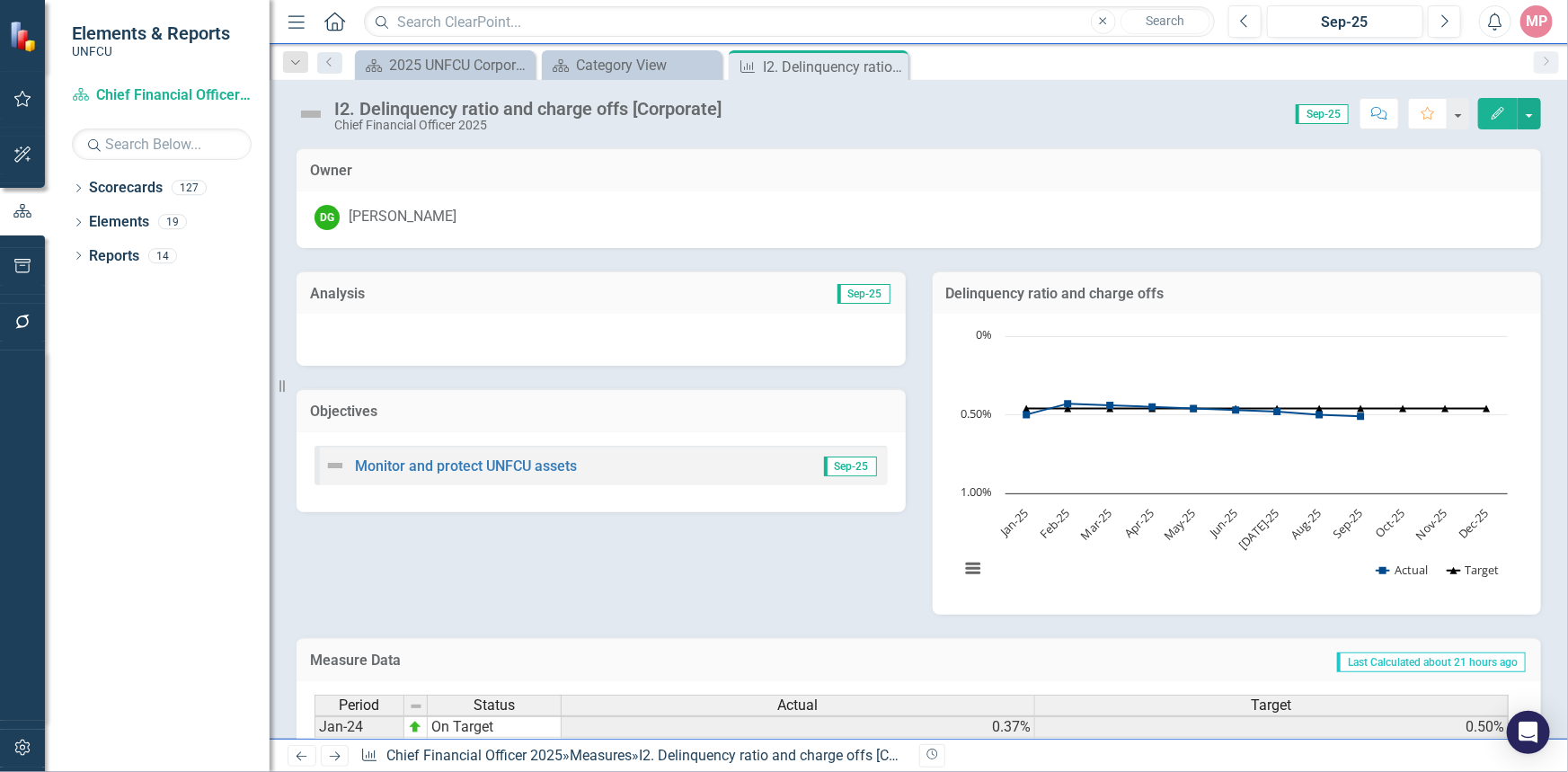
scroll to position [3, 0]
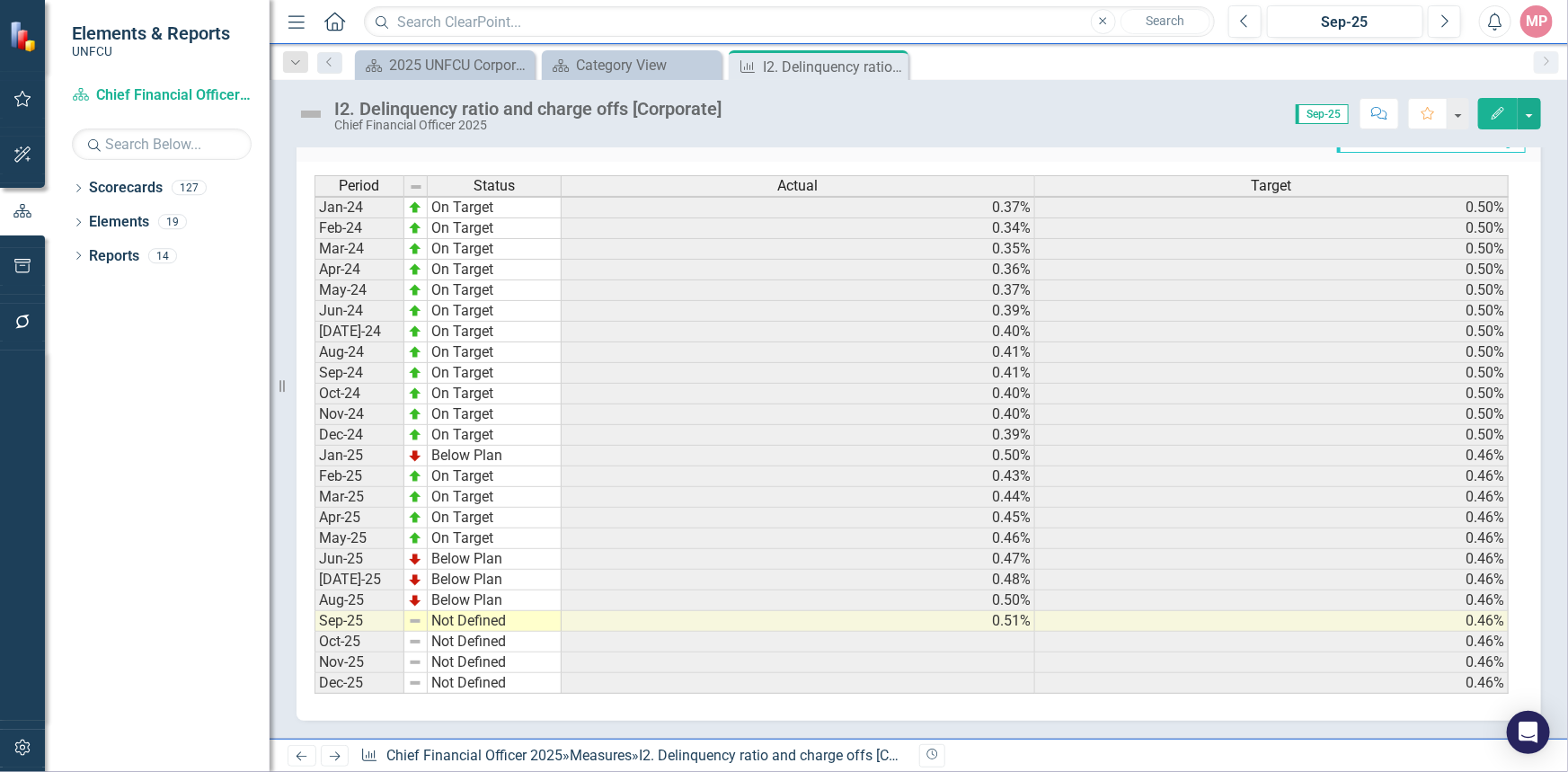
click at [459, 614] on td "Not Defined" at bounding box center [494, 621] width 134 height 21
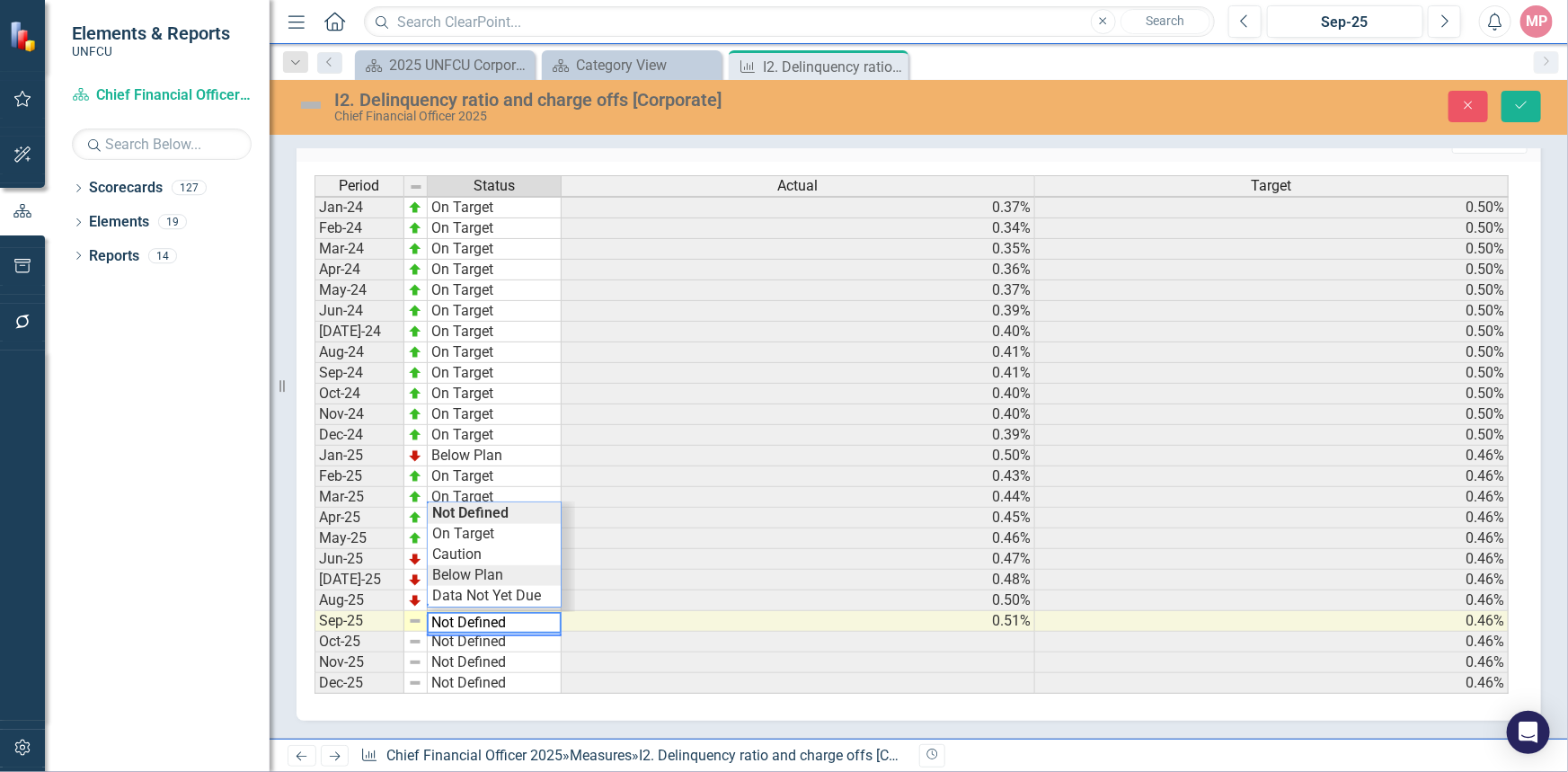
type textarea "Below Plan"
click at [482, 559] on div "Period Status Actual Target Jan-24 On Target 0.37% 0.50% Feb-24 On Target 0.34%…" at bounding box center [911, 434] width 1194 height 520
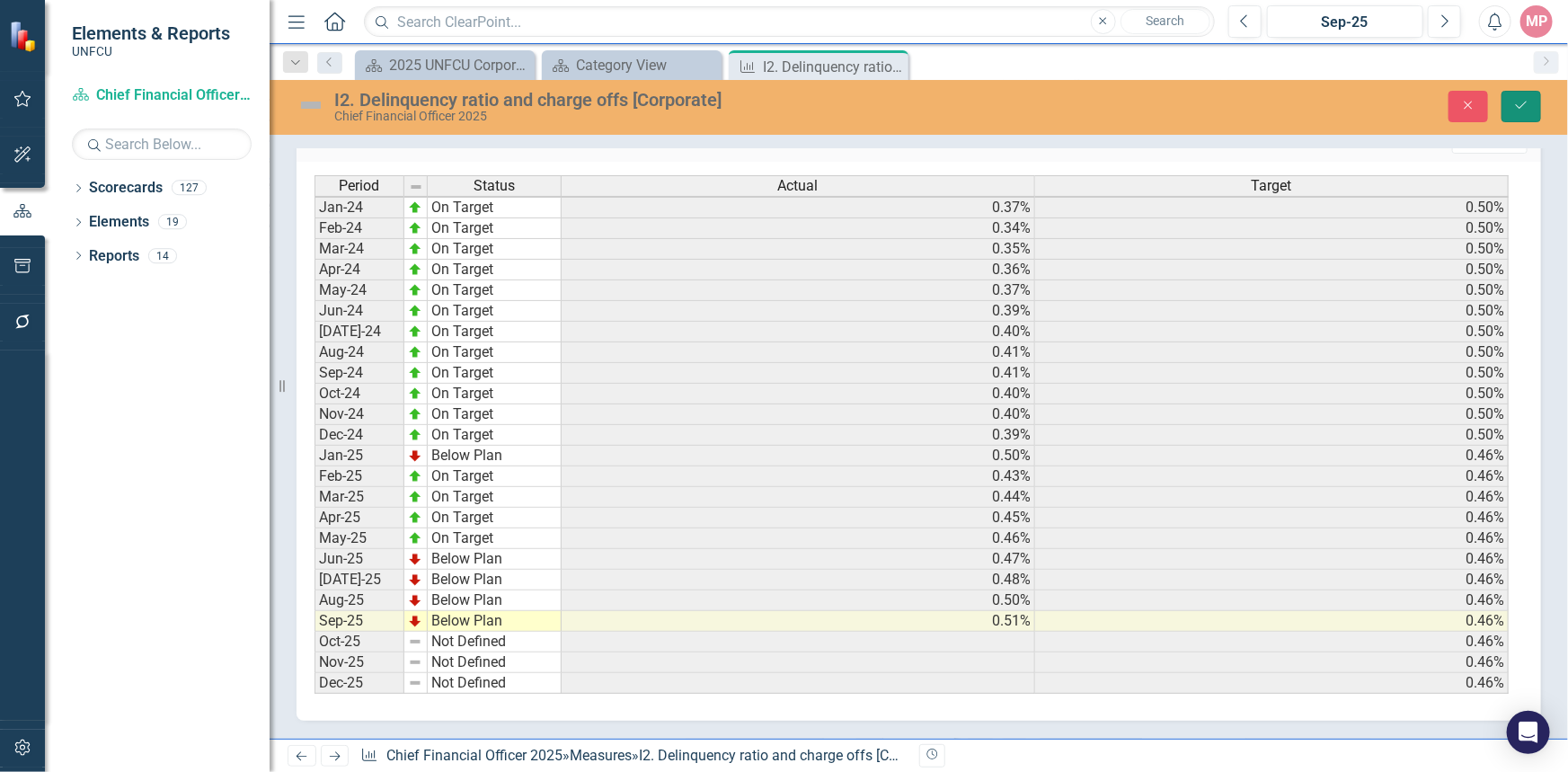
click at [1518, 98] on icon "Save" at bounding box center [1520, 104] width 16 height 13
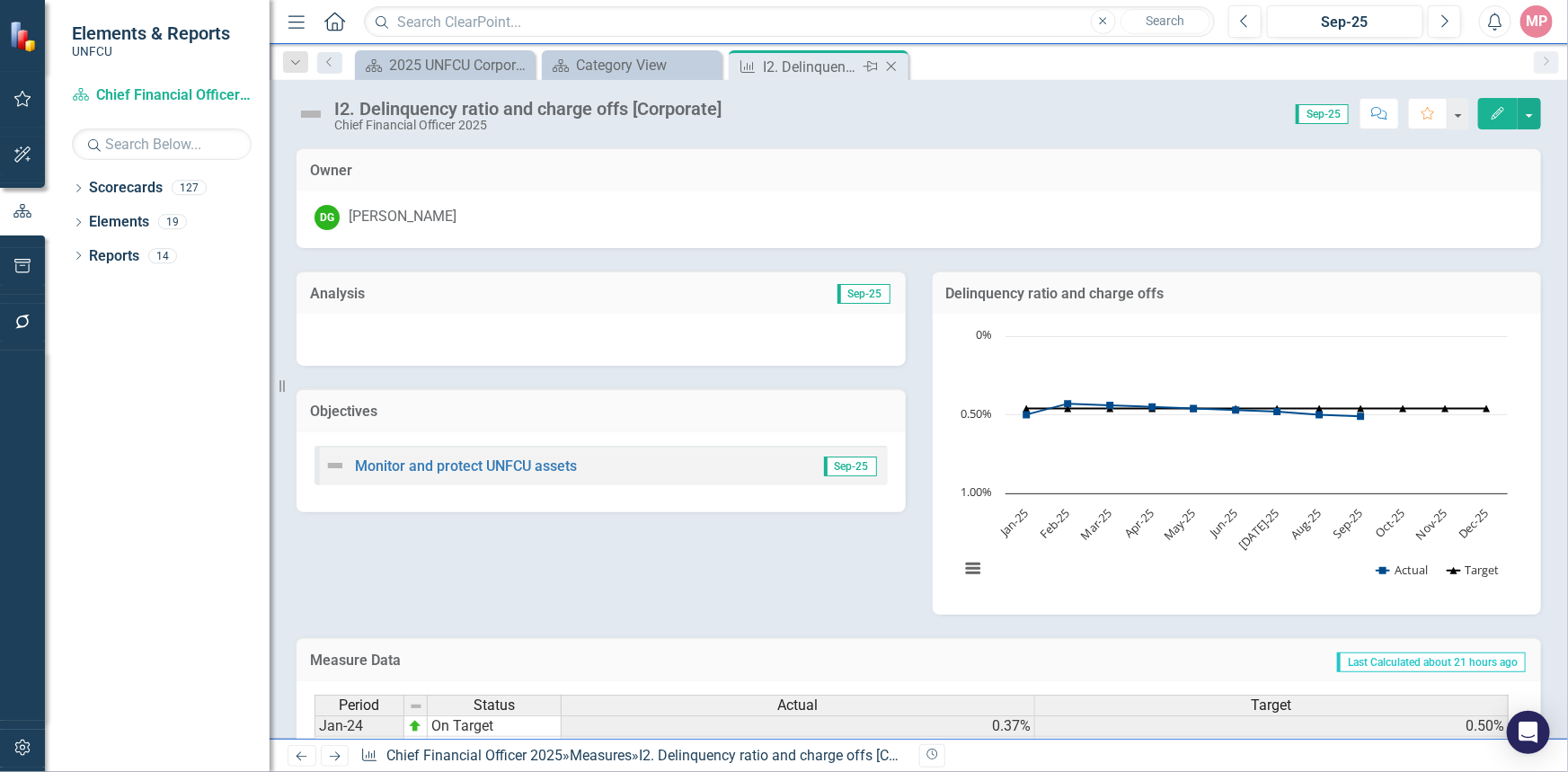
click at [891, 68] on icon "Close" at bounding box center [891, 67] width 18 height 14
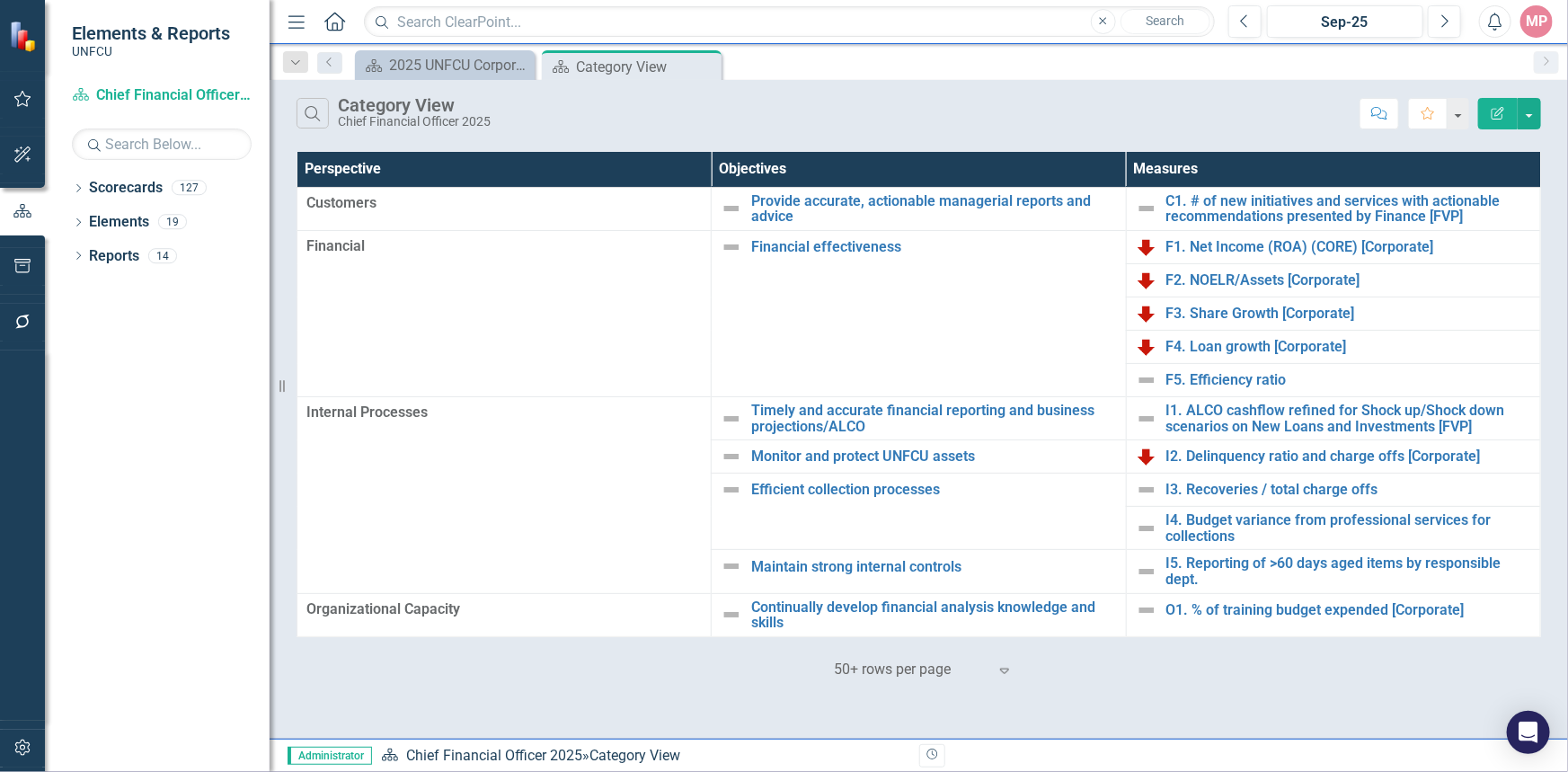
drag, startPoint x: 706, startPoint y: 63, endPoint x: 650, endPoint y: 79, distance: 58.2
click at [0, 0] on icon at bounding box center [0, 0] width 0 height 0
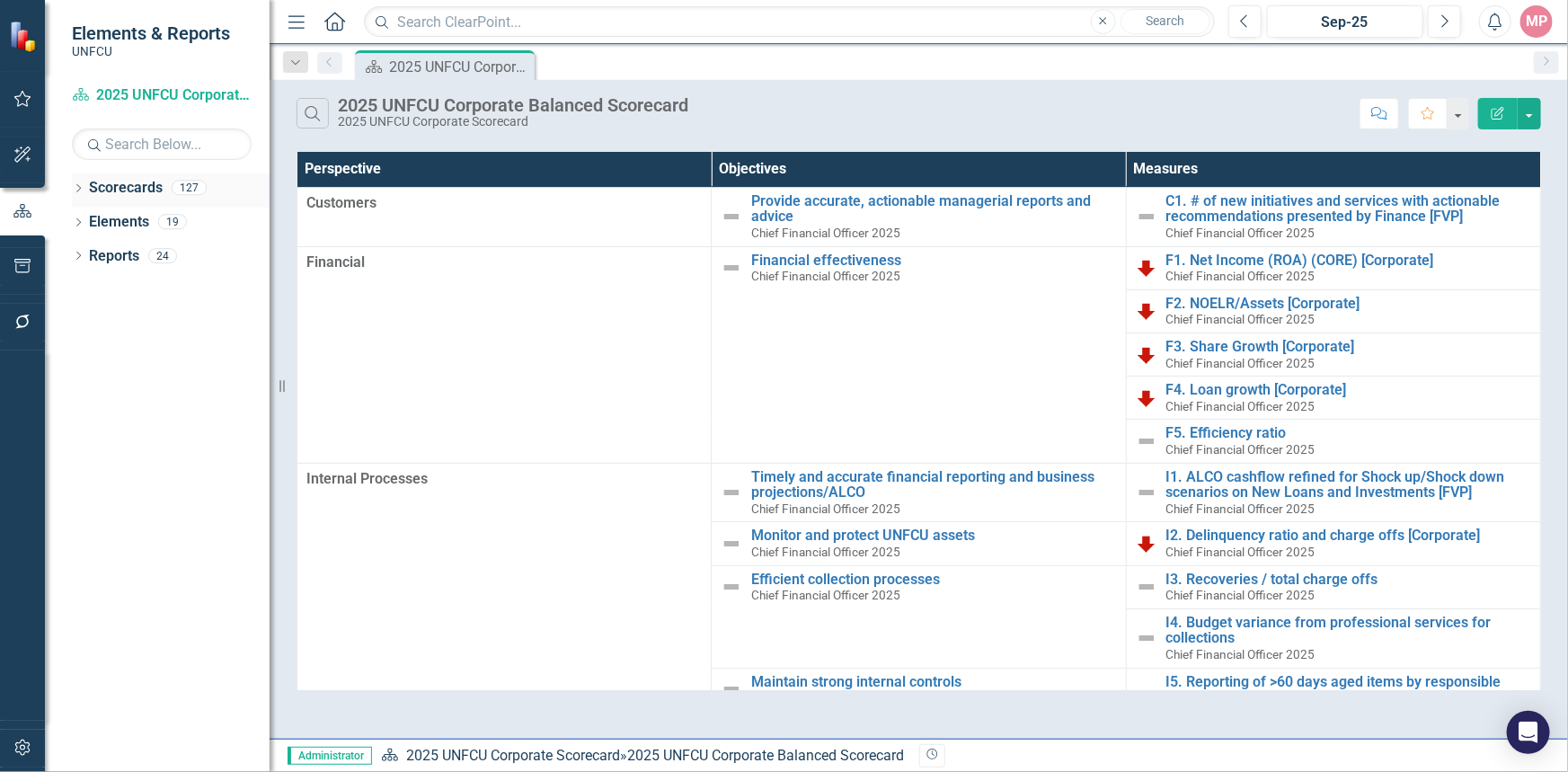
click at [77, 189] on icon "Dropdown" at bounding box center [78, 190] width 13 height 10
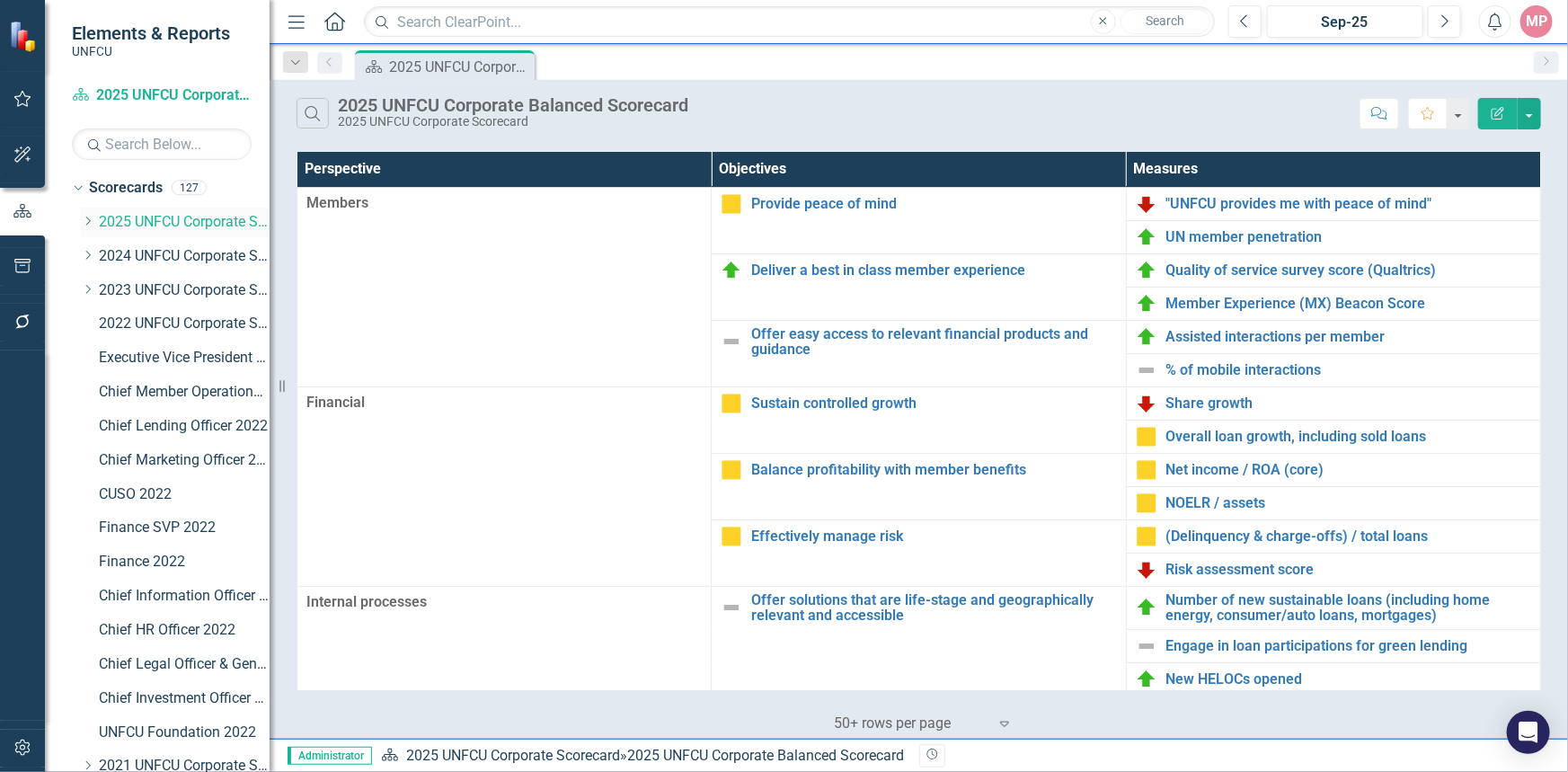
click at [89, 220] on icon at bounding box center [88, 221] width 5 height 9
click at [159, 323] on link "Global Channel & Operations 2025" at bounding box center [194, 324] width 153 height 21
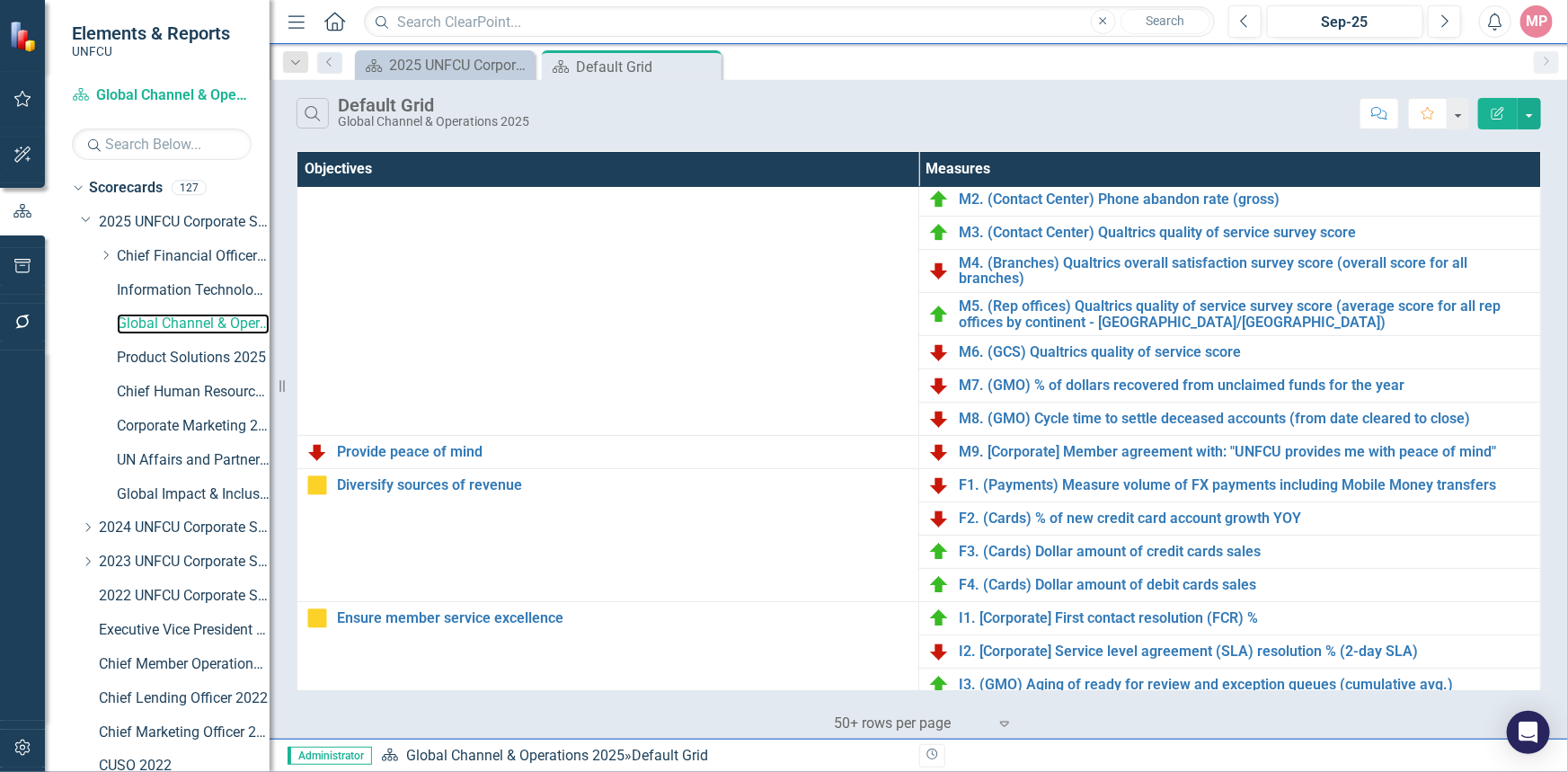
scroll to position [30, 0]
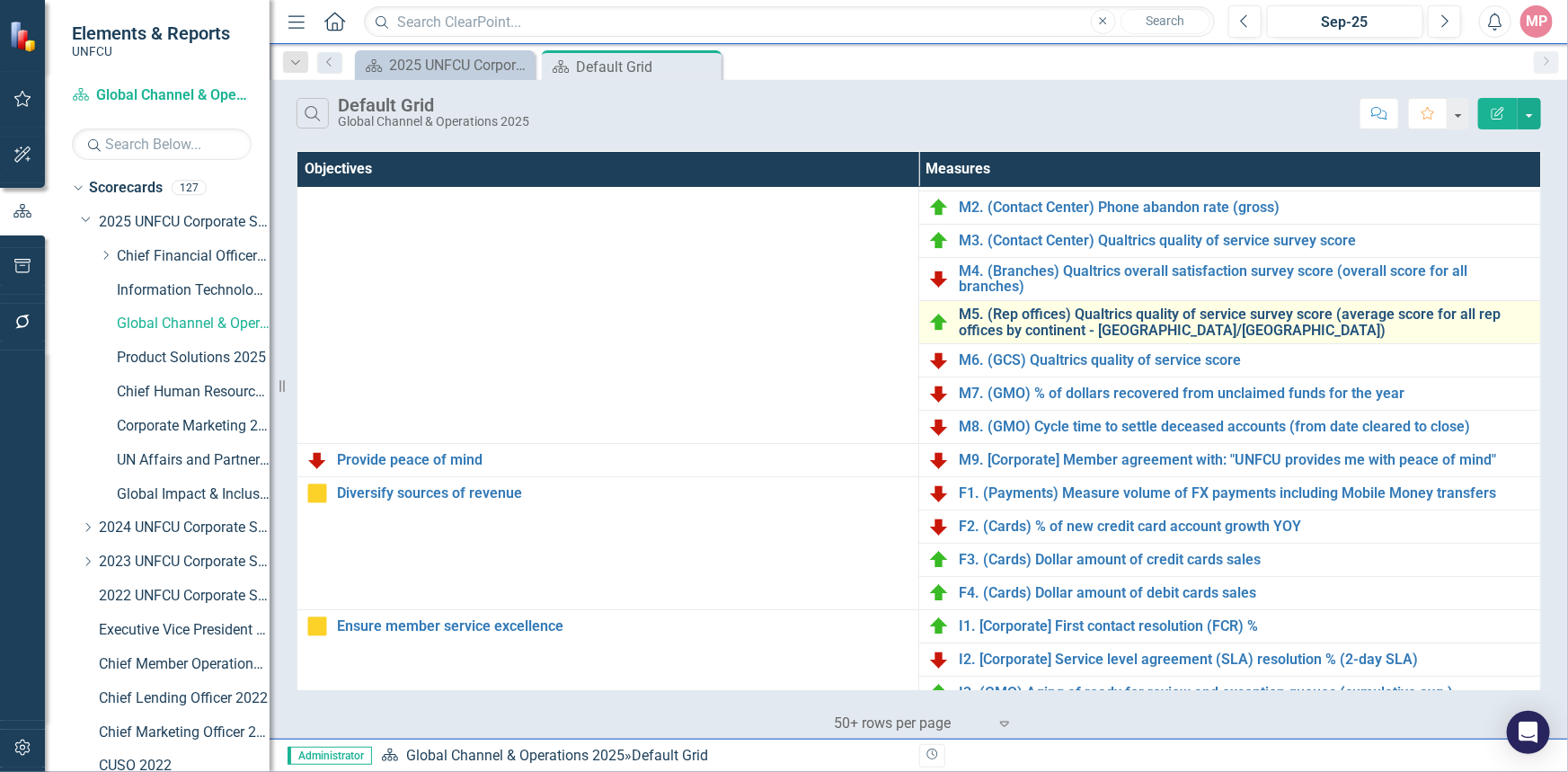
click at [1002, 316] on link "M5. (Rep offices) Qualtrics quality of service survey score (average score for …" at bounding box center [1245, 322] width 572 height 32
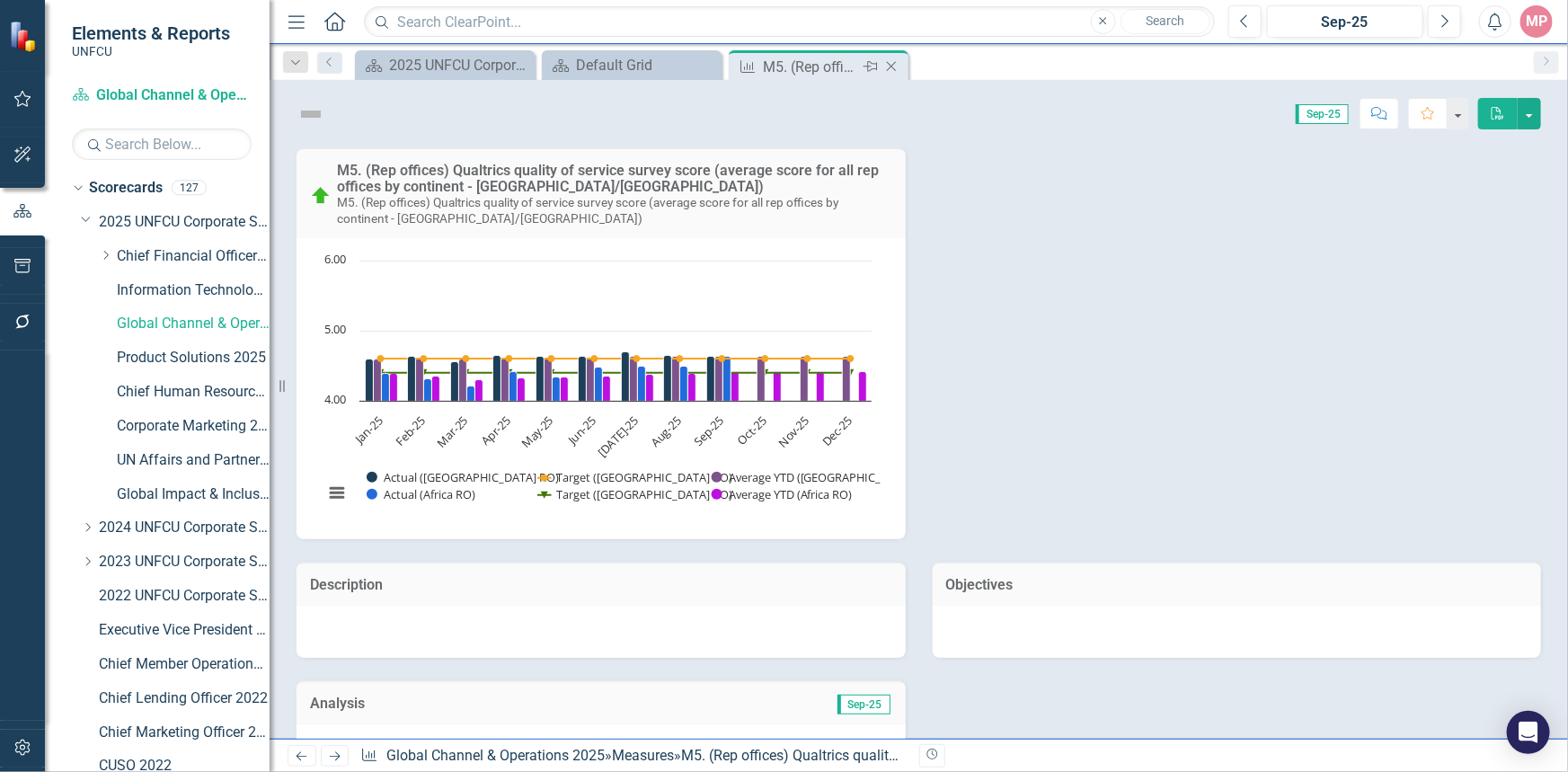
click at [885, 65] on icon "Close" at bounding box center [891, 67] width 18 height 14
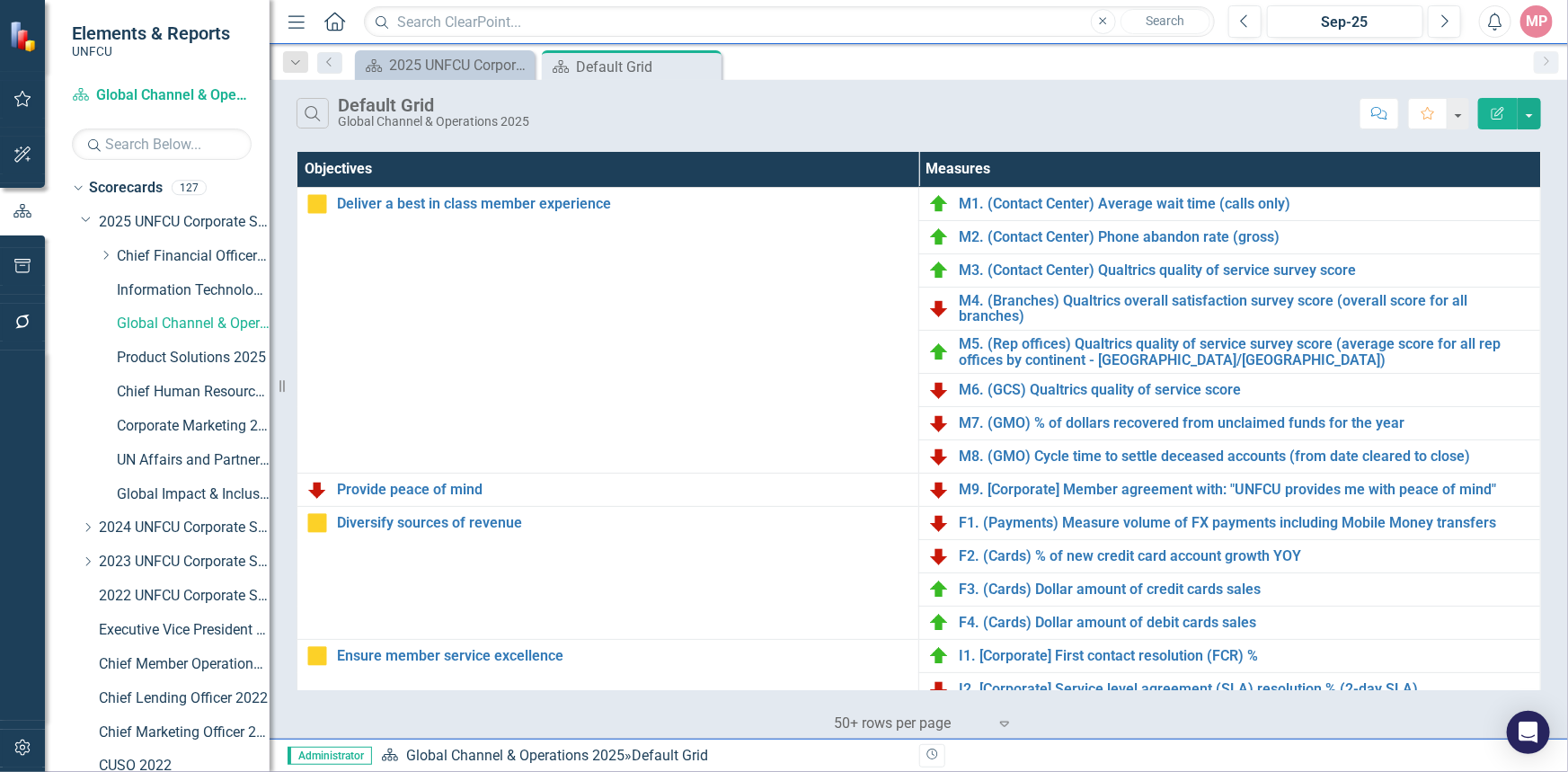
drag, startPoint x: 706, startPoint y: 63, endPoint x: 737, endPoint y: 101, distance: 49.0
click at [0, 0] on icon at bounding box center [0, 0] width 0 height 0
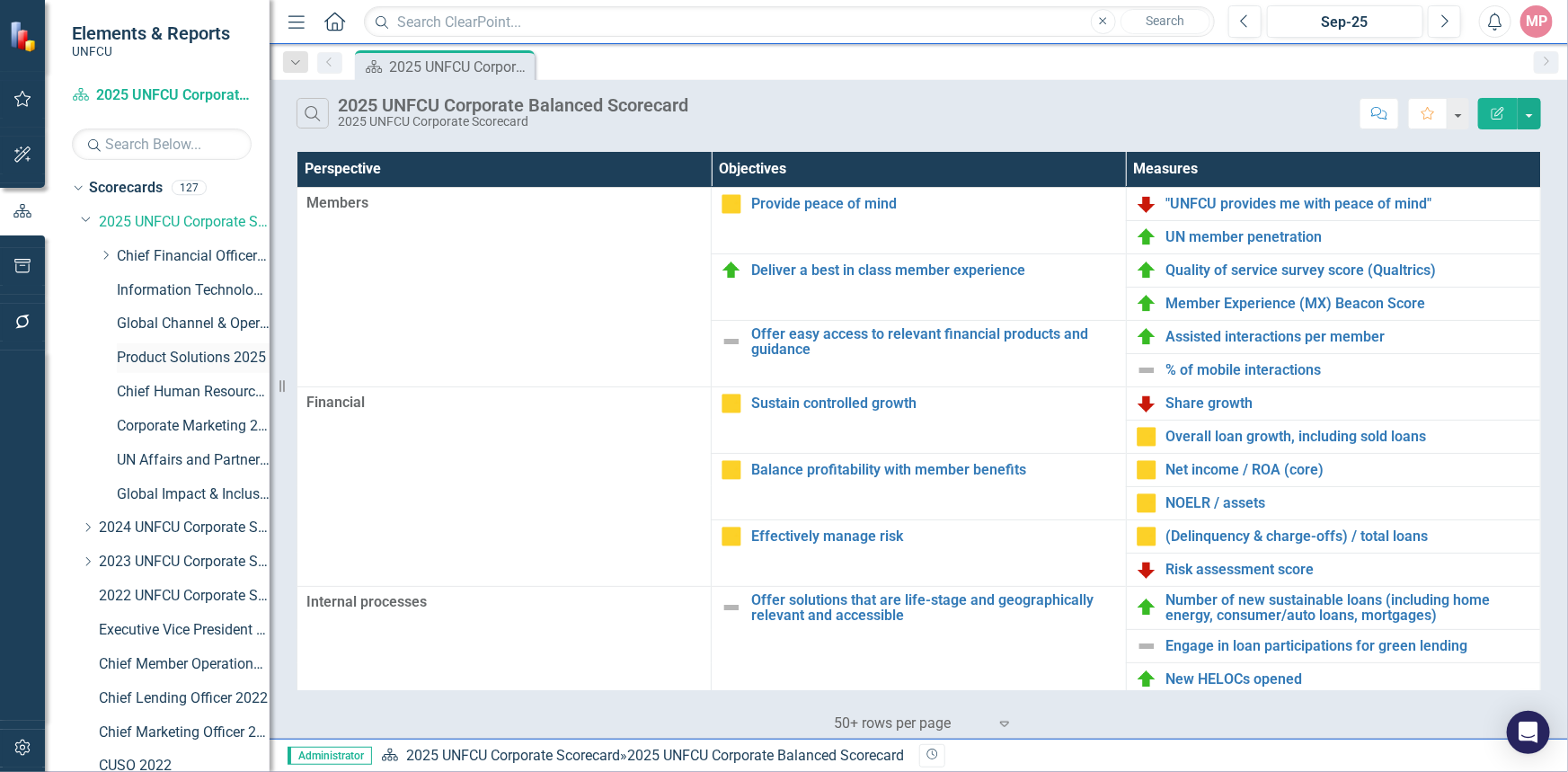
click at [165, 359] on link "Product Solutions 2025" at bounding box center [194, 358] width 153 height 21
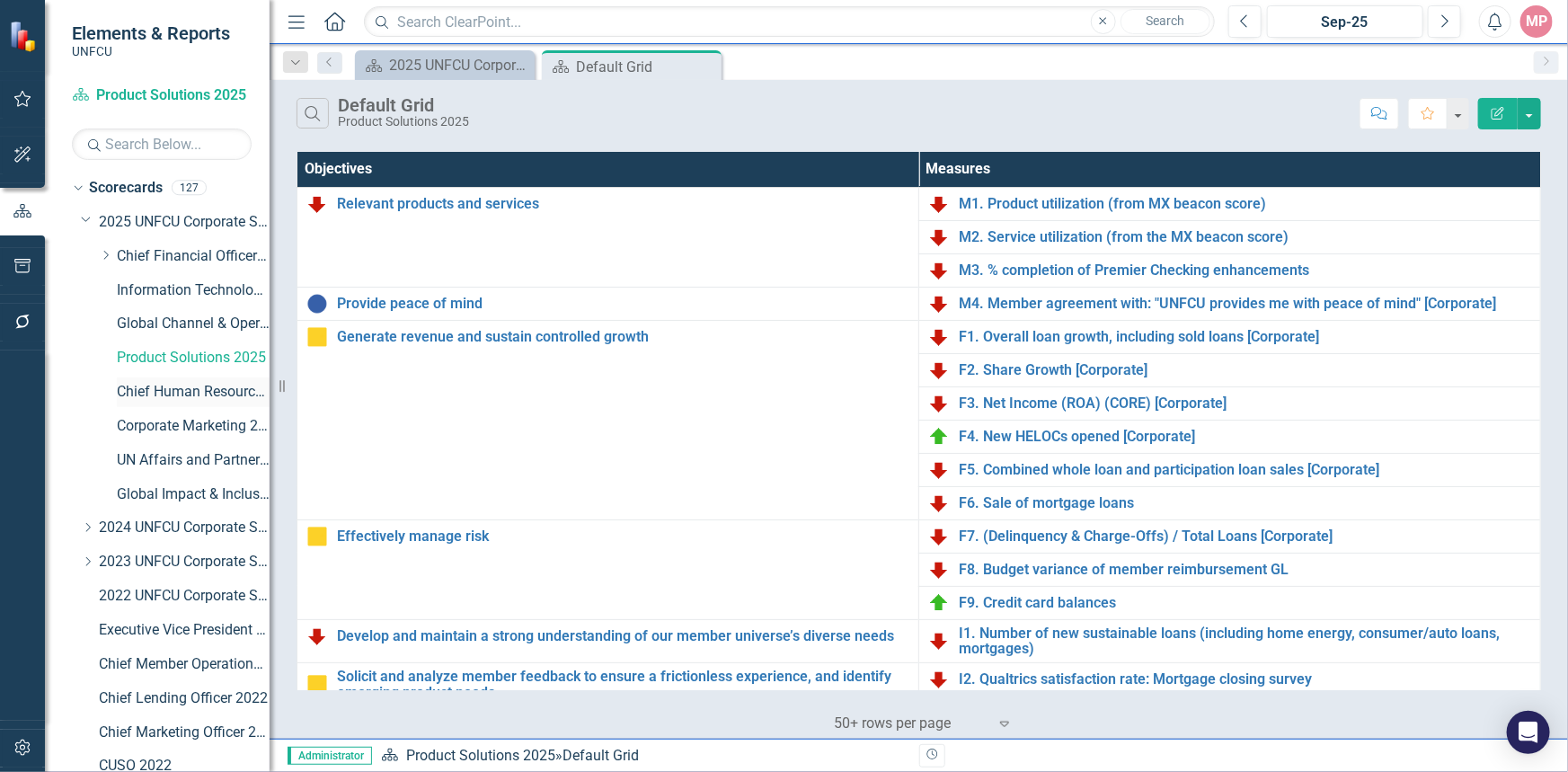
click at [177, 391] on link "Chief Human Resources Officer 2025" at bounding box center [194, 391] width 153 height 21
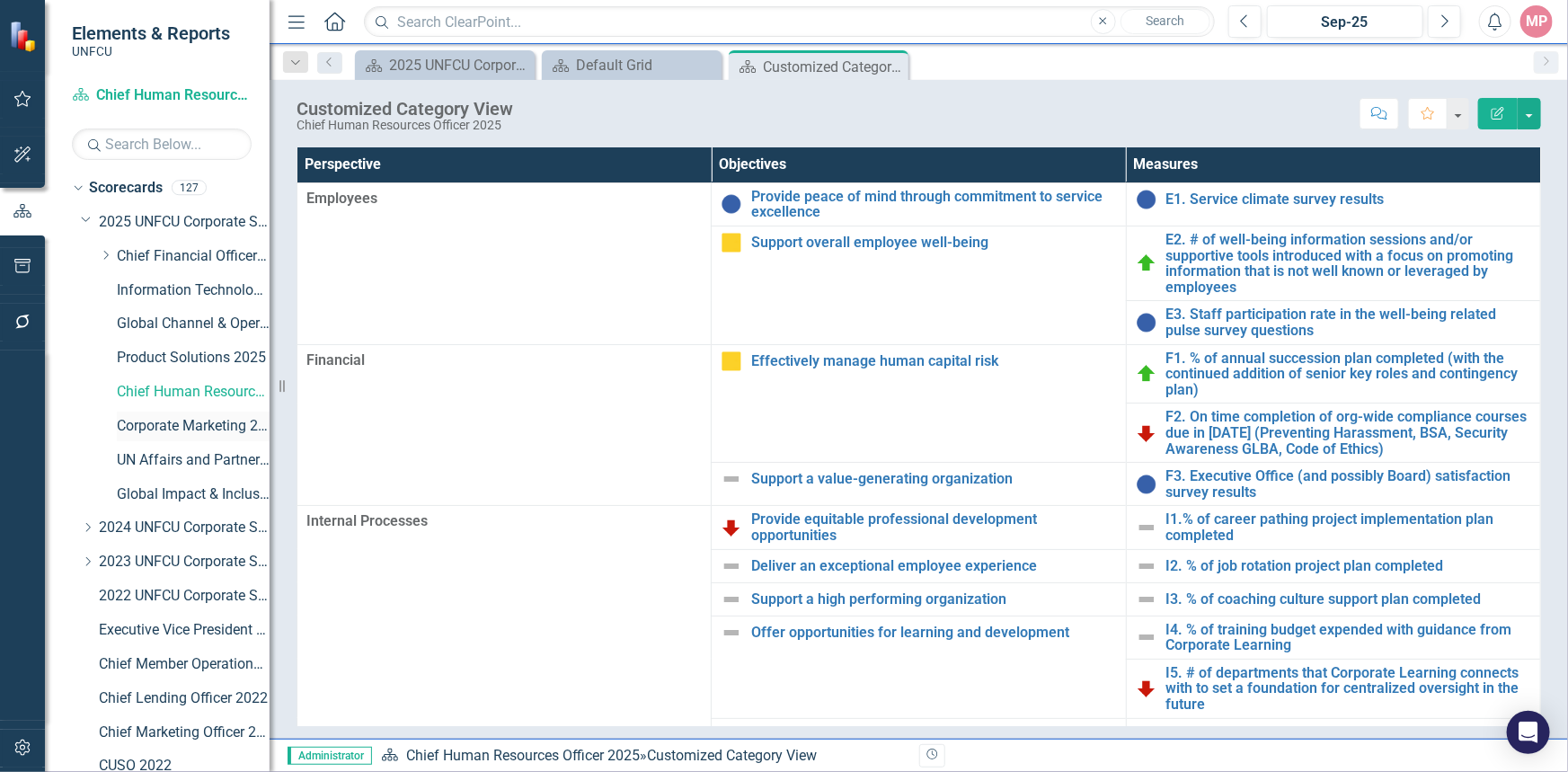
click at [162, 426] on link "Corporate Marketing 2025" at bounding box center [194, 426] width 153 height 21
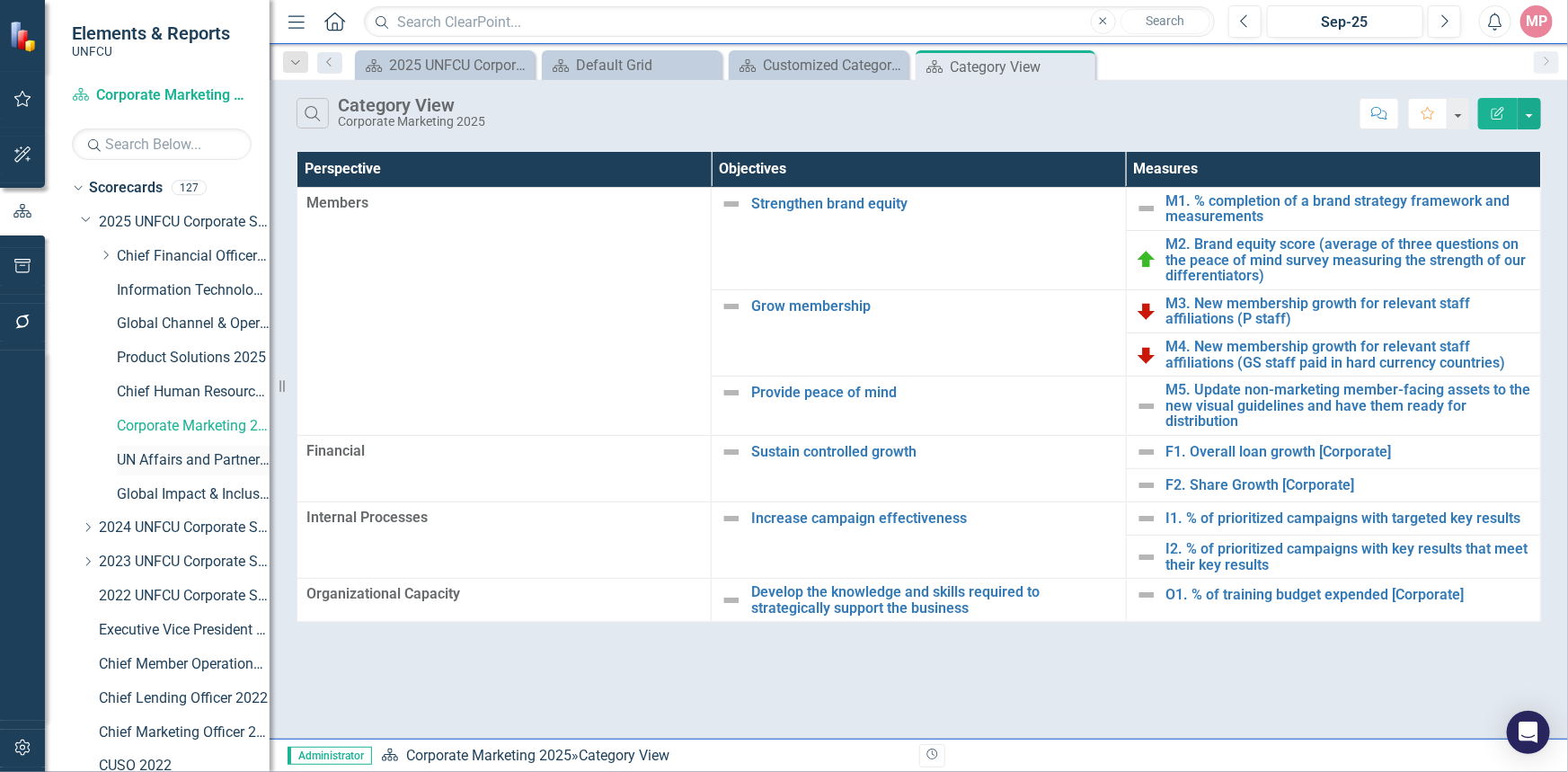
click at [171, 461] on link "UN Affairs and Partnerships 2025" at bounding box center [194, 460] width 153 height 21
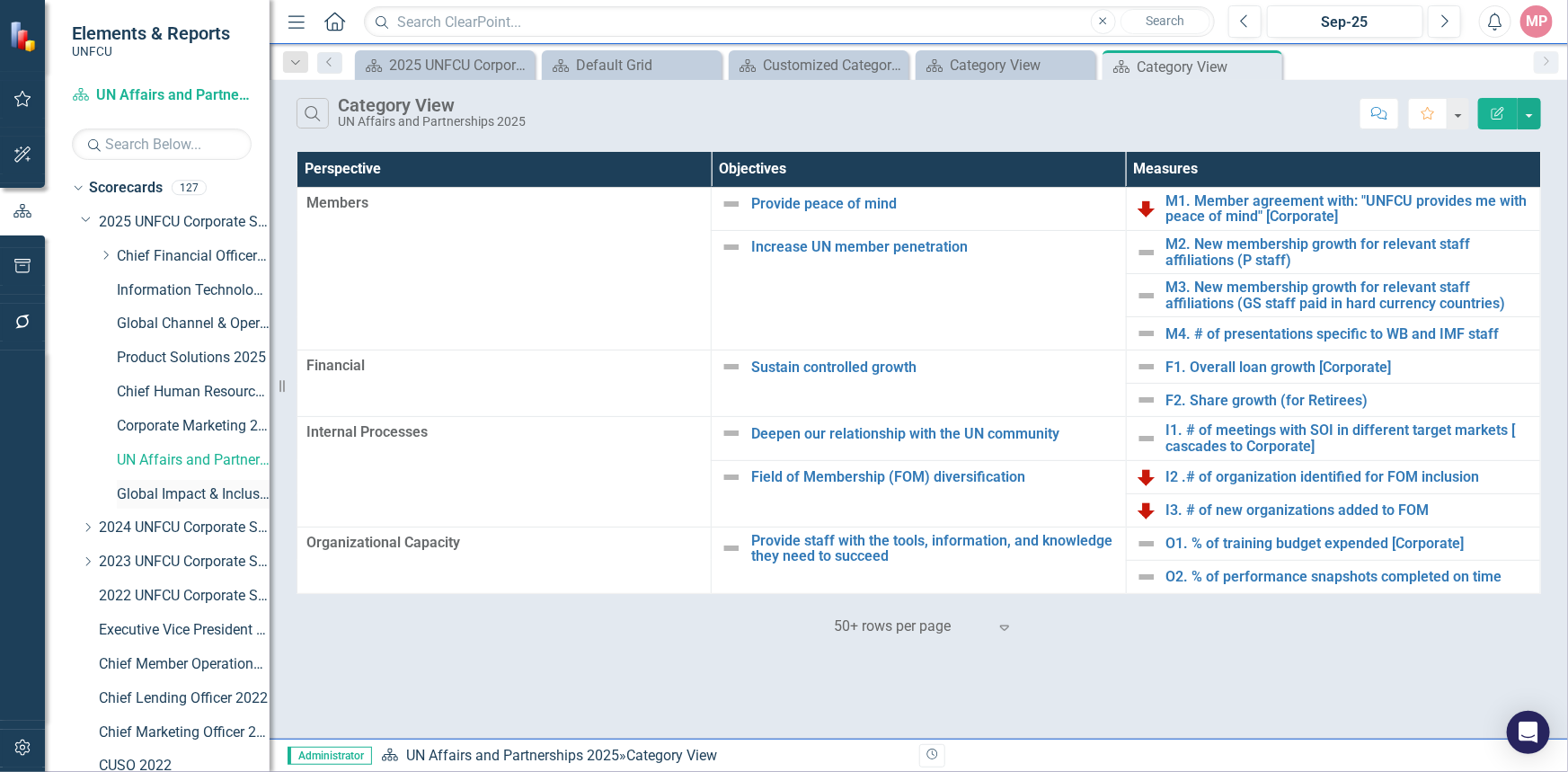
click at [178, 495] on link "Global Impact & Inclusion 2025" at bounding box center [194, 494] width 153 height 21
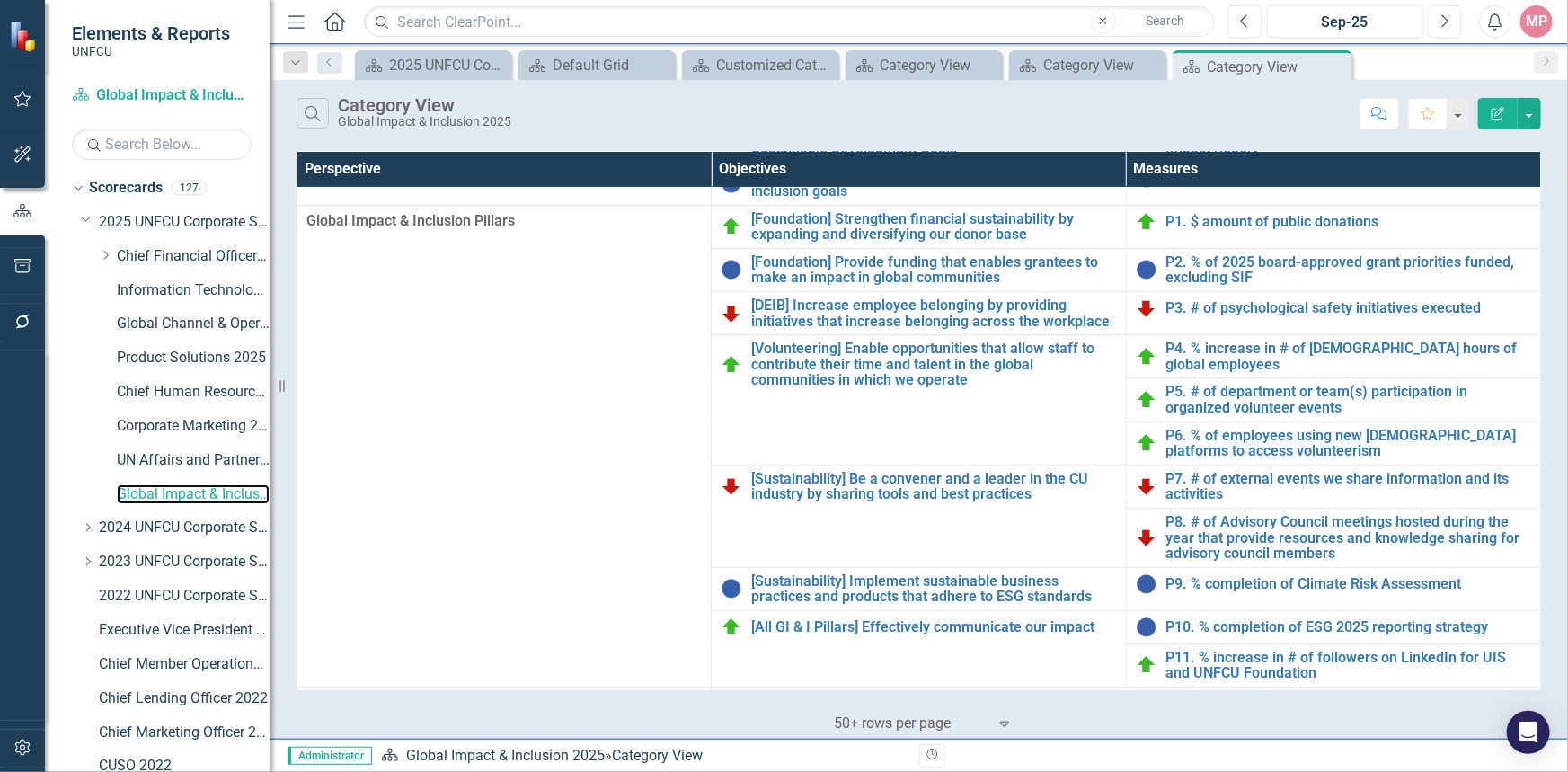
scroll to position [239, 0]
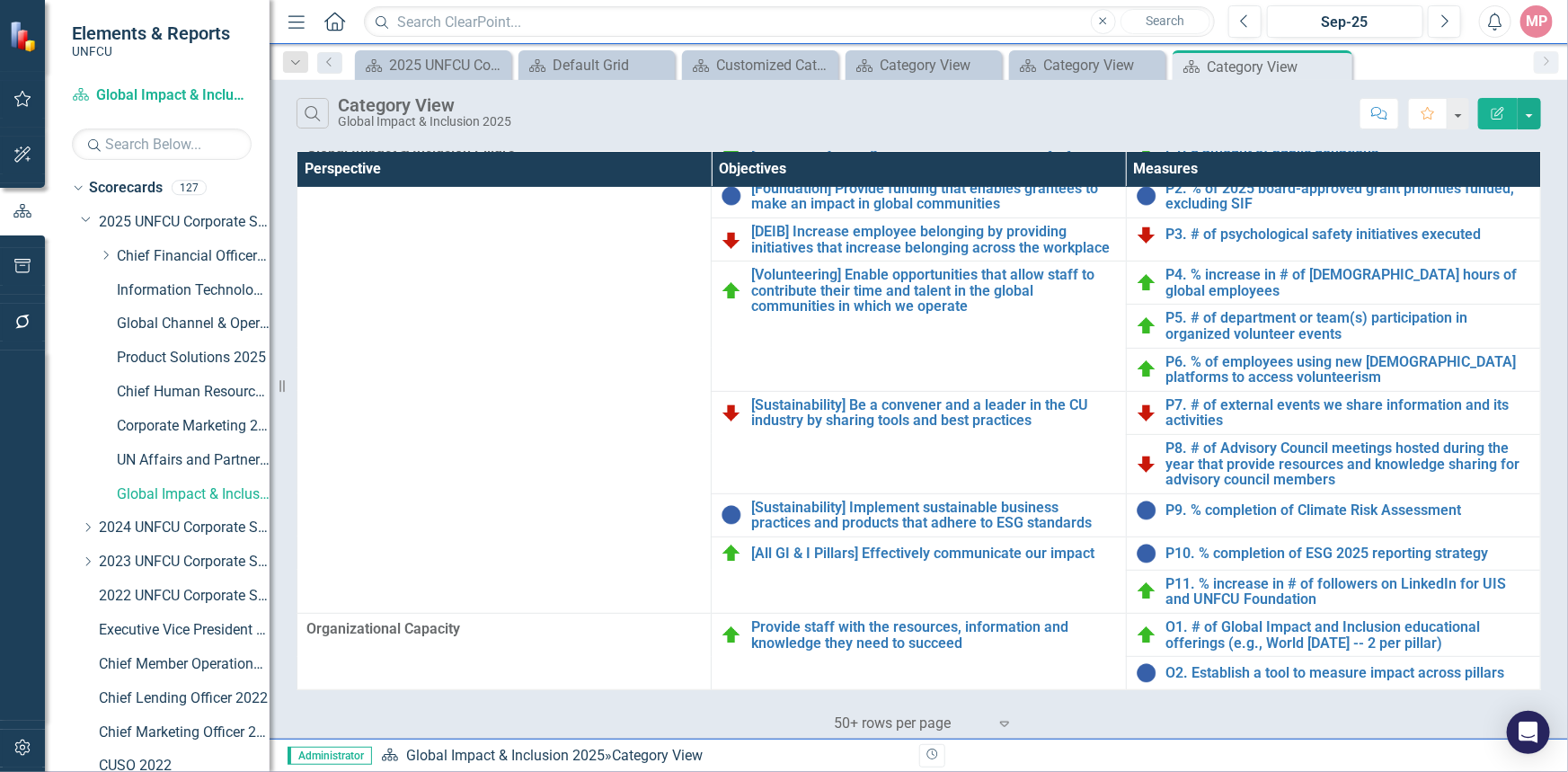
click at [0, 0] on div "Close" at bounding box center [0, 0] width 0 height 0
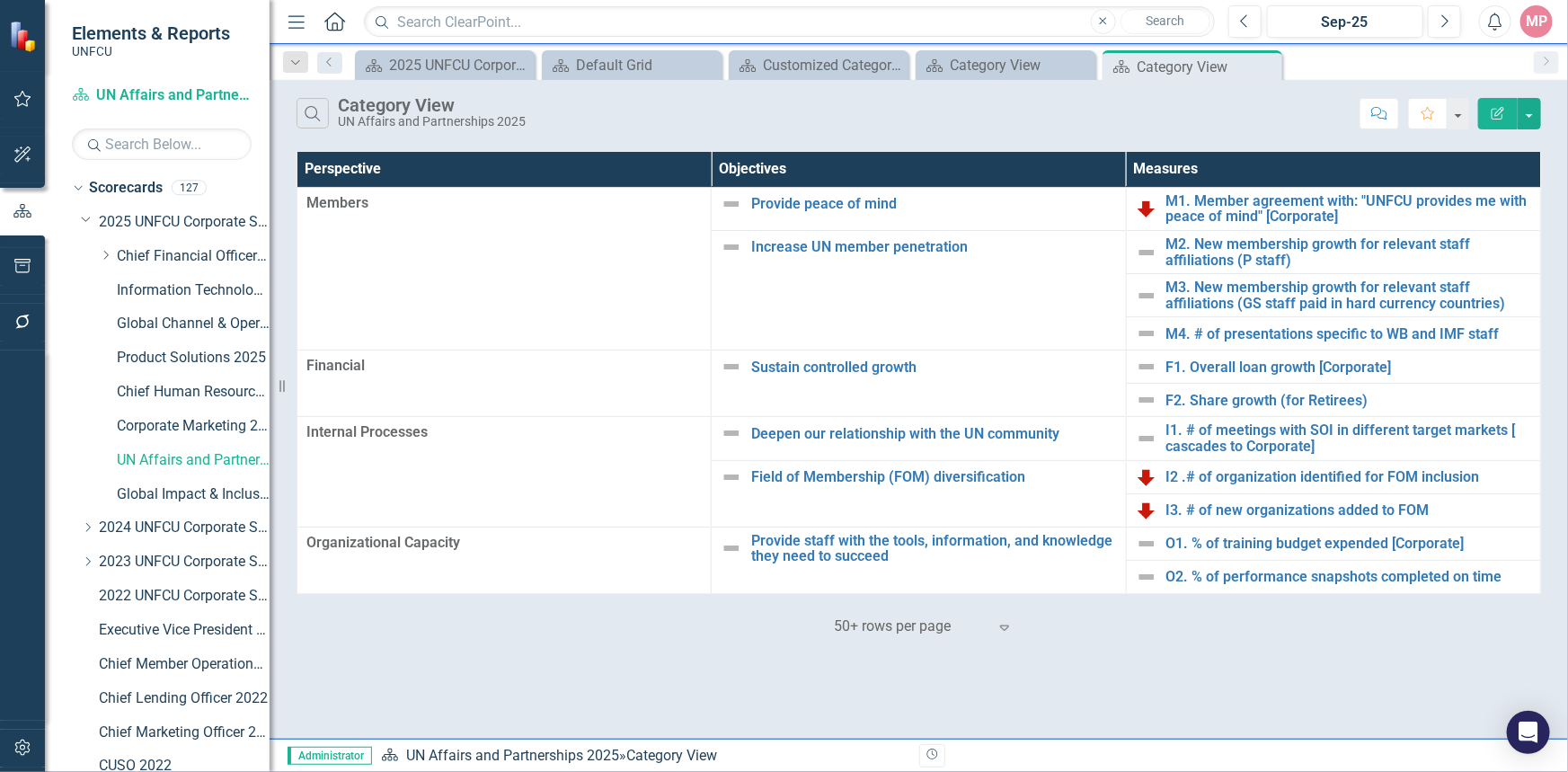
drag, startPoint x: 1264, startPoint y: 65, endPoint x: 1123, endPoint y: 79, distance: 141.7
click at [0, 0] on icon at bounding box center [0, 0] width 0 height 0
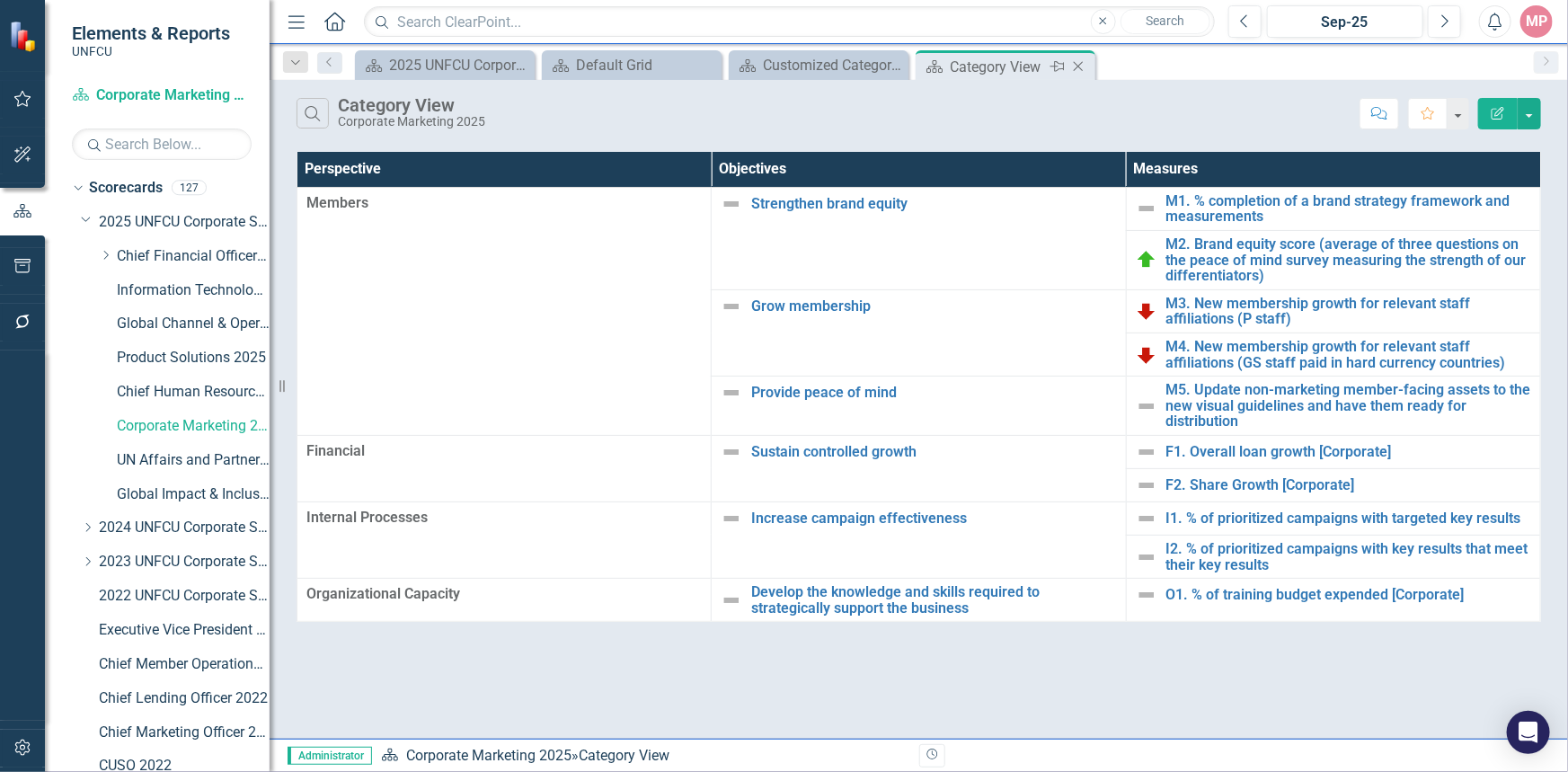
drag, startPoint x: 1080, startPoint y: 64, endPoint x: 1068, endPoint y: 67, distance: 12.4
click at [1069, 67] on icon "Close" at bounding box center [1078, 67] width 18 height 14
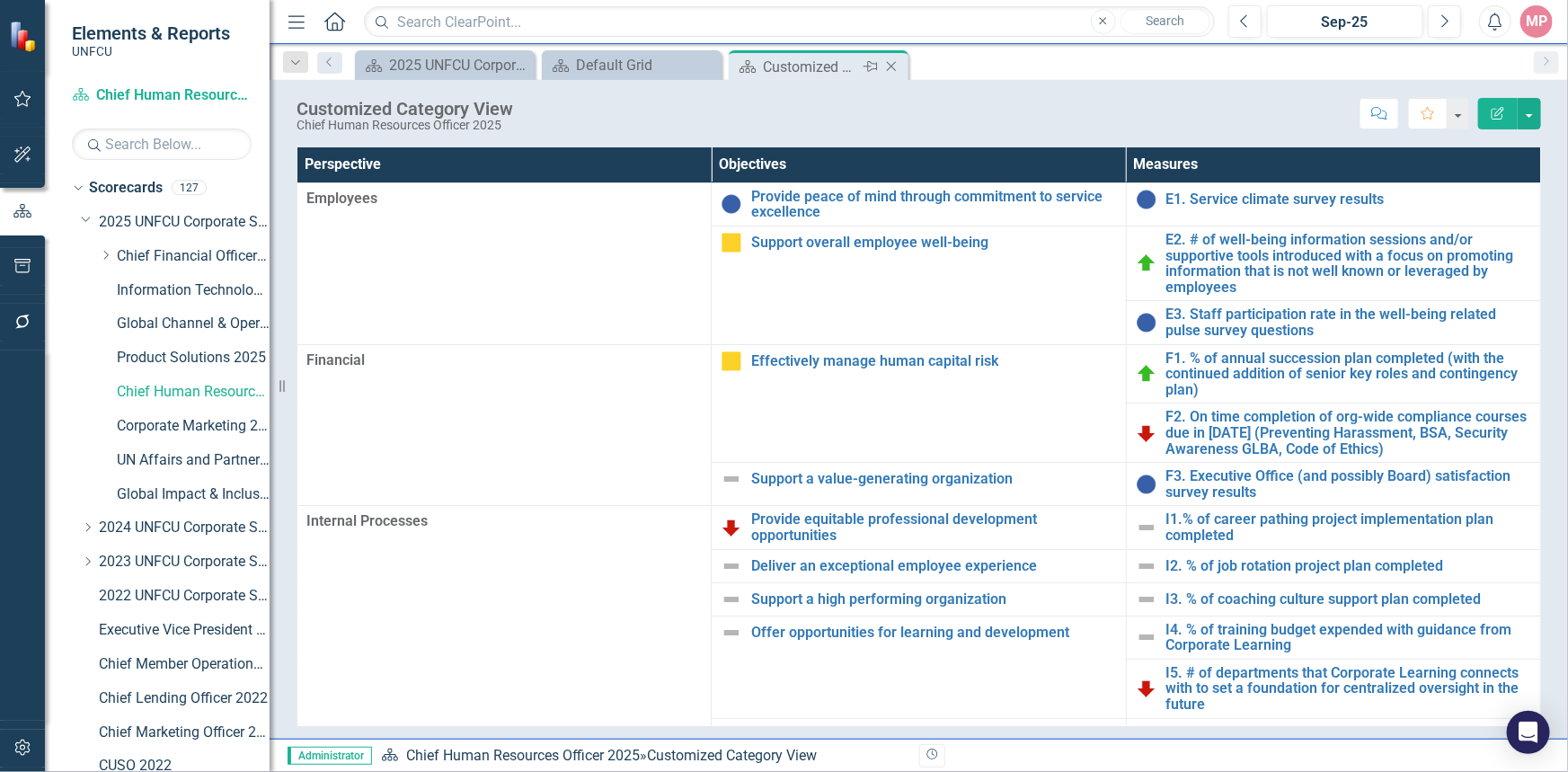
click at [885, 67] on icon "Close" at bounding box center [891, 67] width 18 height 14
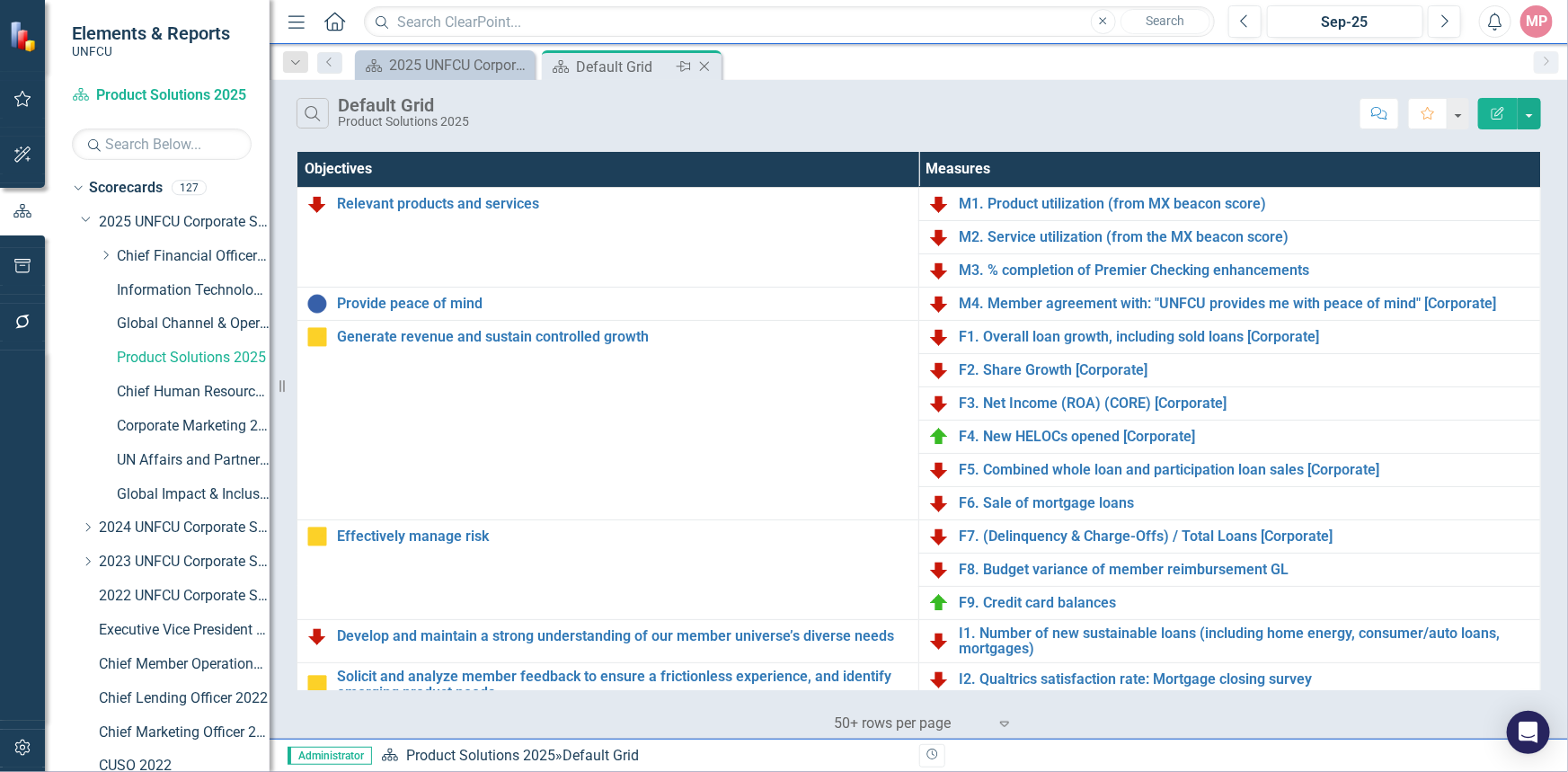
click at [703, 69] on icon "Close" at bounding box center [705, 67] width 18 height 14
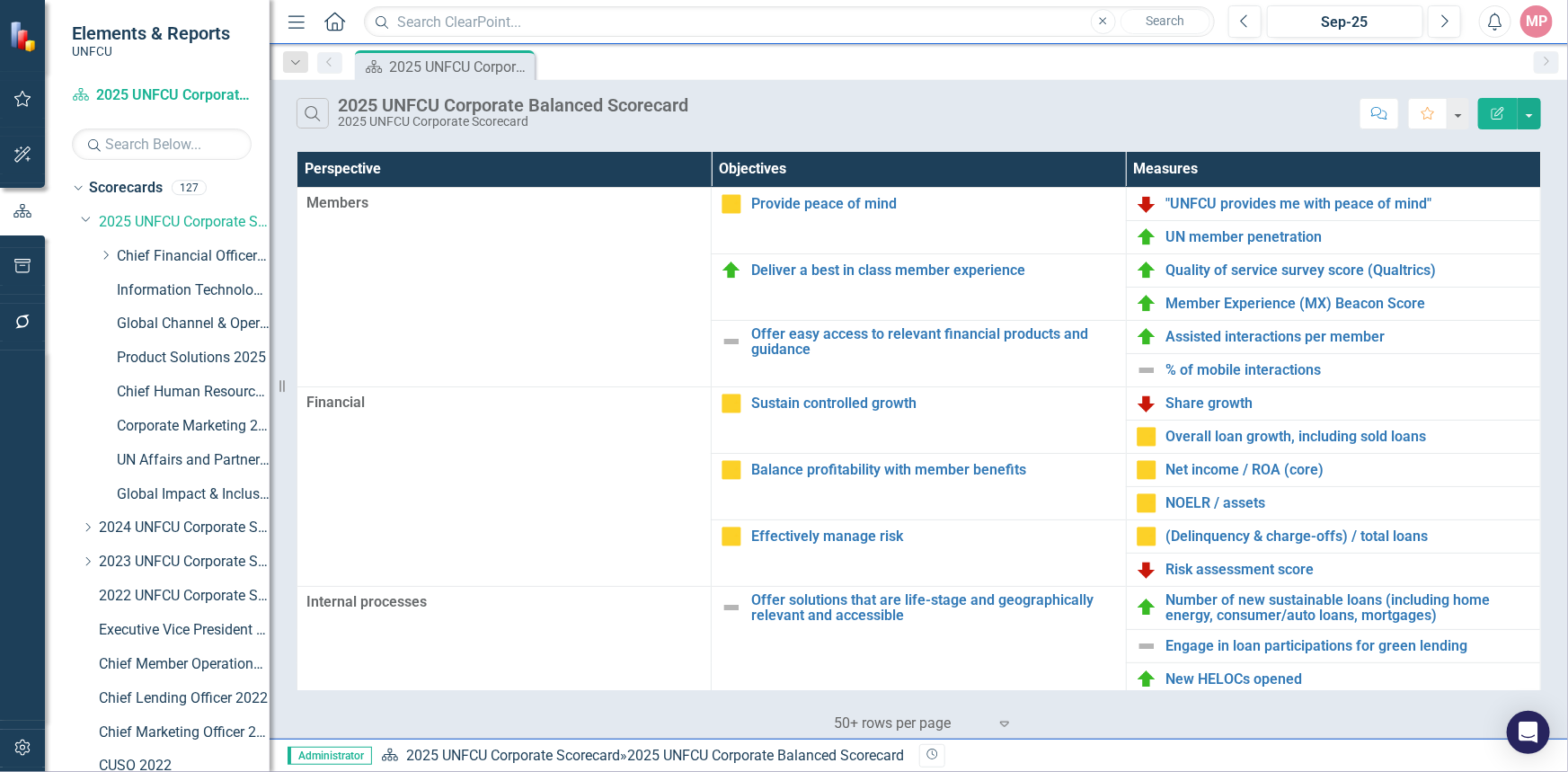
scroll to position [407, 0]
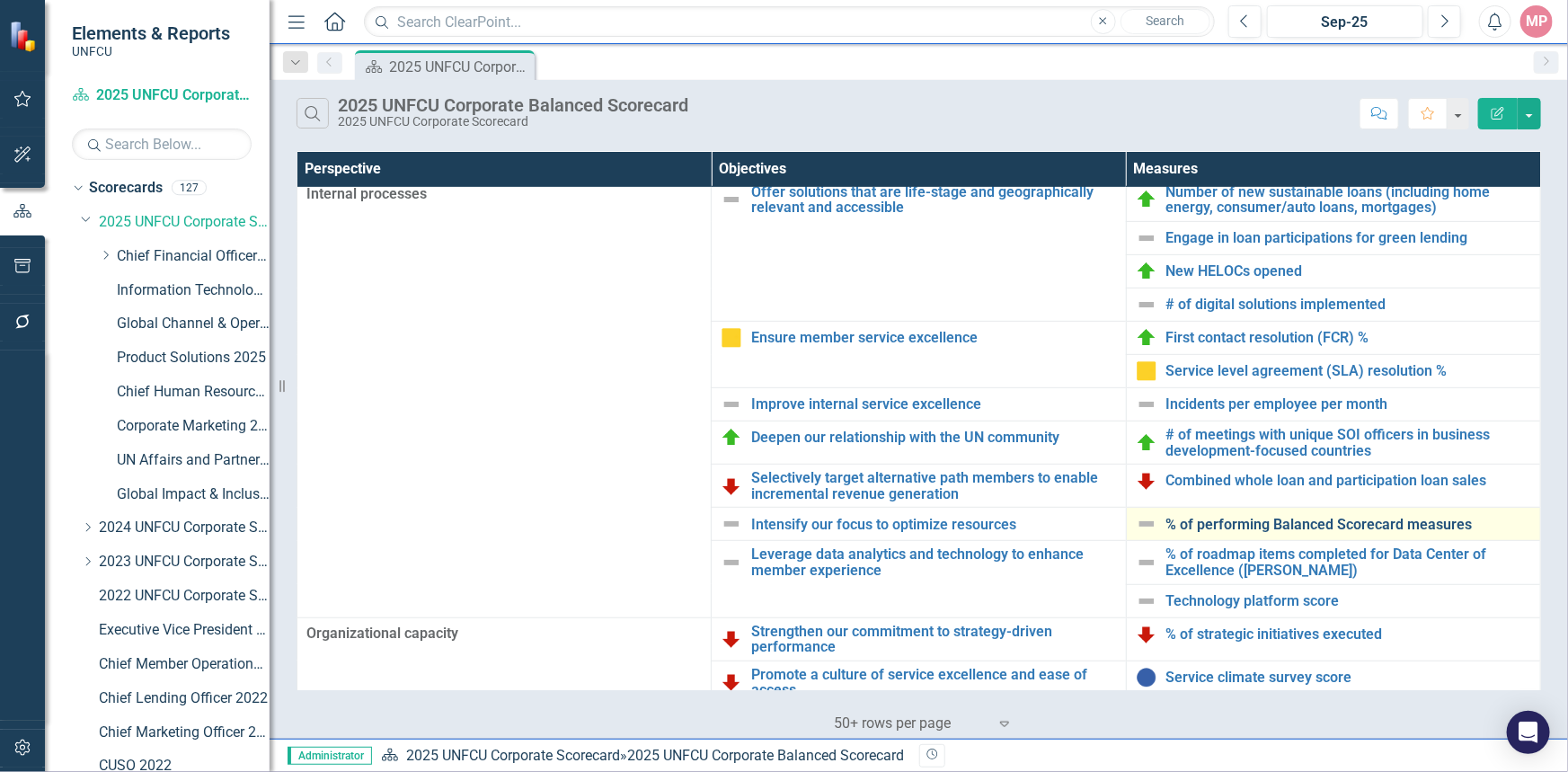
click at [1295, 521] on link "% of performing Balanced Scorecard measures" at bounding box center [1347, 525] width 365 height 16
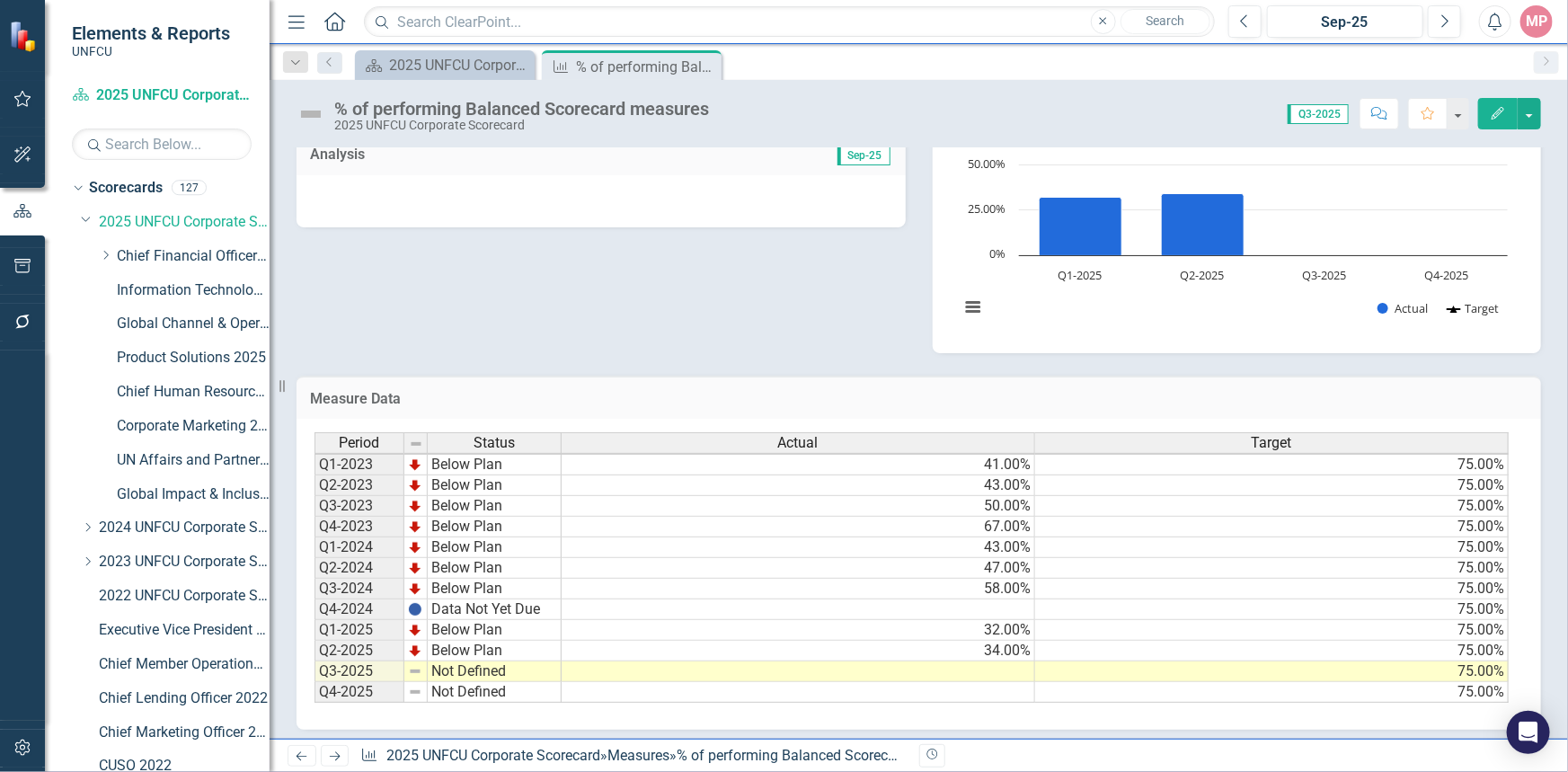
scroll to position [2, 0]
click at [702, 66] on icon "Close" at bounding box center [705, 67] width 18 height 14
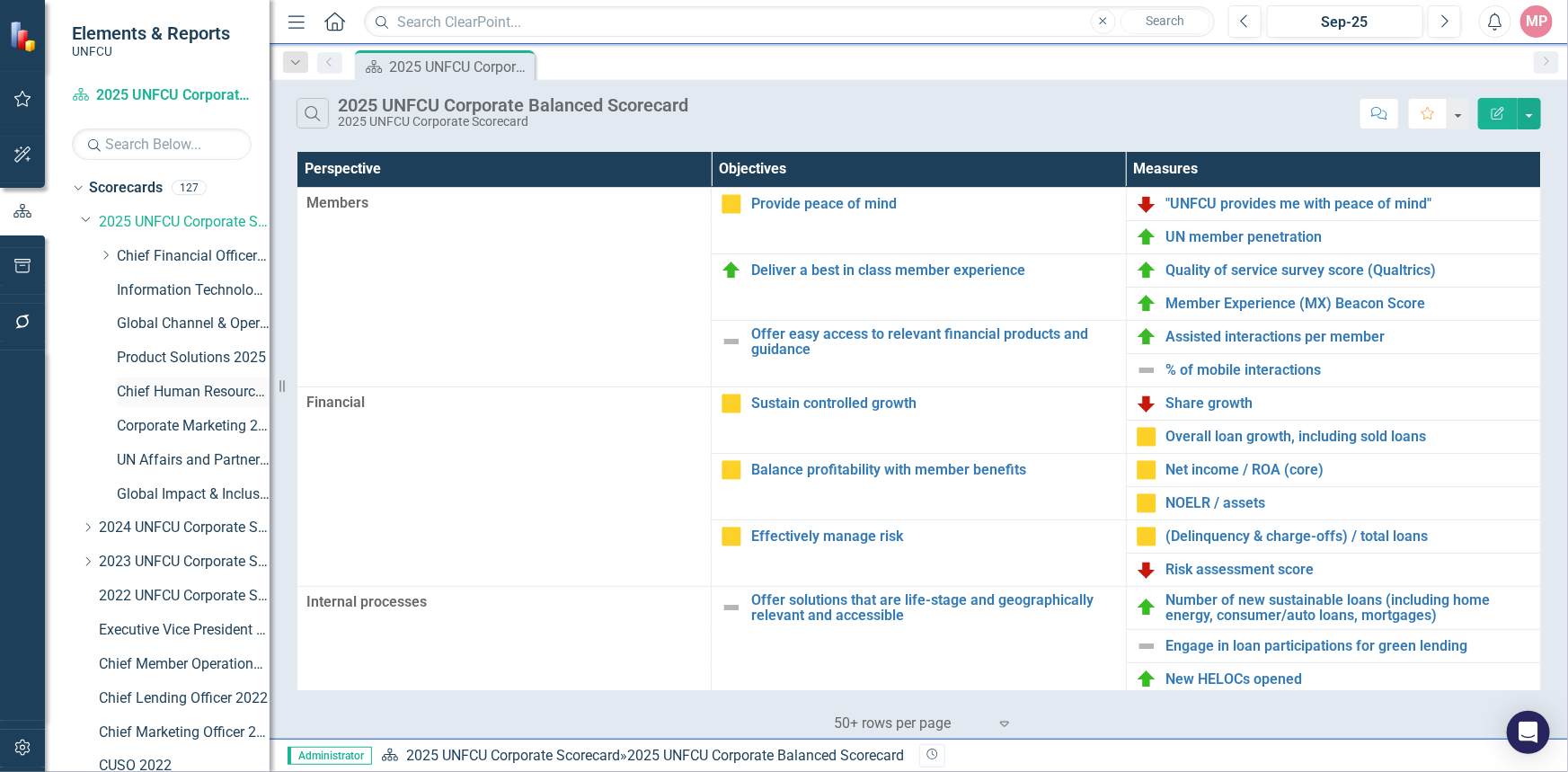
click at [156, 391] on link "Chief Human Resources Officer 2025" at bounding box center [194, 391] width 153 height 21
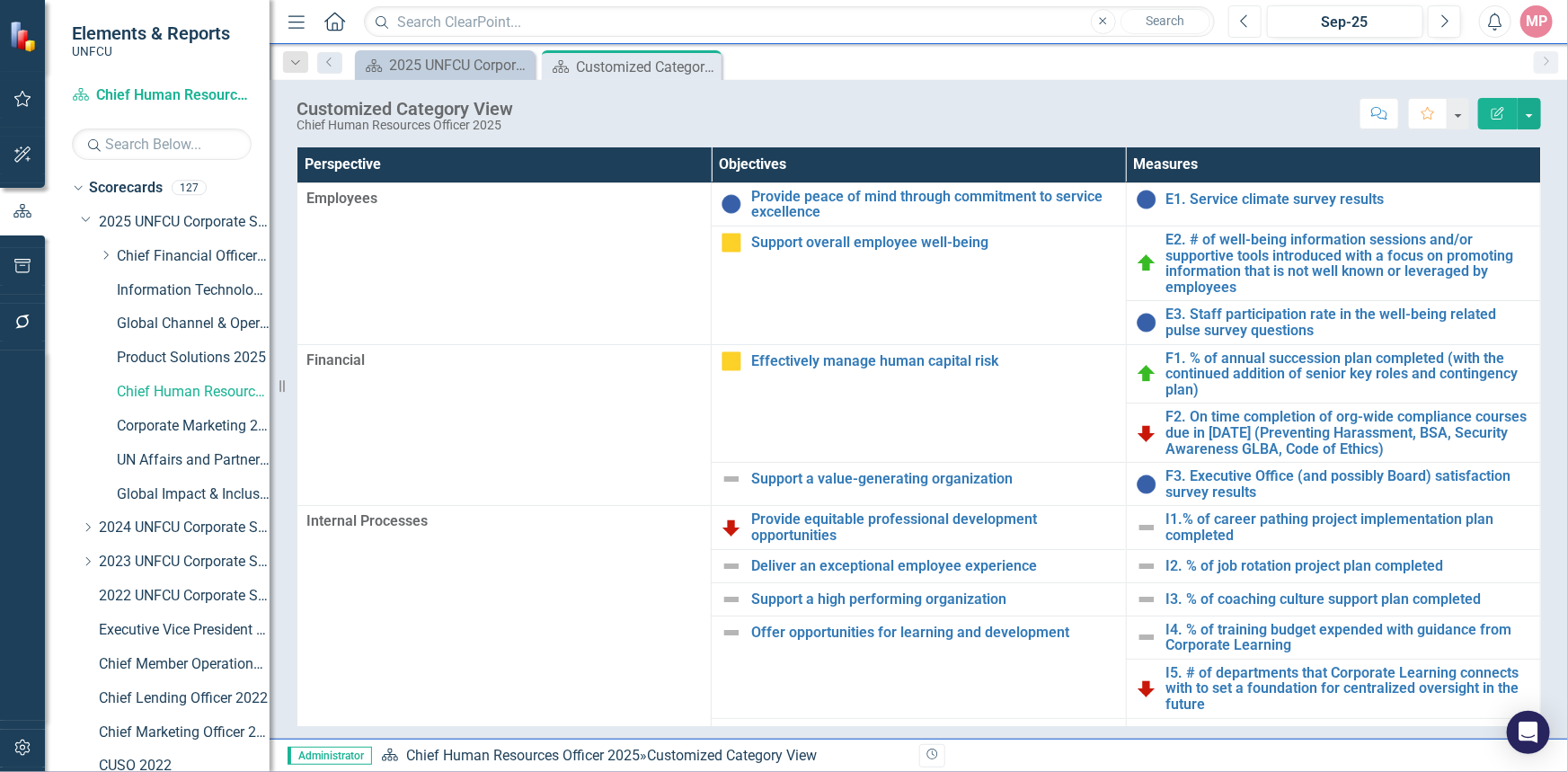
click at [1242, 25] on icon "Previous" at bounding box center [1245, 22] width 10 height 16
click at [1449, 18] on button "Next" at bounding box center [1444, 21] width 33 height 33
click at [179, 458] on link "UN Affairs and Partnerships 2025" at bounding box center [194, 460] width 153 height 21
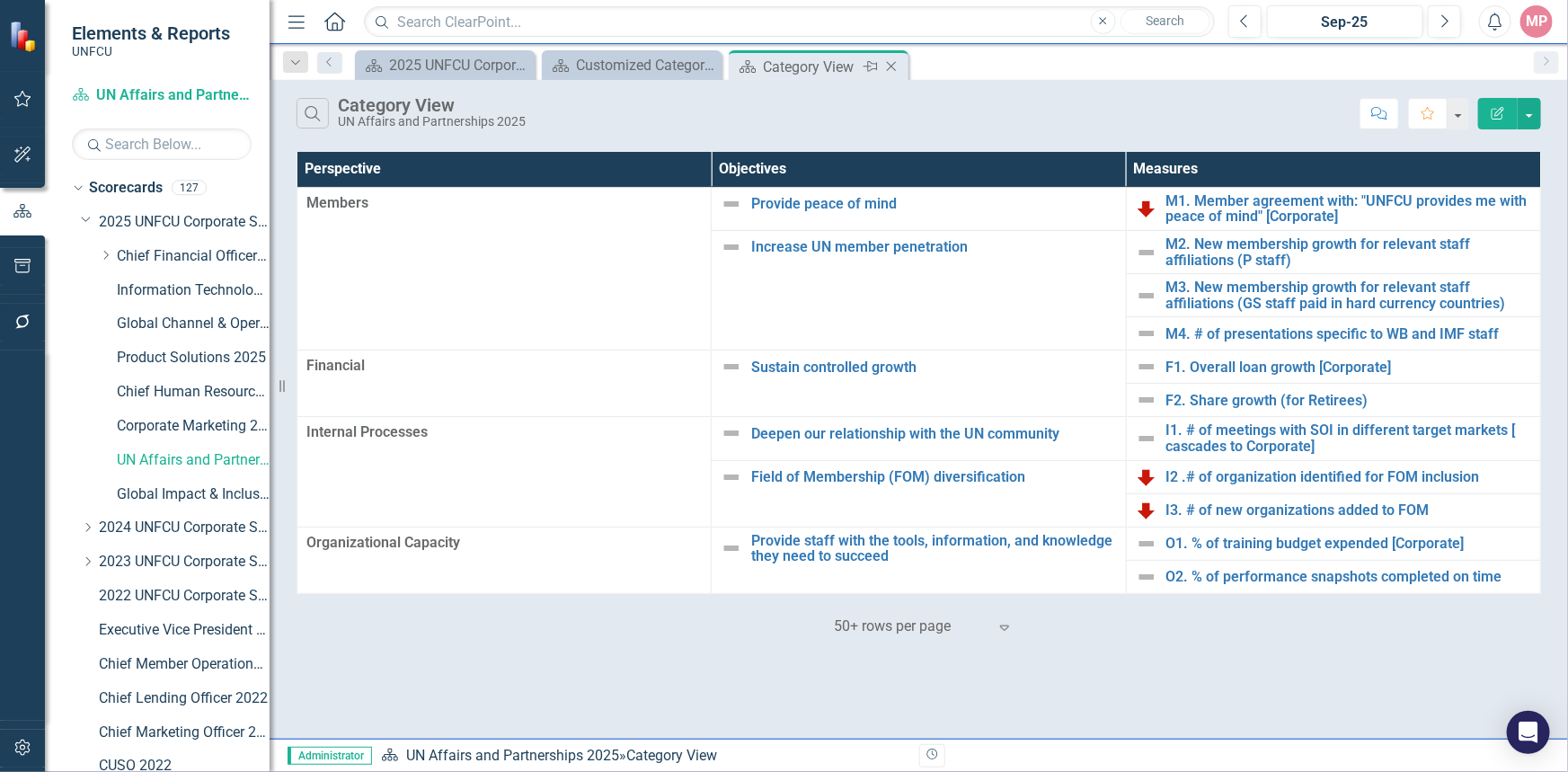
click at [888, 63] on icon "Close" at bounding box center [891, 67] width 18 height 14
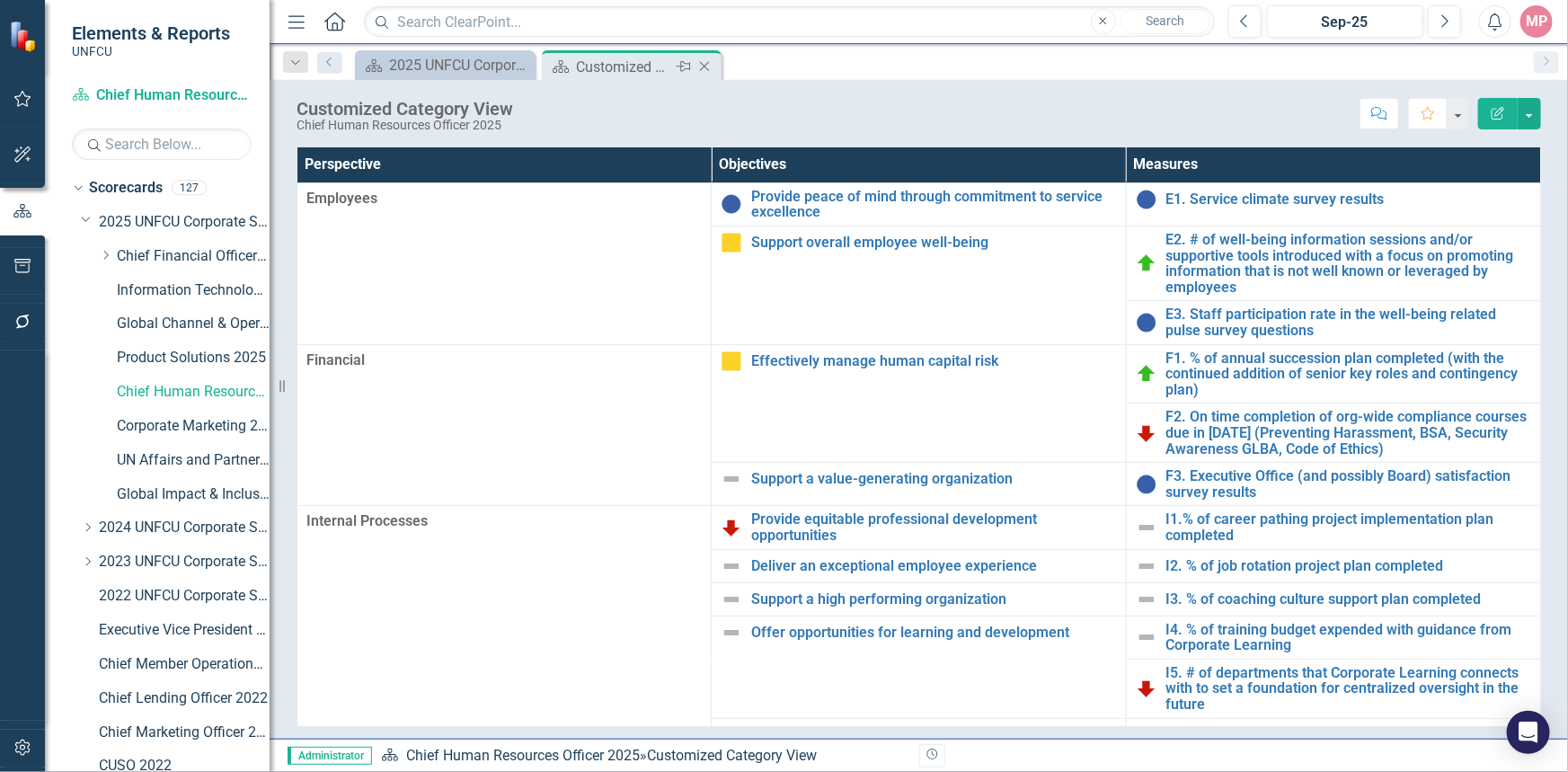
click at [707, 63] on icon "Close" at bounding box center [705, 67] width 18 height 14
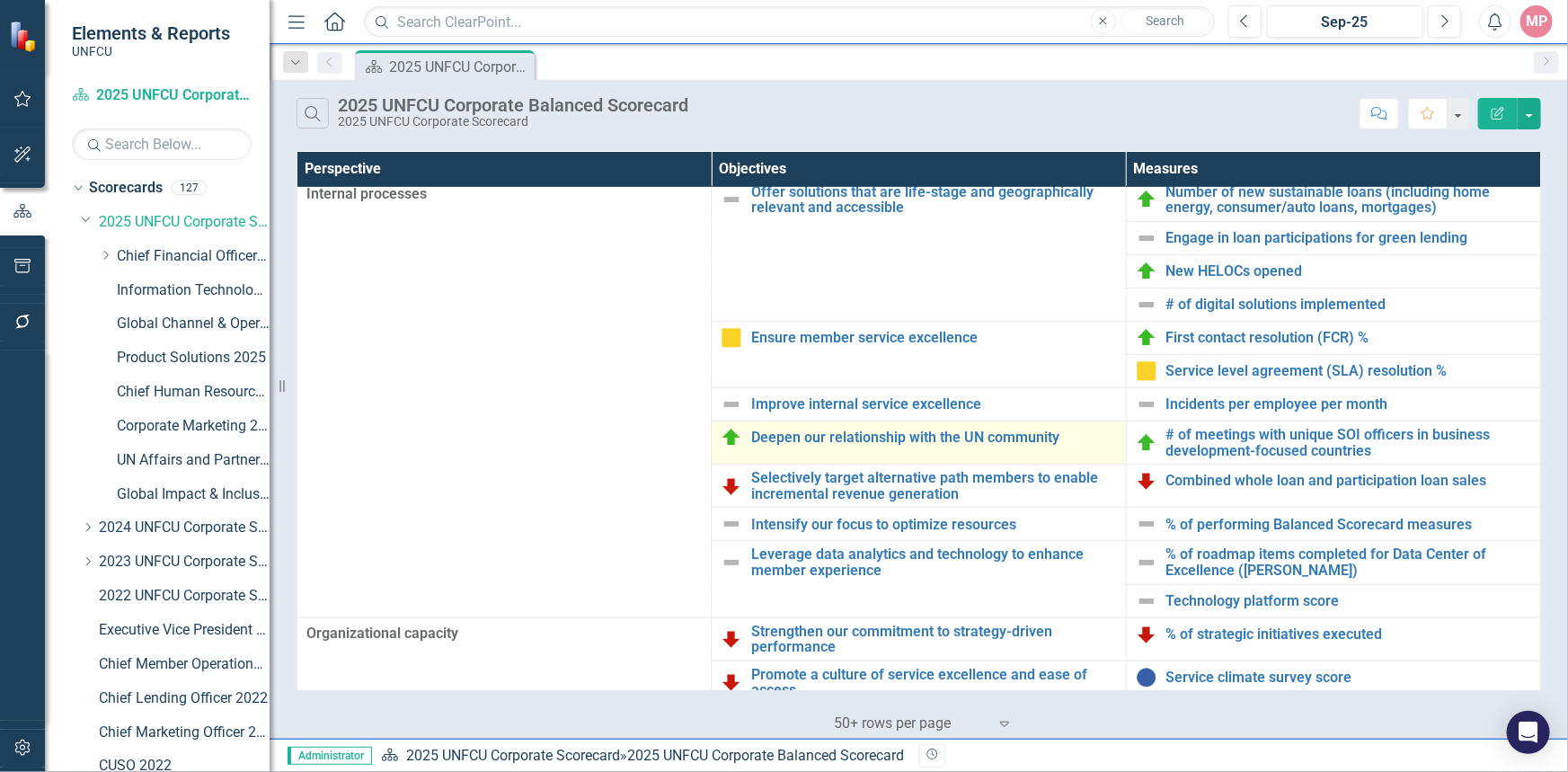
scroll to position [443, 0]
